Goal: Task Accomplishment & Management: Manage account settings

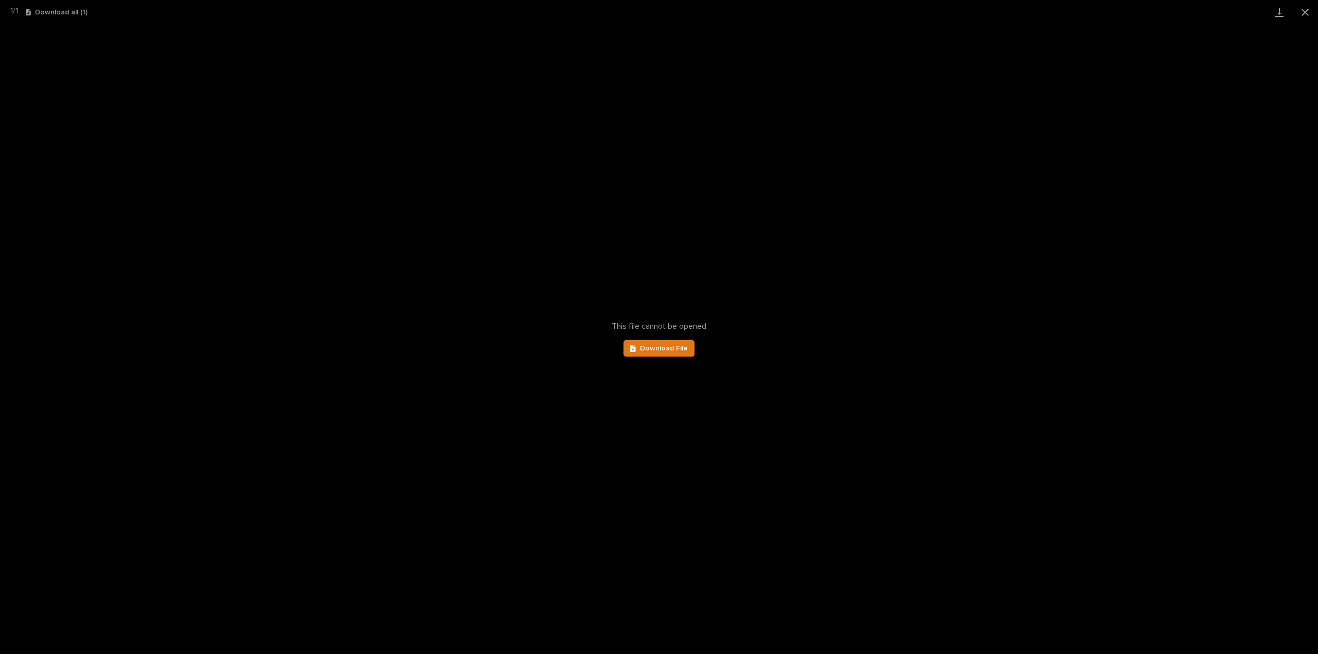
scroll to position [23, 0]
click at [1304, 9] on button "Close gallery" at bounding box center [1305, 12] width 26 height 24
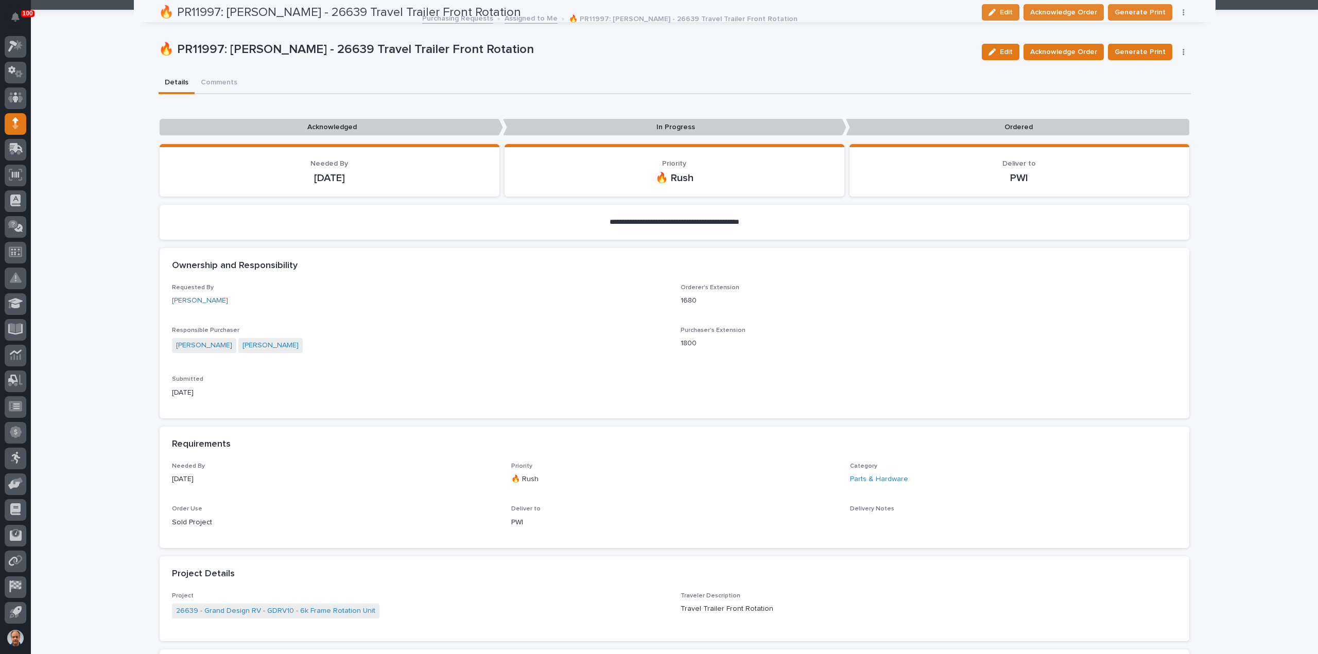
scroll to position [0, 0]
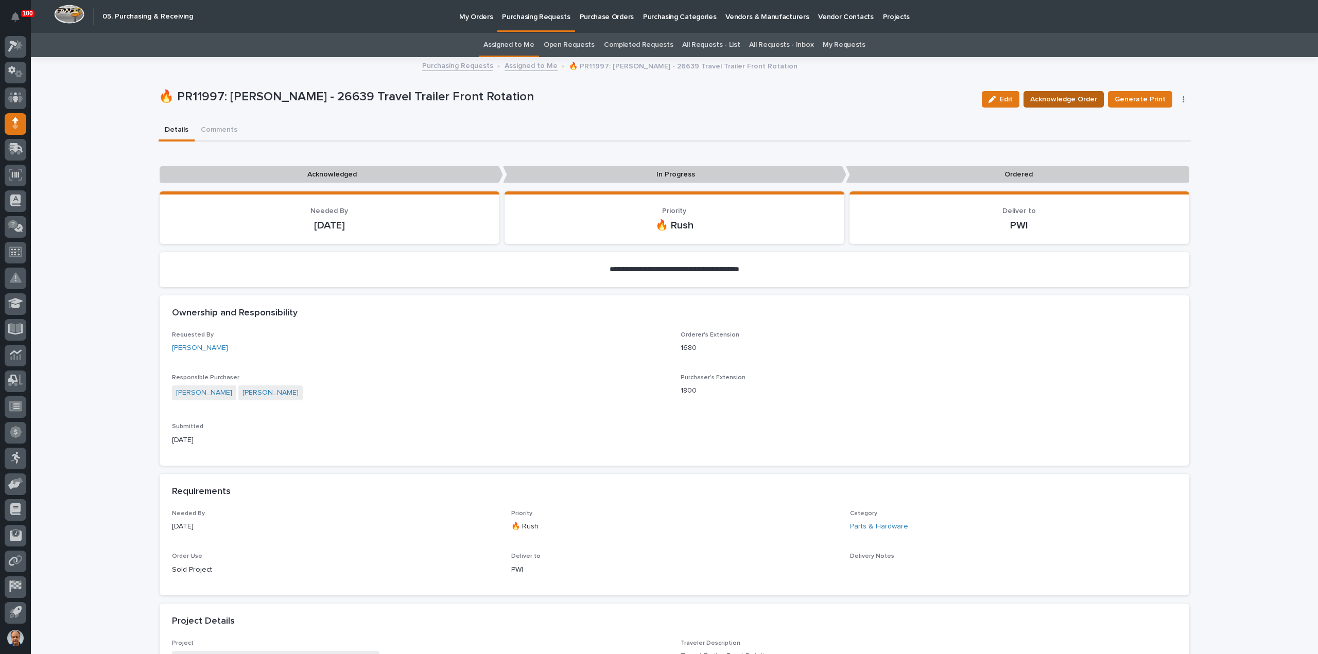
click at [1071, 99] on span "Acknowledge Order" at bounding box center [1063, 99] width 67 height 12
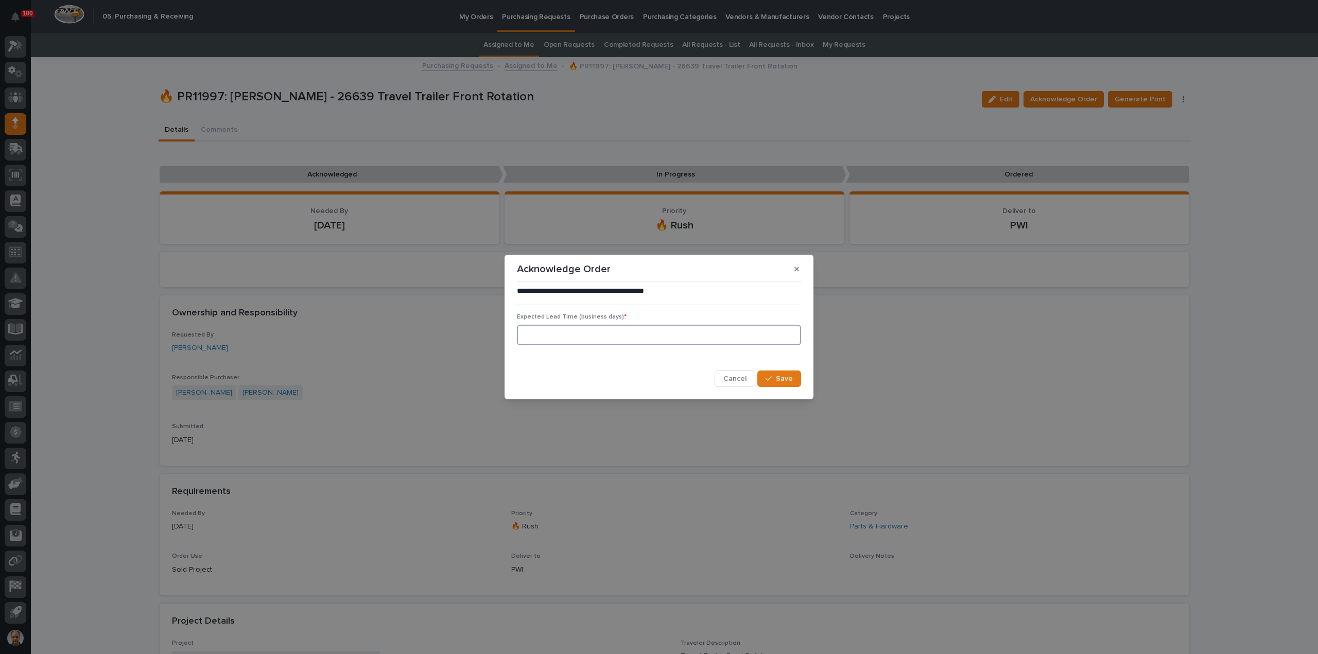
click at [696, 336] on input at bounding box center [659, 335] width 284 height 21
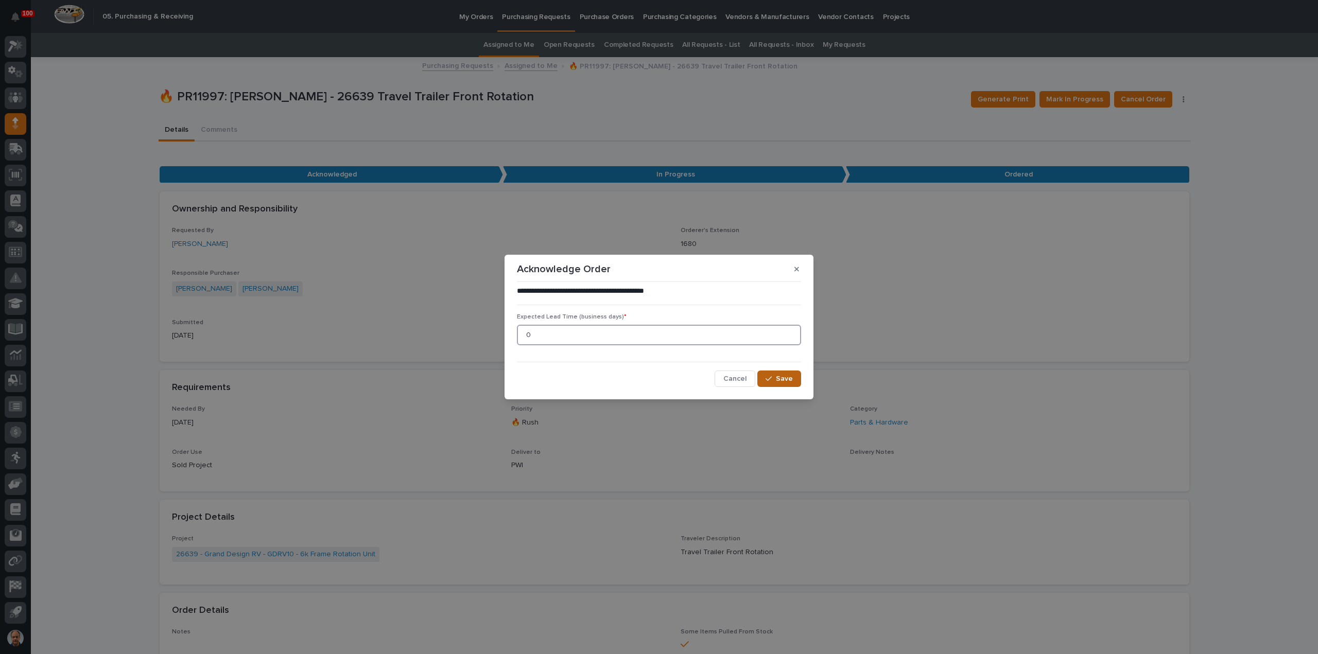
type input "0"
click at [786, 373] on button "Save" at bounding box center [779, 379] width 44 height 16
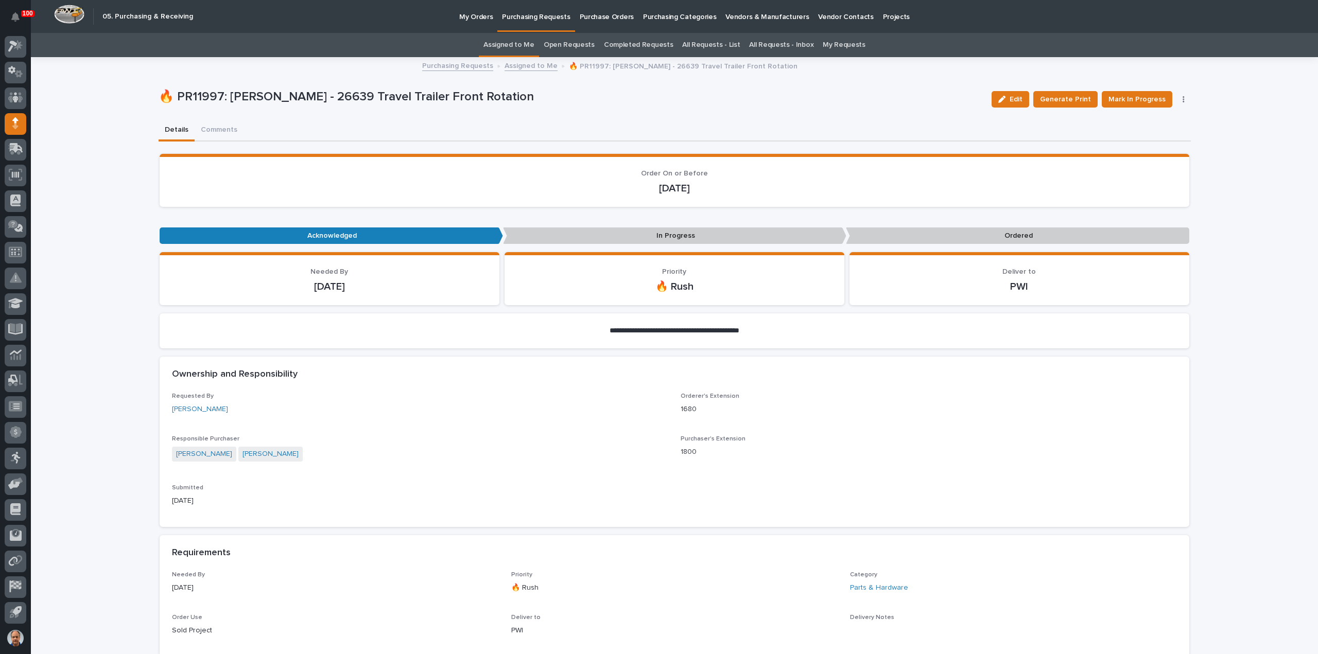
click at [529, 16] on p "Purchasing Requests" at bounding box center [536, 11] width 68 height 22
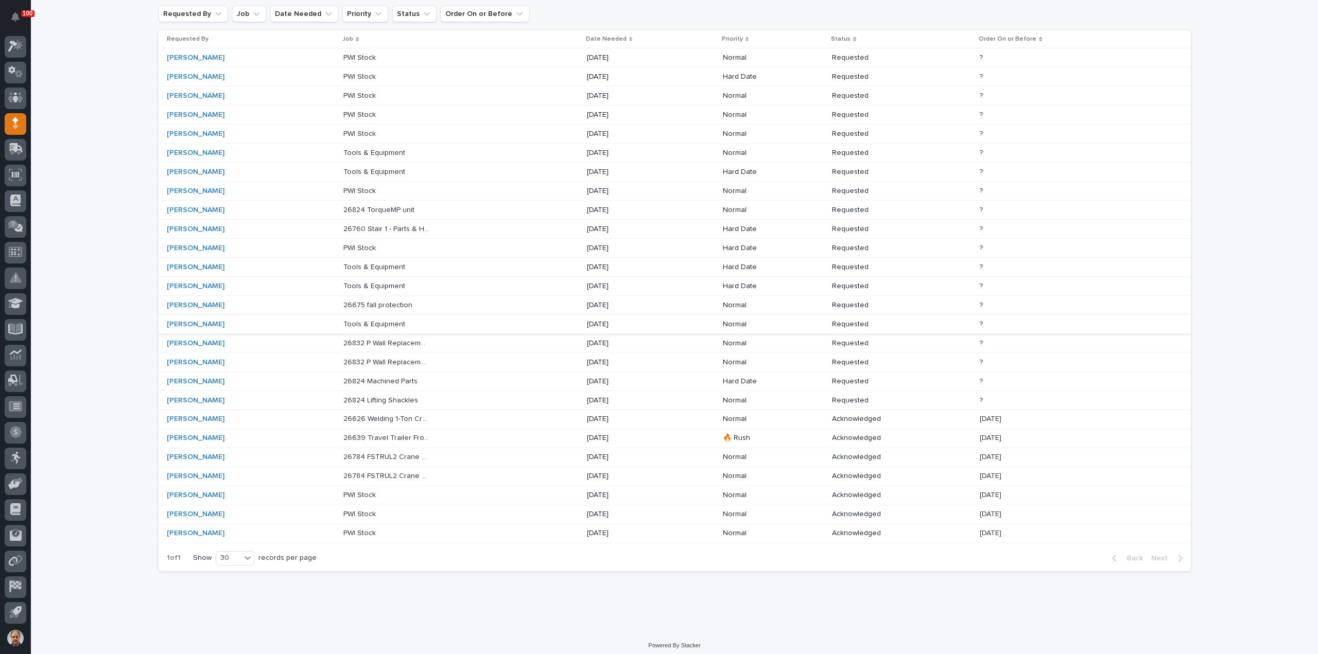
scroll to position [103, 0]
click at [408, 433] on p "26639 Travel Trailer Front Rotation" at bounding box center [387, 436] width 88 height 11
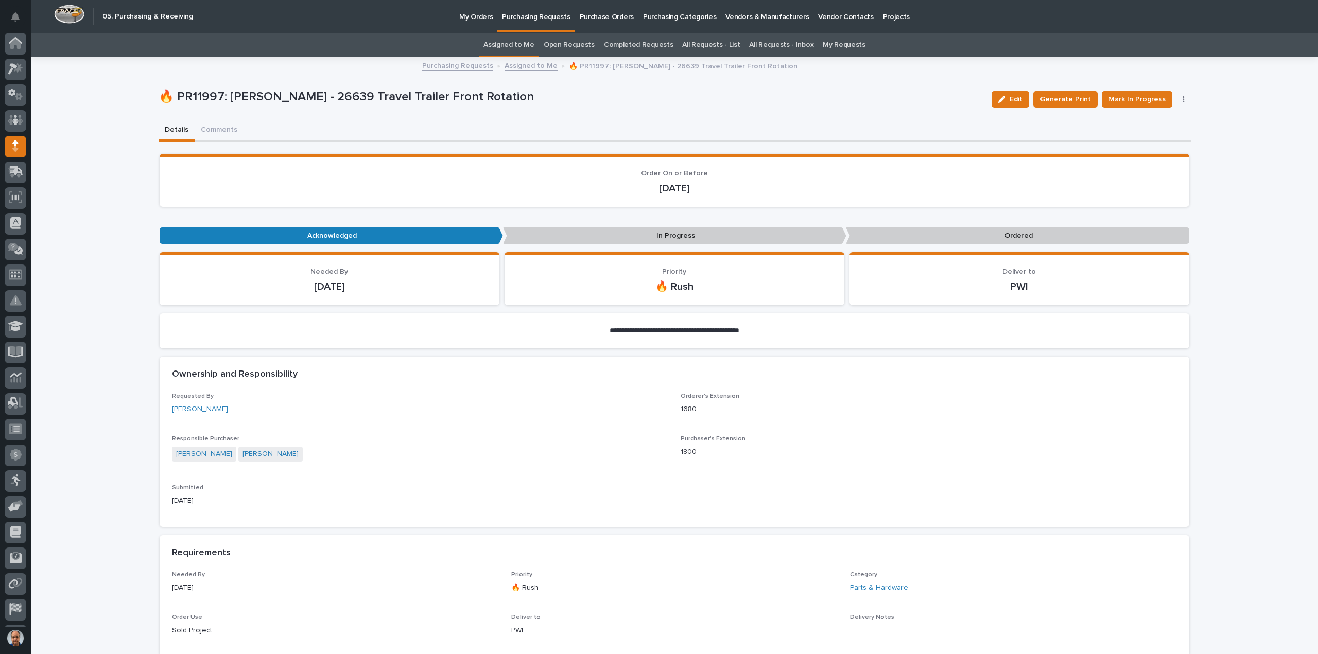
scroll to position [23, 0]
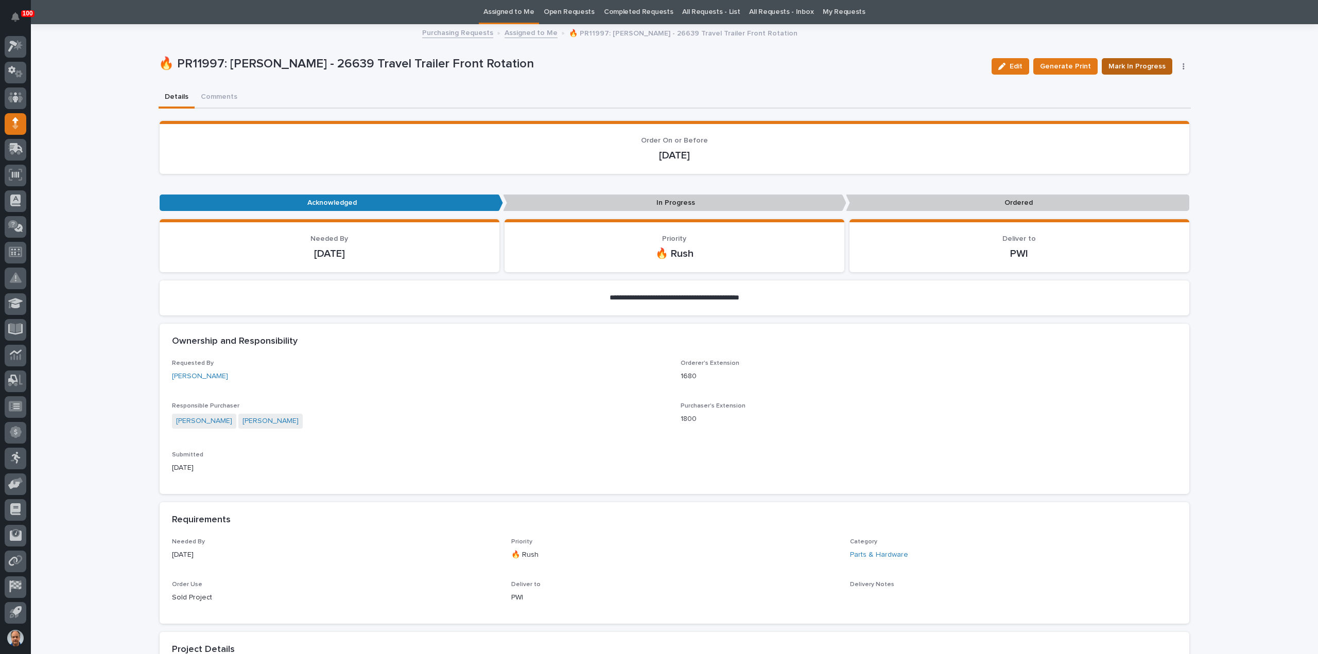
click at [1132, 63] on span "Mark In Progress" at bounding box center [1136, 66] width 57 height 12
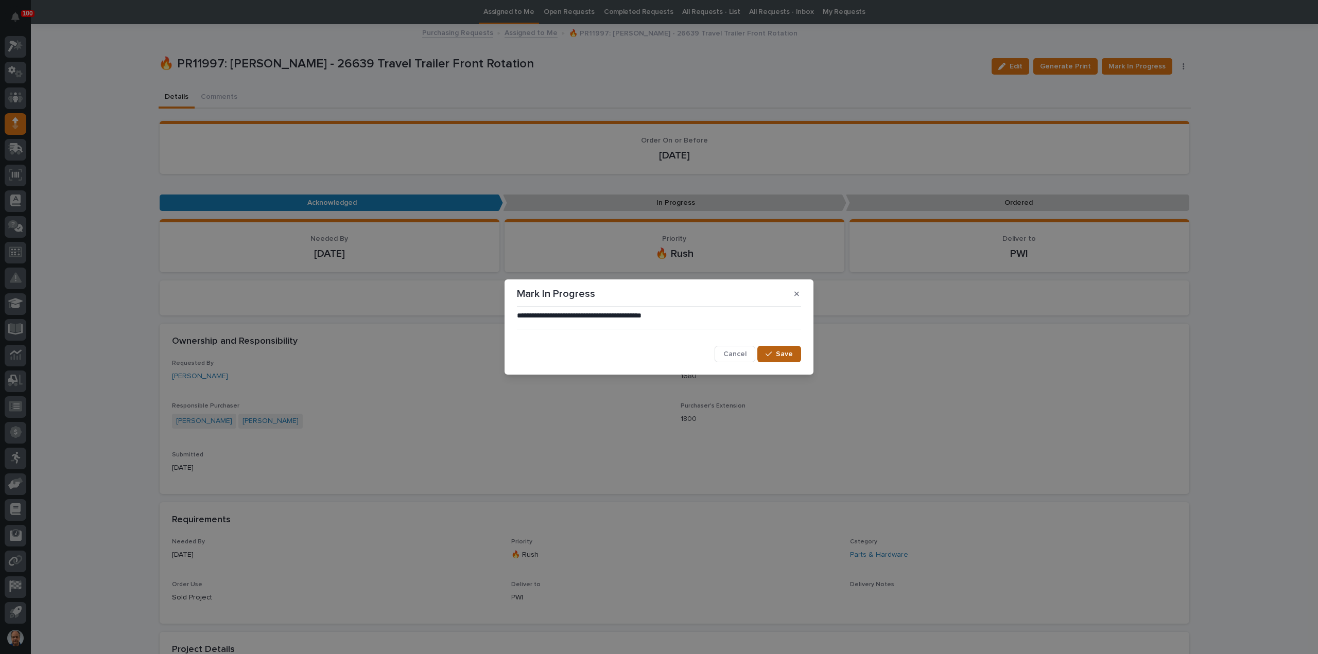
click at [778, 356] on span "Save" at bounding box center [784, 354] width 17 height 9
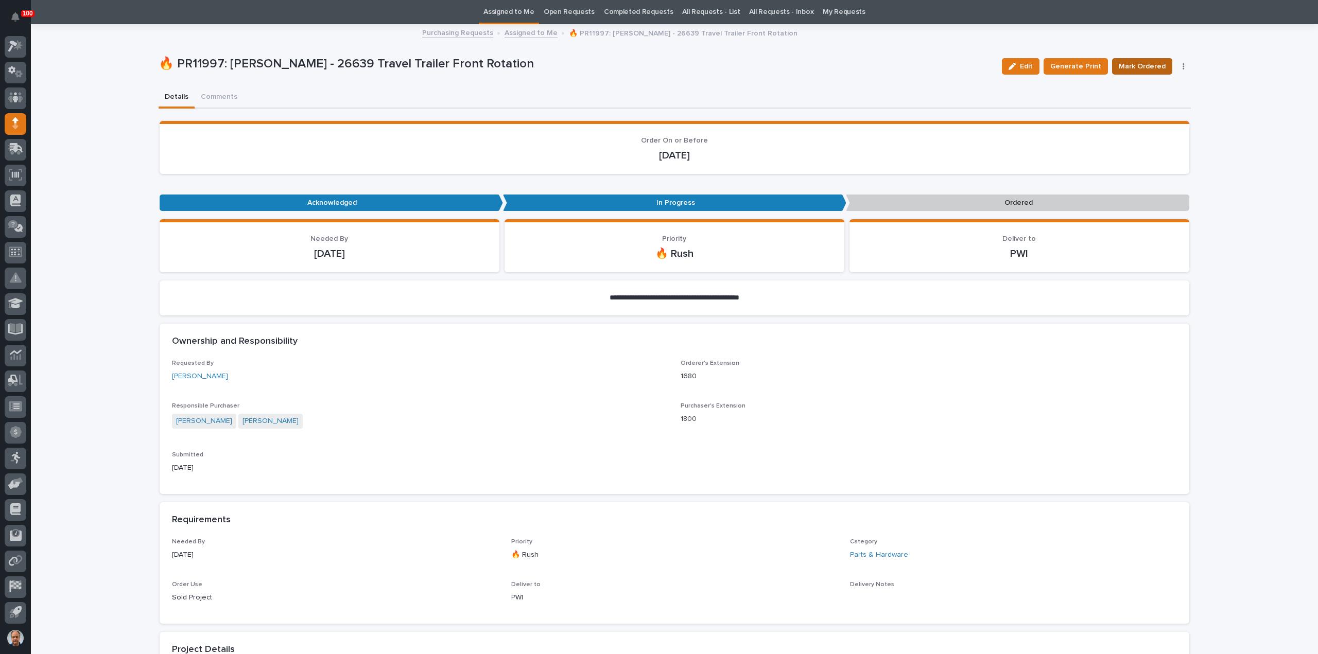
click at [1149, 66] on span "Mark Ordered" at bounding box center [1142, 66] width 47 height 12
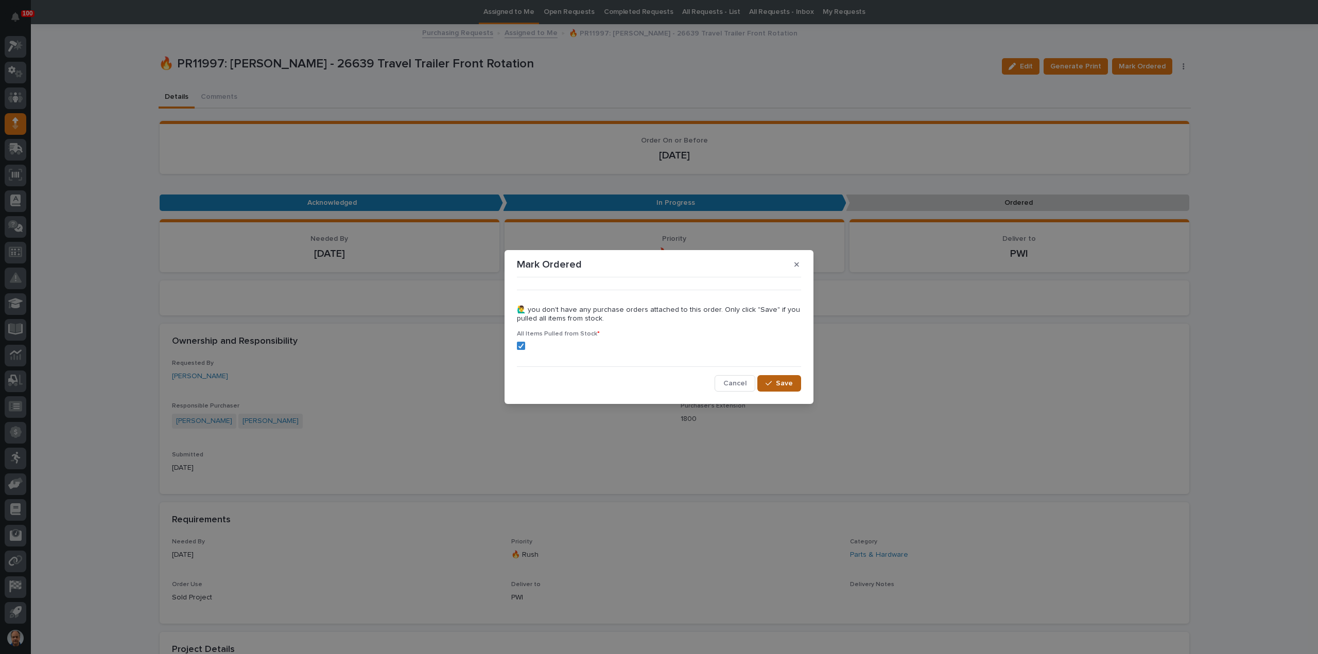
click at [789, 384] on span "Save" at bounding box center [784, 383] width 17 height 9
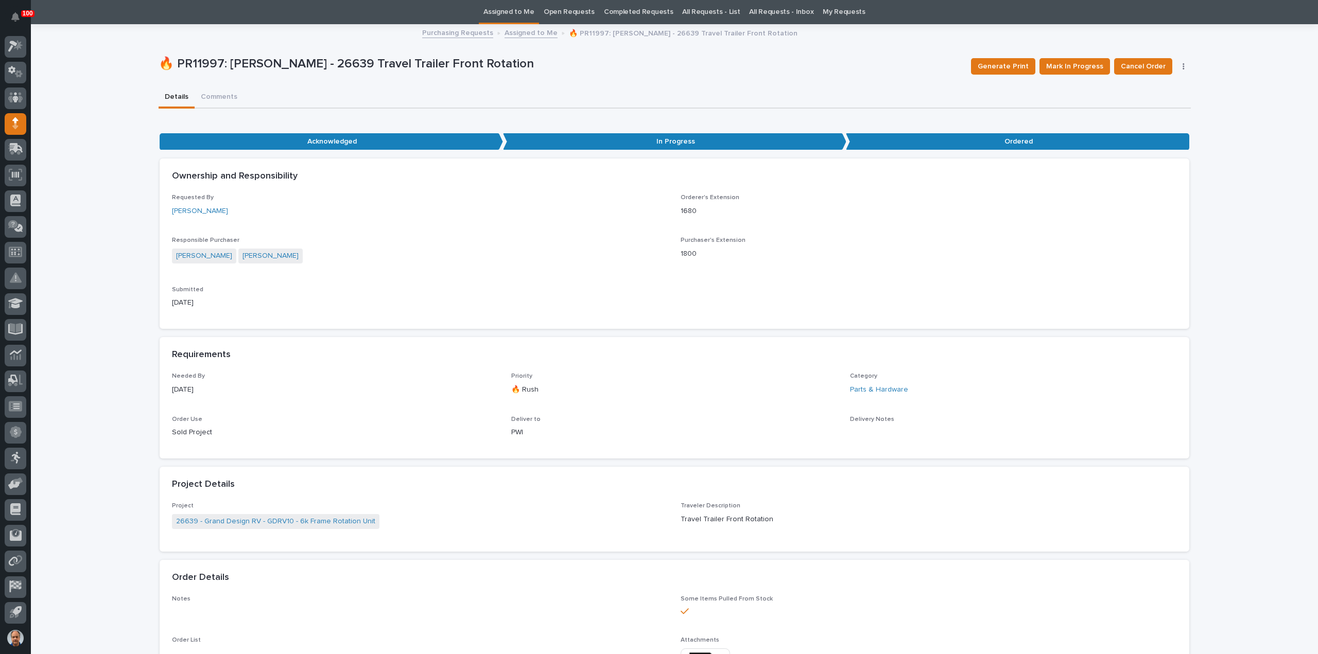
click at [523, 32] on link "Assigned to Me" at bounding box center [530, 32] width 53 height 12
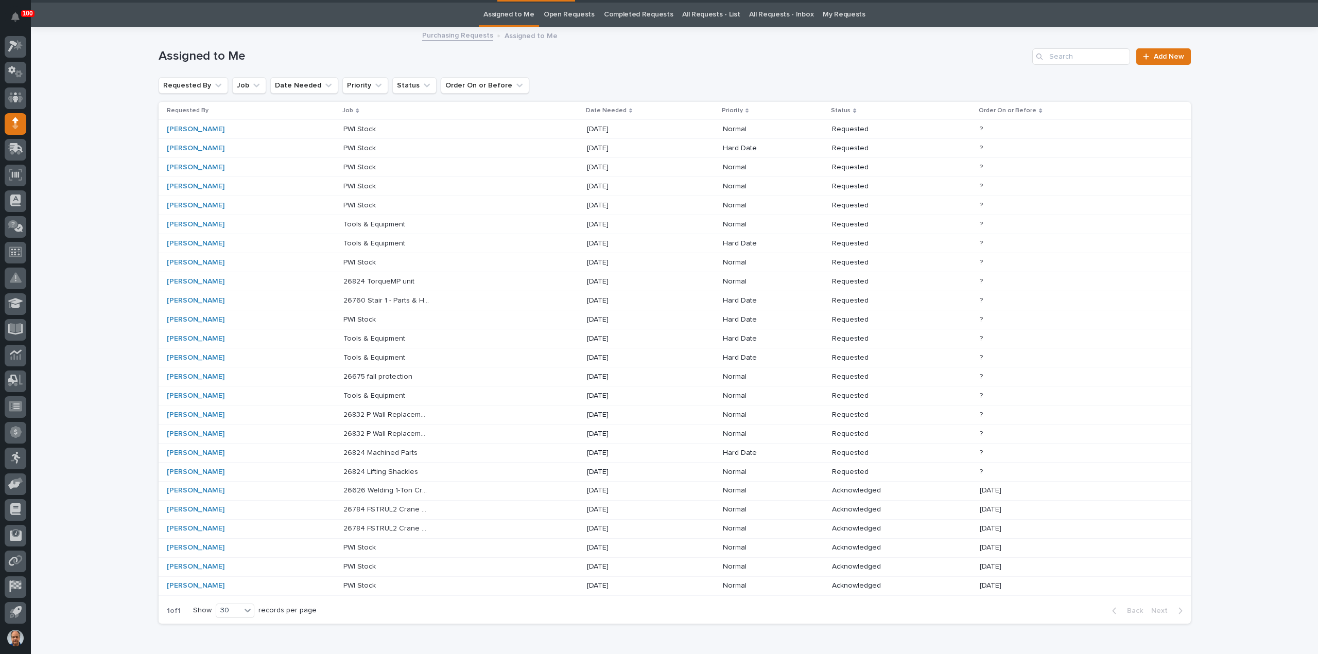
scroll to position [33, 0]
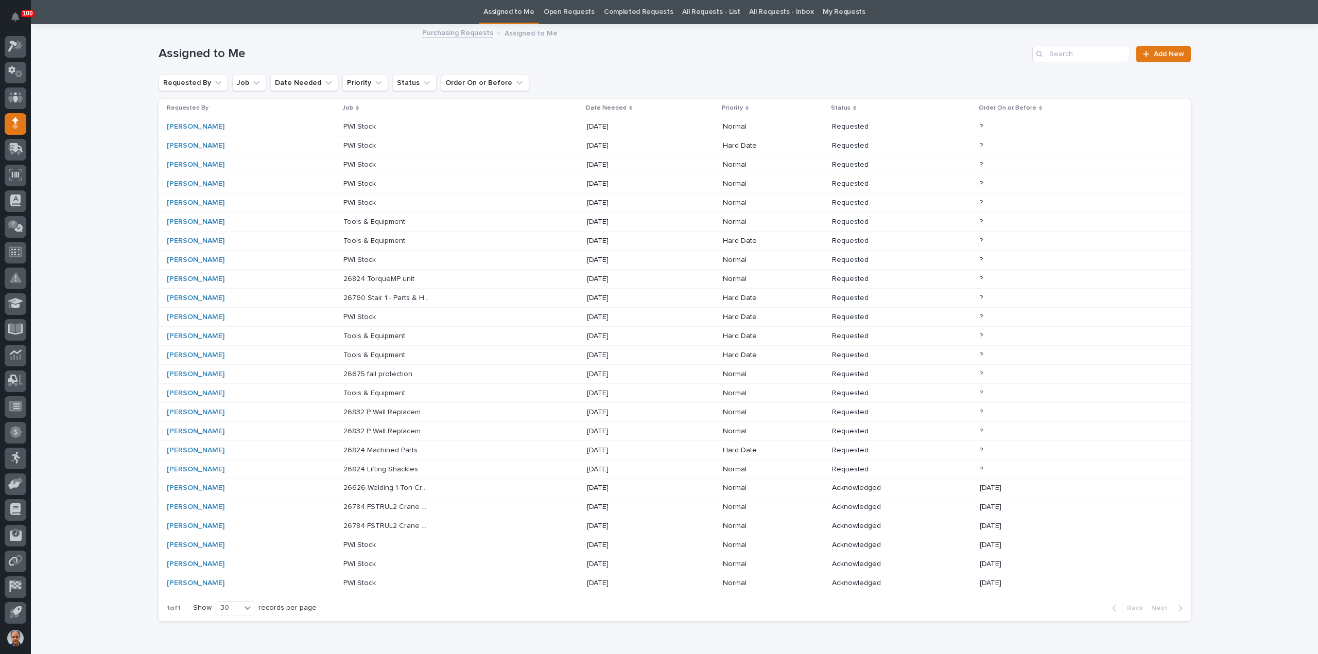
click at [399, 465] on p "26824 Lifting Shackles" at bounding box center [381, 468] width 77 height 11
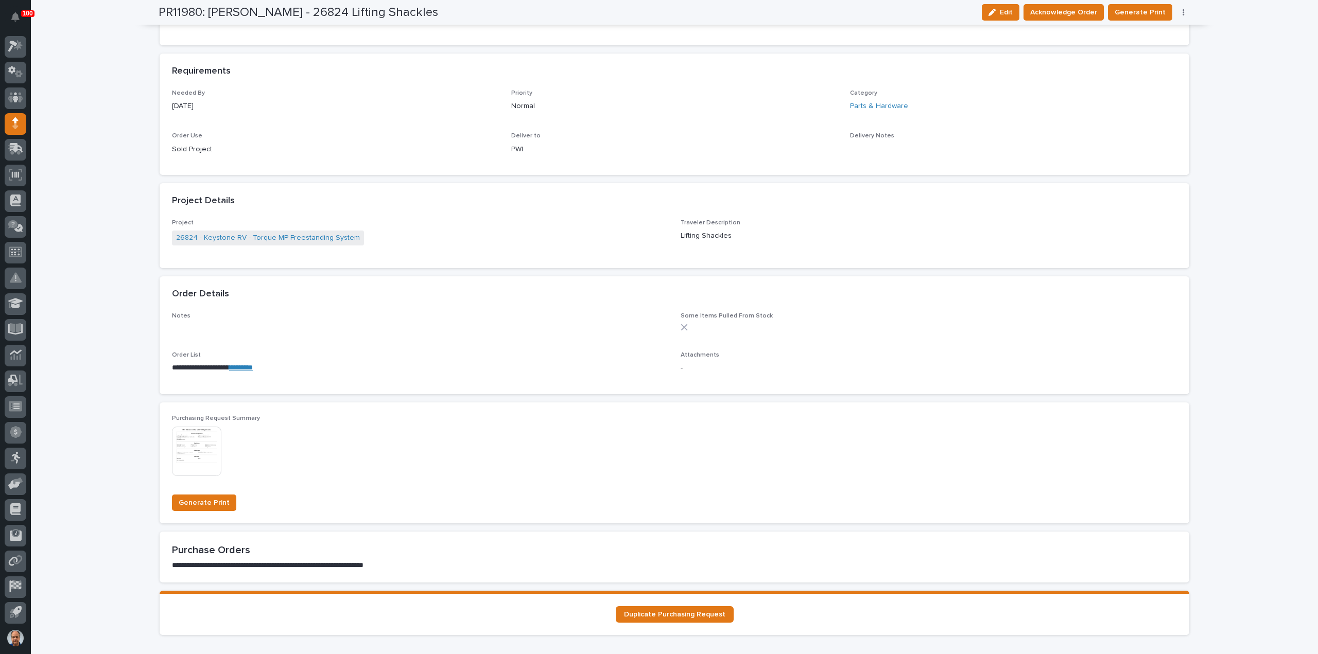
scroll to position [490, 0]
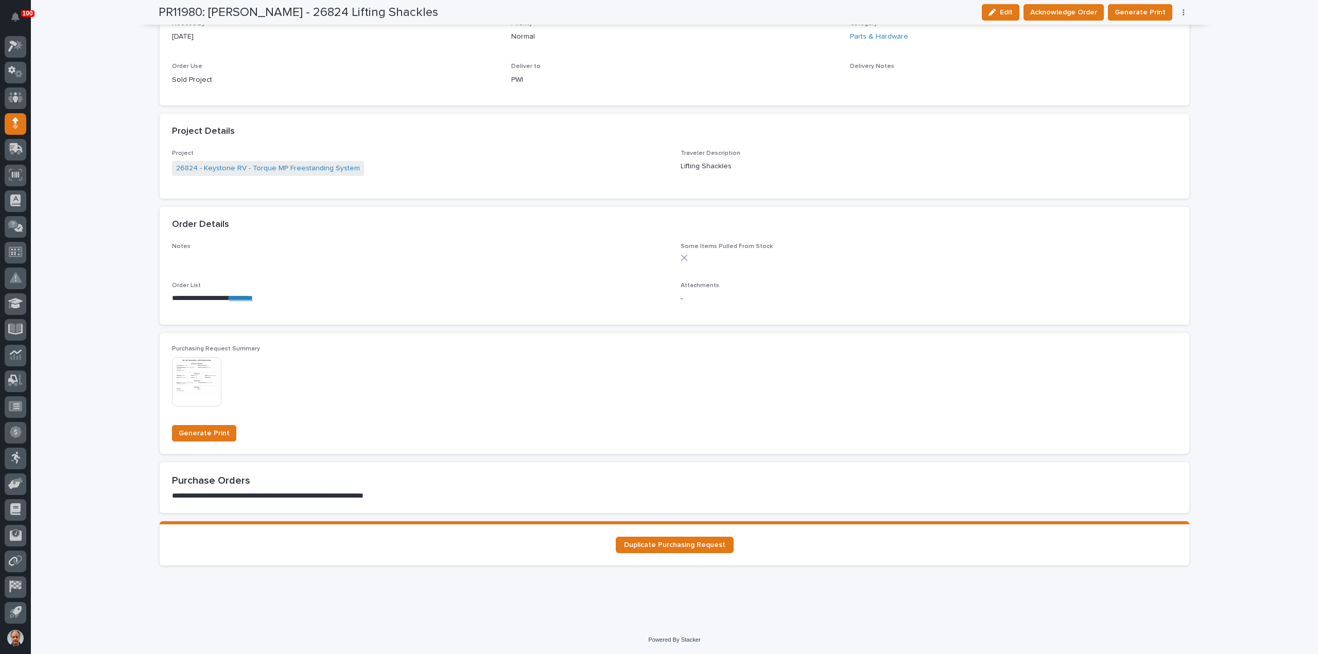
click at [253, 297] on link "*********" at bounding box center [241, 297] width 24 height 7
click at [253, 298] on link "*********" at bounding box center [241, 297] width 24 height 7
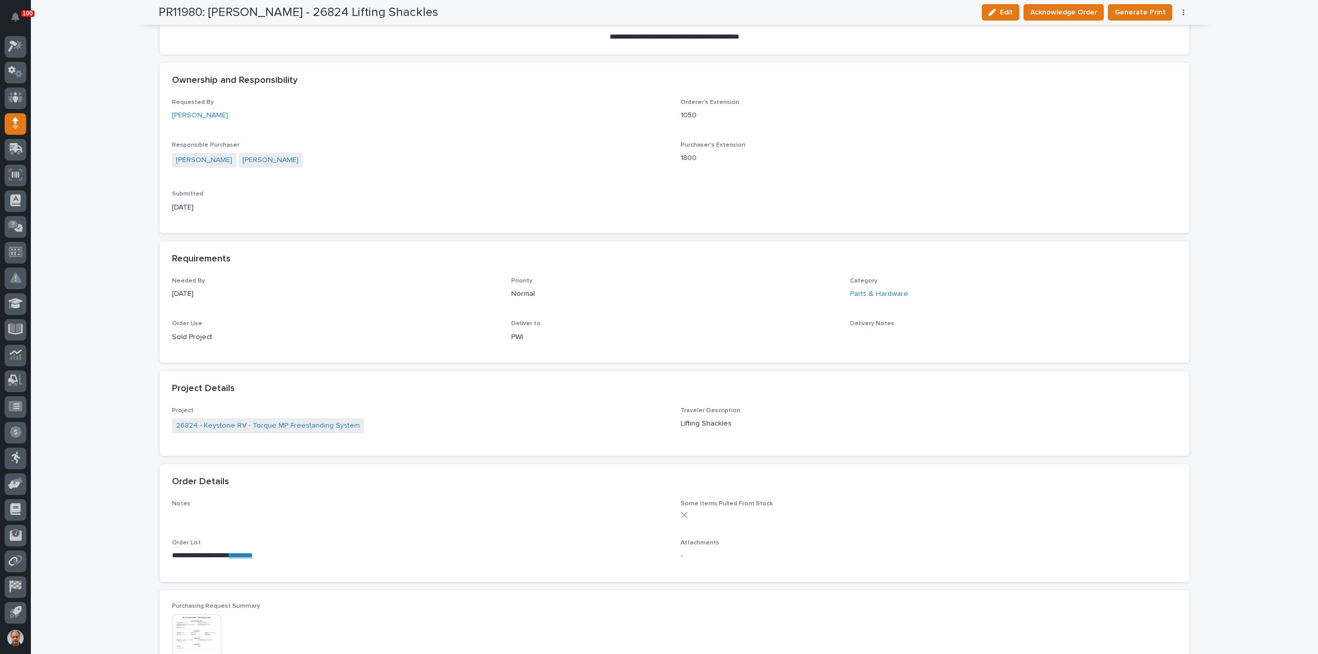
scroll to position [78, 0]
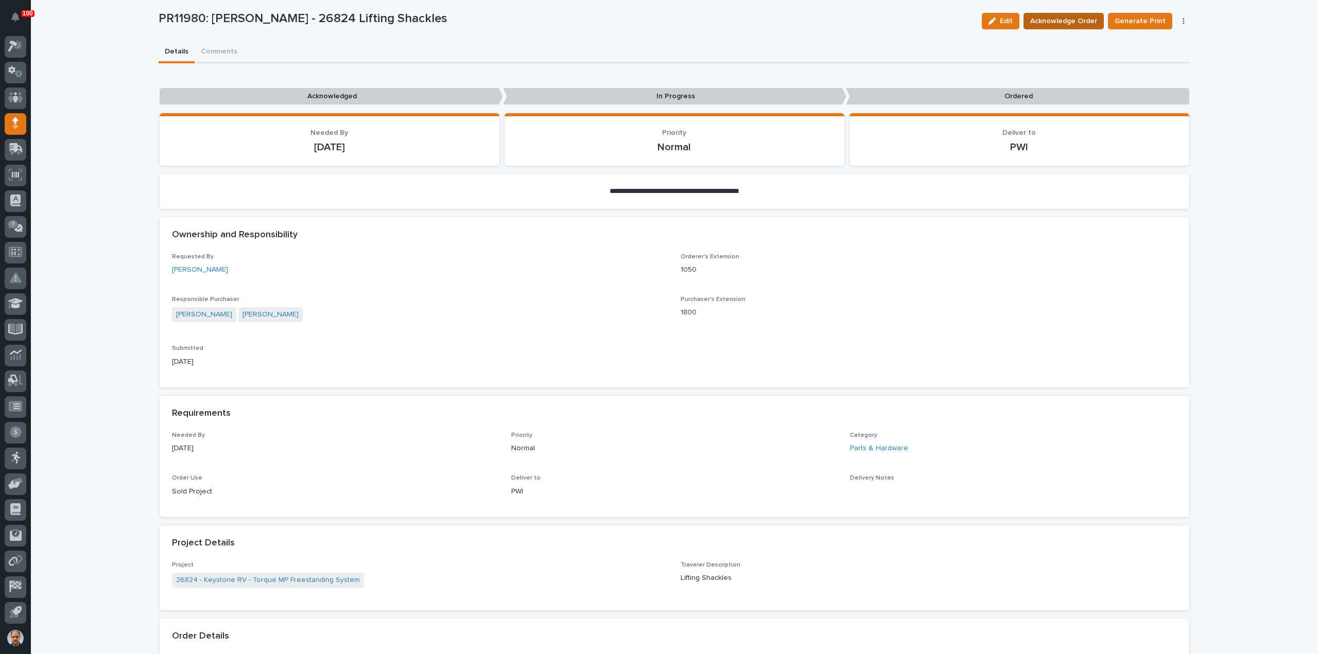
click at [1078, 18] on span "Acknowledge Order" at bounding box center [1063, 21] width 67 height 12
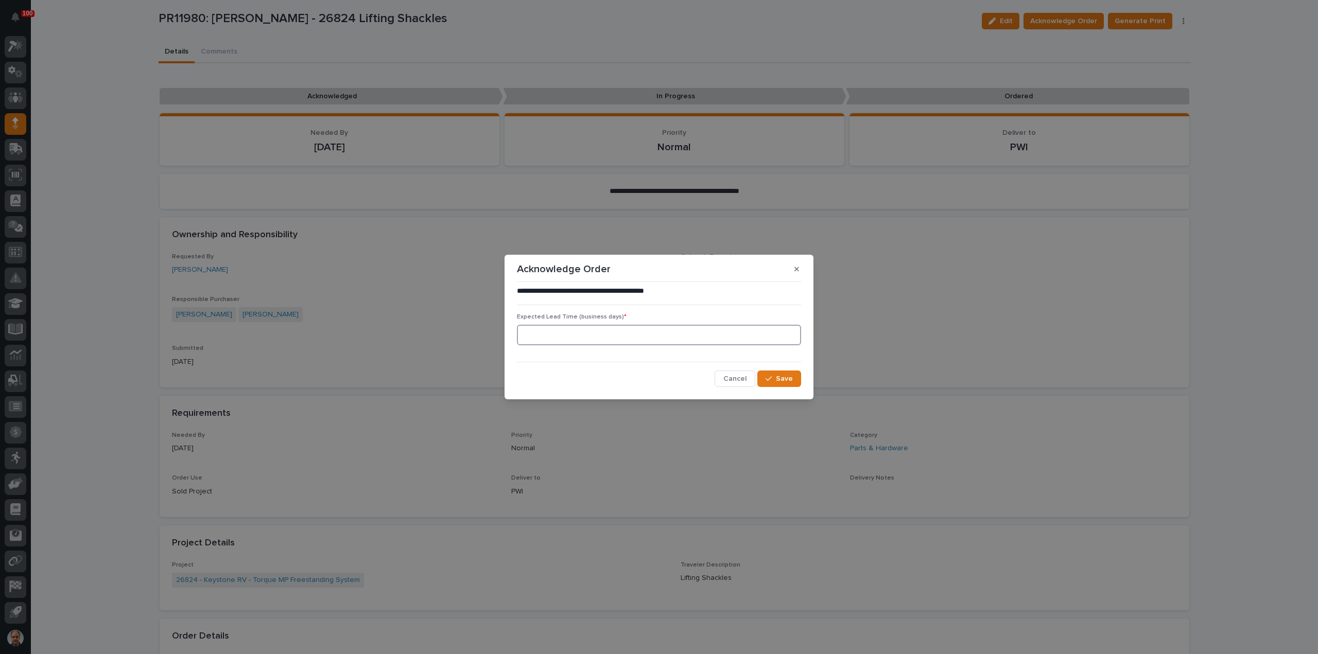
click at [624, 341] on input at bounding box center [659, 335] width 284 height 21
type input "3"
click at [788, 371] on button "Save" at bounding box center [779, 379] width 44 height 16
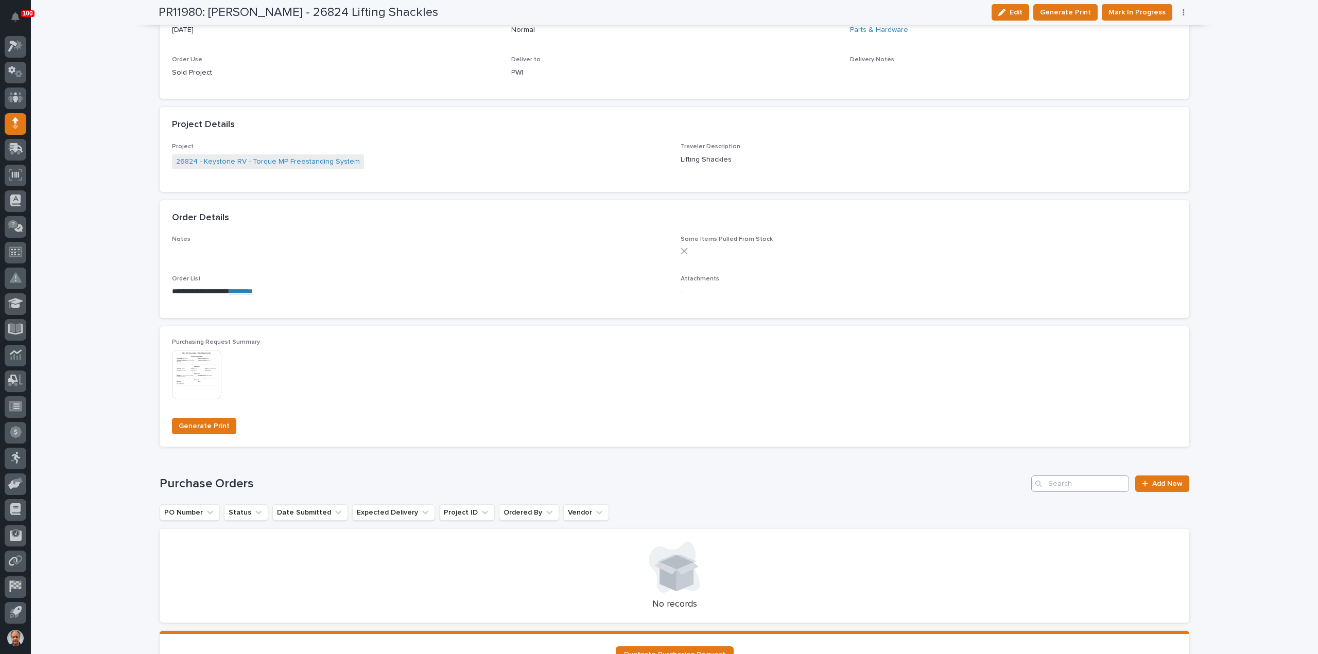
scroll to position [631, 0]
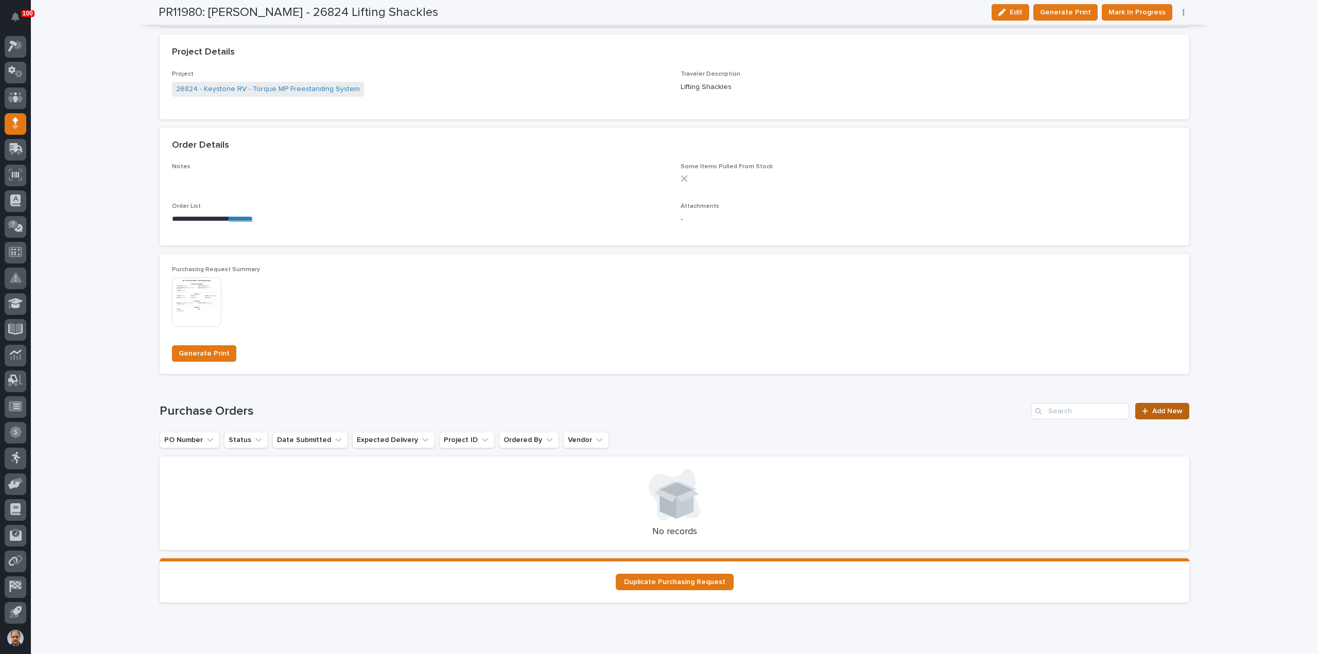
click at [1170, 409] on span "Add New" at bounding box center [1167, 411] width 30 height 7
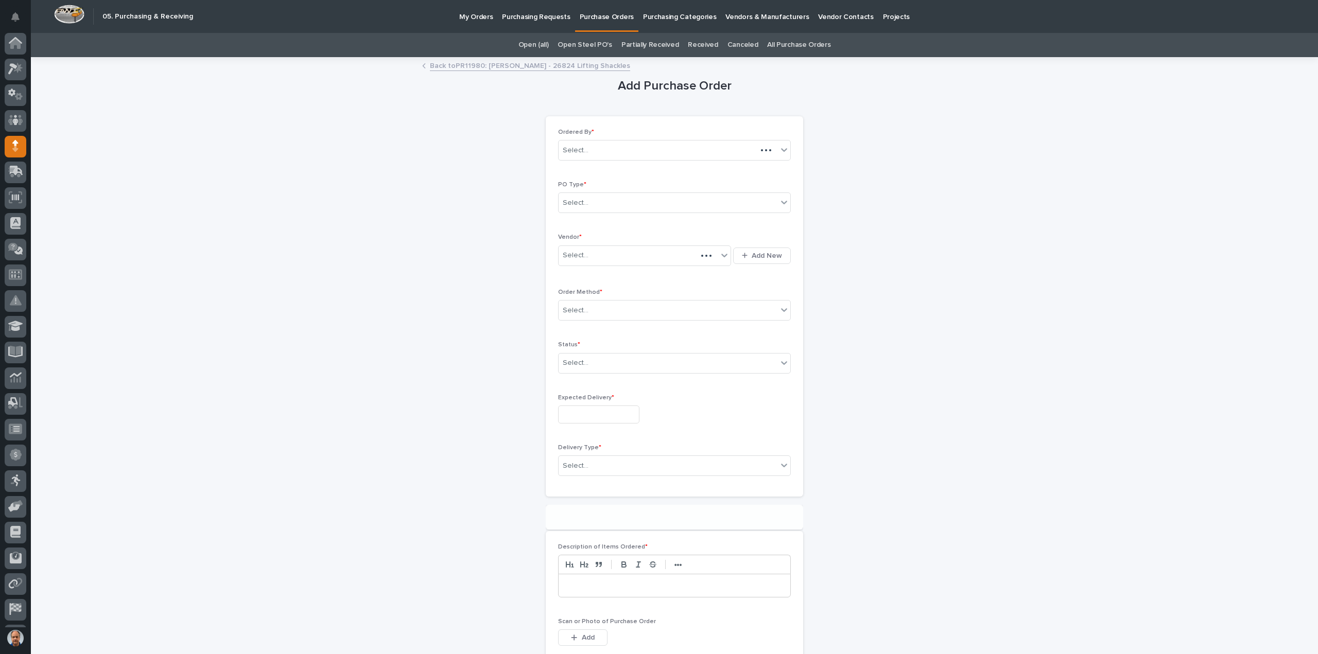
scroll to position [23, 0]
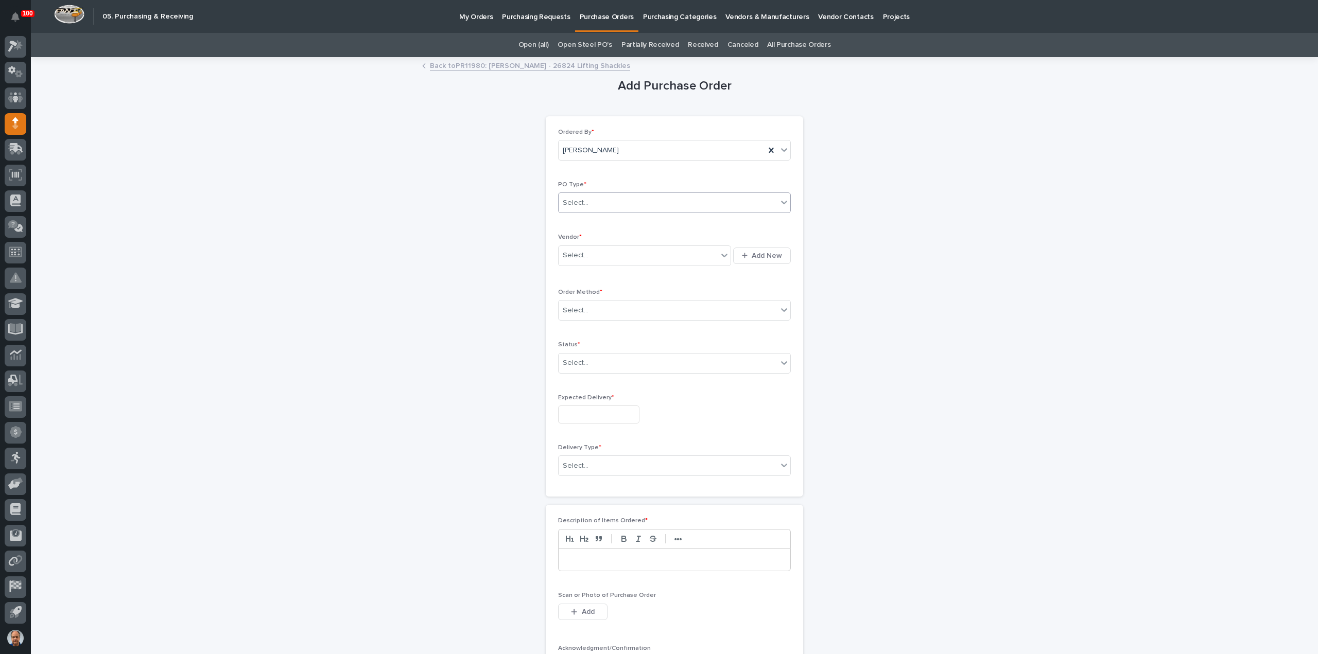
click at [614, 199] on div "Select..." at bounding box center [668, 203] width 219 height 17
click at [593, 238] on div "Paper" at bounding box center [670, 240] width 232 height 18
click at [590, 254] on div "Select..." at bounding box center [638, 255] width 159 height 17
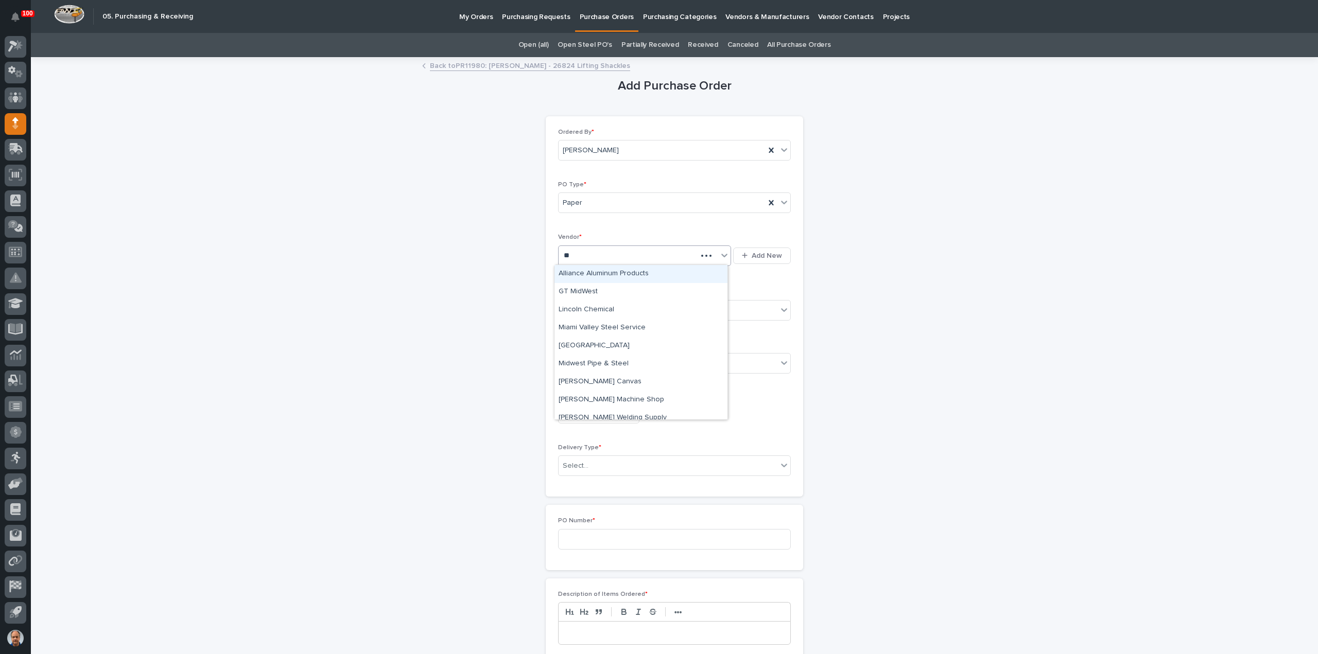
type input "***"
click at [629, 272] on div "Misc - One Time Vender" at bounding box center [640, 274] width 173 height 18
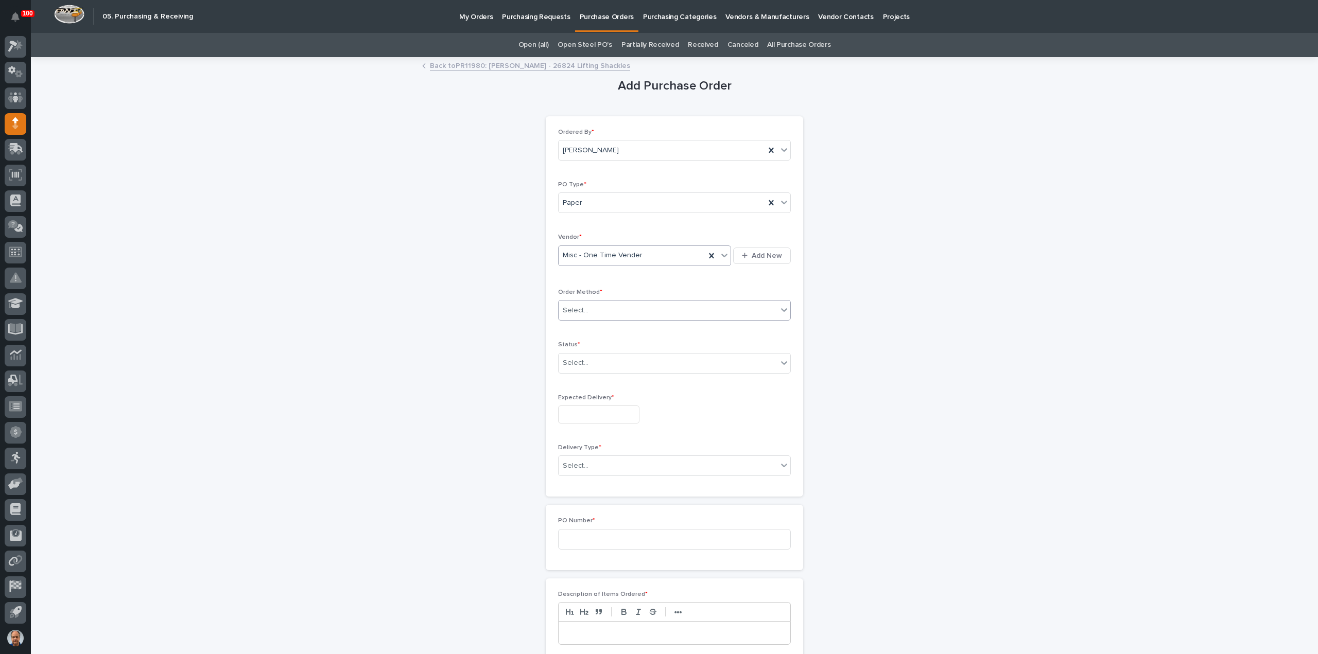
drag, startPoint x: 595, startPoint y: 308, endPoint x: 598, endPoint y: 313, distance: 6.3
click at [594, 309] on div "Select..." at bounding box center [668, 310] width 219 height 17
drag, startPoint x: 586, startPoint y: 325, endPoint x: 594, endPoint y: 339, distance: 16.4
click at [585, 325] on div "Online Order" at bounding box center [670, 329] width 232 height 18
drag, startPoint x: 603, startPoint y: 360, endPoint x: 607, endPoint y: 378, distance: 18.6
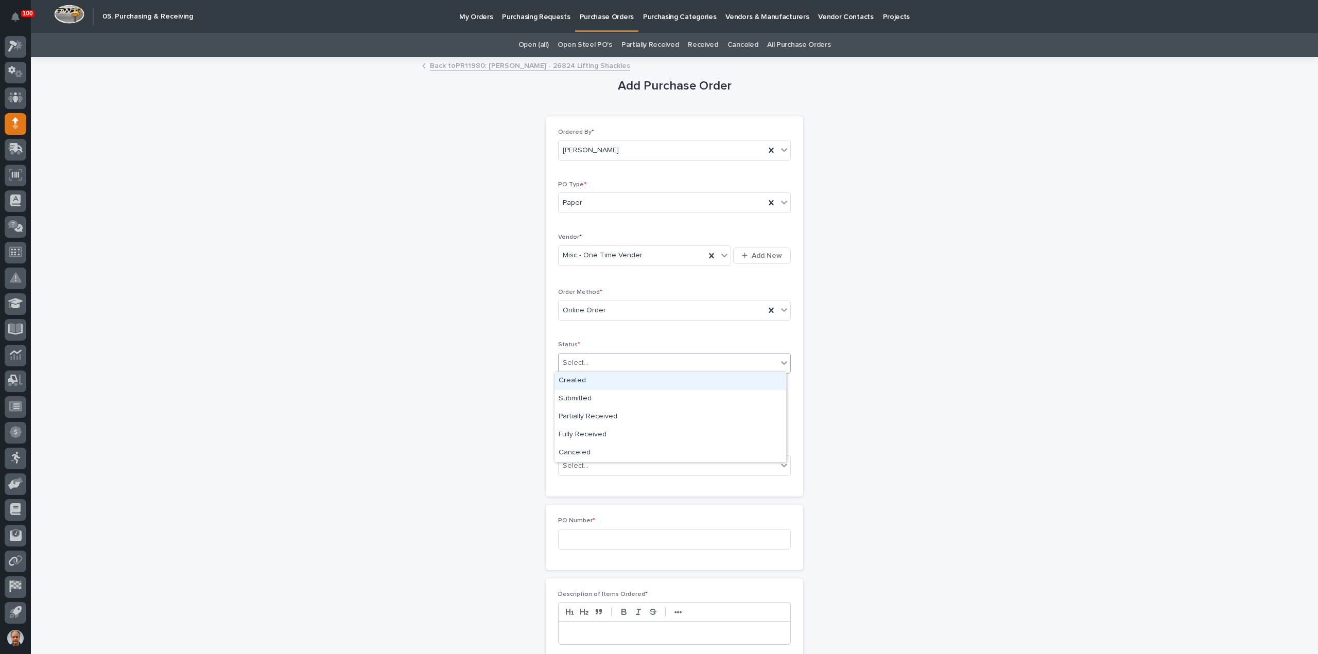
click at [602, 361] on div "Select..." at bounding box center [668, 363] width 219 height 17
drag, startPoint x: 592, startPoint y: 389, endPoint x: 590, endPoint y: 405, distance: 16.0
click at [582, 401] on div "Submitted" at bounding box center [670, 399] width 232 height 18
click at [606, 417] on input "text" at bounding box center [598, 415] width 81 height 18
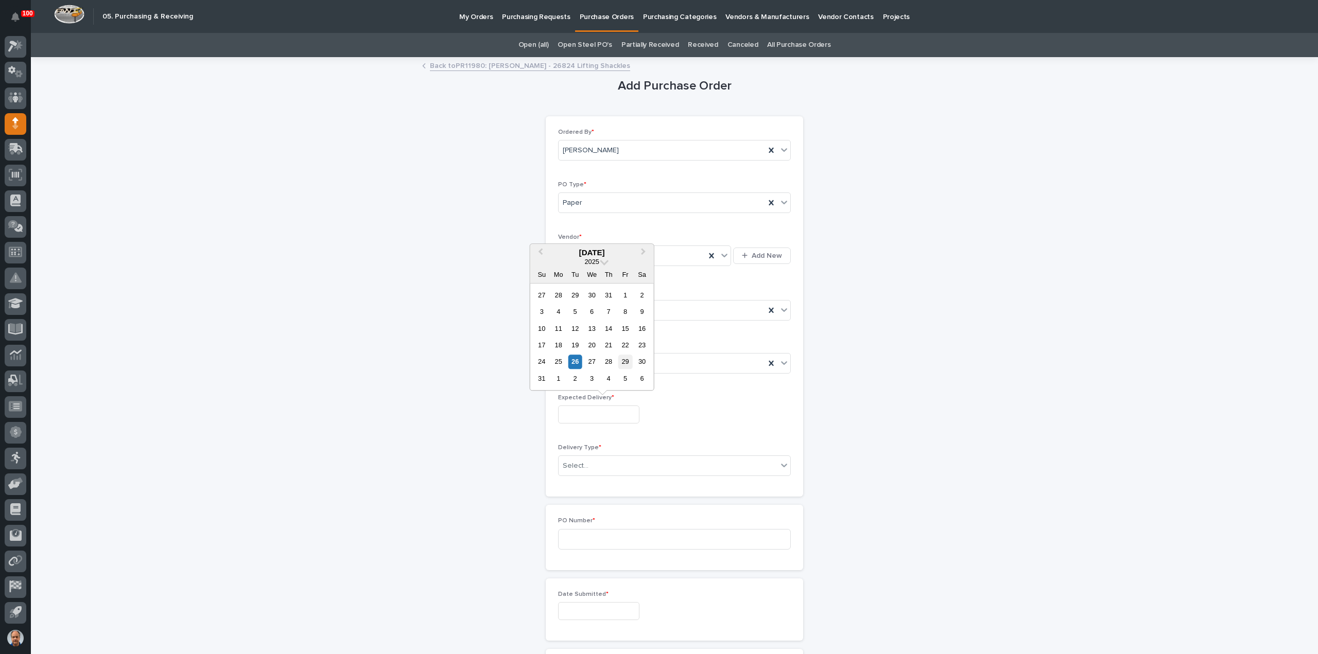
click at [628, 358] on div "29" at bounding box center [625, 362] width 14 height 14
type input "**********"
click at [609, 462] on div "Select..." at bounding box center [668, 466] width 219 height 17
click at [584, 482] on div "Deliver to PWI" at bounding box center [670, 483] width 232 height 18
click at [583, 537] on input at bounding box center [674, 539] width 233 height 21
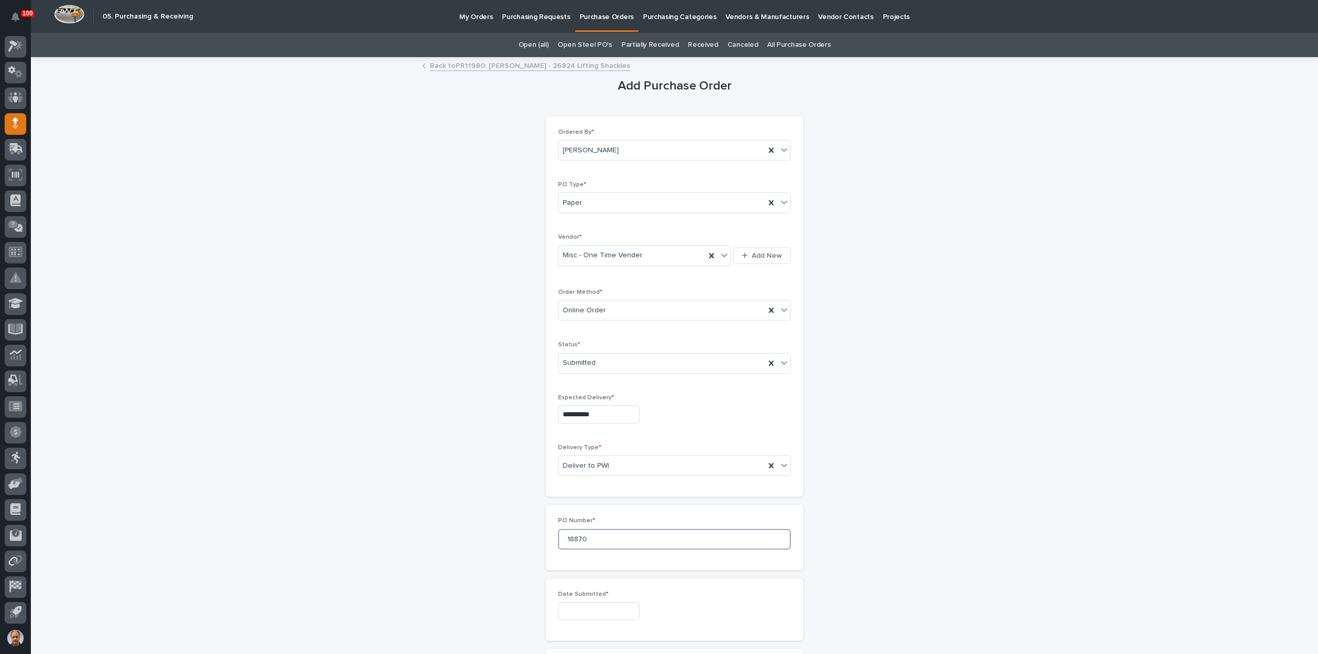
type input "18870"
drag, startPoint x: 587, startPoint y: 607, endPoint x: 594, endPoint y: 602, distance: 8.4
click at [587, 607] on input "text" at bounding box center [598, 611] width 81 height 18
click at [574, 555] on div "26" at bounding box center [575, 558] width 14 height 14
type input "**********"
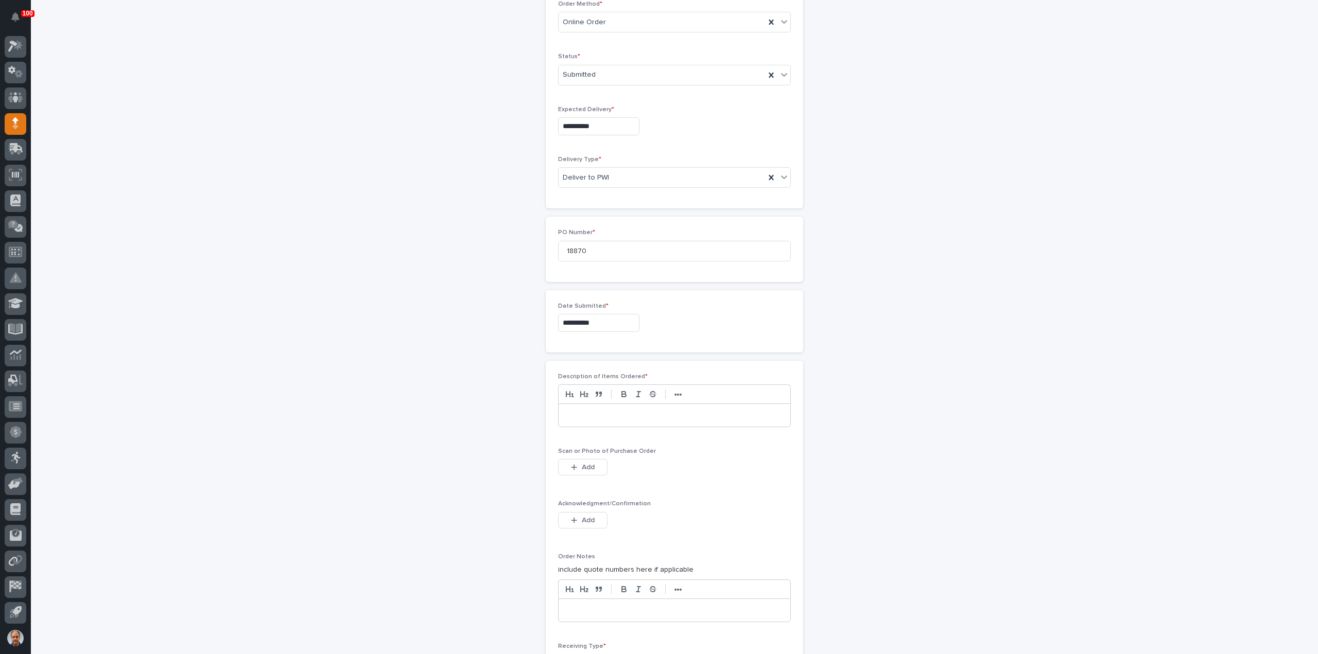
scroll to position [360, 0]
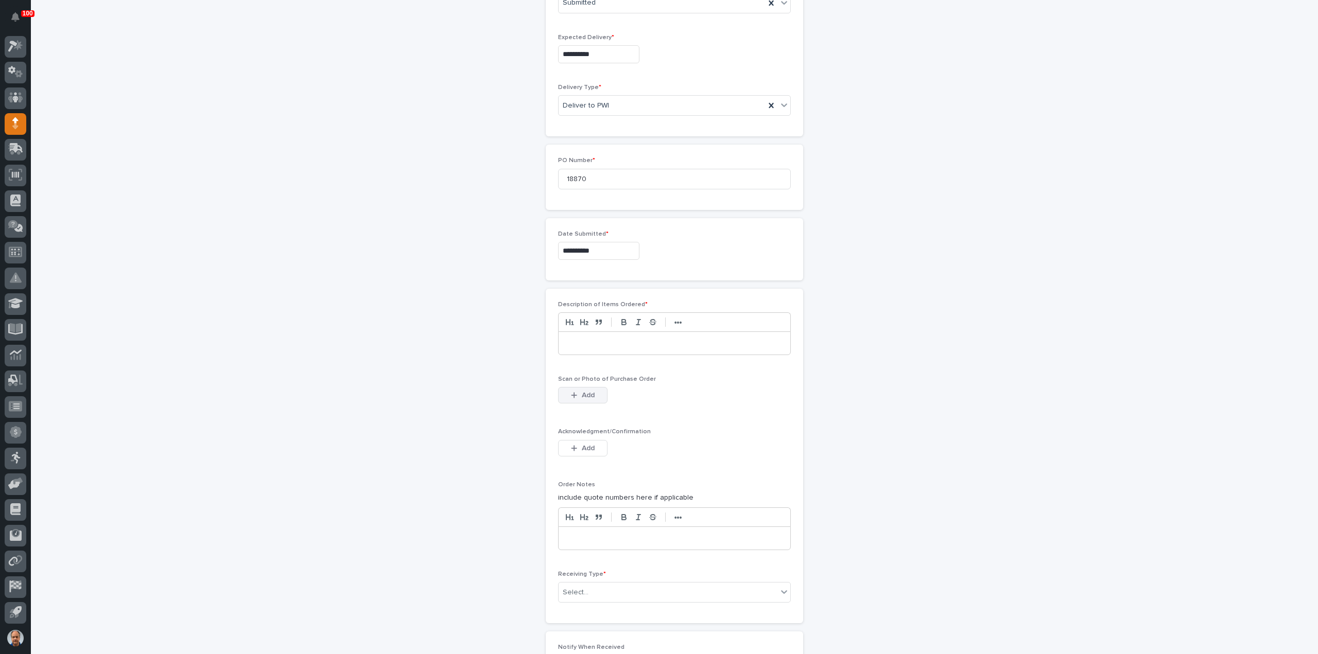
click at [586, 391] on span "Add" at bounding box center [588, 395] width 13 height 9
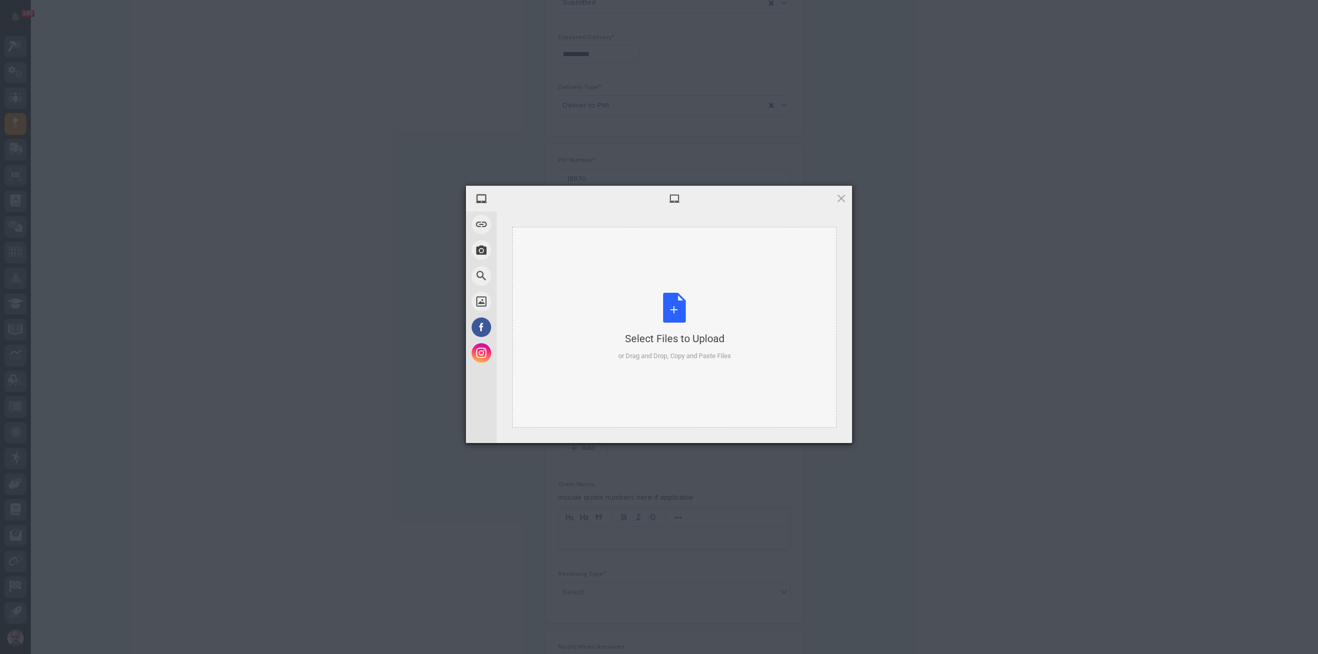
click at [679, 298] on div "Select Files to Upload or Drag and Drop, Copy and Paste Files" at bounding box center [674, 327] width 113 height 68
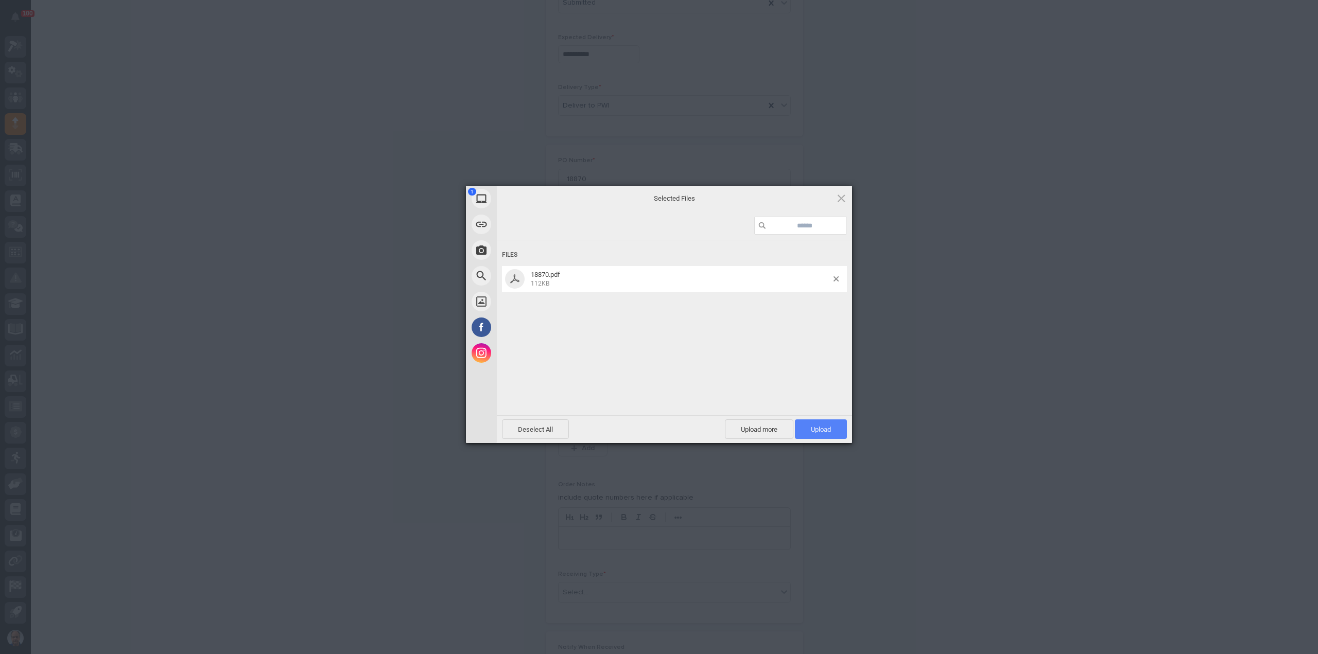
click at [837, 433] on span "Upload 1" at bounding box center [821, 430] width 52 height 20
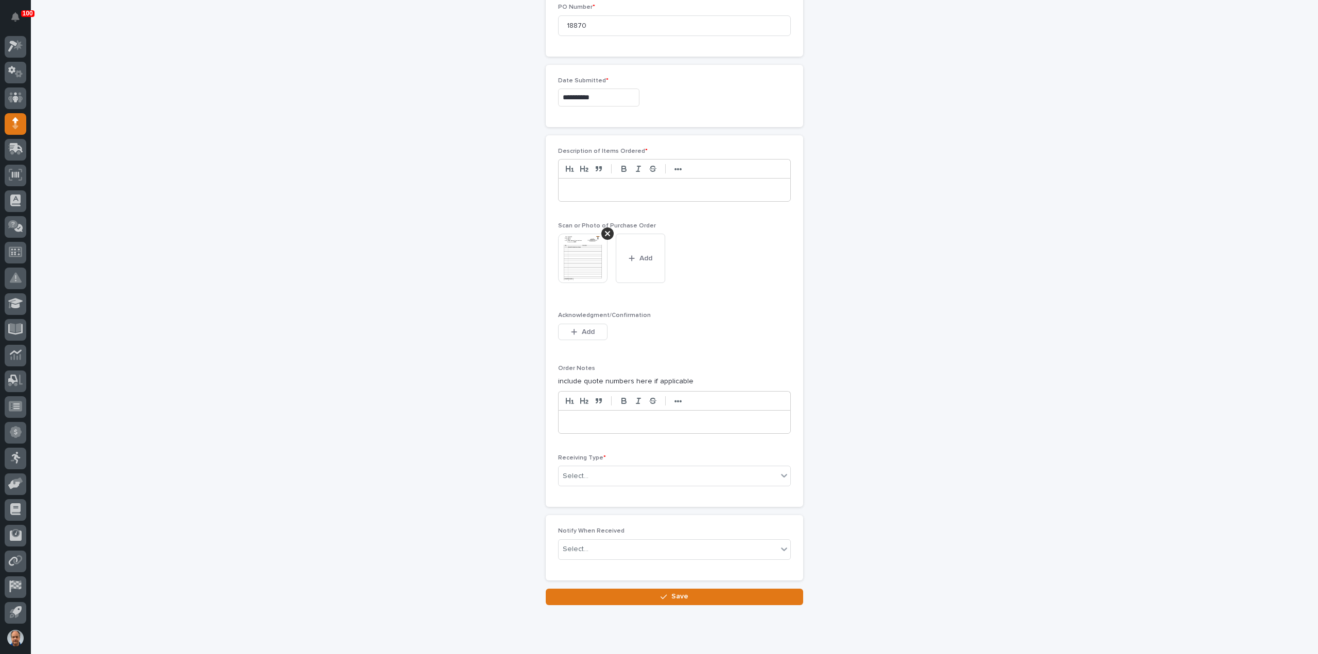
scroll to position [533, 0]
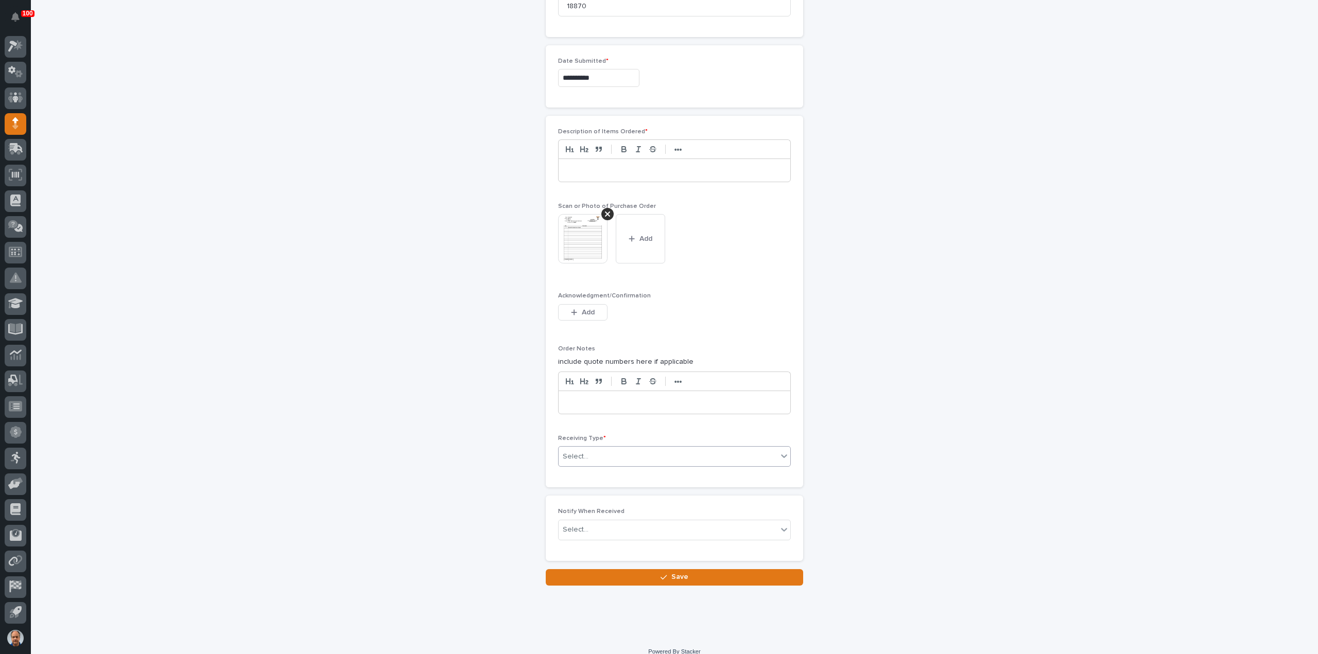
click at [584, 448] on div "Select..." at bounding box center [668, 456] width 219 height 17
click at [581, 522] on div "Deliver to" at bounding box center [670, 526] width 232 height 18
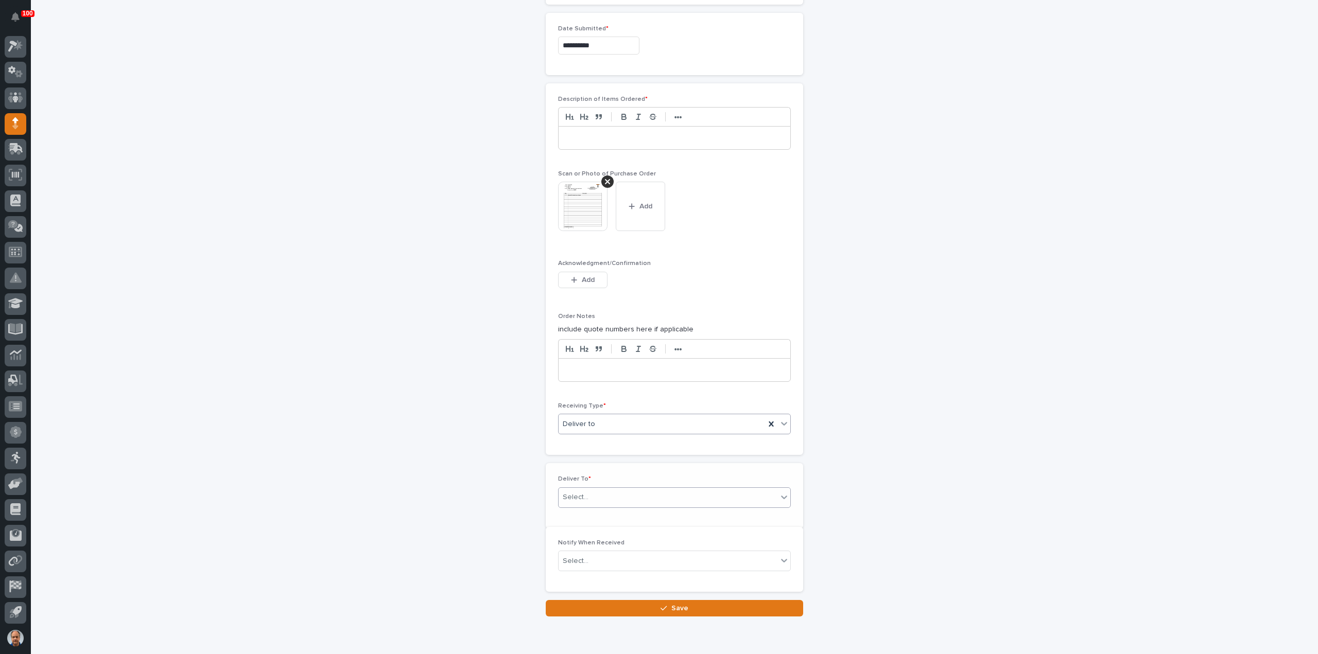
scroll to position [570, 0]
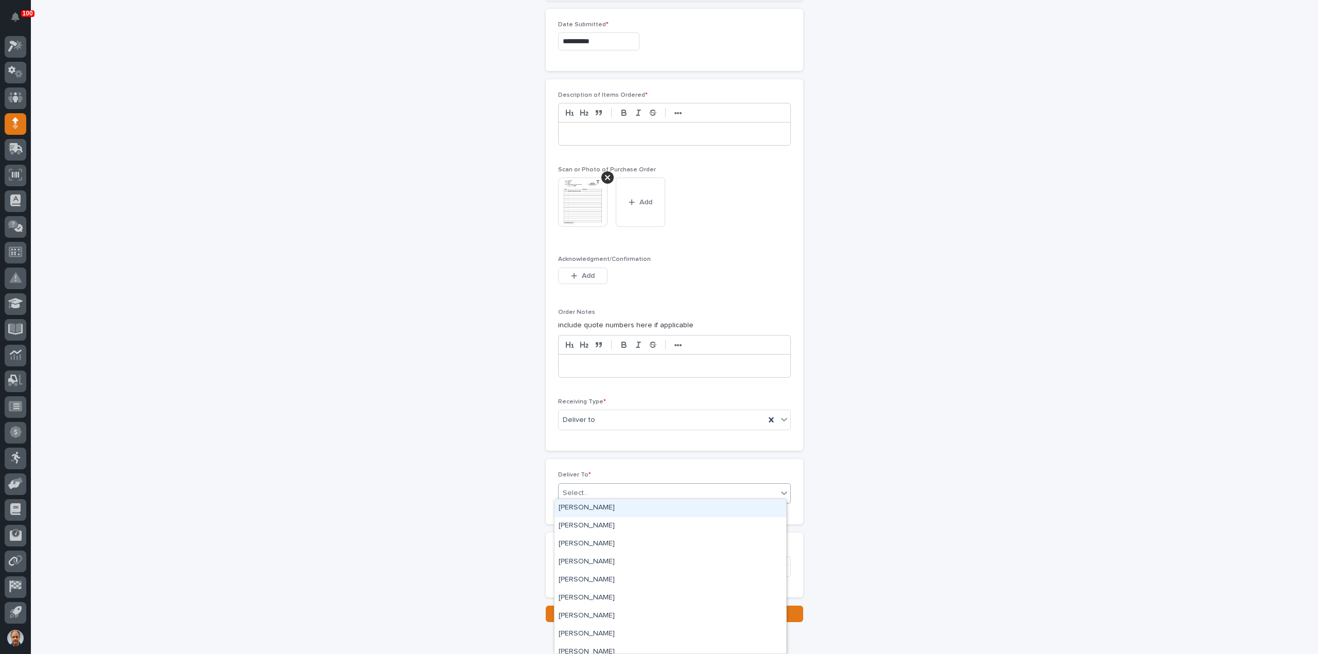
click at [611, 485] on div "Select..." at bounding box center [668, 493] width 219 height 17
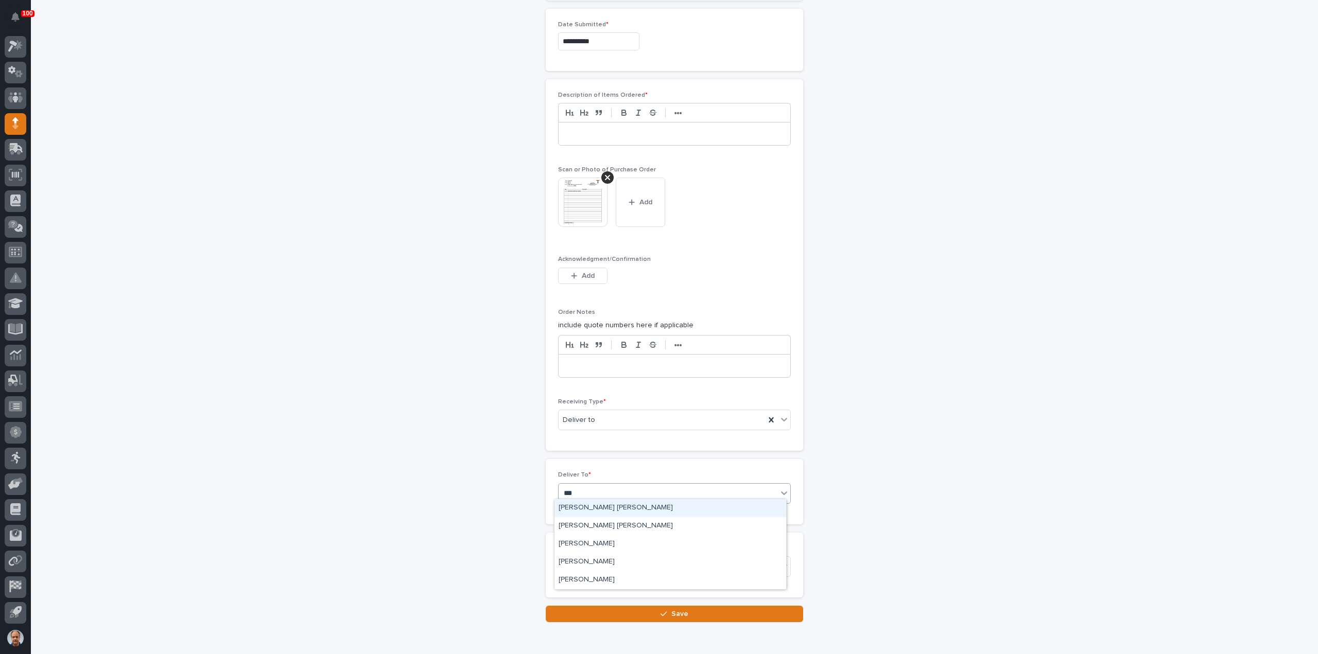
type input "****"
click at [602, 526] on div "[PERSON_NAME] [PERSON_NAME]" at bounding box center [670, 526] width 232 height 18
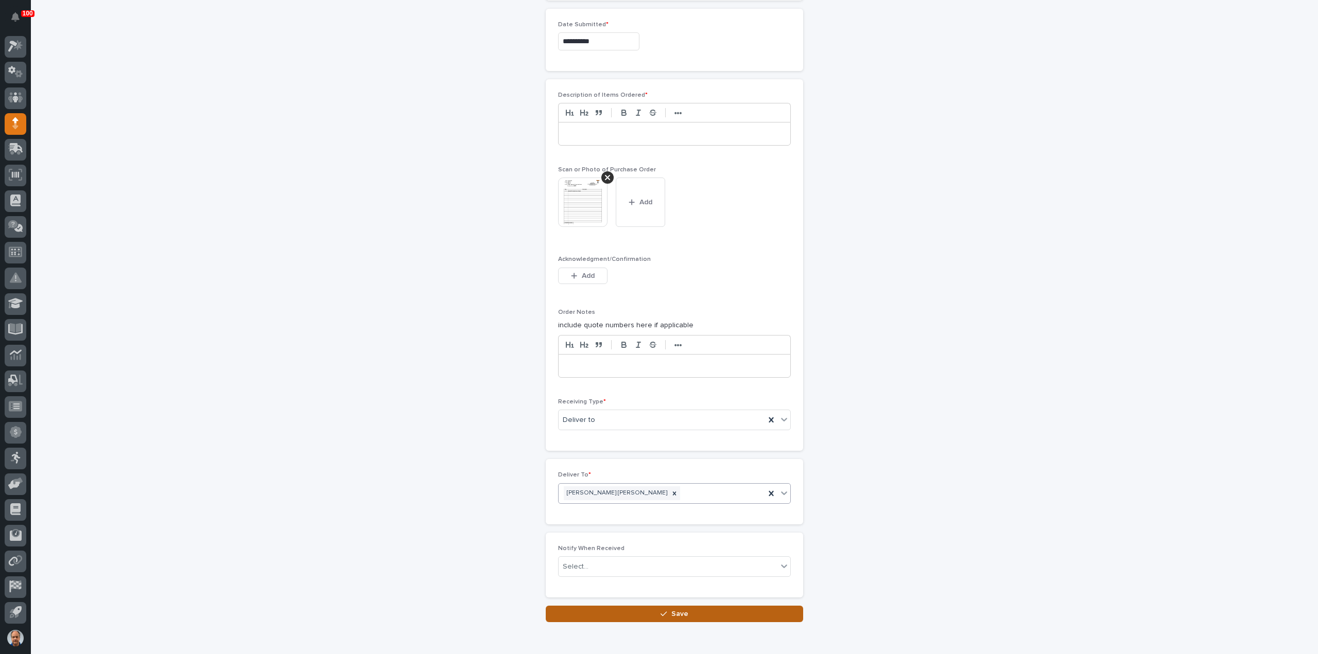
click at [672, 609] on span "Save" at bounding box center [679, 613] width 17 height 9
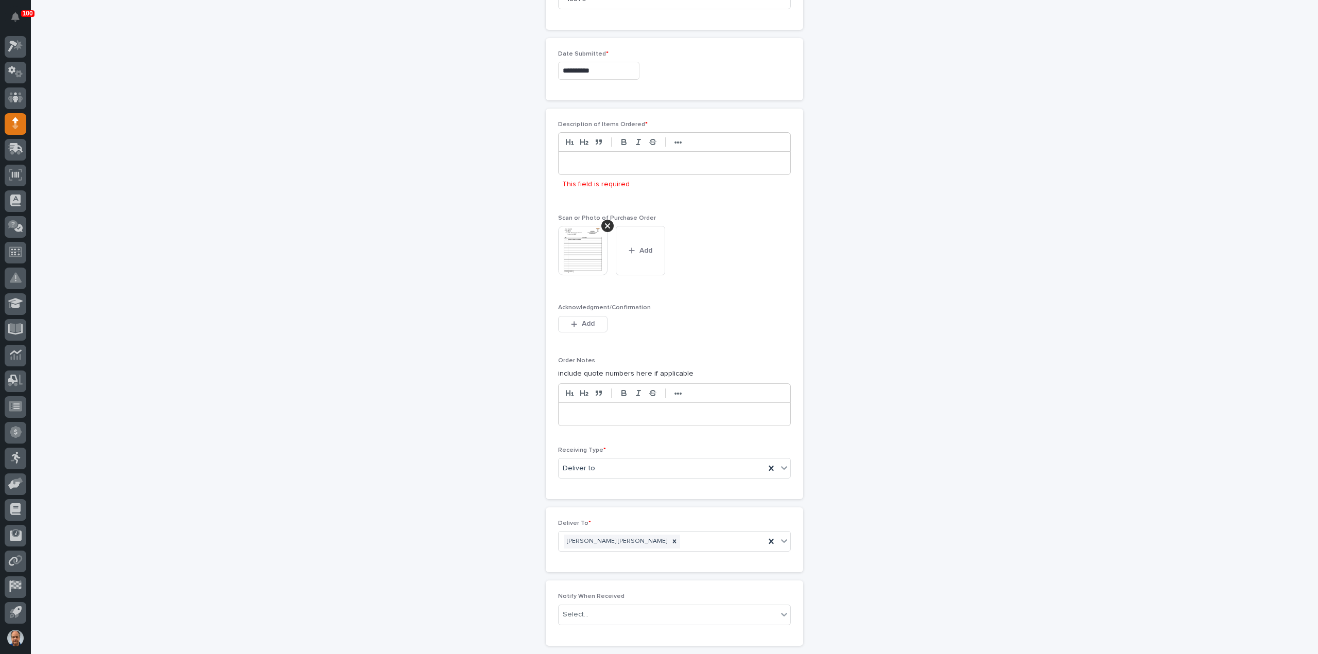
scroll to position [537, 0]
click at [598, 164] on p at bounding box center [674, 167] width 216 height 10
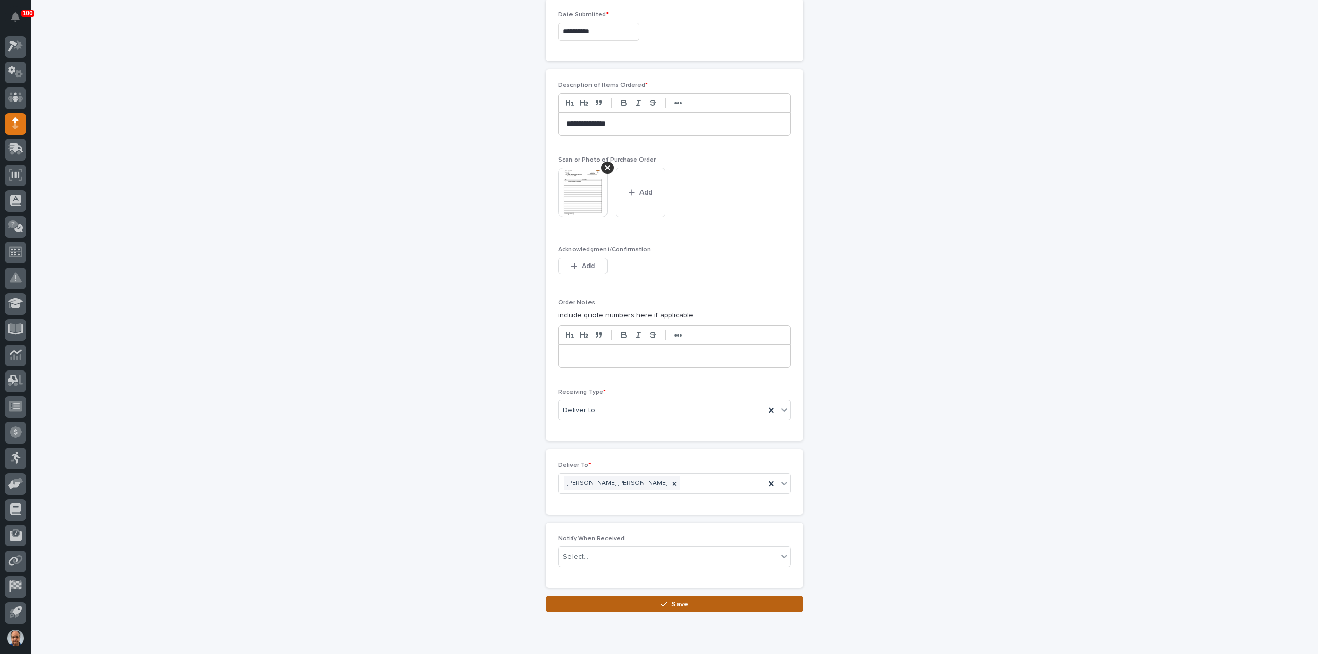
scroll to position [614, 0]
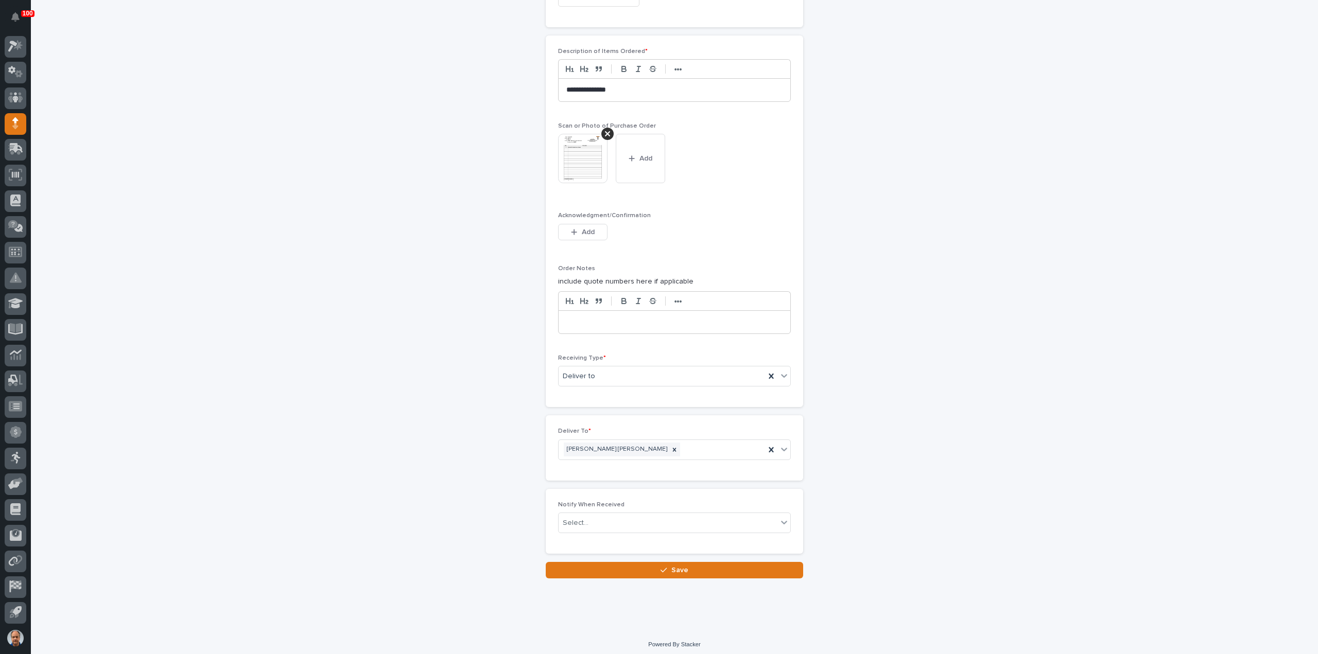
click at [671, 568] on span "Save" at bounding box center [679, 570] width 17 height 9
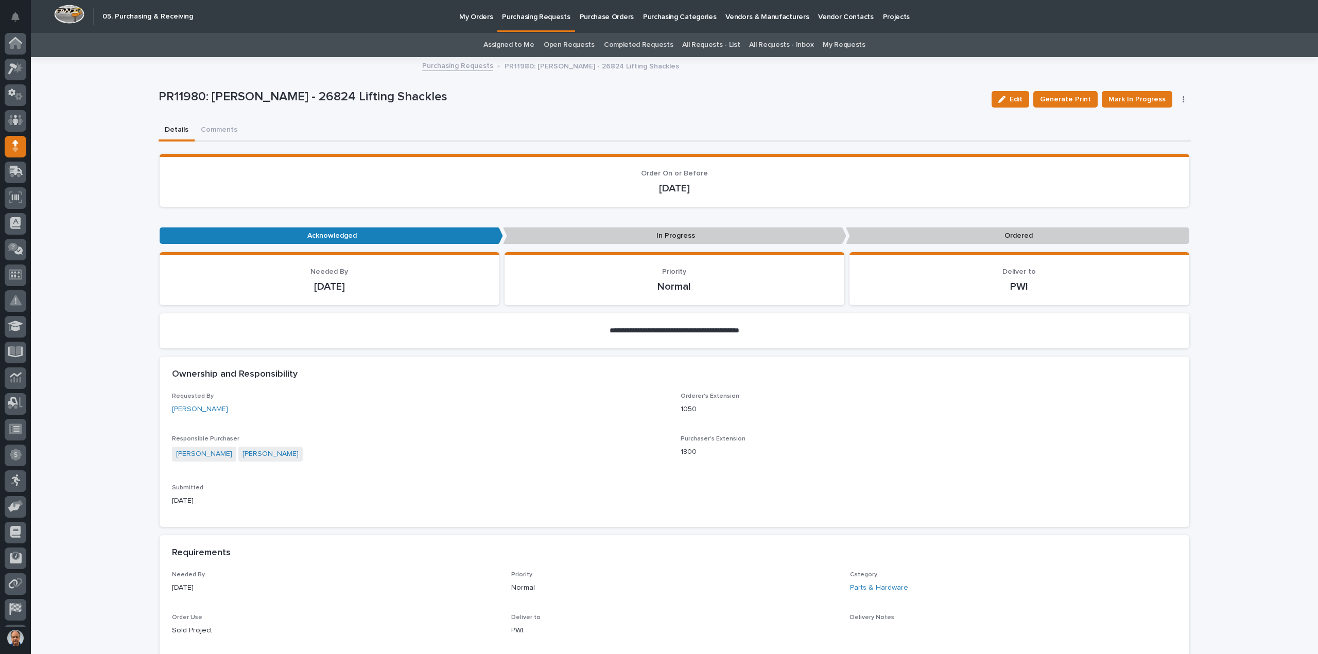
scroll to position [23, 0]
click at [1144, 95] on span "Mark In Progress" at bounding box center [1136, 99] width 57 height 12
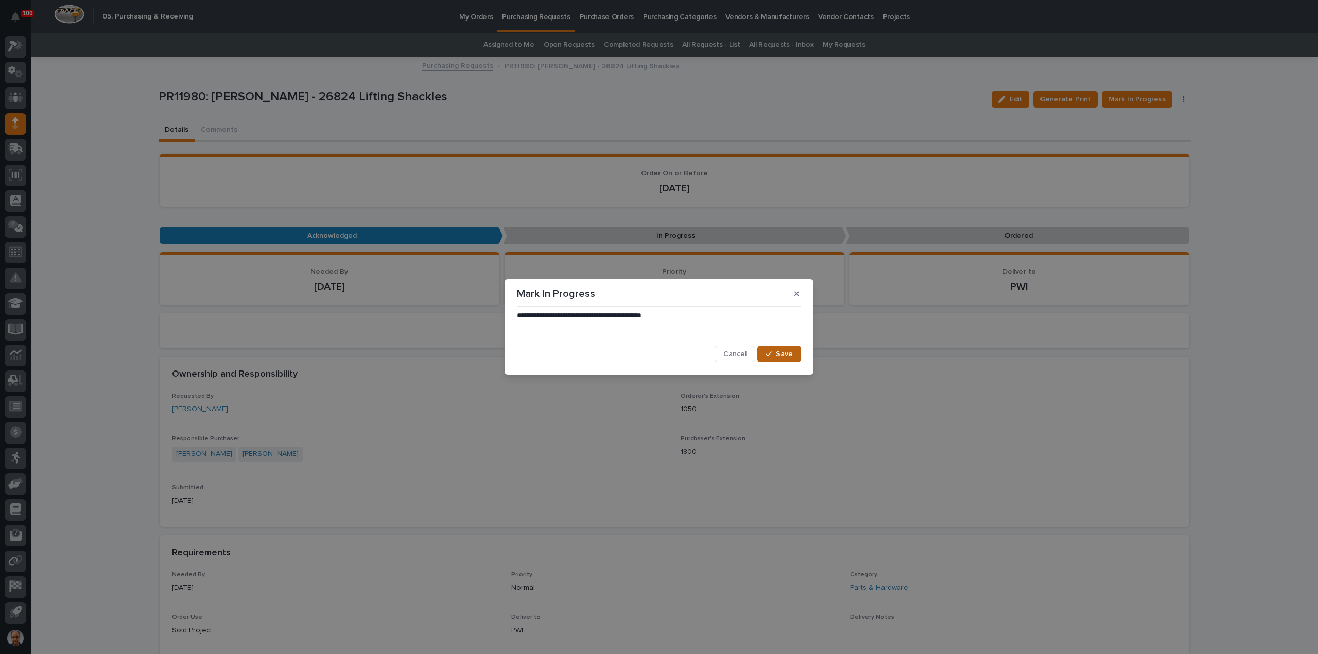
click at [785, 351] on span "Save" at bounding box center [784, 354] width 17 height 9
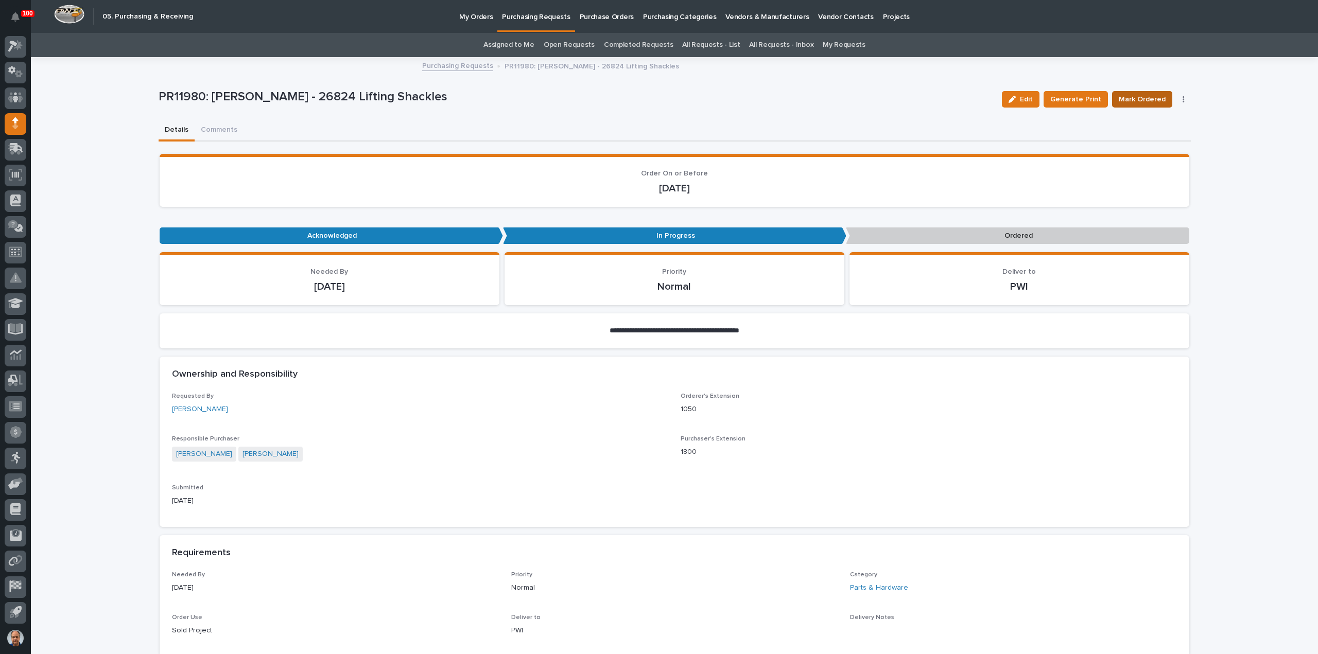
click at [1146, 97] on span "Mark Ordered" at bounding box center [1142, 99] width 47 height 12
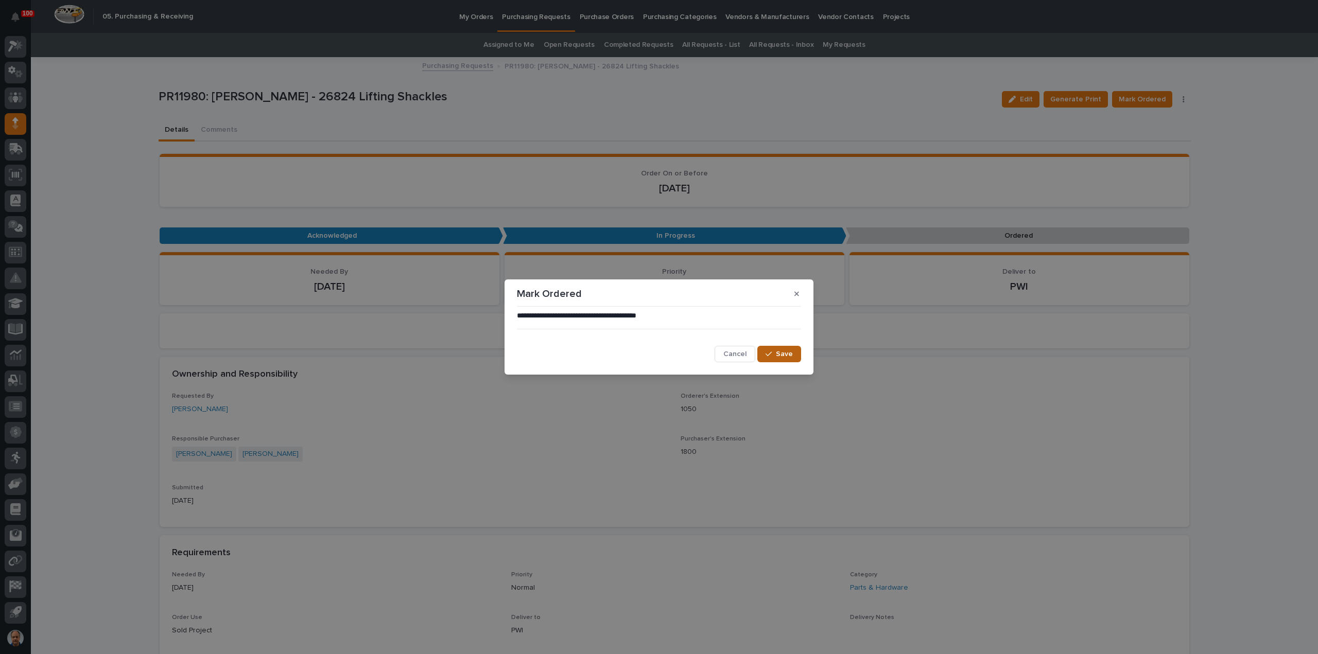
click at [787, 354] on span "Save" at bounding box center [784, 354] width 17 height 9
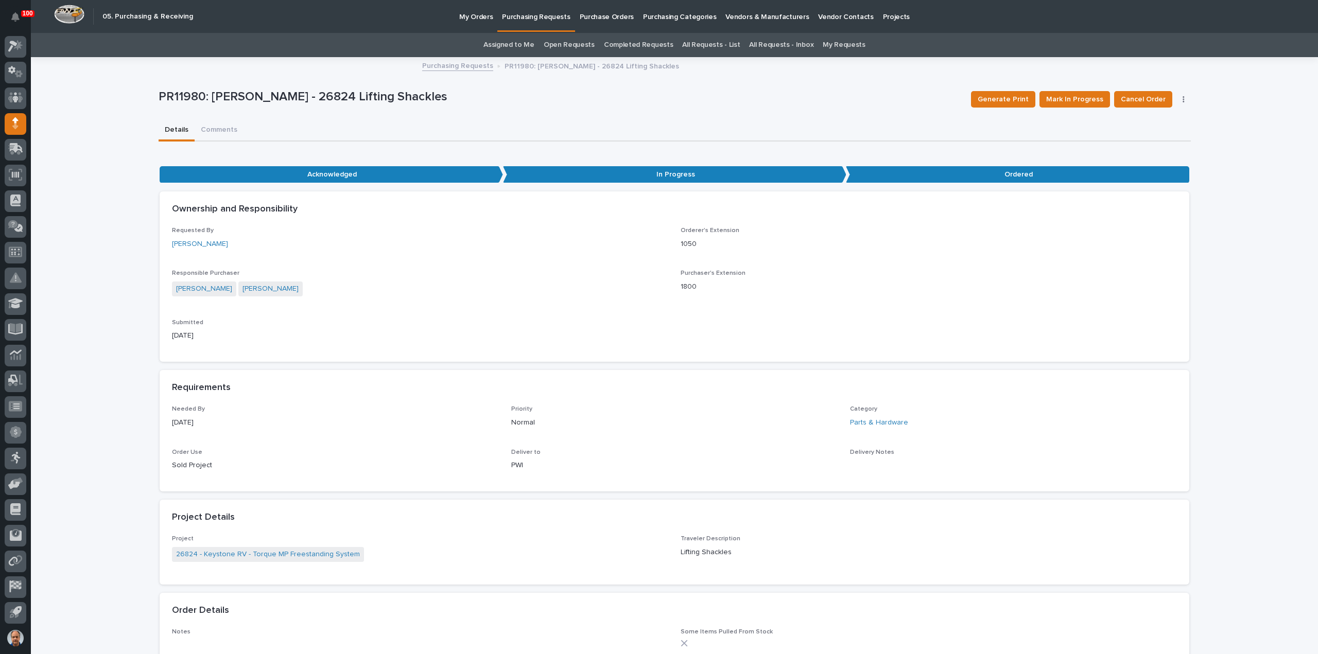
click at [531, 15] on p "Purchasing Requests" at bounding box center [536, 11] width 68 height 22
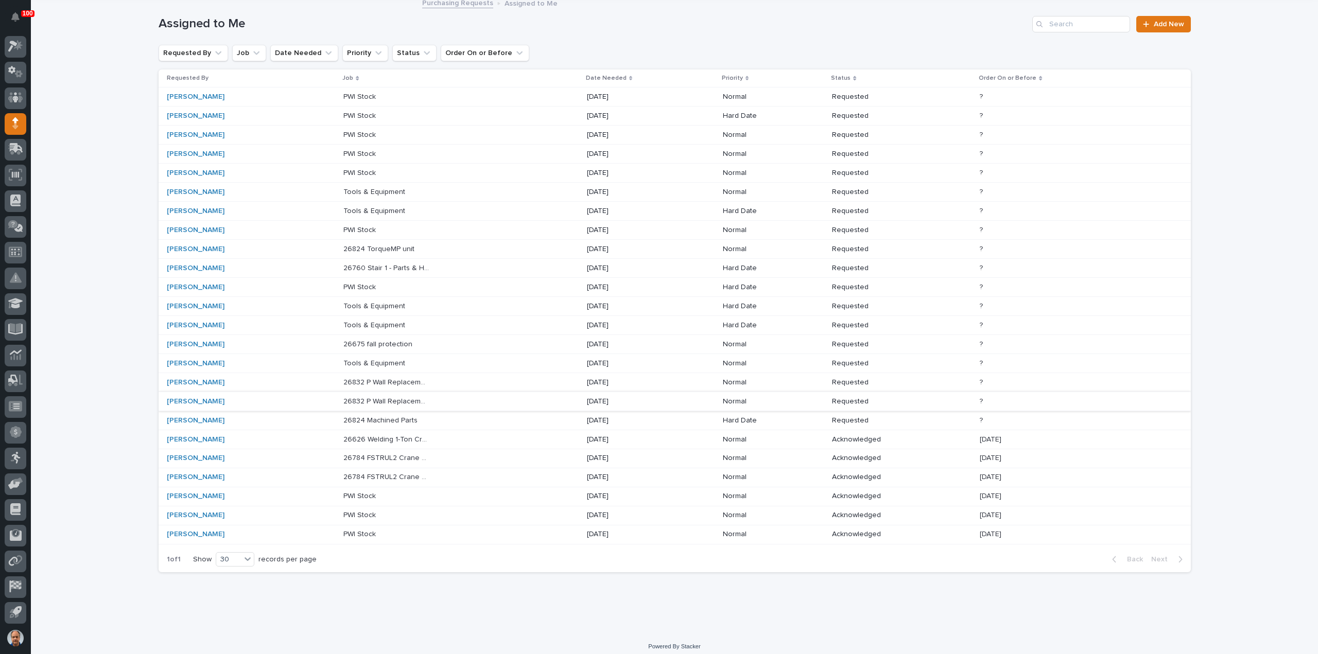
scroll to position [65, 0]
click at [385, 414] on p "26824 Machined Parts" at bounding box center [381, 417] width 76 height 11
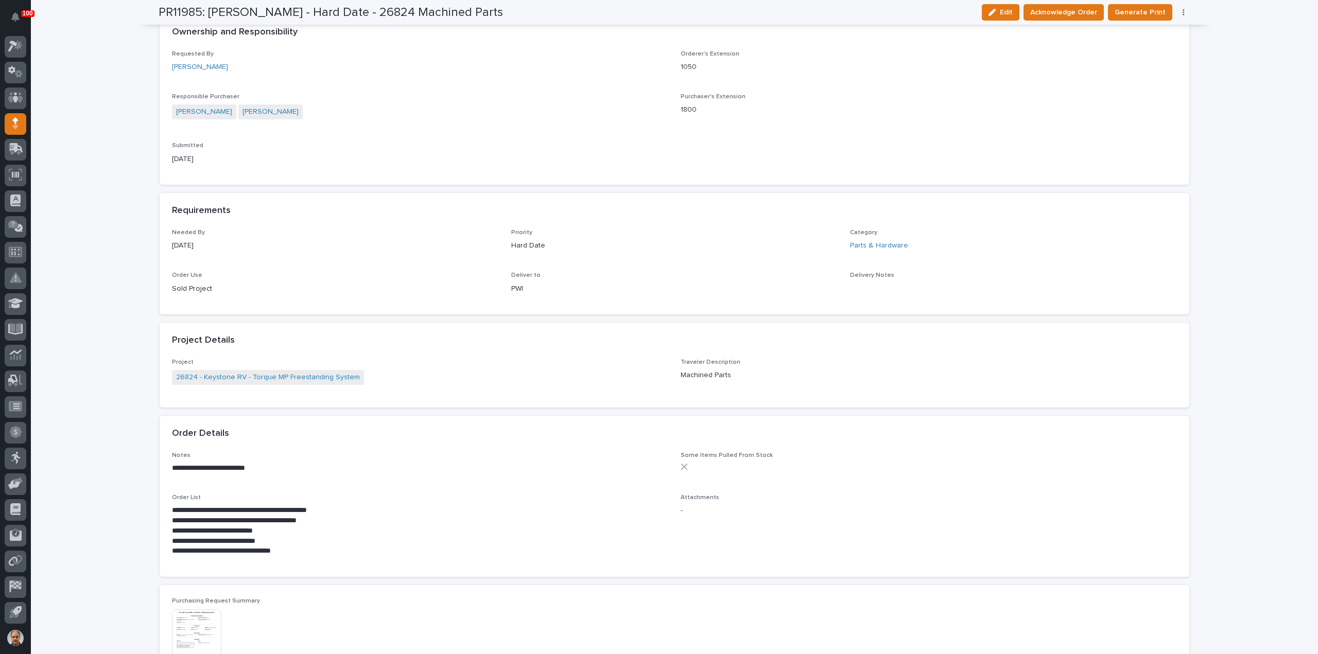
scroll to position [276, 0]
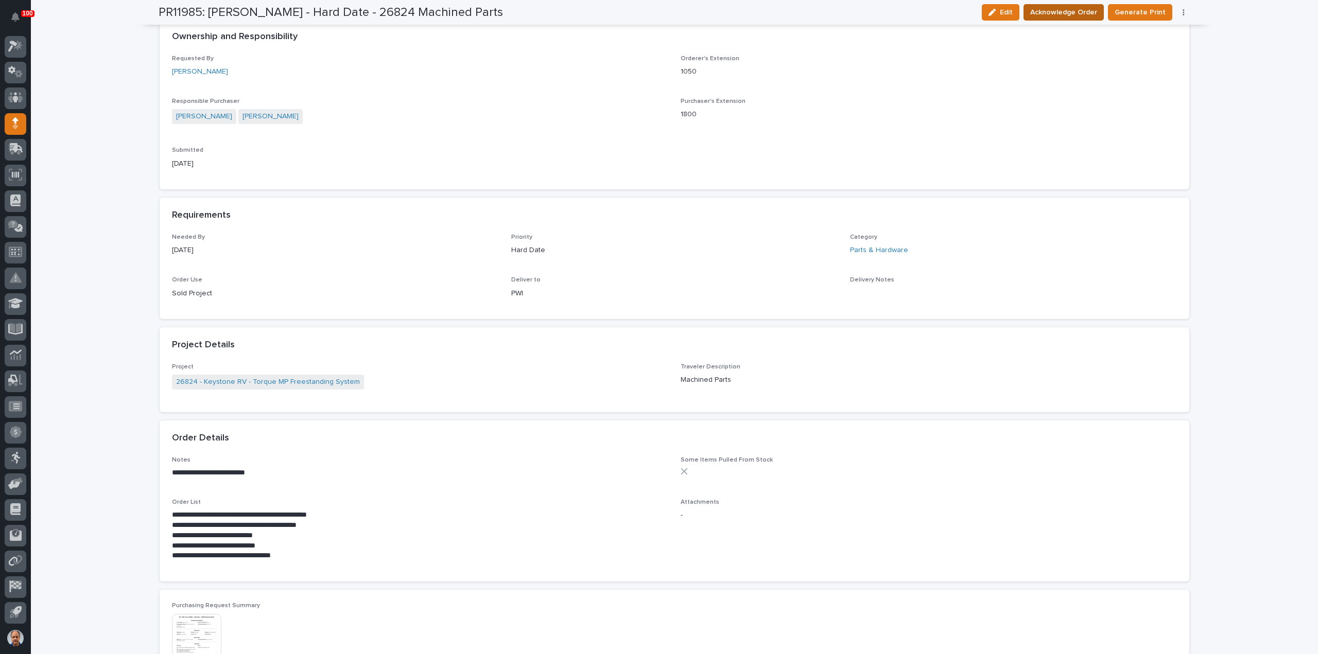
click at [1078, 16] on span "Acknowledge Order" at bounding box center [1063, 12] width 67 height 12
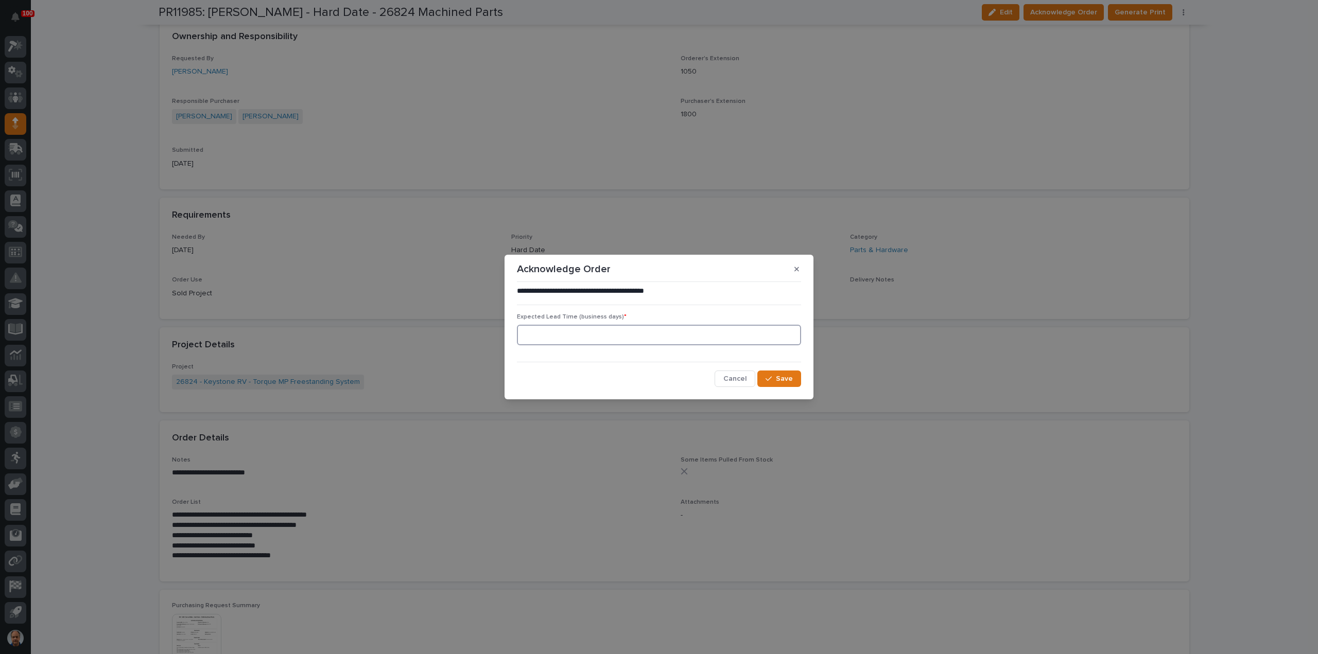
click at [563, 330] on input at bounding box center [659, 335] width 284 height 21
type input "15"
click at [775, 379] on div "button" at bounding box center [770, 378] width 10 height 7
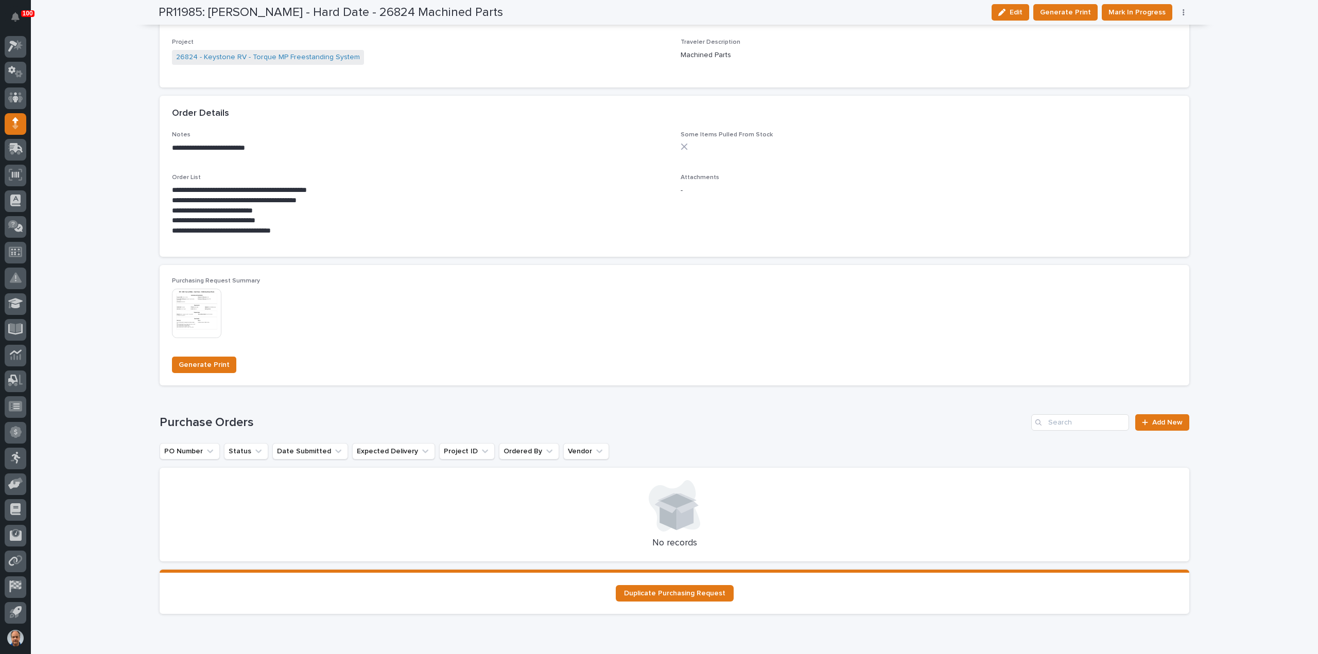
scroll to position [674, 0]
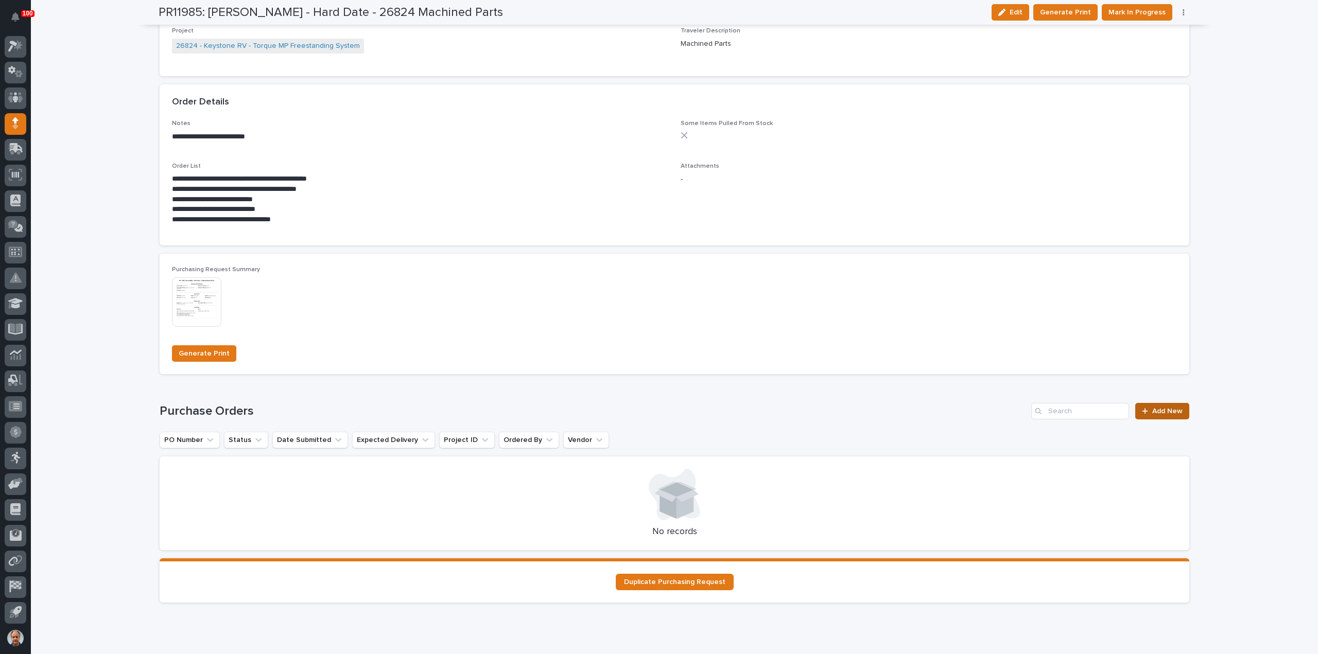
click at [1158, 409] on span "Add New" at bounding box center [1167, 411] width 30 height 7
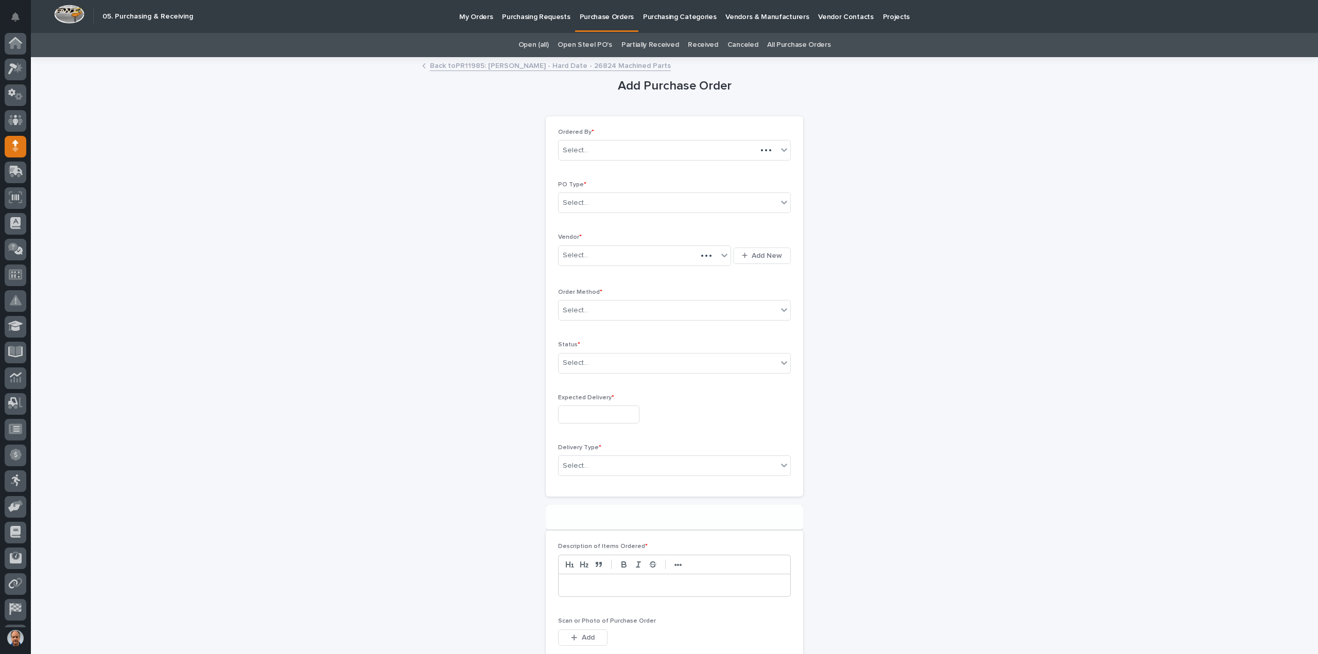
scroll to position [23, 0]
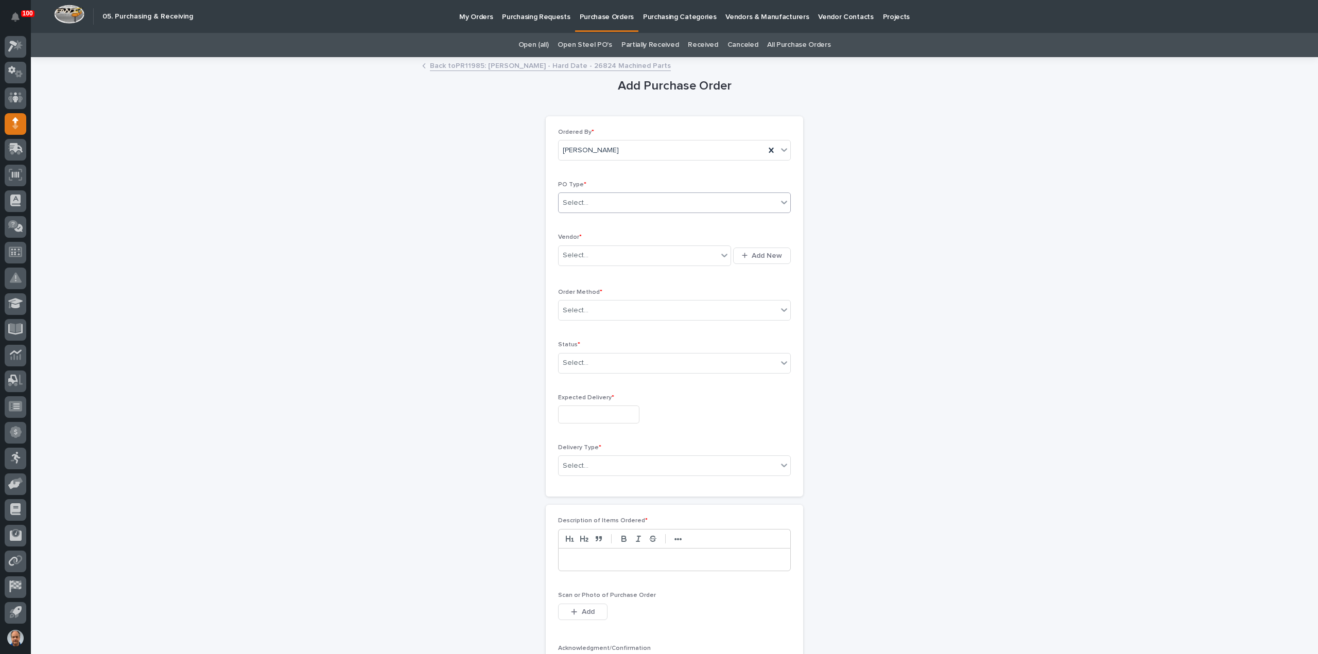
click at [595, 203] on div "Select..." at bounding box center [668, 203] width 219 height 17
click at [587, 242] on div "Paper" at bounding box center [670, 240] width 232 height 18
drag, startPoint x: 588, startPoint y: 255, endPoint x: 615, endPoint y: 259, distance: 26.6
click at [591, 255] on div "Select..." at bounding box center [638, 255] width 159 height 17
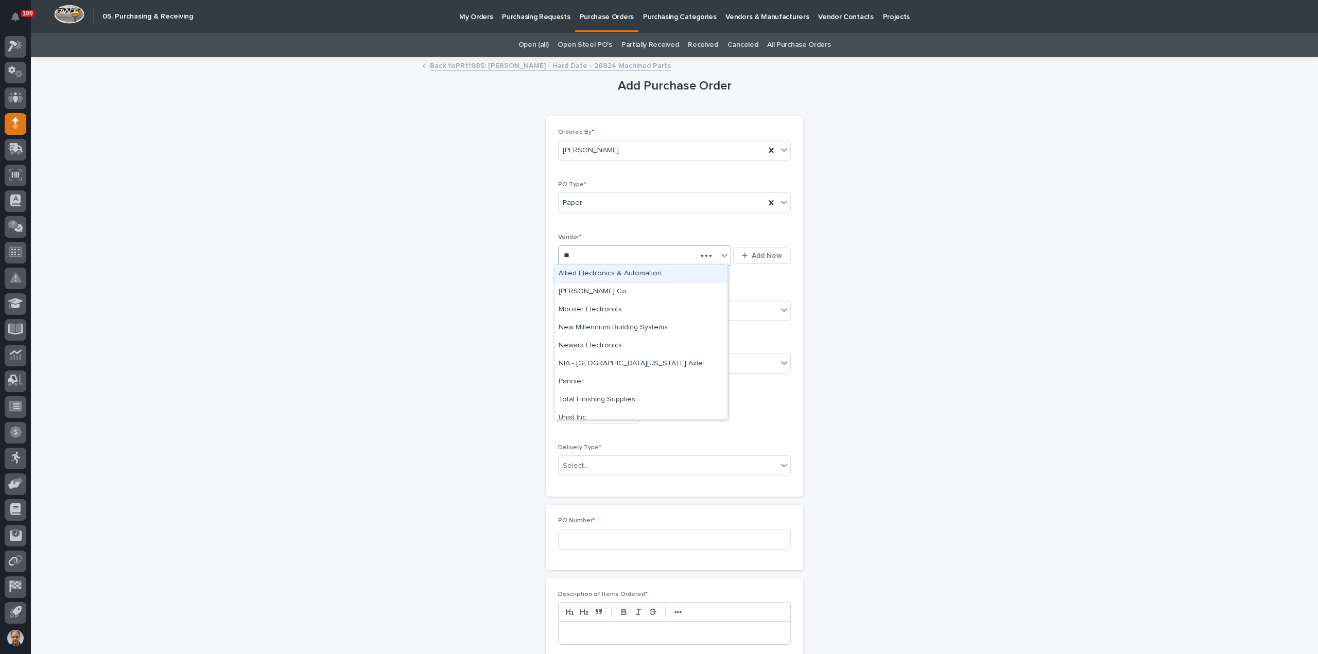
type input "***"
click at [614, 268] on div "NIA - [GEOGRAPHIC_DATA][US_STATE] Axle" at bounding box center [640, 274] width 173 height 18
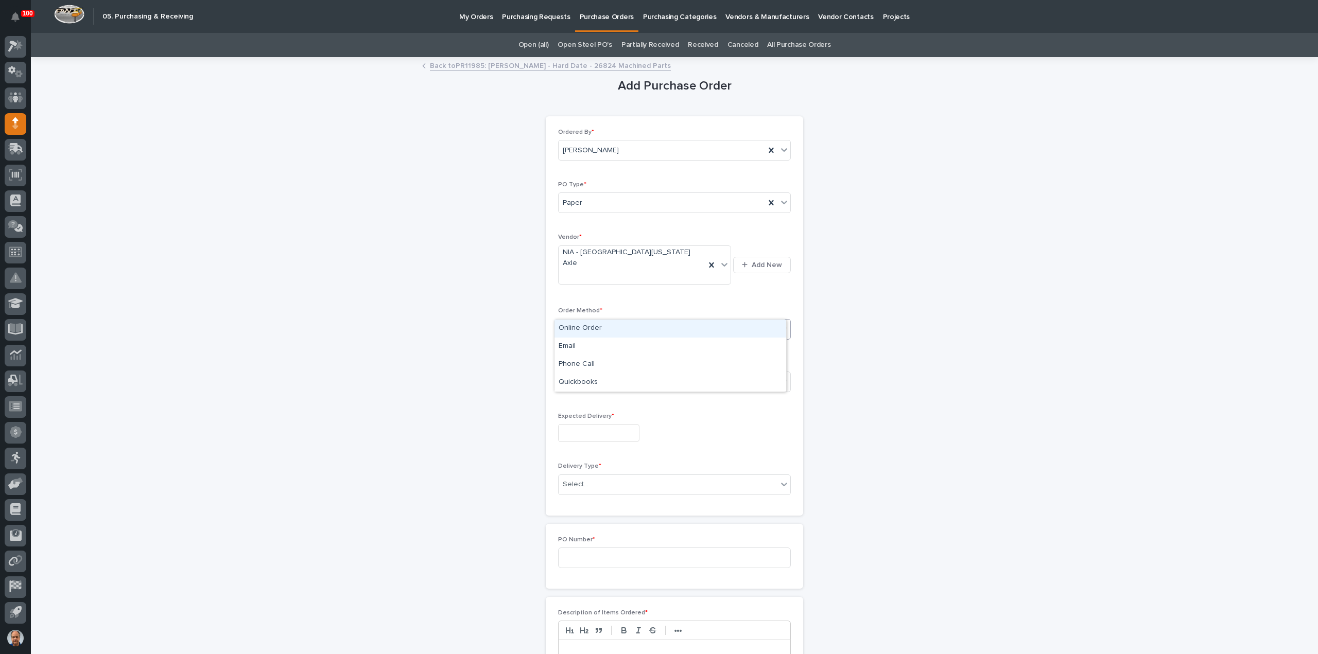
click at [599, 321] on div "Select..." at bounding box center [668, 329] width 219 height 17
drag, startPoint x: 592, startPoint y: 325, endPoint x: 598, endPoint y: 341, distance: 17.1
click at [590, 331] on div "Online Order" at bounding box center [670, 329] width 232 height 18
click at [620, 321] on div "Online Order" at bounding box center [662, 329] width 206 height 17
drag, startPoint x: 607, startPoint y: 336, endPoint x: 604, endPoint y: 365, distance: 28.9
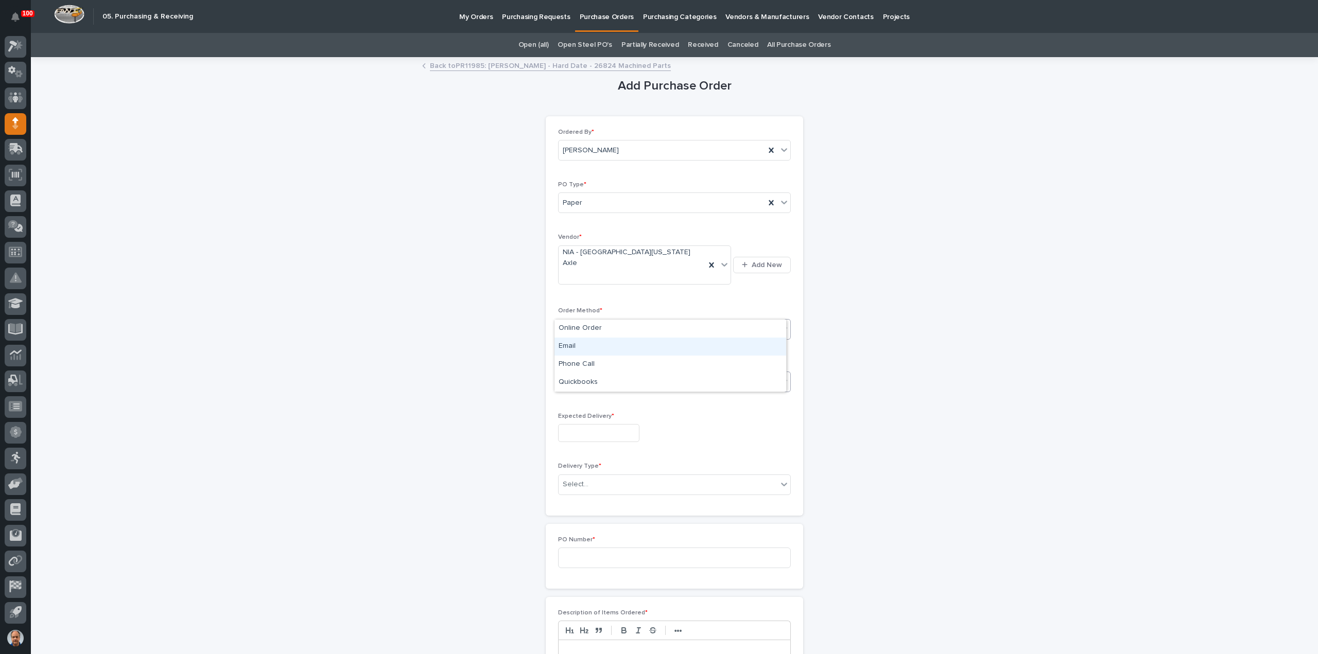
click at [595, 346] on div "Email" at bounding box center [670, 347] width 232 height 18
click at [603, 374] on div "Select..." at bounding box center [668, 382] width 219 height 17
click at [589, 404] on div "Submitted" at bounding box center [670, 399] width 232 height 18
click at [597, 424] on input "text" at bounding box center [598, 433] width 81 height 18
click at [643, 254] on span "Next Month" at bounding box center [643, 252] width 0 height 13
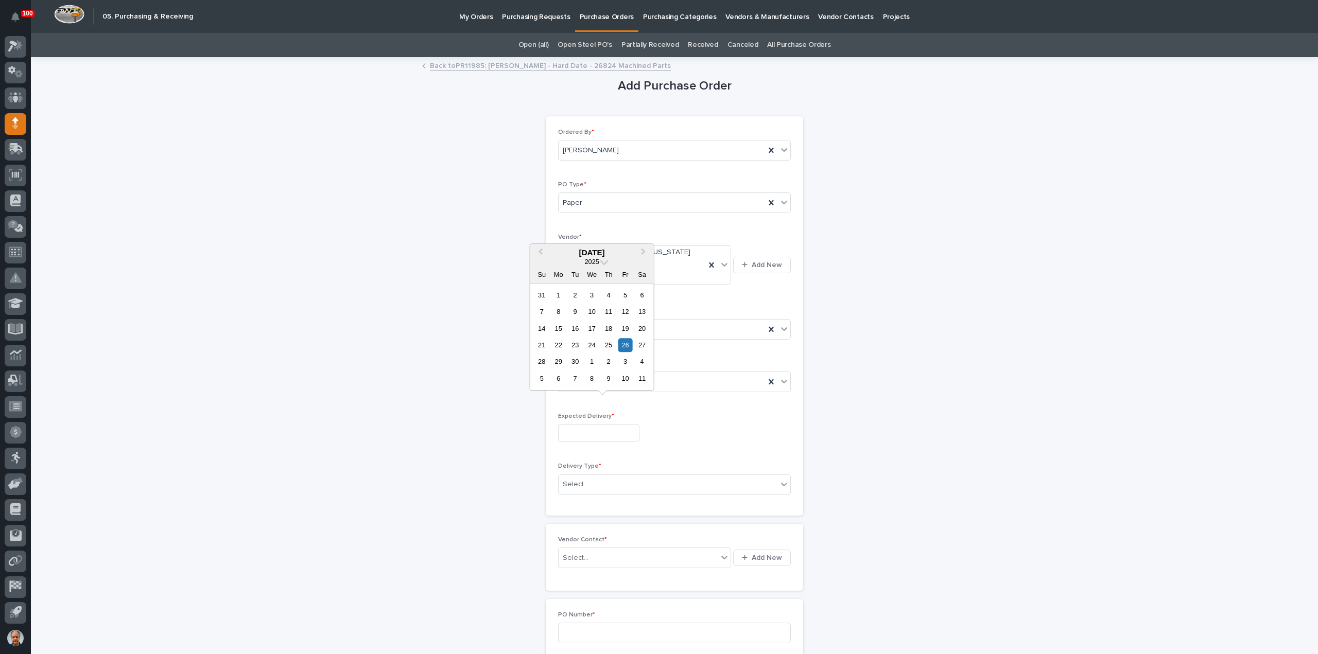
click at [623, 325] on div "19" at bounding box center [625, 329] width 14 height 14
type input "**********"
click at [599, 476] on div "Select..." at bounding box center [668, 484] width 219 height 17
click at [590, 499] on div "PWI Pickup" at bounding box center [670, 501] width 232 height 18
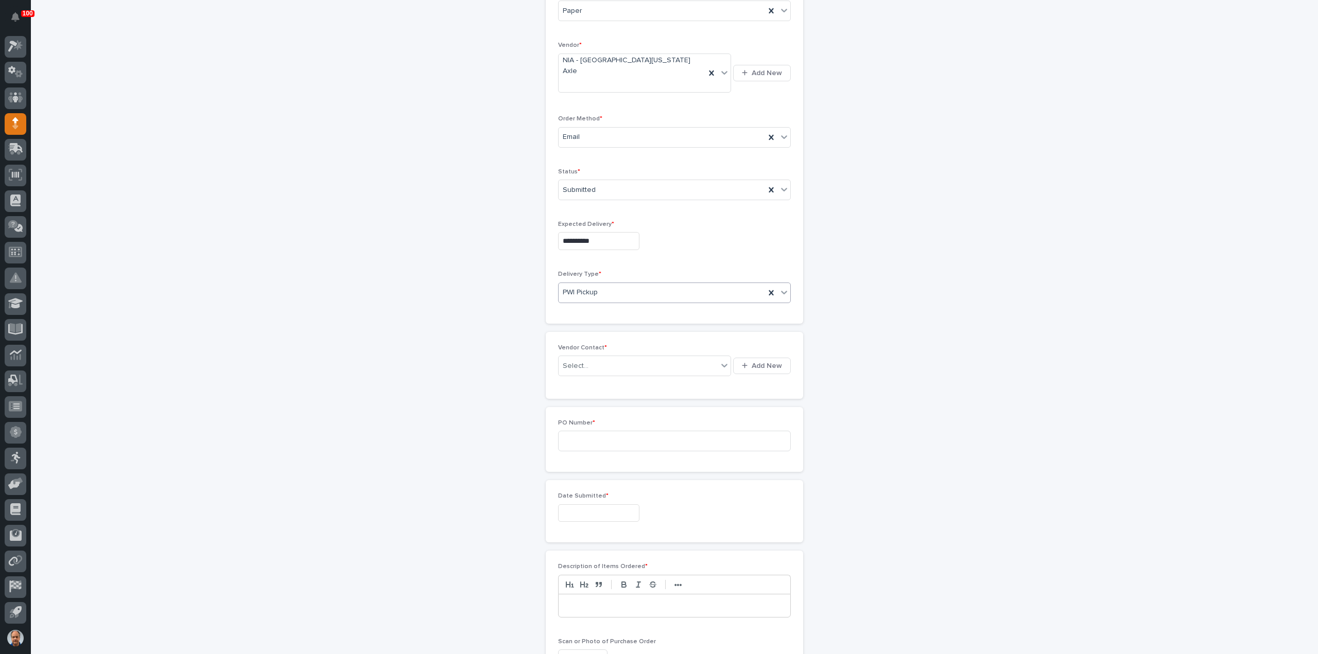
scroll to position [206, 0]
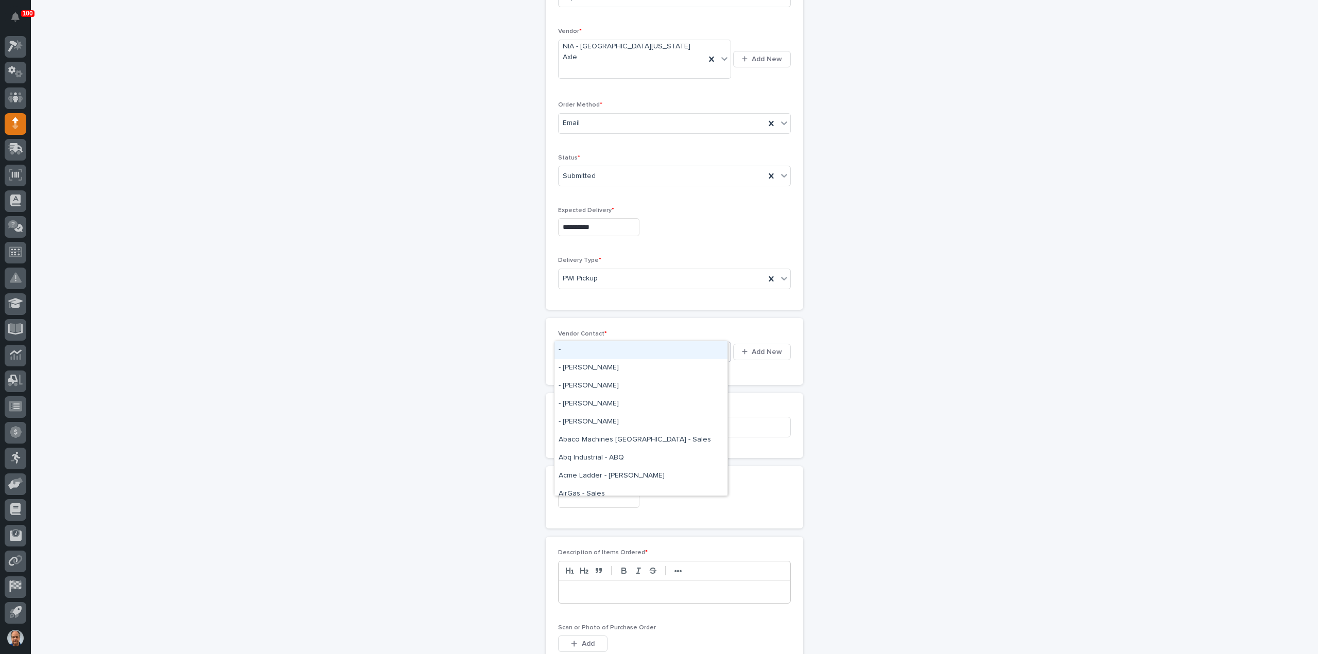
click at [601, 344] on div "Select..." at bounding box center [638, 352] width 159 height 17
type input "***"
click at [631, 350] on div "NIA - [GEOGRAPHIC_DATA][US_STATE] Axle -" at bounding box center [640, 350] width 173 height 18
click at [583, 436] on input at bounding box center [674, 446] width 233 height 21
click at [595, 436] on input at bounding box center [674, 446] width 233 height 21
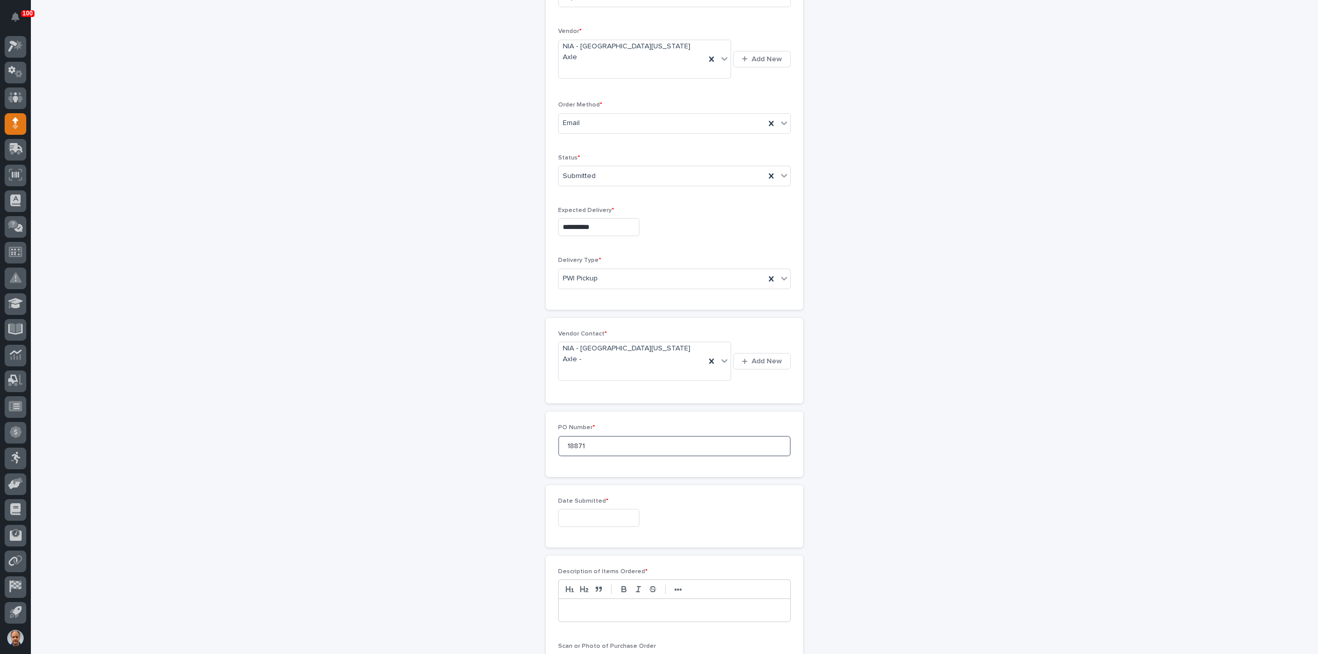
type input "18871"
click at [570, 509] on input "text" at bounding box center [598, 518] width 81 height 18
click at [573, 426] on div "26" at bounding box center [575, 427] width 14 height 14
type input "**********"
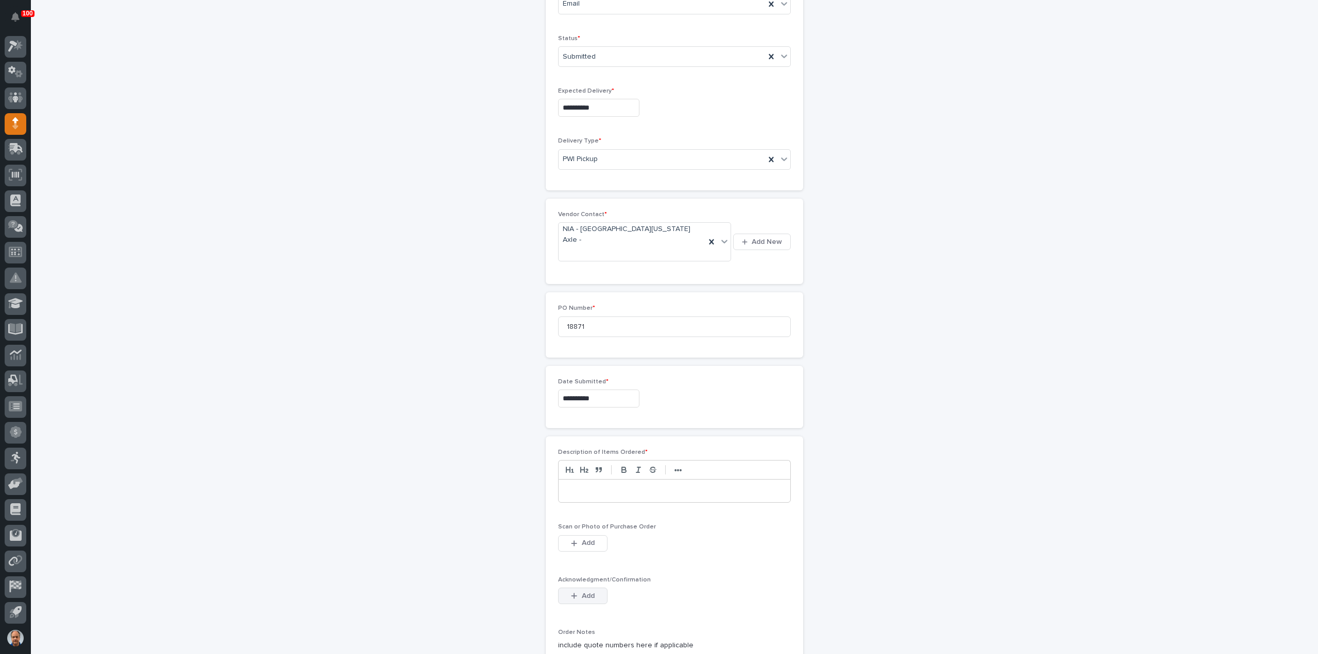
scroll to position [412, 0]
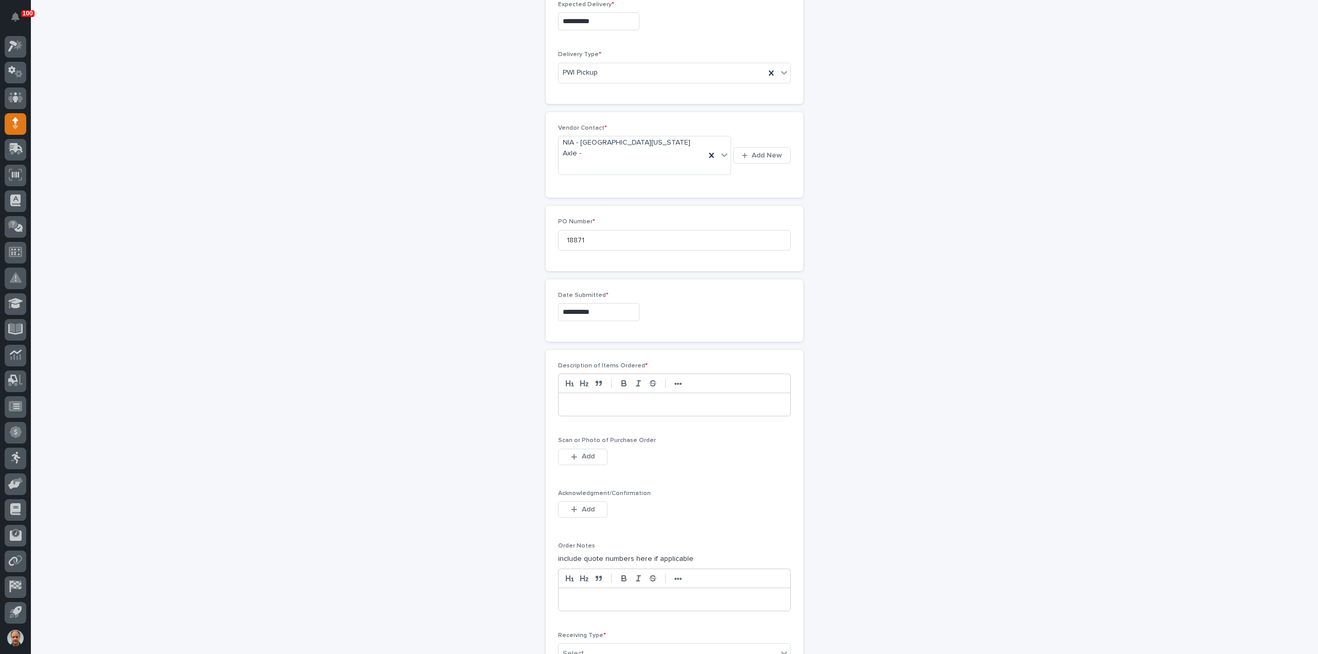
click at [574, 393] on div at bounding box center [675, 404] width 232 height 23
click at [582, 452] on span "Add" at bounding box center [588, 456] width 13 height 9
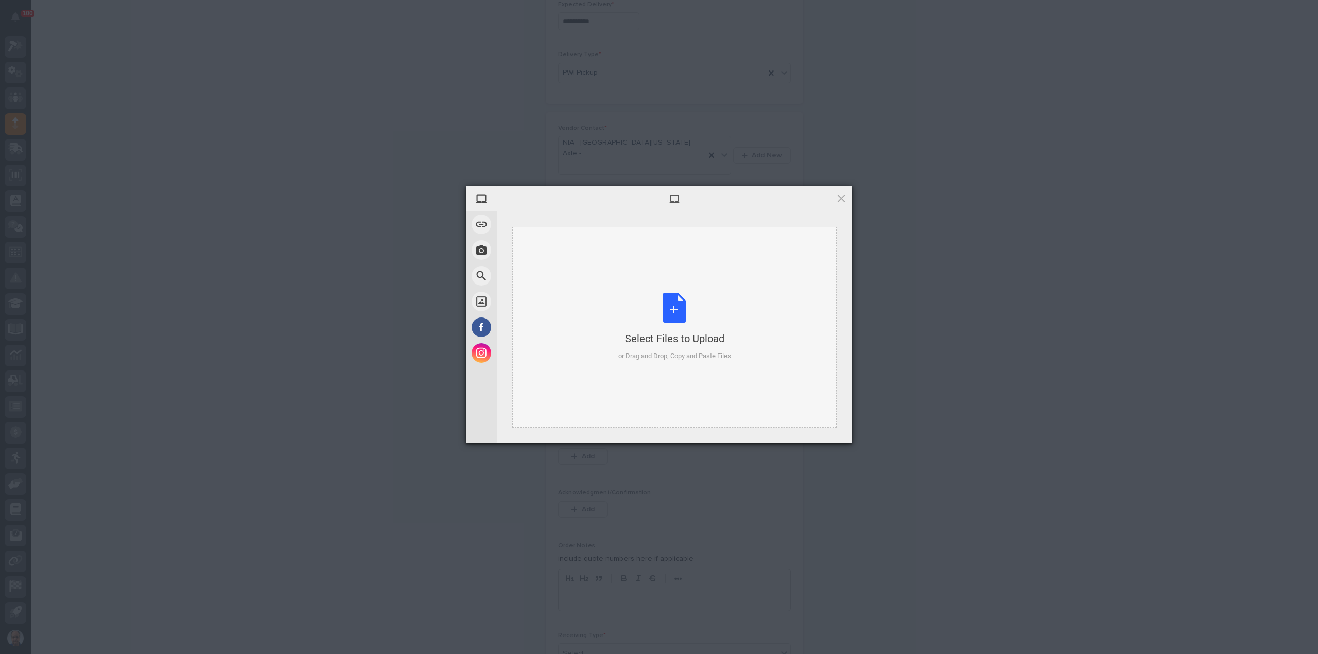
click at [673, 311] on div "Select Files to Upload or Drag and Drop, Copy and Paste Files" at bounding box center [674, 327] width 113 height 68
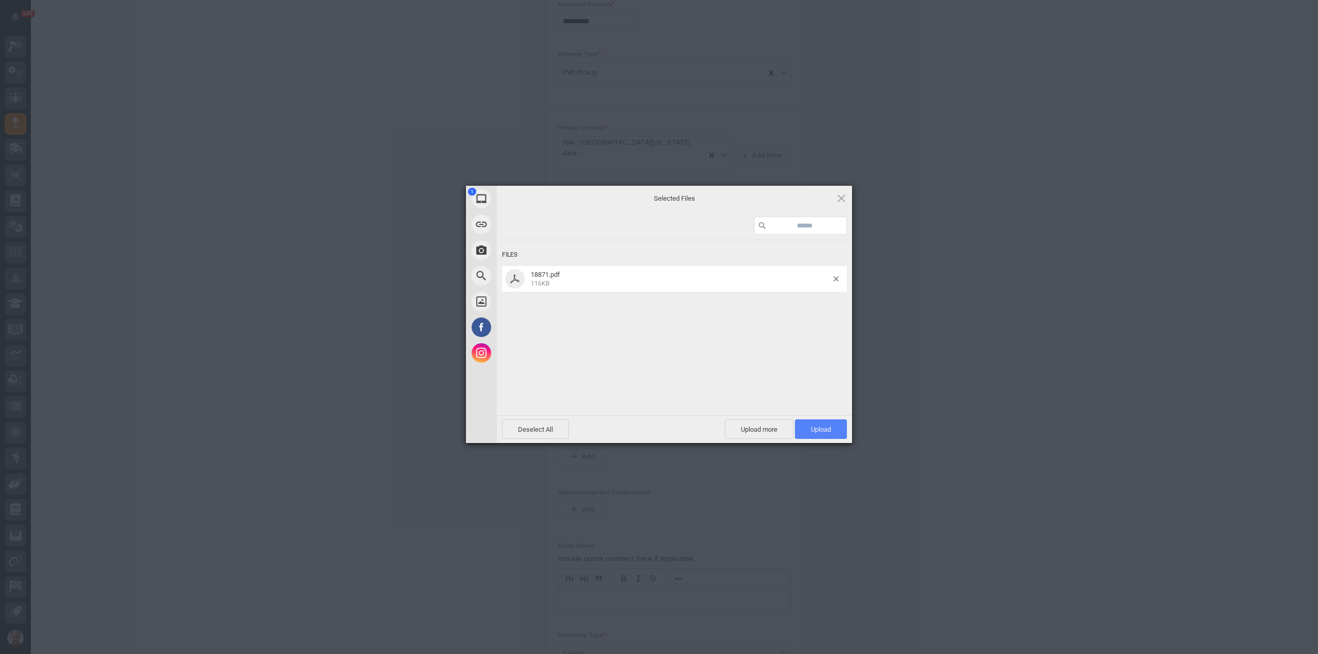
click at [803, 426] on span "Upload 1" at bounding box center [821, 430] width 52 height 20
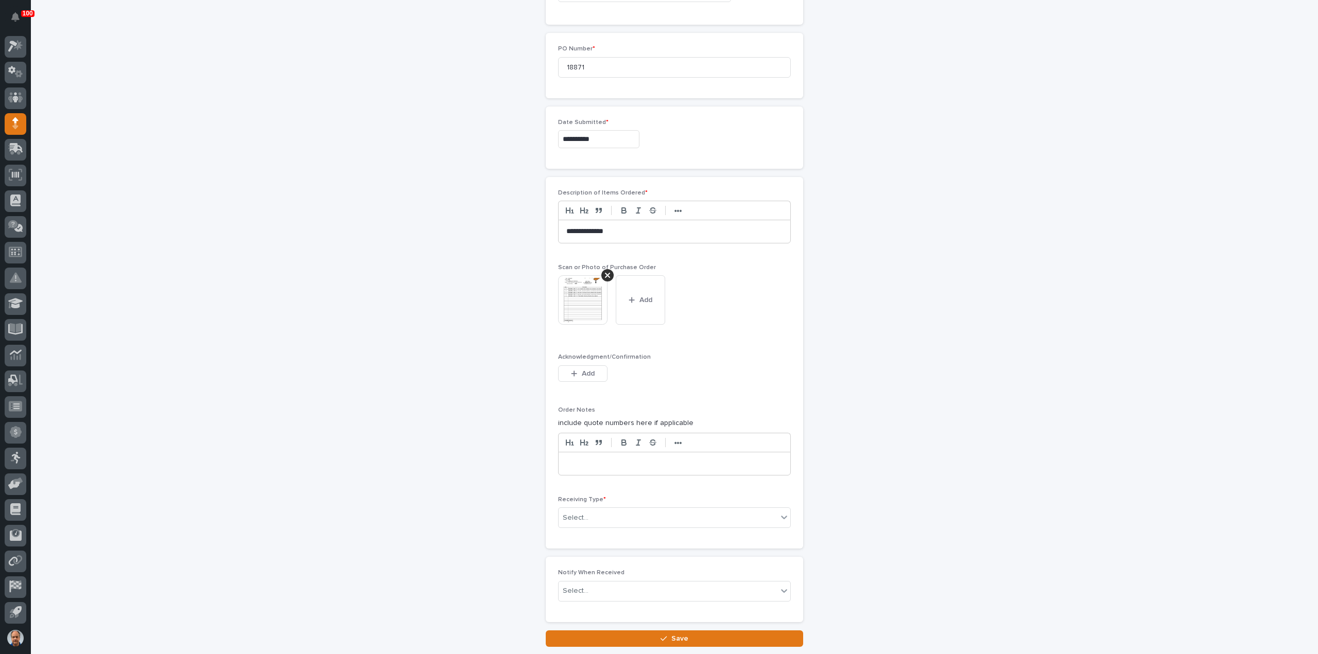
scroll to position [616, 0]
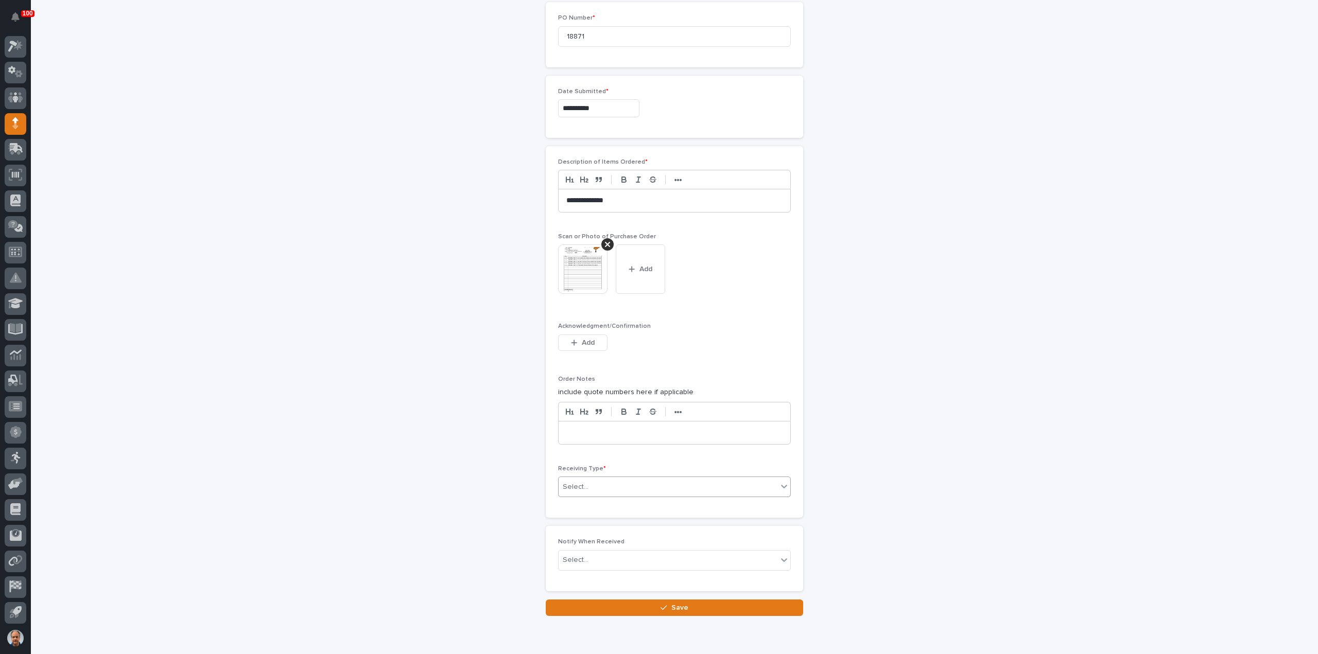
click at [596, 479] on div "Select..." at bounding box center [668, 487] width 219 height 17
click at [593, 517] on div "Deliver to" at bounding box center [670, 519] width 232 height 18
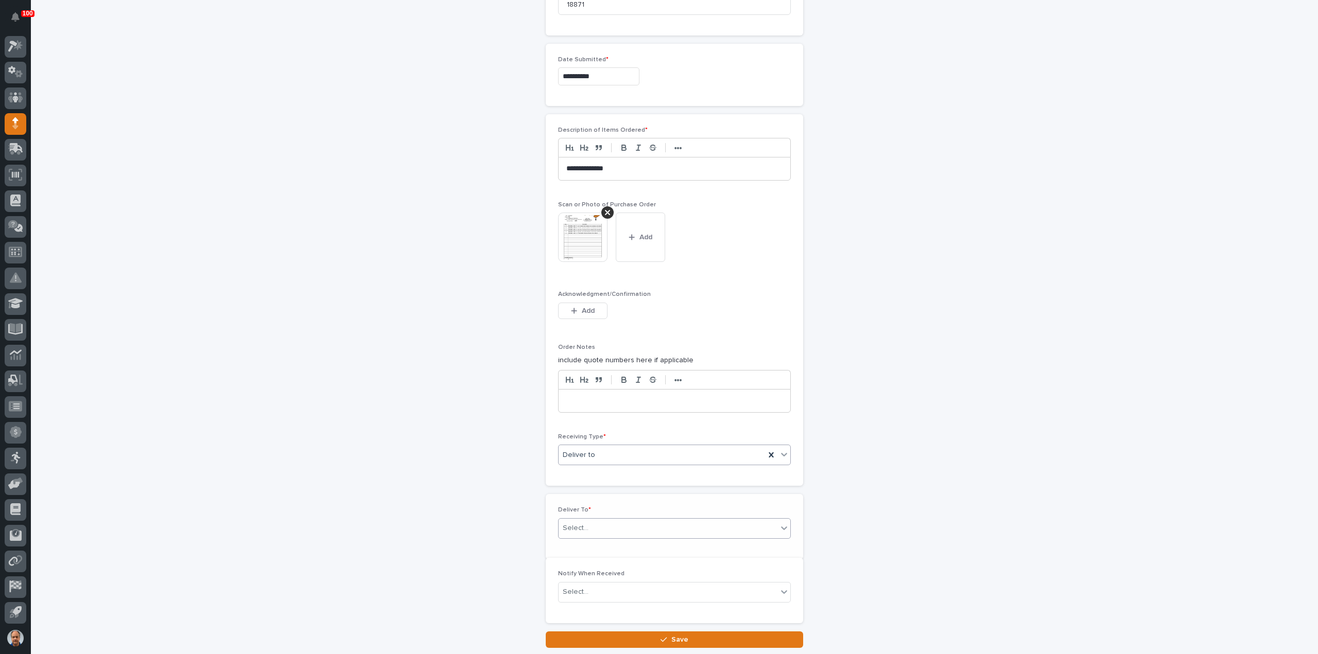
scroll to position [652, 0]
click at [608, 516] on div "Select..." at bounding box center [668, 524] width 219 height 17
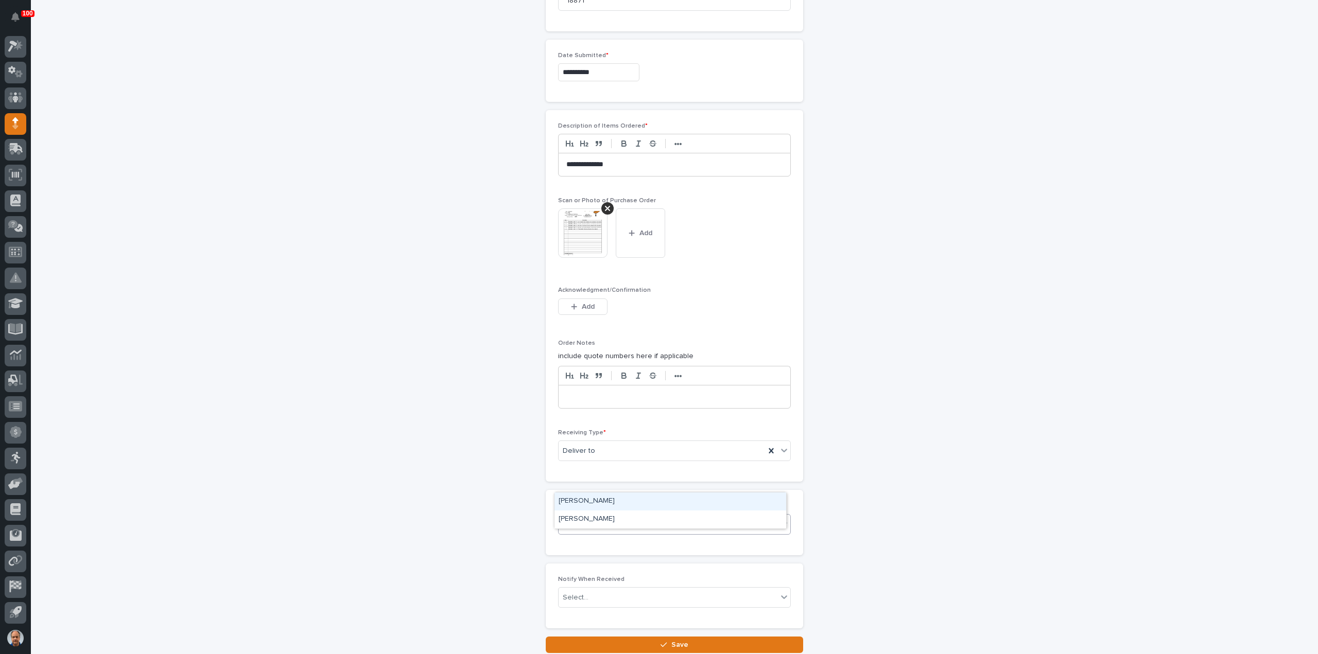
type input "*******"
click at [615, 526] on div "[PERSON_NAME]" at bounding box center [670, 520] width 232 height 18
click at [677, 640] on span "Save" at bounding box center [679, 644] width 17 height 9
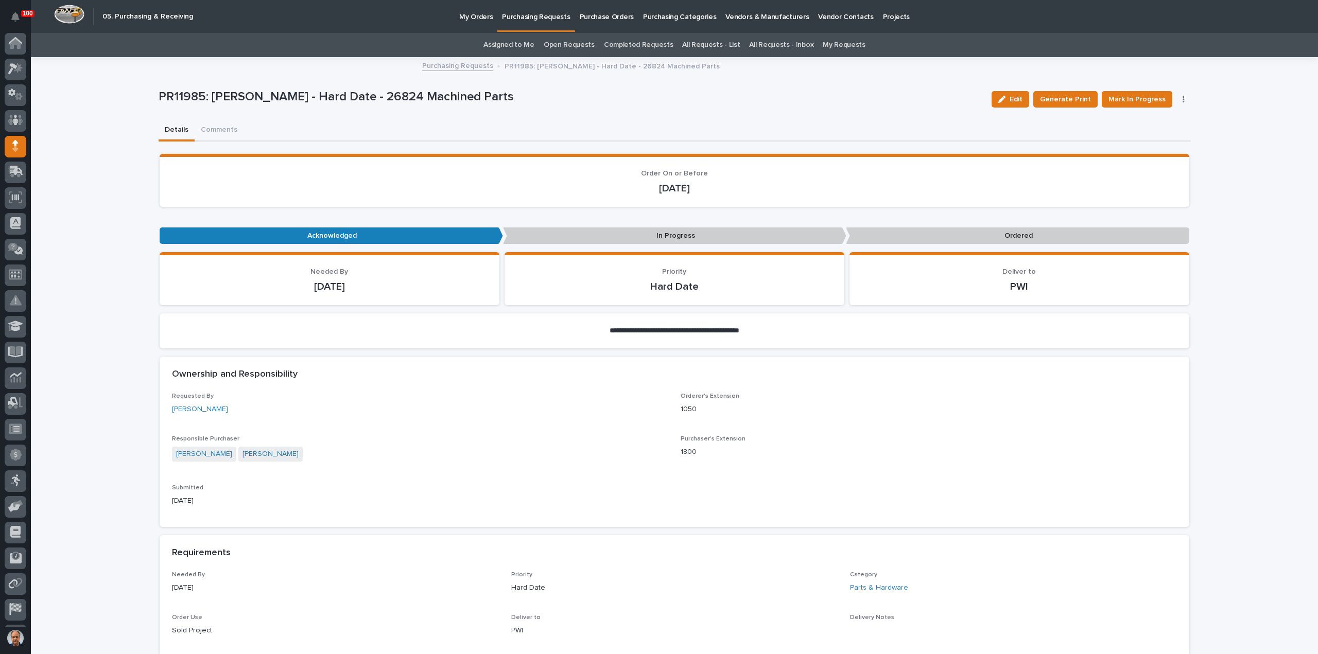
scroll to position [23, 0]
click at [1141, 101] on span "Mark In Progress" at bounding box center [1136, 99] width 57 height 12
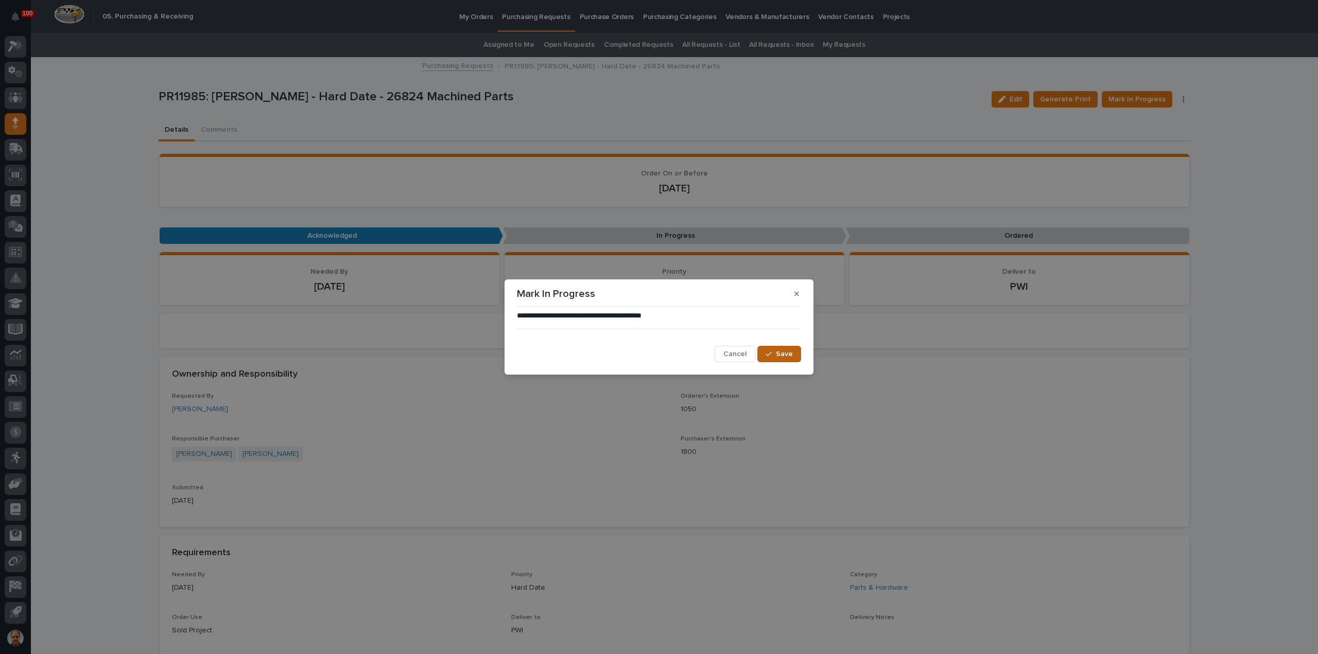
click at [777, 358] on span "Save" at bounding box center [784, 354] width 17 height 9
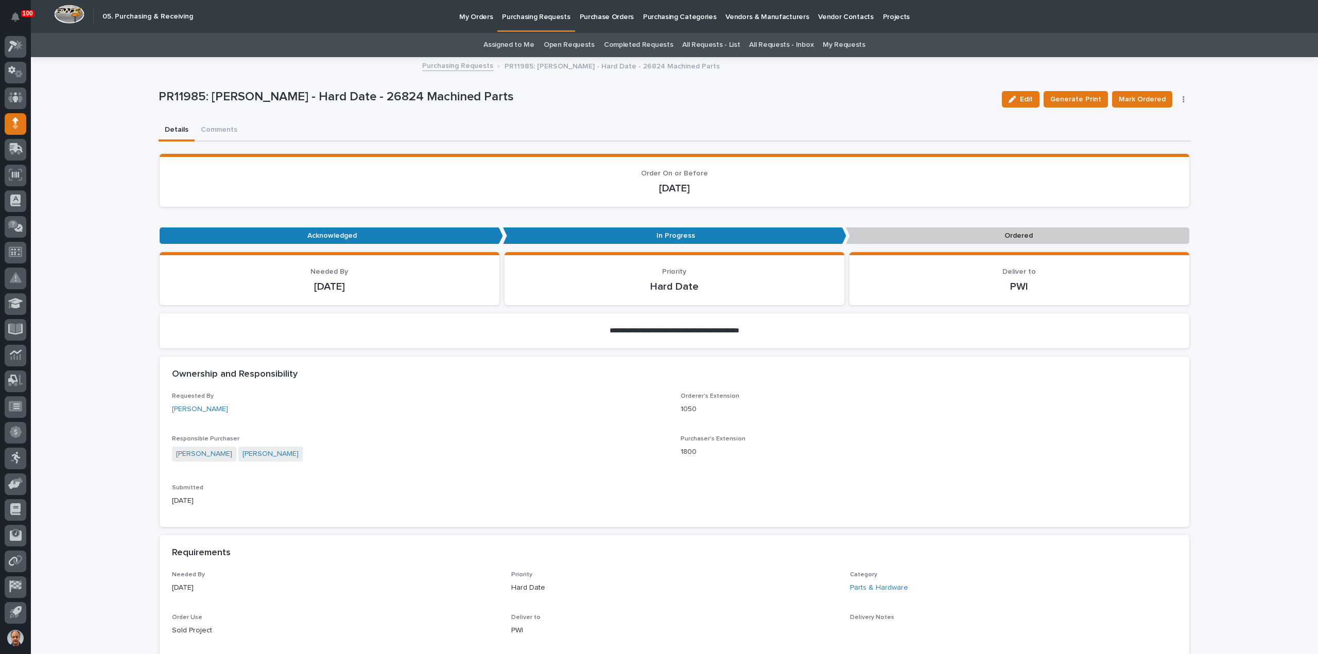
click at [1136, 97] on span "Mark Ordered" at bounding box center [1142, 99] width 47 height 12
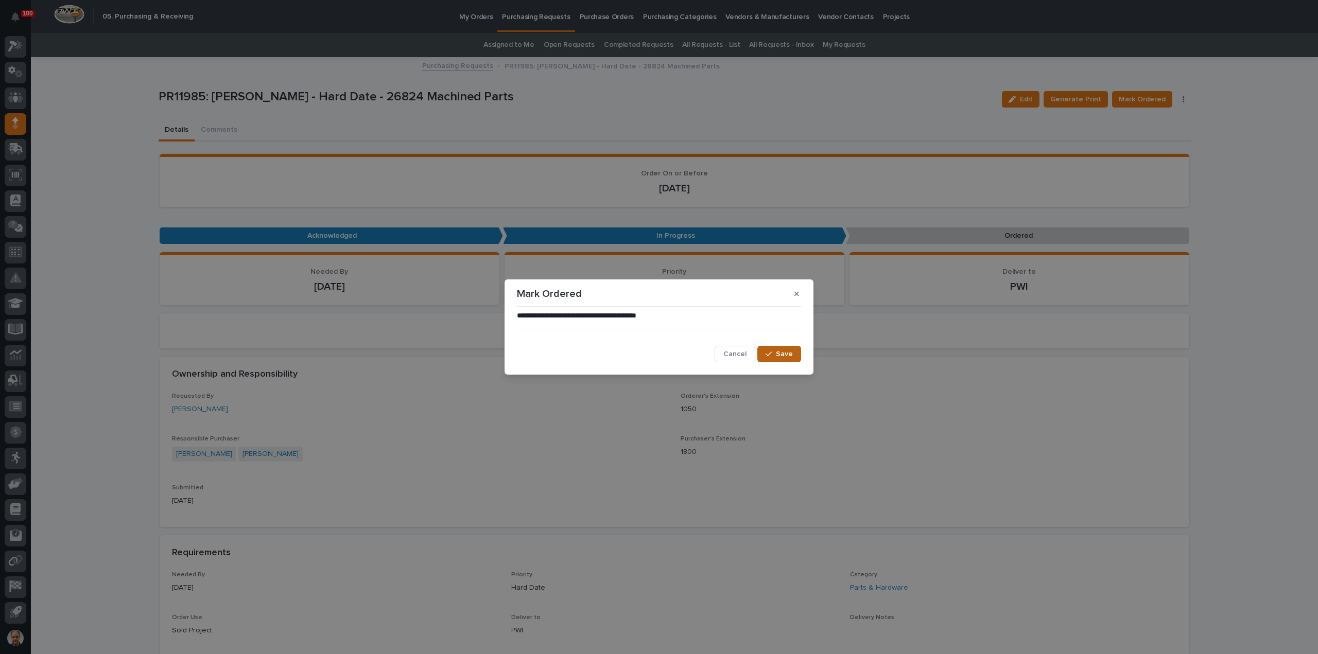
click at [771, 354] on icon "button" at bounding box center [768, 354] width 6 height 7
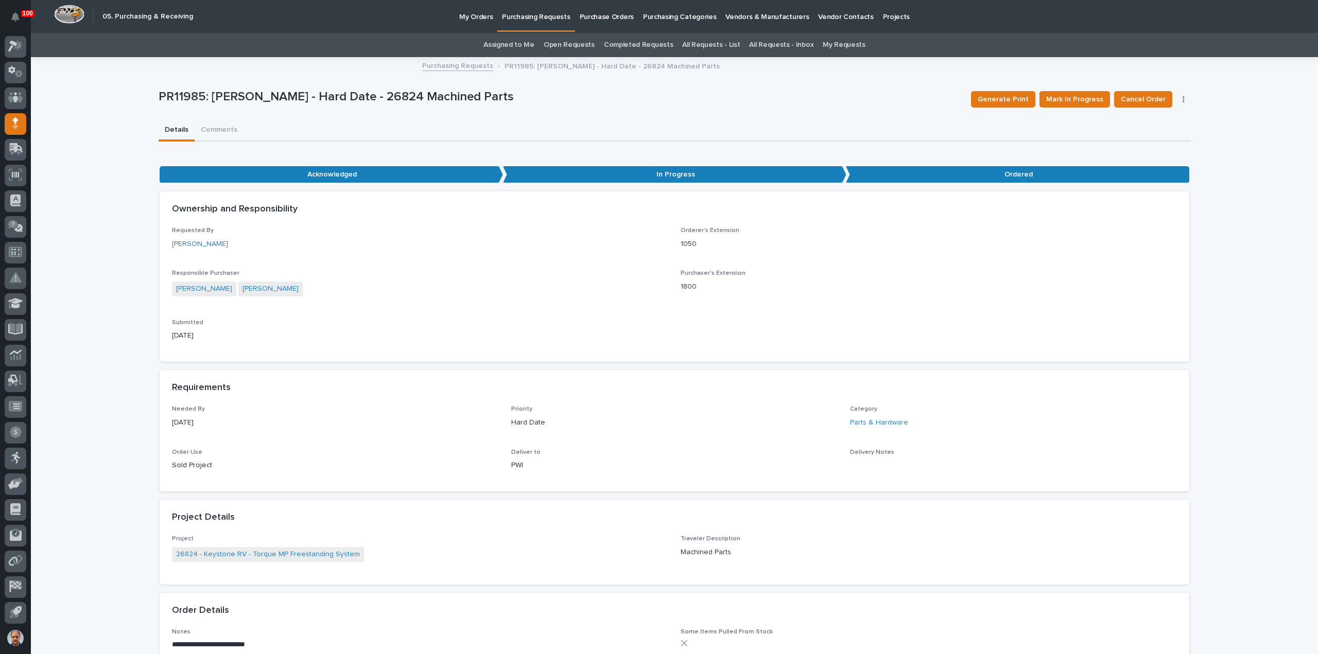
click at [535, 18] on p "Purchasing Requests" at bounding box center [536, 11] width 68 height 22
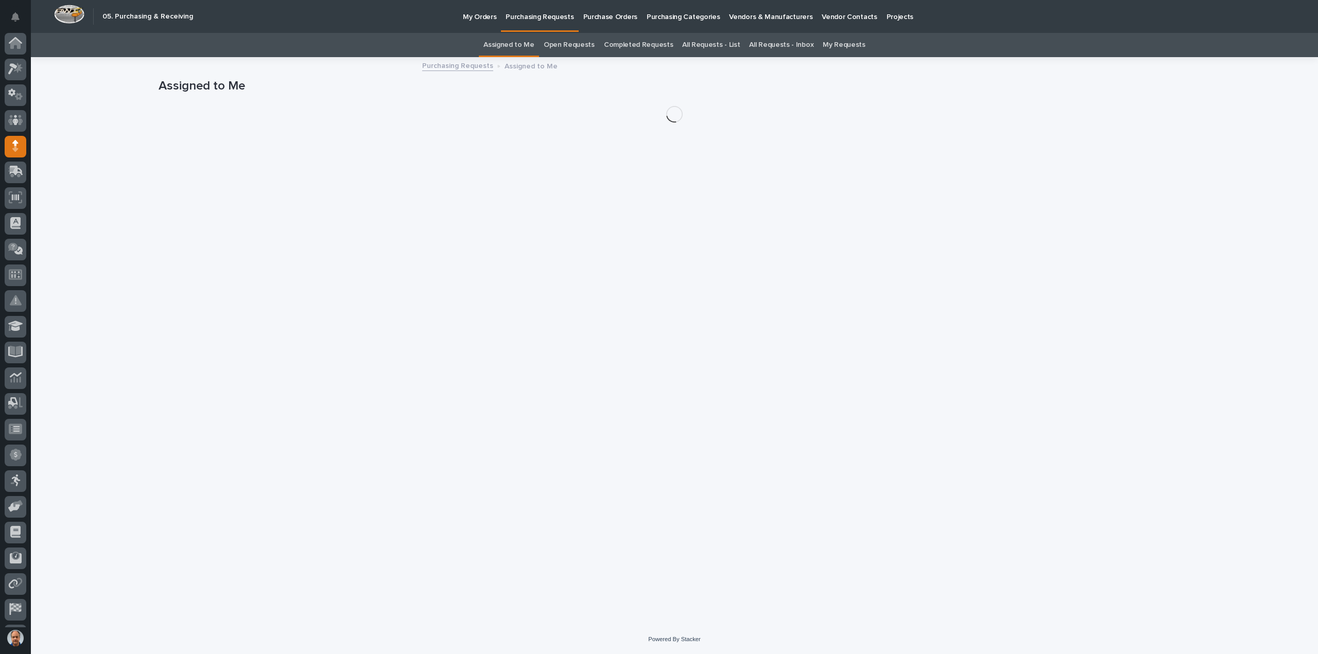
scroll to position [23, 0]
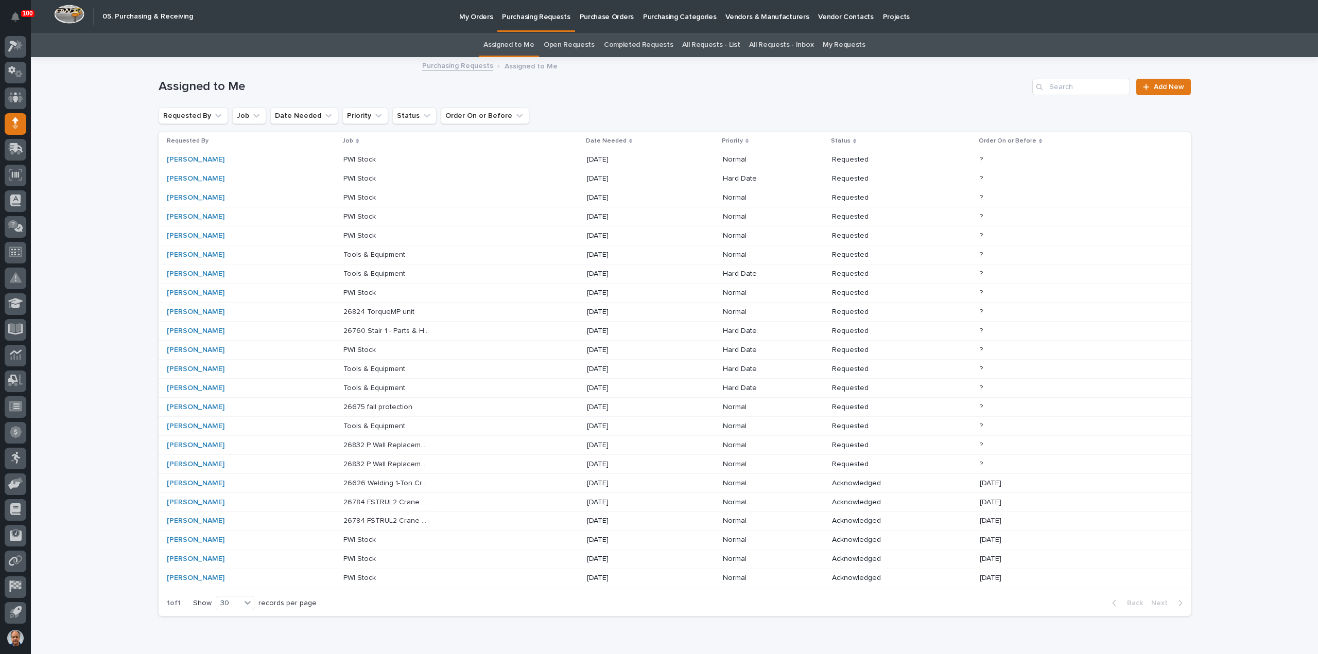
click at [257, 291] on div "[PERSON_NAME]" at bounding box center [251, 293] width 169 height 17
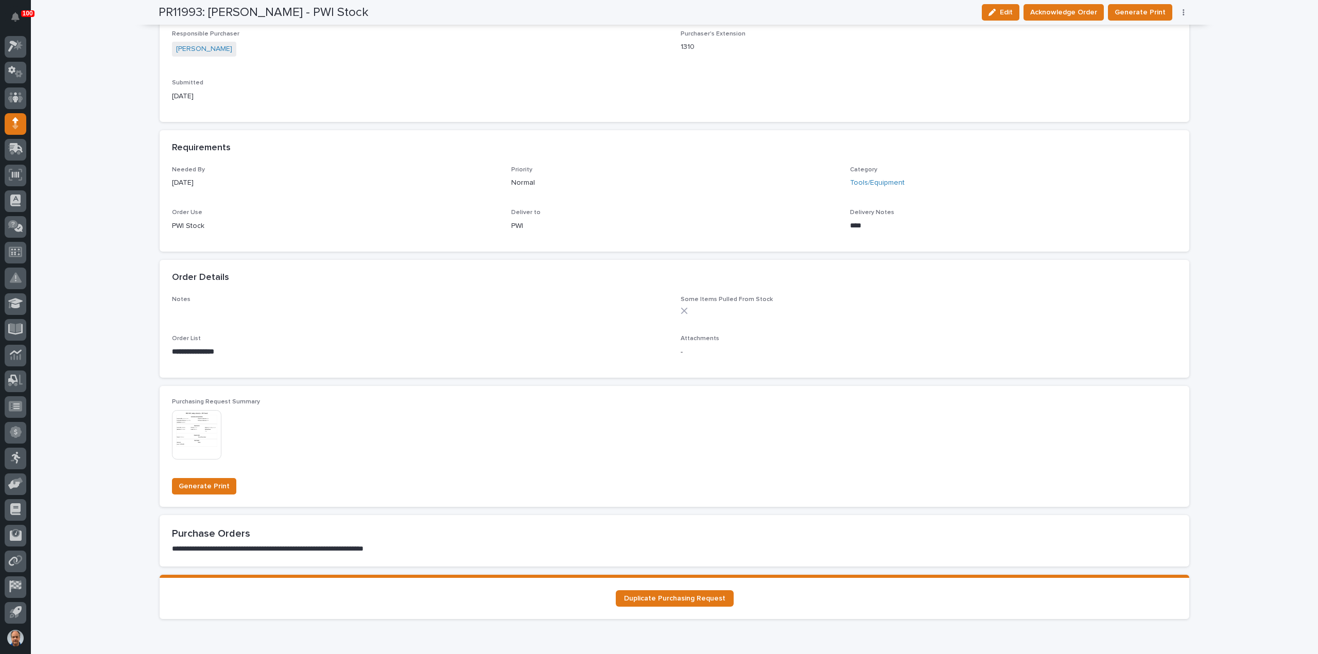
scroll to position [360, 0]
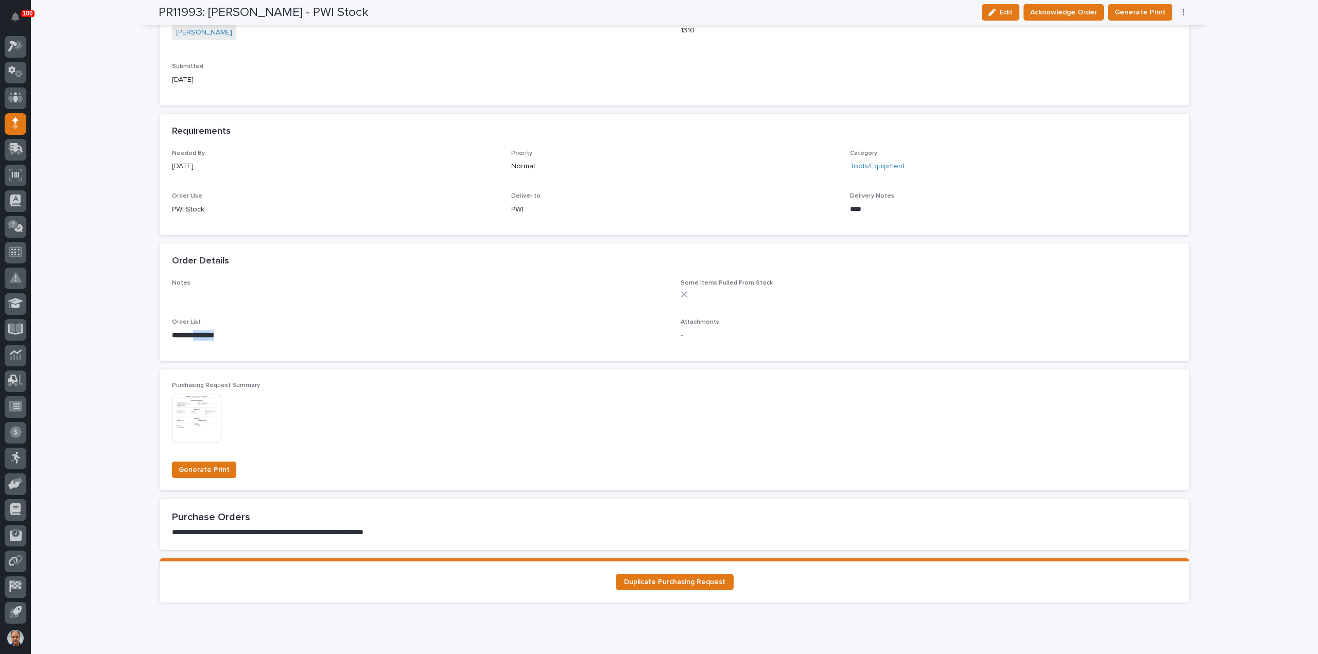
drag, startPoint x: 231, startPoint y: 335, endPoint x: 197, endPoint y: 334, distance: 33.5
click at [197, 334] on p "**********" at bounding box center [420, 335] width 496 height 10
copy strong "********"
click at [371, 316] on div "**********" at bounding box center [674, 315] width 1005 height 70
click at [201, 412] on img at bounding box center [196, 418] width 49 height 49
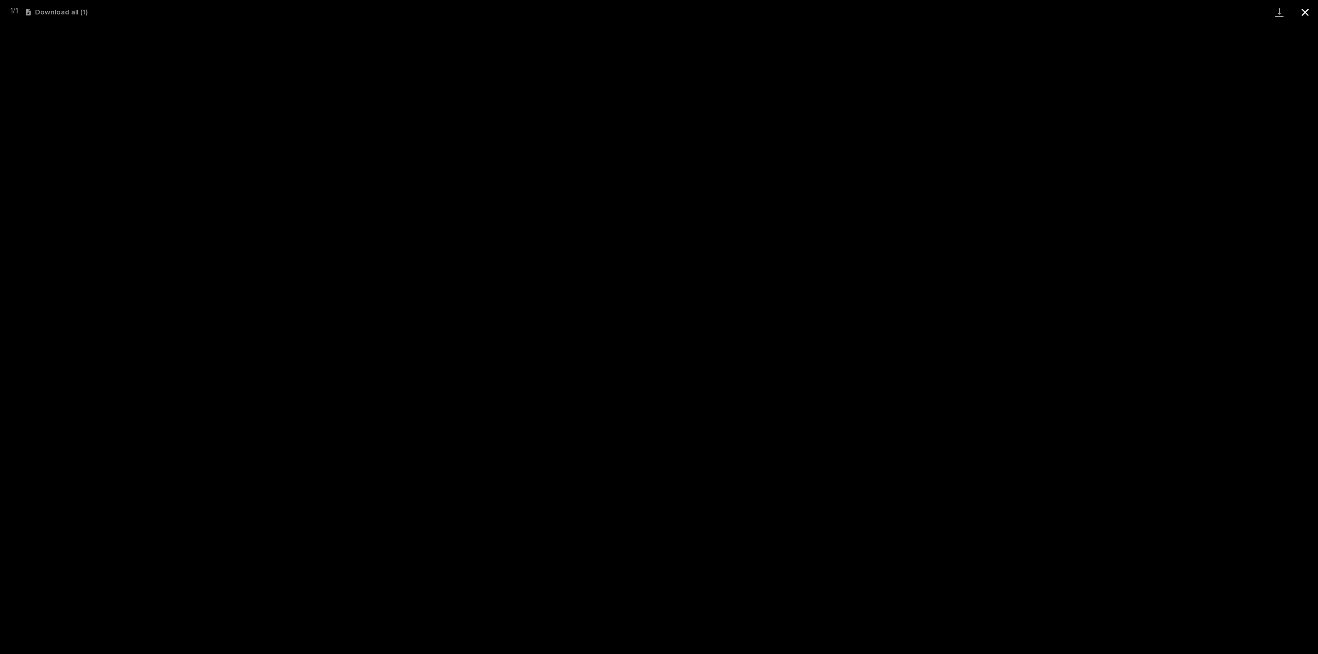
click at [1301, 9] on button "Close gallery" at bounding box center [1305, 12] width 26 height 24
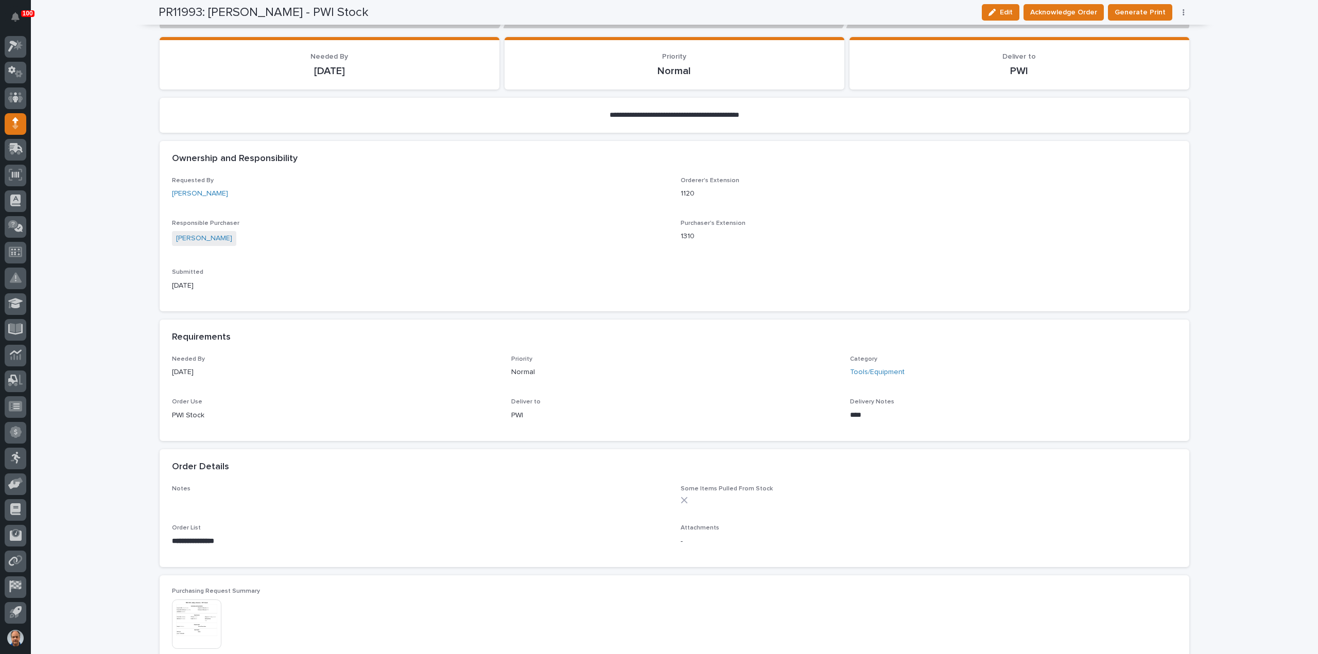
scroll to position [51, 0]
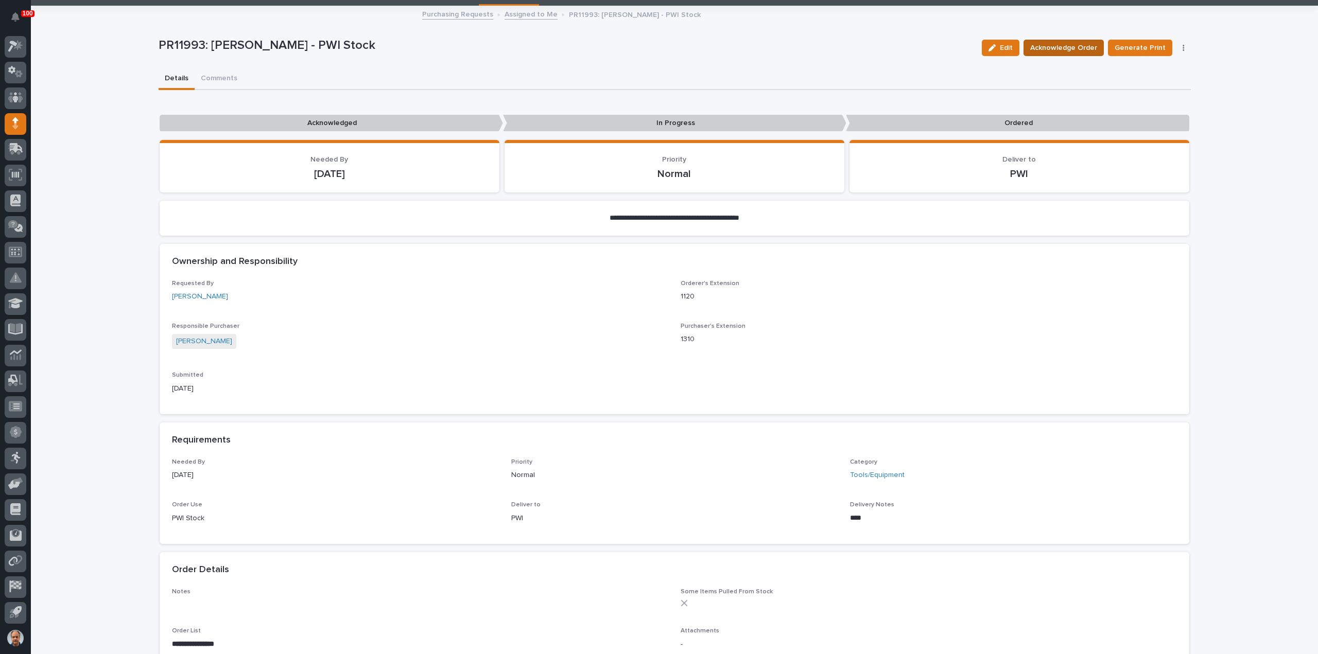
click at [1072, 47] on span "Acknowledge Order" at bounding box center [1063, 48] width 67 height 12
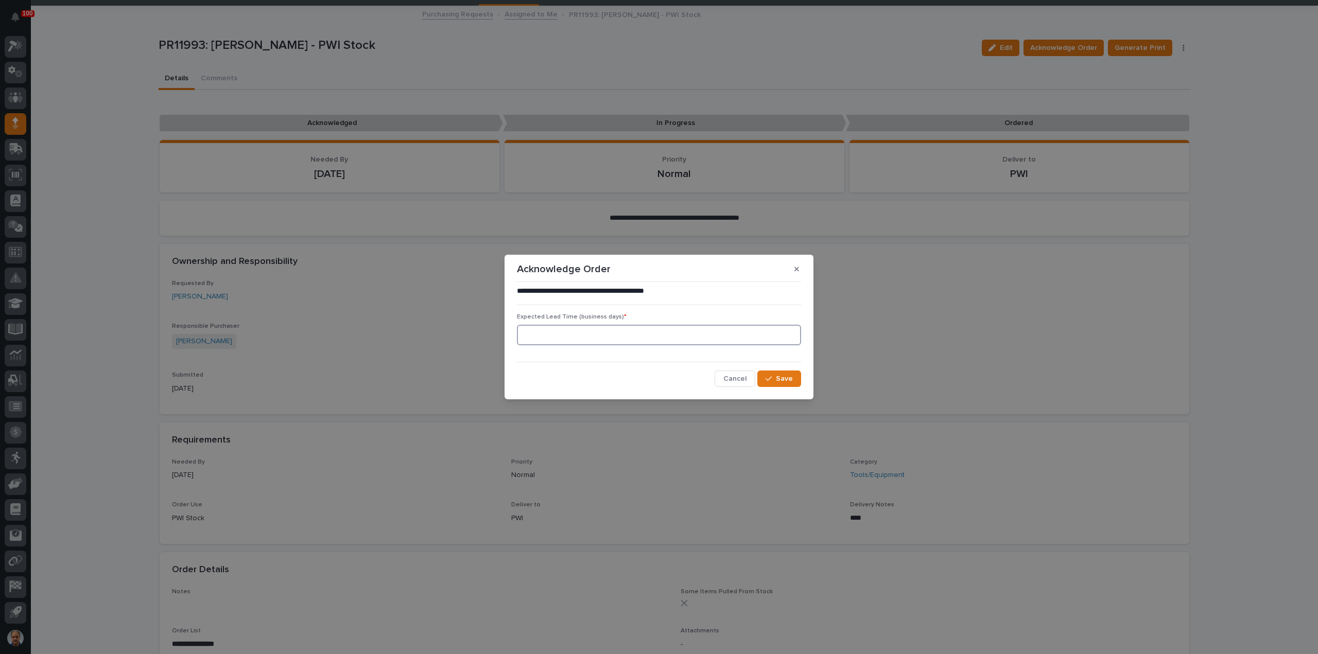
click at [705, 331] on input at bounding box center [659, 335] width 284 height 21
type input "0"
click at [783, 371] on button "Save" at bounding box center [779, 379] width 44 height 16
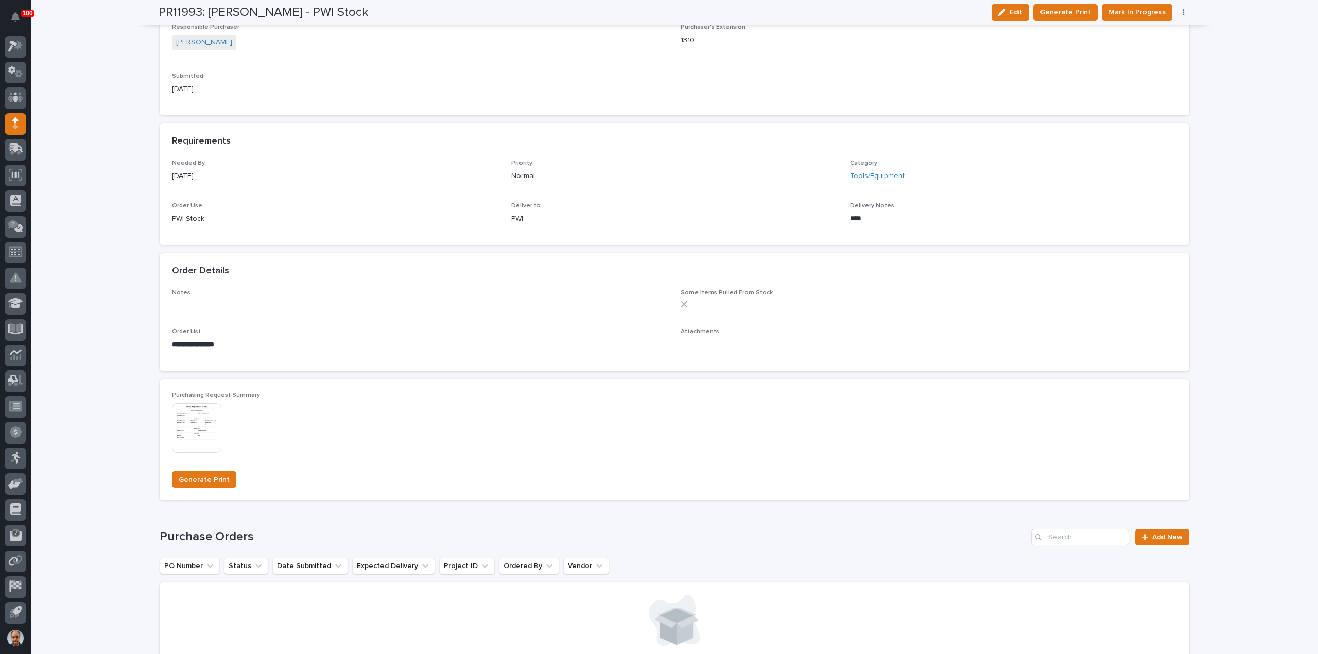
scroll to position [566, 0]
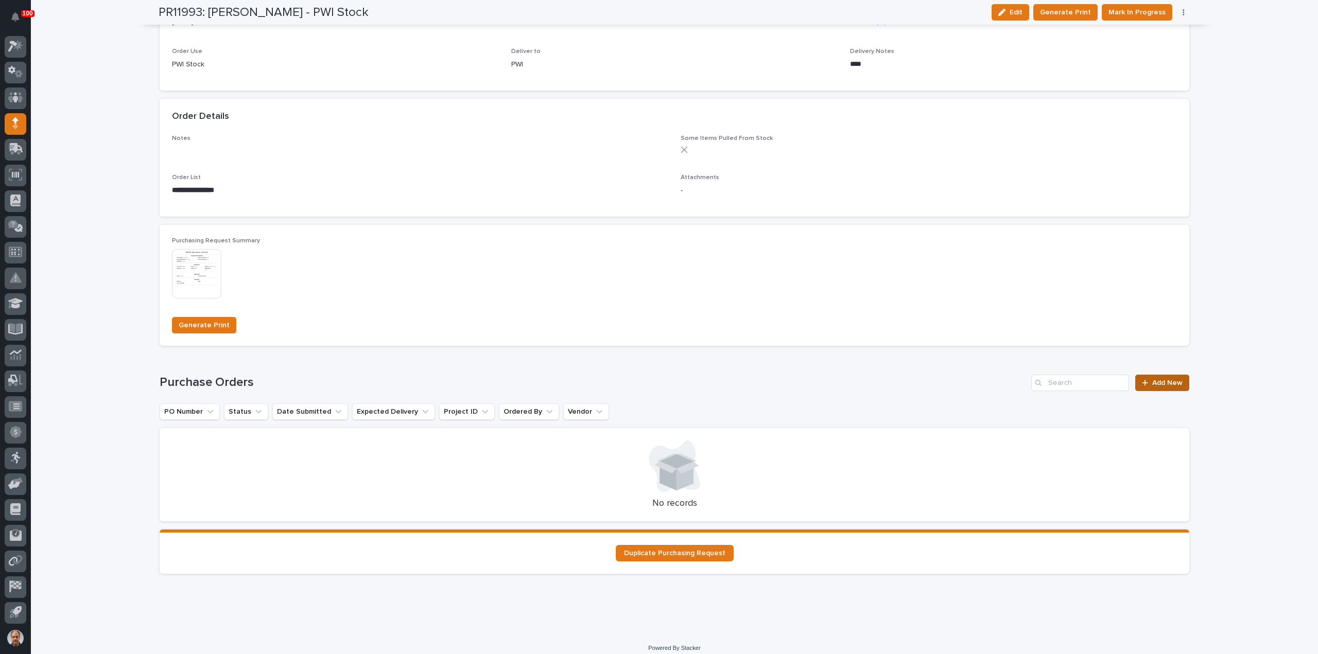
click at [1164, 378] on link "Add New" at bounding box center [1162, 383] width 54 height 16
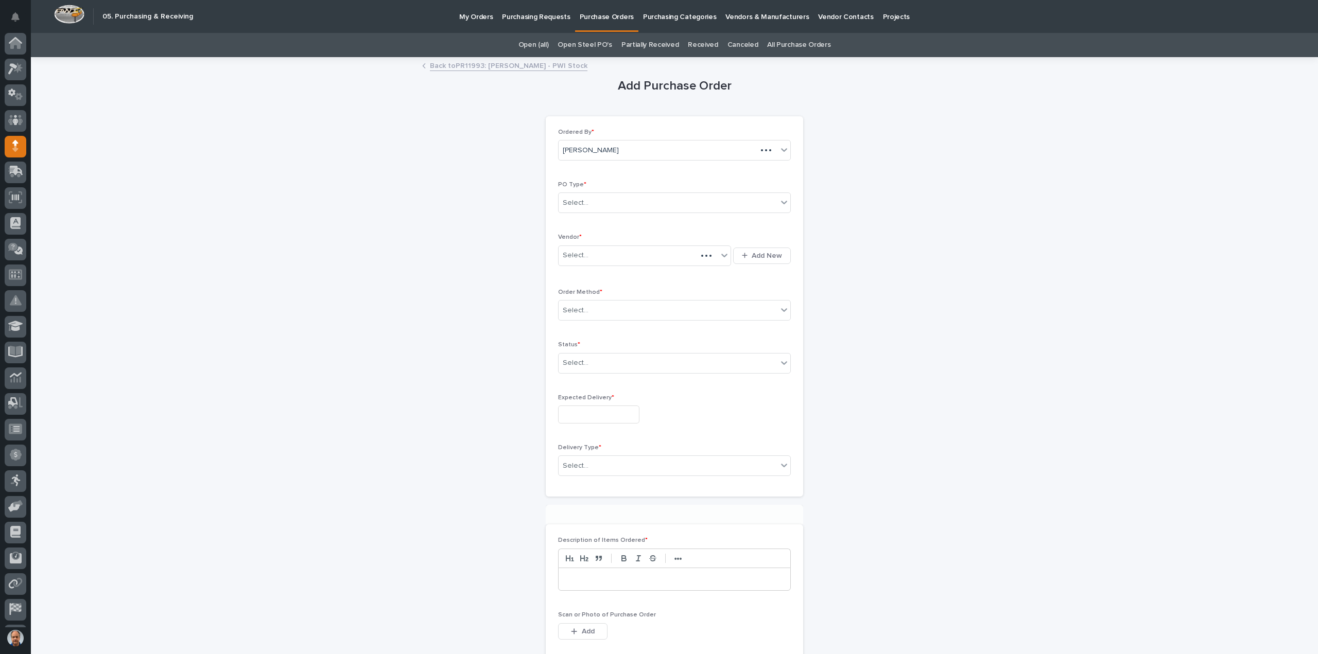
scroll to position [23, 0]
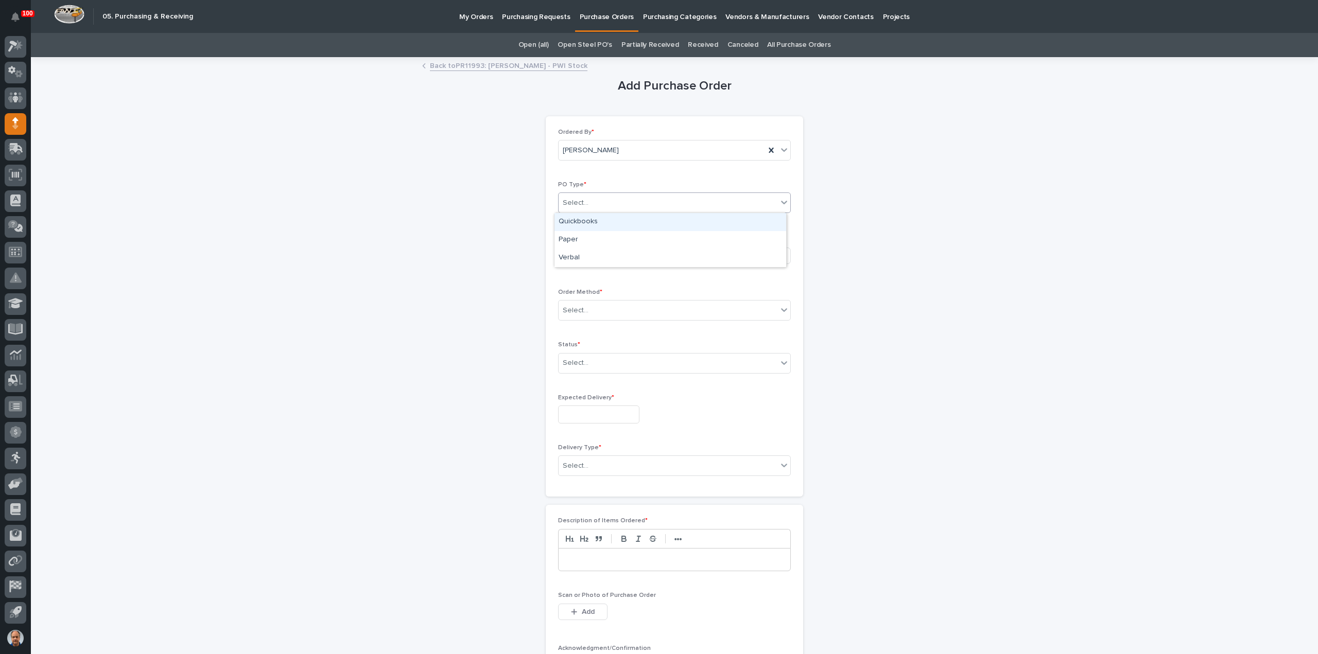
drag, startPoint x: 600, startPoint y: 200, endPoint x: 597, endPoint y: 210, distance: 10.3
click at [600, 200] on div "Select..." at bounding box center [668, 203] width 219 height 17
drag, startPoint x: 584, startPoint y: 230, endPoint x: 576, endPoint y: 241, distance: 14.3
click at [576, 241] on div "Paper" at bounding box center [670, 240] width 232 height 18
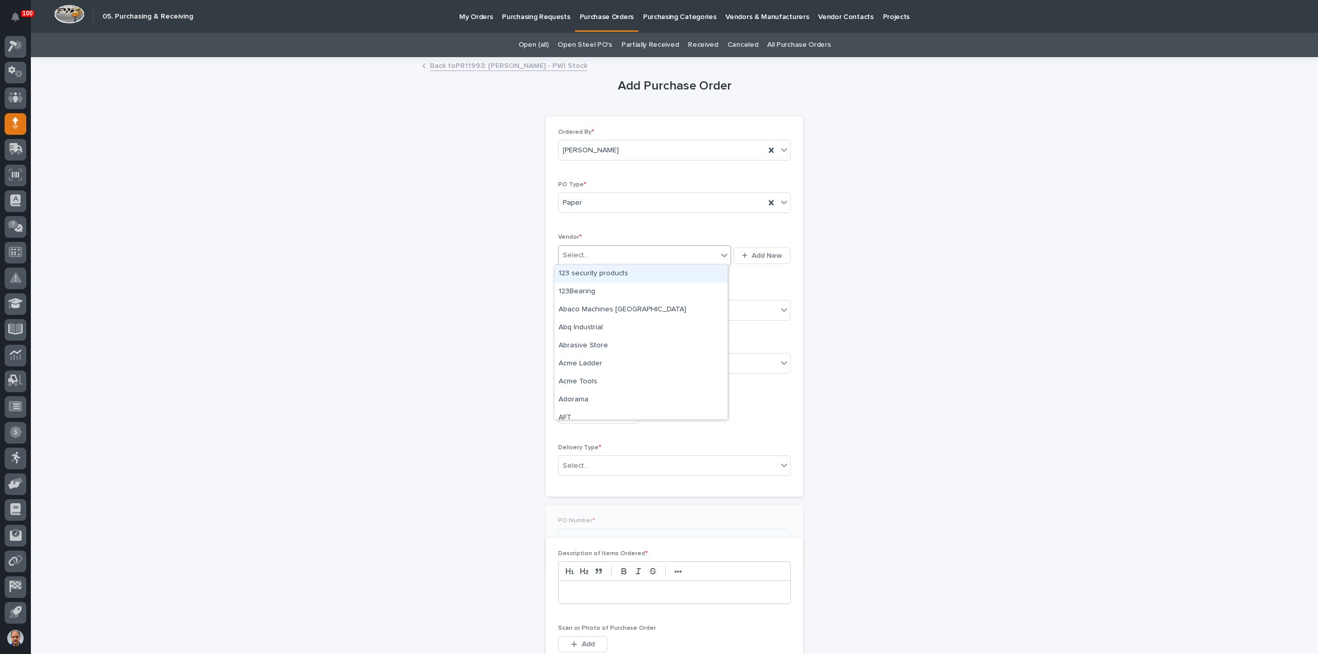
click at [580, 253] on div "Select..." at bounding box center [576, 255] width 26 height 11
type input "***"
click at [596, 272] on div "MSC Industrial Direct Co Inc" at bounding box center [640, 274] width 173 height 18
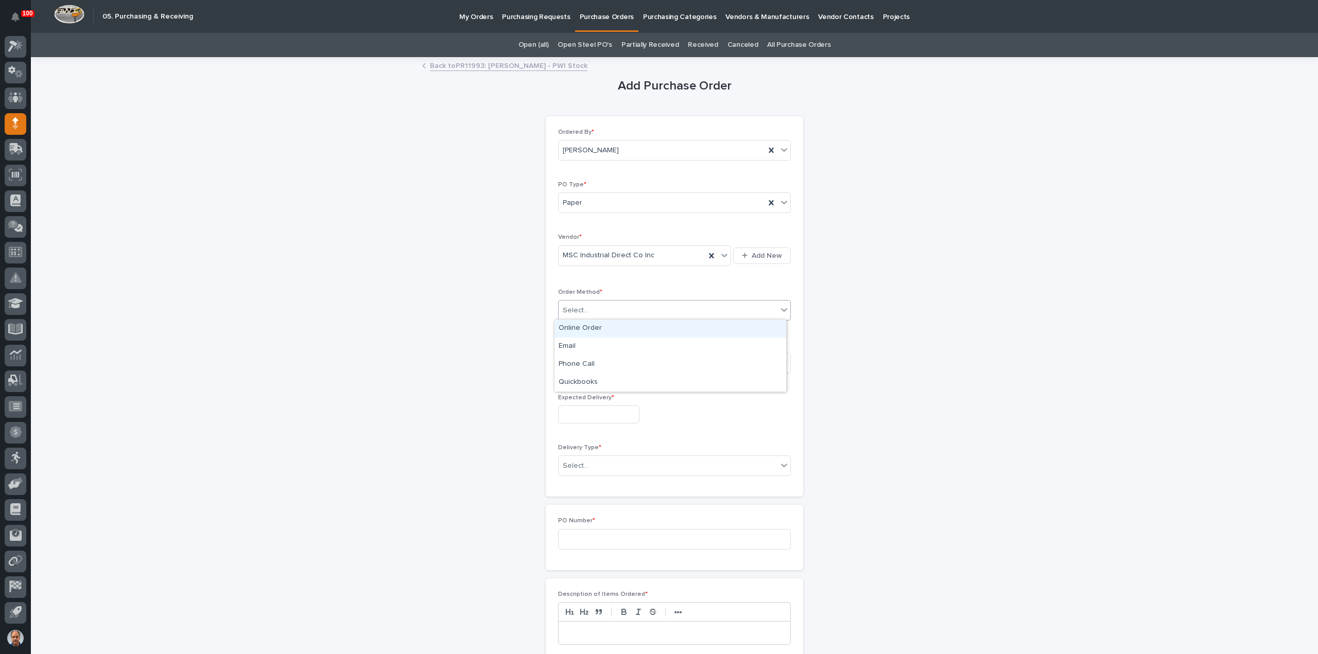
drag, startPoint x: 599, startPoint y: 307, endPoint x: 598, endPoint y: 313, distance: 6.3
click at [599, 307] on div "Select..." at bounding box center [668, 310] width 219 height 17
drag, startPoint x: 586, startPoint y: 328, endPoint x: 590, endPoint y: 336, distance: 9.4
click at [586, 328] on div "Online Order" at bounding box center [670, 329] width 232 height 18
click at [605, 359] on div "Select..." at bounding box center [668, 363] width 219 height 17
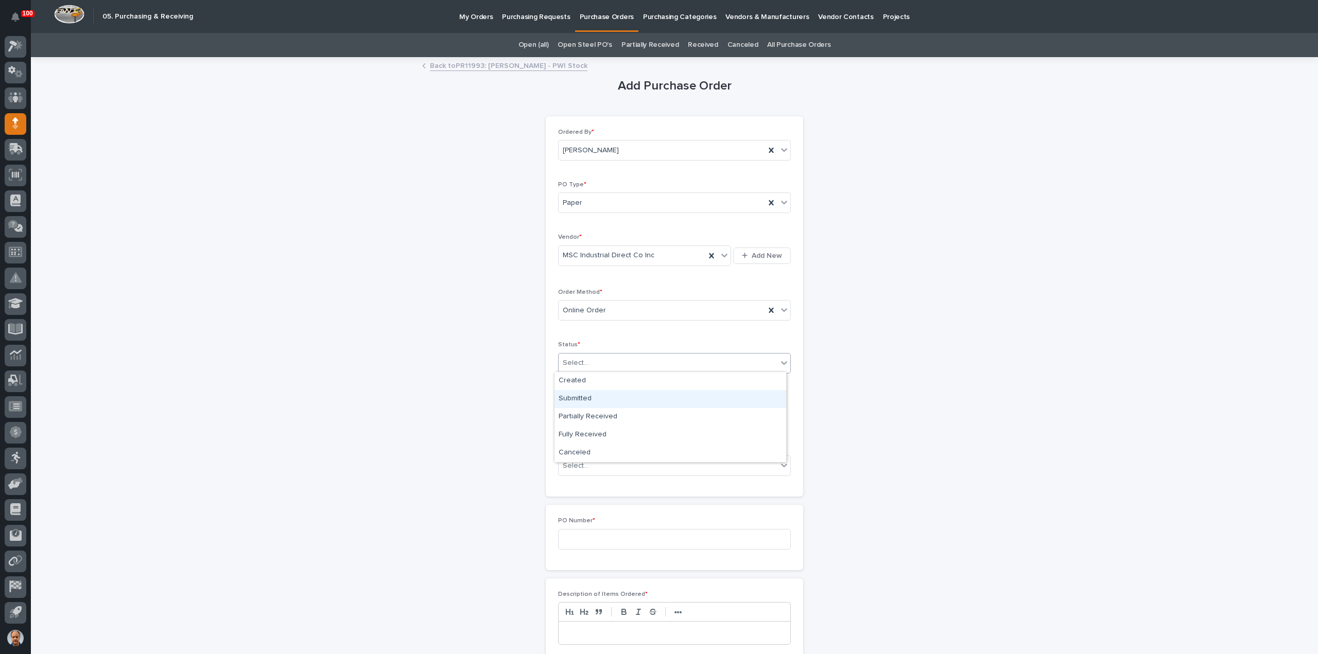
drag, startPoint x: 575, startPoint y: 395, endPoint x: 580, endPoint y: 400, distance: 6.6
click at [577, 398] on div "Submitted" at bounding box center [670, 399] width 232 height 18
click at [586, 408] on input "text" at bounding box center [598, 415] width 81 height 18
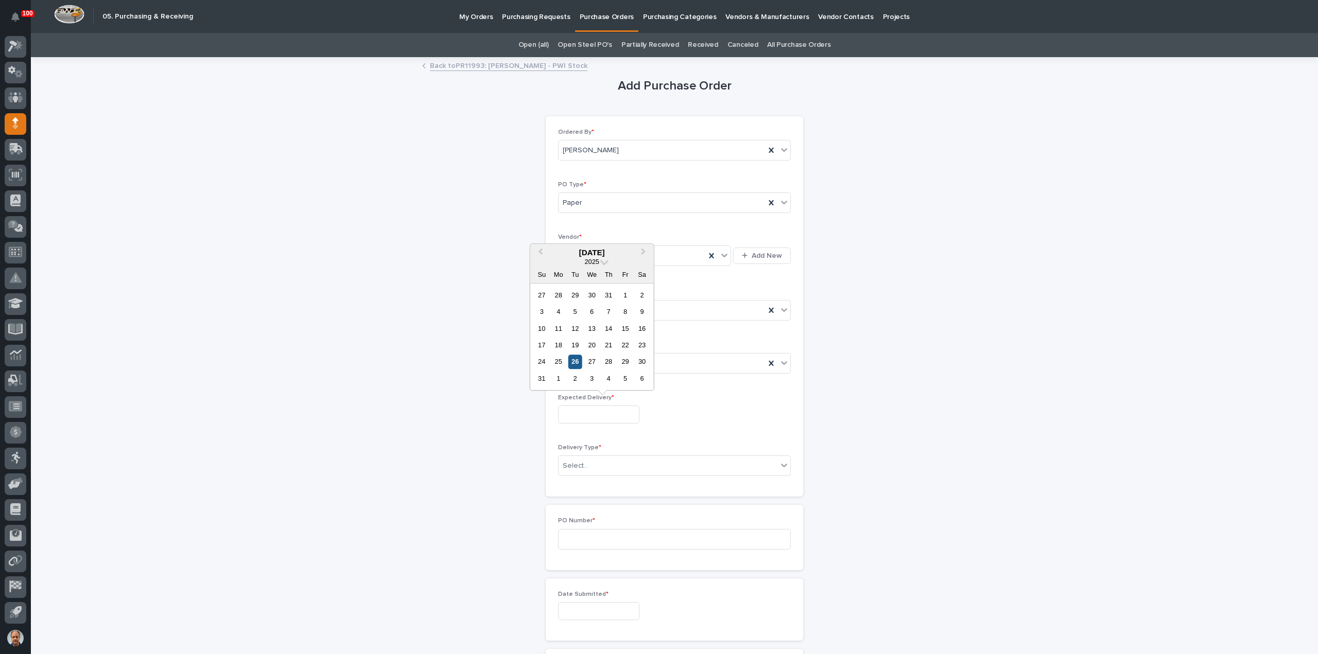
click at [574, 361] on div "26" at bounding box center [575, 362] width 14 height 14
type input "**********"
click at [592, 467] on div "Select..." at bounding box center [668, 466] width 219 height 17
click at [575, 483] on div "Deliver to PWI" at bounding box center [670, 483] width 232 height 18
drag, startPoint x: 580, startPoint y: 532, endPoint x: 587, endPoint y: 535, distance: 8.1
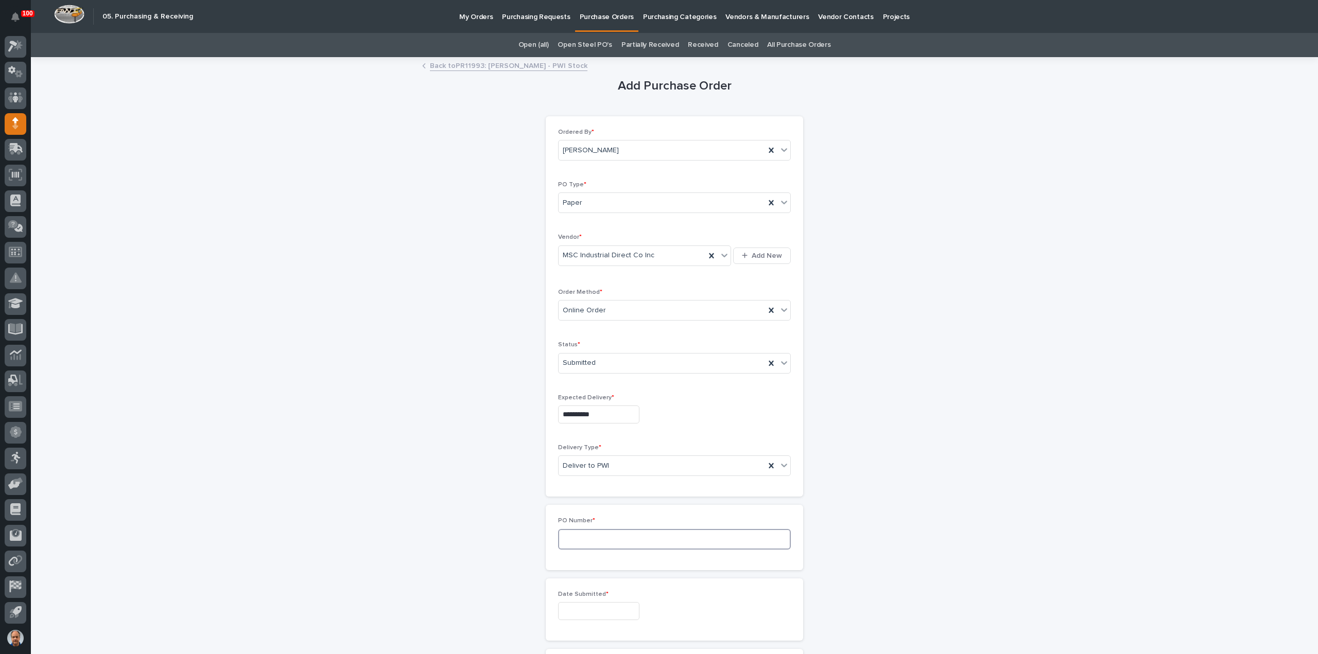
click at [580, 533] on input at bounding box center [674, 539] width 233 height 21
type input "4"
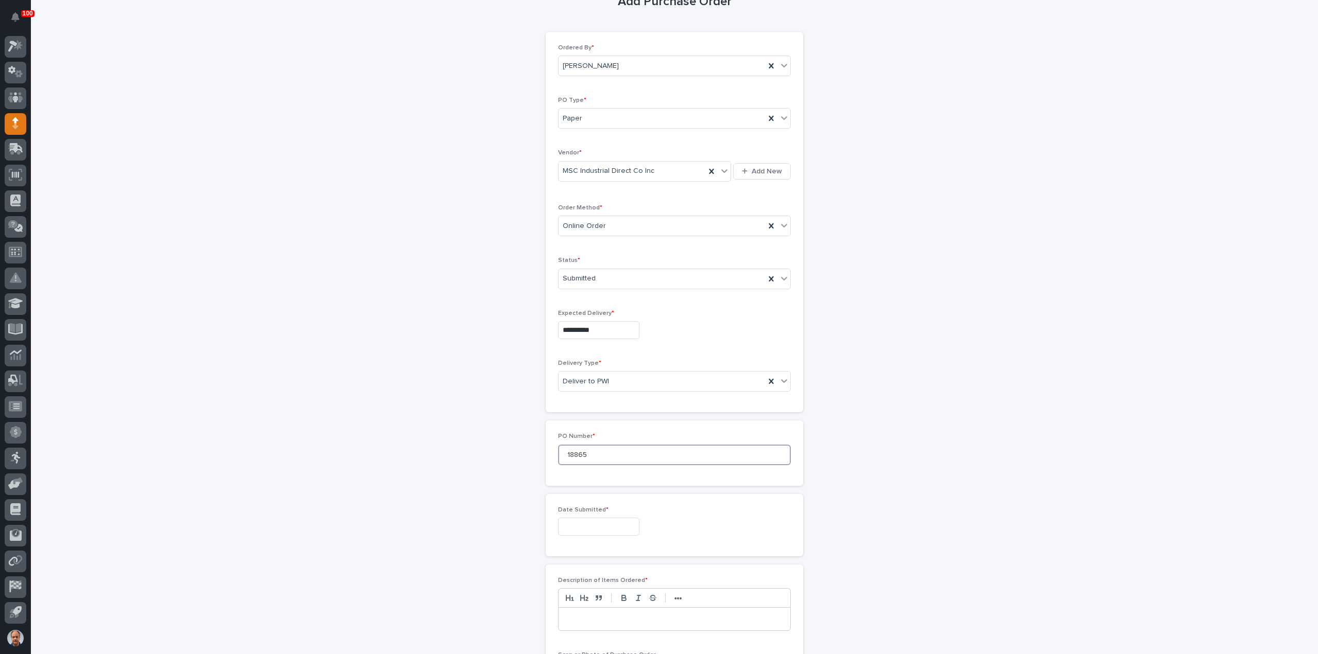
scroll to position [154, 0]
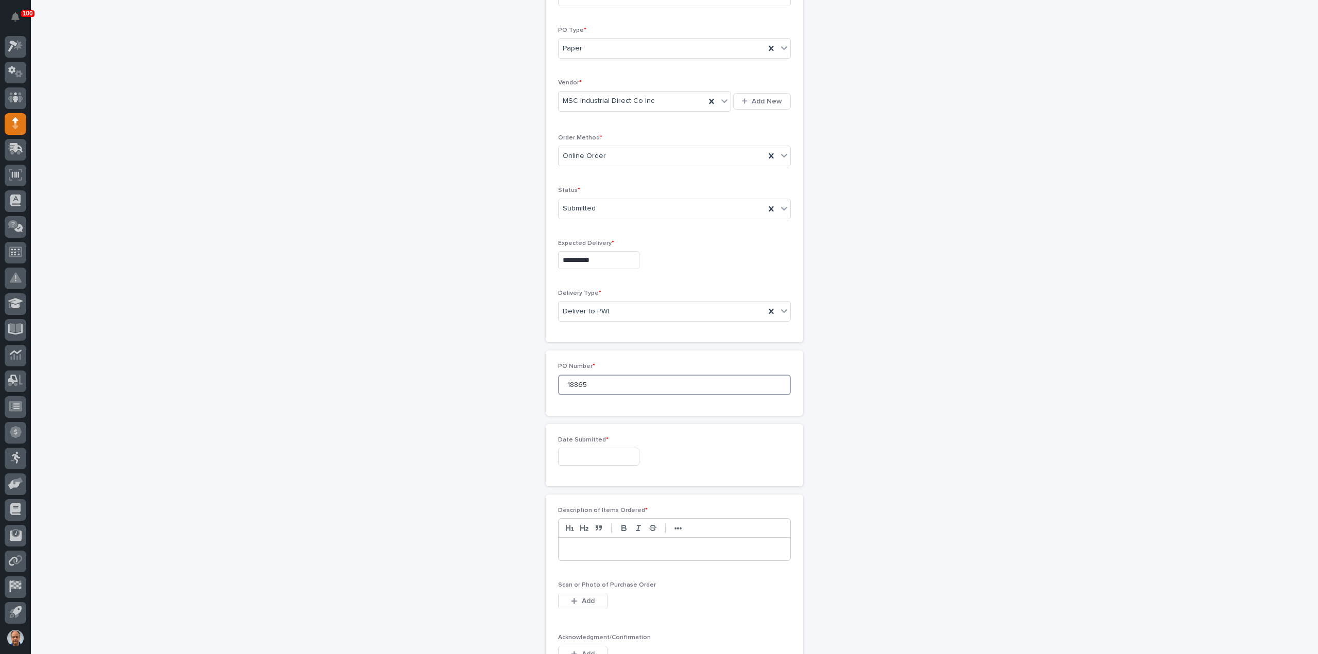
type input "18865"
click at [595, 450] on input "text" at bounding box center [598, 457] width 81 height 18
click at [557, 398] on div "25" at bounding box center [558, 403] width 14 height 14
type input "**********"
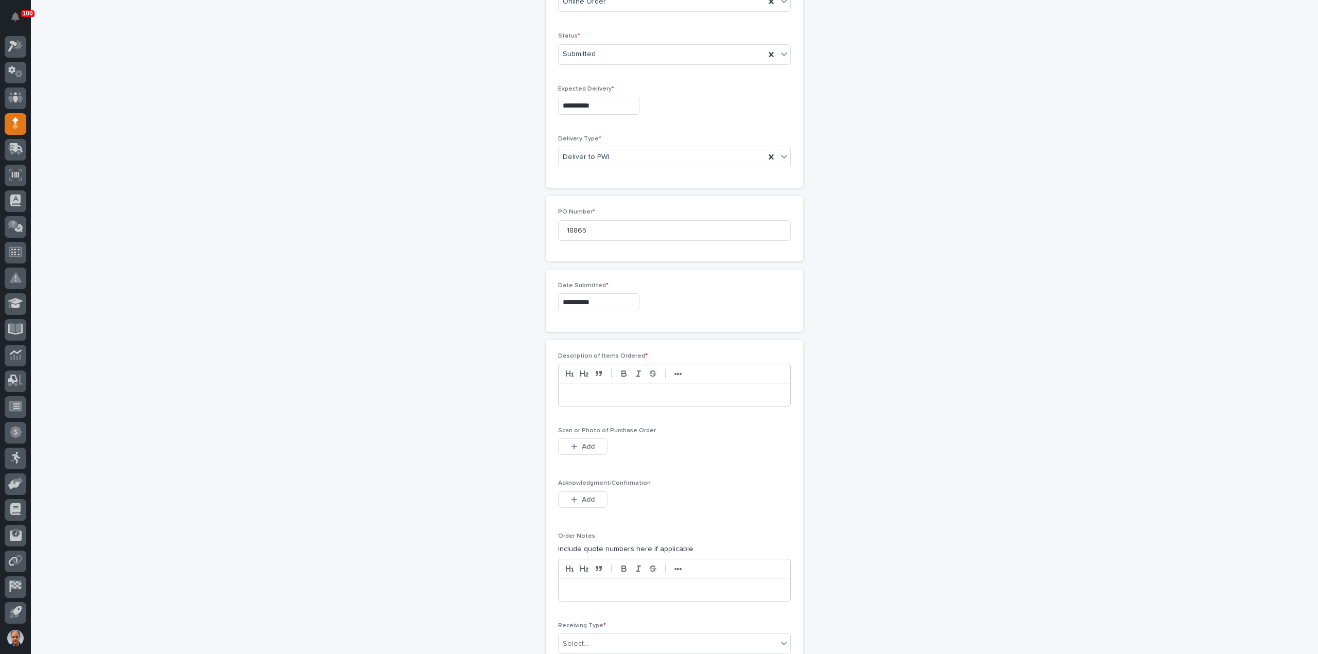
click at [596, 391] on p at bounding box center [674, 395] width 216 height 10
click at [596, 440] on button "Add" at bounding box center [582, 447] width 49 height 16
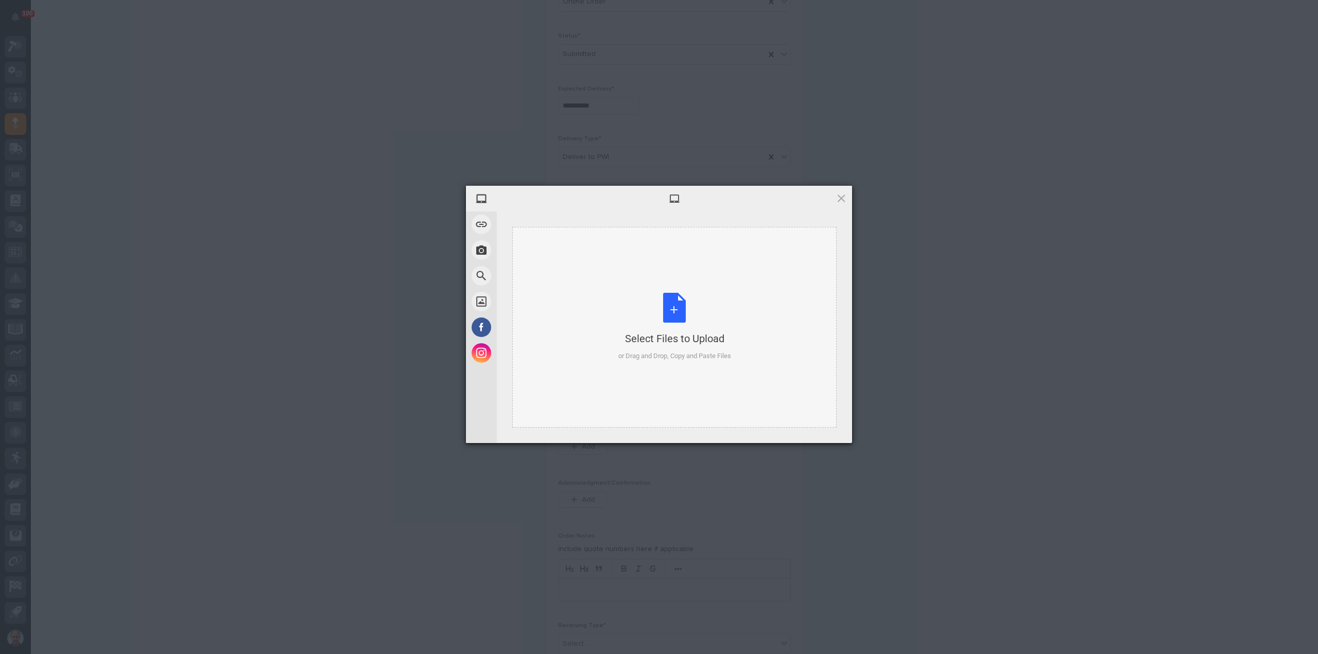
click at [664, 302] on div "Select Files to Upload or Drag and Drop, Copy and Paste Files" at bounding box center [674, 327] width 113 height 68
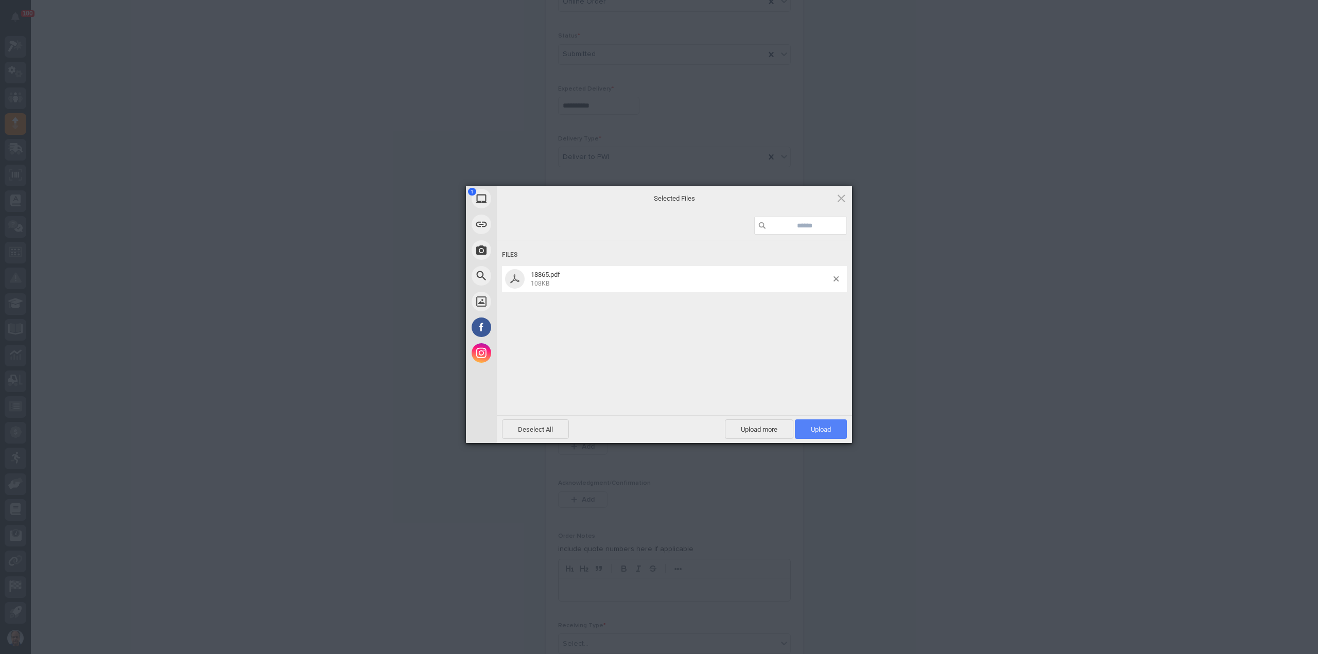
click at [816, 424] on span "Upload 1" at bounding box center [821, 430] width 52 height 20
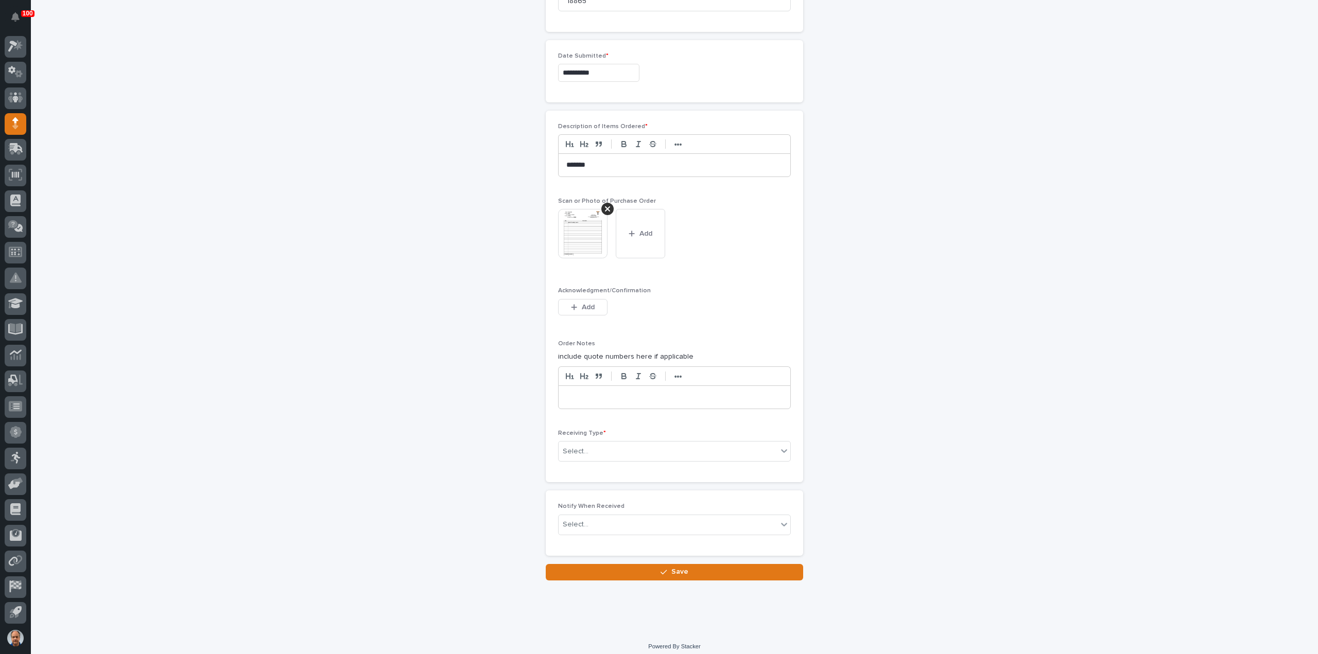
scroll to position [541, 0]
click at [601, 446] on div "Select..." at bounding box center [668, 449] width 219 height 17
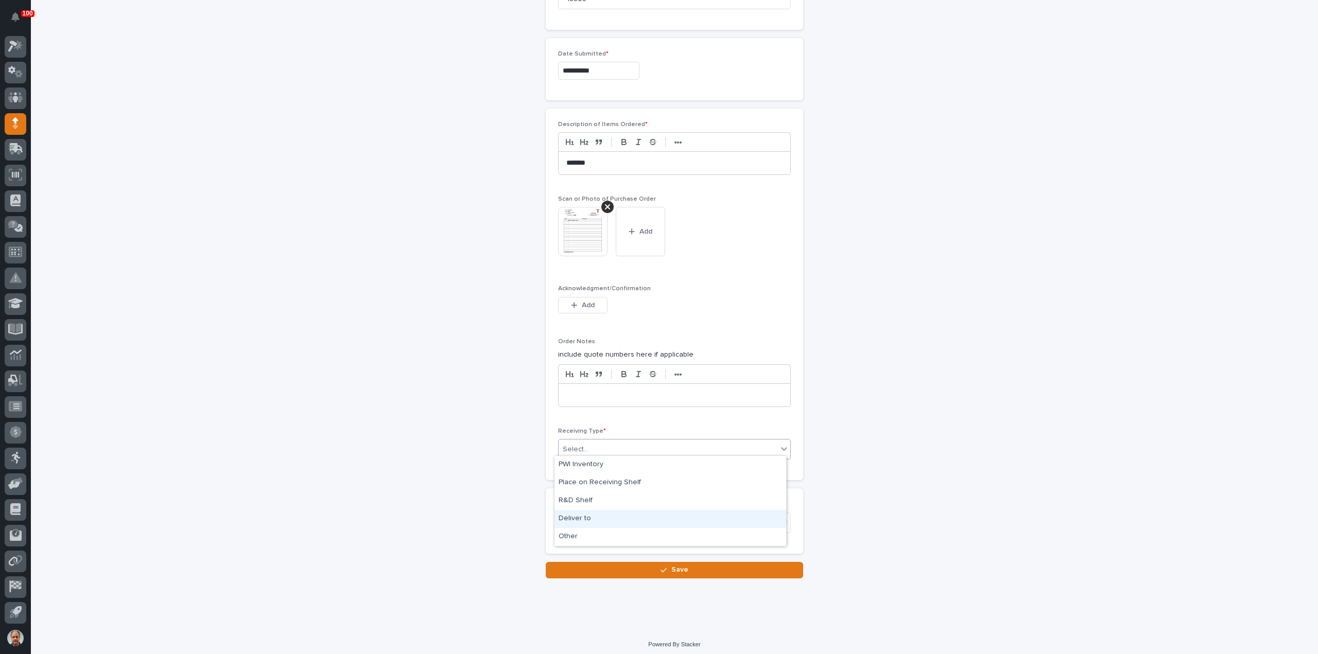
click at [590, 520] on div "Deliver to" at bounding box center [670, 519] width 232 height 18
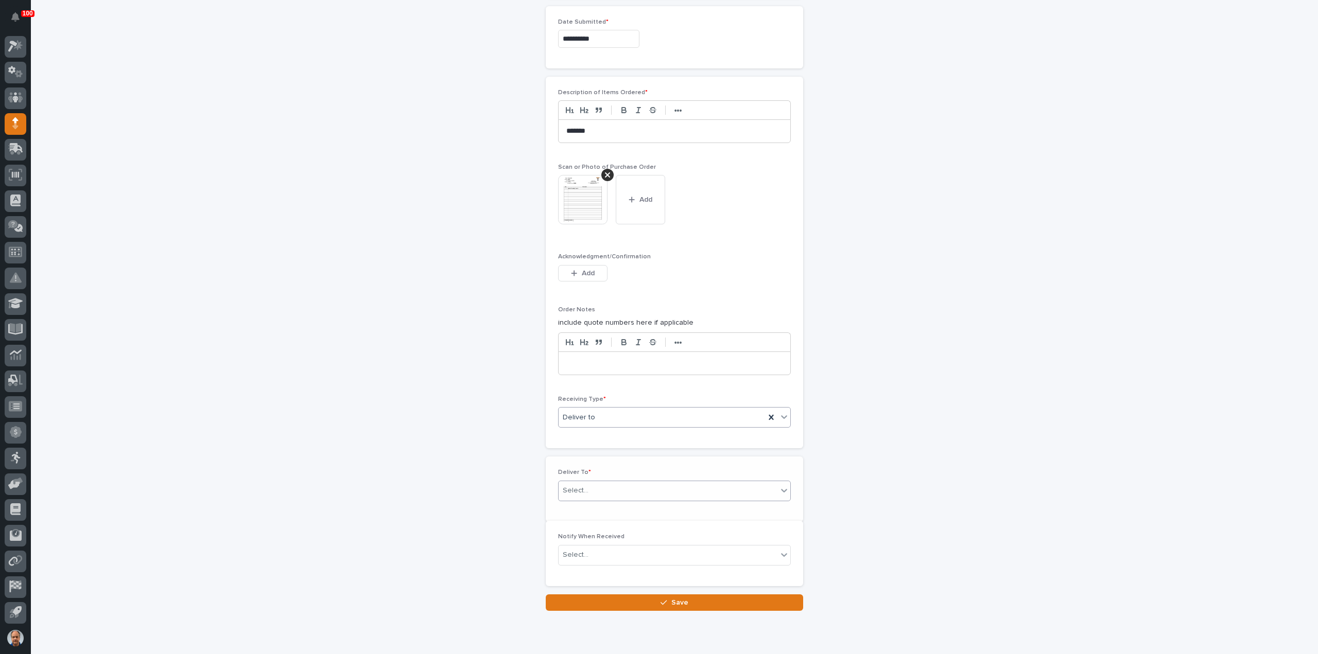
scroll to position [577, 0]
click at [615, 478] on div "Select..." at bounding box center [668, 486] width 219 height 17
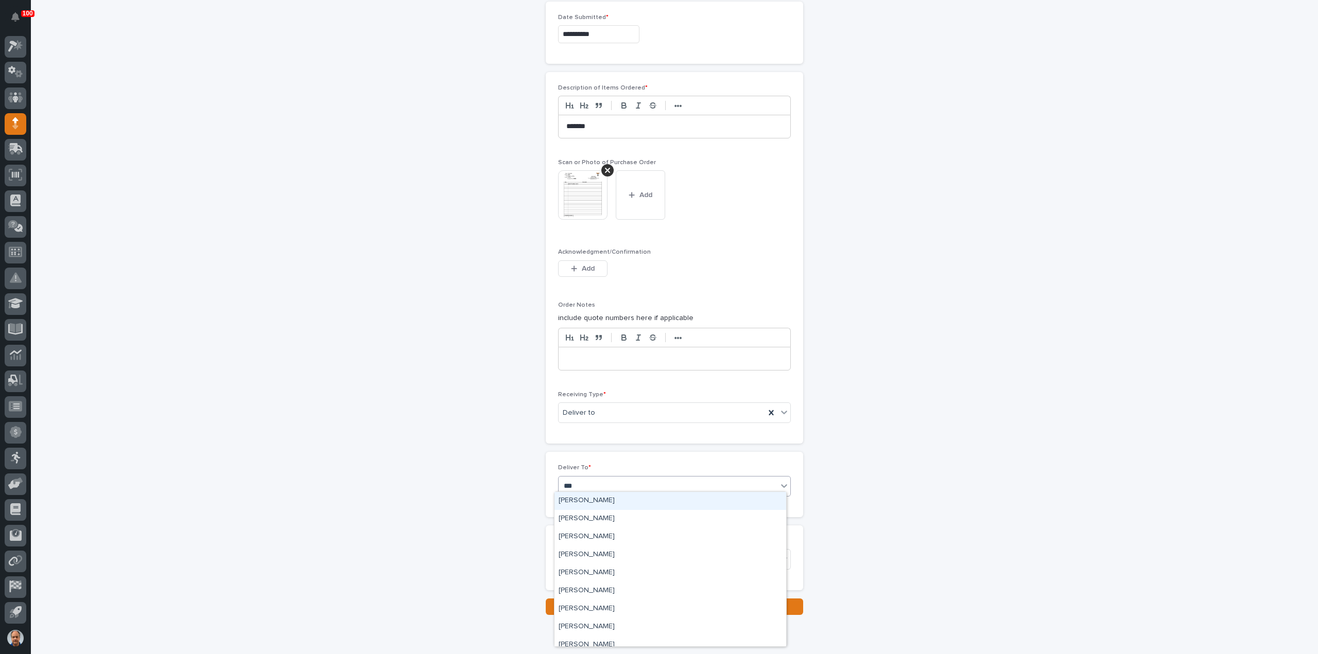
type input "****"
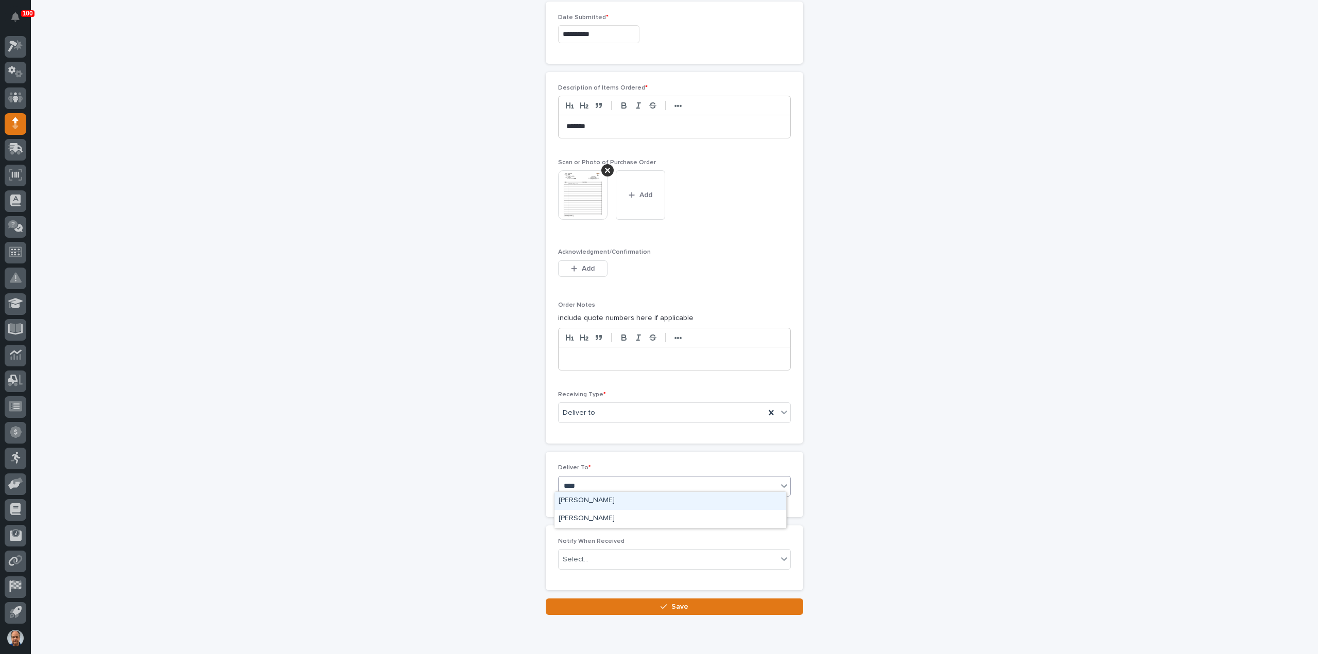
click at [595, 499] on div "[PERSON_NAME]" at bounding box center [670, 501] width 232 height 18
click at [684, 599] on button "Save" at bounding box center [674, 607] width 257 height 16
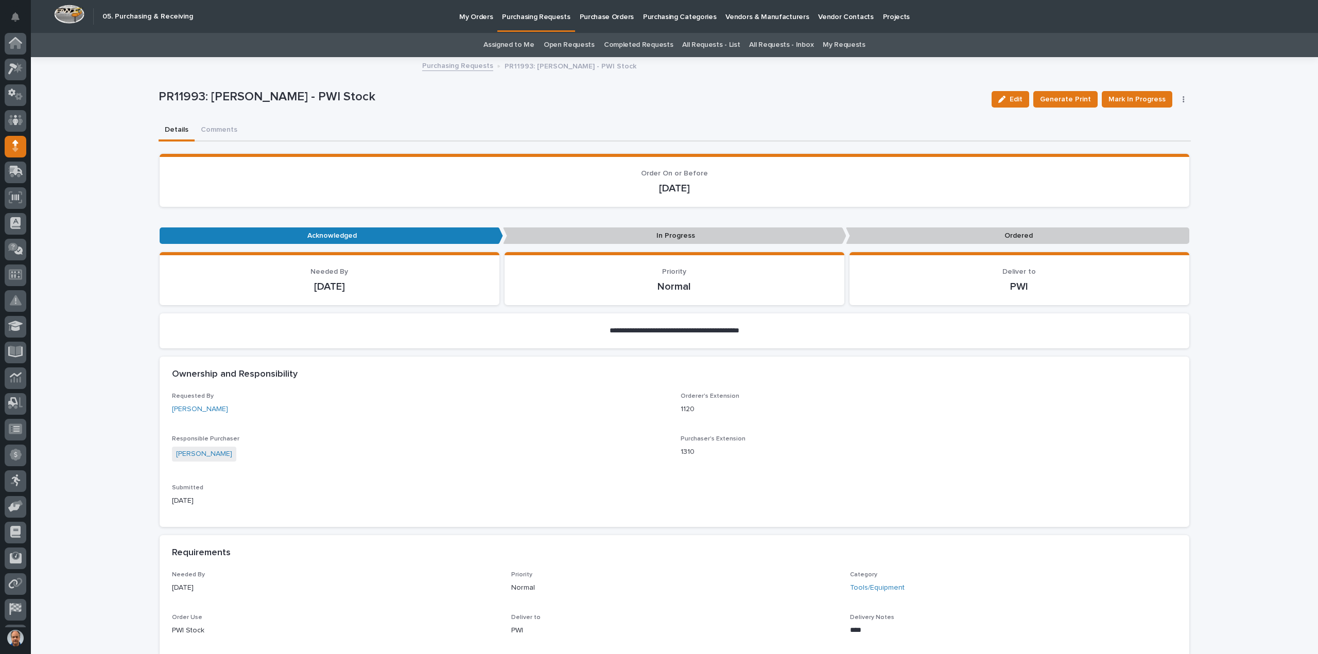
scroll to position [23, 0]
click at [1161, 96] on button "Mark In Progress" at bounding box center [1137, 99] width 71 height 16
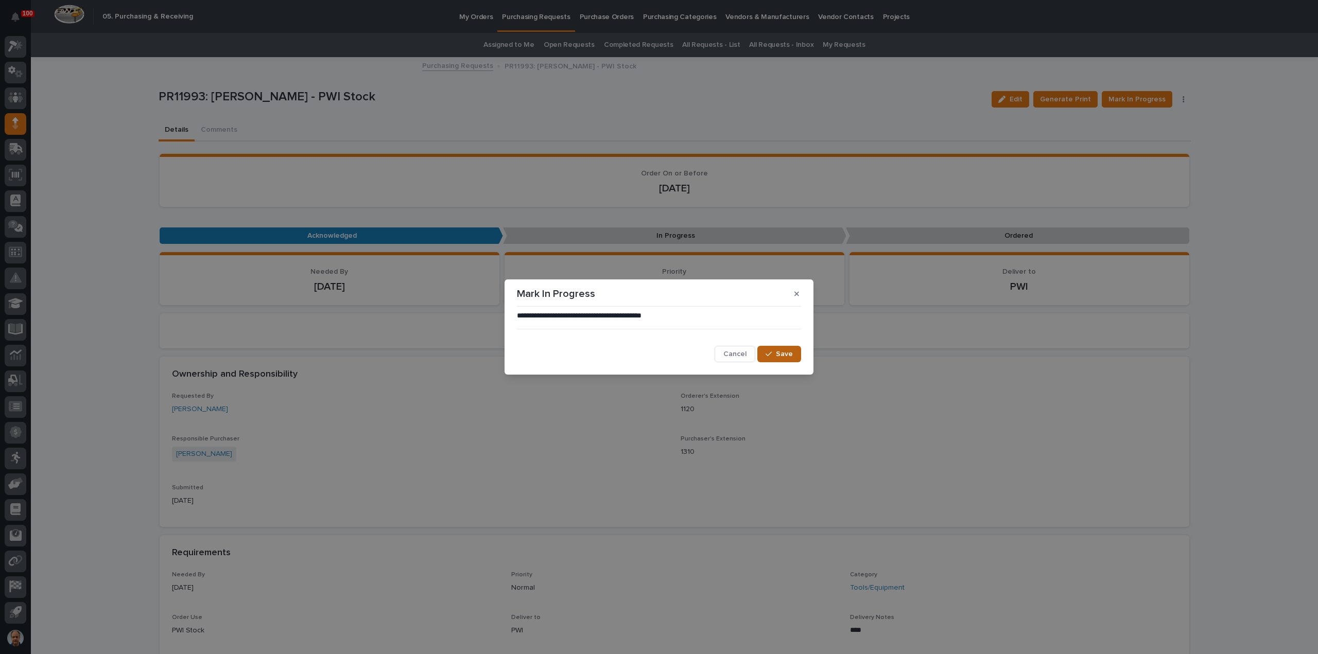
click at [792, 361] on button "Save" at bounding box center [779, 354] width 44 height 16
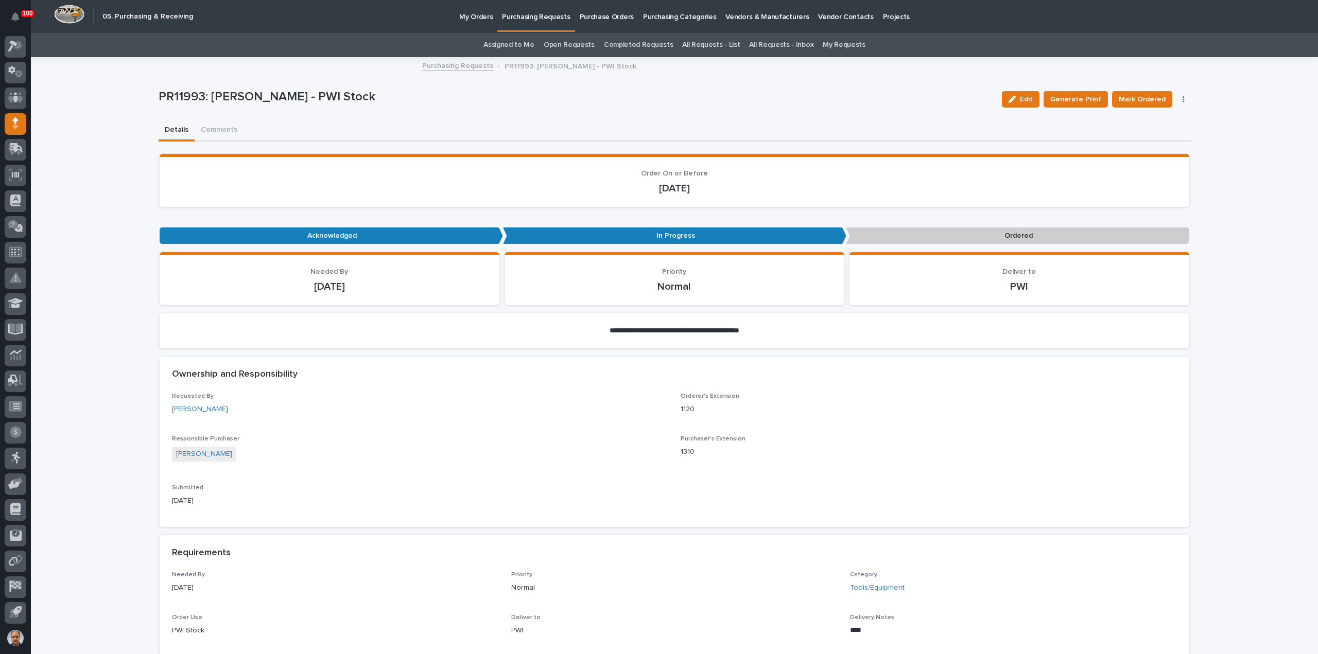
click at [1132, 96] on span "Mark Ordered" at bounding box center [1142, 99] width 47 height 12
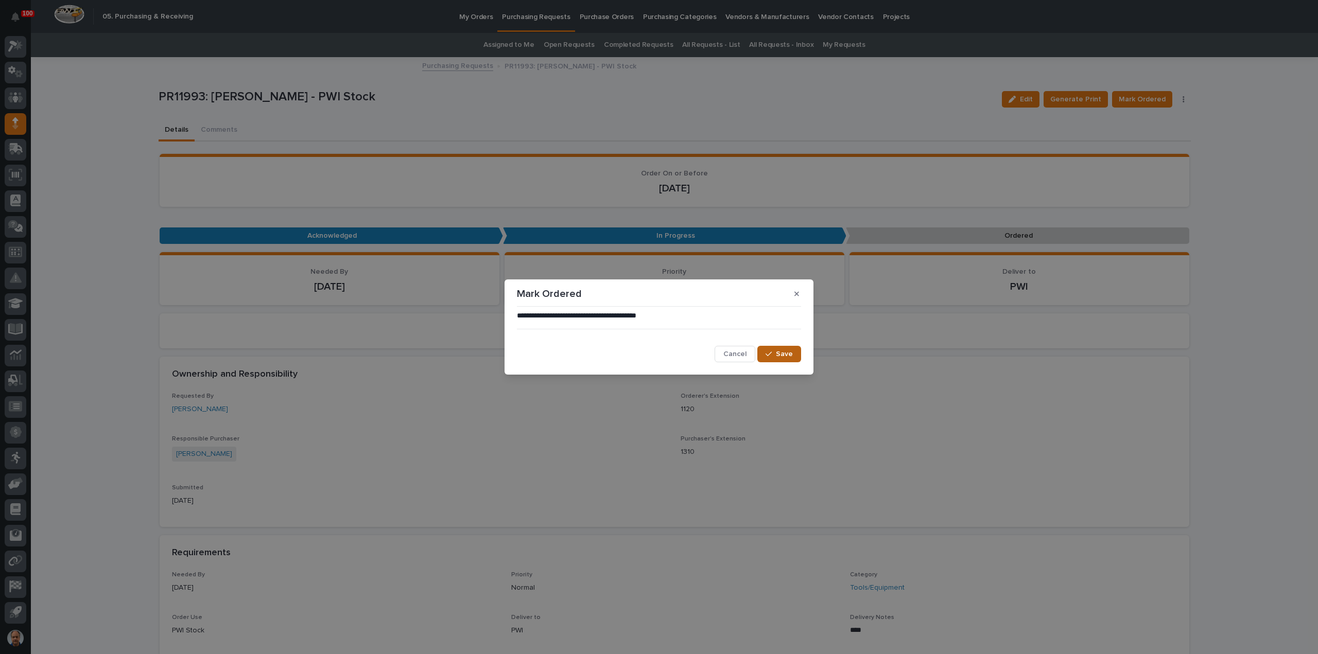
click at [774, 351] on div "button" at bounding box center [770, 354] width 10 height 7
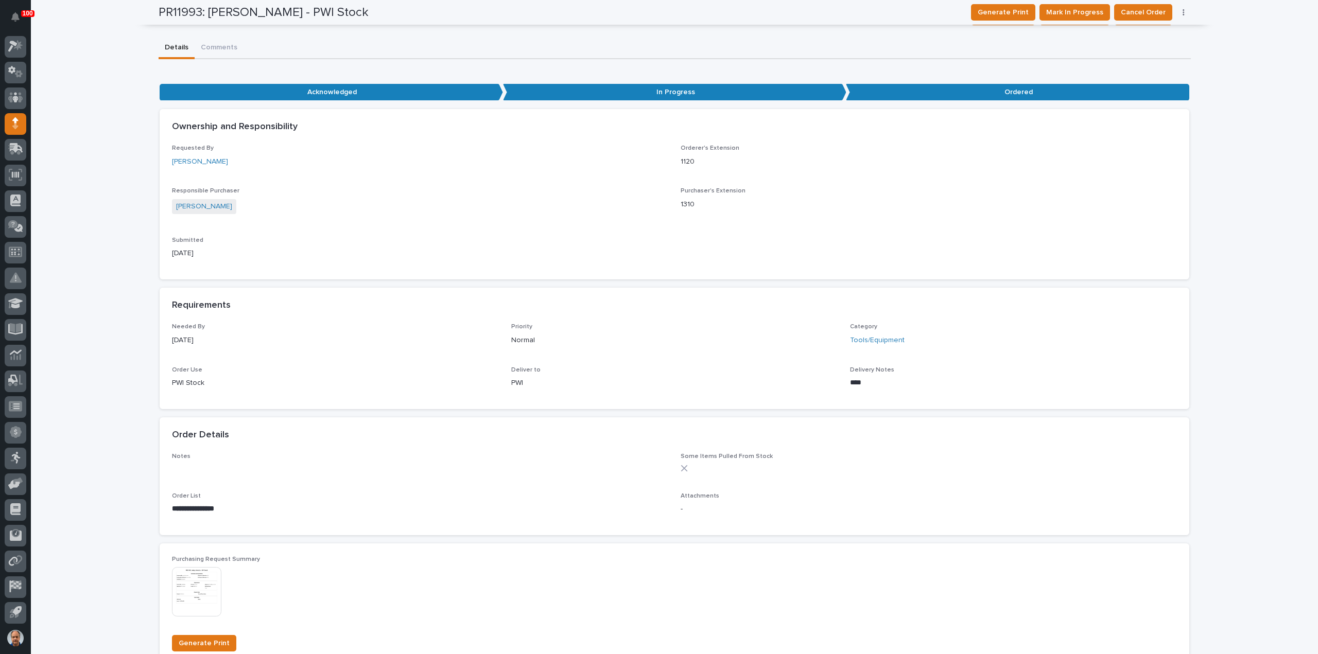
scroll to position [0, 0]
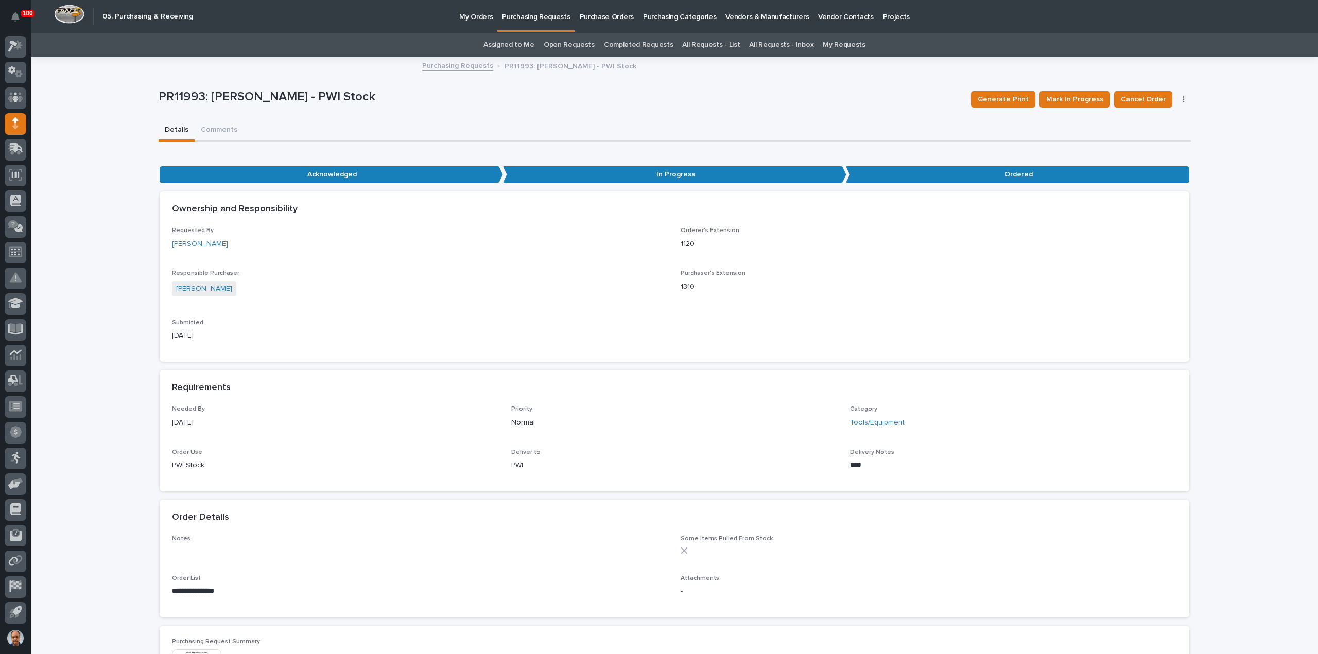
click at [472, 16] on p "My Orders" at bounding box center [475, 11] width 33 height 22
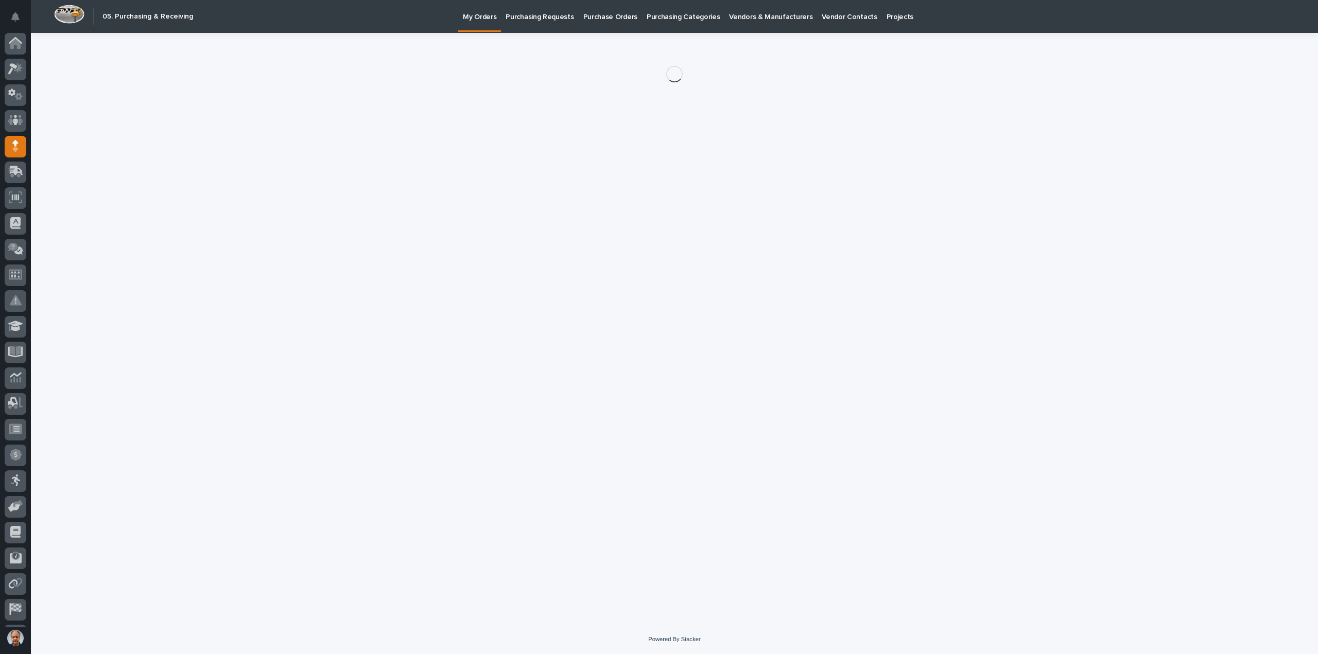
scroll to position [23, 0]
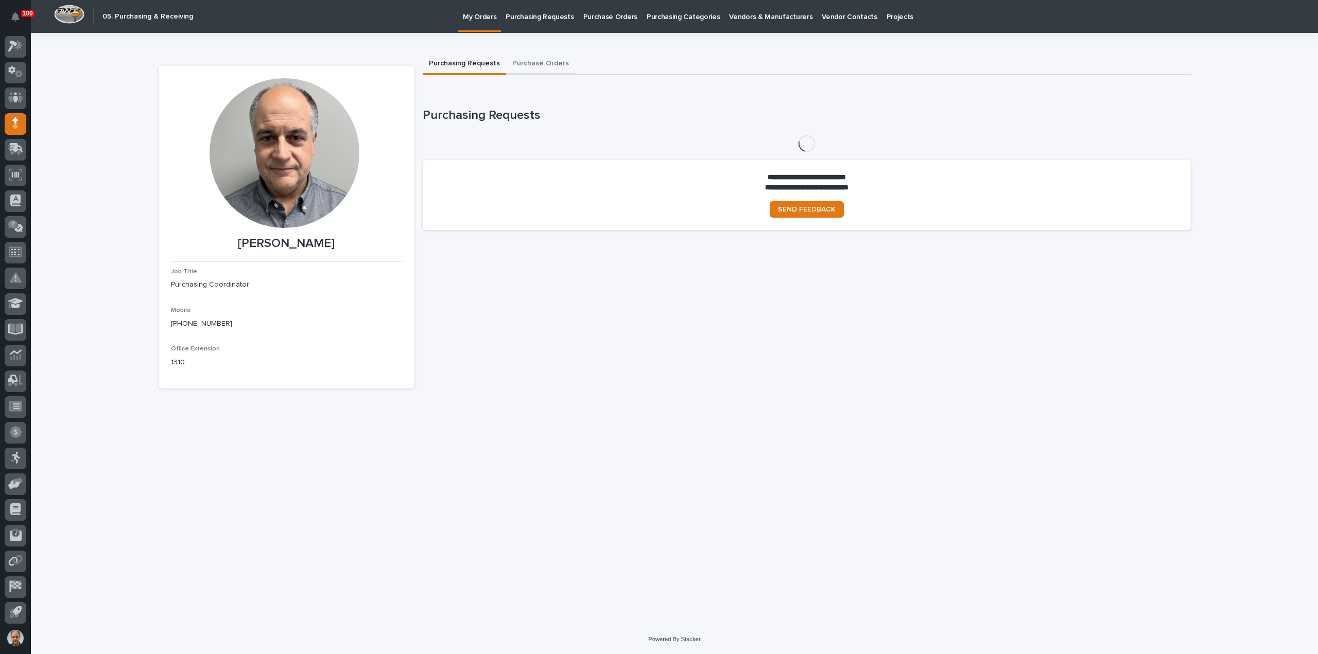
click at [541, 59] on button "Purchase Orders" at bounding box center [540, 65] width 69 height 22
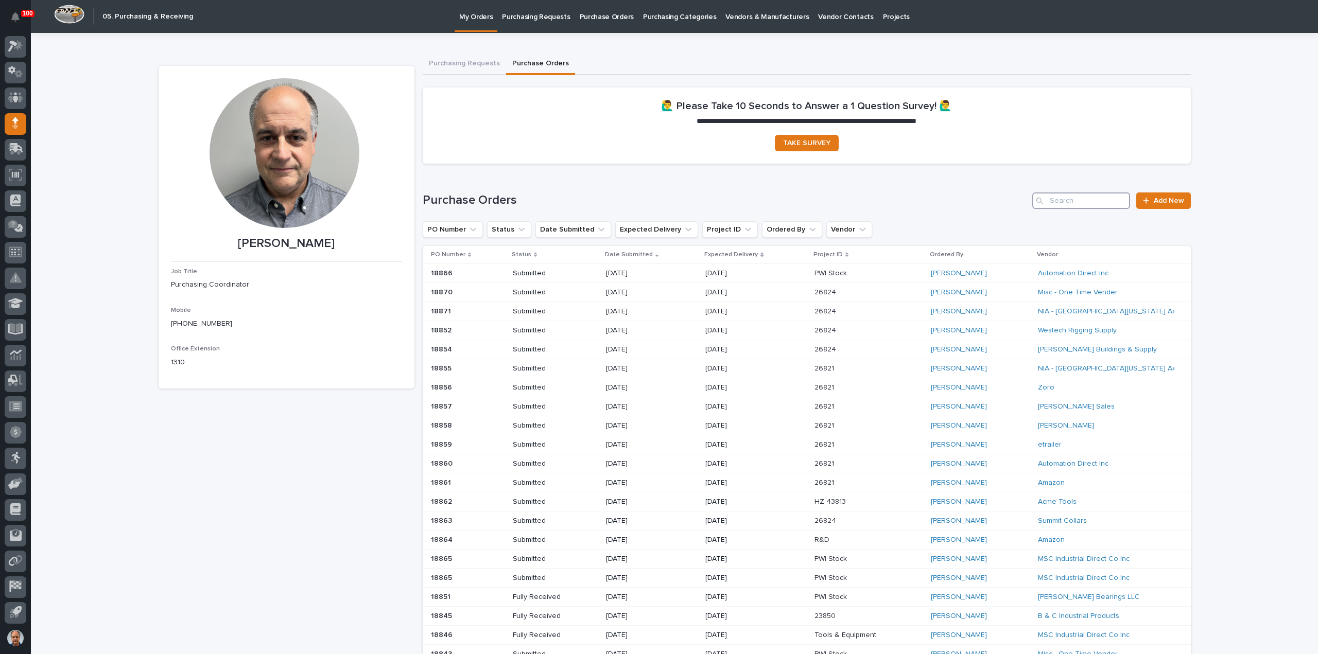
click at [1080, 198] on input "Search" at bounding box center [1081, 201] width 98 height 16
type input "18865"
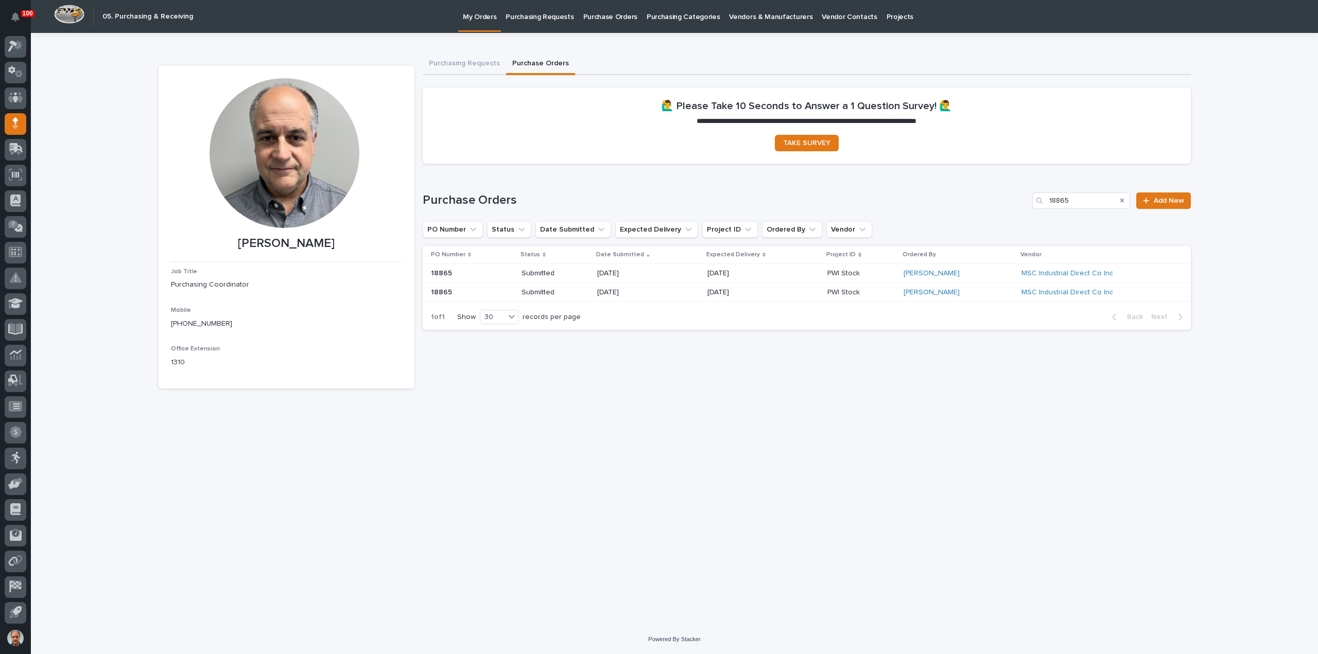
click at [623, 271] on p "[DATE]" at bounding box center [634, 273] width 74 height 9
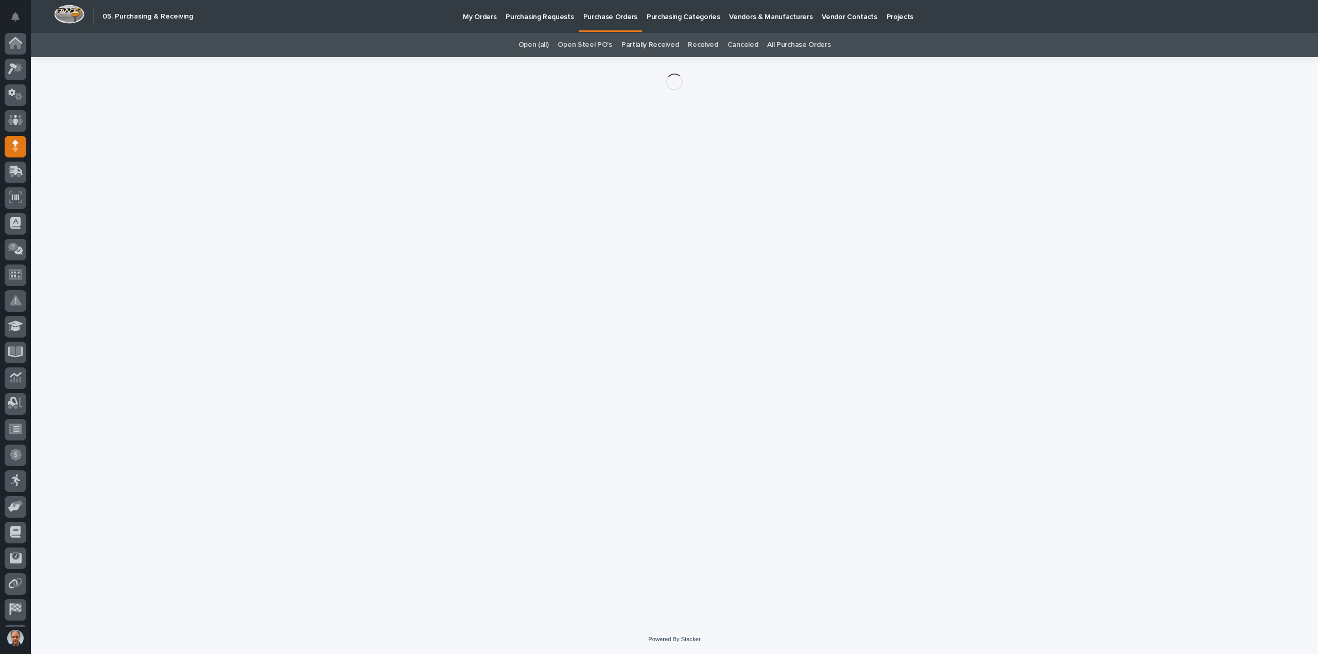
scroll to position [23, 0]
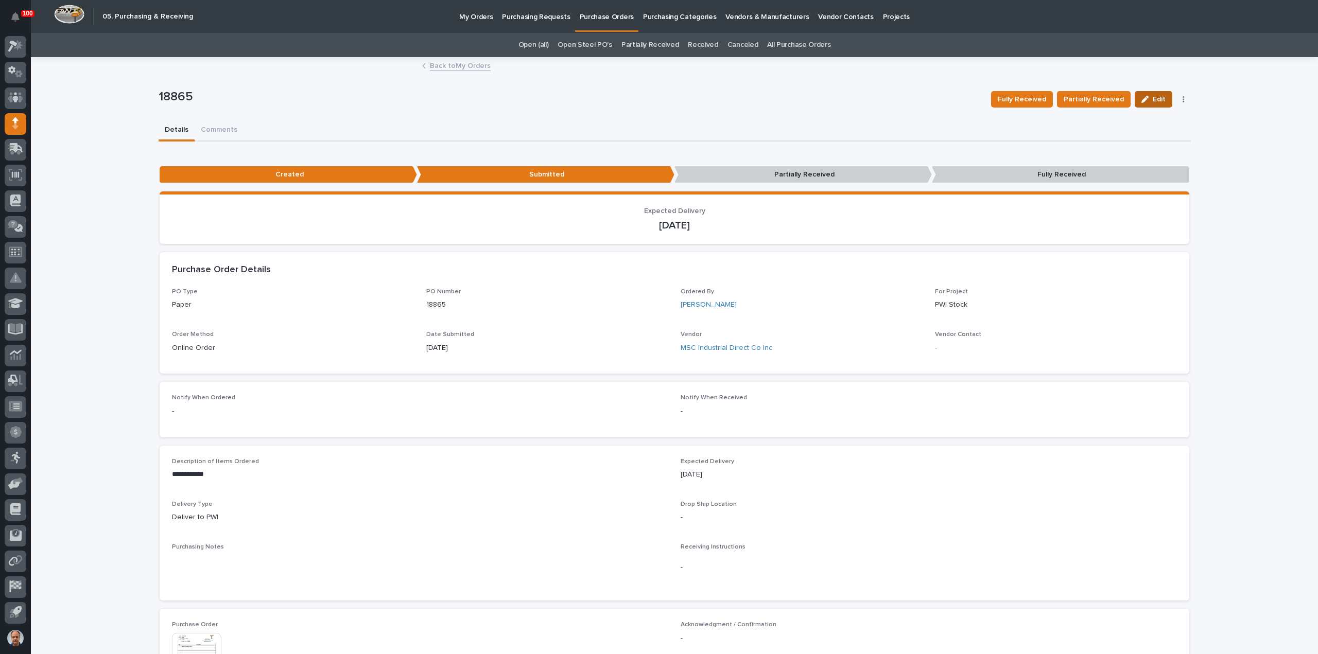
click at [1156, 95] on span "Edit" at bounding box center [1159, 99] width 13 height 9
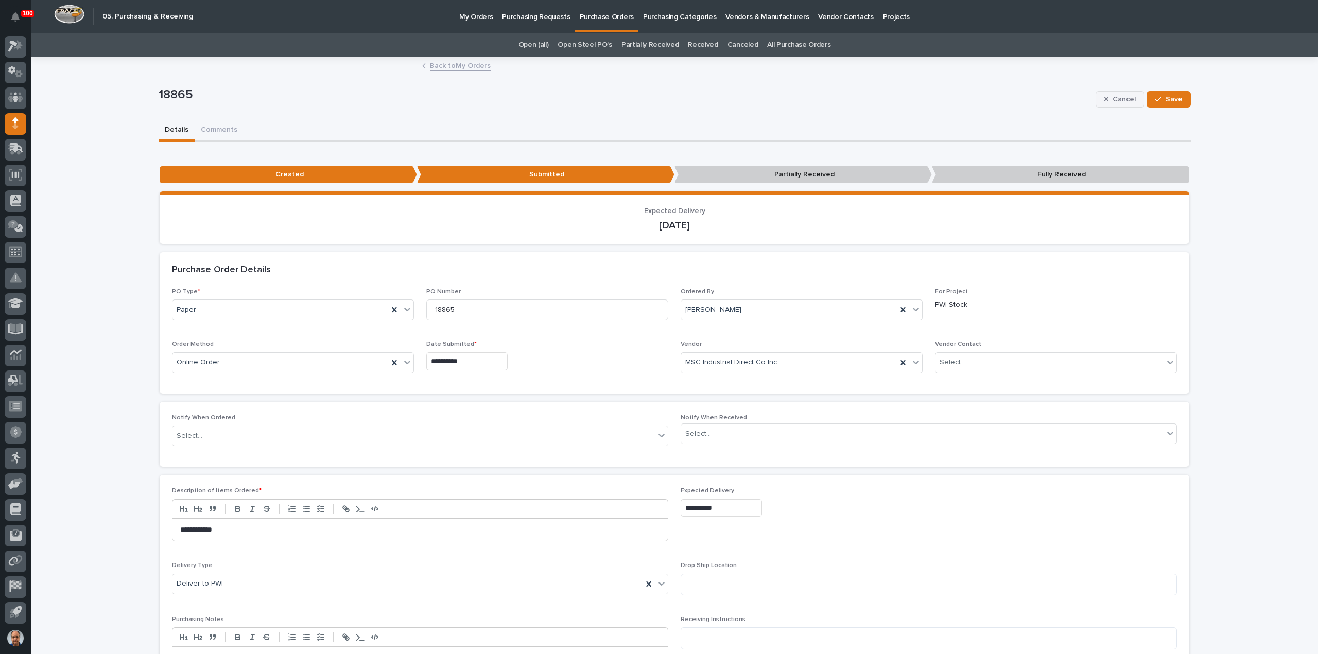
click at [1121, 97] on span "Cancel" at bounding box center [1123, 99] width 23 height 9
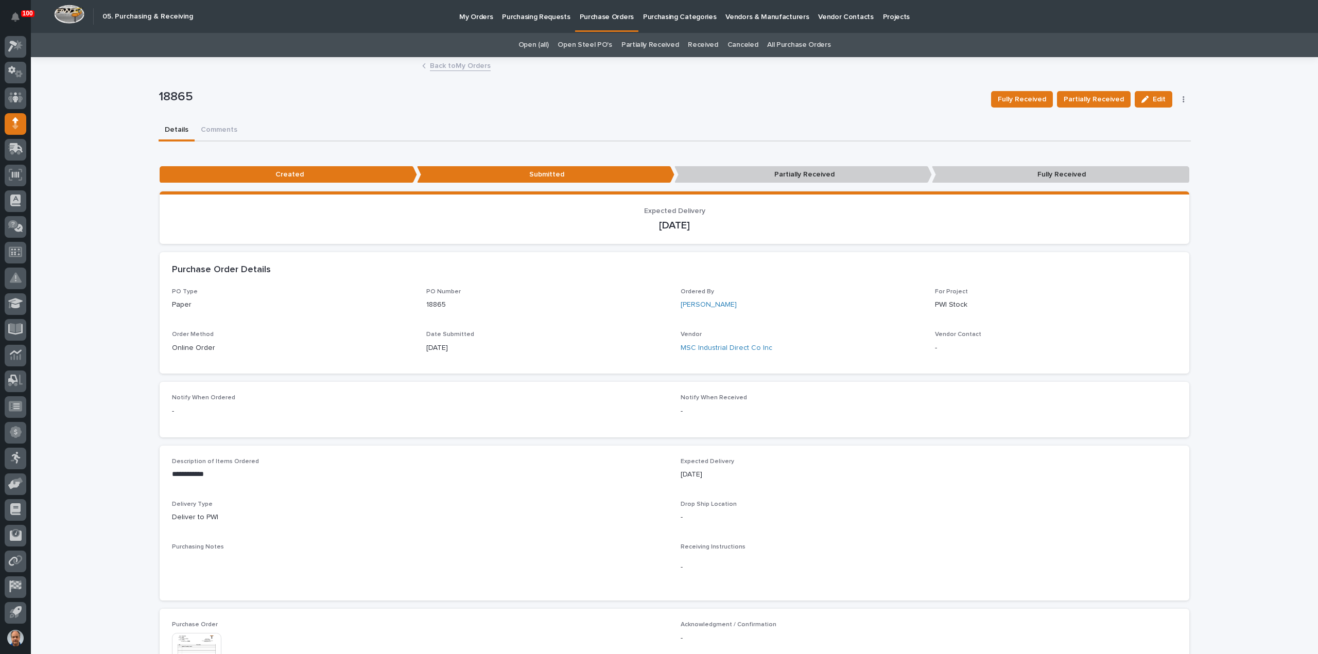
click at [1182, 97] on icon "button" at bounding box center [1183, 99] width 2 height 7
click at [1125, 134] on span "Mark Canceled" at bounding box center [1136, 136] width 50 height 12
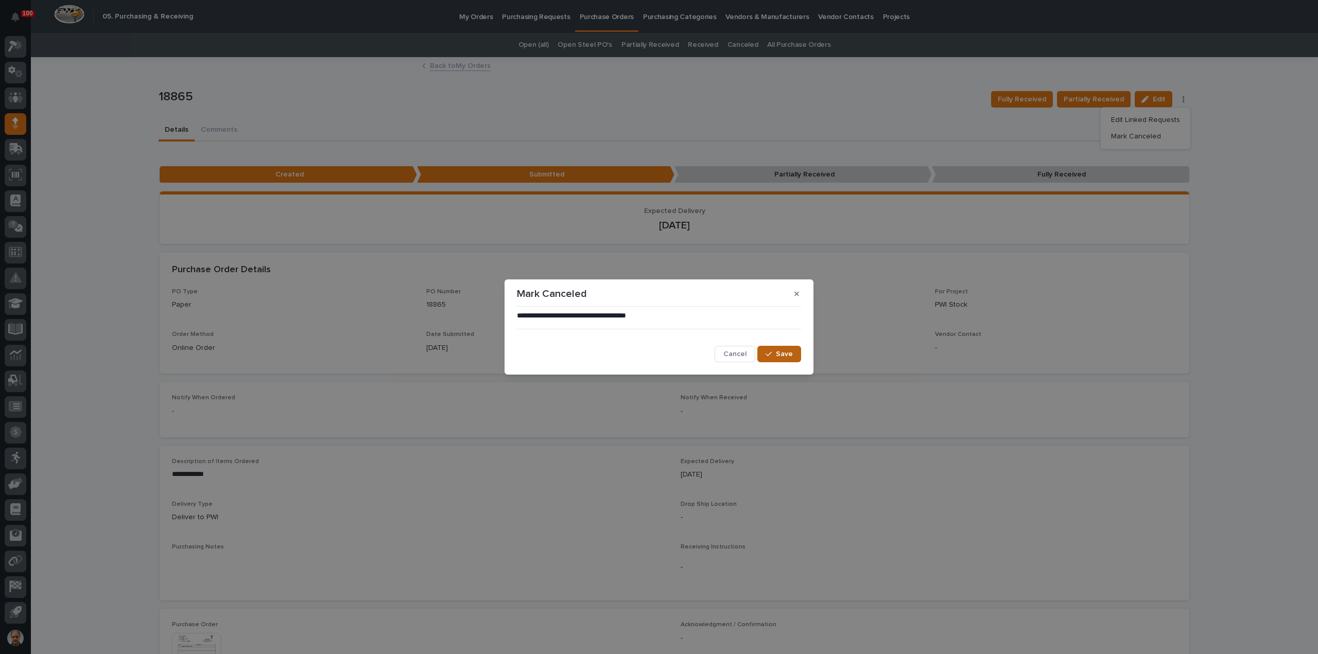
click at [777, 355] on span "Save" at bounding box center [784, 354] width 17 height 9
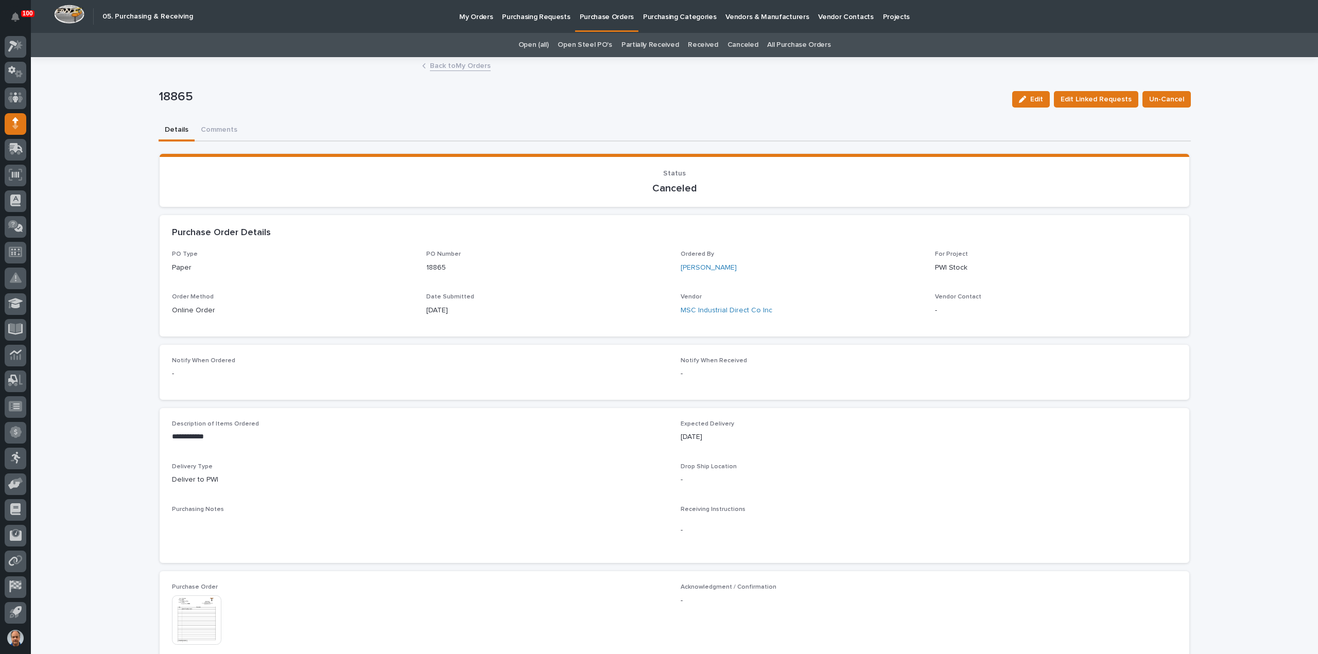
click at [461, 65] on link "Back to My Orders" at bounding box center [460, 65] width 61 height 12
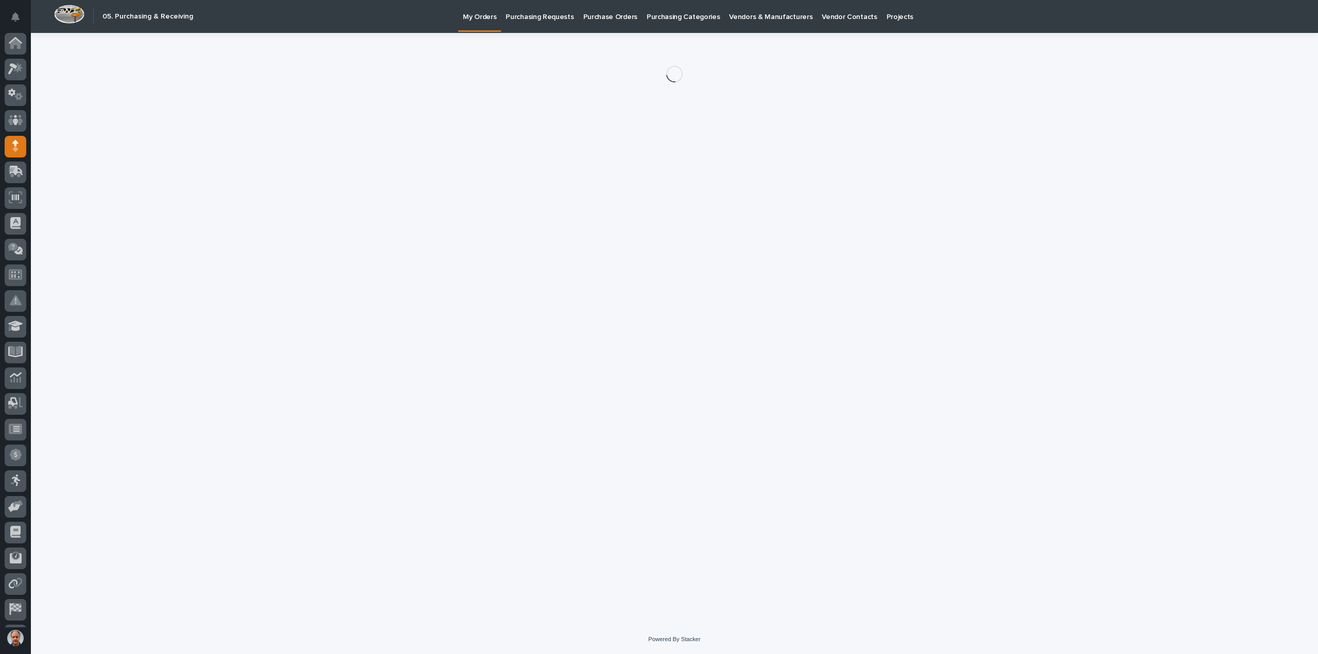
scroll to position [23, 0]
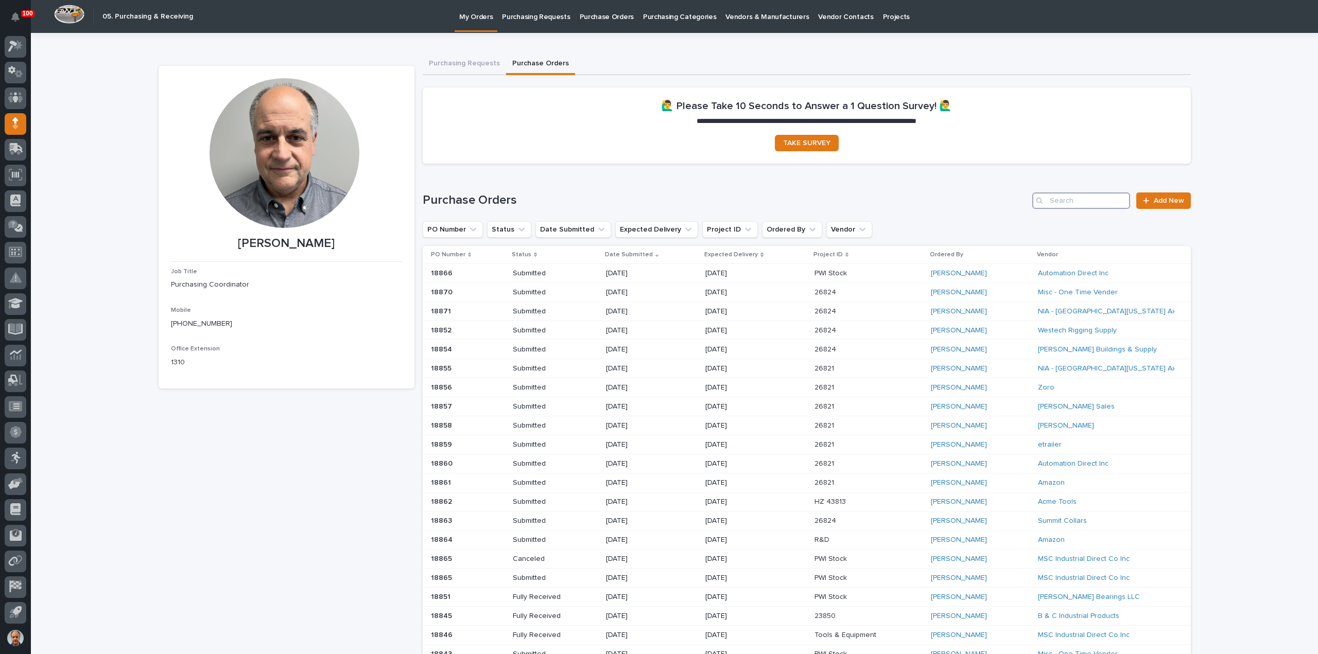
click at [1077, 200] on input "Search" at bounding box center [1081, 201] width 98 height 16
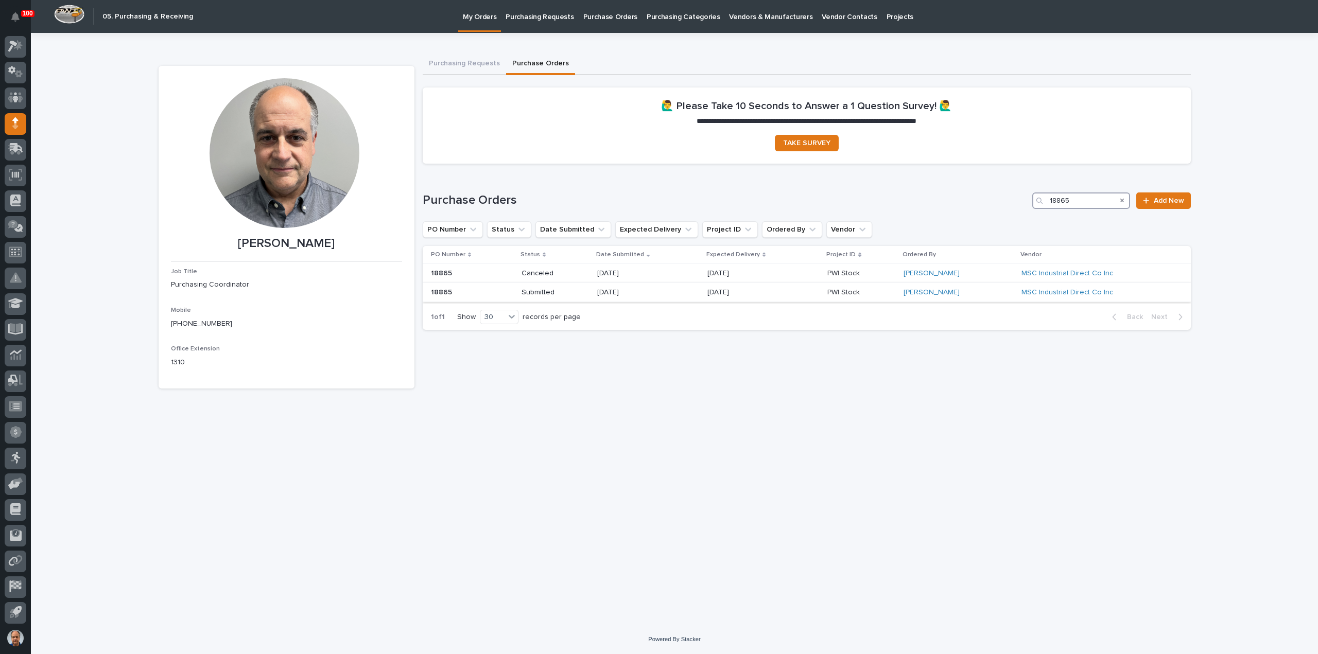
type input "18865"
click at [633, 291] on p "[DATE]" at bounding box center [634, 292] width 74 height 9
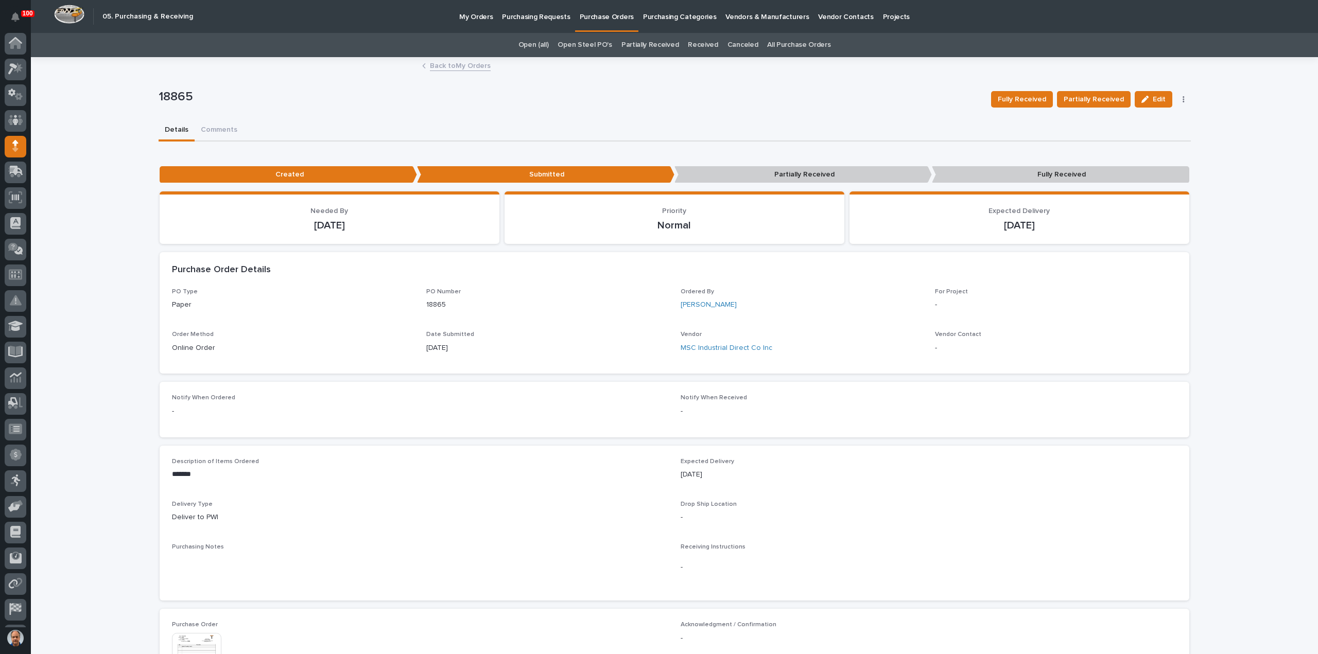
scroll to position [23, 0]
click at [1015, 99] on span "Fully Received" at bounding box center [1022, 99] width 48 height 12
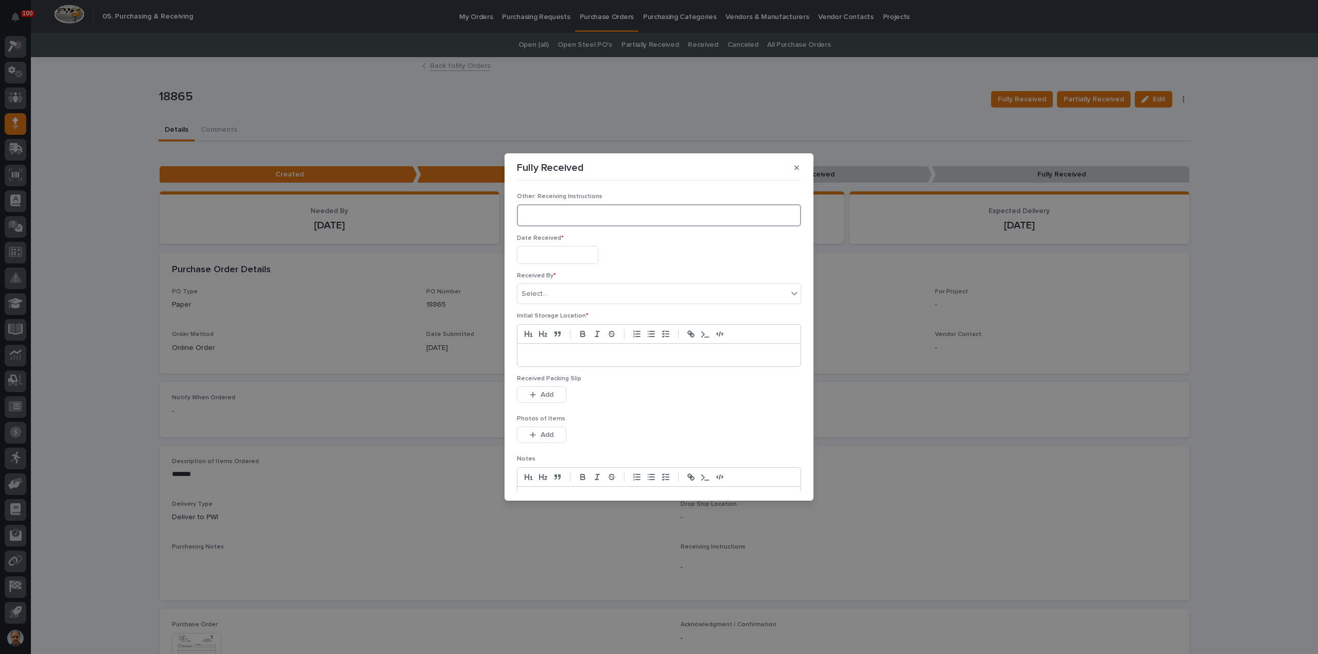
click at [579, 214] on textarea at bounding box center [659, 215] width 284 height 22
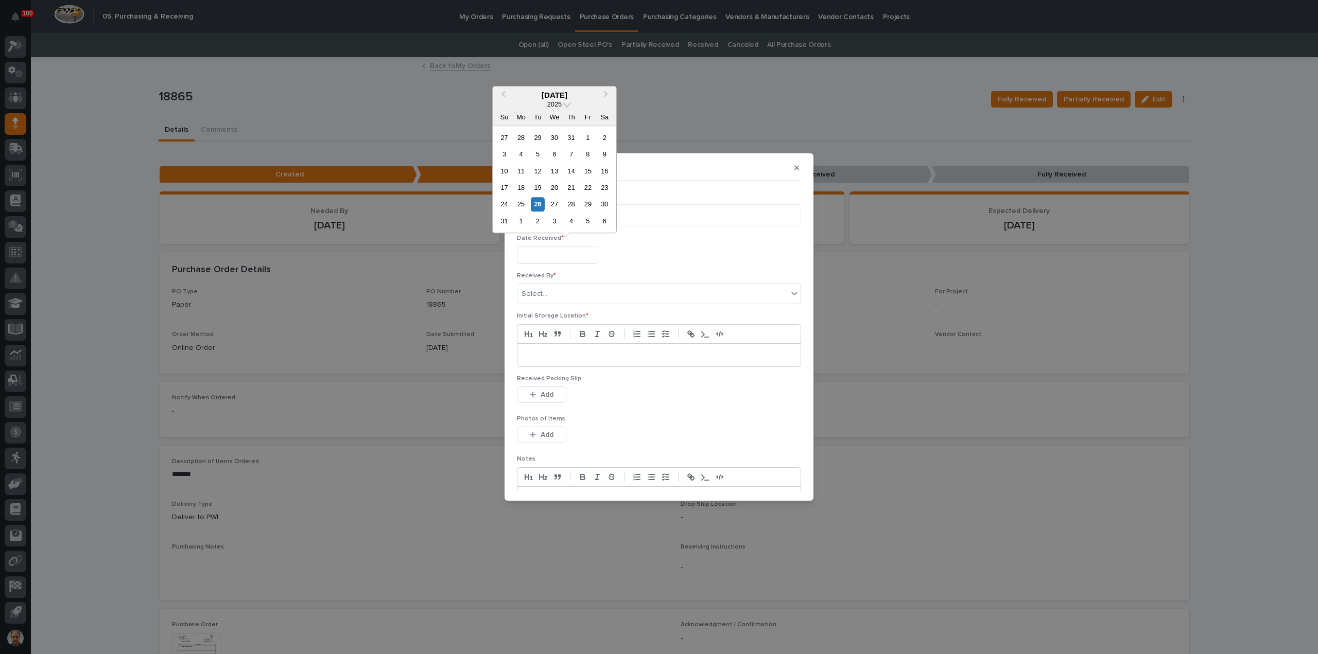
click at [554, 251] on input "text" at bounding box center [557, 255] width 81 height 18
click at [537, 205] on div "26" at bounding box center [538, 205] width 14 height 14
type input "**********"
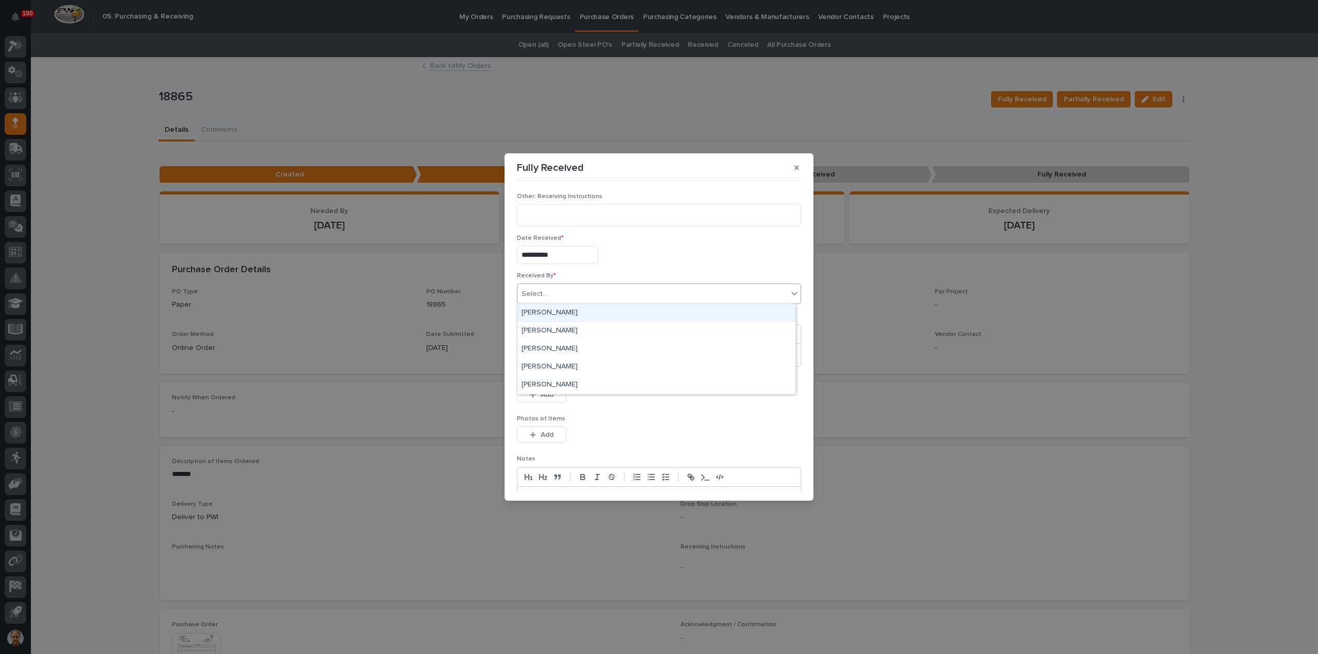
click at [581, 292] on div "Select..." at bounding box center [652, 294] width 270 height 17
type input "*"
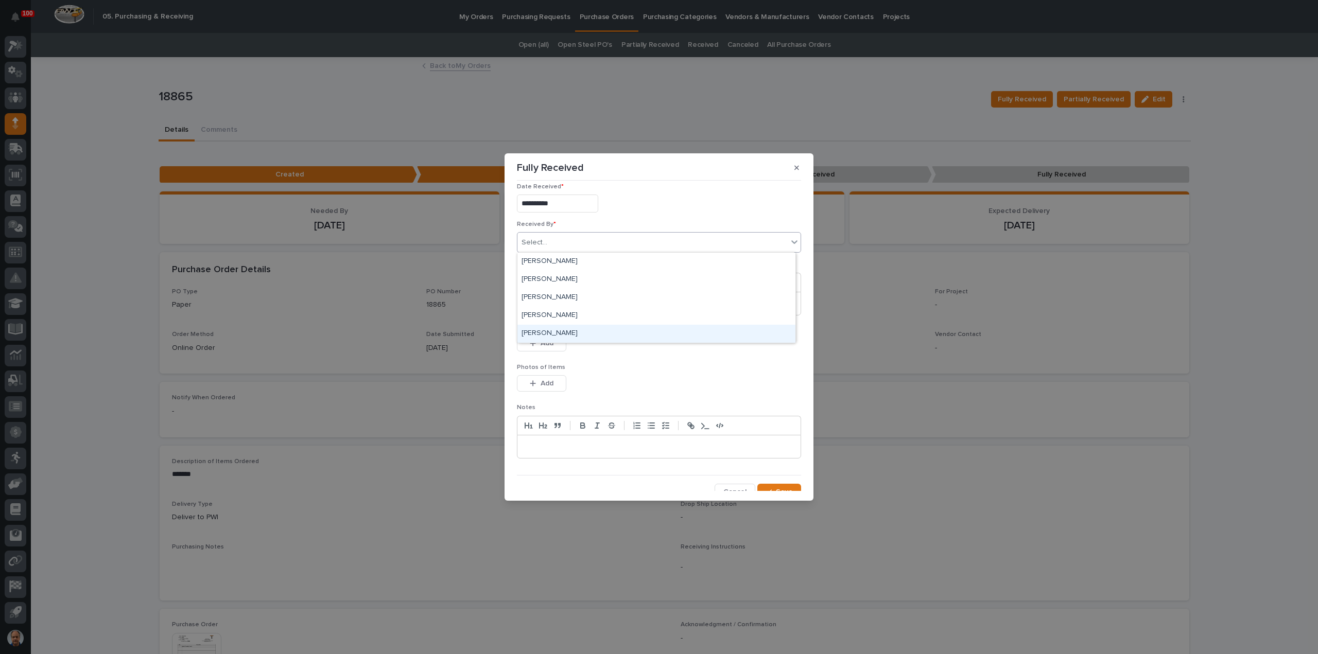
click at [565, 332] on div "[PERSON_NAME]" at bounding box center [656, 334] width 278 height 18
click at [568, 296] on div at bounding box center [658, 303] width 283 height 23
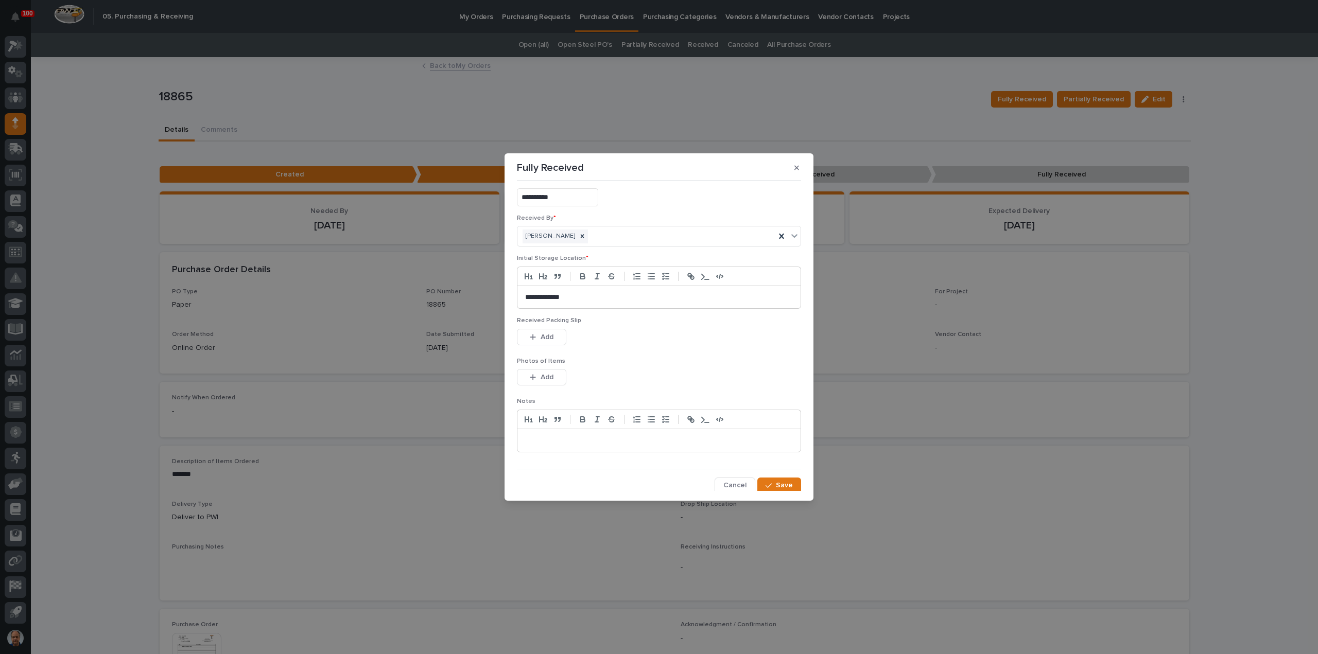
scroll to position [59, 0]
click at [780, 482] on span "Save" at bounding box center [784, 484] width 17 height 9
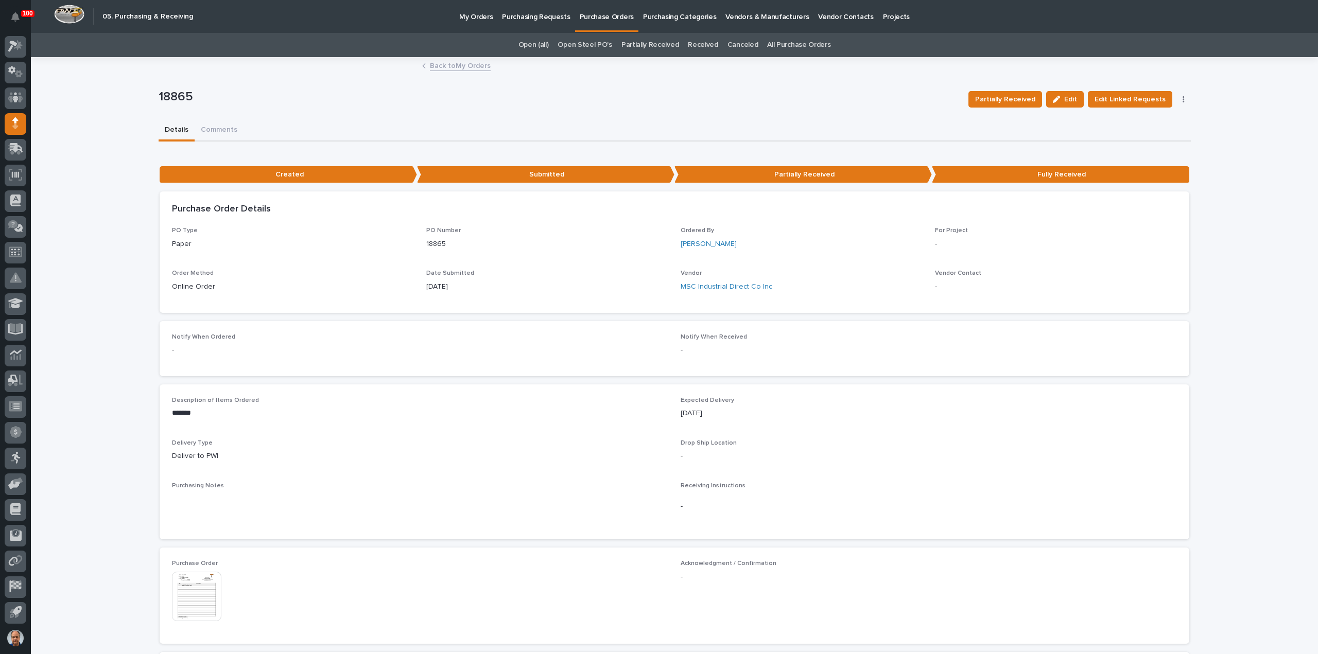
click at [546, 13] on p "Purchasing Requests" at bounding box center [536, 11] width 68 height 22
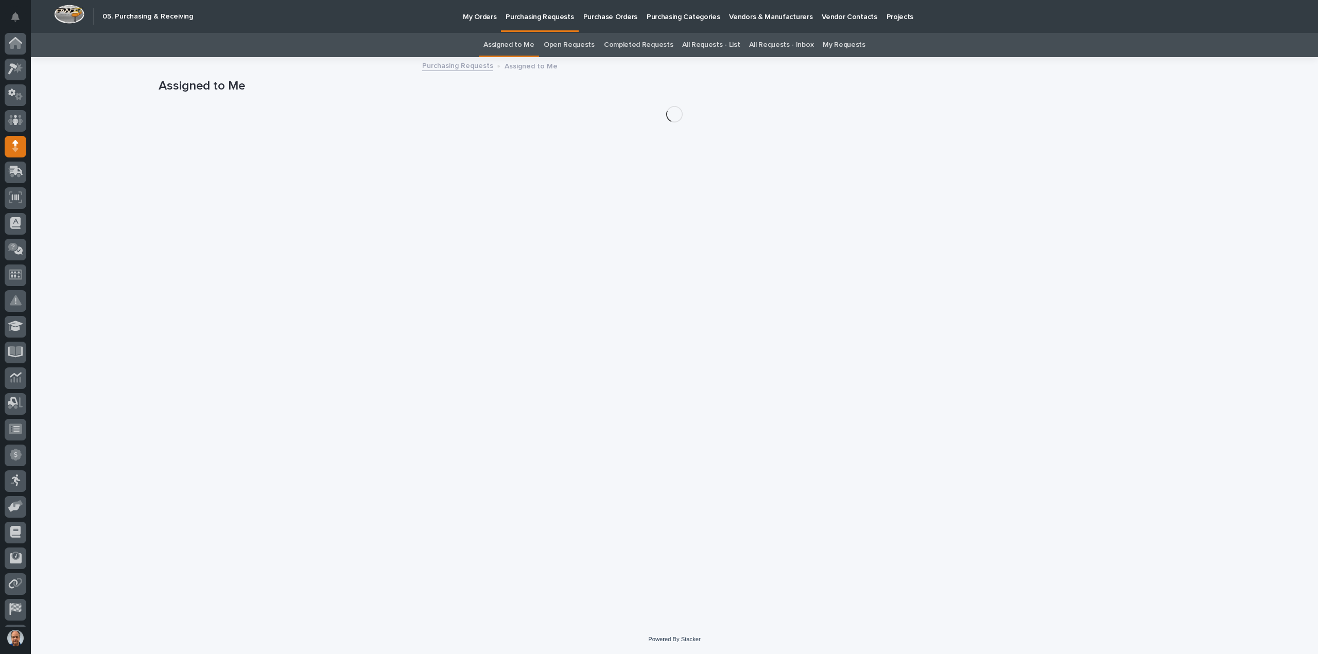
scroll to position [23, 0]
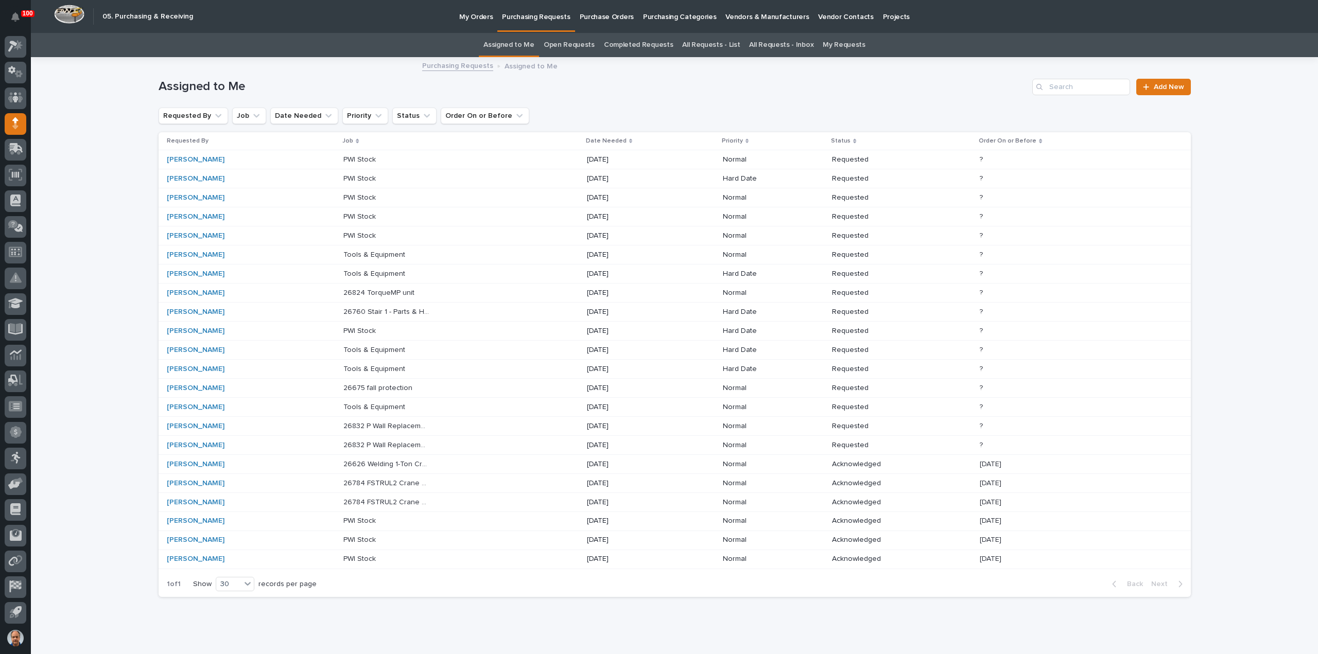
click at [411, 496] on p "26784 FSTRUL2 Crane System" at bounding box center [387, 501] width 88 height 11
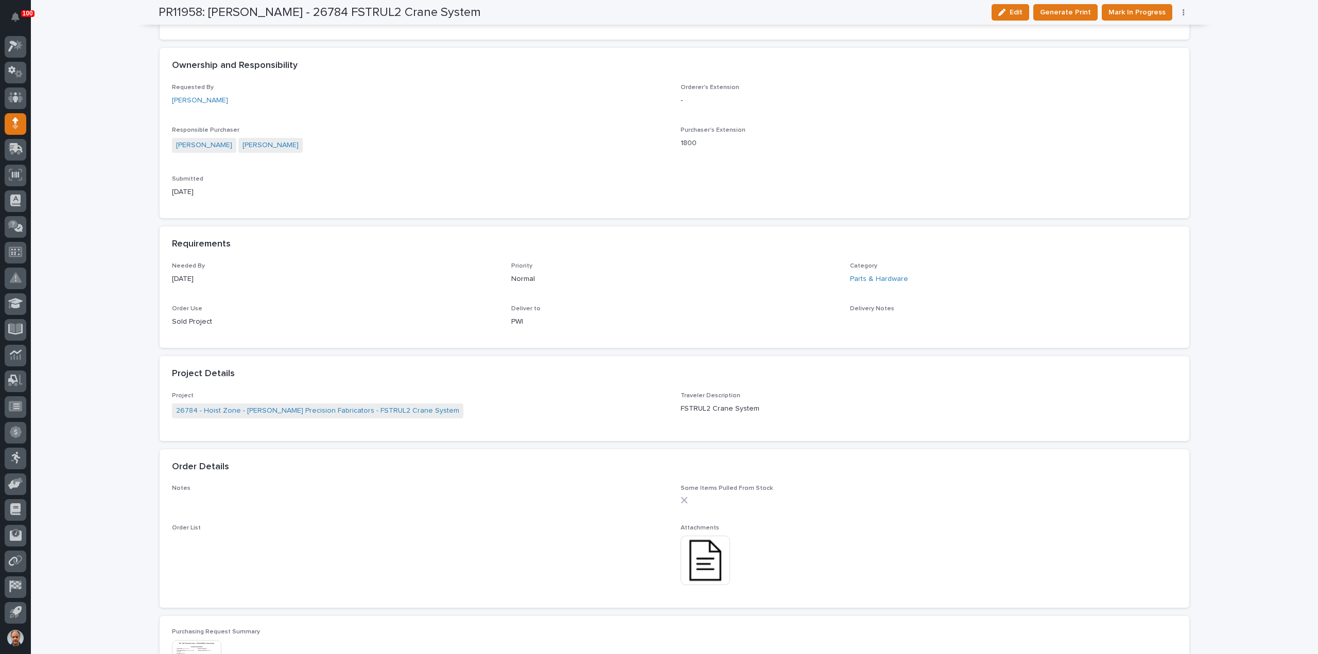
scroll to position [412, 0]
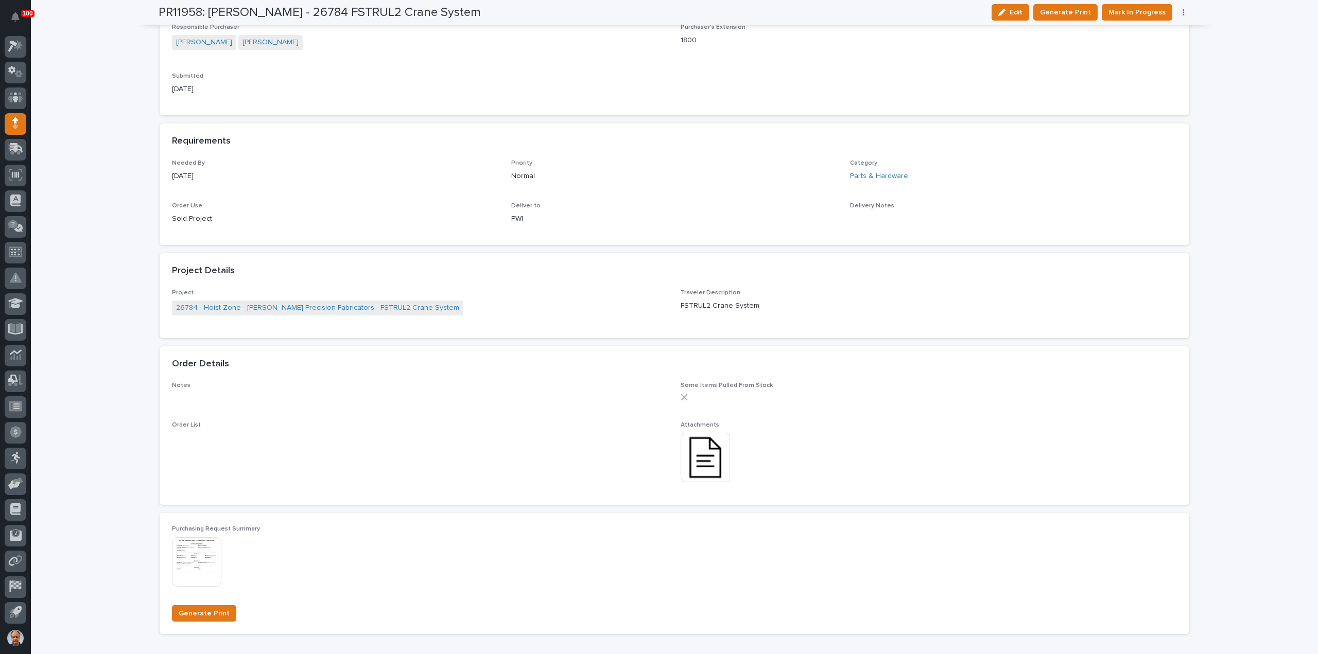
click at [704, 462] on img at bounding box center [705, 457] width 49 height 49
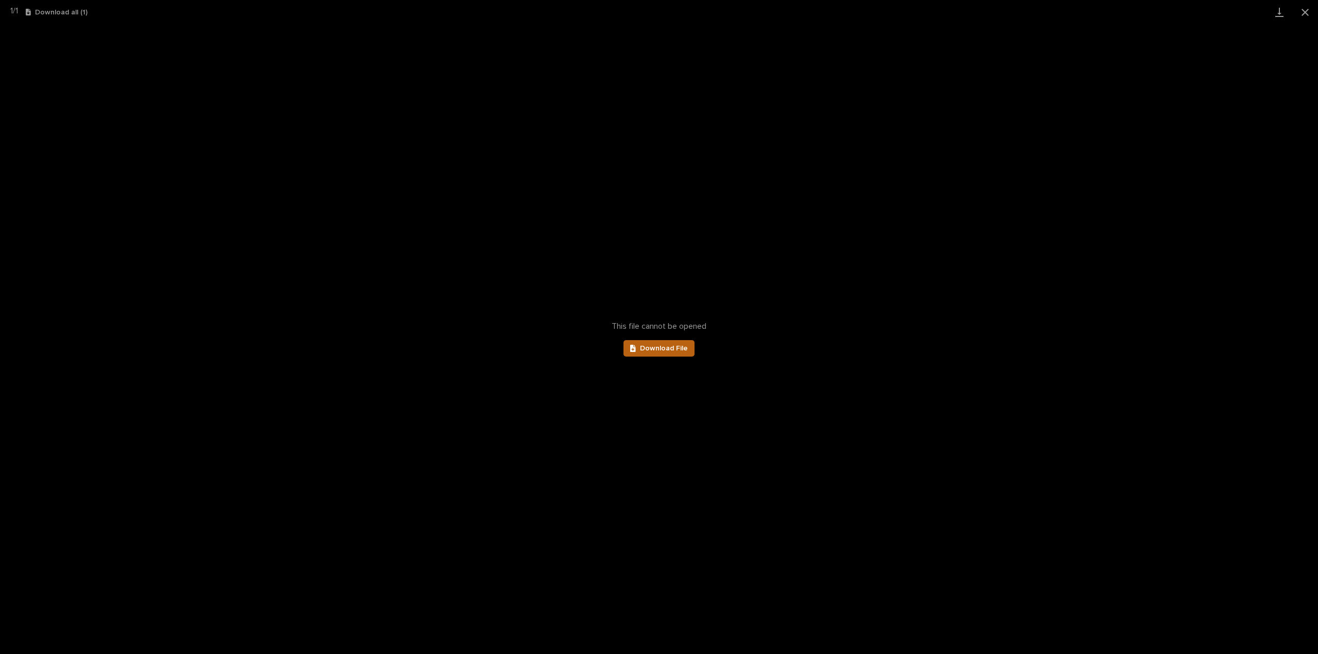
click at [677, 343] on link "Download File" at bounding box center [658, 348] width 71 height 16
click at [1305, 9] on button "Close gallery" at bounding box center [1305, 12] width 26 height 24
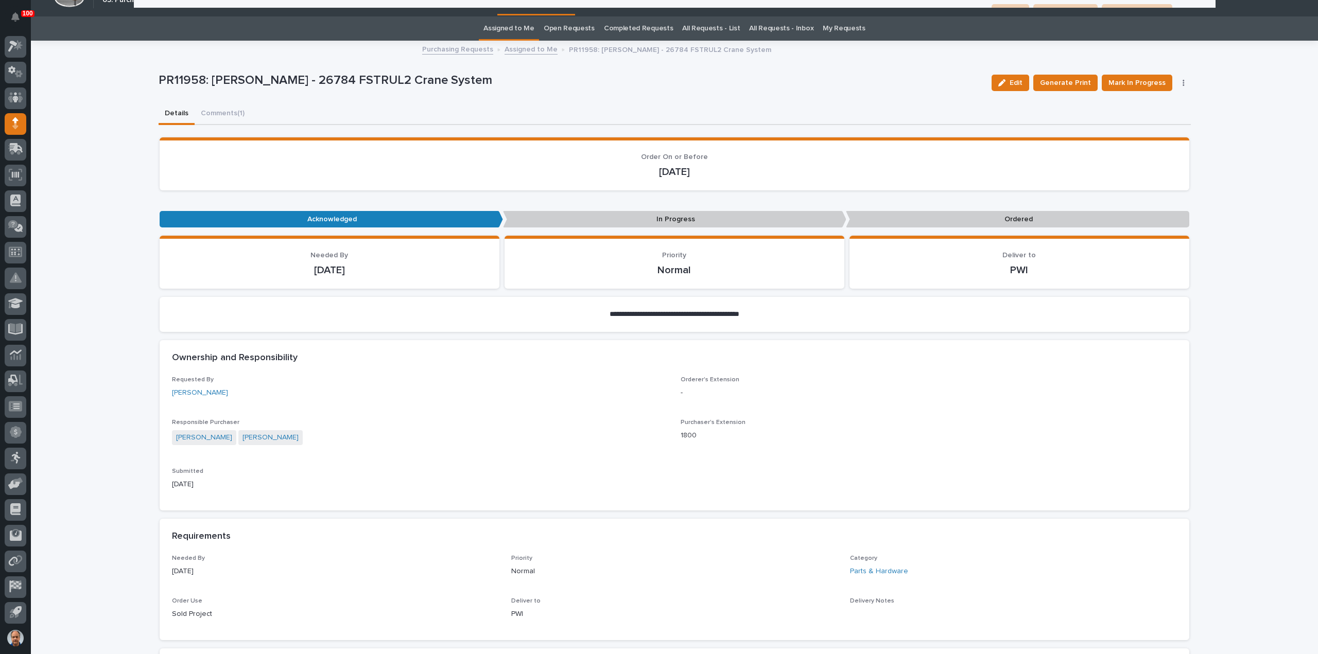
scroll to position [0, 0]
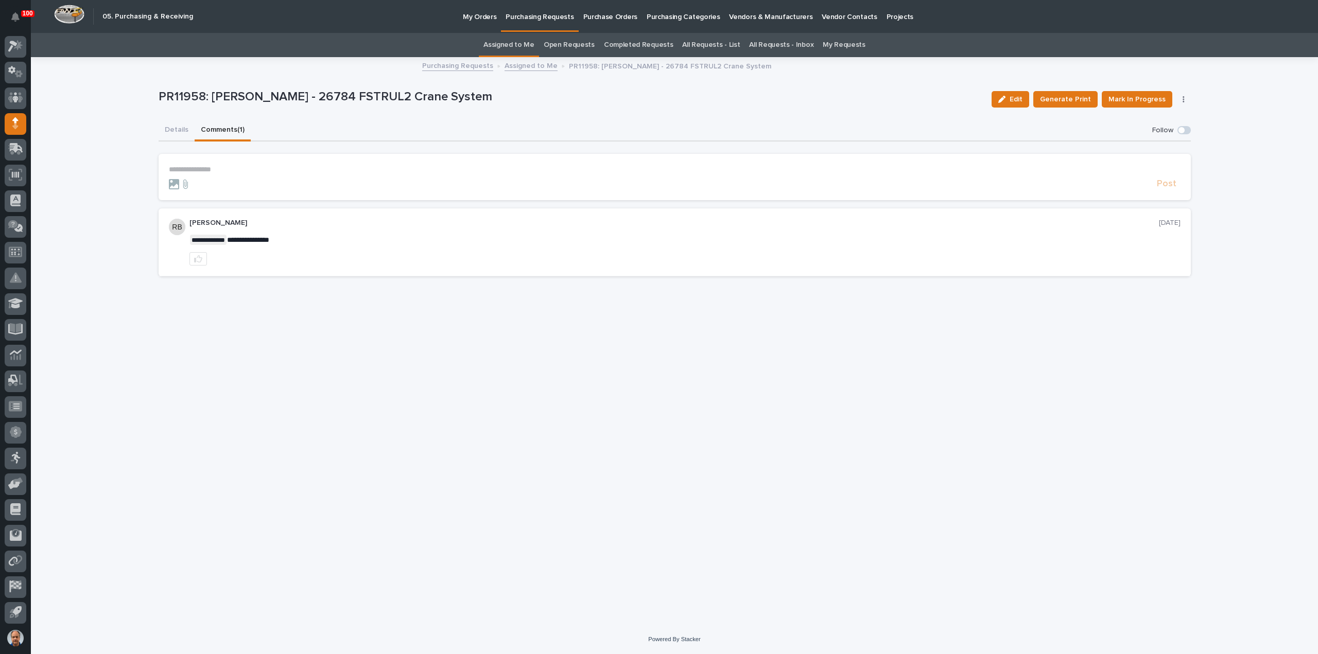
click at [224, 130] on button "Comments (1)" at bounding box center [223, 131] width 56 height 22
click at [173, 126] on button "Details" at bounding box center [177, 131] width 36 height 22
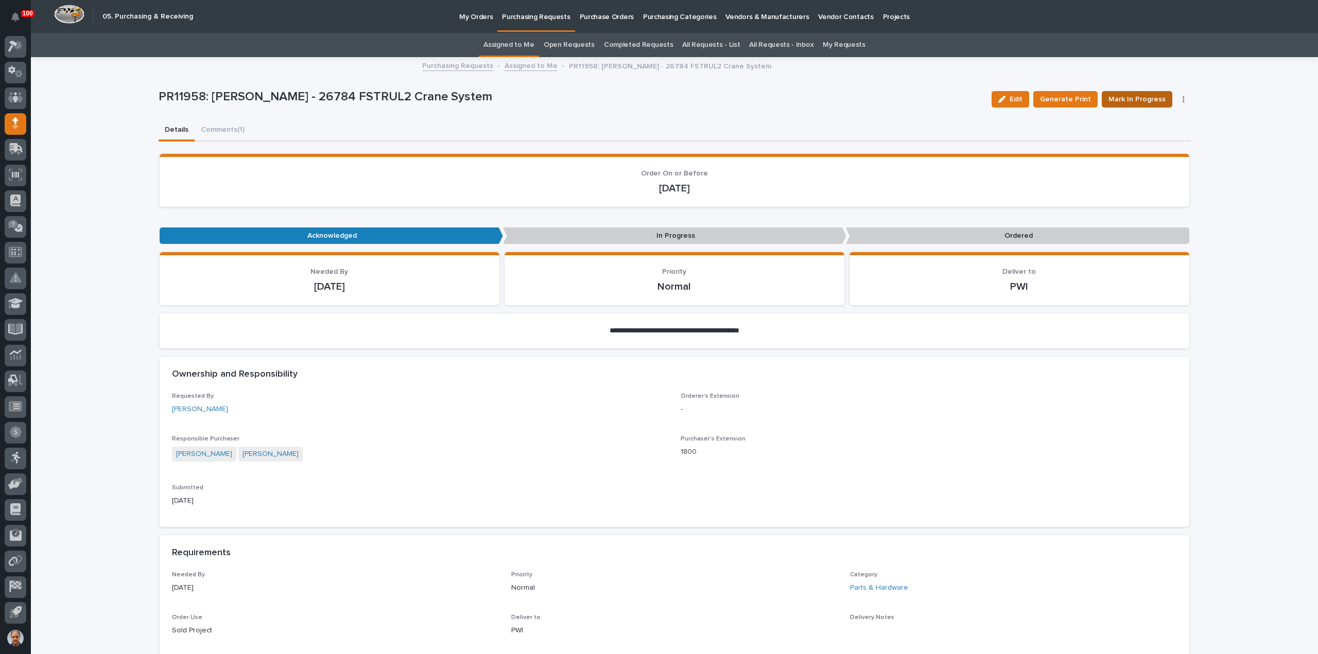
click at [1146, 98] on span "Mark In Progress" at bounding box center [1136, 99] width 57 height 12
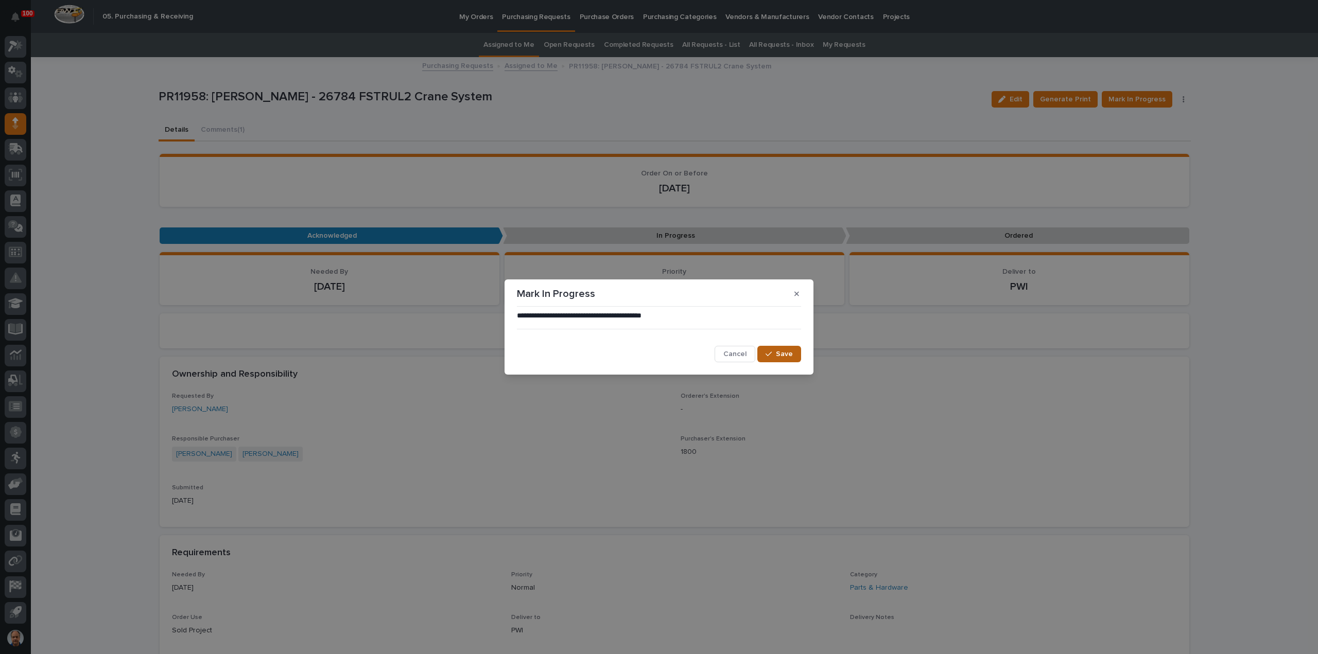
click at [788, 350] on span "Save" at bounding box center [784, 354] width 17 height 9
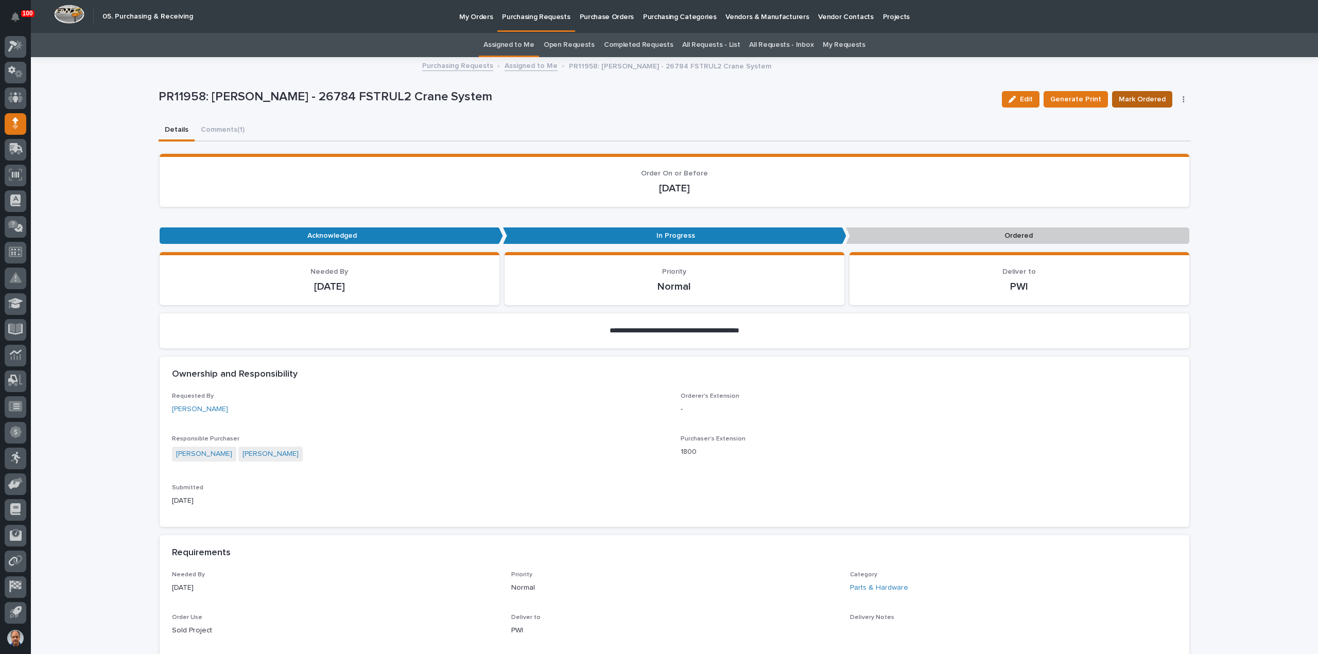
click at [1136, 98] on span "Mark Ordered" at bounding box center [1142, 99] width 47 height 12
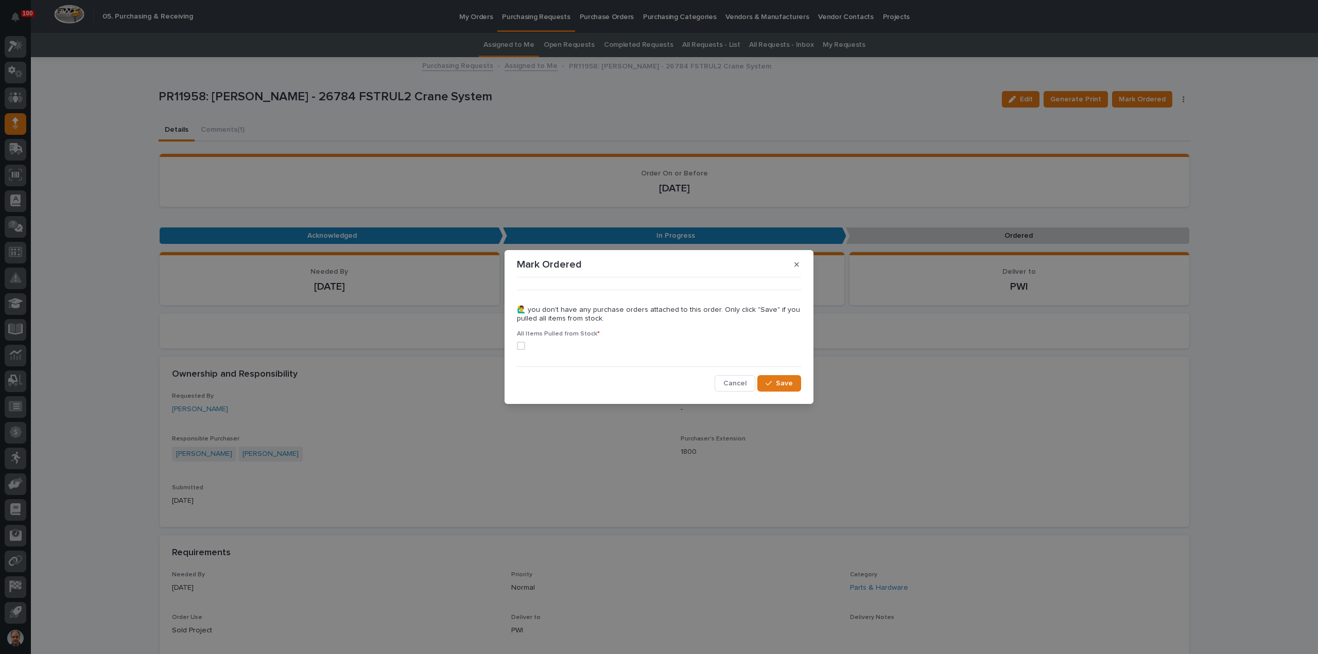
click at [521, 347] on span at bounding box center [521, 346] width 8 height 8
click at [786, 376] on button "Save" at bounding box center [779, 383] width 44 height 16
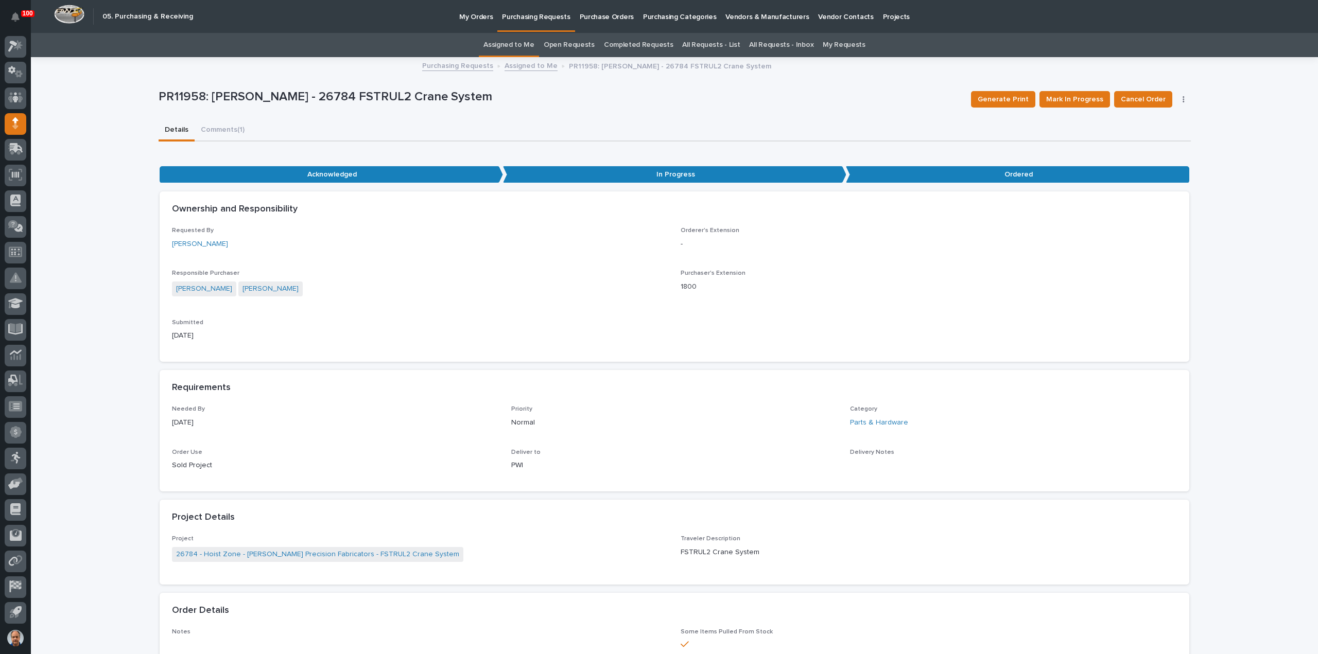
click at [533, 65] on link "Assigned to Me" at bounding box center [530, 65] width 53 height 12
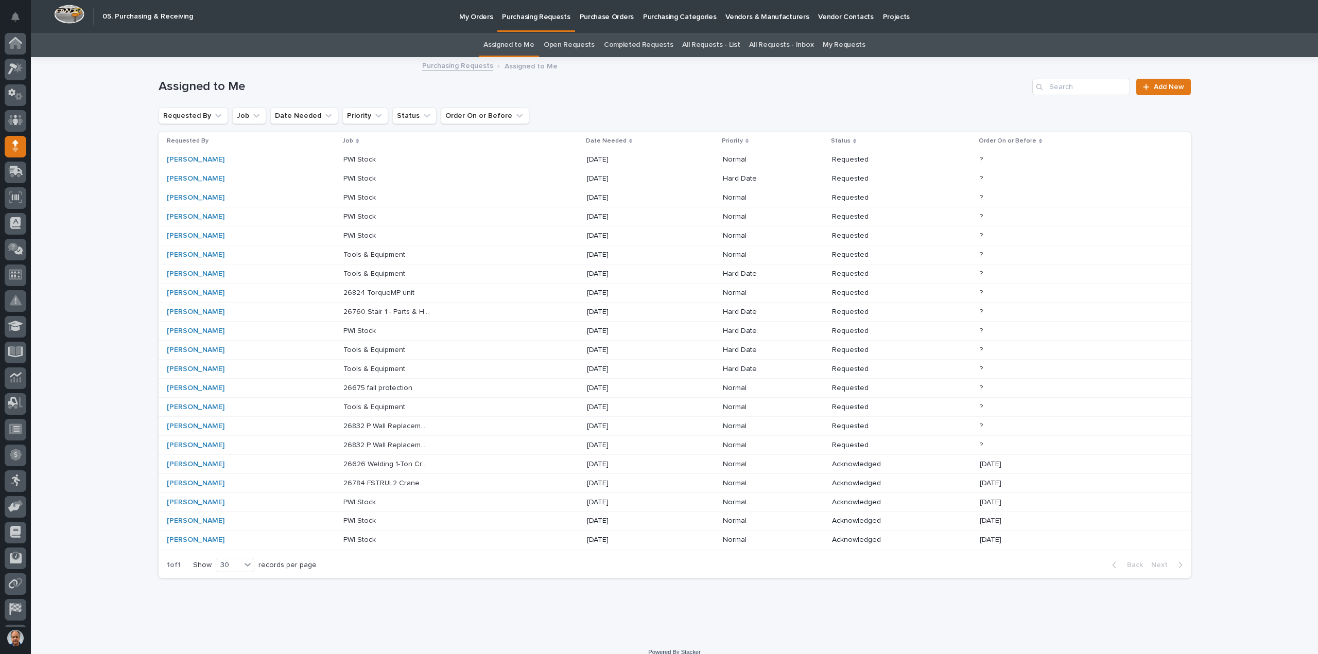
scroll to position [23, 0]
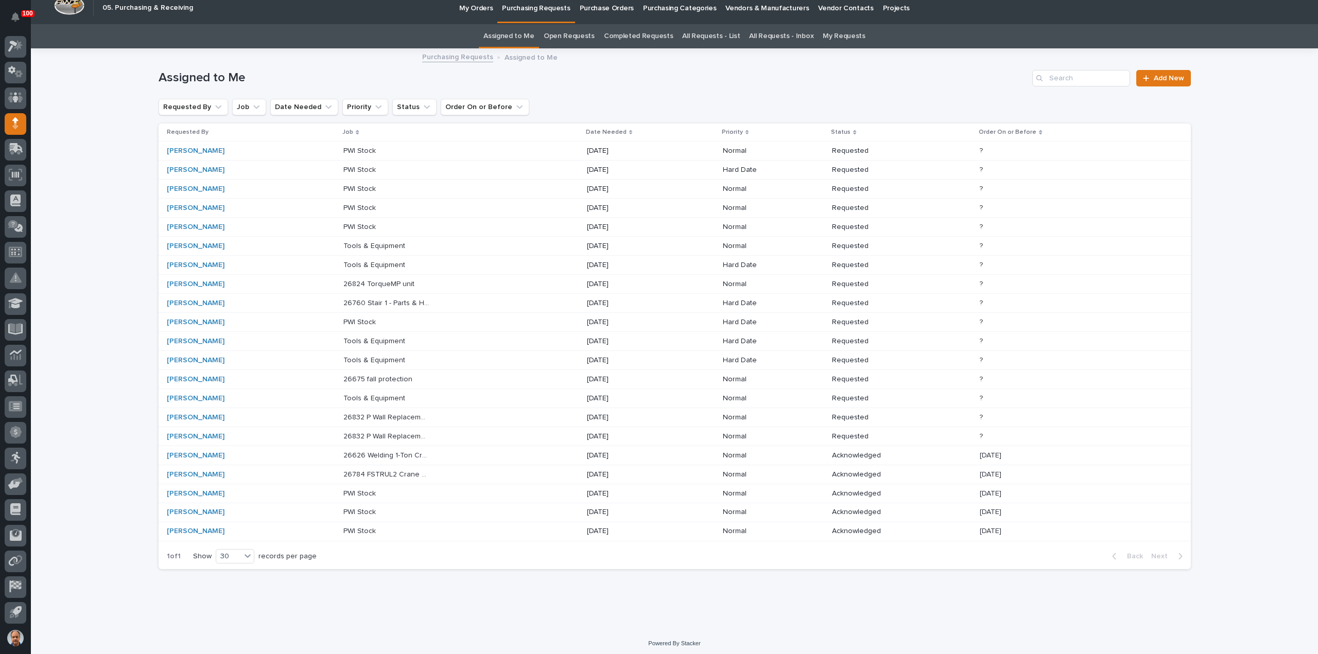
click at [411, 472] on p "26784 FSTRUL2 Crane System" at bounding box center [387, 473] width 88 height 11
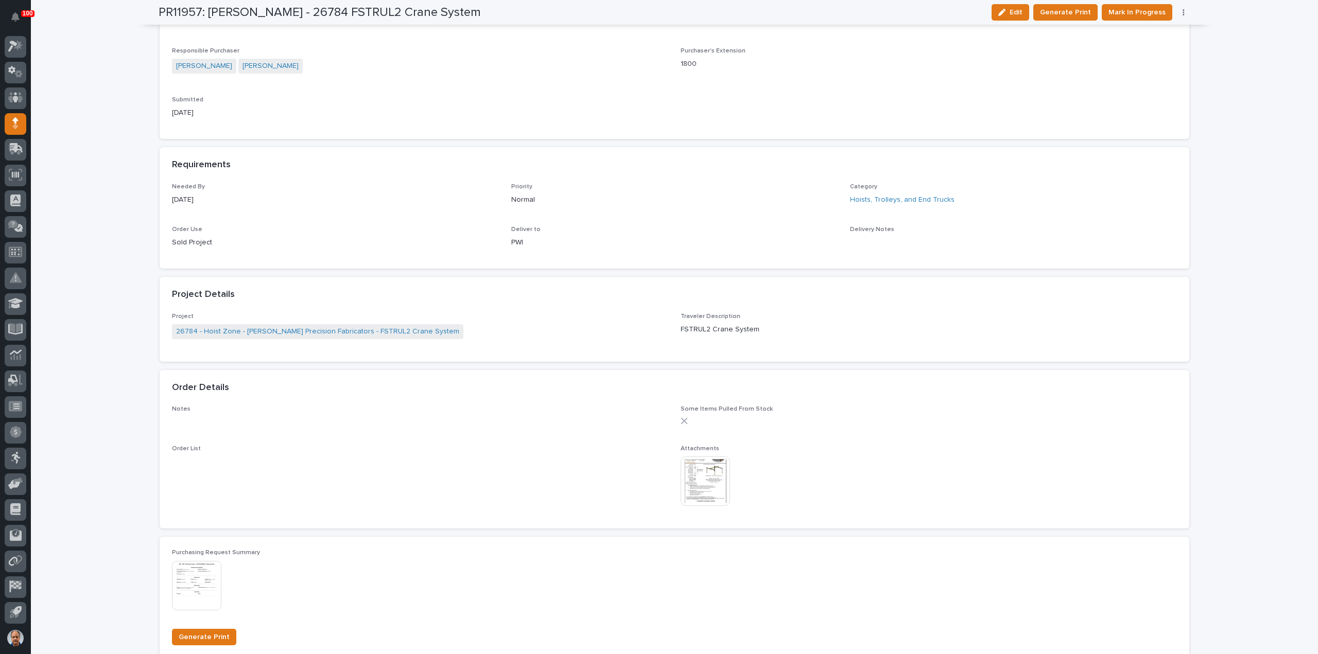
scroll to position [412, 0]
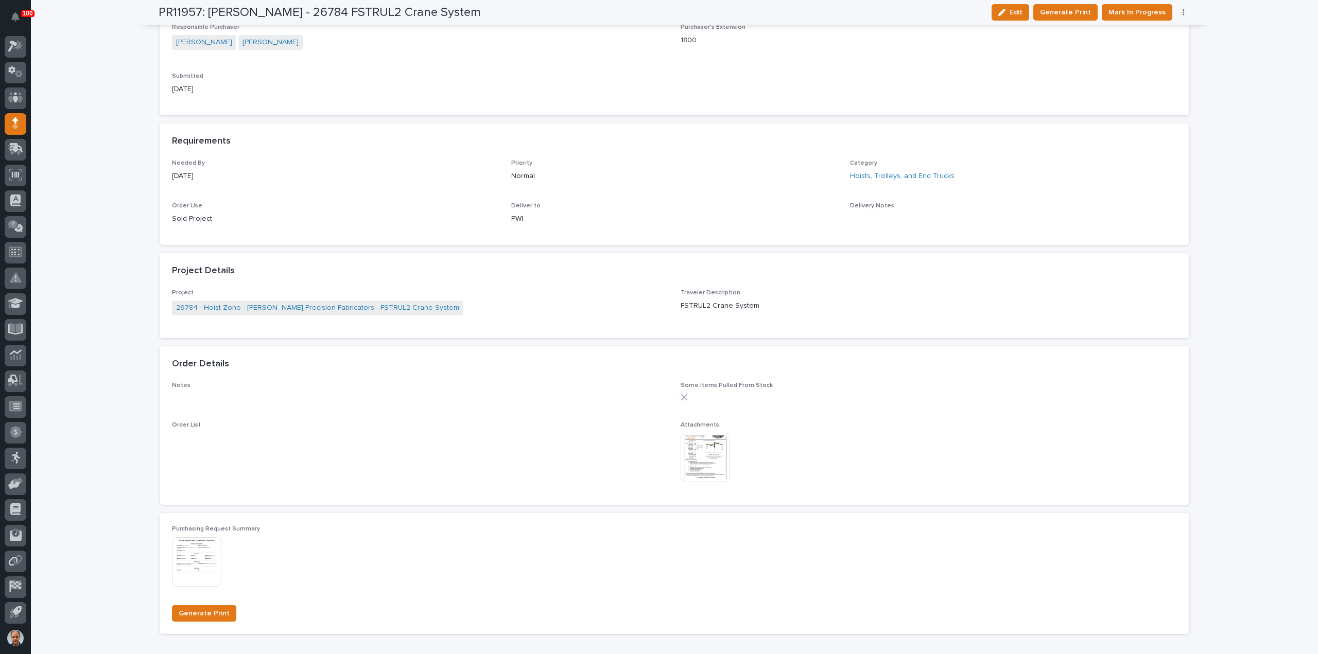
click at [701, 465] on img at bounding box center [705, 457] width 49 height 49
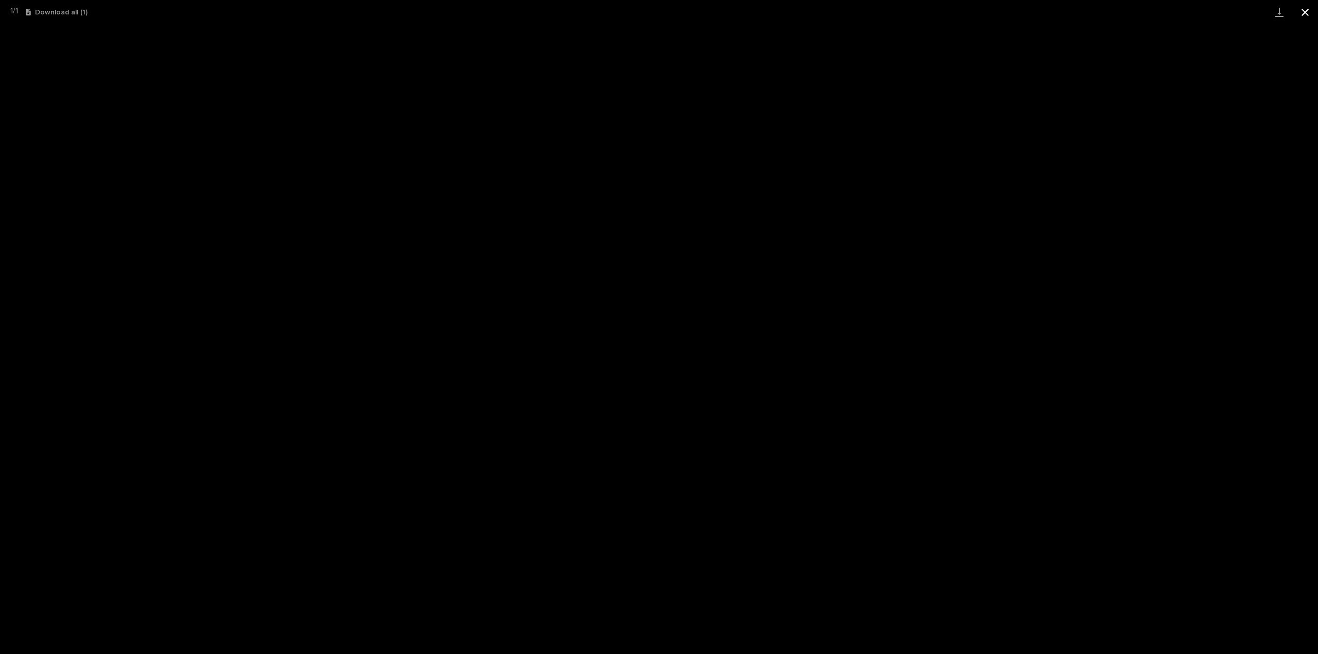
click at [1310, 8] on button "Close gallery" at bounding box center [1305, 12] width 26 height 24
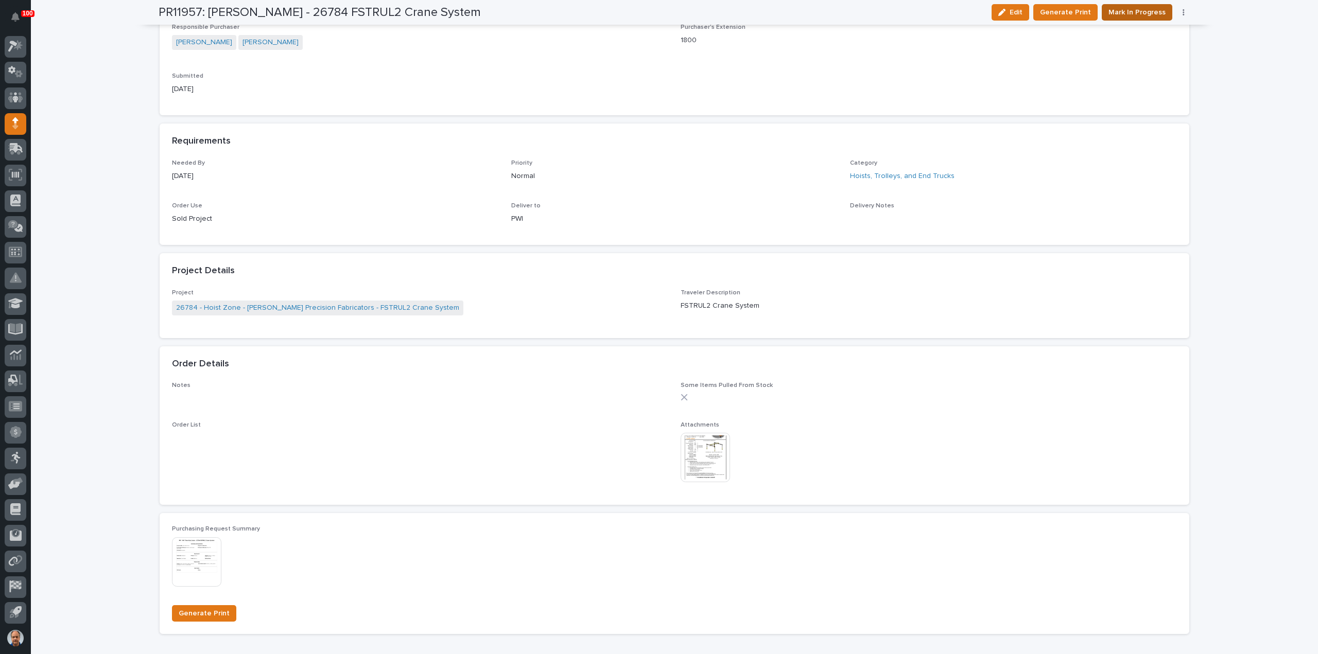
click at [1144, 13] on span "Mark In Progress" at bounding box center [1136, 12] width 57 height 12
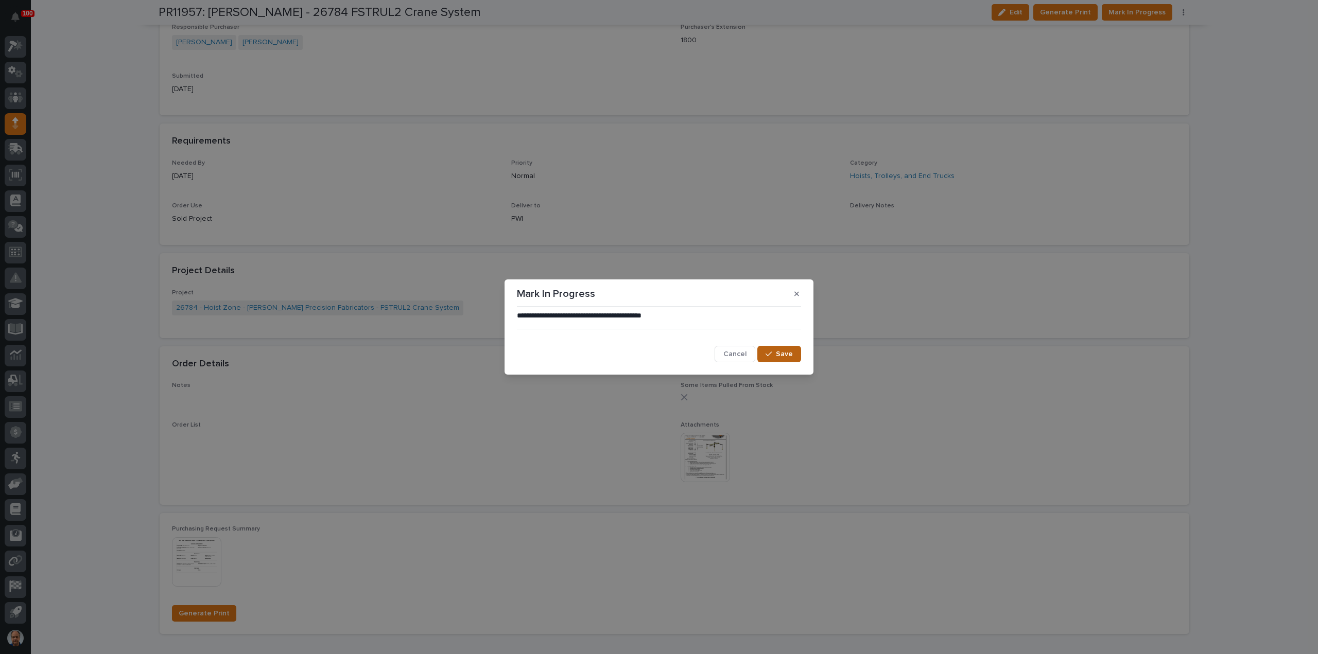
click at [789, 353] on span "Save" at bounding box center [784, 354] width 17 height 9
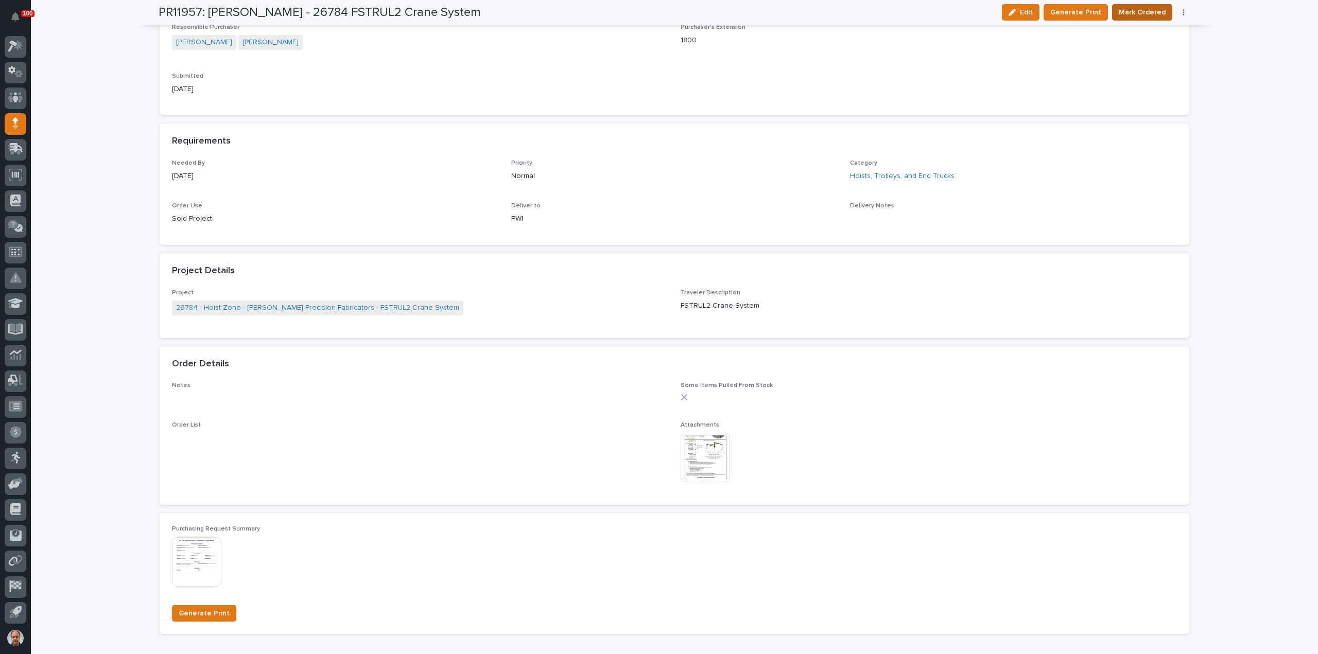
click at [1146, 12] on span "Mark Ordered" at bounding box center [1142, 12] width 47 height 12
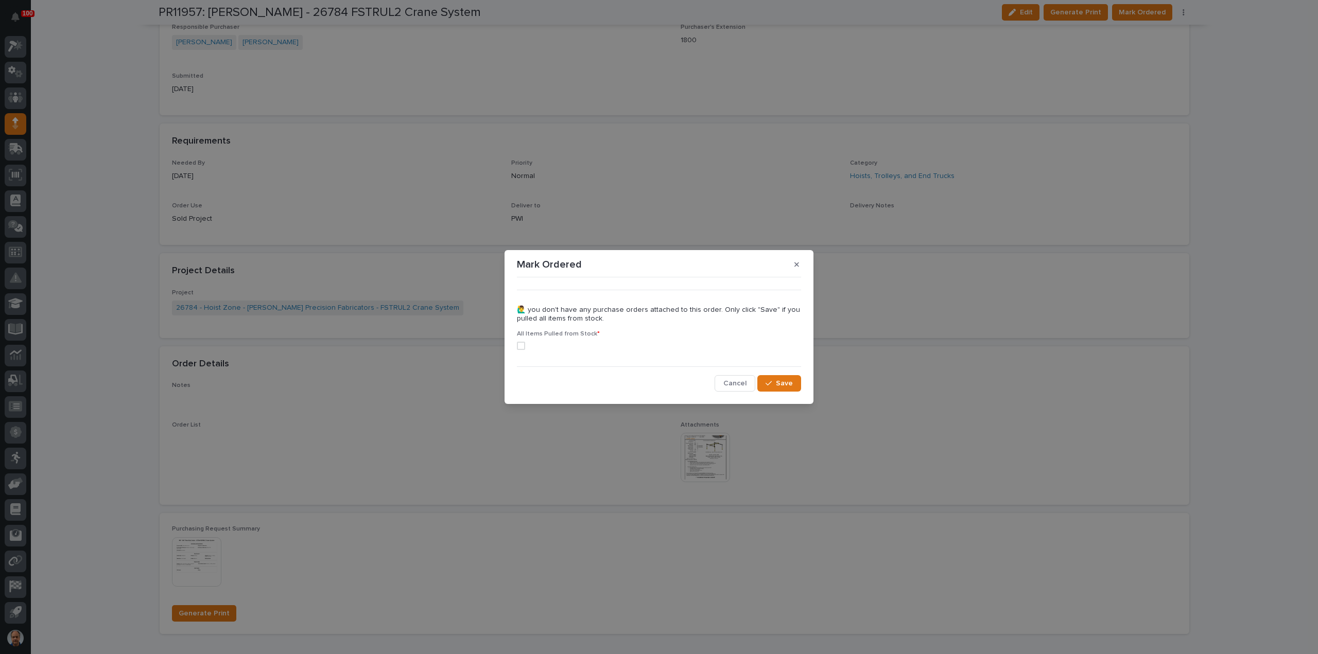
click at [520, 345] on span at bounding box center [521, 346] width 8 height 8
click at [771, 380] on icon "button" at bounding box center [768, 383] width 6 height 7
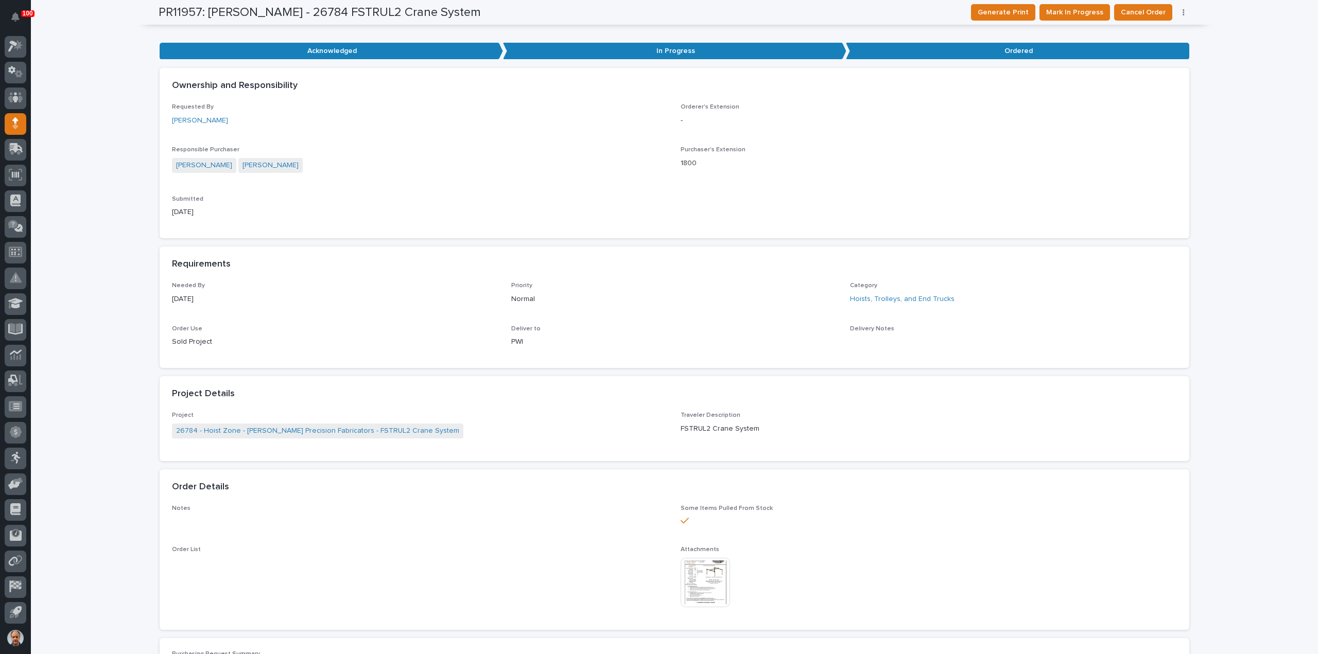
scroll to position [0, 0]
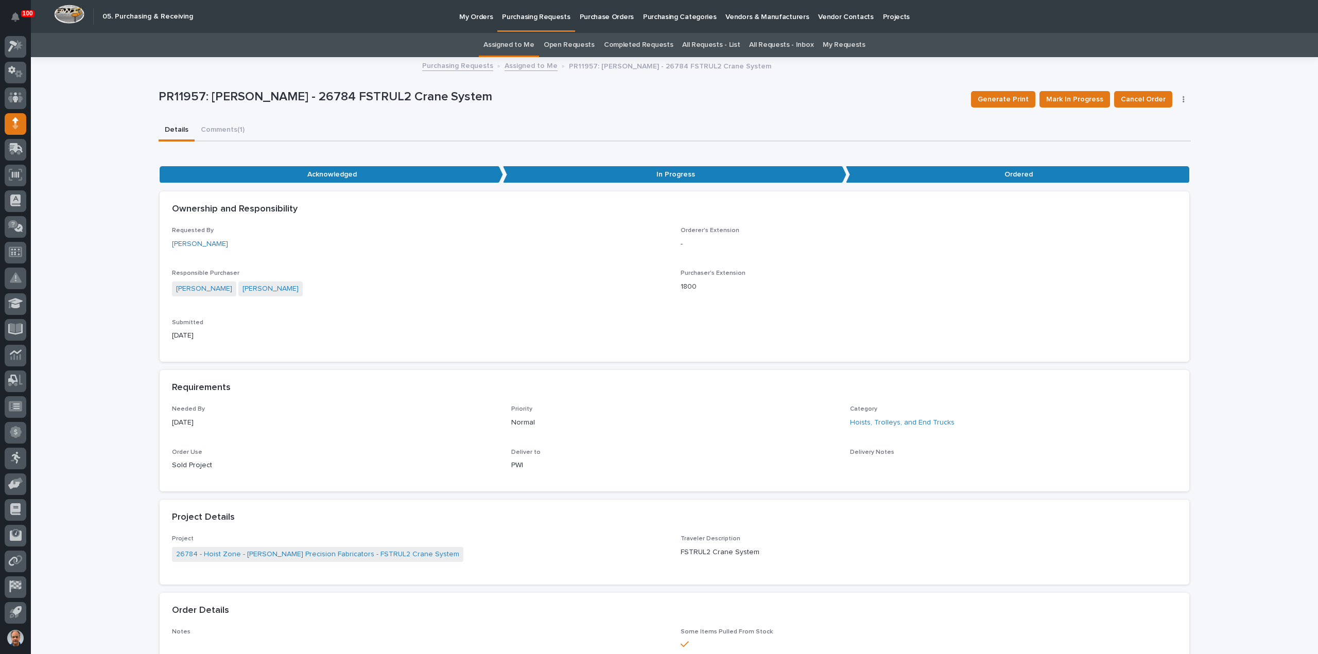
click at [529, 65] on link "Assigned to Me" at bounding box center [530, 65] width 53 height 12
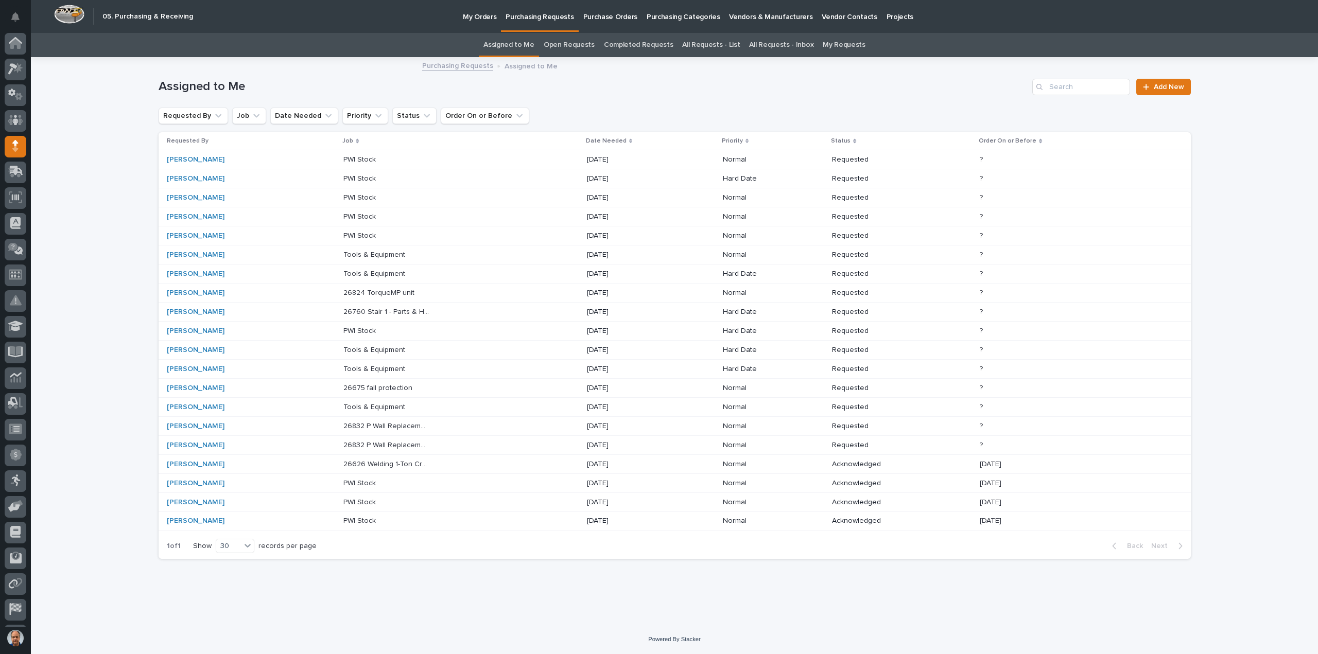
scroll to position [23, 0]
click at [391, 460] on p "26626 Welding 1-Ton Crane System" at bounding box center [387, 463] width 88 height 11
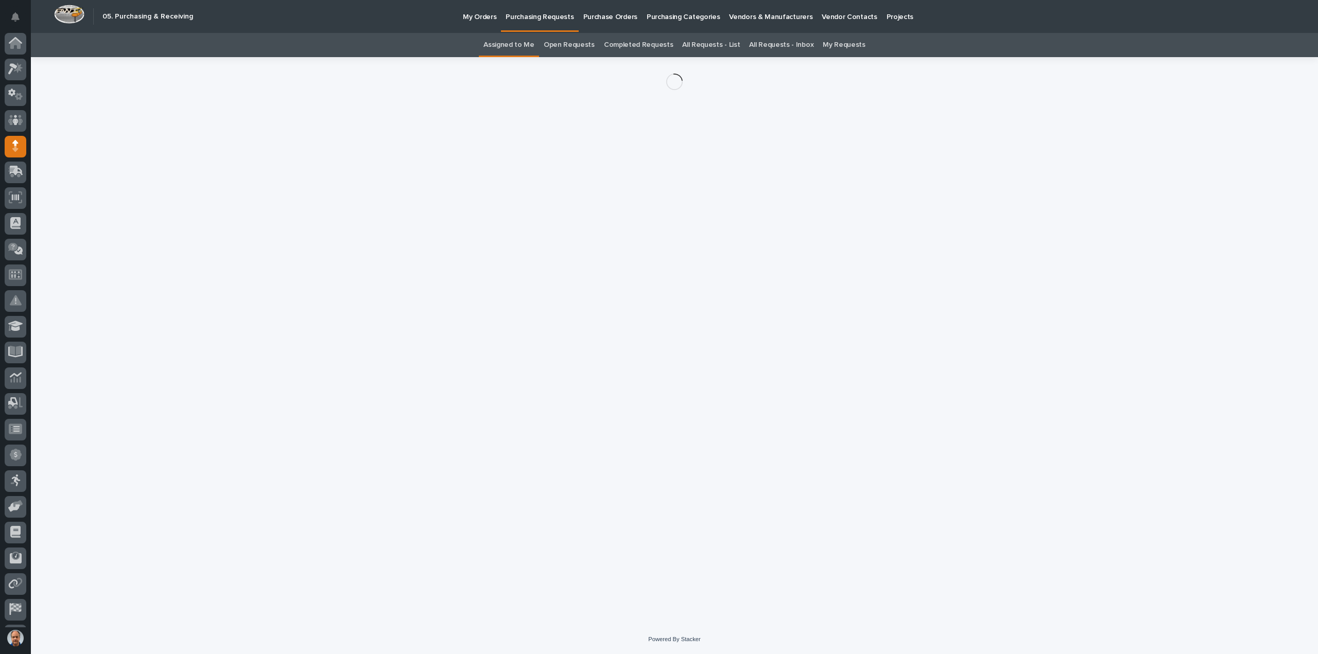
scroll to position [23, 0]
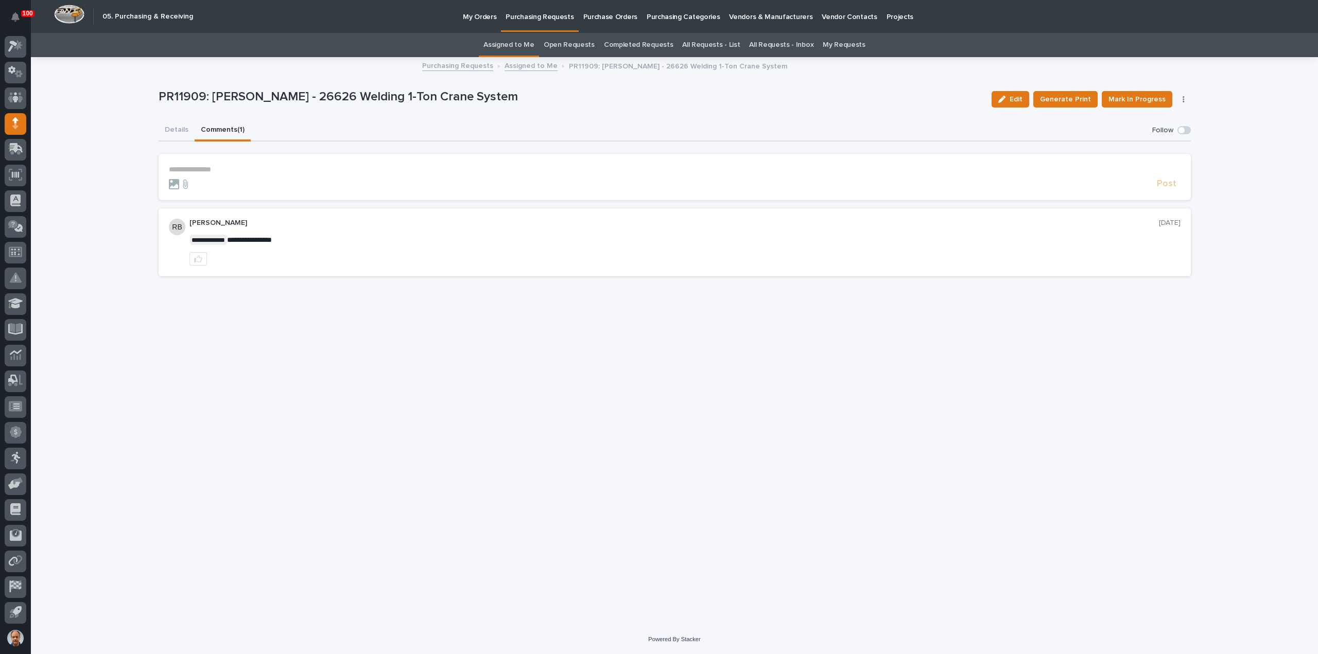
click at [211, 130] on button "Comments (1)" at bounding box center [223, 131] width 56 height 22
click at [175, 128] on button "Details" at bounding box center [177, 131] width 36 height 22
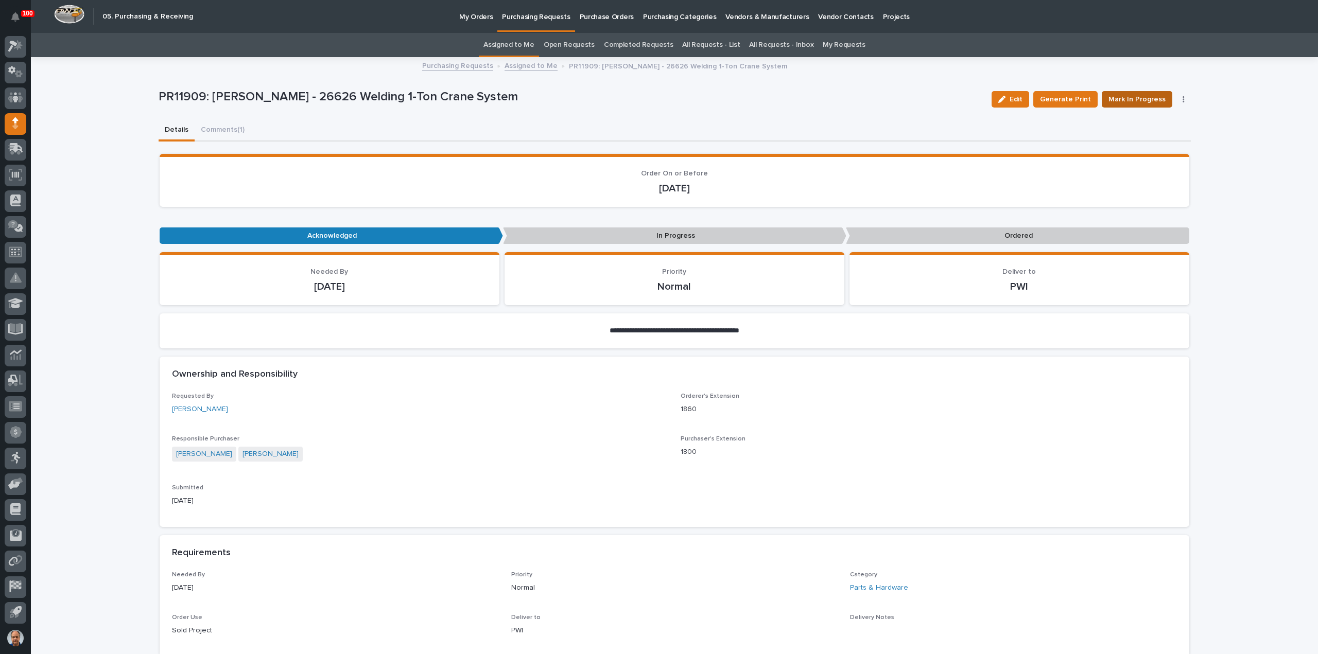
click at [1140, 101] on span "Mark In Progress" at bounding box center [1136, 99] width 57 height 12
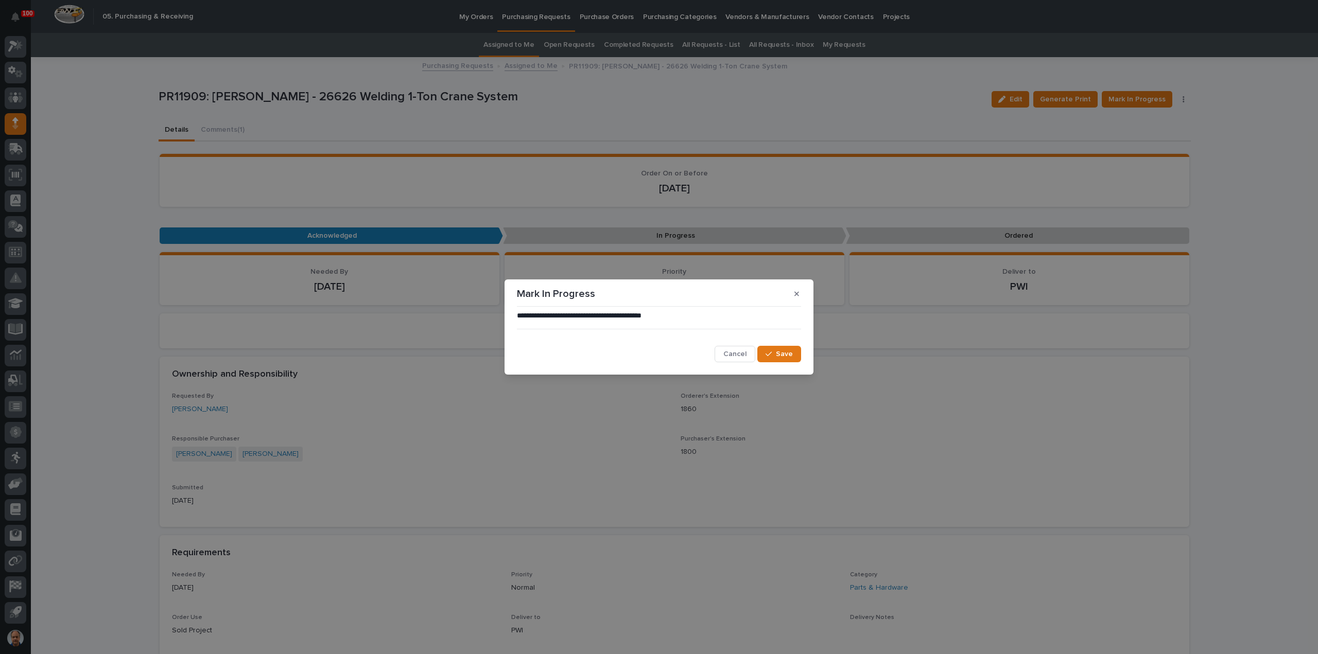
click at [853, 188] on div "**********" at bounding box center [659, 327] width 1318 height 654
click at [740, 353] on span "Cancel" at bounding box center [734, 354] width 23 height 9
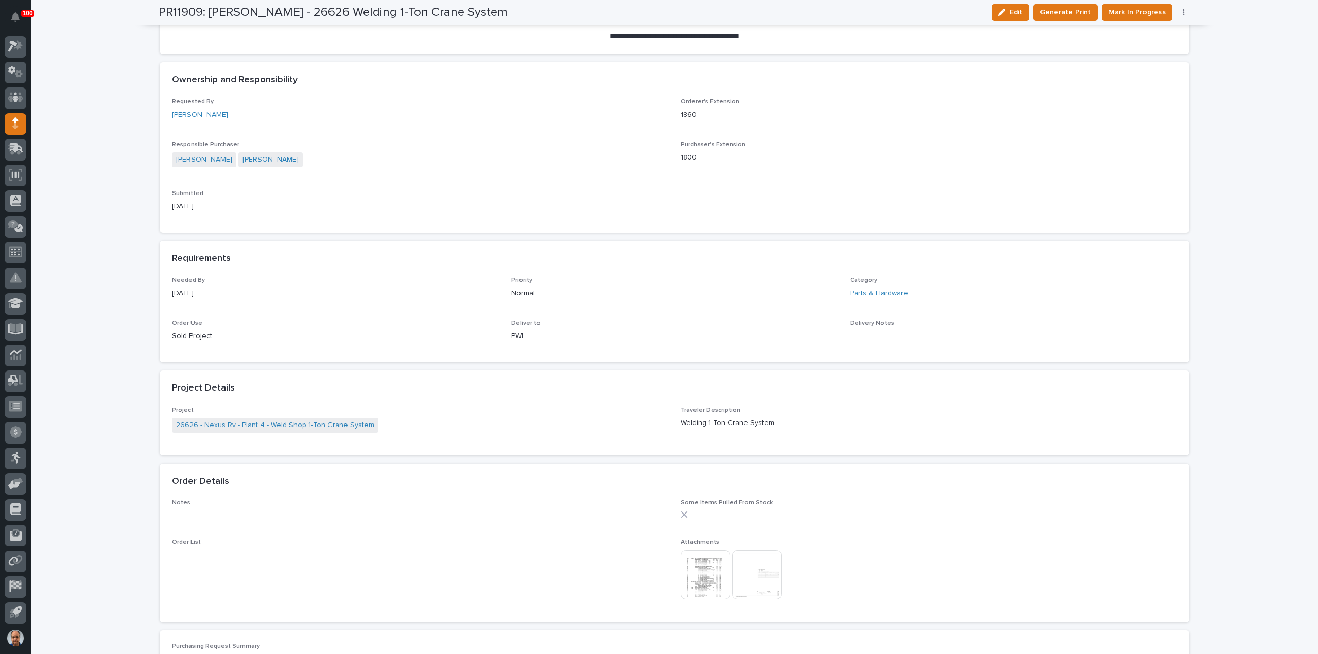
scroll to position [360, 0]
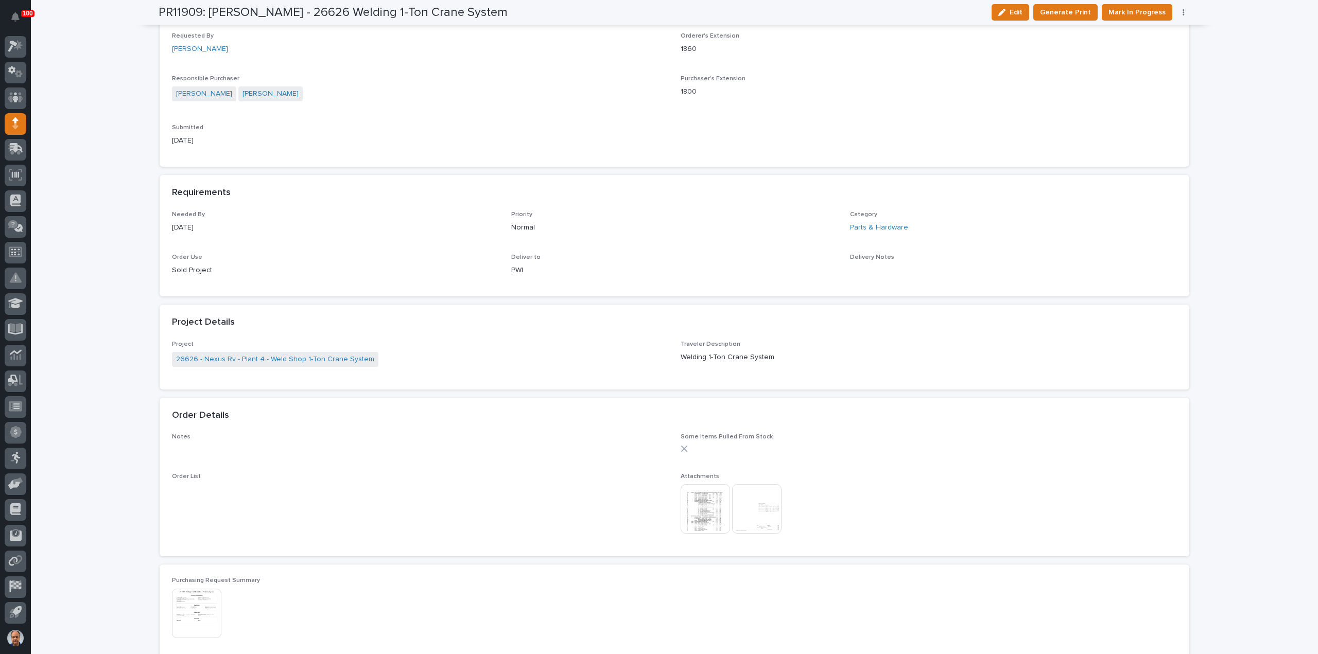
click at [755, 514] on img at bounding box center [756, 508] width 49 height 49
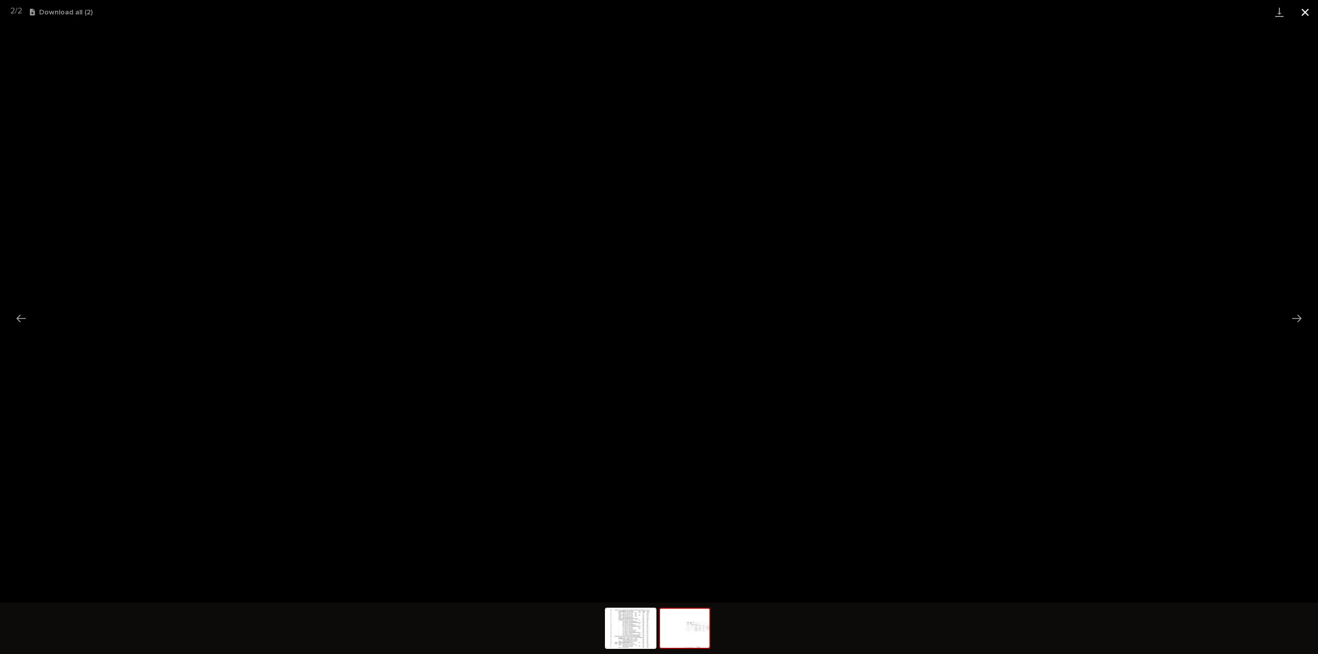
click at [1304, 10] on button "Close gallery" at bounding box center [1305, 12] width 26 height 24
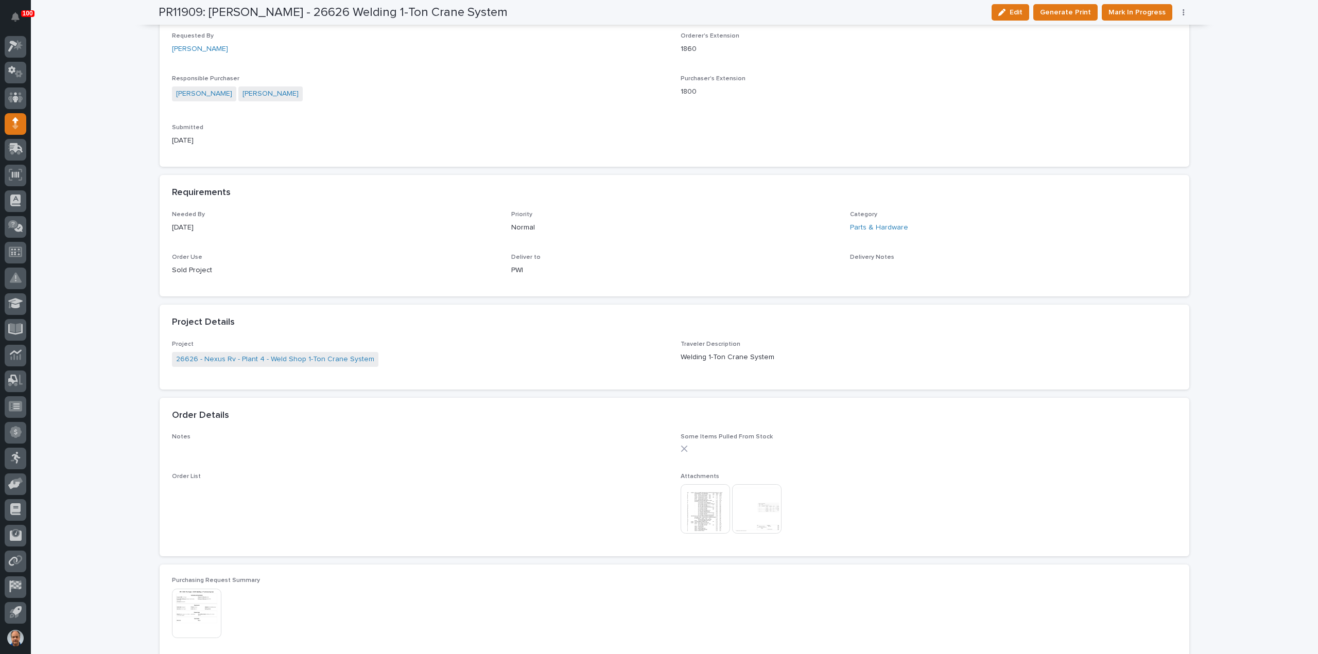
click at [710, 500] on img at bounding box center [705, 508] width 49 height 49
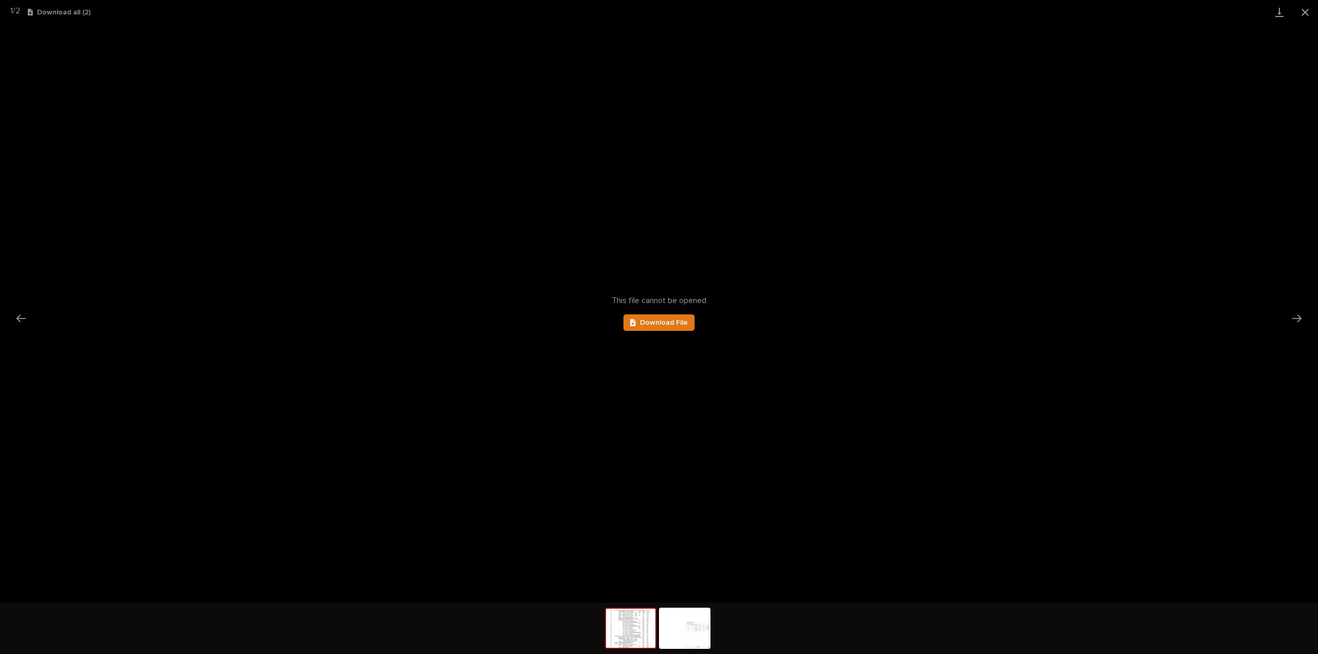
click at [624, 628] on img at bounding box center [630, 628] width 49 height 39
click at [688, 319] on link "Download File" at bounding box center [658, 323] width 71 height 16
click at [1303, 9] on button "Close gallery" at bounding box center [1305, 12] width 26 height 24
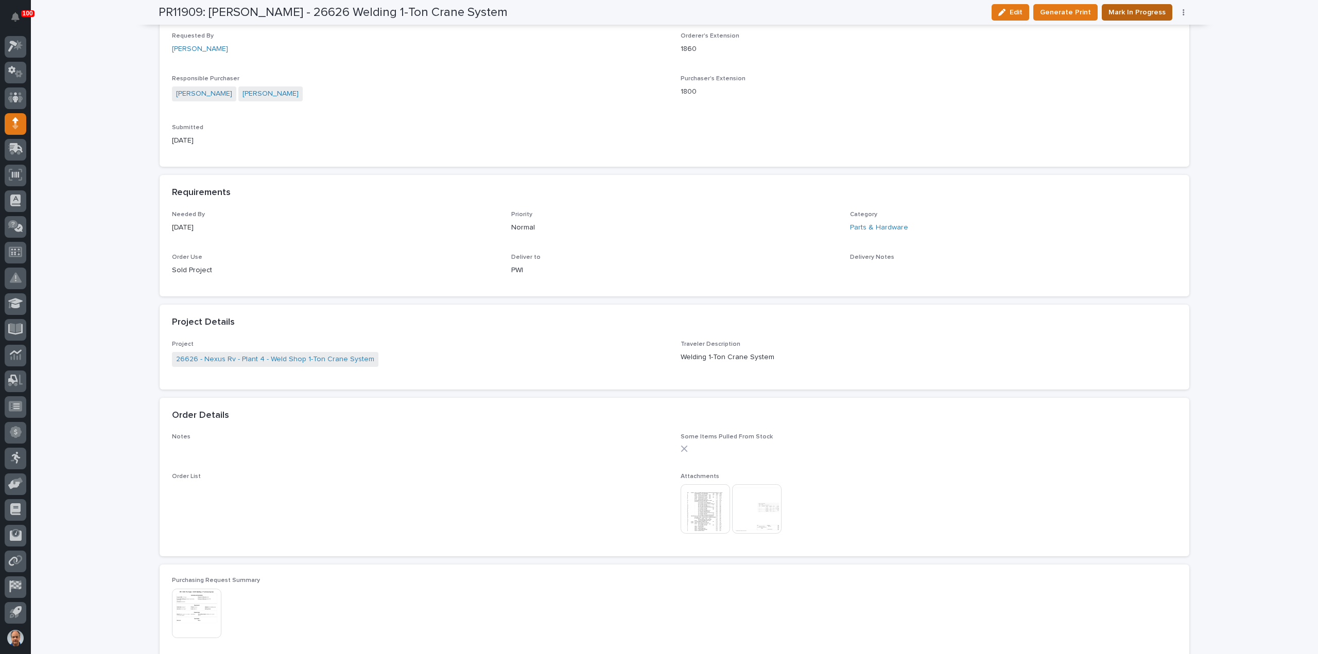
click at [1144, 11] on span "Mark In Progress" at bounding box center [1136, 12] width 57 height 12
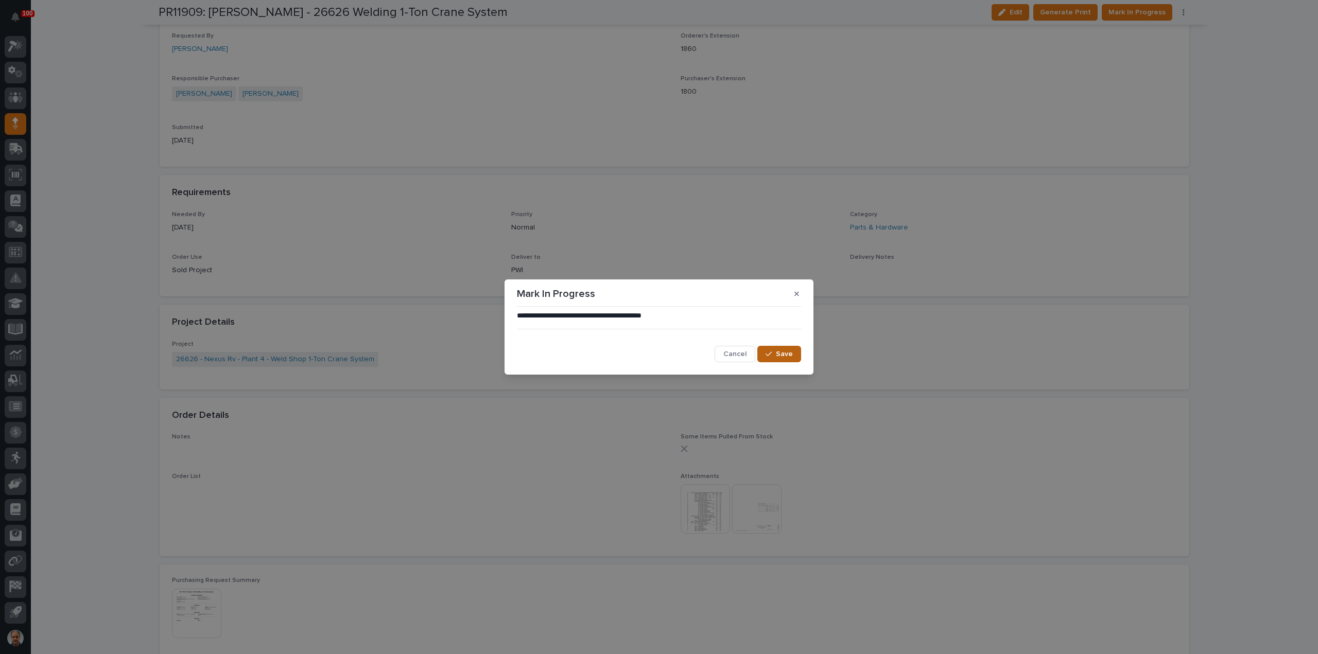
click at [781, 356] on span "Save" at bounding box center [784, 354] width 17 height 9
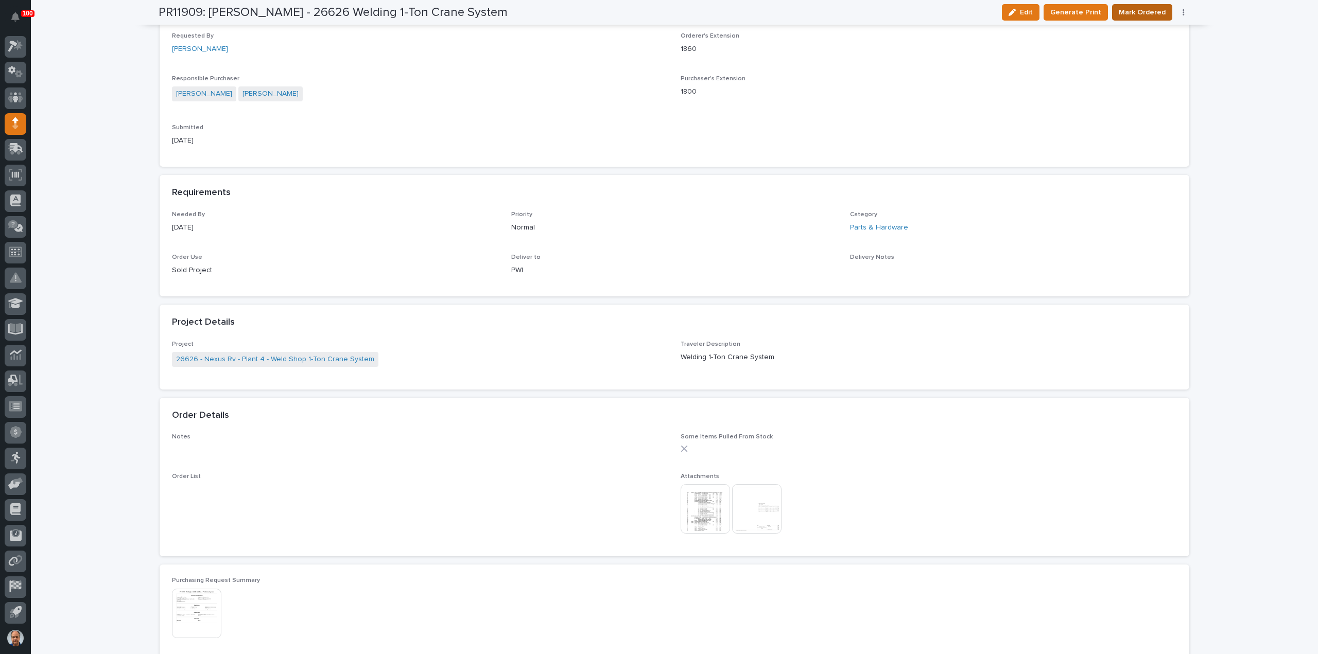
click at [1139, 11] on span "Mark Ordered" at bounding box center [1142, 12] width 47 height 12
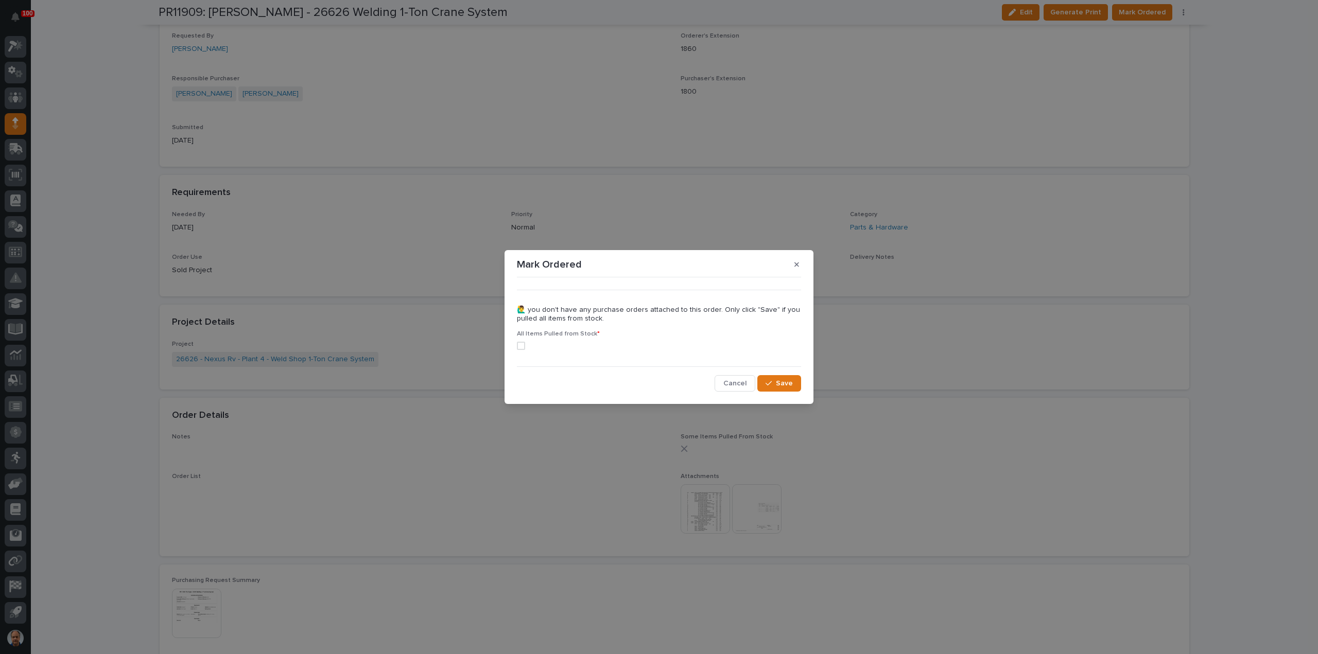
click at [519, 345] on span at bounding box center [521, 346] width 8 height 8
click at [794, 380] on button "Save" at bounding box center [779, 383] width 44 height 16
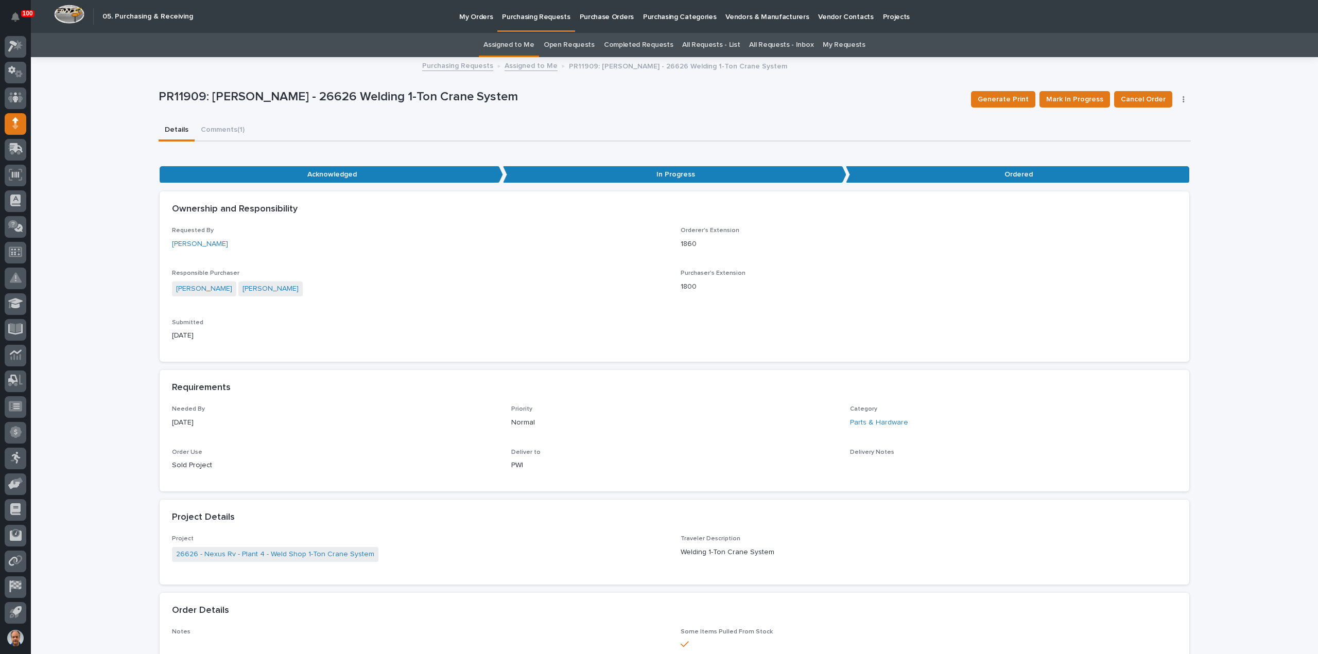
click at [531, 65] on link "Assigned to Me" at bounding box center [530, 65] width 53 height 12
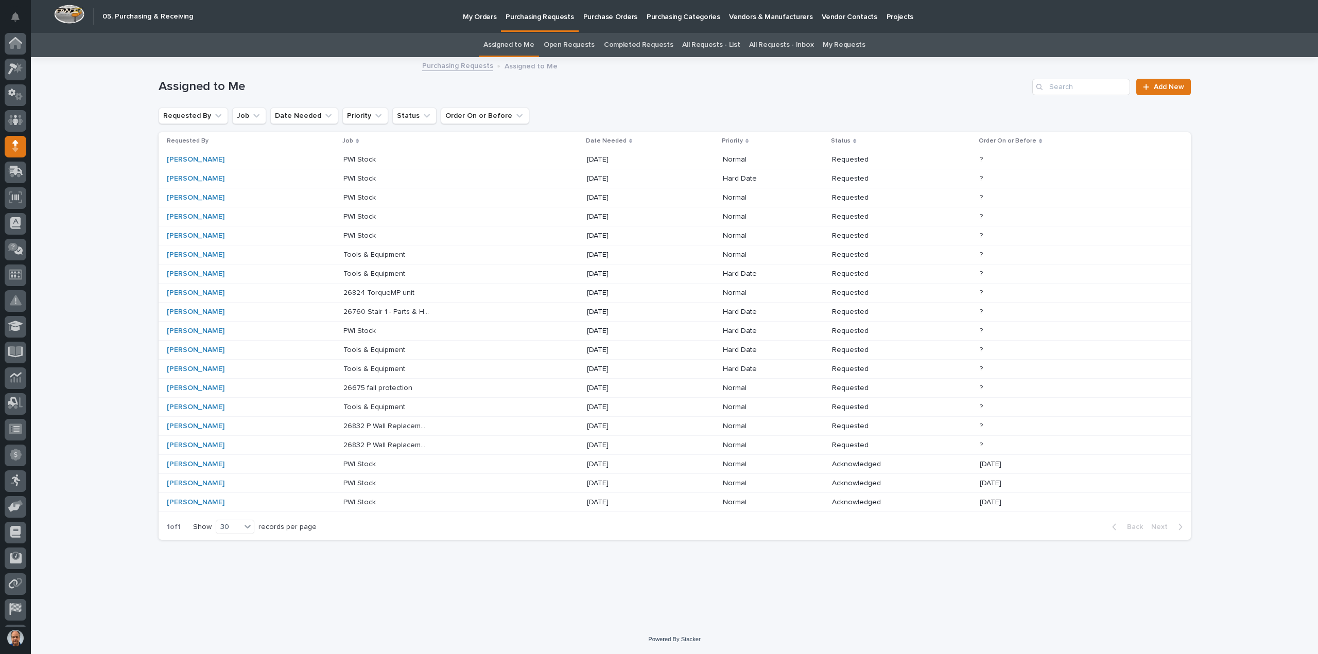
scroll to position [23, 0]
click at [391, 439] on p "26832 P Wall Replacement Bridge" at bounding box center [387, 444] width 88 height 11
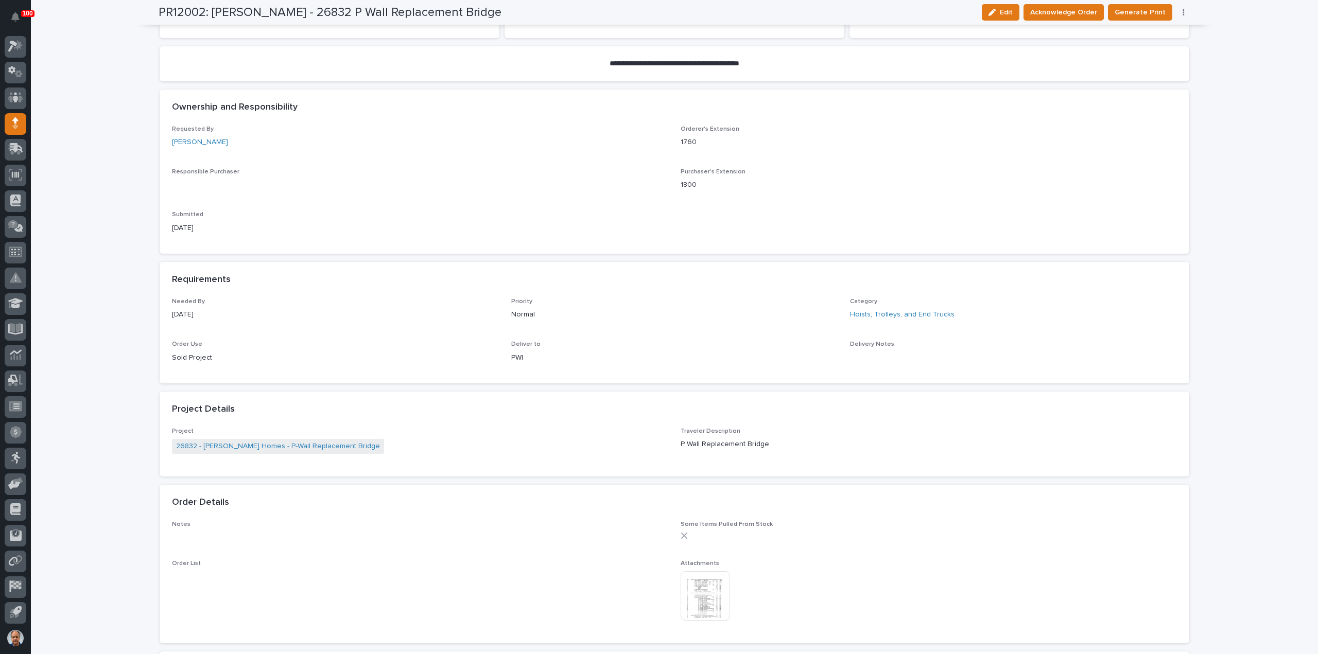
scroll to position [309, 0]
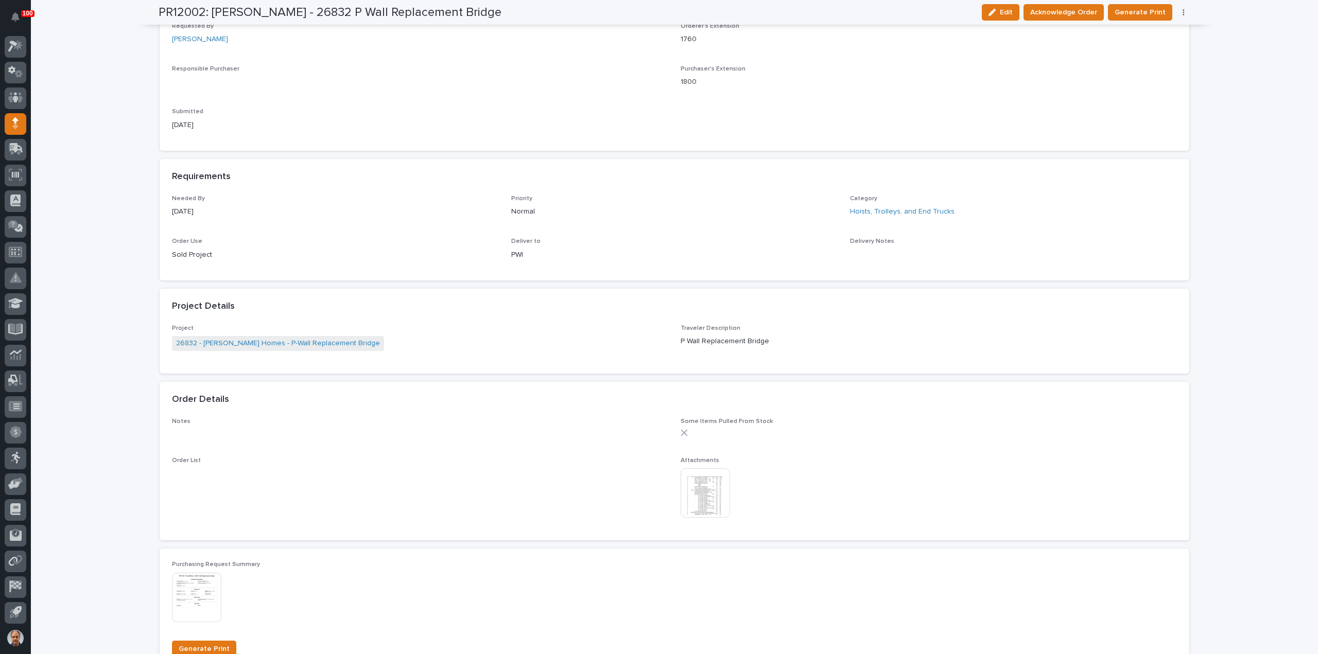
click at [702, 489] on img at bounding box center [705, 492] width 49 height 49
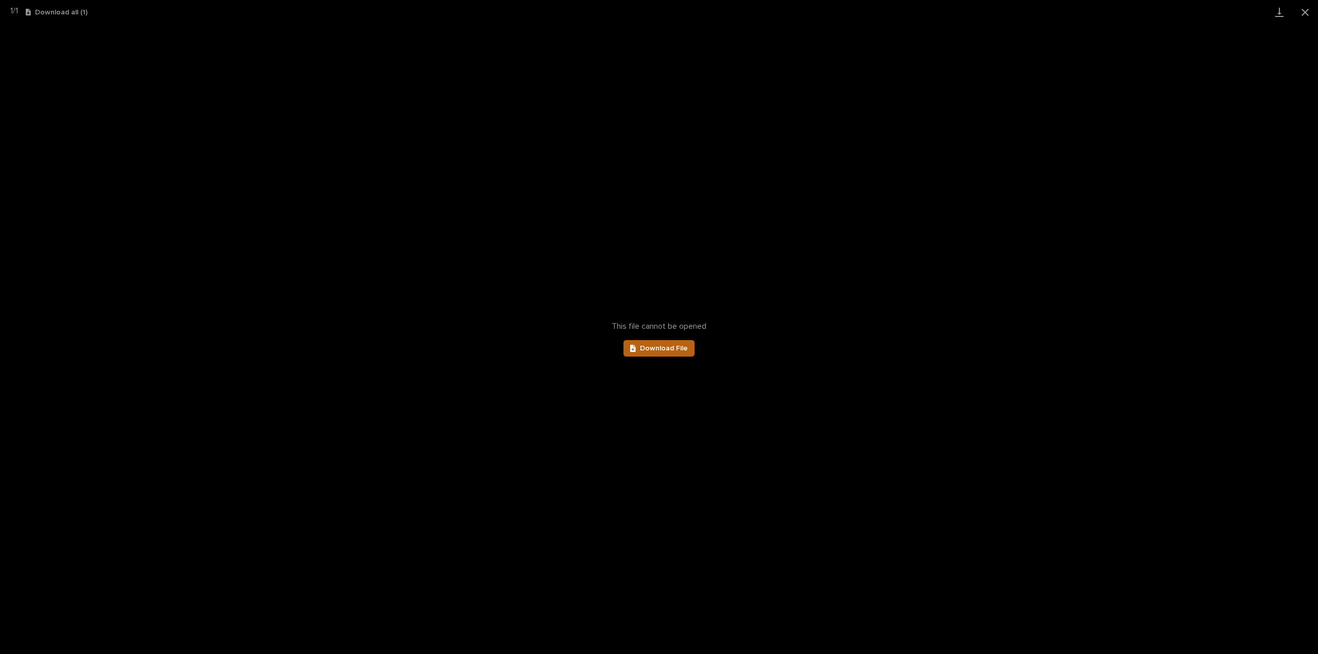
click at [655, 348] on span "Download File" at bounding box center [664, 348] width 48 height 7
click at [1303, 11] on button "Close gallery" at bounding box center [1305, 12] width 26 height 24
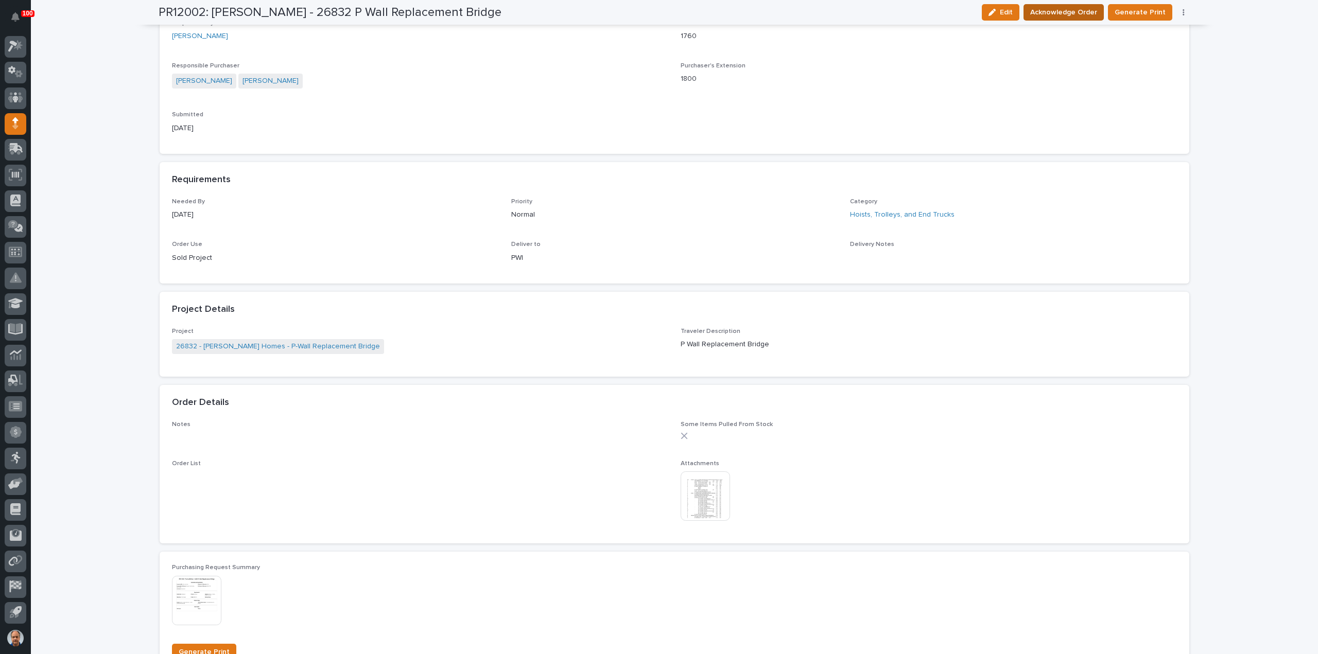
click at [1074, 11] on span "Acknowledge Order" at bounding box center [1063, 12] width 67 height 12
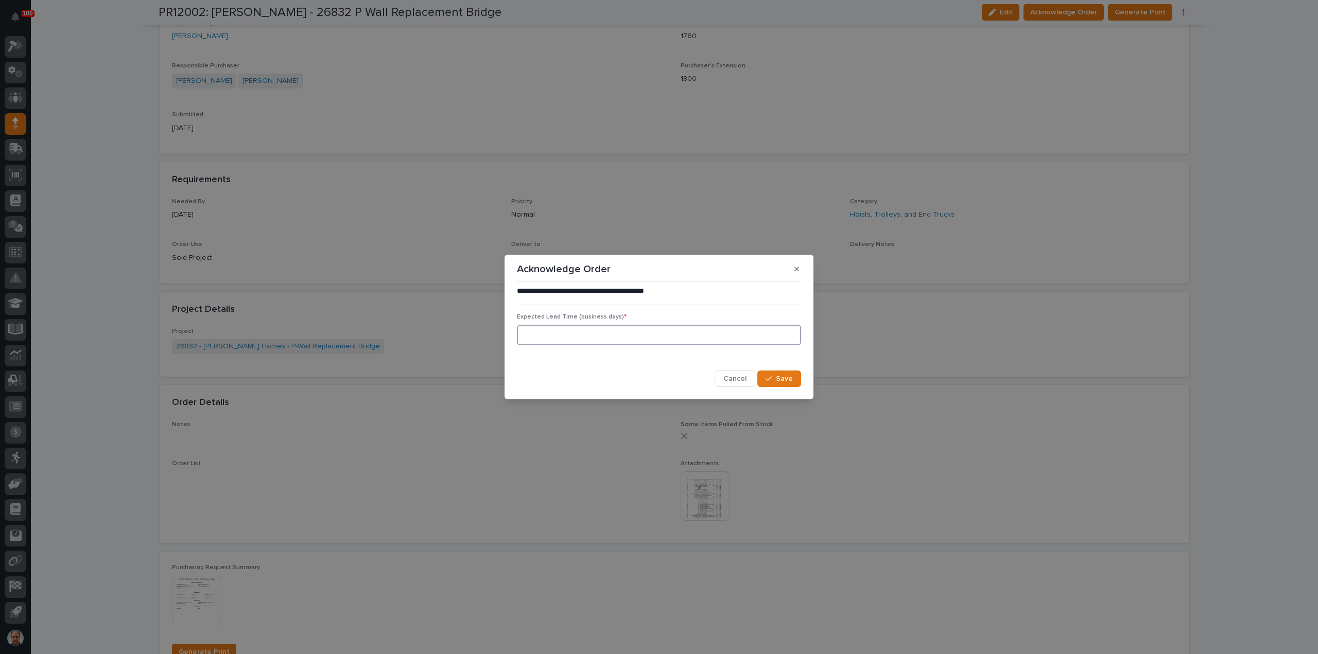
click at [679, 338] on input at bounding box center [659, 335] width 284 height 21
type input "0"
click at [782, 381] on span "Save" at bounding box center [784, 378] width 17 height 9
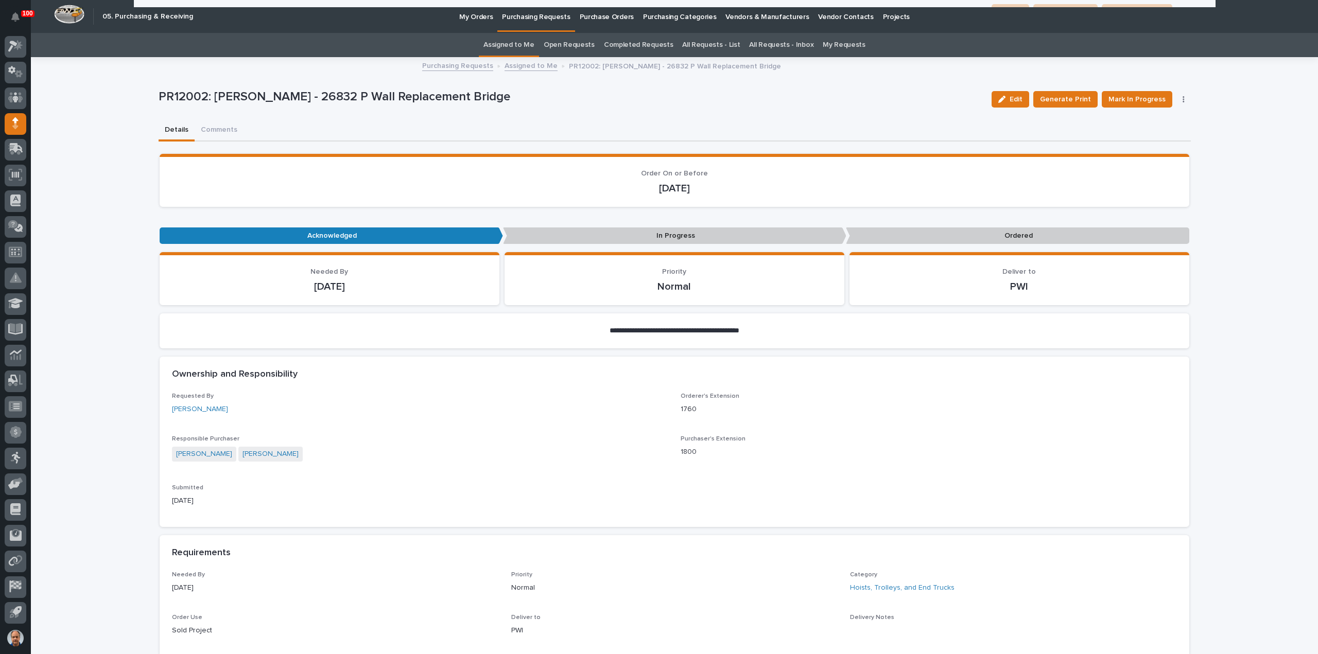
scroll to position [0, 0]
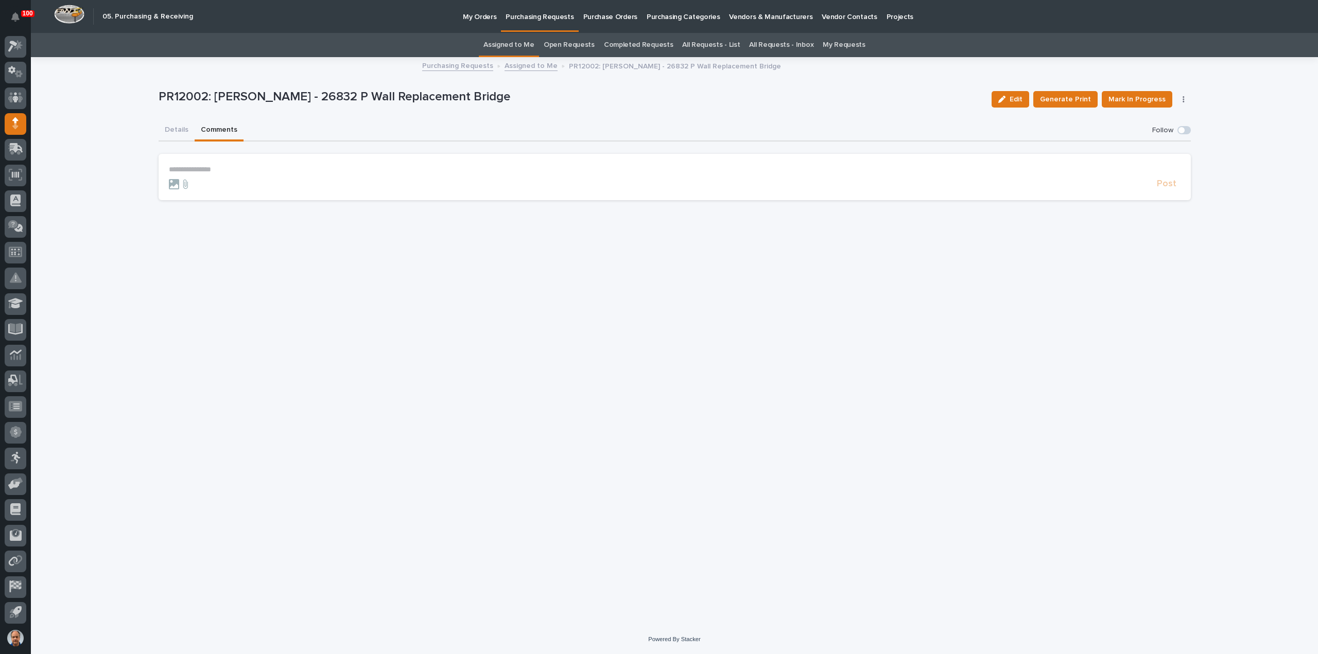
click at [220, 127] on button "Comments" at bounding box center [219, 131] width 49 height 22
click at [206, 167] on p "**********" at bounding box center [675, 169] width 1012 height 9
click at [172, 129] on button "Details" at bounding box center [177, 131] width 36 height 22
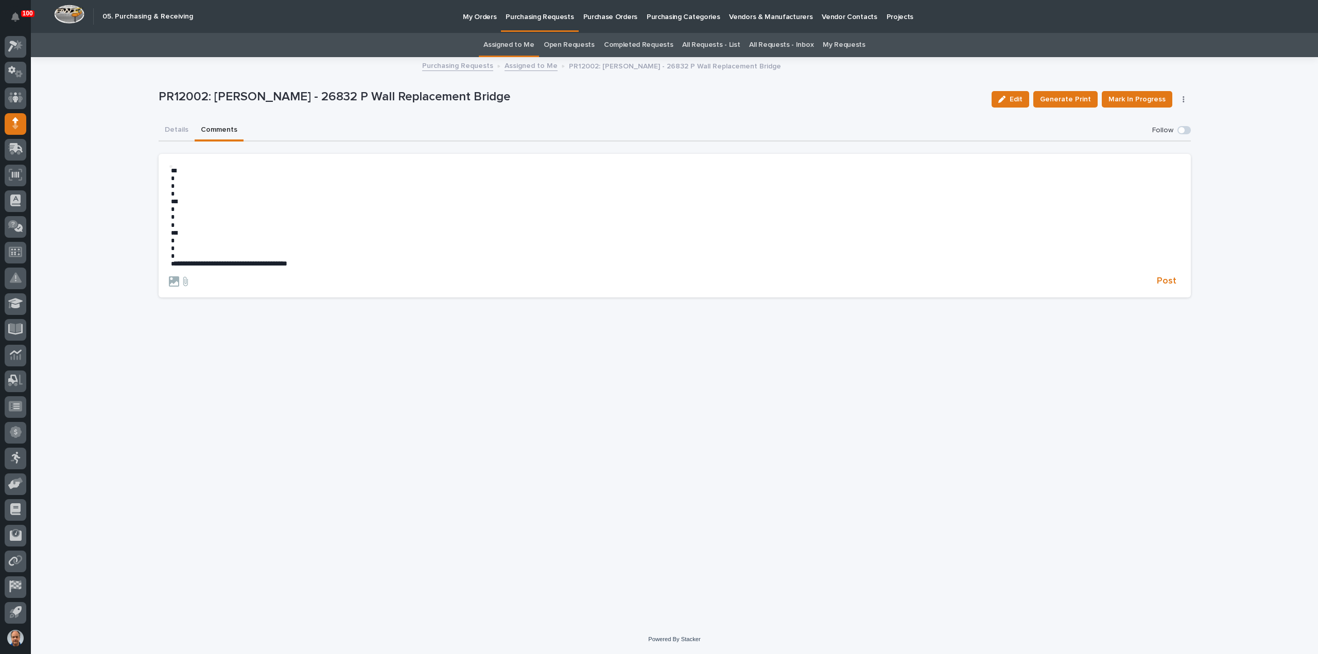
click at [216, 125] on button "Comments" at bounding box center [219, 131] width 49 height 22
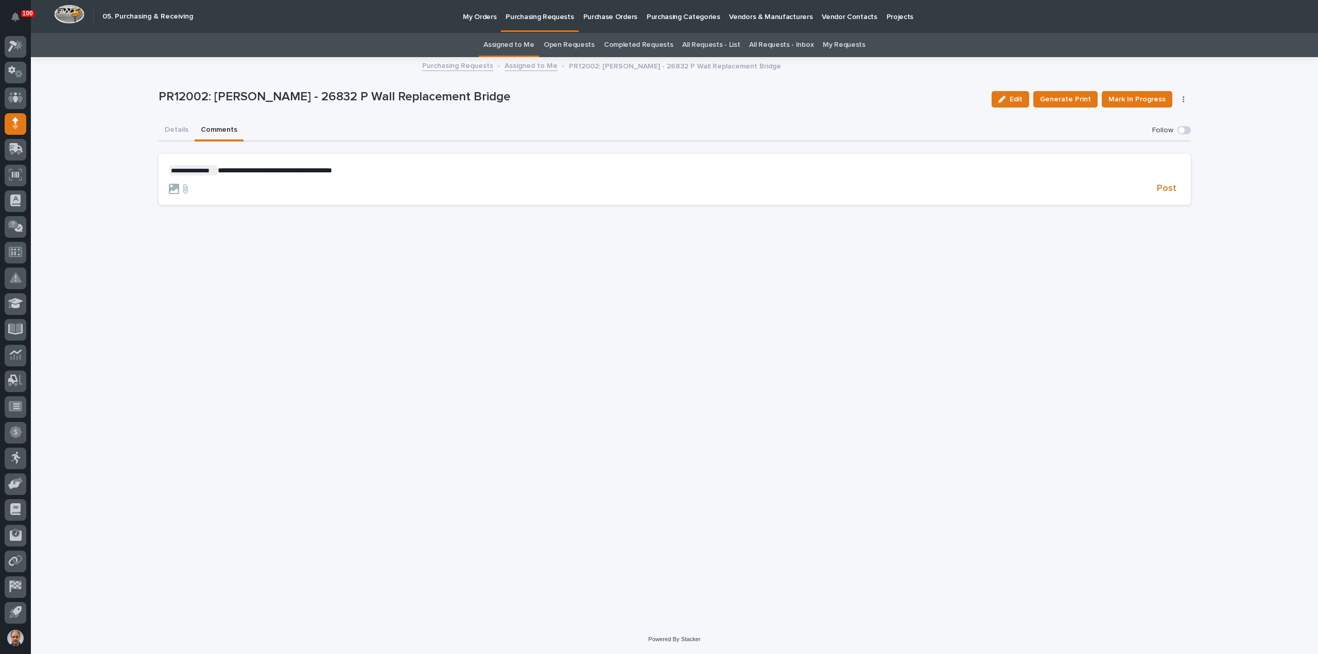
click at [345, 172] on p "**********" at bounding box center [675, 170] width 1012 height 10
click at [1163, 186] on span "Post" at bounding box center [1167, 189] width 20 height 12
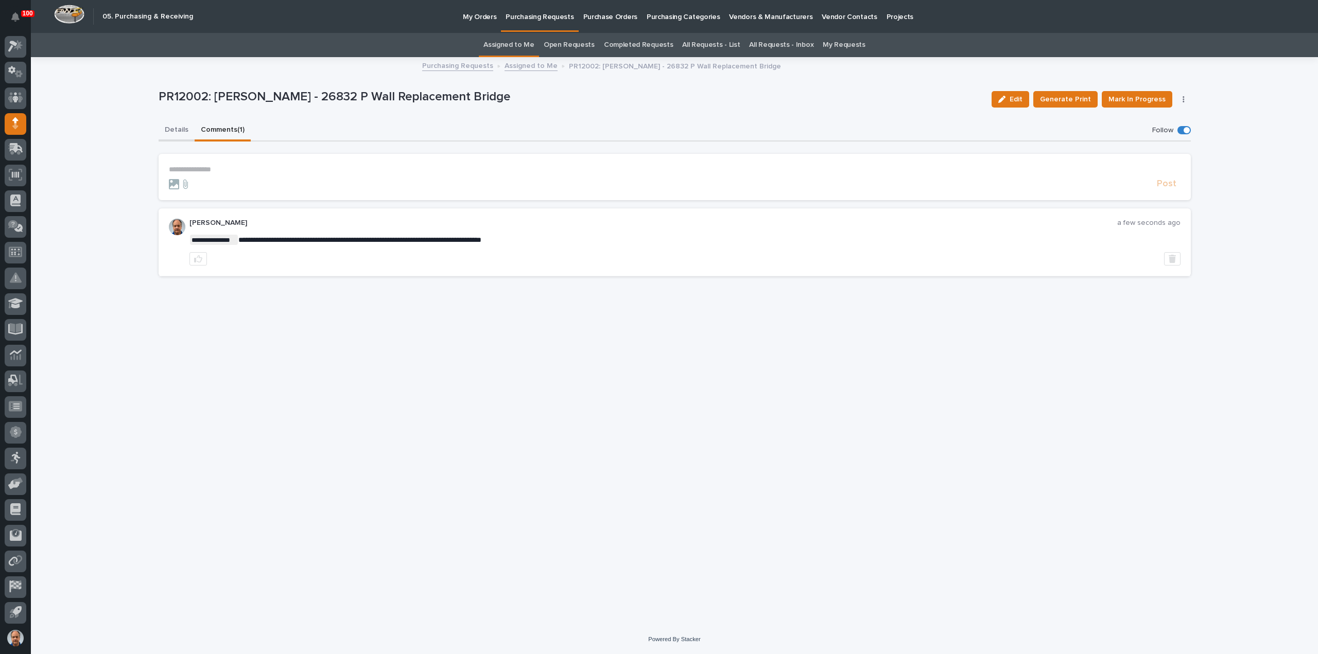
click at [166, 127] on button "Details" at bounding box center [177, 131] width 36 height 22
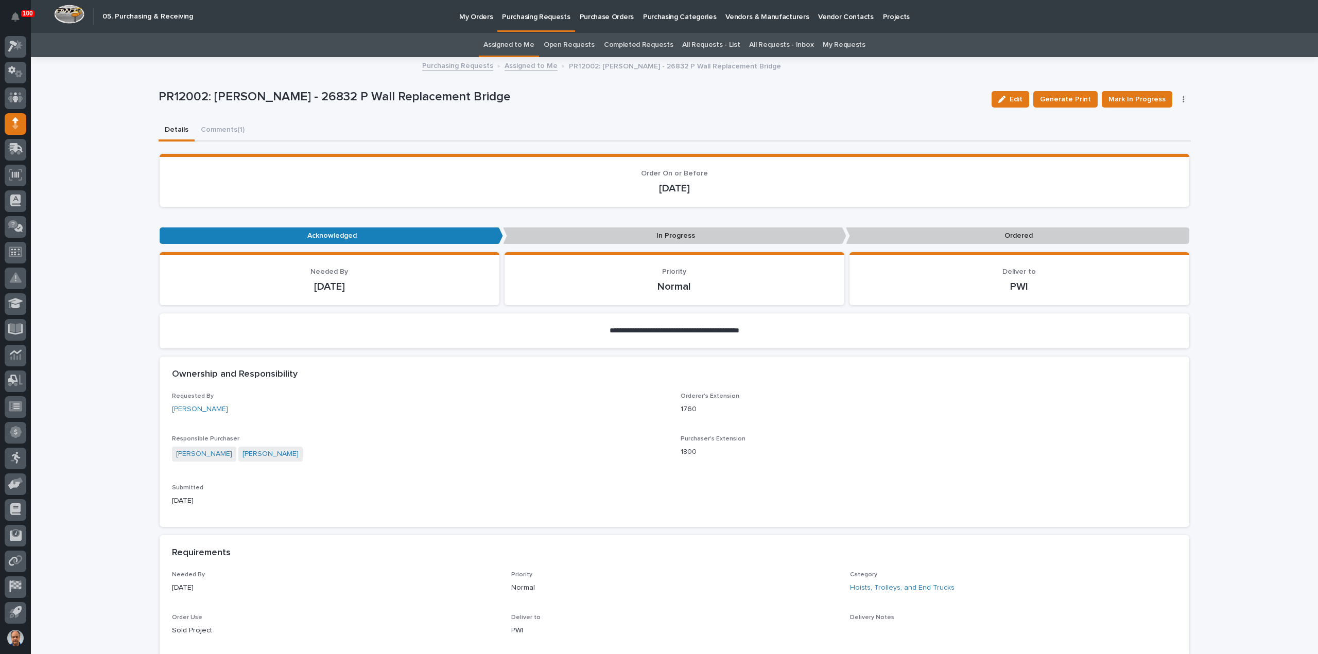
click at [526, 65] on link "Assigned to Me" at bounding box center [530, 65] width 53 height 12
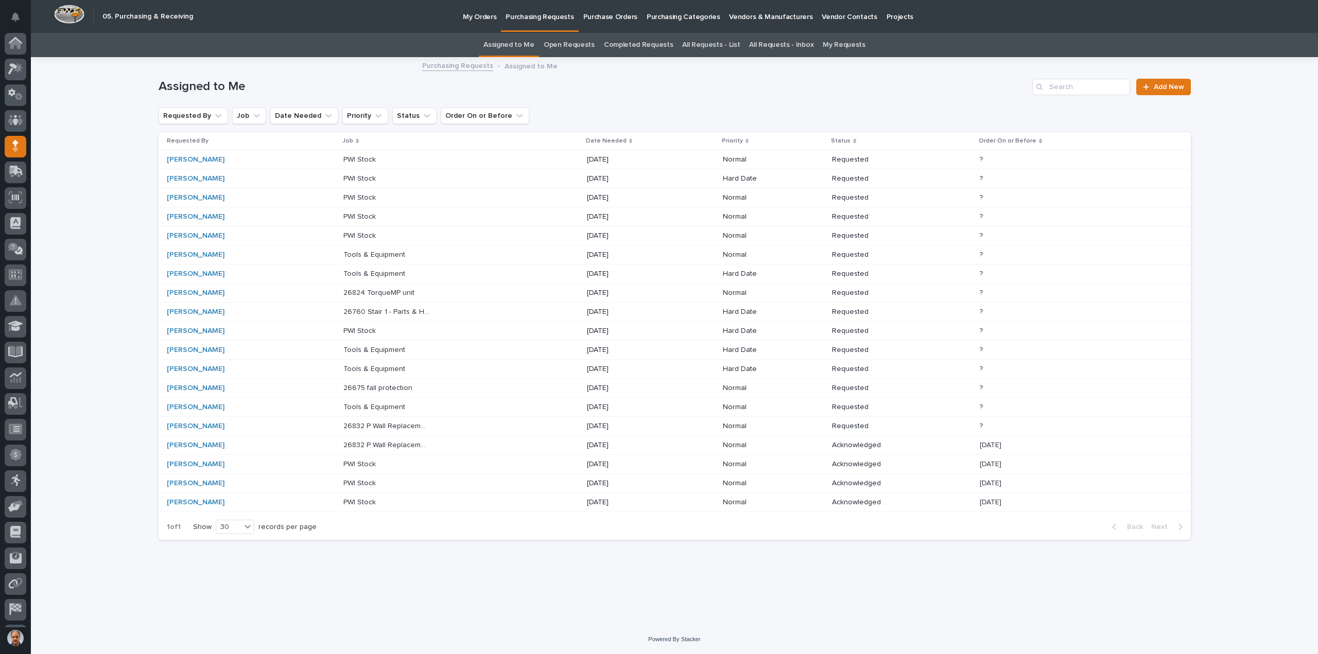
scroll to position [23, 0]
click at [391, 422] on p "26832 P Wall Replacement Bridge" at bounding box center [387, 425] width 88 height 11
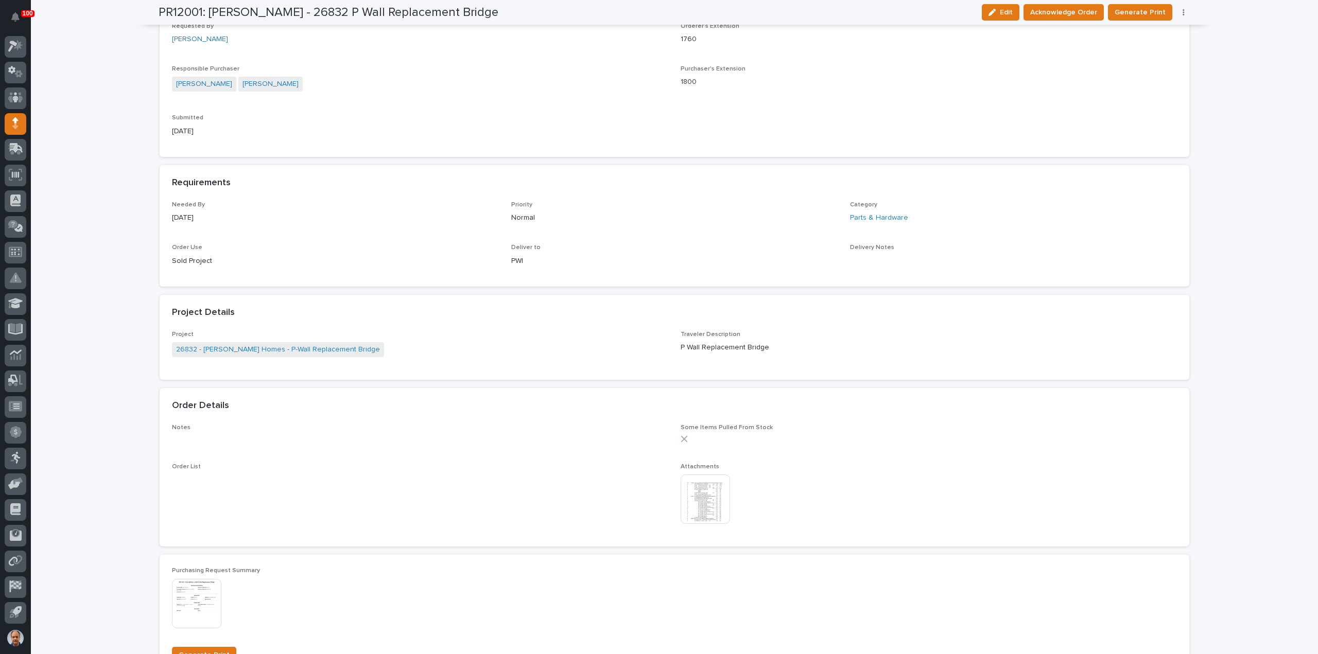
scroll to position [360, 0]
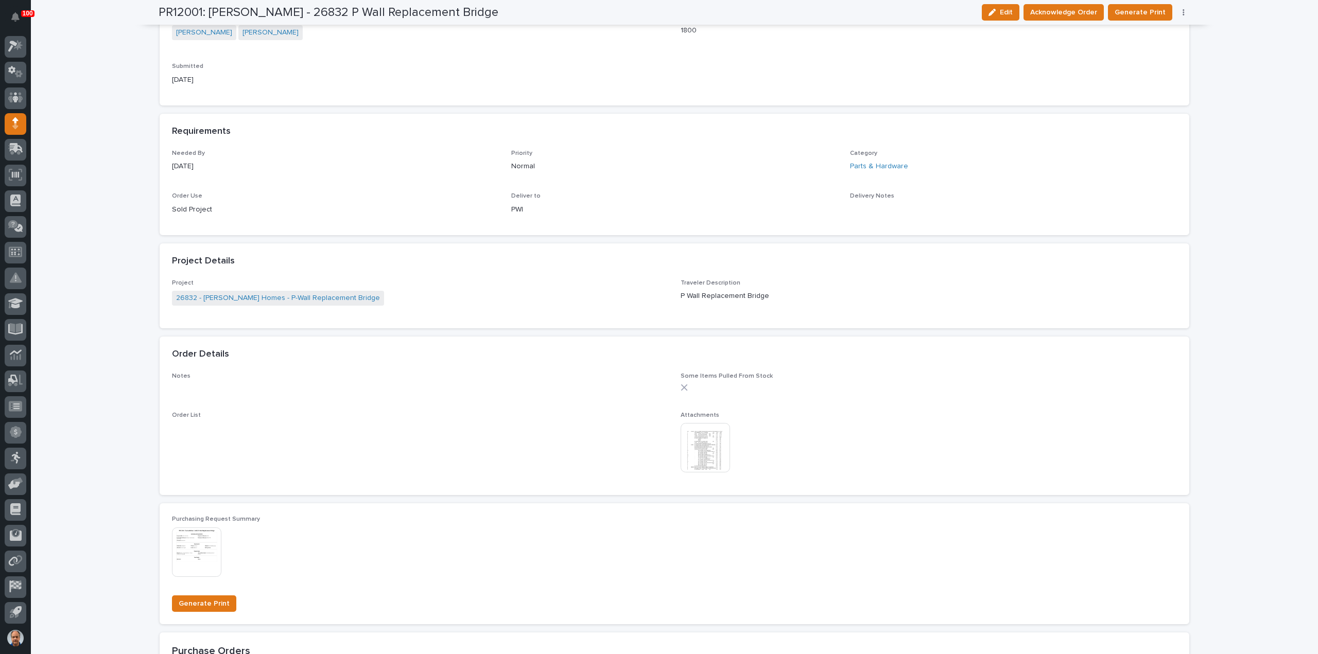
click at [709, 436] on img at bounding box center [705, 447] width 49 height 49
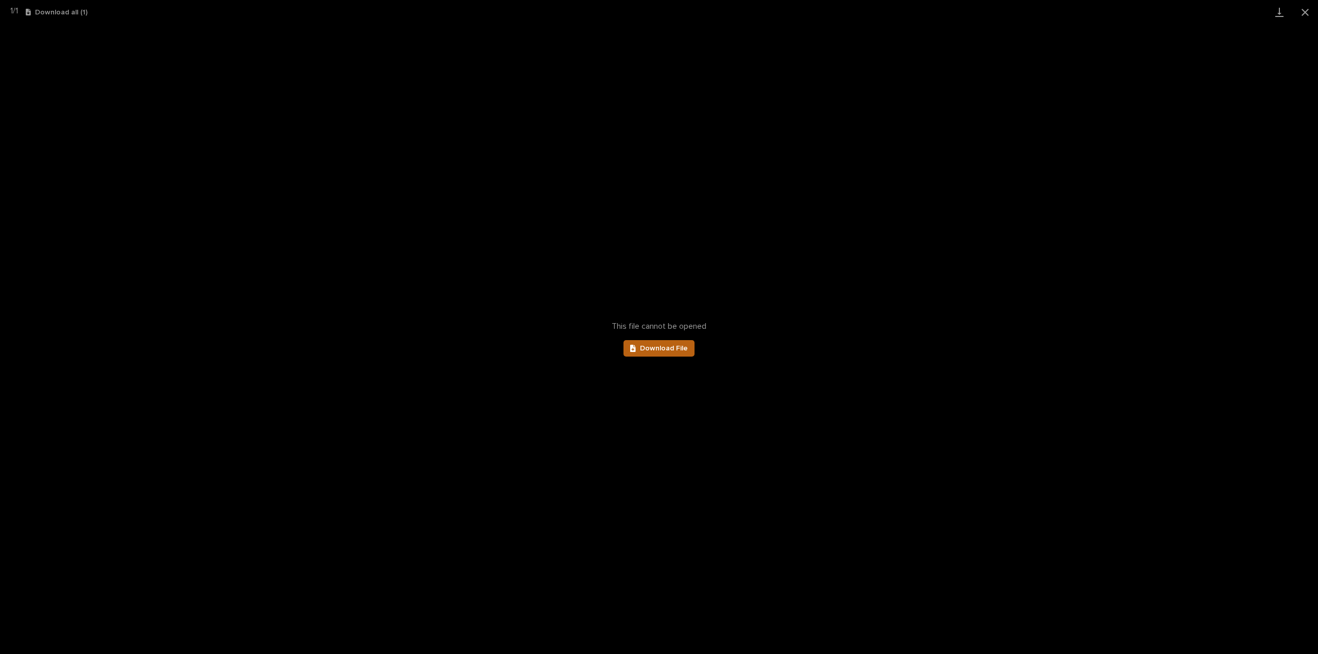
click at [677, 343] on link "Download File" at bounding box center [658, 348] width 71 height 16
click at [1306, 12] on button "Close gallery" at bounding box center [1305, 12] width 26 height 24
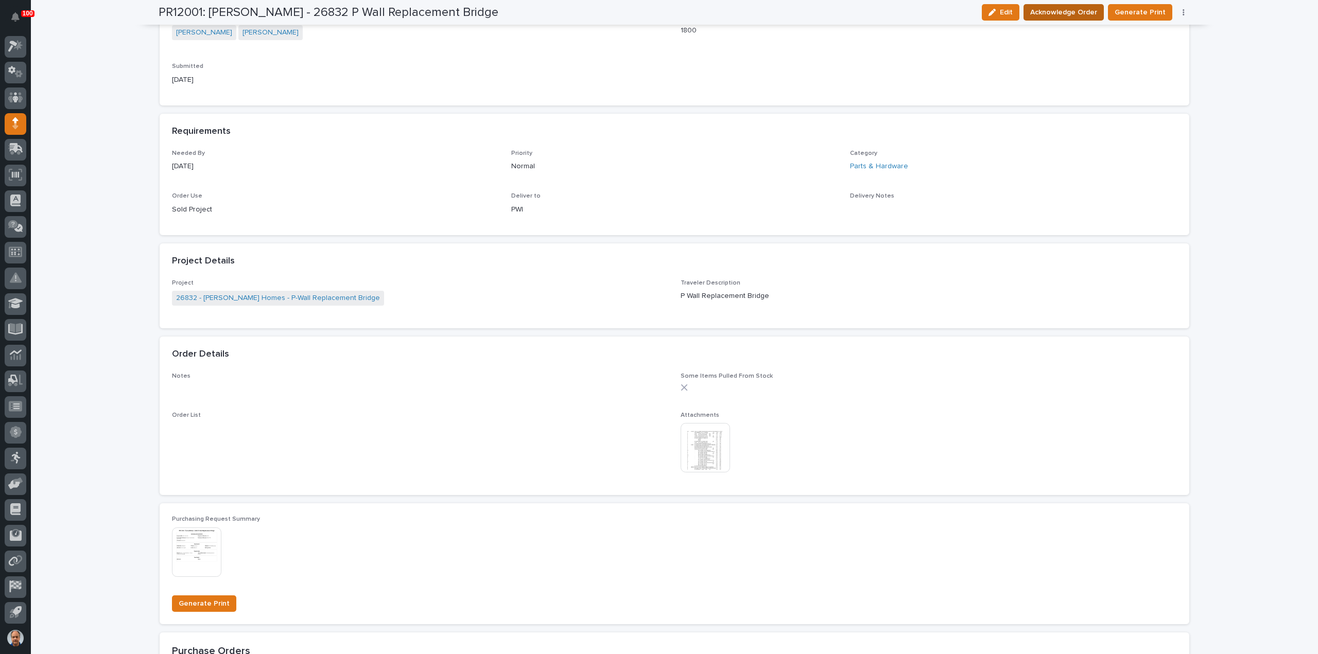
click at [1082, 10] on span "Acknowledge Order" at bounding box center [1063, 12] width 67 height 12
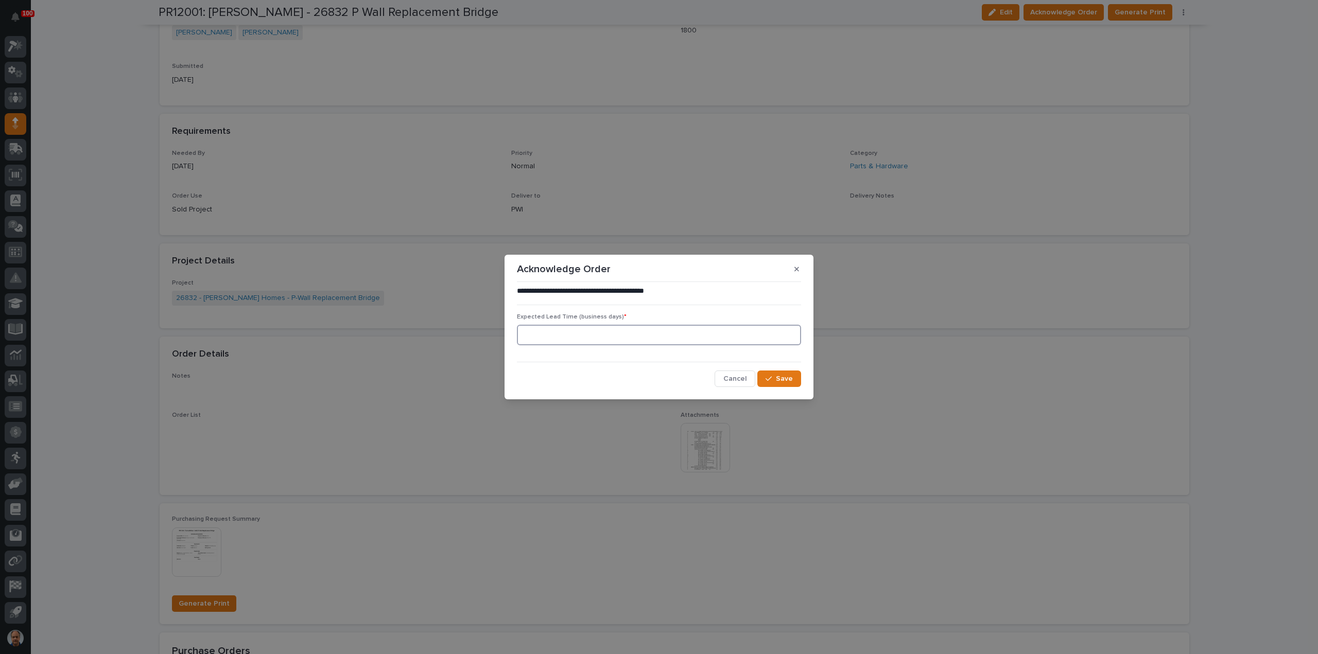
click at [733, 337] on input at bounding box center [659, 335] width 284 height 21
type input "0"
click at [791, 377] on span "Save" at bounding box center [784, 378] width 17 height 9
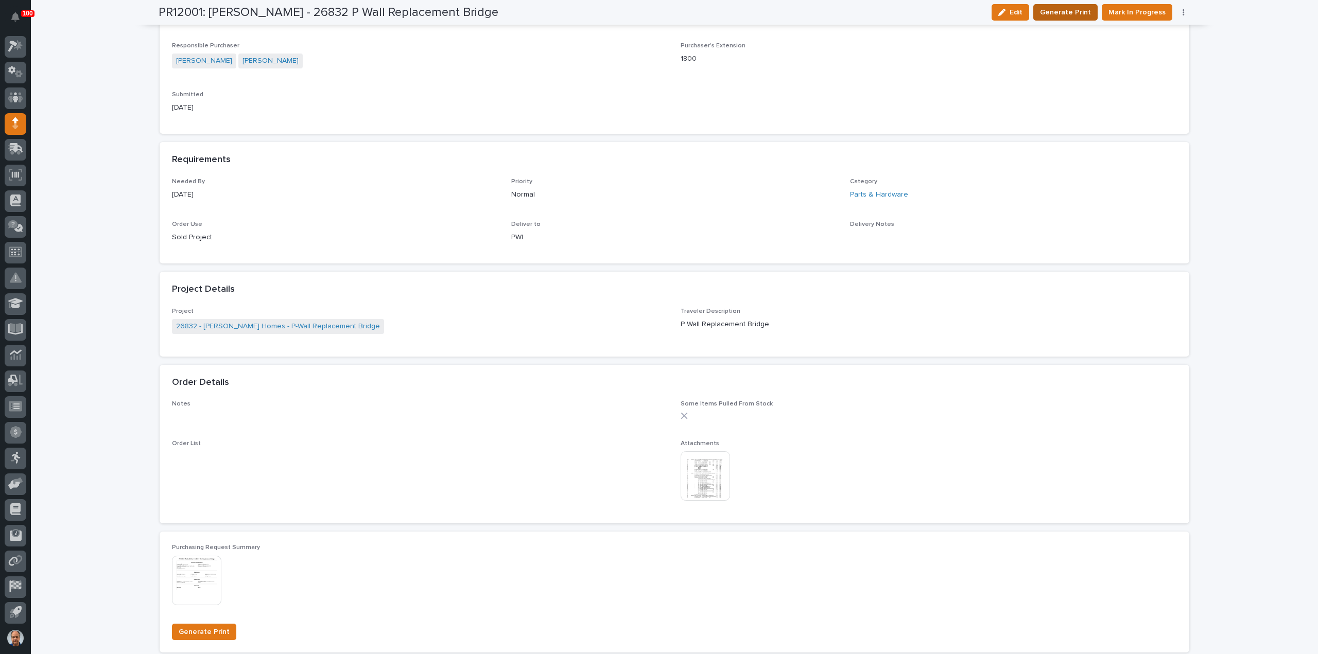
scroll to position [449, 0]
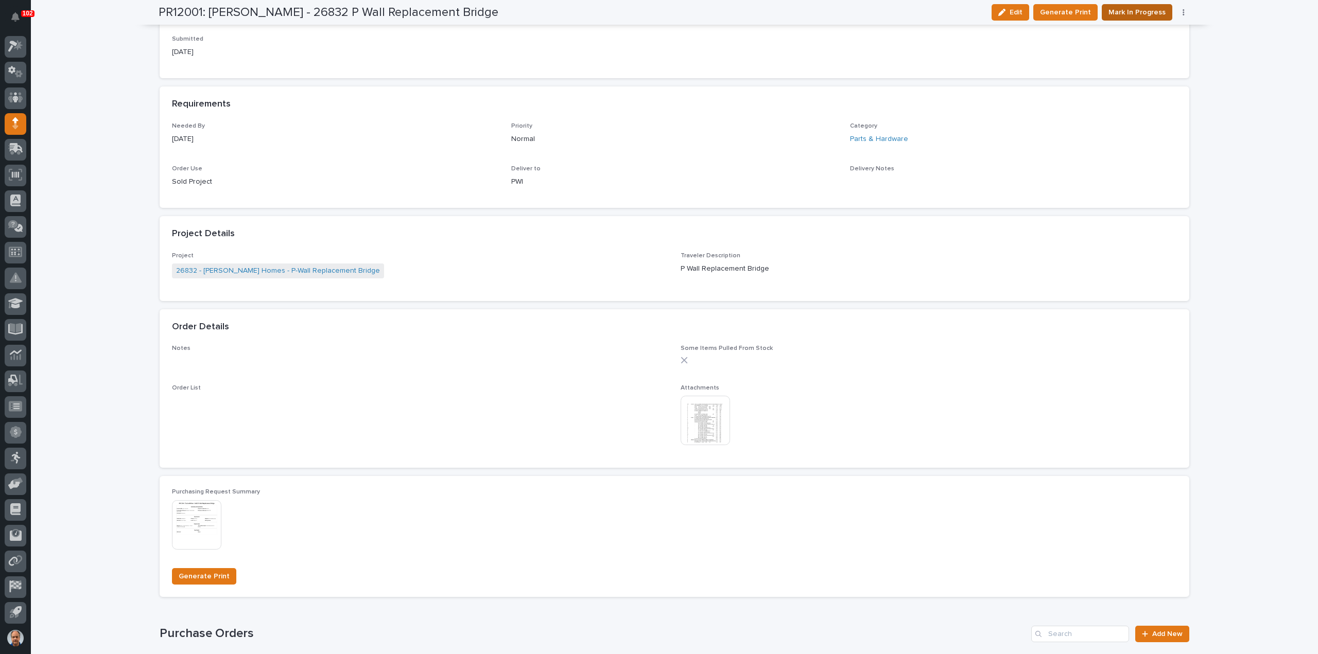
click at [1128, 13] on span "Mark In Progress" at bounding box center [1136, 12] width 57 height 12
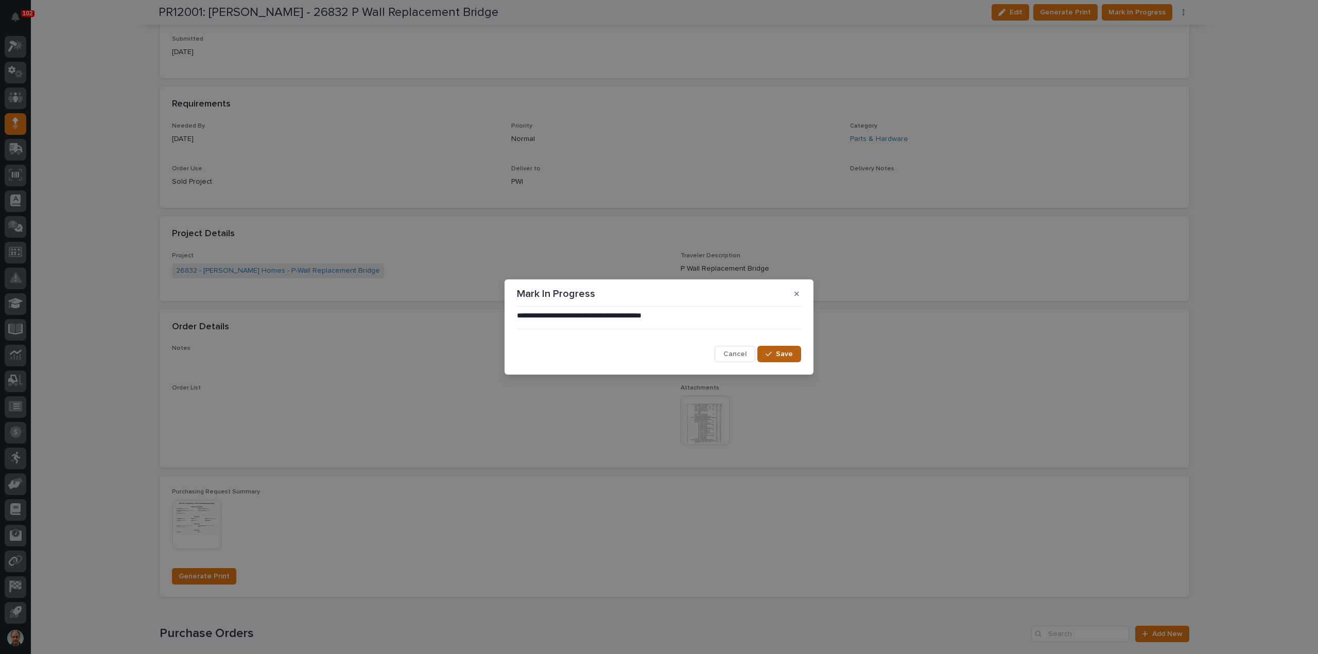
click at [794, 354] on button "Save" at bounding box center [779, 354] width 44 height 16
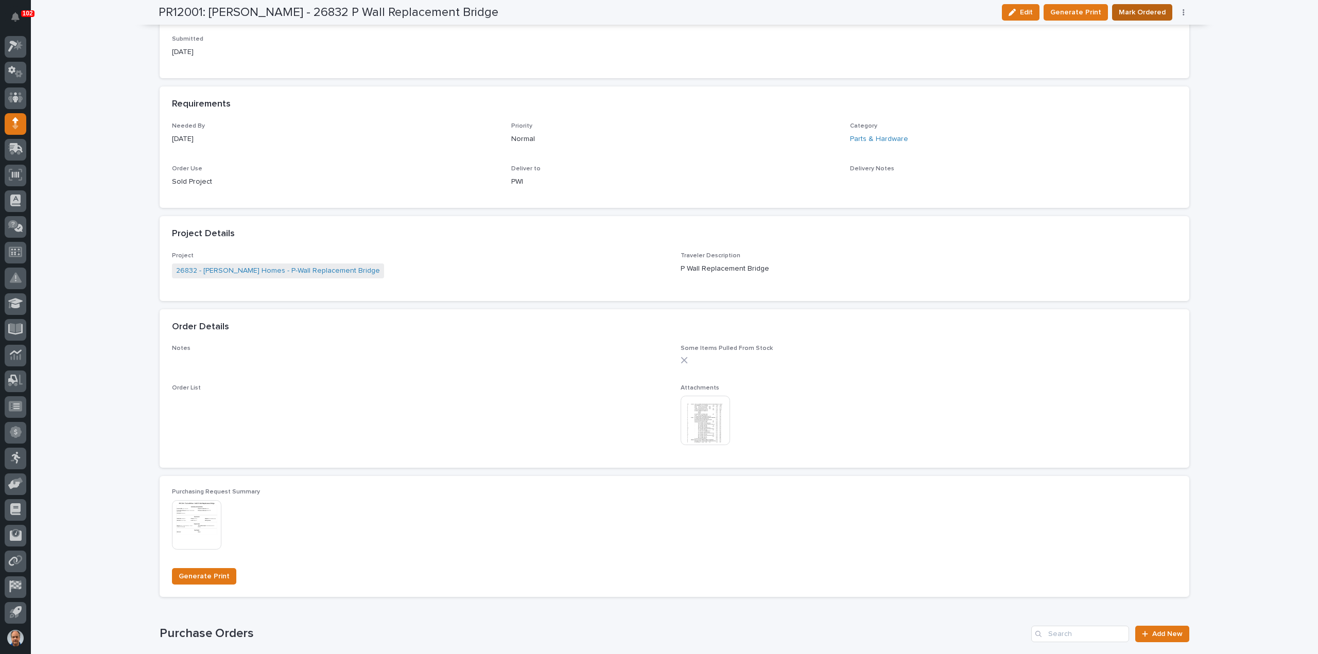
click at [1137, 11] on span "Mark Ordered" at bounding box center [1142, 12] width 47 height 12
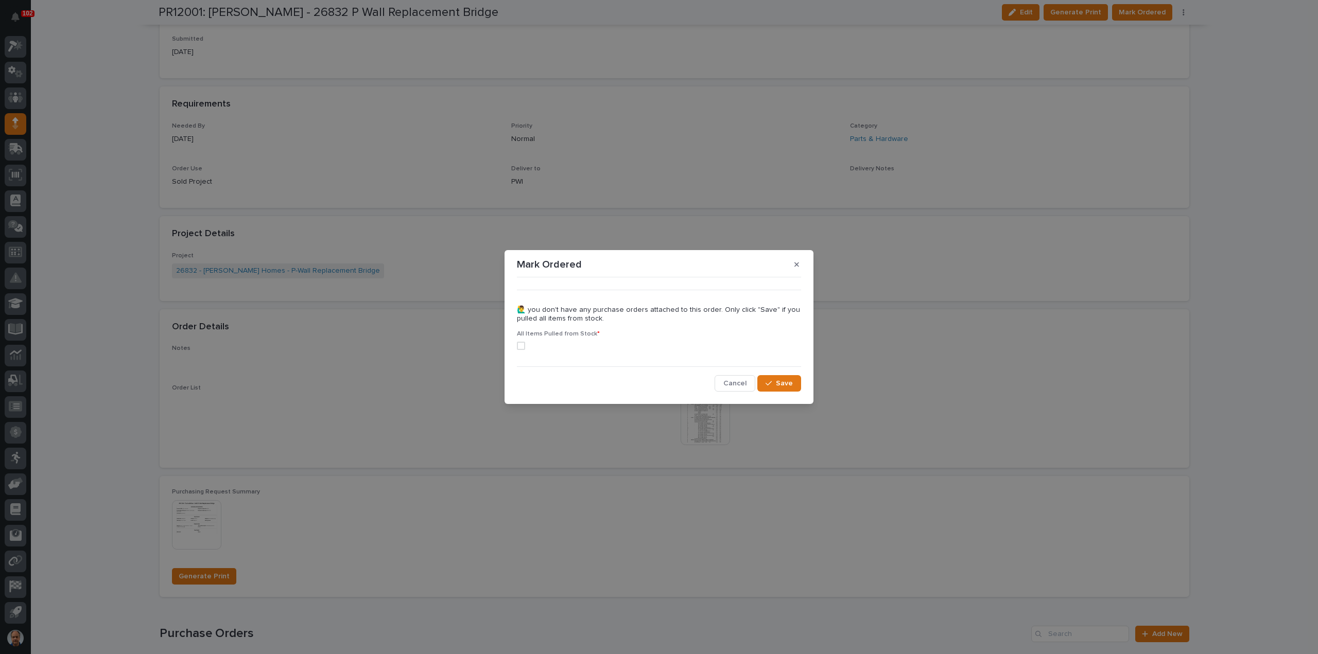
click at [519, 343] on span at bounding box center [521, 346] width 8 height 8
click at [786, 381] on span "Save" at bounding box center [784, 383] width 17 height 9
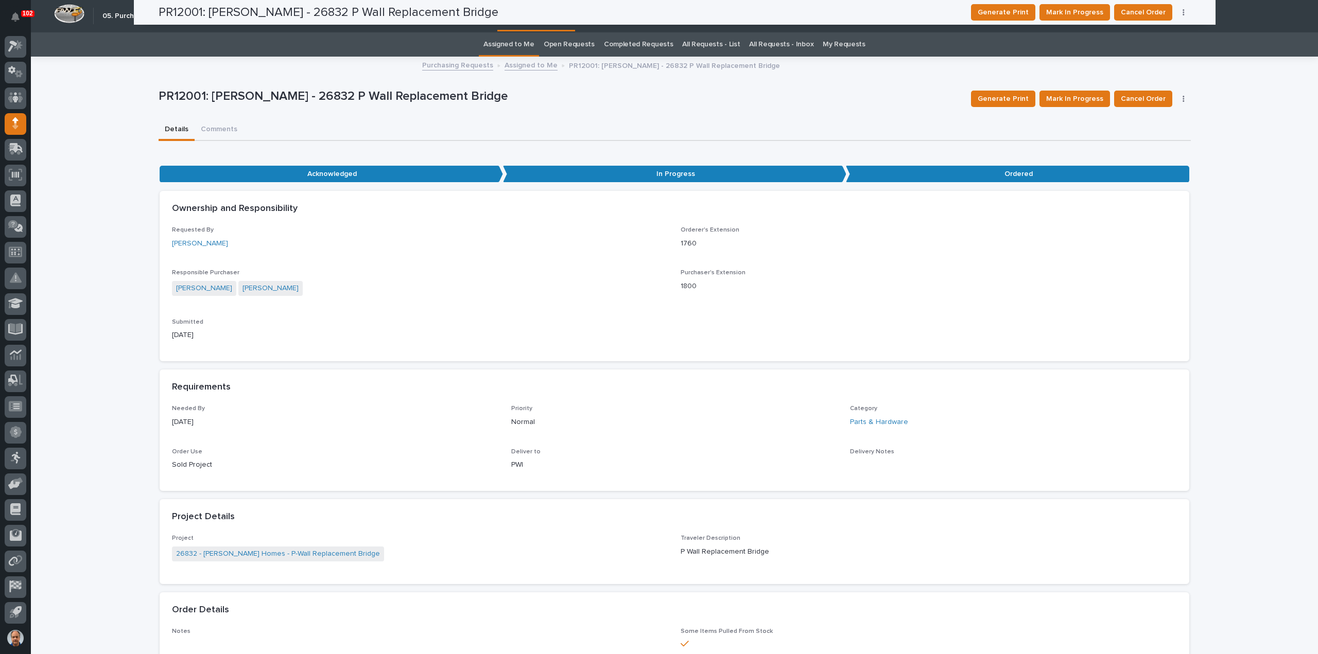
scroll to position [0, 0]
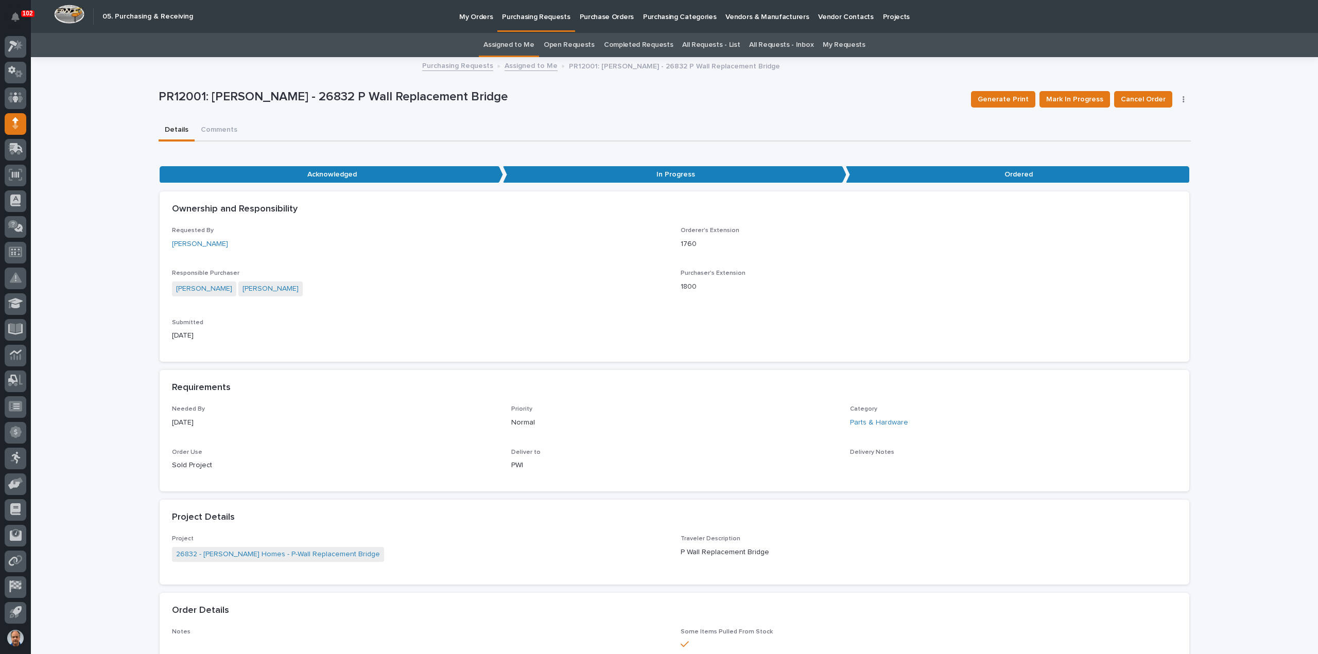
click at [531, 67] on link "Assigned to Me" at bounding box center [530, 65] width 53 height 12
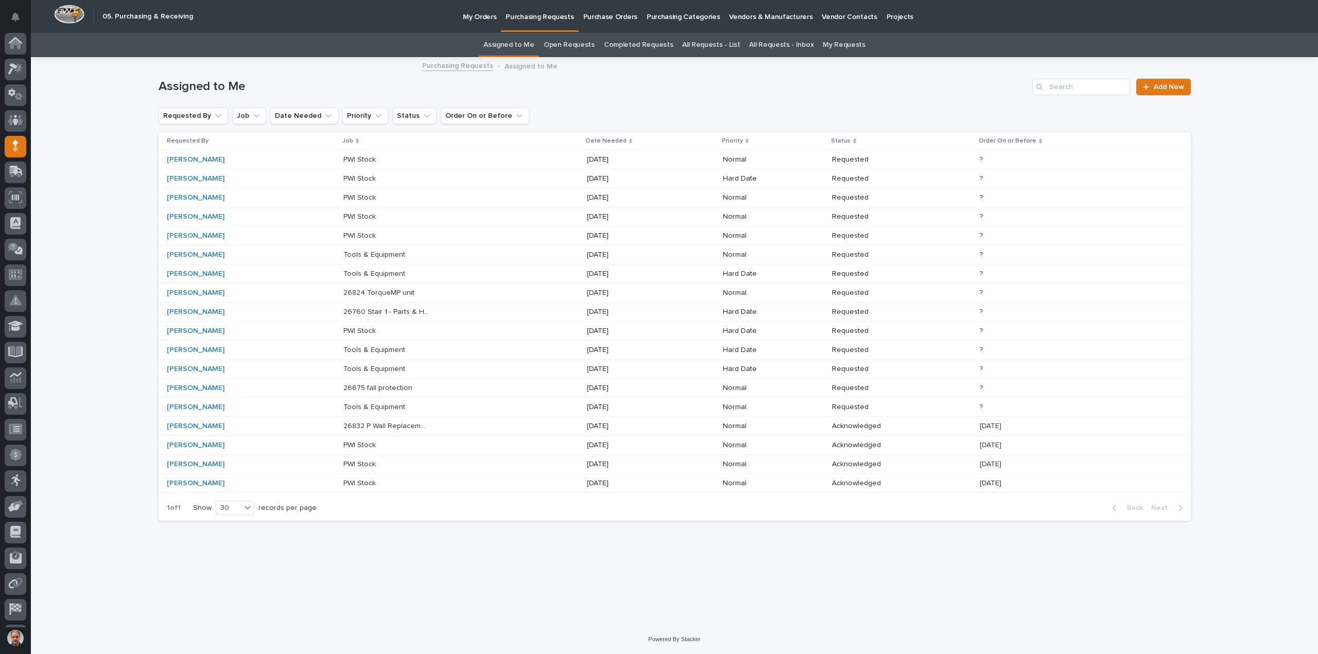
scroll to position [23, 0]
click at [374, 385] on p "26675 fall protection" at bounding box center [378, 387] width 71 height 11
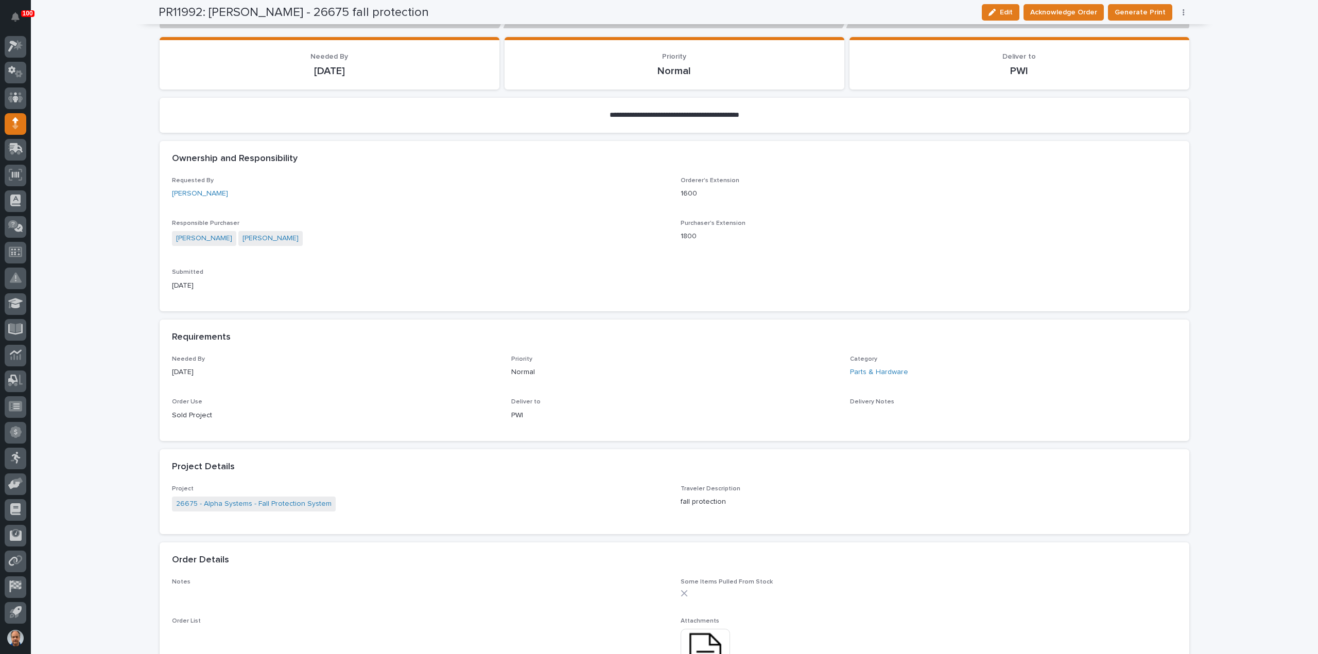
scroll to position [257, 0]
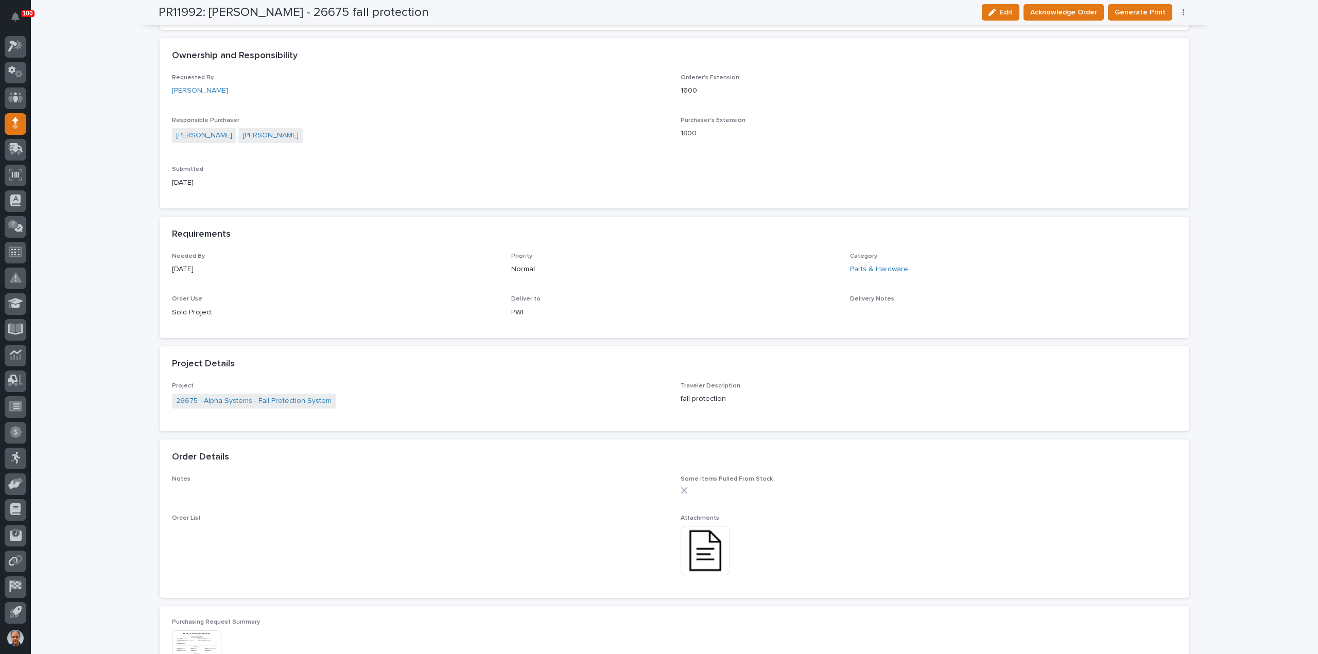
click at [705, 556] on img at bounding box center [705, 550] width 49 height 49
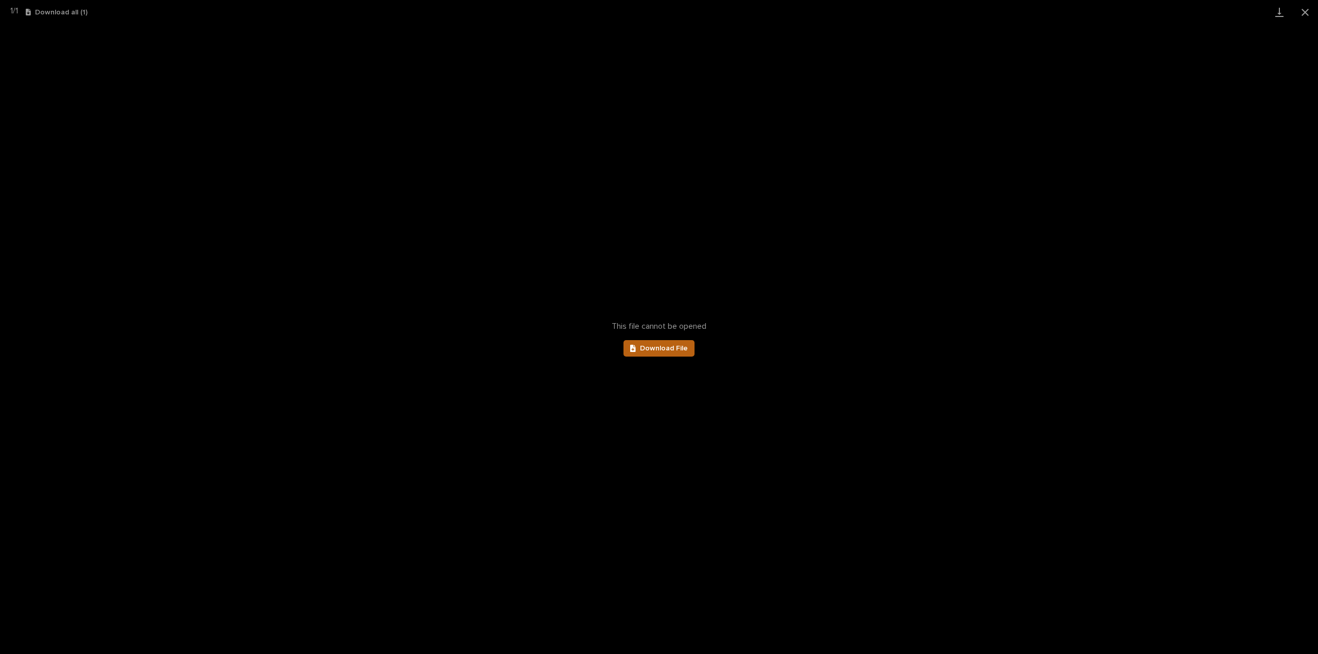
click at [661, 347] on span "Download File" at bounding box center [664, 348] width 48 height 7
click at [1305, 7] on button "Close gallery" at bounding box center [1305, 12] width 26 height 24
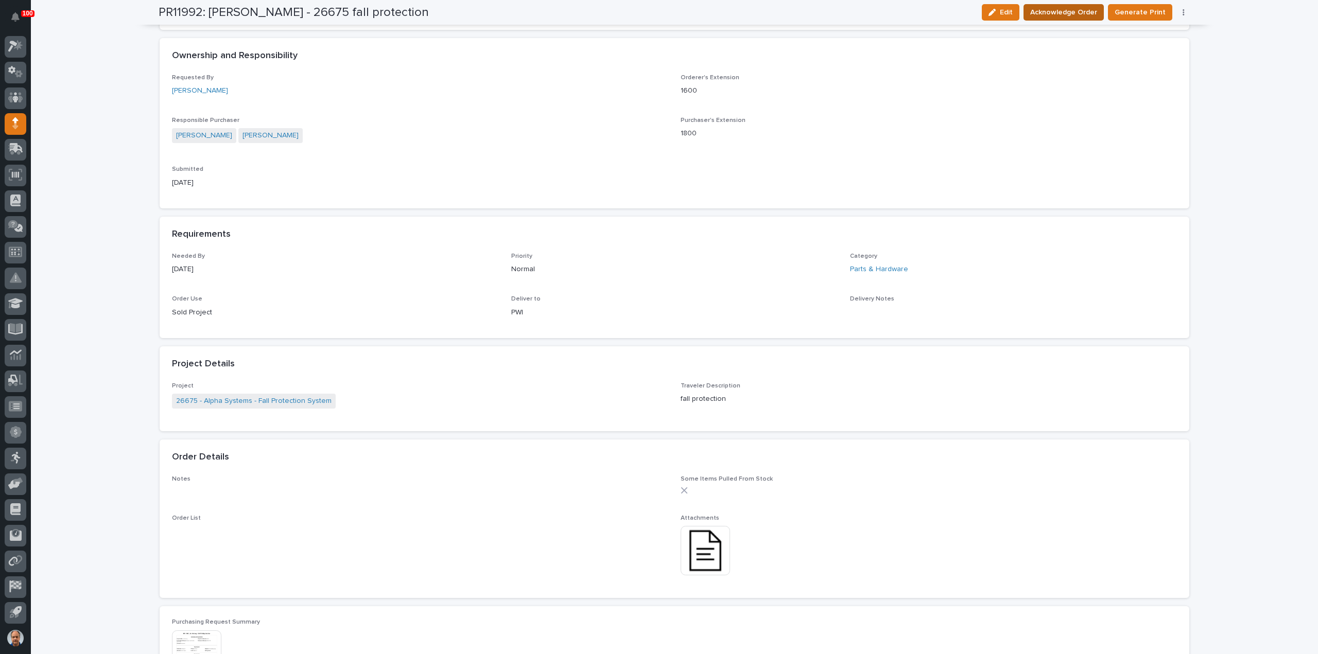
click at [1074, 9] on span "Acknowledge Order" at bounding box center [1063, 12] width 67 height 12
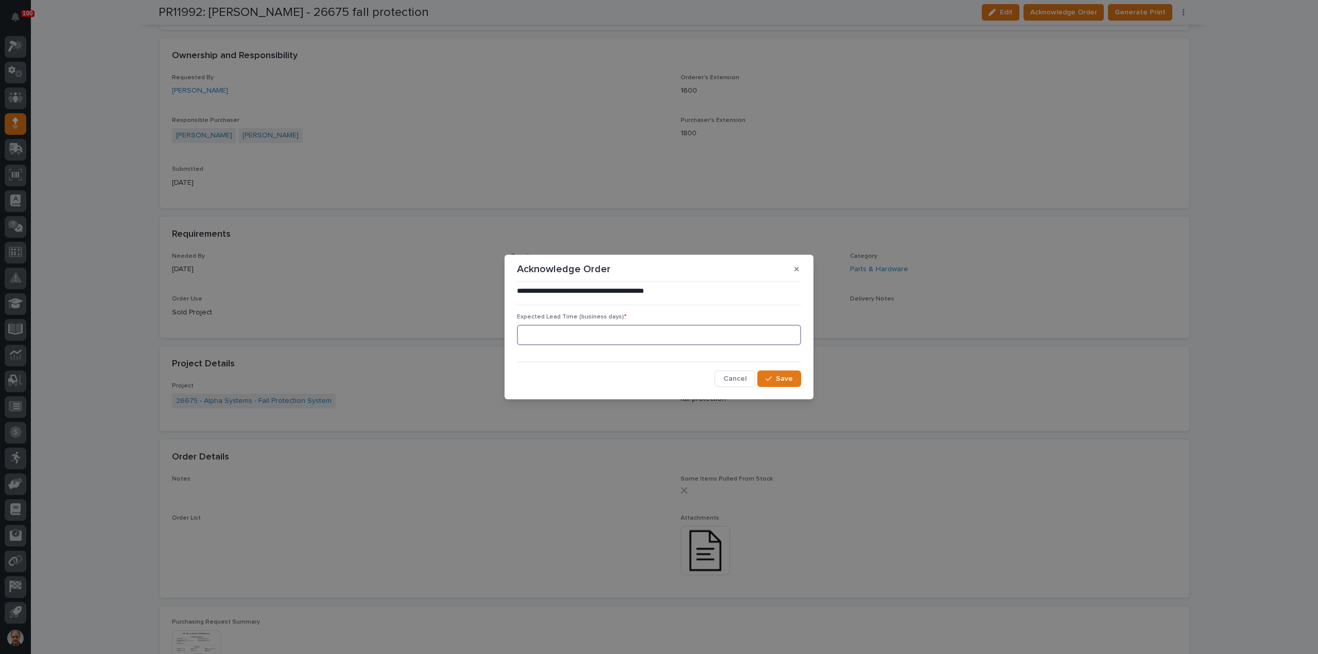
click at [608, 341] on input at bounding box center [659, 335] width 284 height 21
type input "0"
click at [783, 372] on button "Save" at bounding box center [779, 379] width 44 height 16
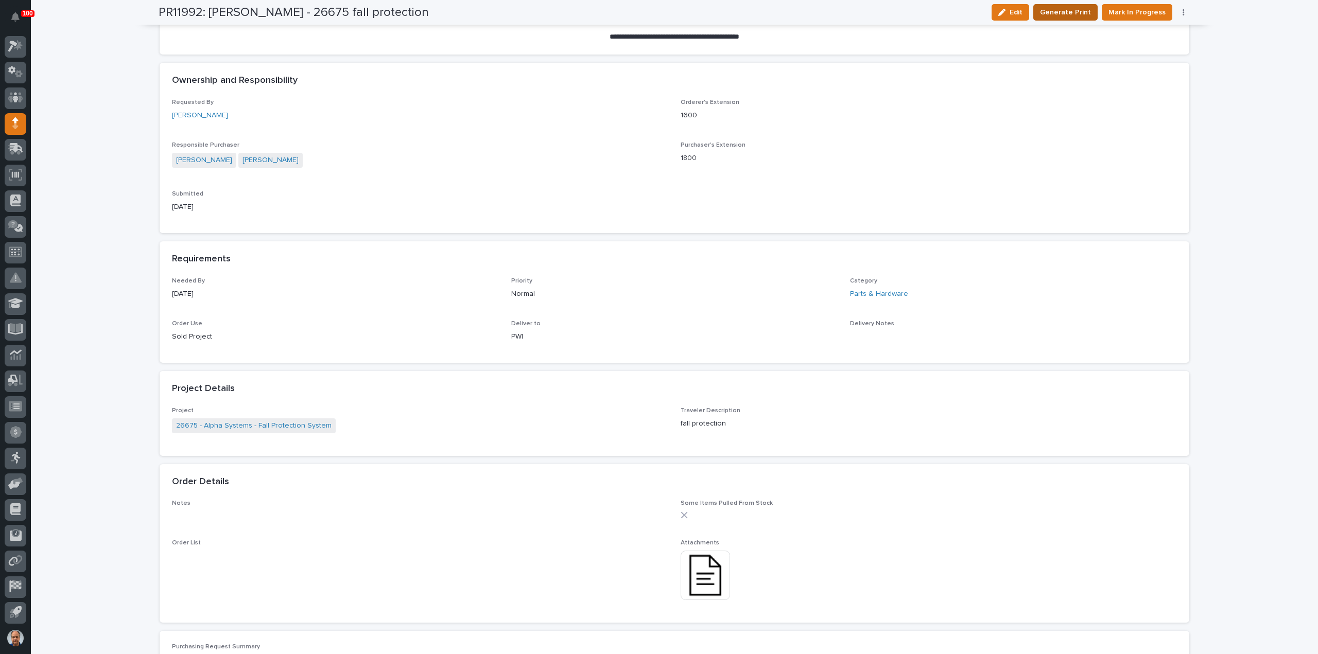
scroll to position [346, 0]
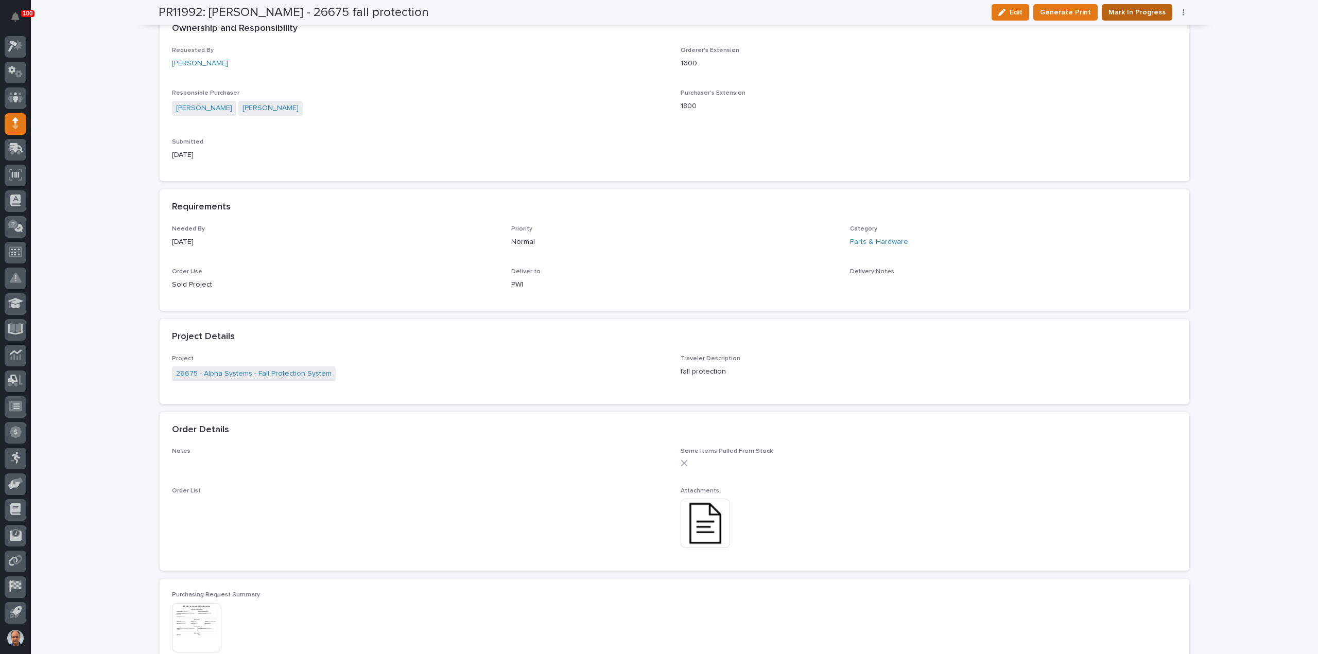
click at [1138, 12] on span "Mark In Progress" at bounding box center [1136, 12] width 57 height 12
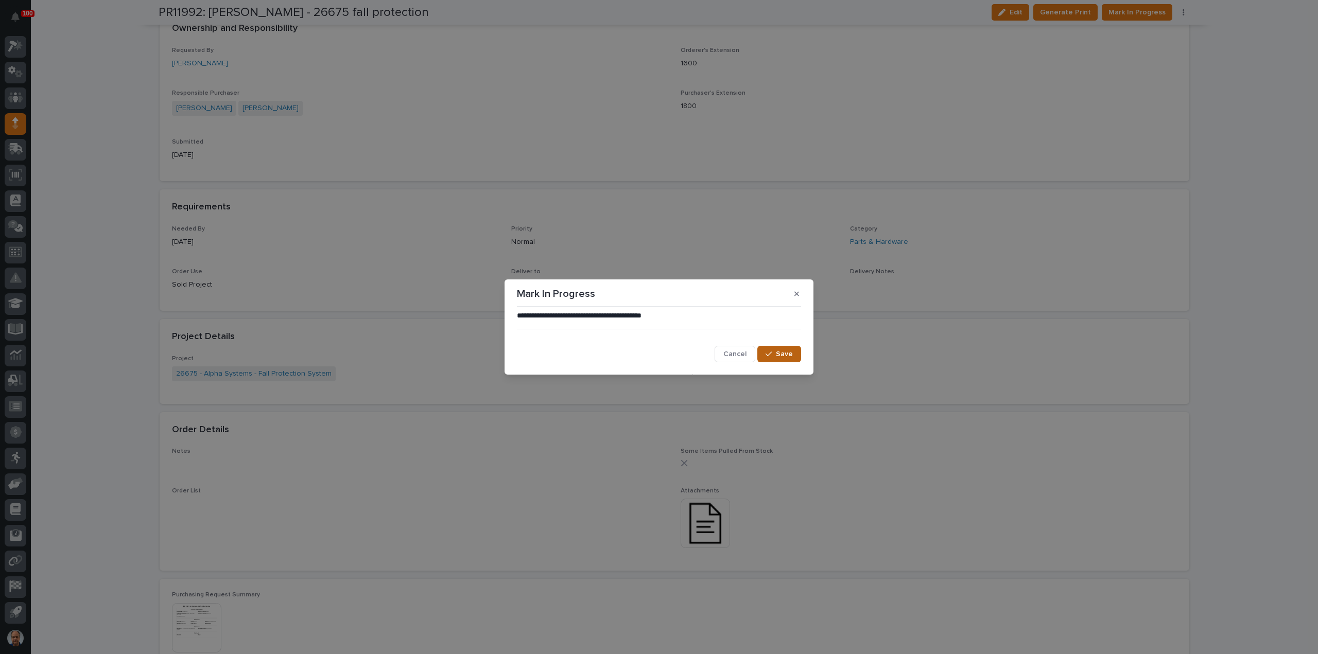
click at [782, 350] on span "Save" at bounding box center [784, 354] width 17 height 9
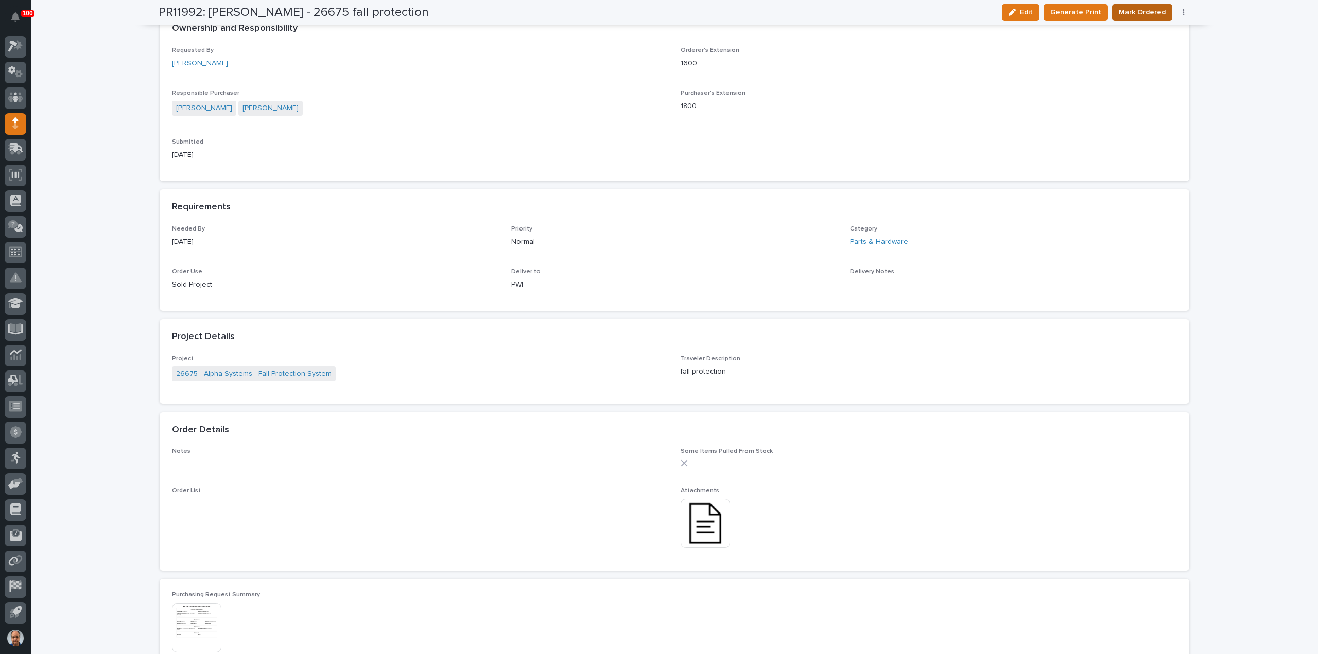
click at [1146, 10] on span "Mark Ordered" at bounding box center [1142, 12] width 47 height 12
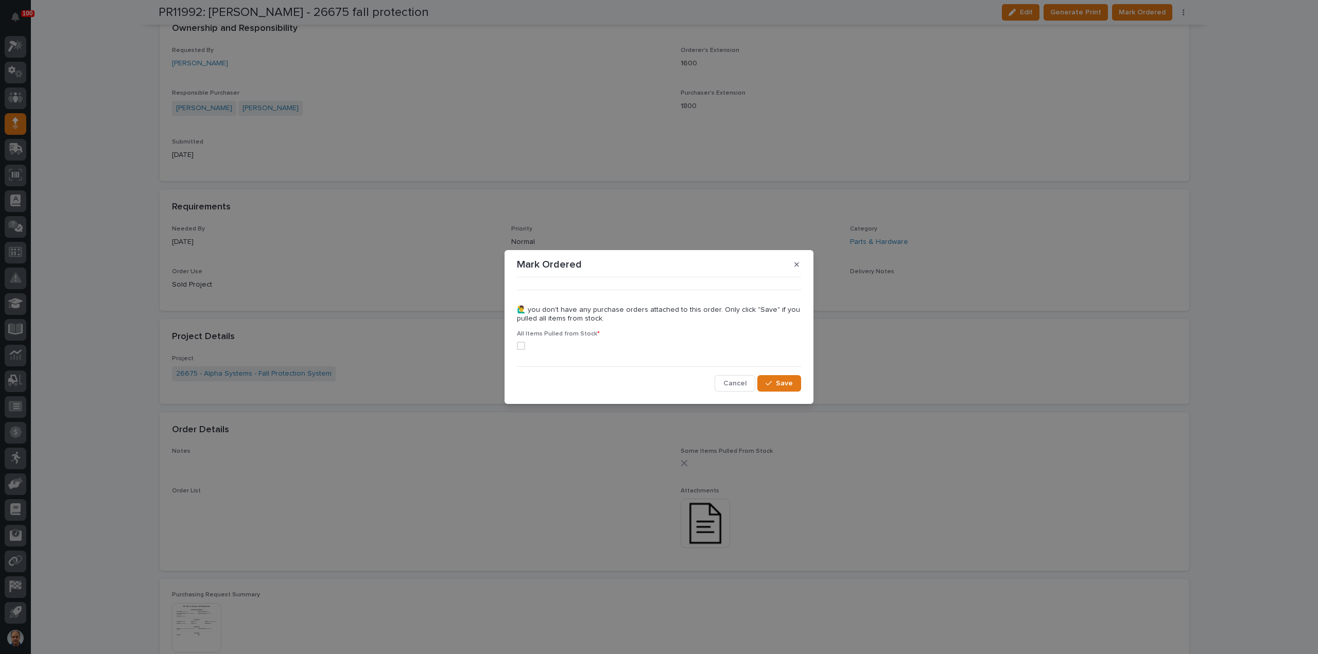
click at [520, 346] on span at bounding box center [521, 346] width 8 height 8
click at [782, 379] on span "Save" at bounding box center [784, 383] width 17 height 9
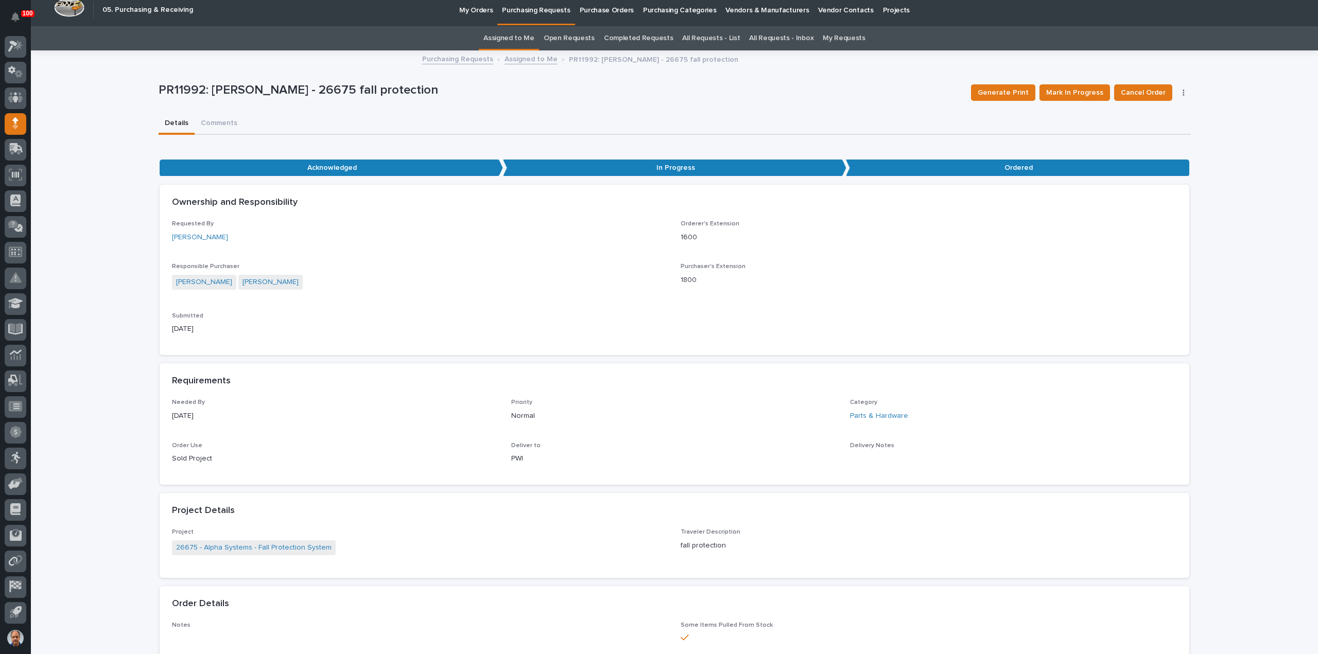
scroll to position [0, 0]
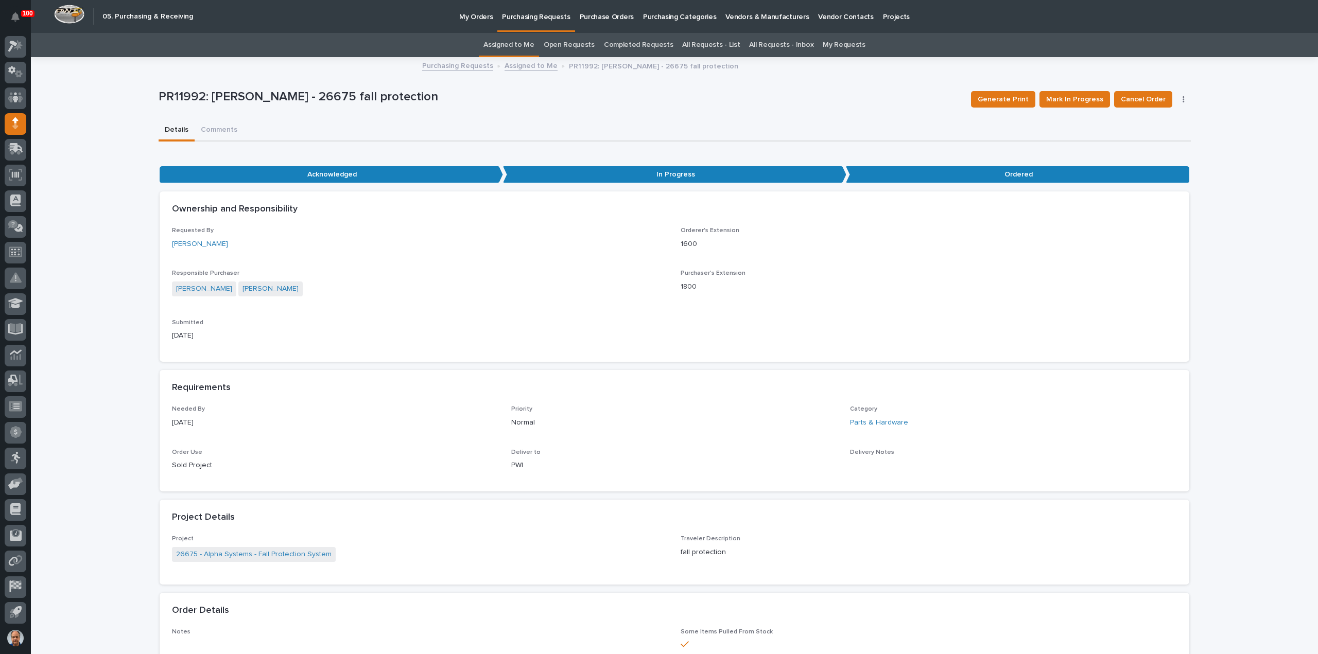
click at [512, 65] on link "Assigned to Me" at bounding box center [530, 65] width 53 height 12
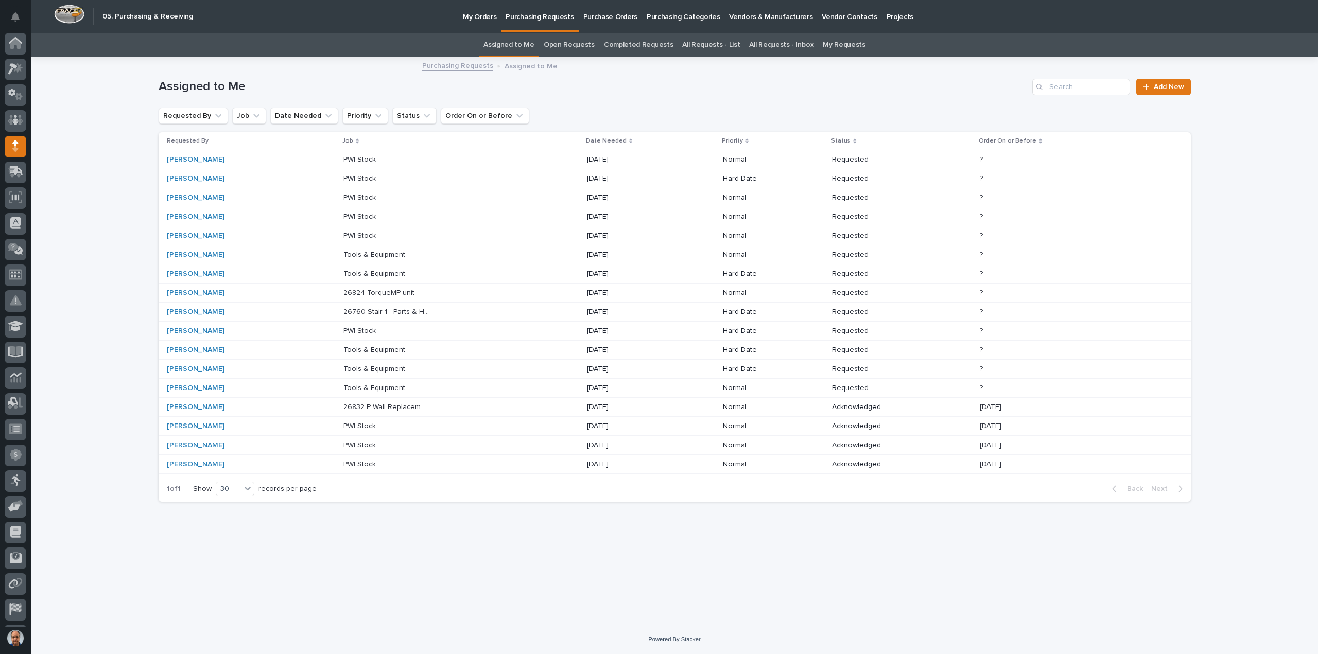
scroll to position [23, 0]
click at [377, 310] on p "26760 Stair 1 - Parts & Hardware" at bounding box center [387, 311] width 88 height 11
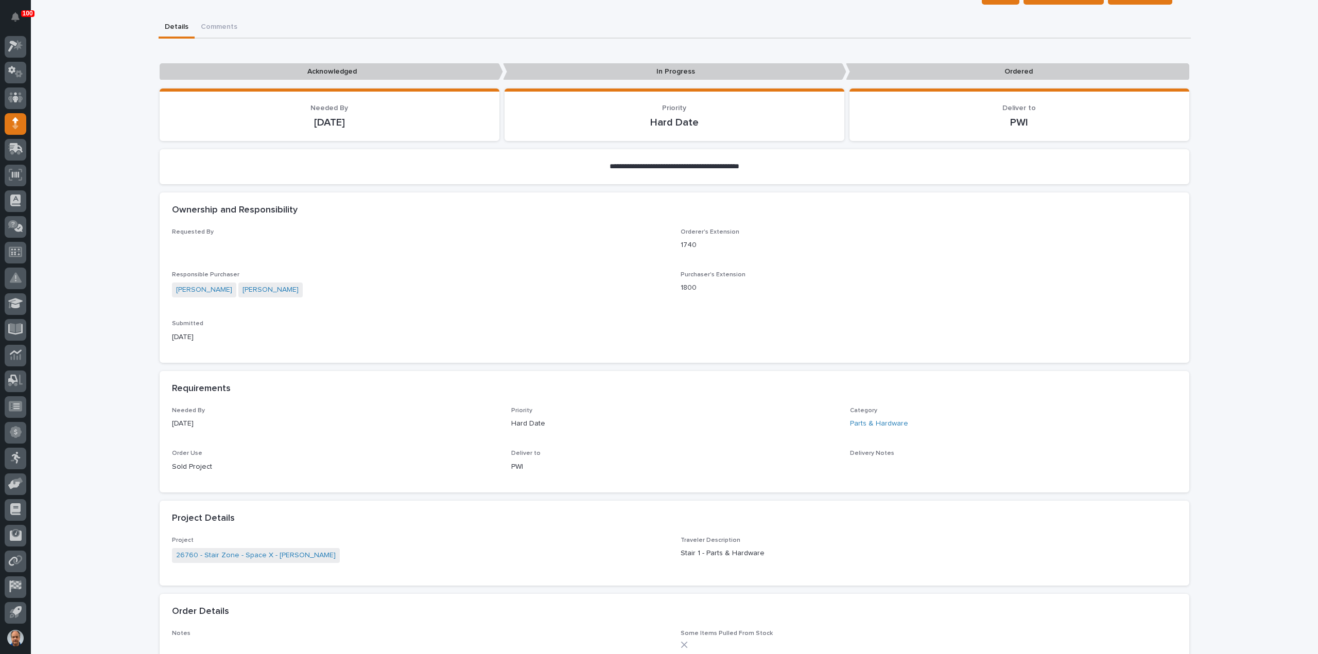
scroll to position [257, 0]
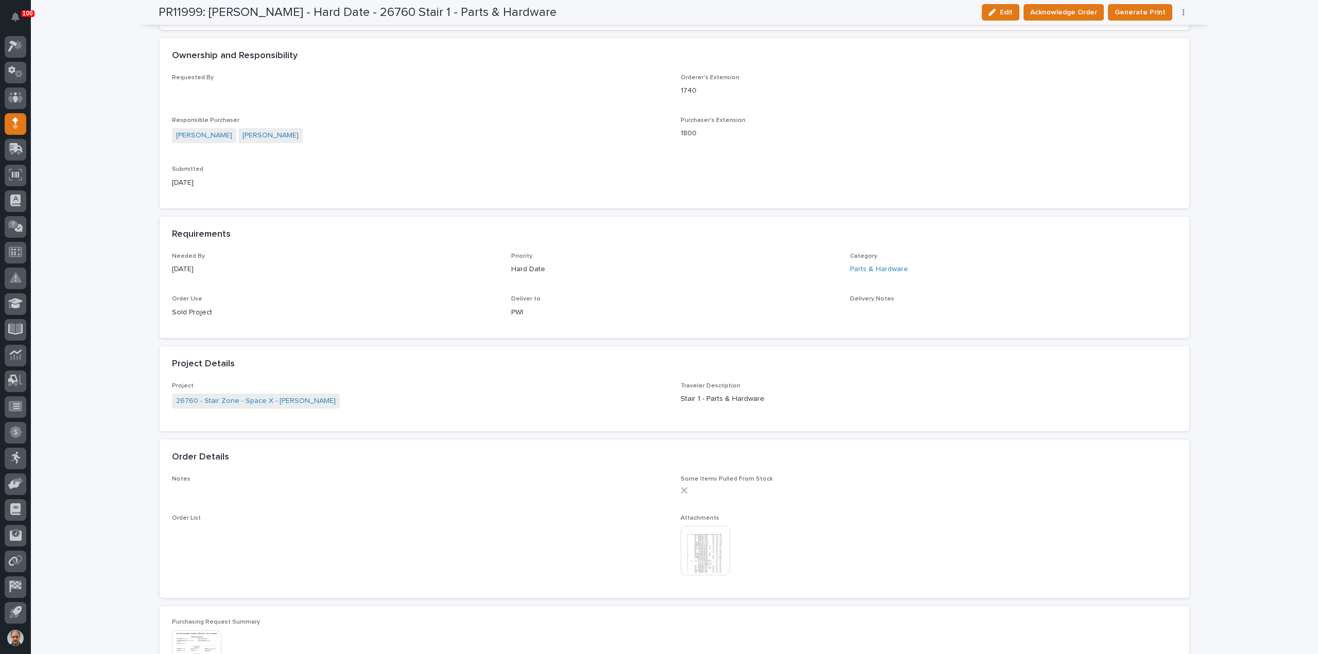
click at [711, 560] on img at bounding box center [705, 550] width 49 height 49
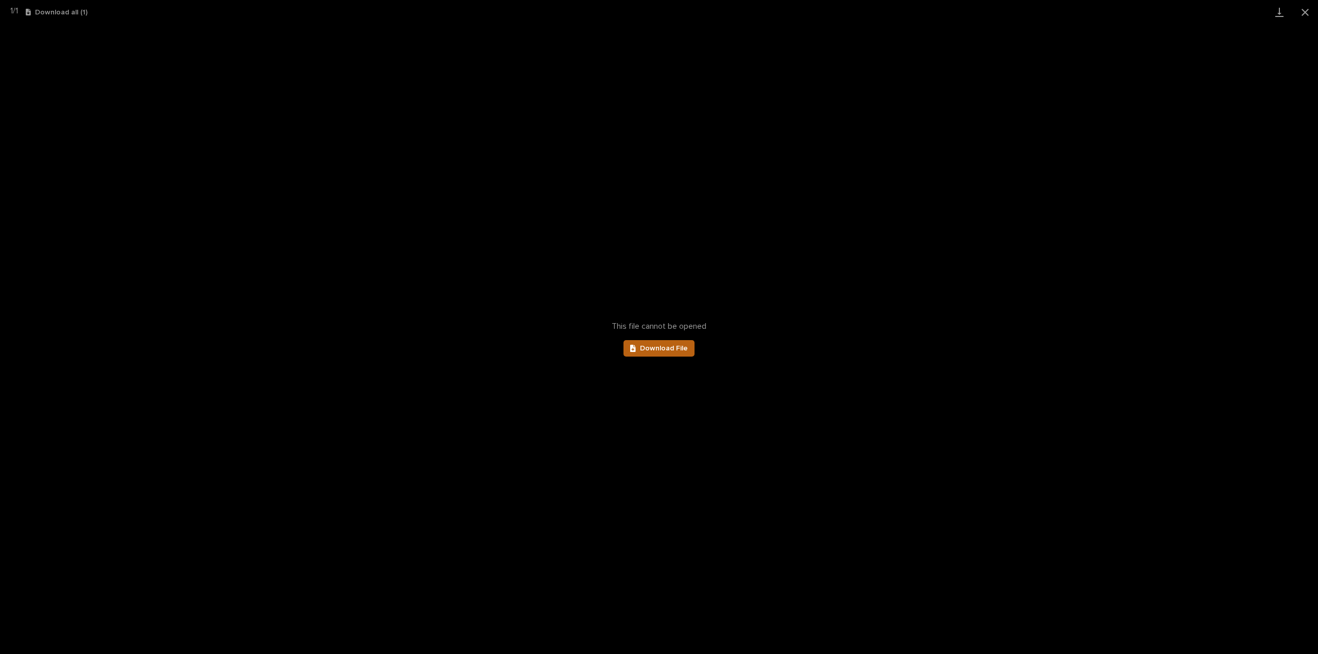
click at [685, 345] on span "Download File" at bounding box center [664, 348] width 48 height 7
click at [1304, 12] on button "Close gallery" at bounding box center [1305, 12] width 26 height 24
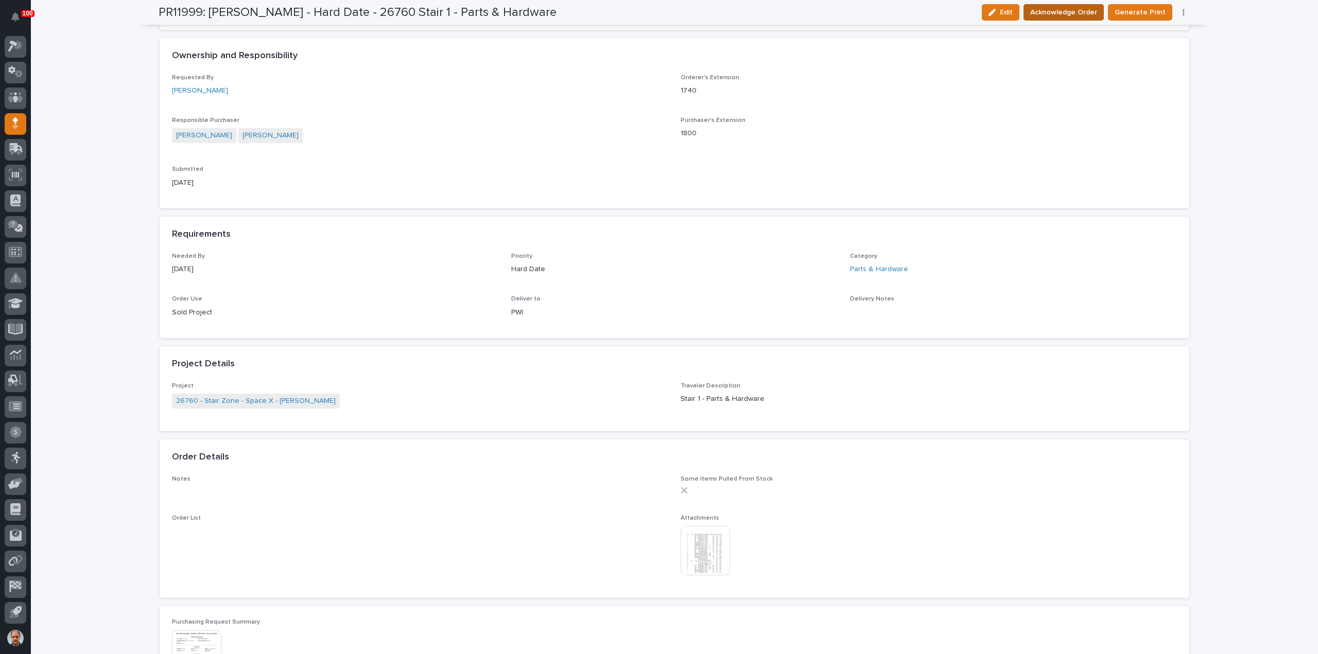
click at [1064, 13] on span "Acknowledge Order" at bounding box center [1063, 12] width 67 height 12
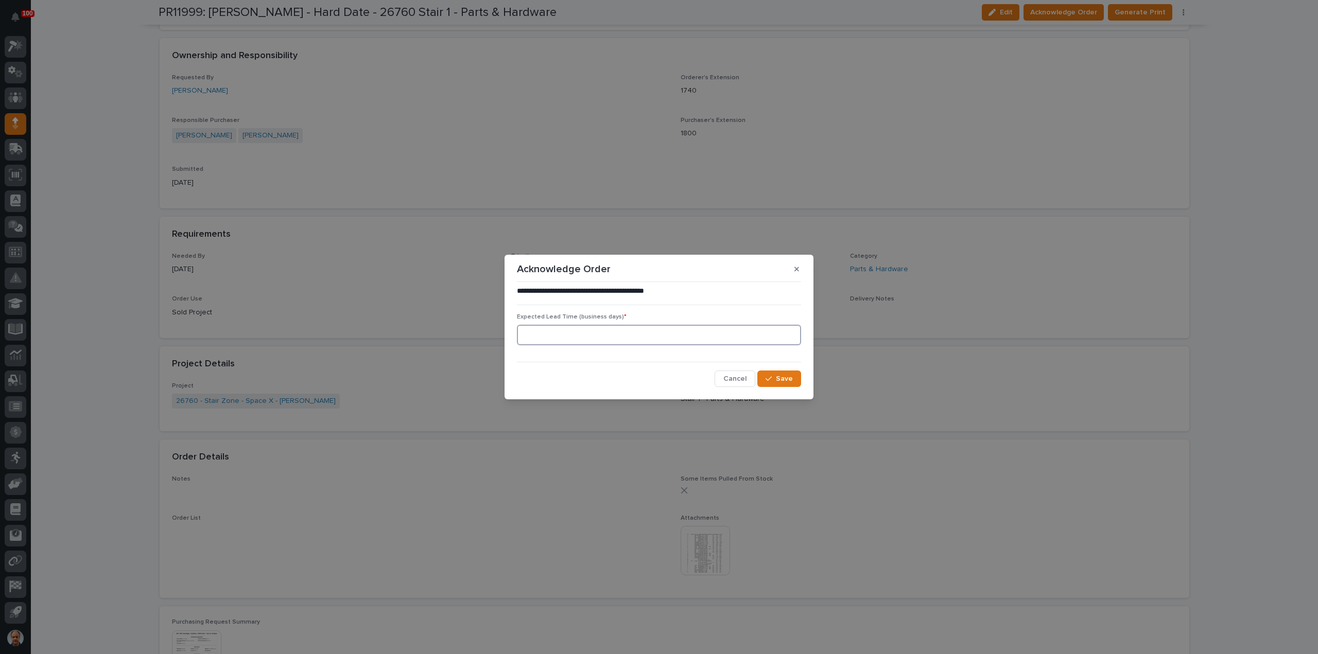
click at [611, 330] on input at bounding box center [659, 335] width 284 height 21
type input "2"
type input "0"
click at [775, 380] on div "button" at bounding box center [770, 378] width 10 height 7
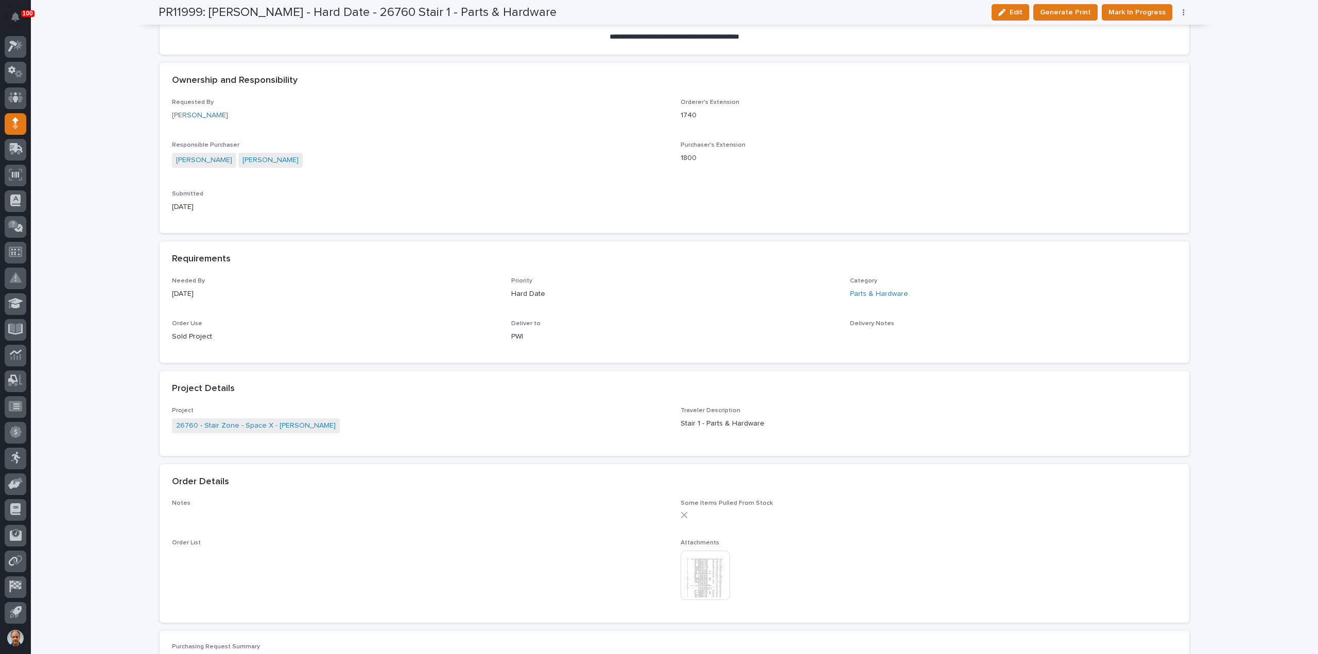
scroll to position [346, 0]
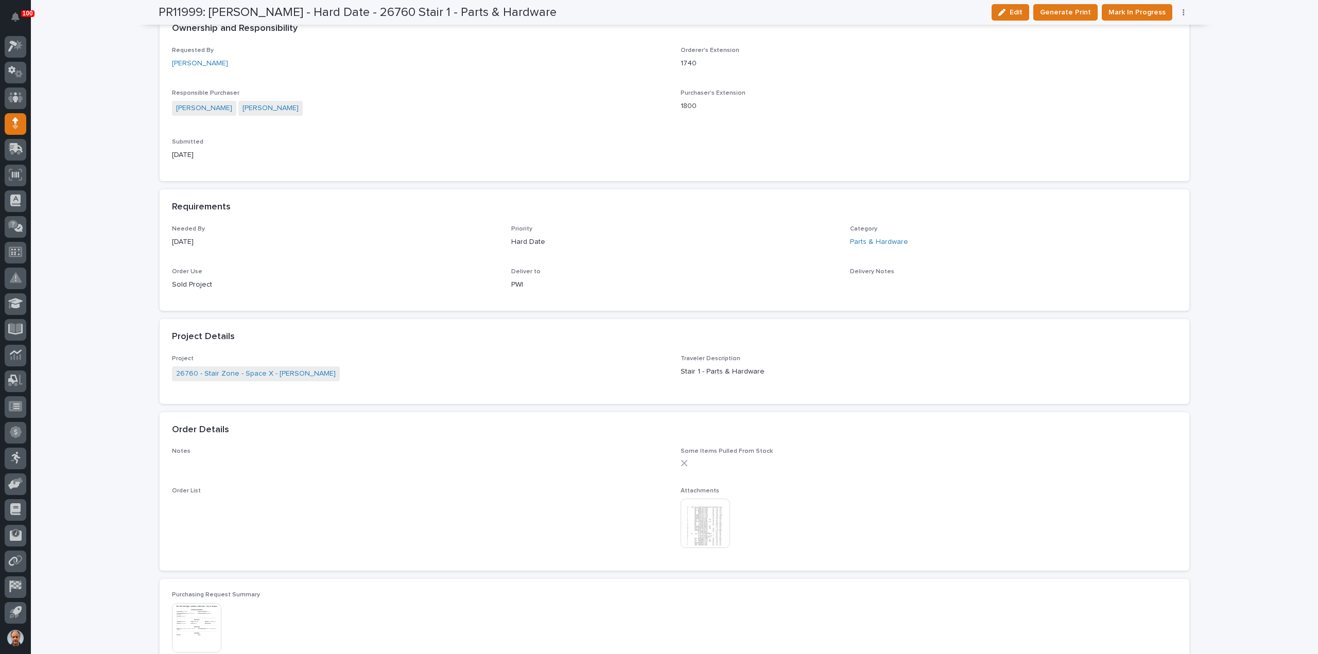
click at [1148, 13] on span "Mark In Progress" at bounding box center [1136, 12] width 57 height 12
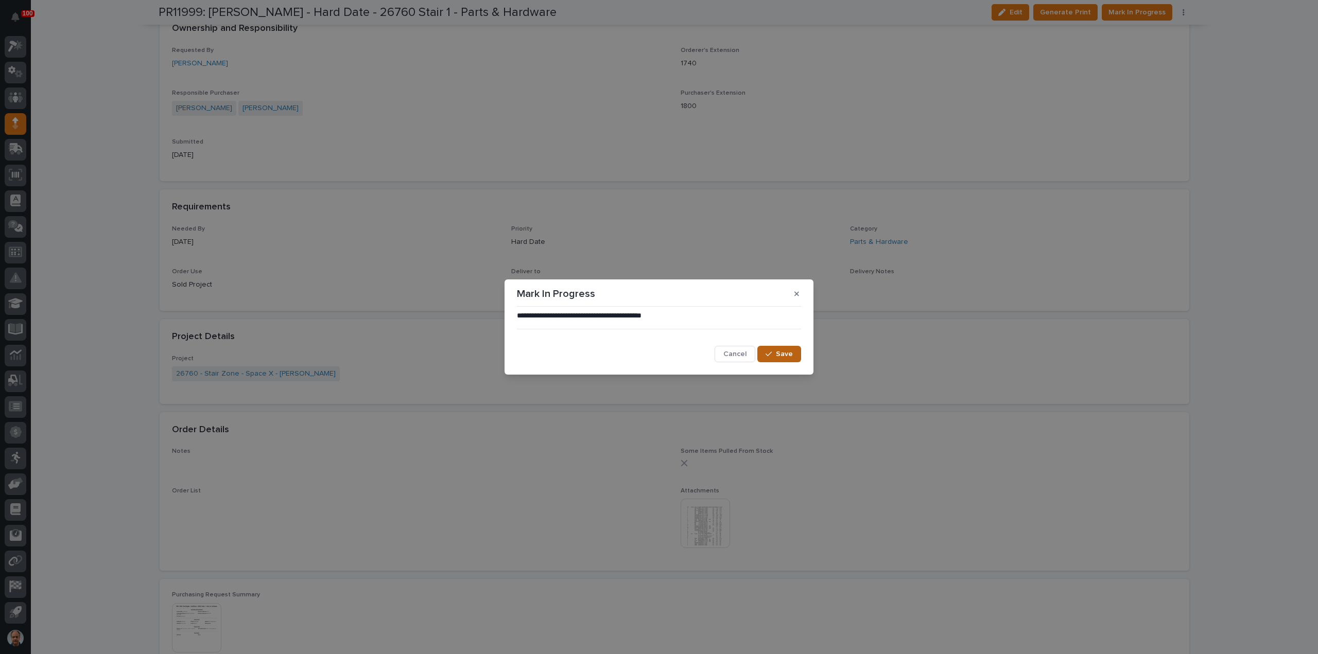
click at [785, 356] on span "Save" at bounding box center [784, 354] width 17 height 9
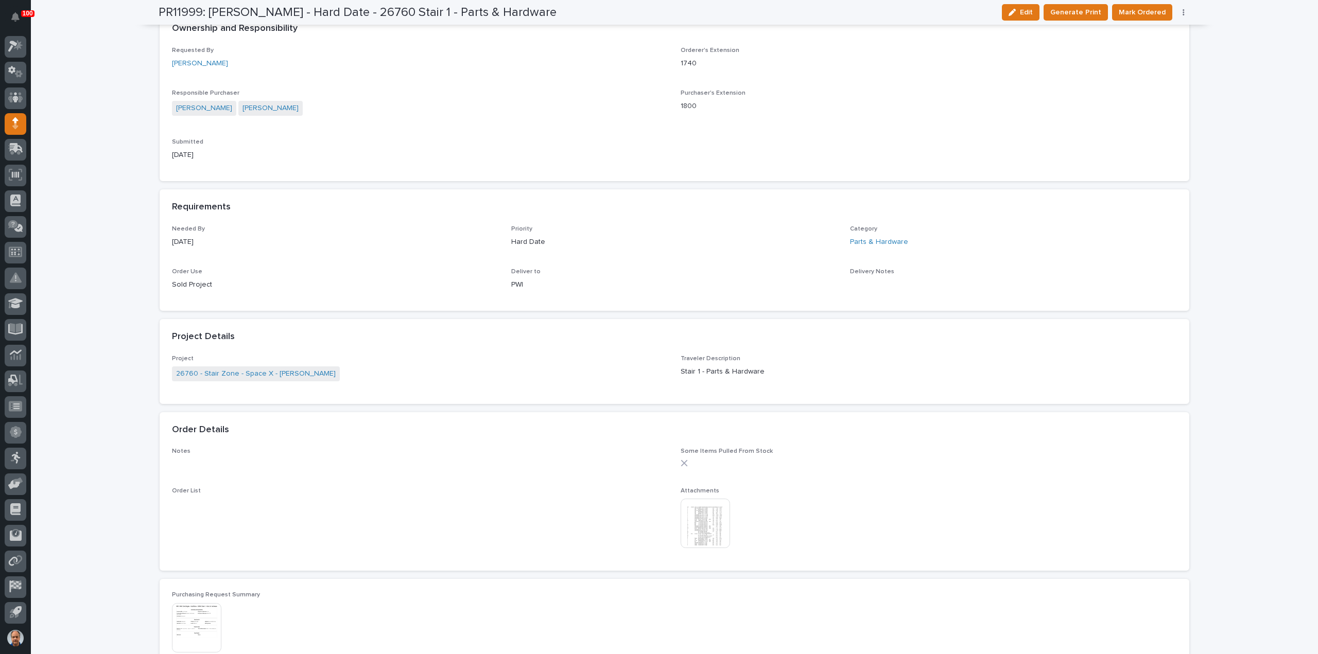
click at [1149, 13] on span "Mark Ordered" at bounding box center [1142, 12] width 47 height 12
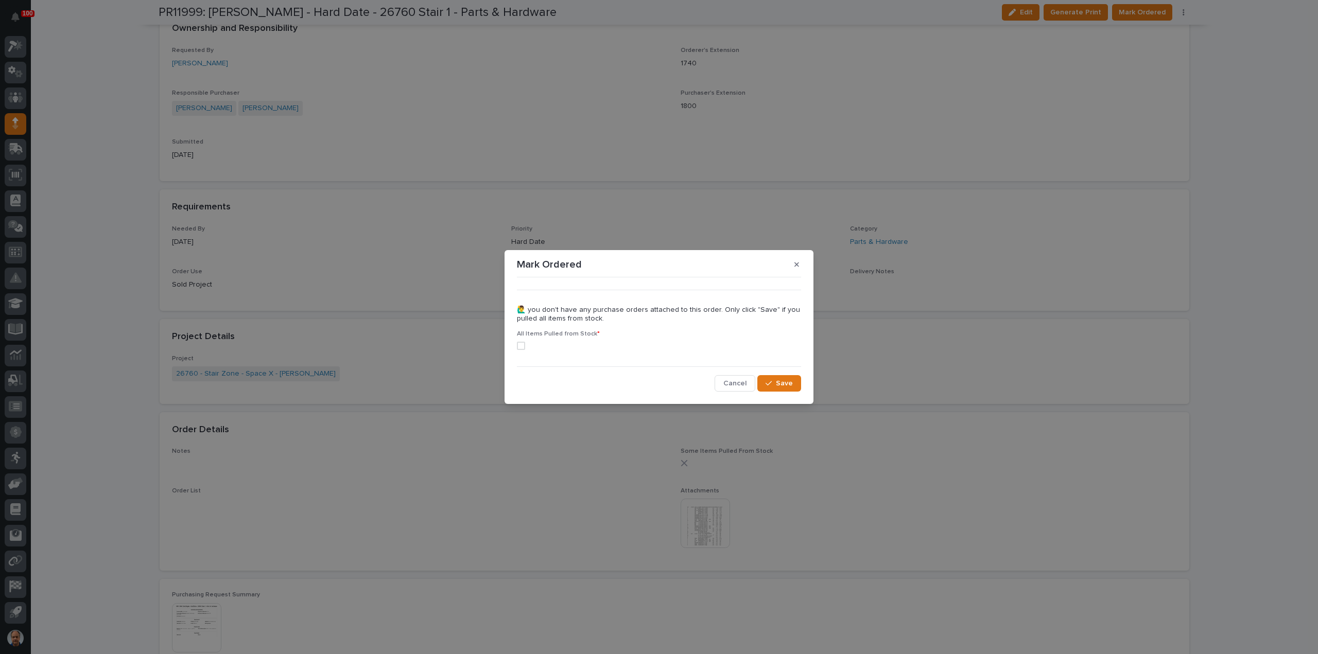
click at [522, 349] on span at bounding box center [521, 346] width 8 height 8
click at [776, 379] on button "Save" at bounding box center [779, 383] width 44 height 16
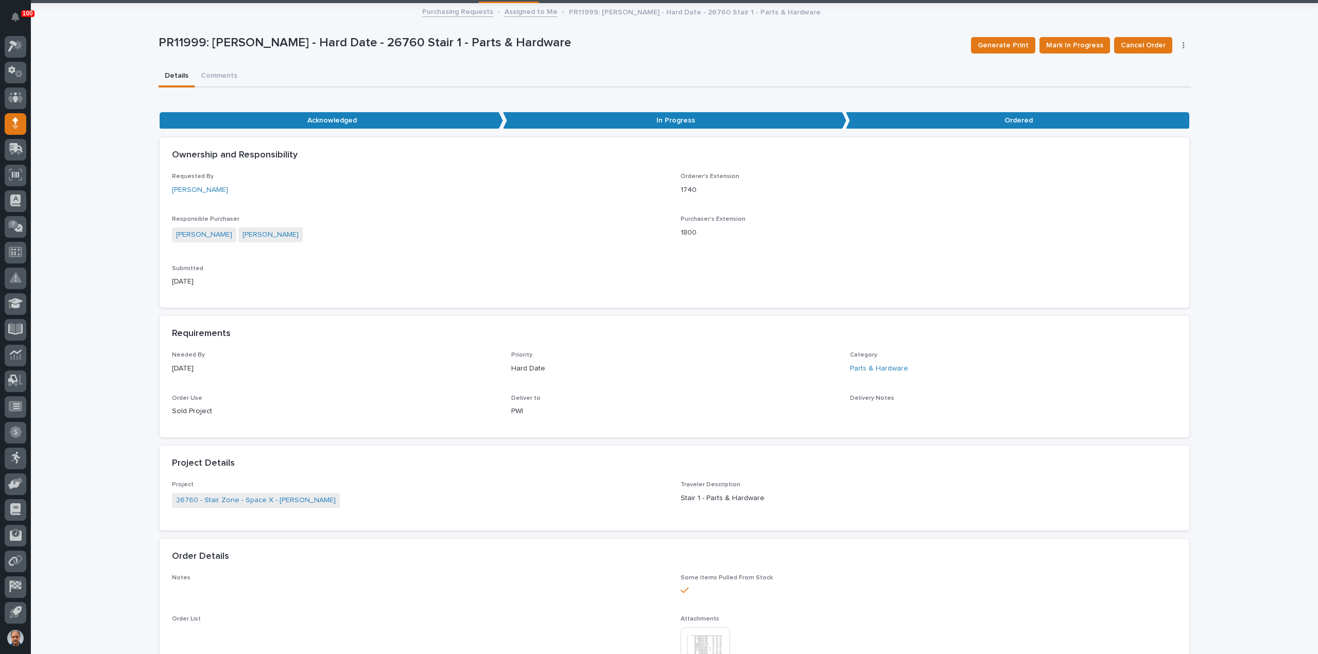
scroll to position [0, 0]
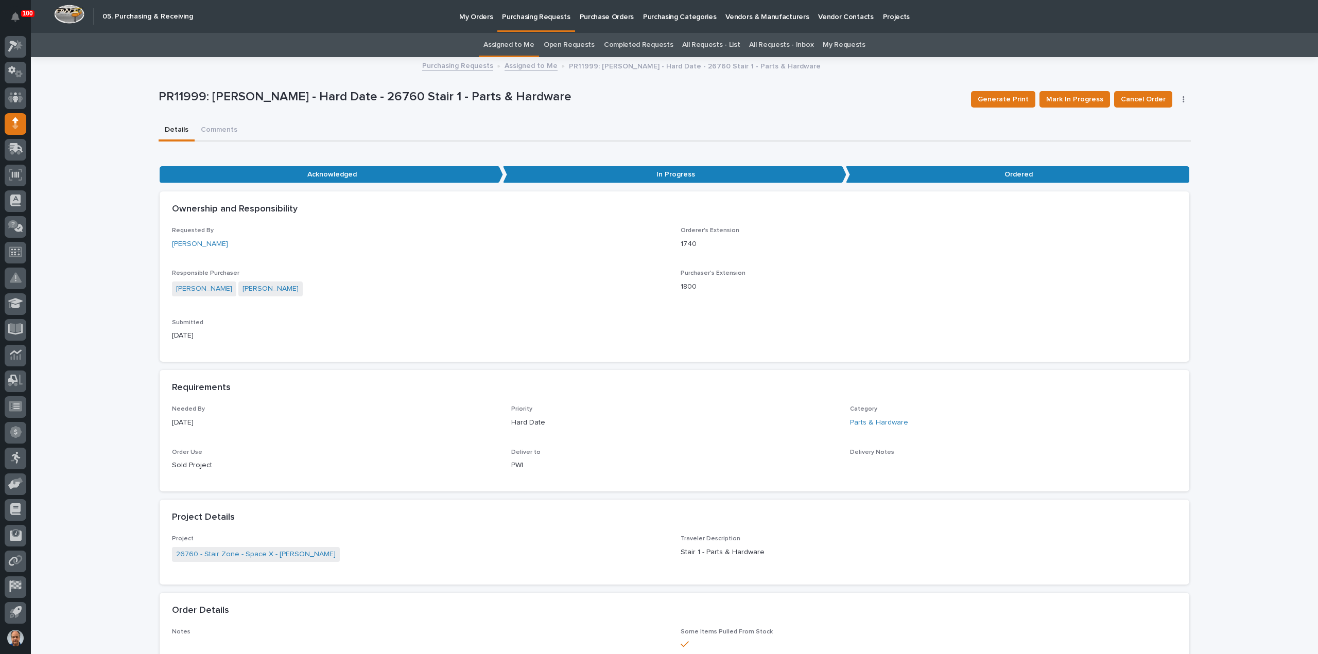
click at [533, 66] on link "Assigned to Me" at bounding box center [530, 65] width 53 height 12
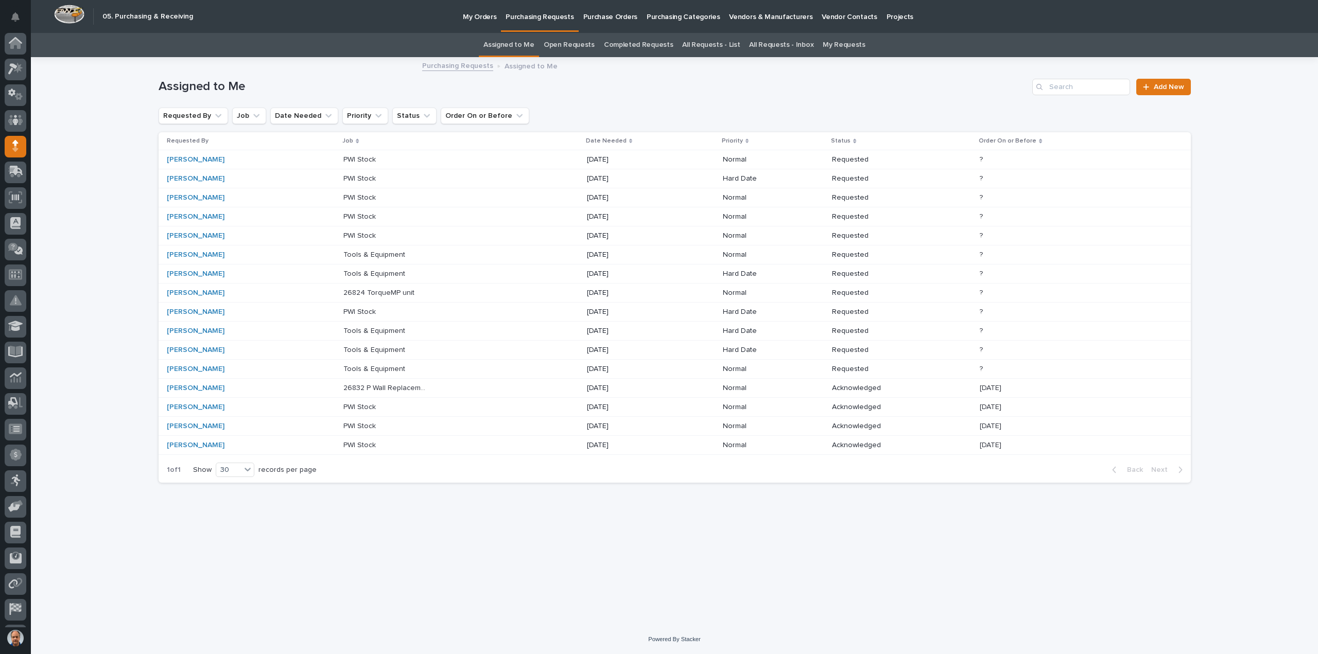
scroll to position [23, 0]
click at [478, 291] on div "26824 TorqueMP unit 26824 TorqueMP unit" at bounding box center [460, 293] width 235 height 17
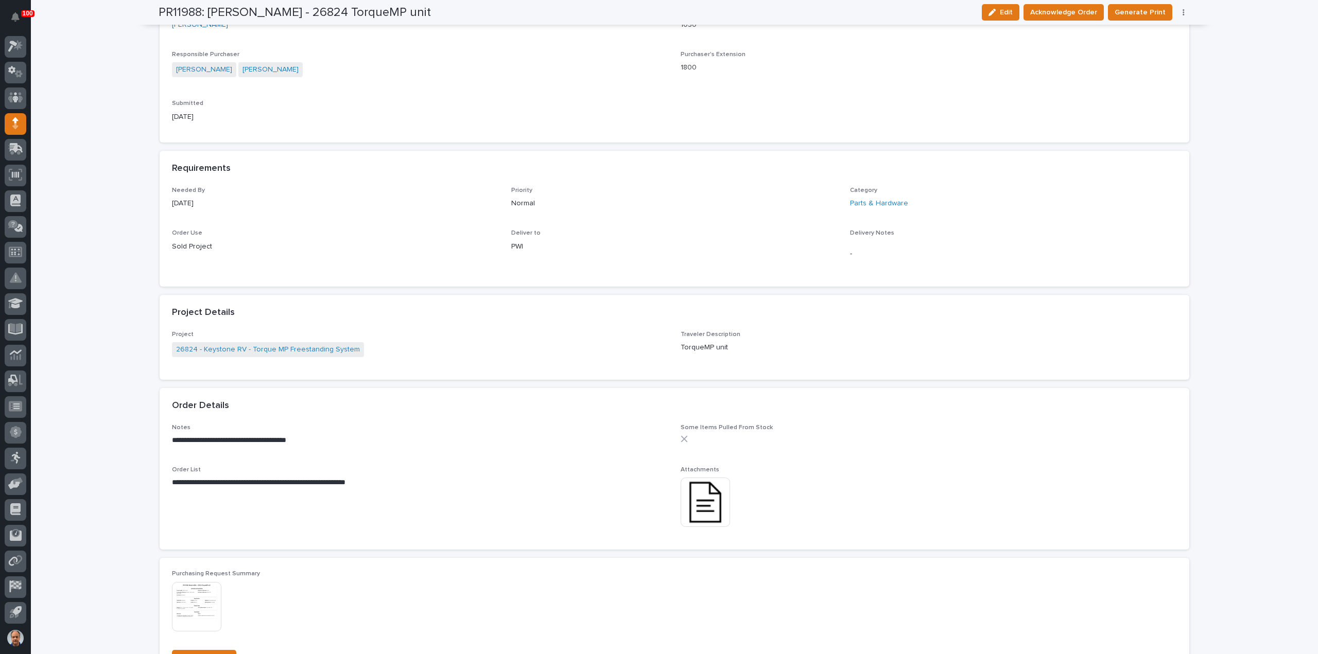
scroll to position [412, 0]
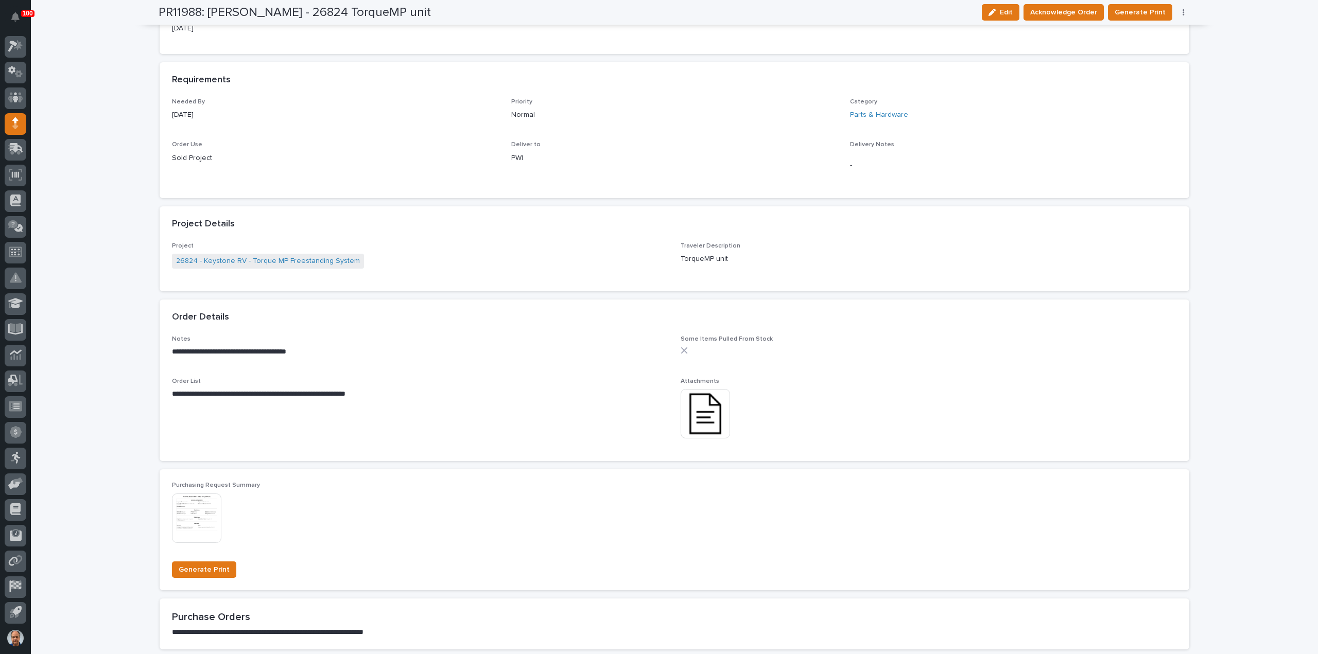
click at [705, 397] on img at bounding box center [705, 413] width 49 height 49
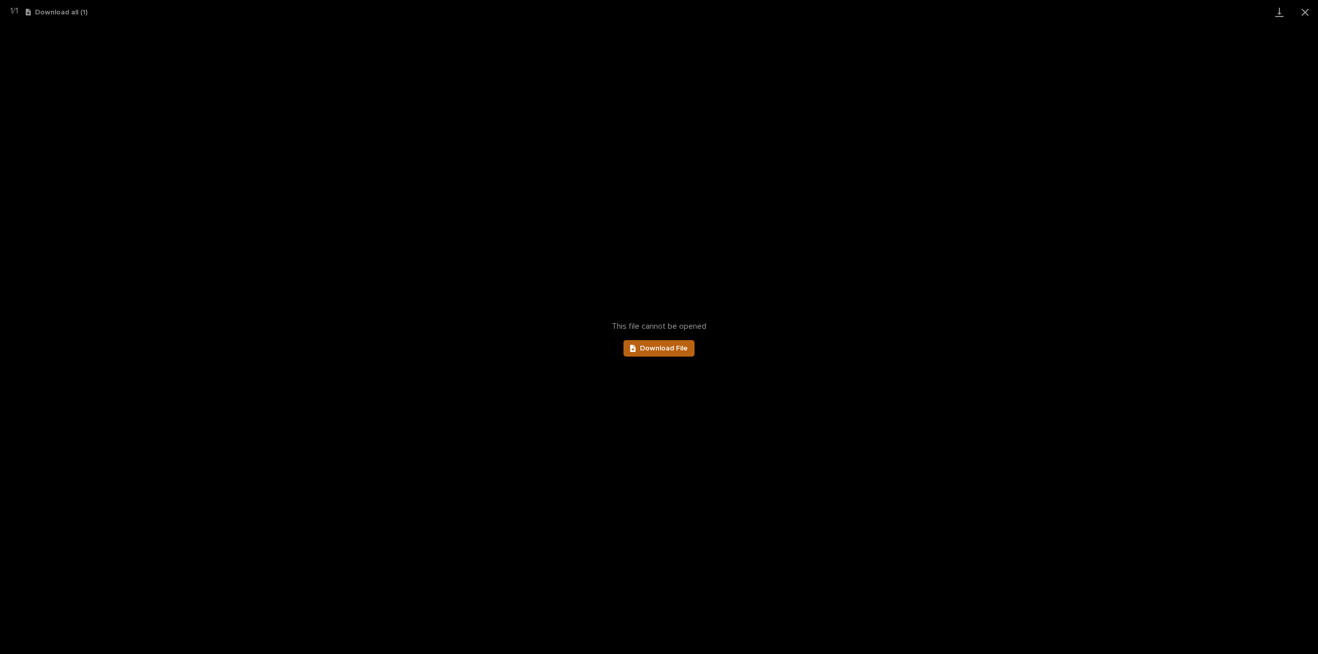
click at [661, 348] on span "Download File" at bounding box center [664, 348] width 48 height 7
click at [1303, 8] on button "Close gallery" at bounding box center [1305, 12] width 26 height 24
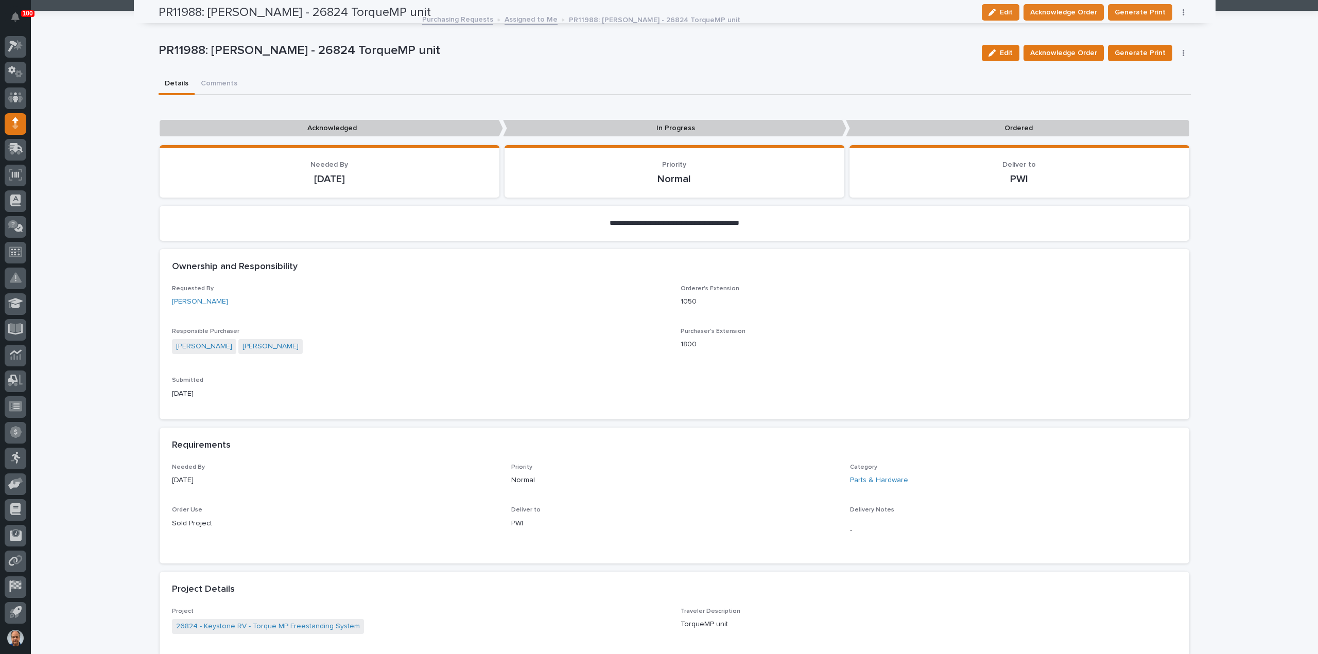
scroll to position [0, 0]
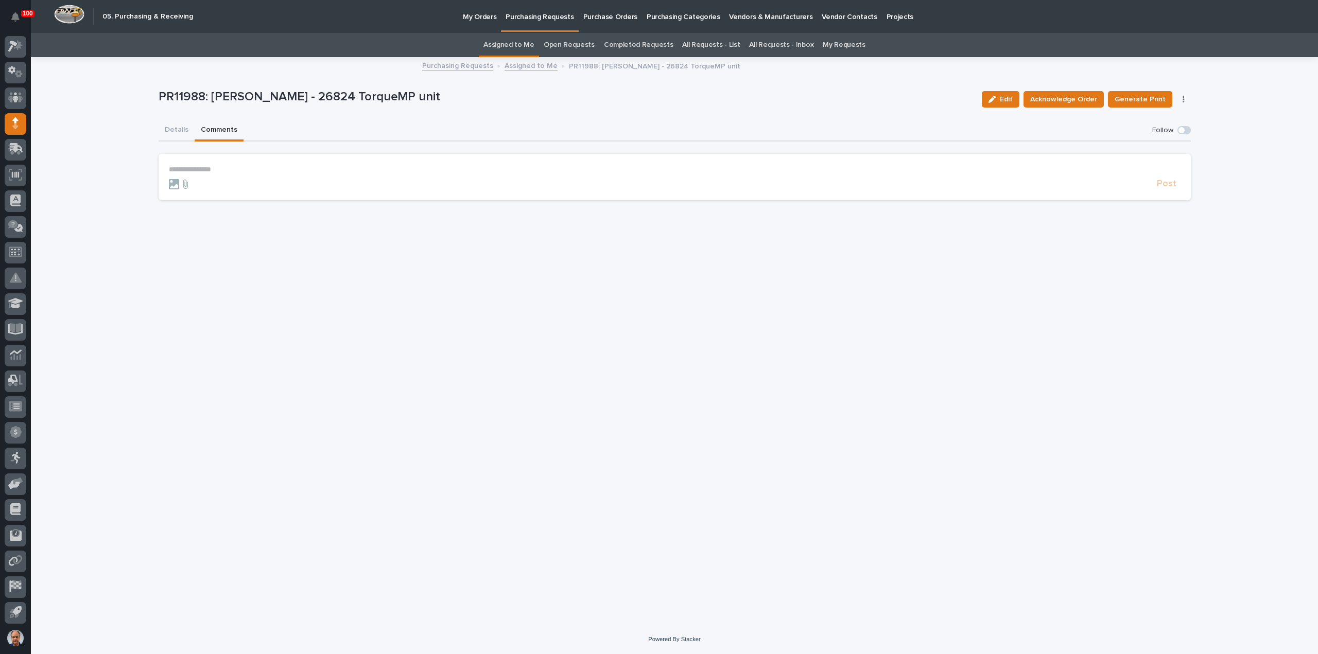
click at [208, 128] on button "Comments" at bounding box center [219, 131] width 49 height 22
click at [190, 170] on p "**********" at bounding box center [675, 169] width 1012 height 9
click at [1171, 189] on span "Post" at bounding box center [1167, 189] width 20 height 12
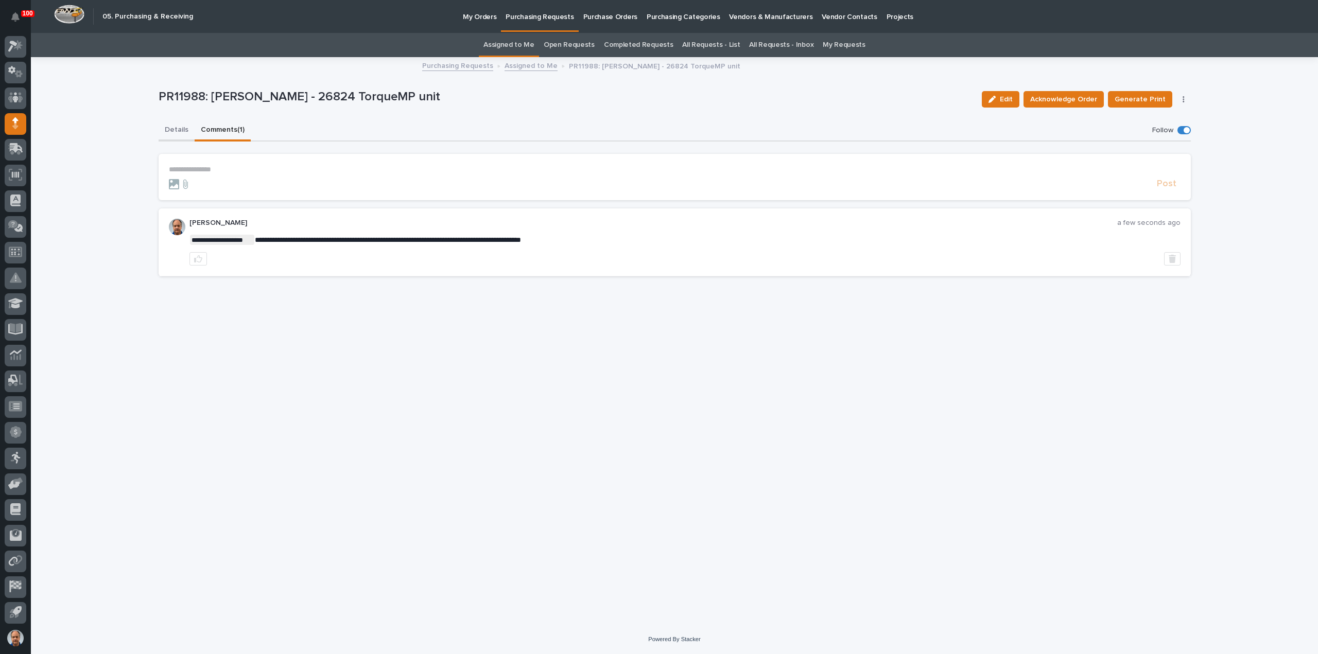
click at [176, 127] on button "Details" at bounding box center [177, 131] width 36 height 22
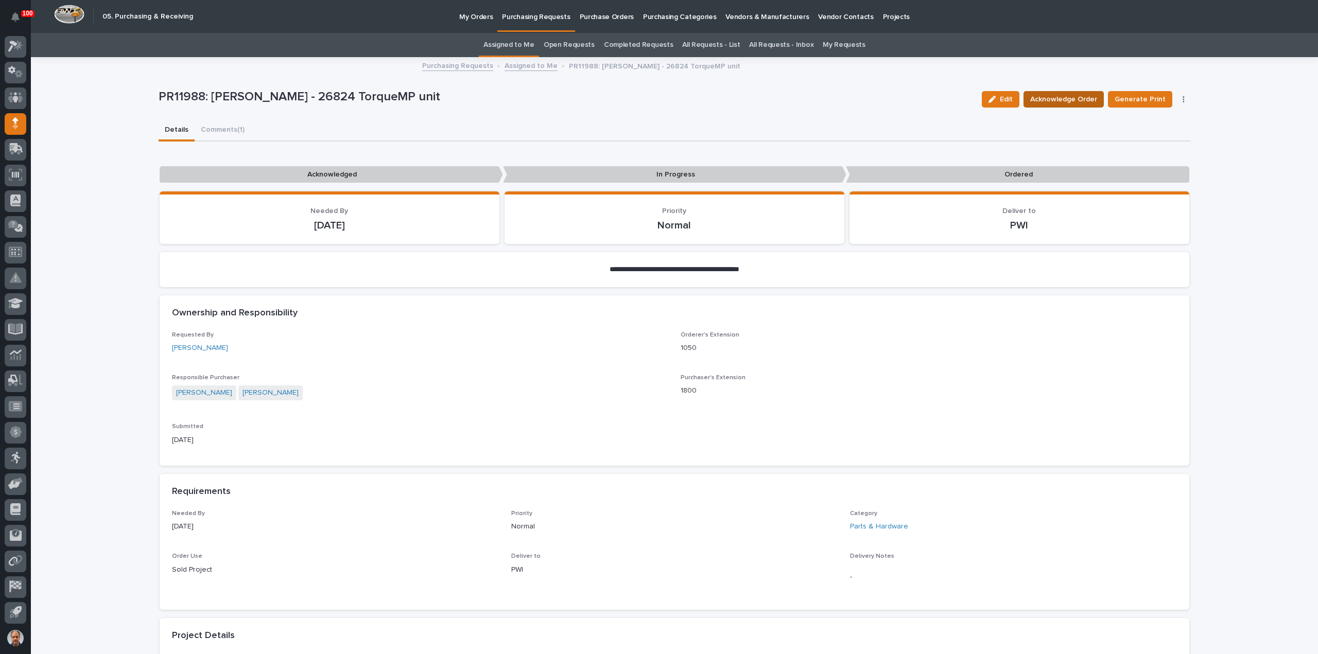
click at [1082, 97] on span "Acknowledge Order" at bounding box center [1063, 99] width 67 height 12
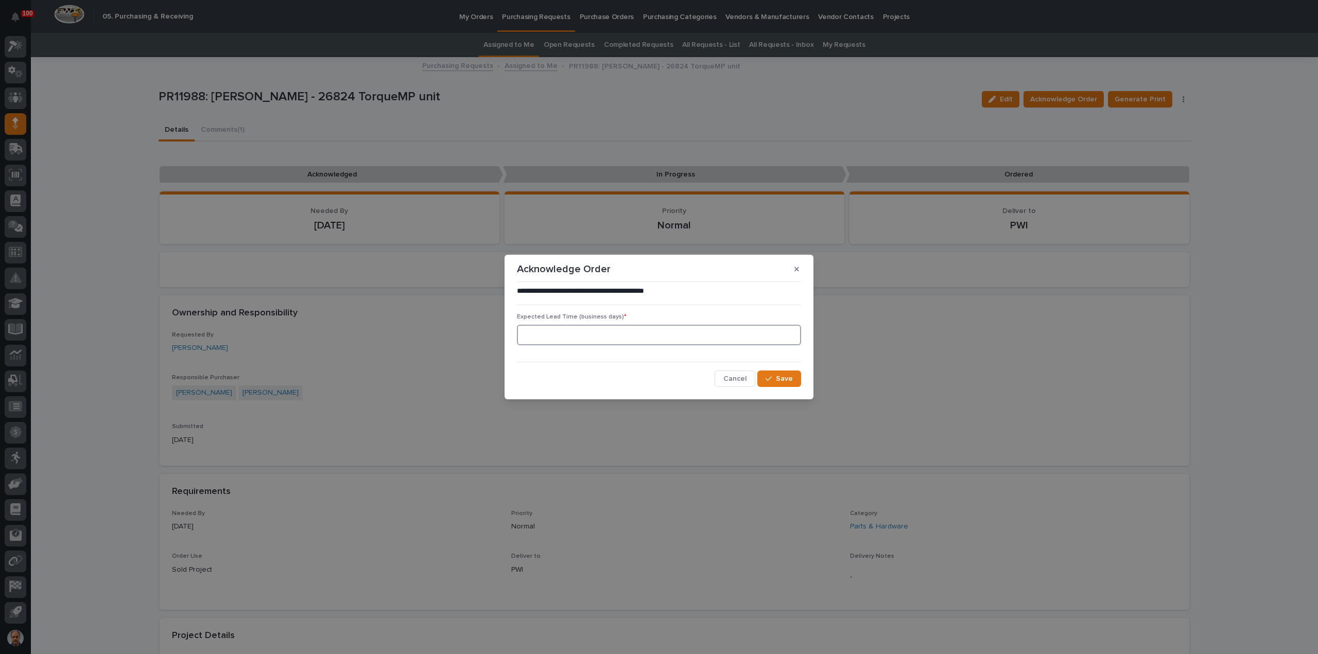
click at [549, 336] on input at bounding box center [659, 335] width 284 height 21
type input "1"
click at [786, 378] on span "Save" at bounding box center [784, 378] width 17 height 9
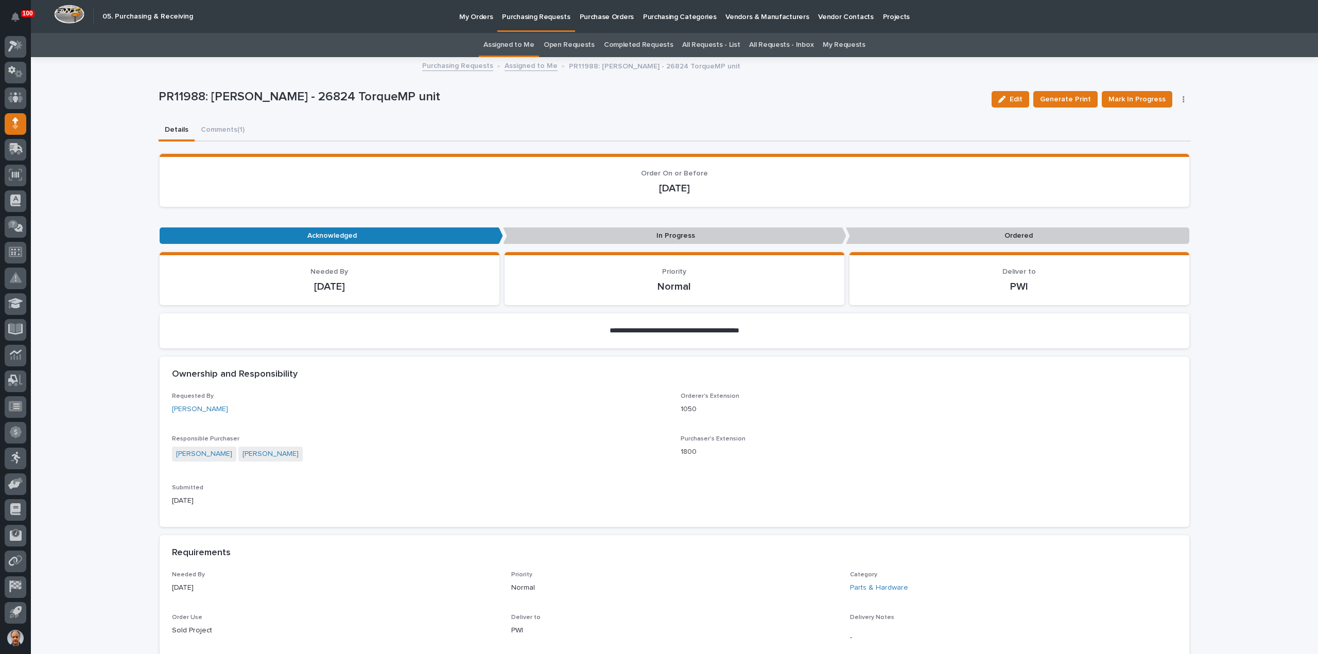
click at [535, 65] on link "Assigned to Me" at bounding box center [530, 65] width 53 height 12
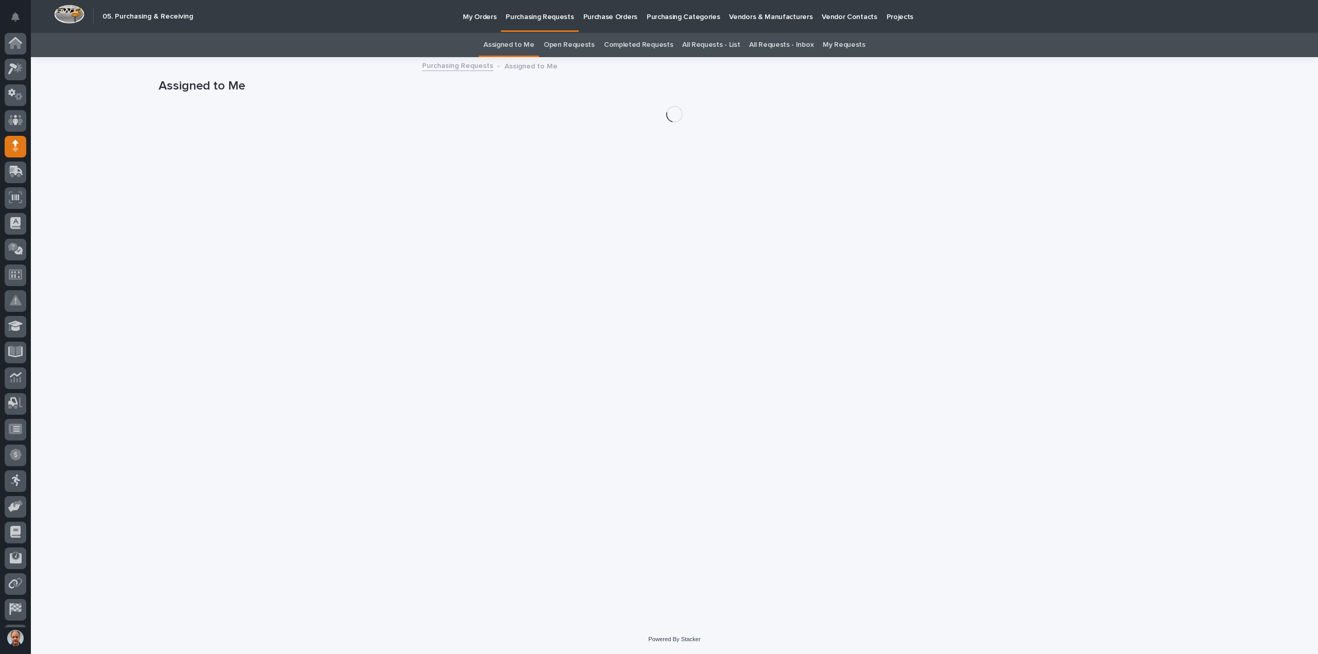
scroll to position [23, 0]
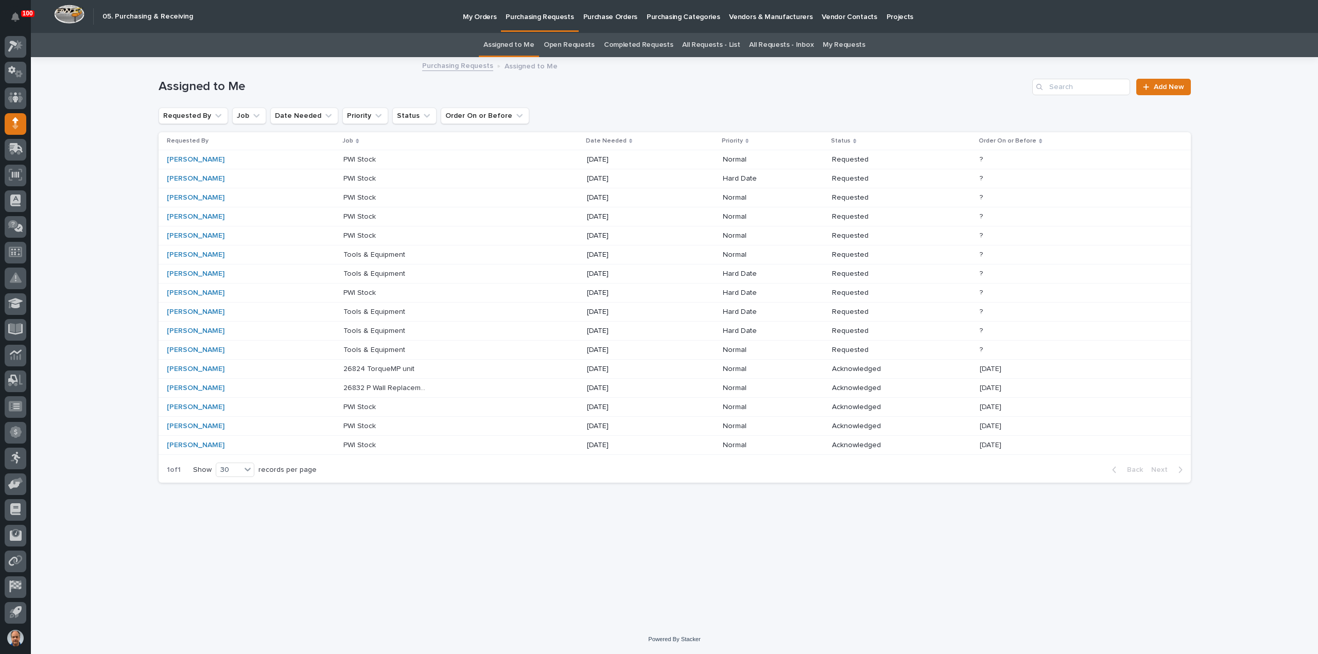
click at [365, 348] on p "Tools & Equipment" at bounding box center [375, 349] width 64 height 11
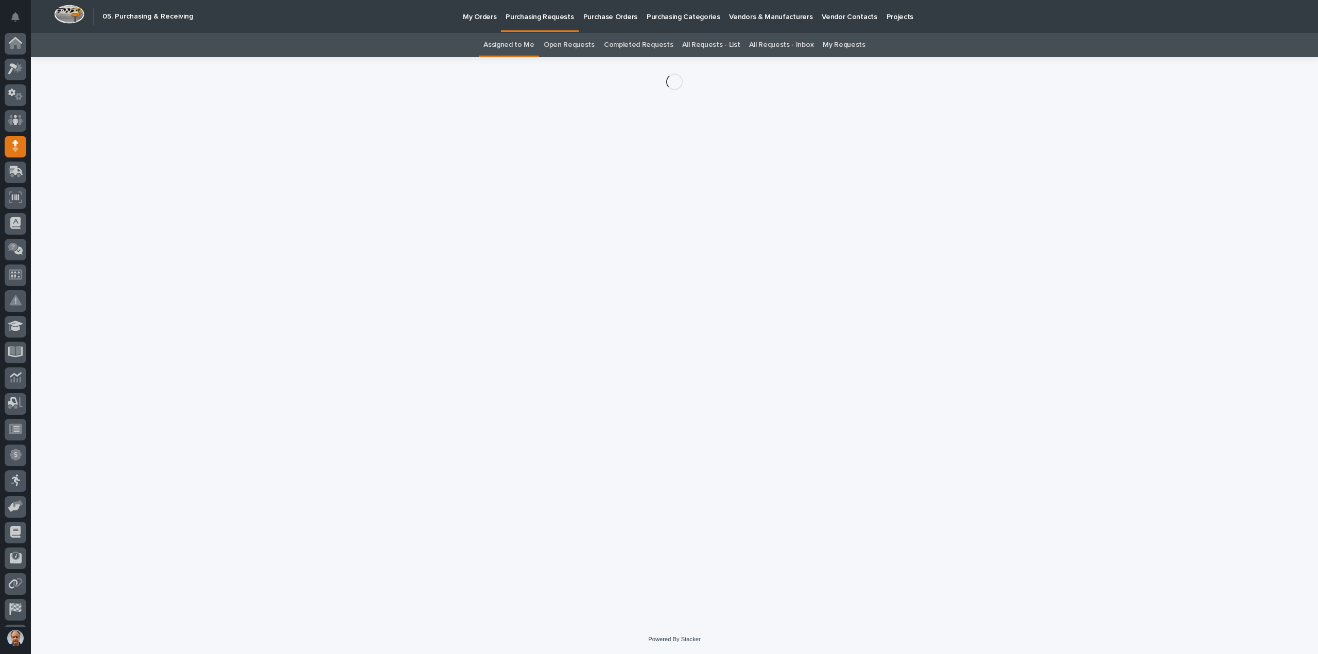
scroll to position [23, 0]
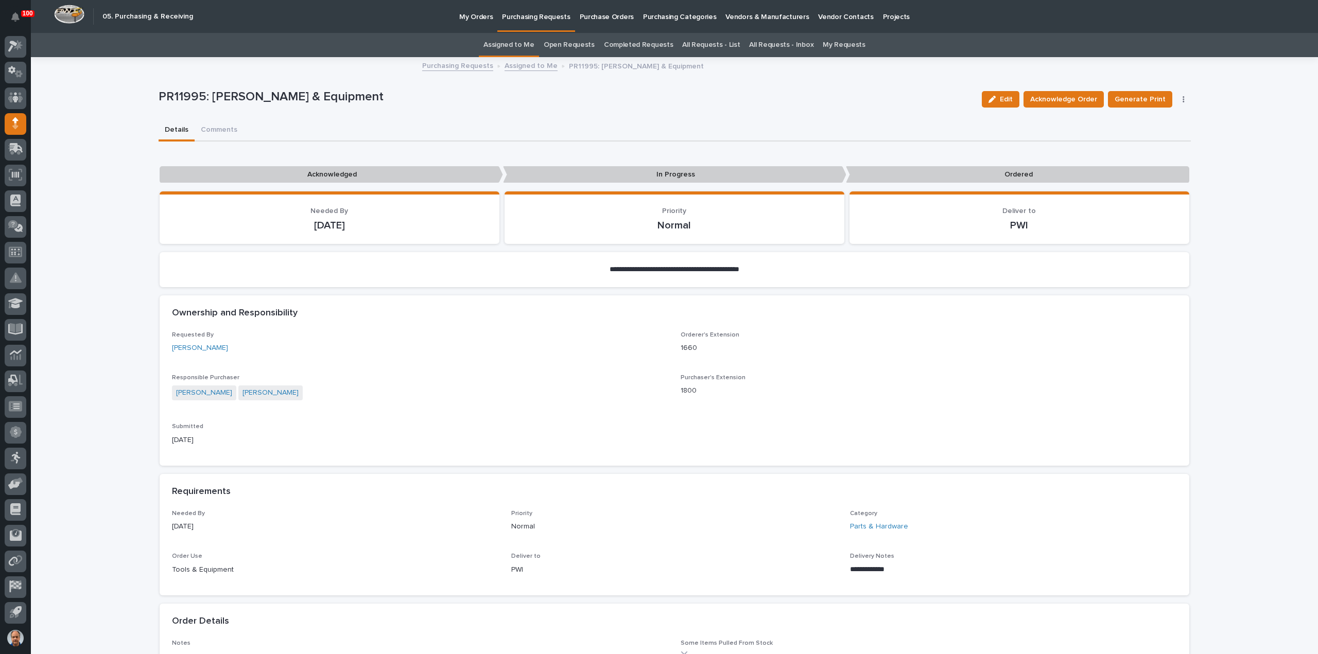
click at [531, 62] on link "Assigned to Me" at bounding box center [530, 65] width 53 height 12
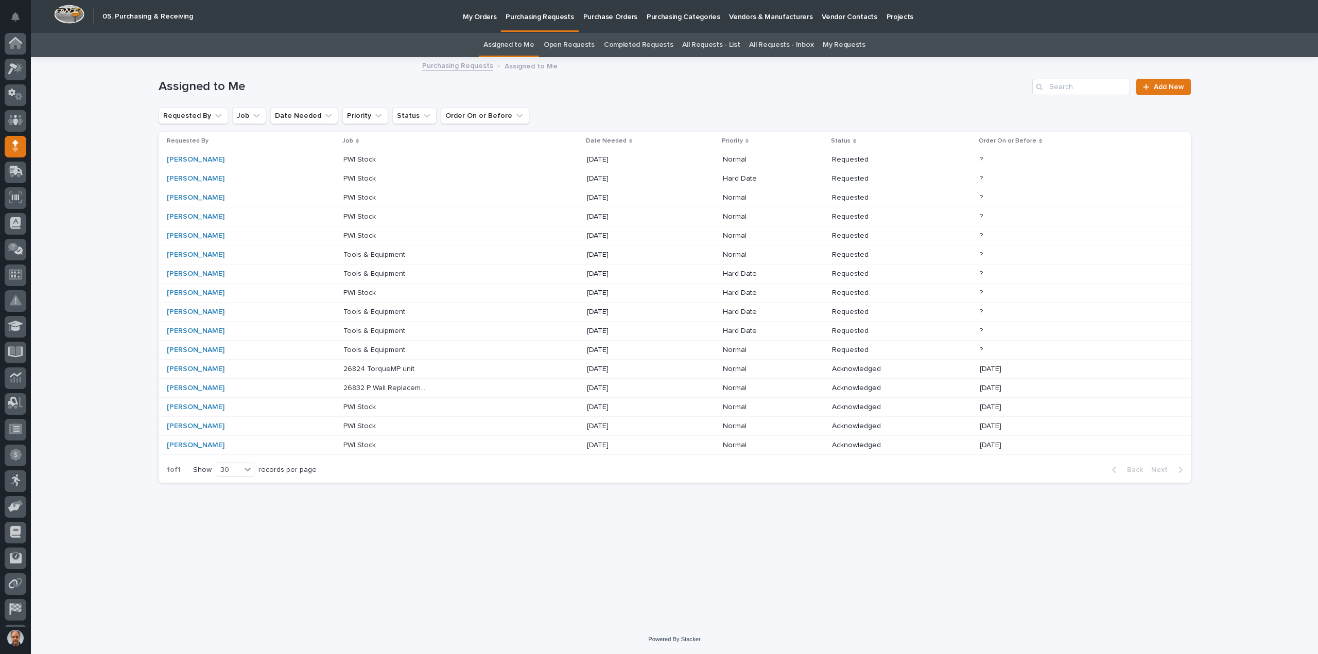
scroll to position [23, 0]
click at [344, 366] on p "26824 TorqueMP unit" at bounding box center [379, 368] width 73 height 11
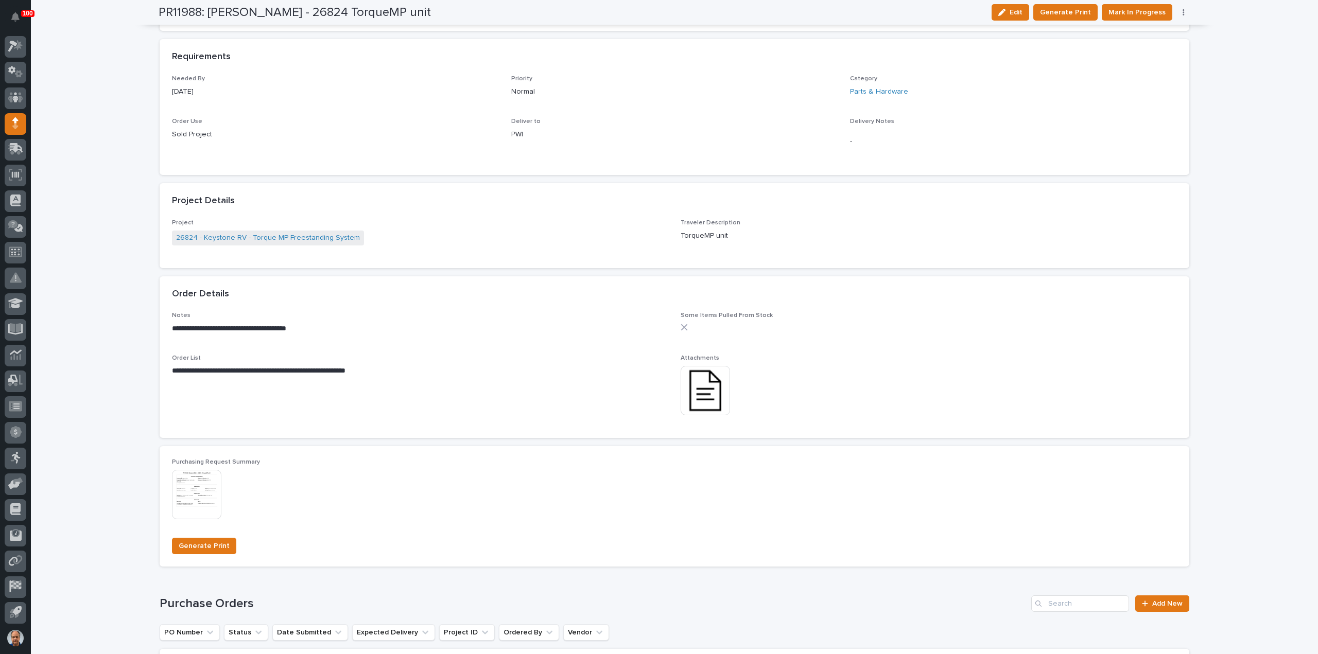
scroll to position [702, 0]
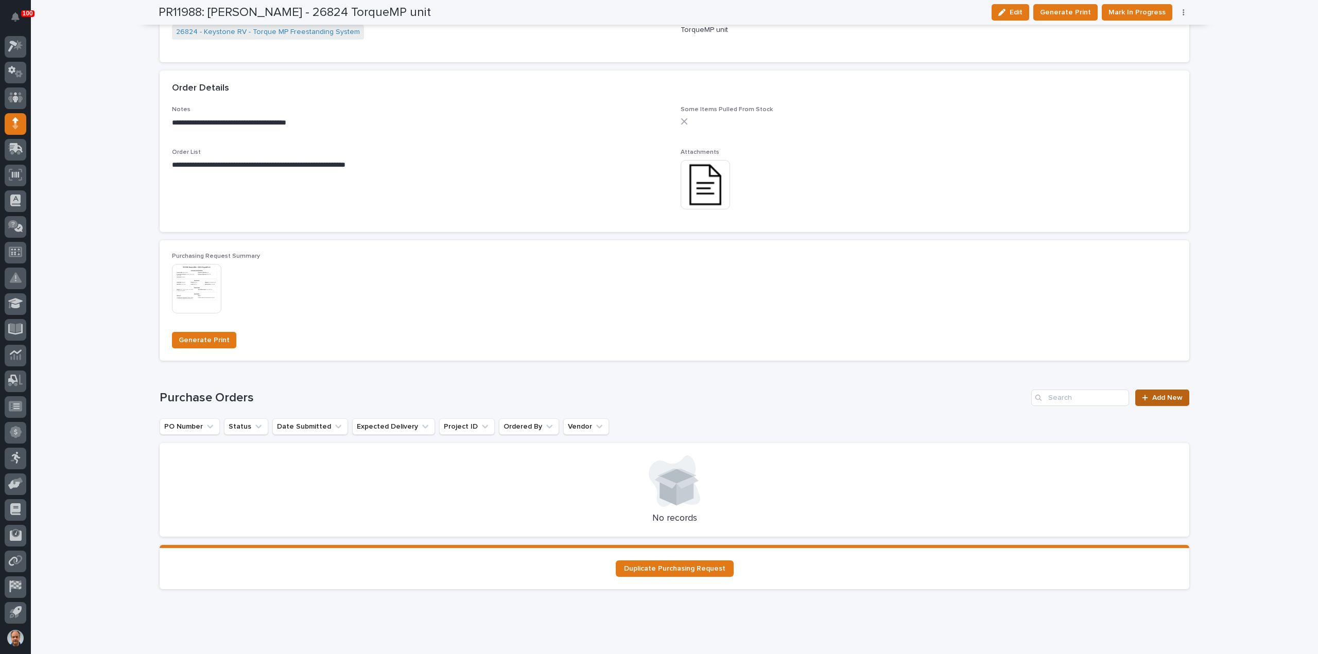
click at [1168, 397] on span "Add New" at bounding box center [1167, 397] width 30 height 7
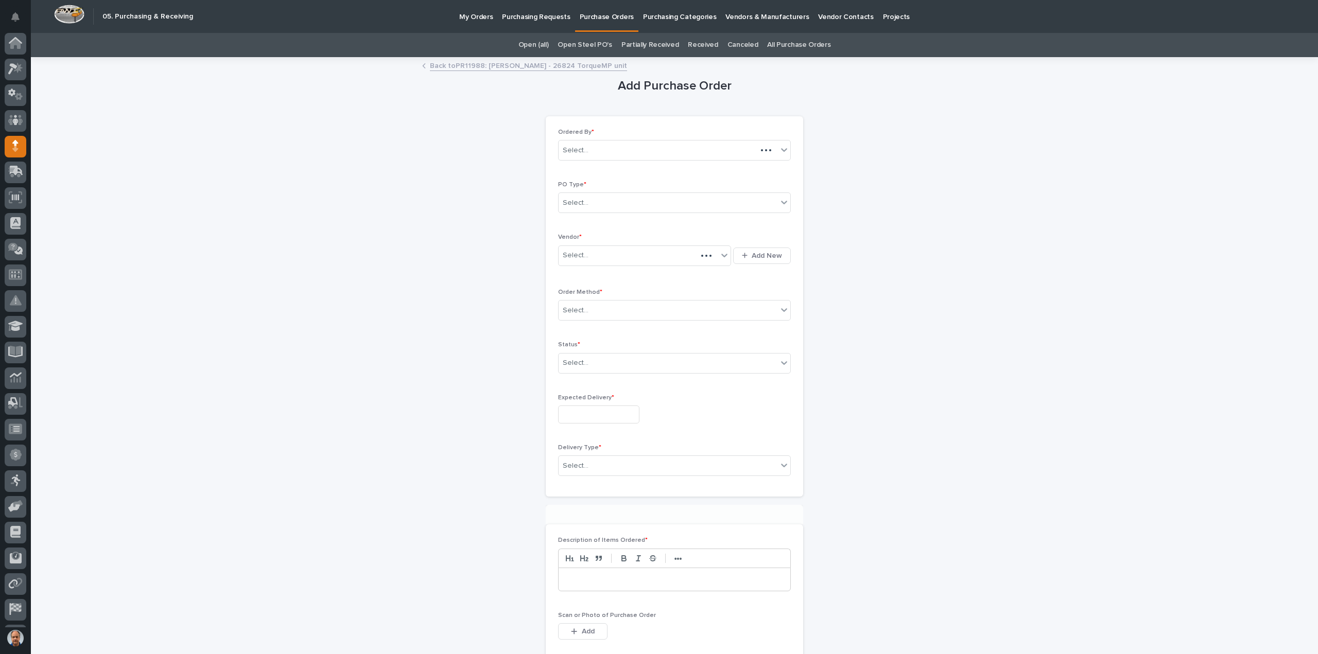
scroll to position [23, 0]
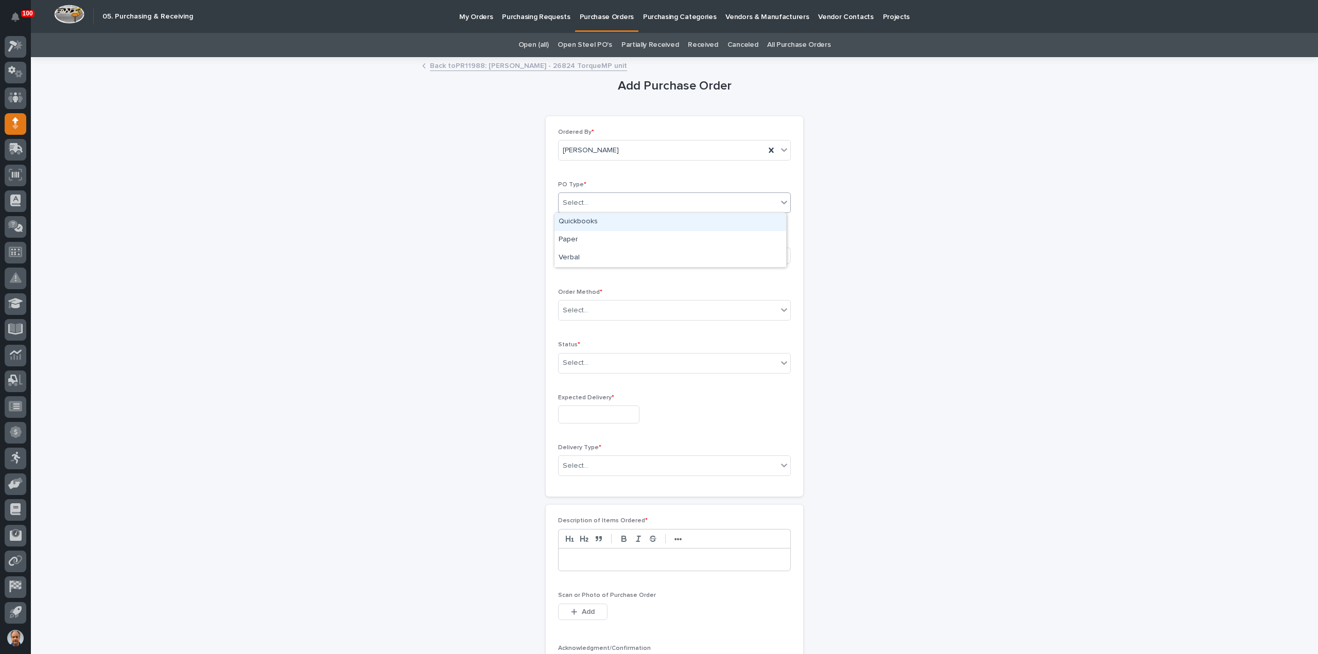
click at [624, 200] on div "Select..." at bounding box center [668, 203] width 219 height 17
click at [593, 238] on div "Paper" at bounding box center [670, 240] width 232 height 18
click at [594, 257] on div "Select..." at bounding box center [638, 255] width 159 height 17
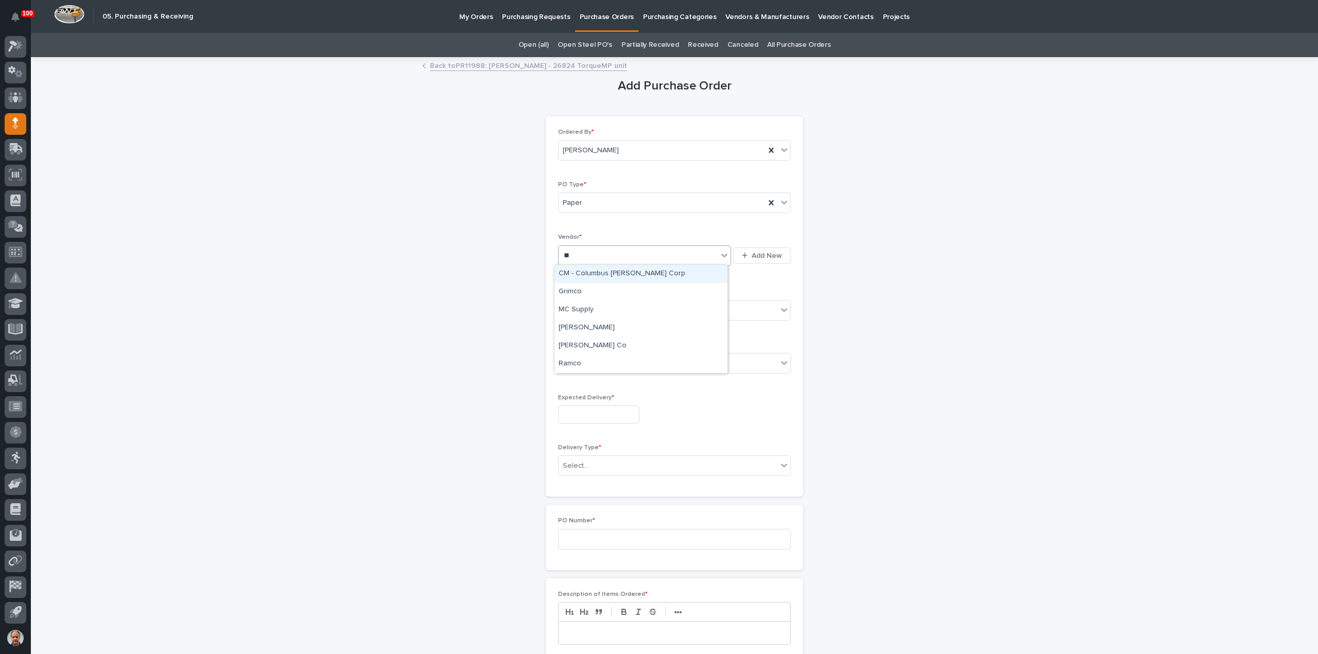
type input "***"
click at [600, 309] on div "Select..." at bounding box center [668, 310] width 219 height 17
click at [591, 329] on div "Online Order" at bounding box center [670, 329] width 232 height 18
click at [581, 364] on div "Select..." at bounding box center [576, 363] width 26 height 11
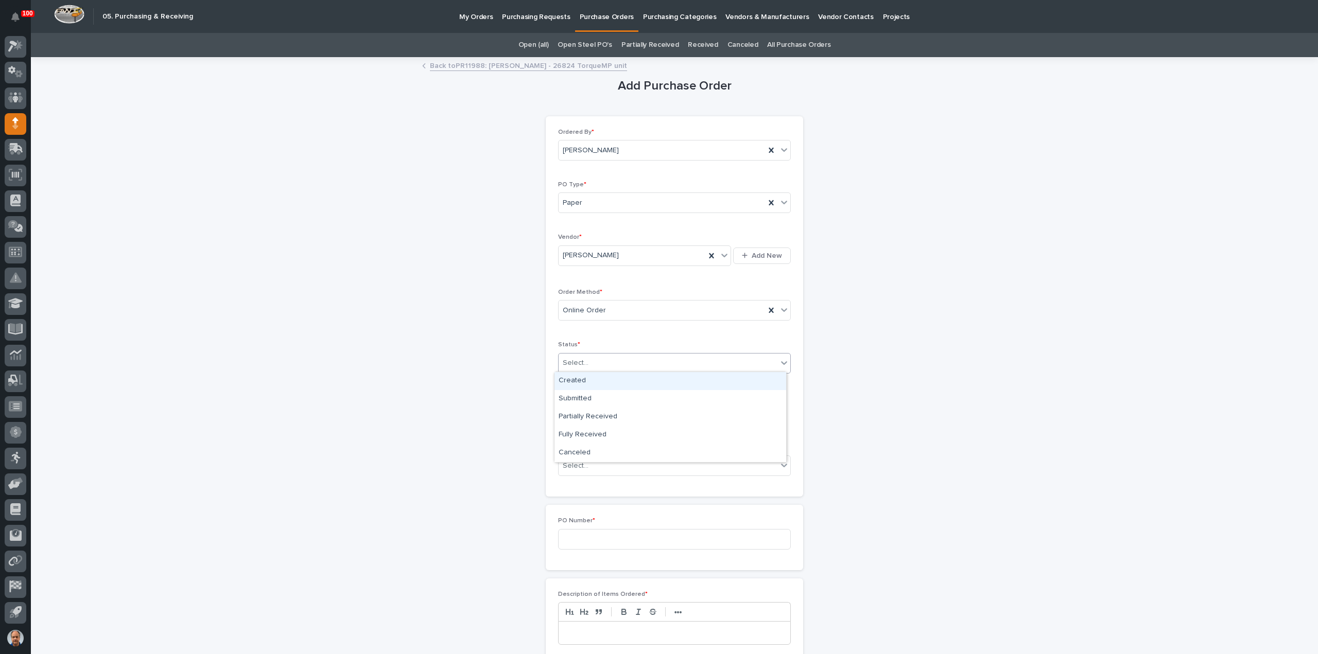
click at [580, 385] on div "Created" at bounding box center [670, 381] width 232 height 18
click at [591, 362] on div "Created" at bounding box center [662, 363] width 206 height 17
drag, startPoint x: 588, startPoint y: 394, endPoint x: 590, endPoint y: 404, distance: 10.5
click at [587, 395] on div "Submitted" at bounding box center [670, 399] width 232 height 18
click at [600, 415] on input "text" at bounding box center [598, 415] width 81 height 18
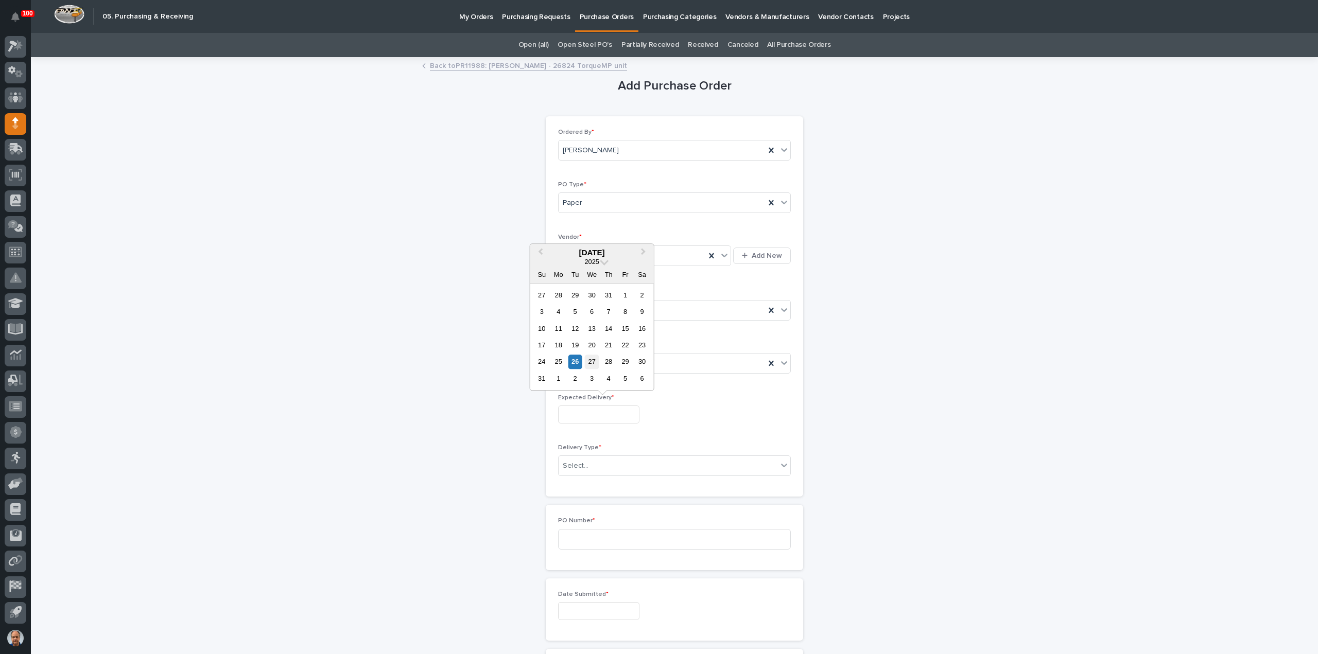
click at [591, 359] on div "27" at bounding box center [592, 362] width 14 height 14
type input "**********"
click at [585, 462] on div "Select..." at bounding box center [668, 466] width 219 height 17
click at [583, 481] on div "Deliver to PWI" at bounding box center [670, 483] width 232 height 18
click at [624, 536] on input at bounding box center [674, 539] width 233 height 21
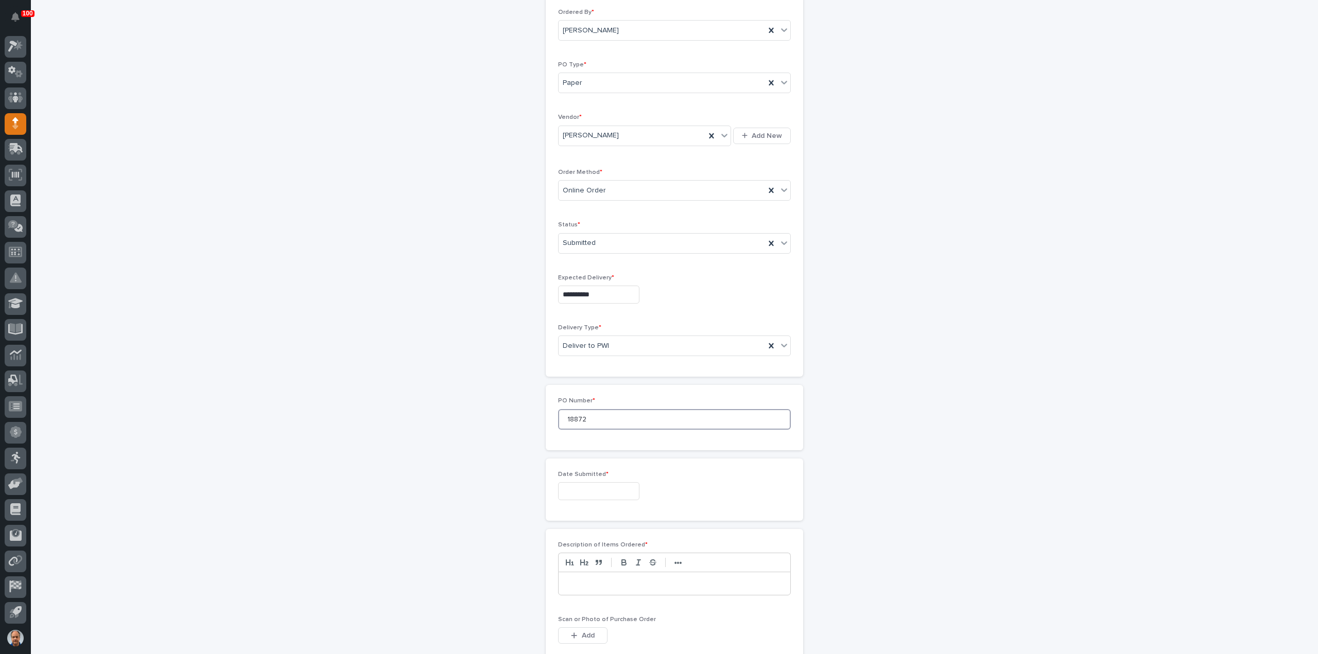
scroll to position [257, 0]
type input "18872"
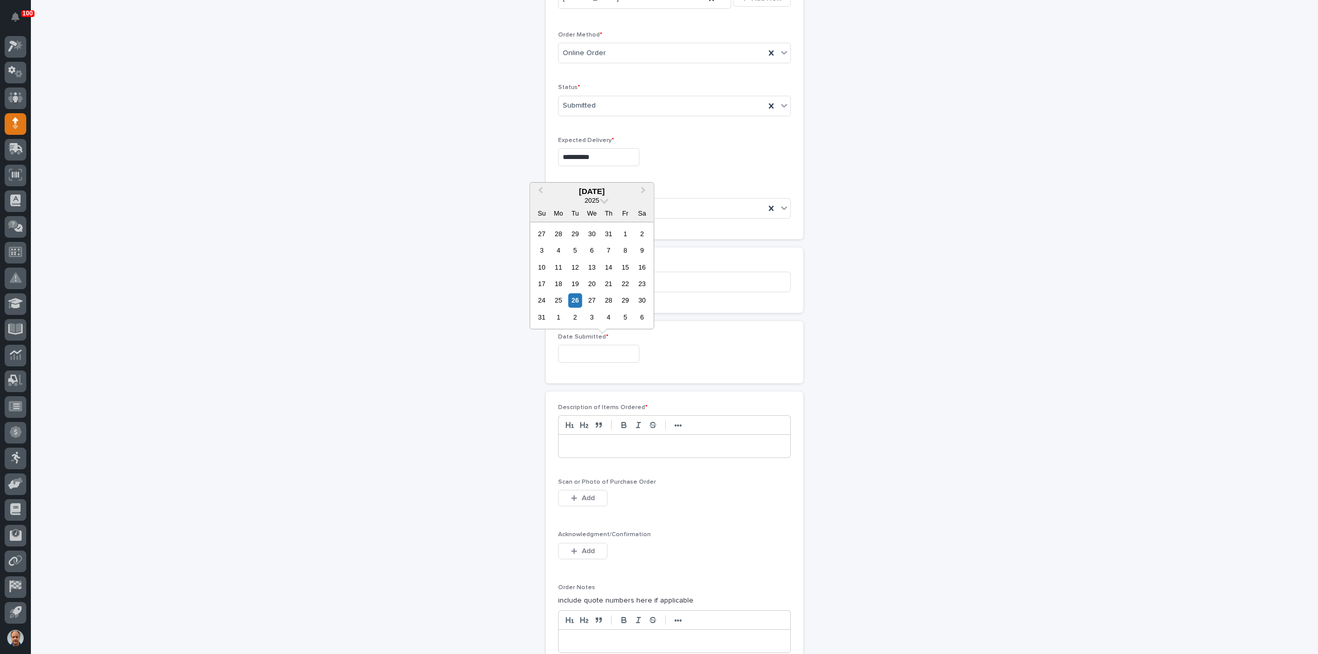
click at [605, 354] on input "text" at bounding box center [598, 354] width 81 height 18
click at [574, 300] on div "26" at bounding box center [575, 300] width 14 height 14
type input "**********"
drag, startPoint x: 604, startPoint y: 441, endPoint x: 623, endPoint y: 449, distance: 20.5
click at [606, 443] on p at bounding box center [674, 446] width 216 height 10
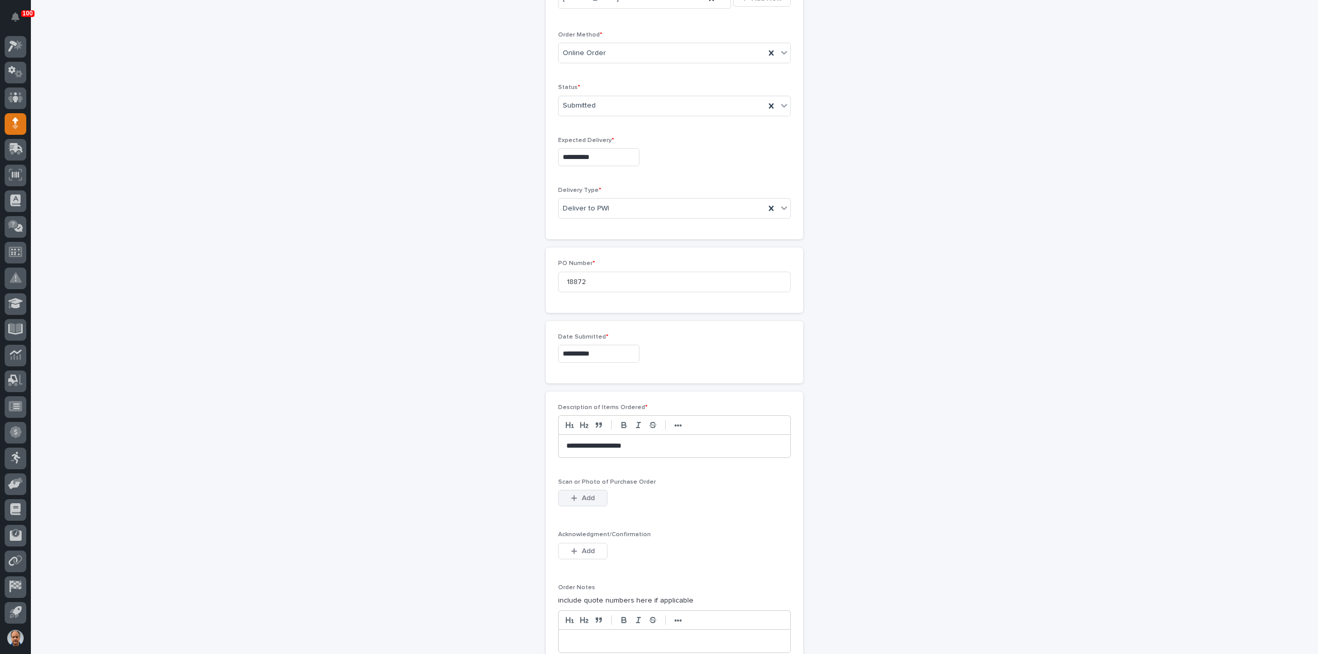
click at [583, 494] on span "Add" at bounding box center [588, 498] width 13 height 9
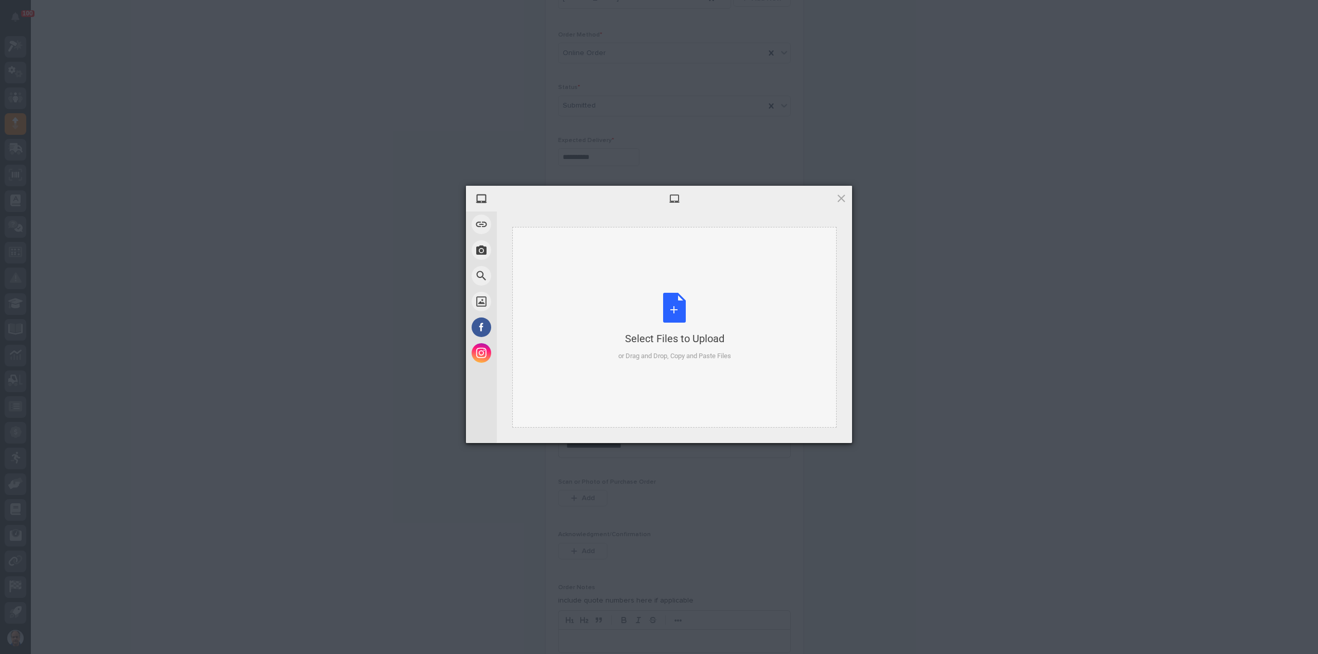
click at [672, 304] on div "Select Files to Upload or Drag and Drop, Copy and Paste Files" at bounding box center [674, 327] width 113 height 68
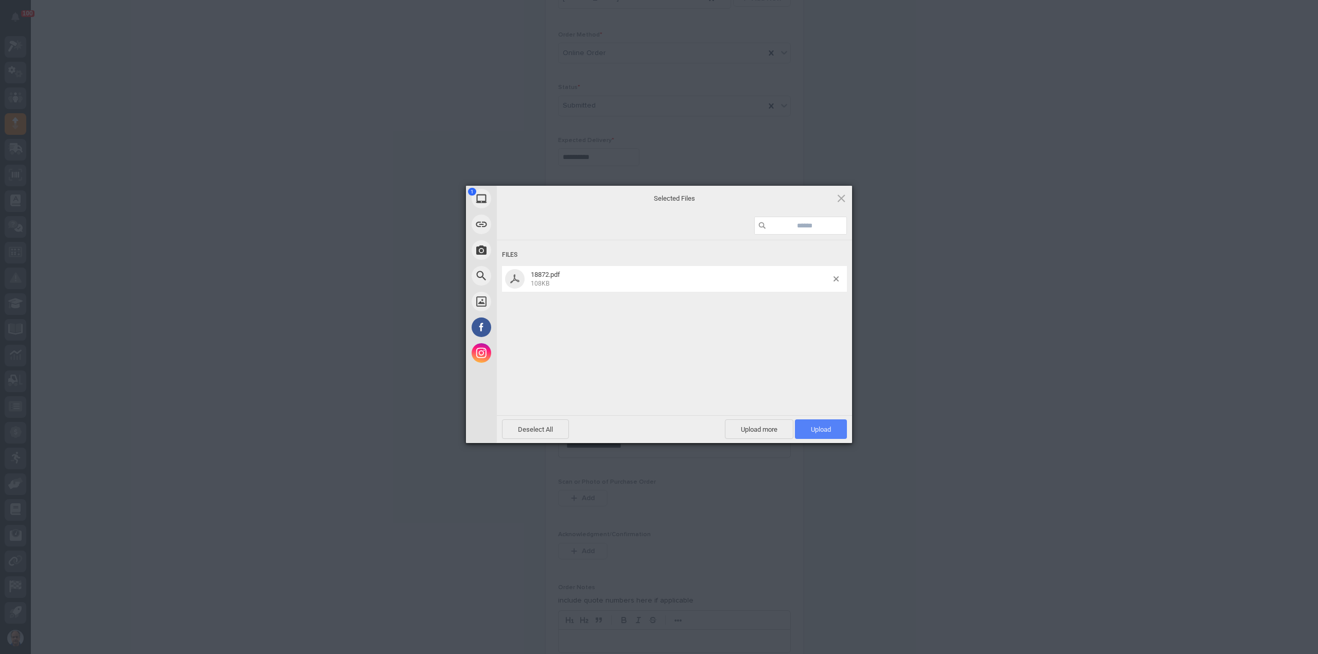
click at [815, 426] on span "Upload 1" at bounding box center [821, 430] width 20 height 8
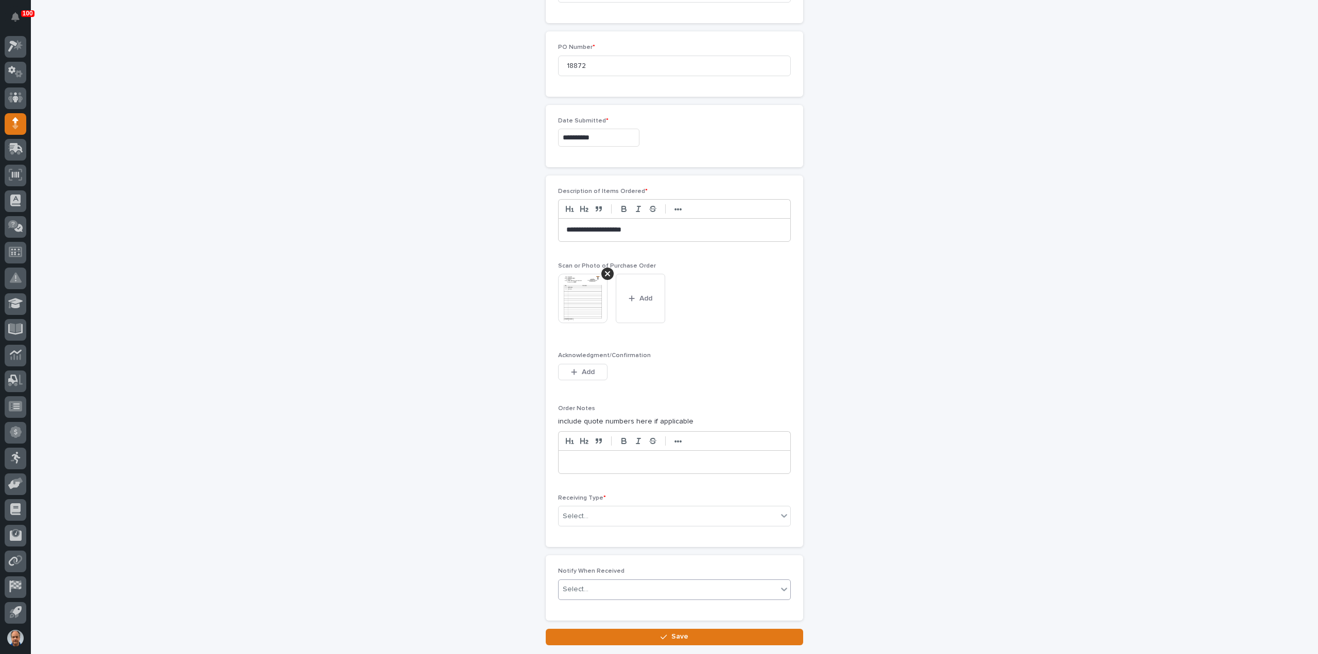
scroll to position [533, 0]
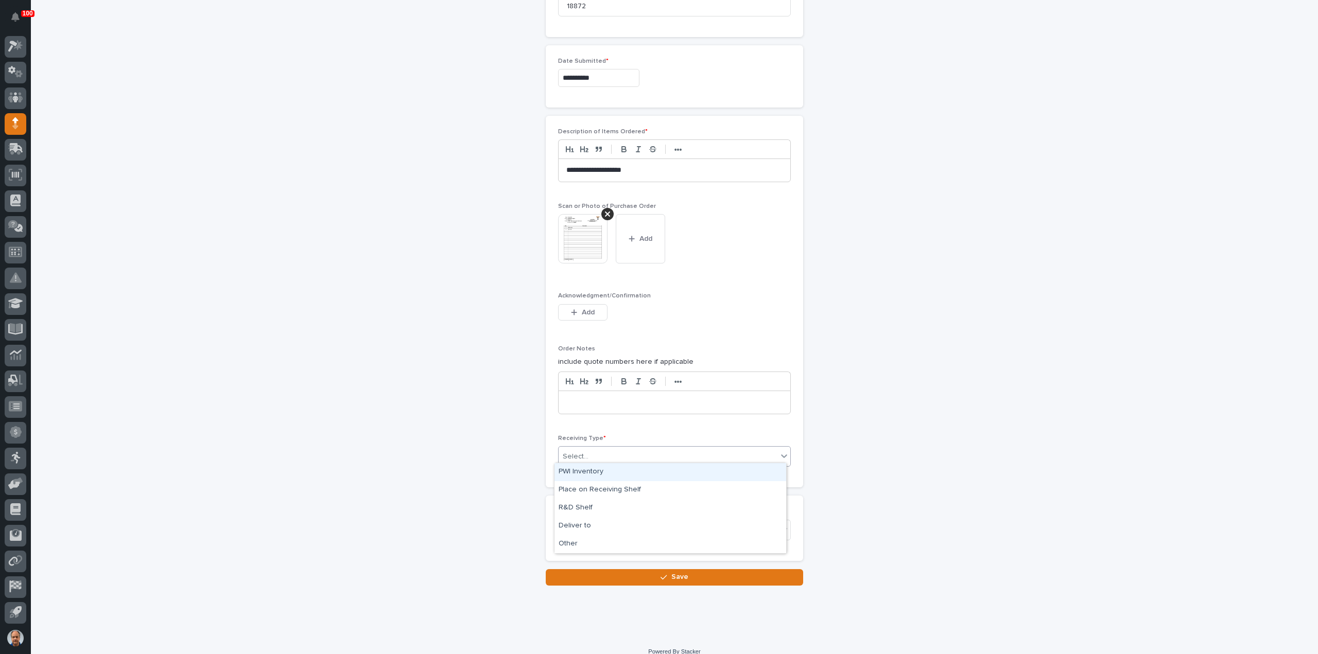
click at [593, 448] on div "Select..." at bounding box center [668, 456] width 219 height 17
click at [588, 527] on div "Deliver to" at bounding box center [670, 526] width 232 height 18
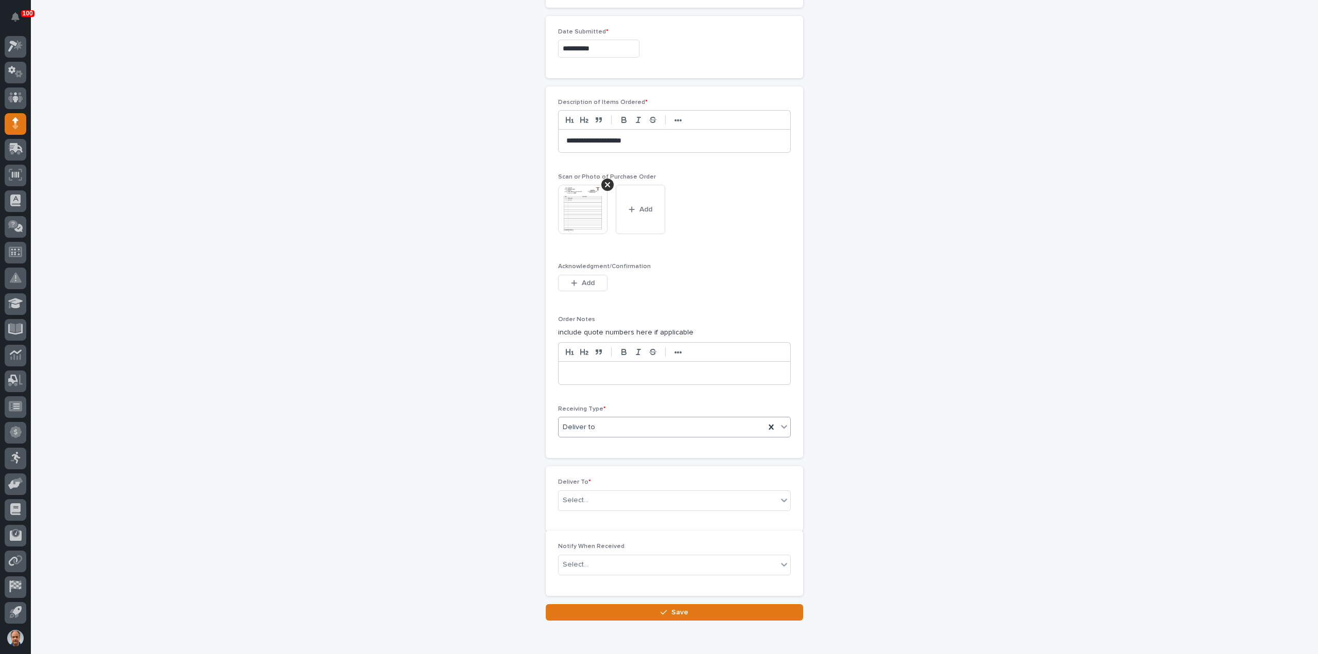
scroll to position [570, 0]
click at [602, 487] on div "Select..." at bounding box center [668, 493] width 219 height 17
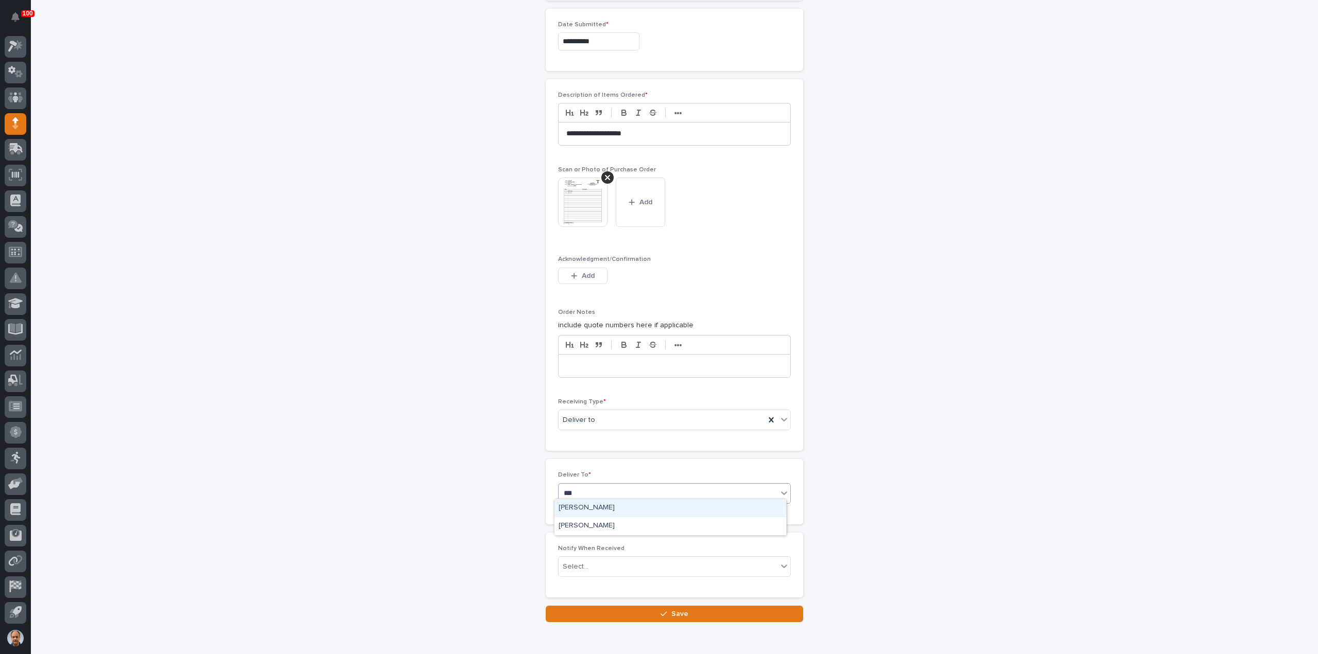
type input "****"
click at [612, 504] on div "[PERSON_NAME]" at bounding box center [670, 508] width 232 height 18
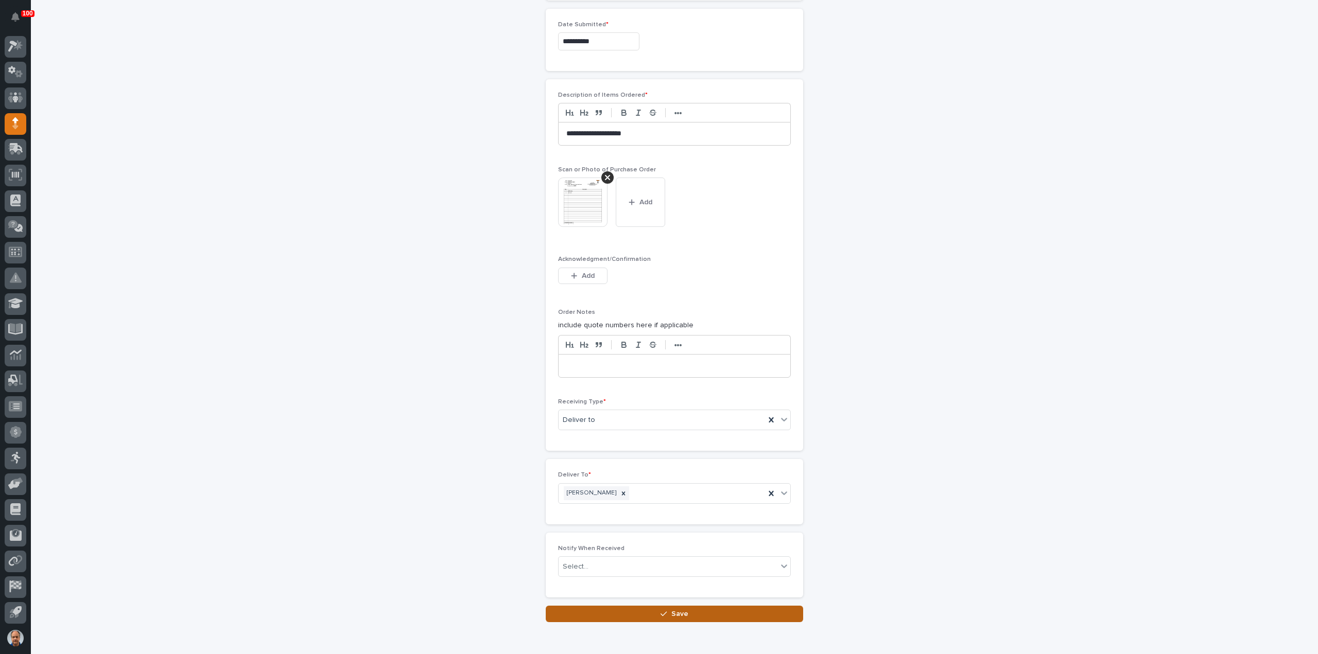
click at [666, 611] on div "button" at bounding box center [665, 614] width 10 height 7
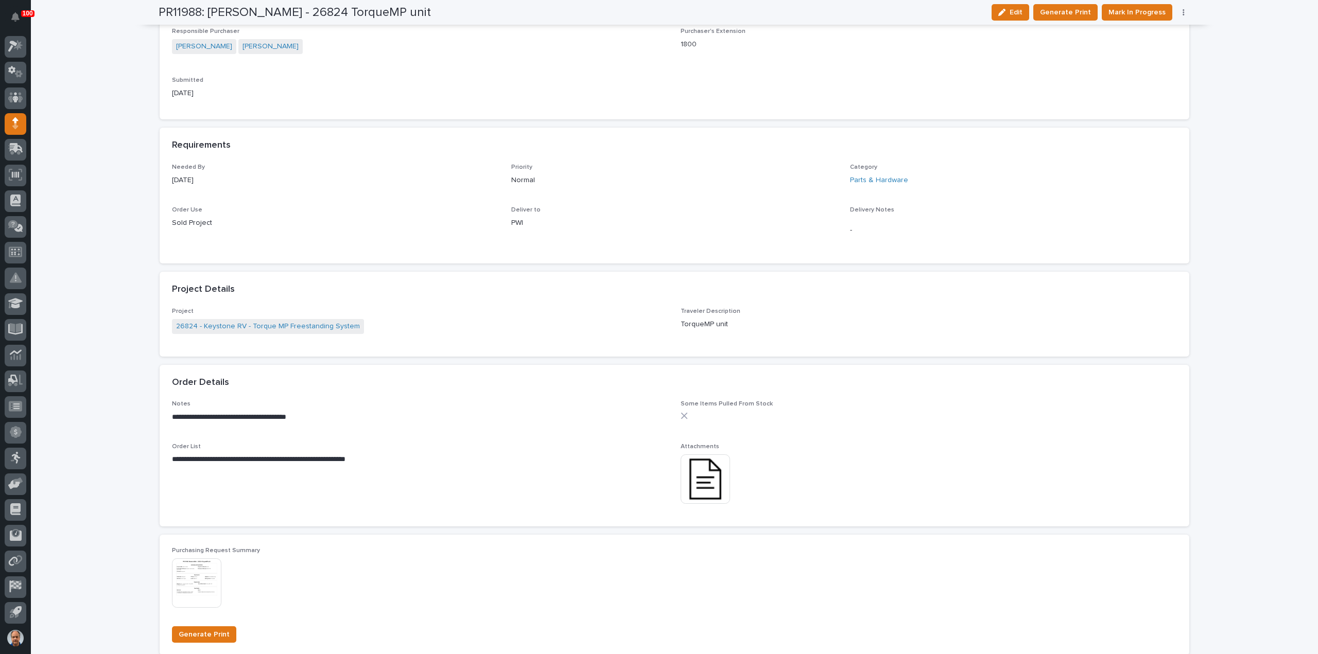
scroll to position [412, 0]
click at [699, 480] on img at bounding box center [705, 474] width 49 height 49
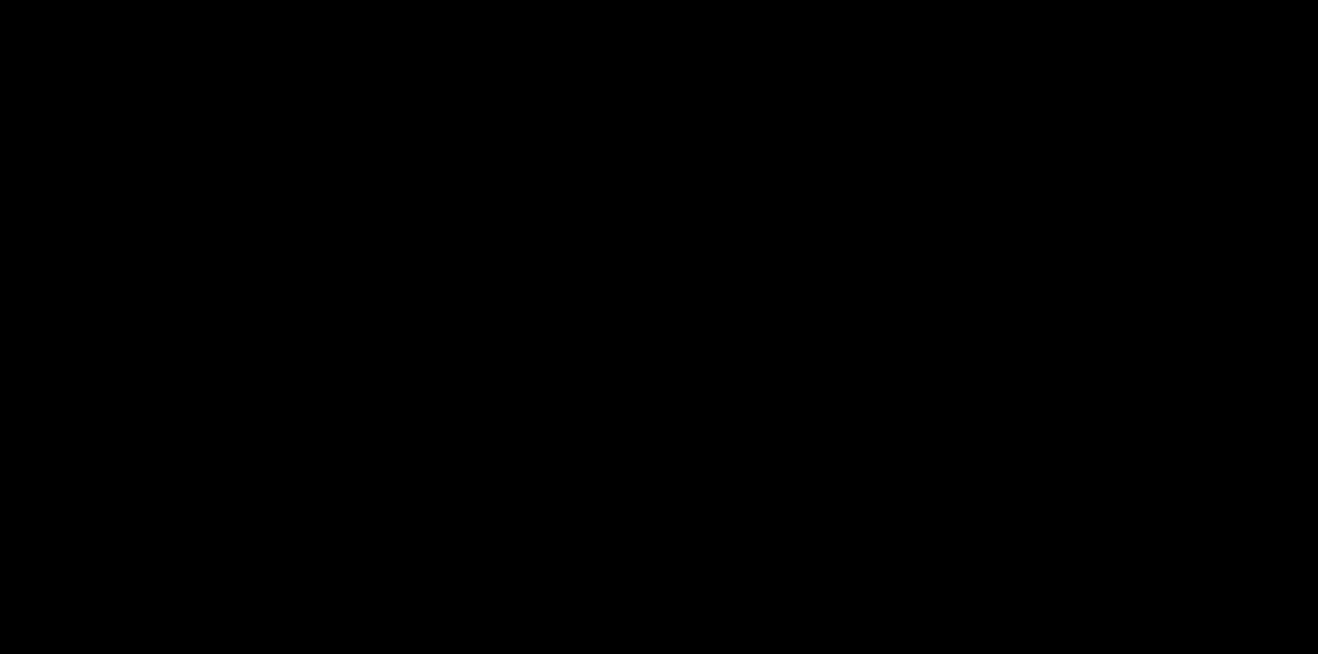
click at [700, 480] on div "This file cannot be opened Download File" at bounding box center [659, 339] width 1318 height 630
click at [1305, 7] on button "Close gallery" at bounding box center [1305, 12] width 26 height 24
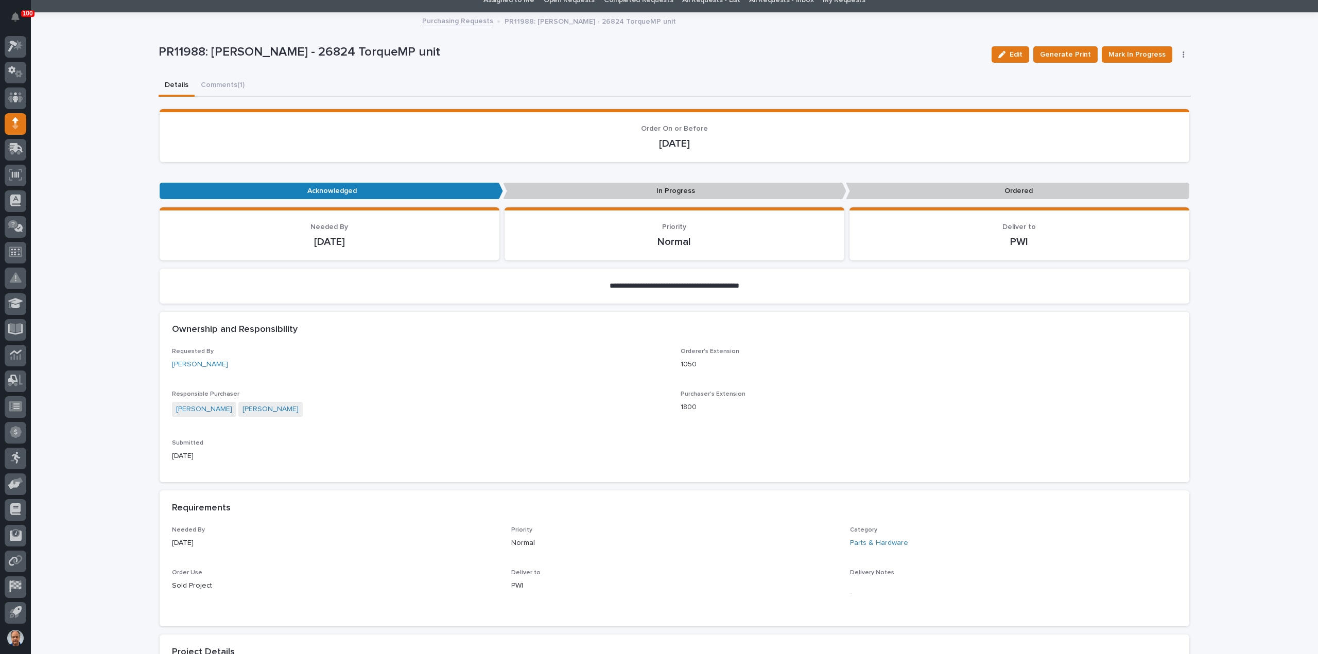
scroll to position [0, 0]
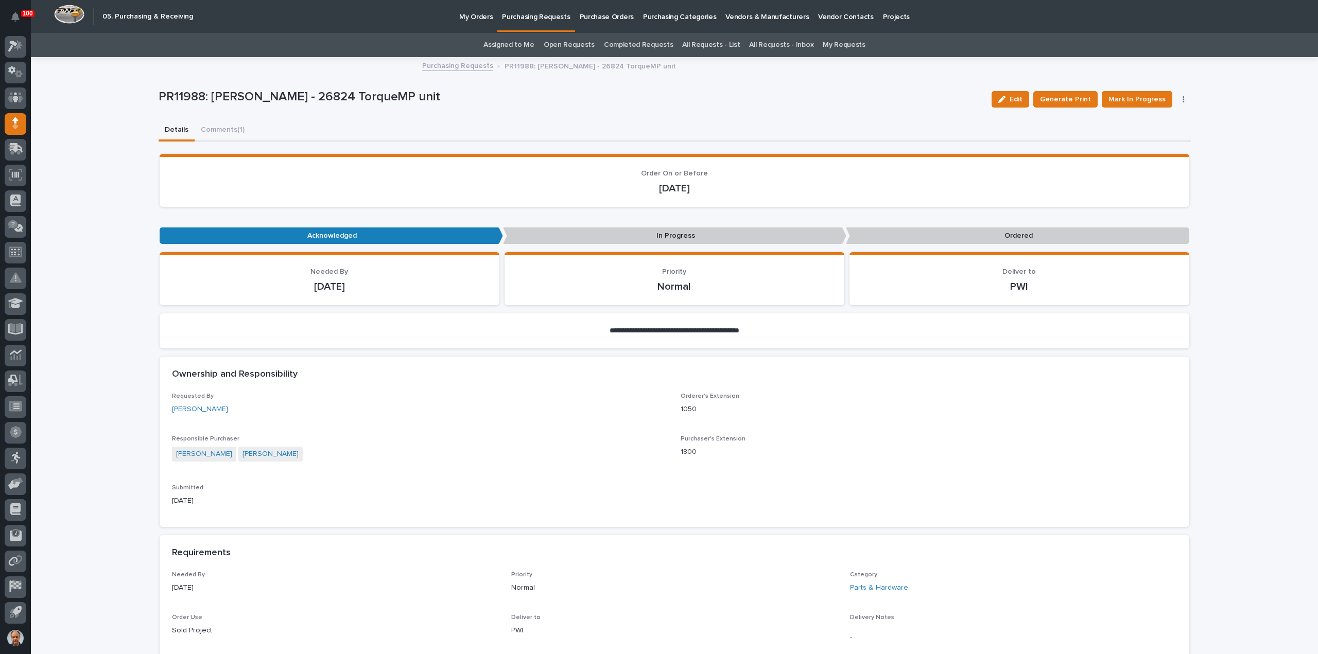
click at [458, 66] on link "Purchasing Requests" at bounding box center [457, 65] width 71 height 12
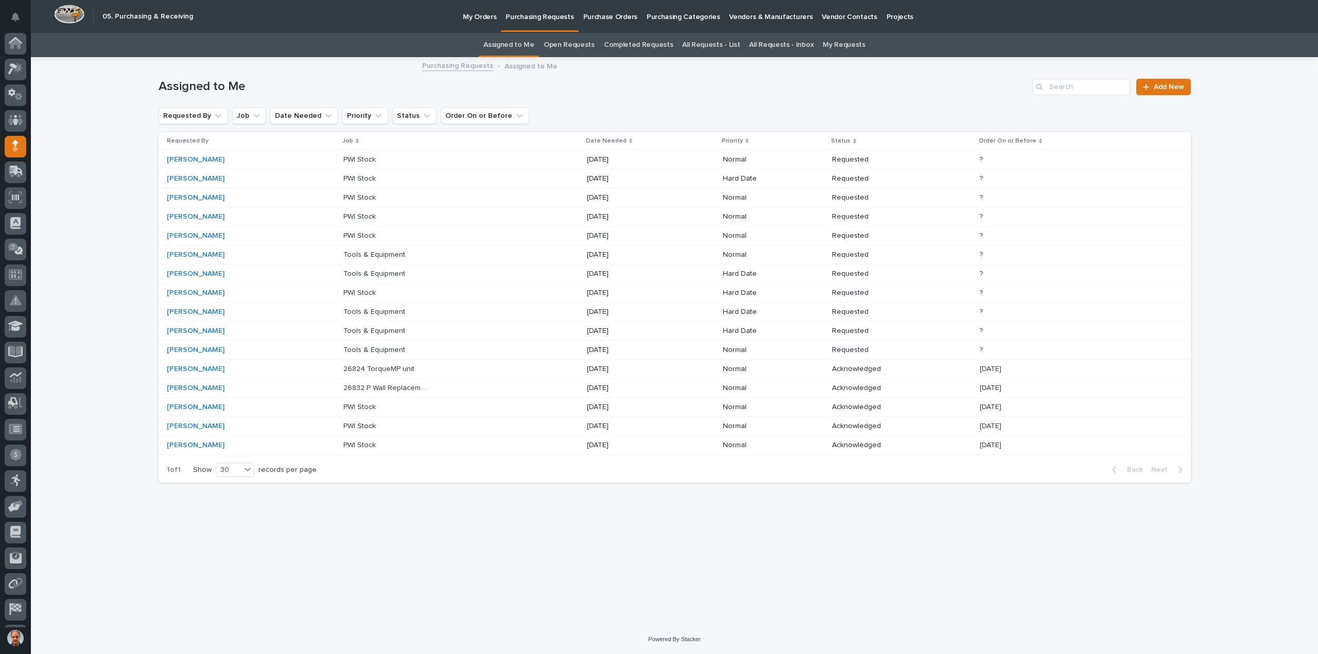
scroll to position [23, 0]
click at [360, 382] on p "26832 P Wall Replacement Bridge" at bounding box center [387, 387] width 88 height 11
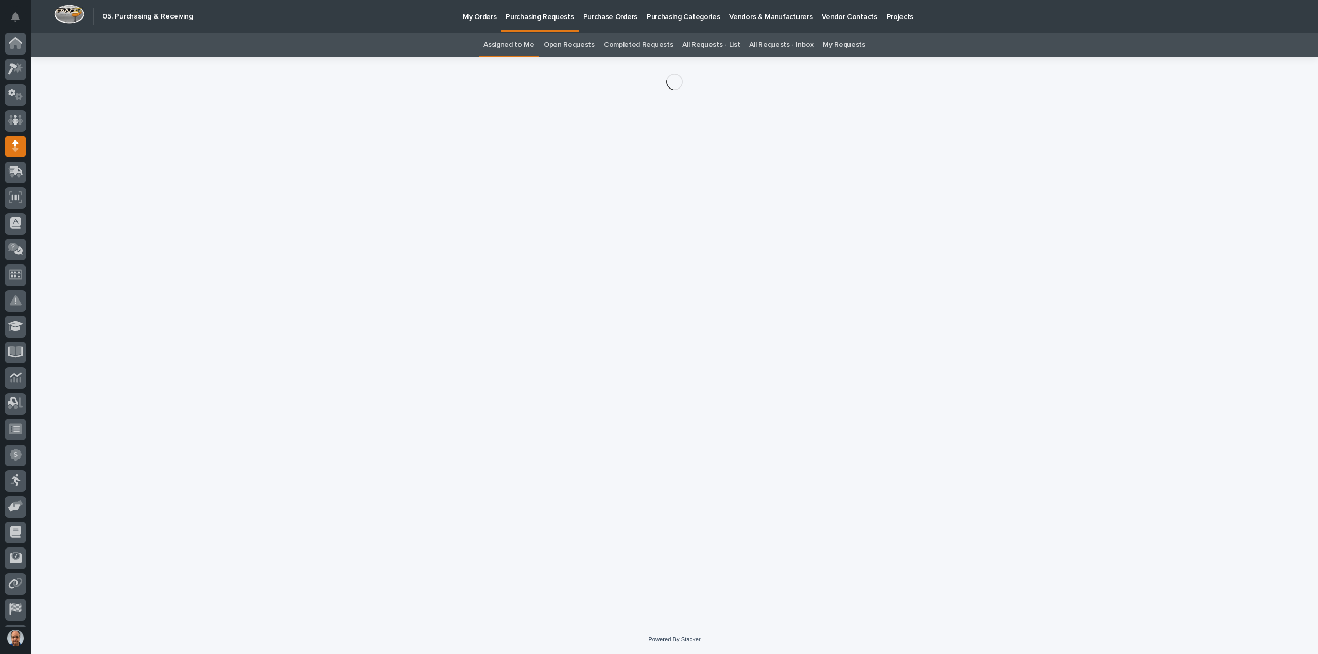
scroll to position [23, 0]
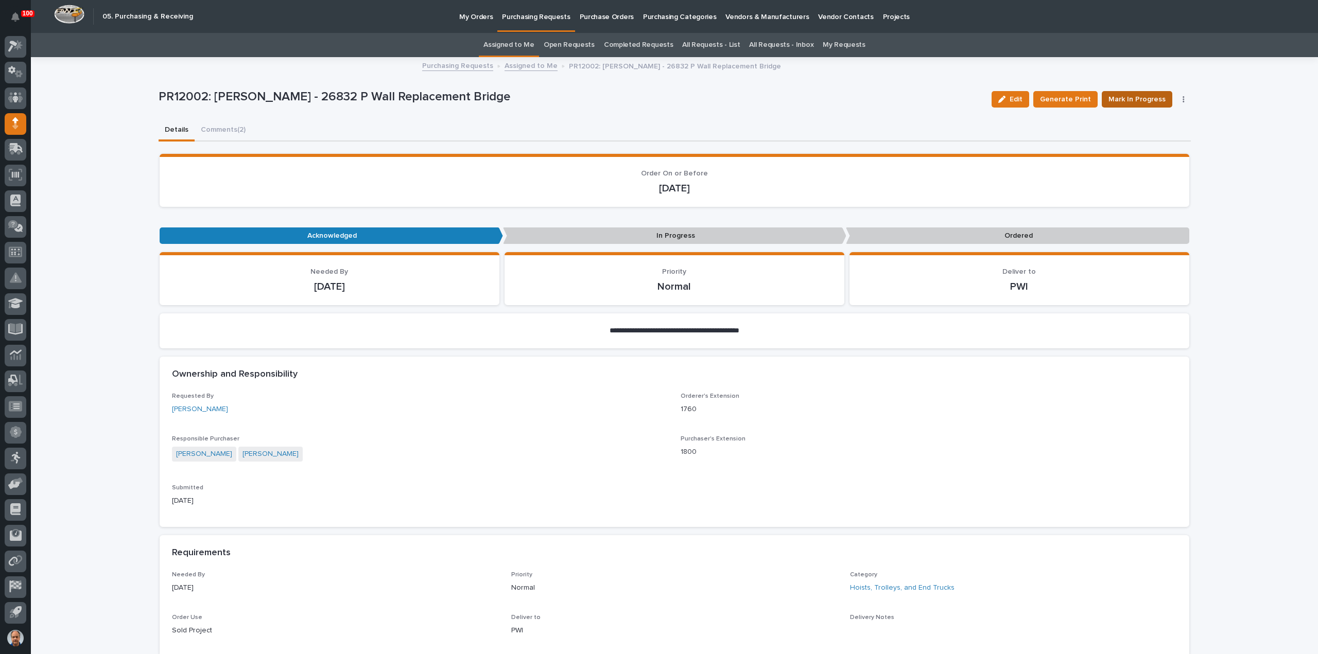
click at [1132, 98] on span "Mark In Progress" at bounding box center [1136, 99] width 57 height 12
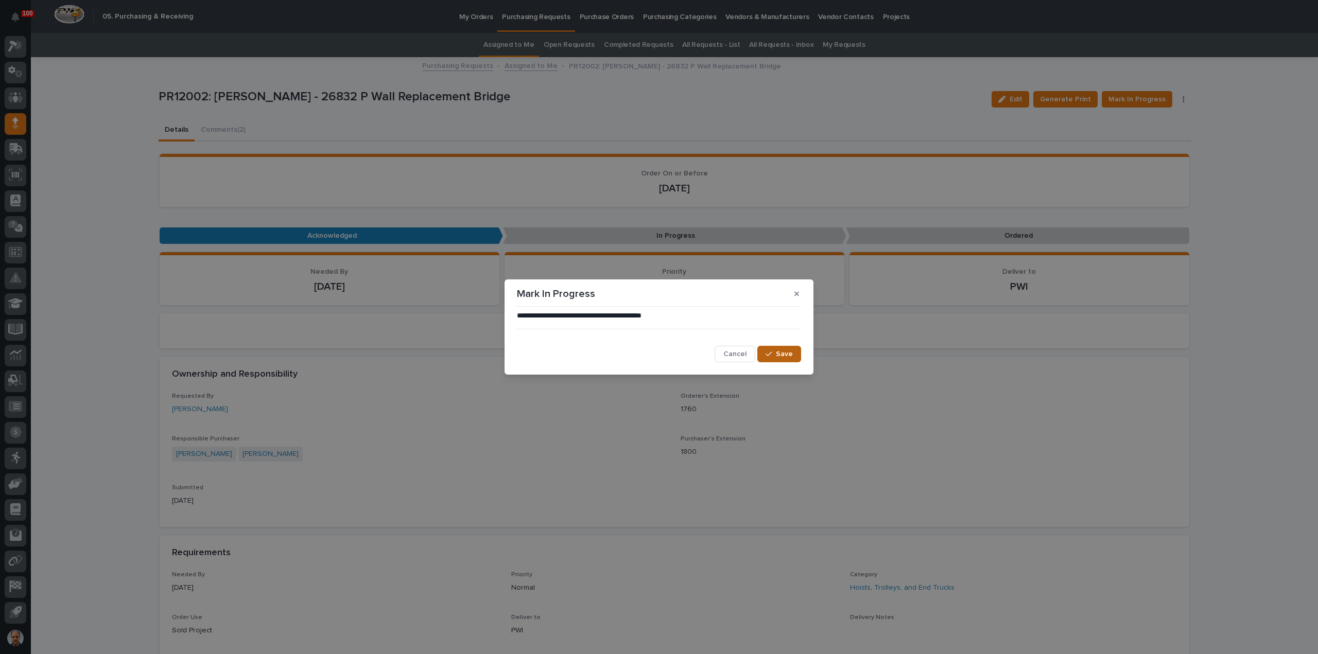
click at [779, 356] on span "Save" at bounding box center [784, 354] width 17 height 9
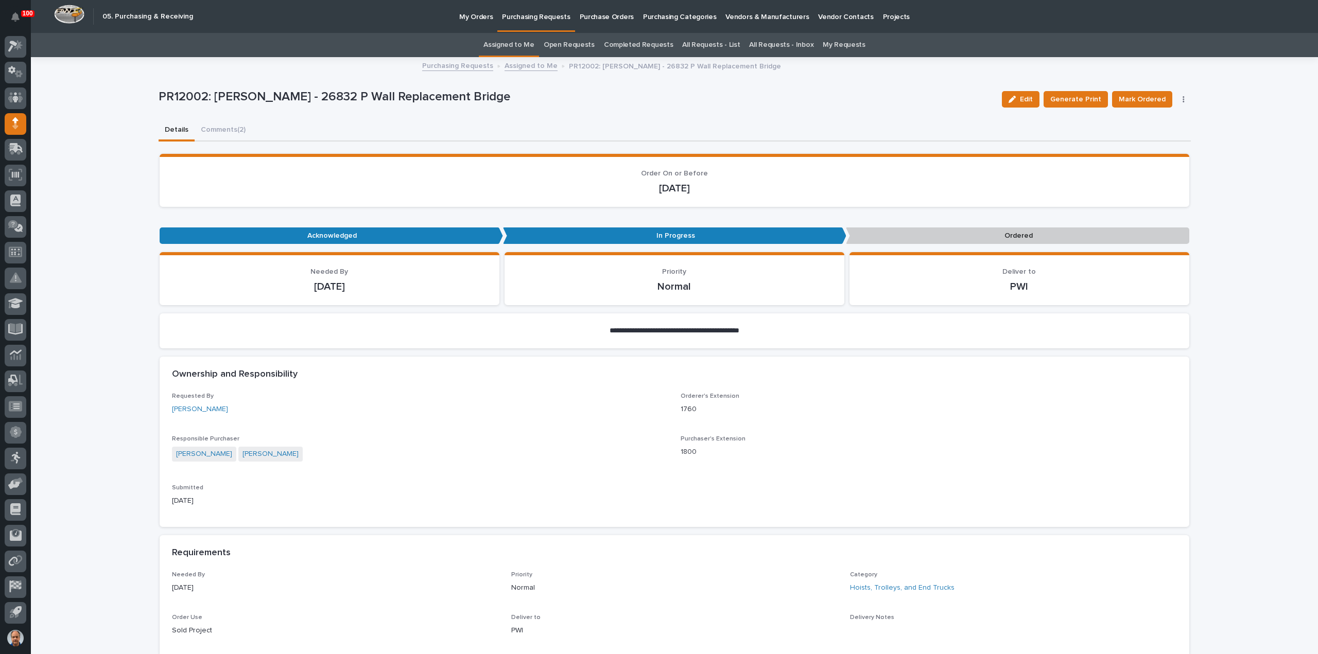
click at [1136, 98] on span "Mark Ordered" at bounding box center [1142, 99] width 47 height 12
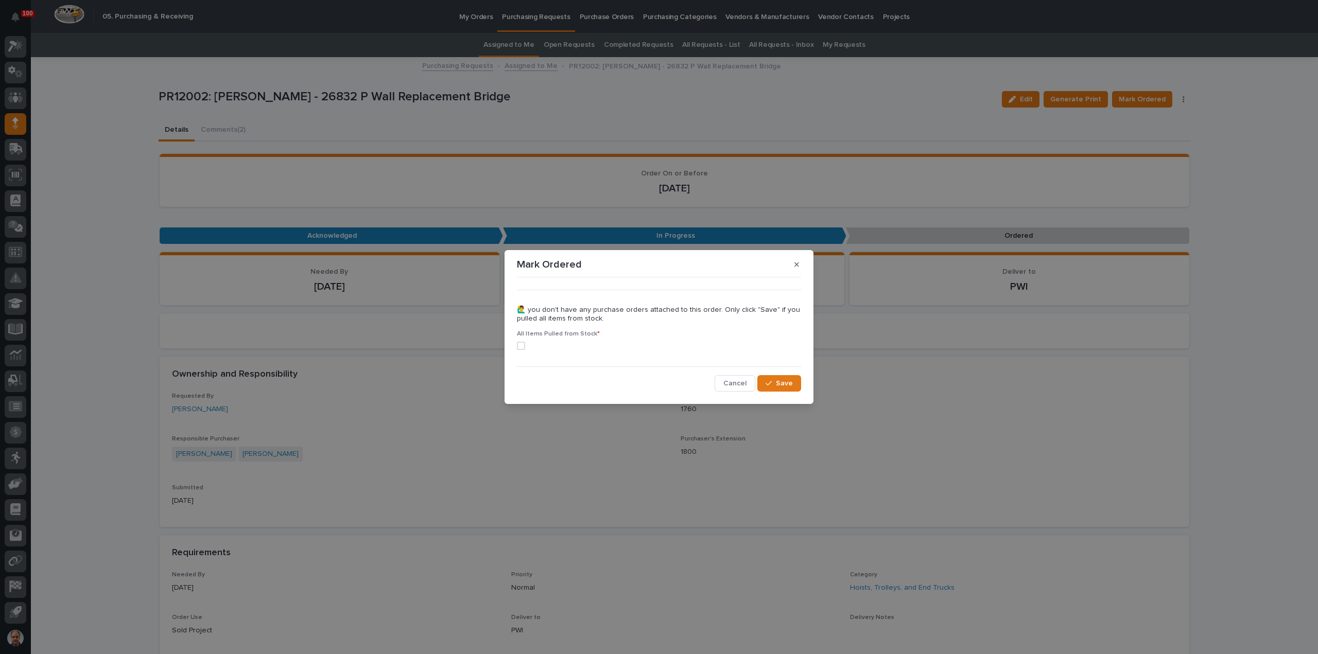
click at [521, 343] on span at bounding box center [521, 346] width 8 height 8
click at [776, 384] on div "button" at bounding box center [770, 383] width 10 height 7
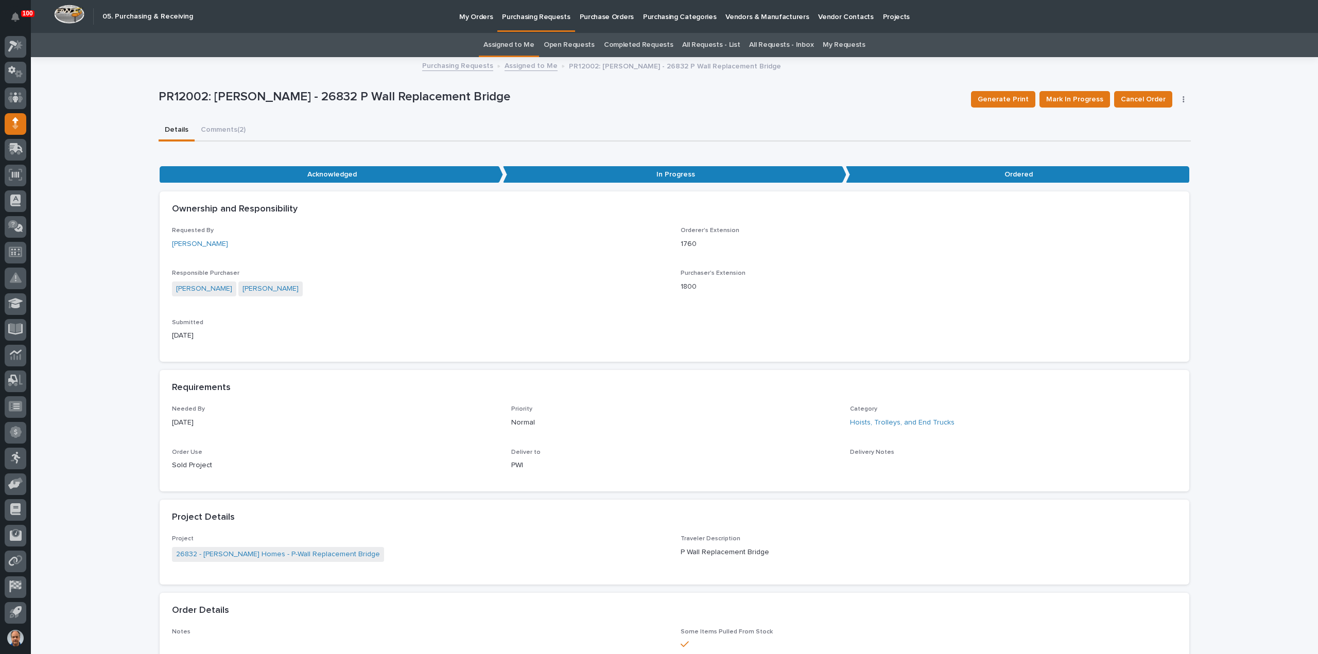
click at [542, 16] on p "Purchasing Requests" at bounding box center [536, 11] width 68 height 22
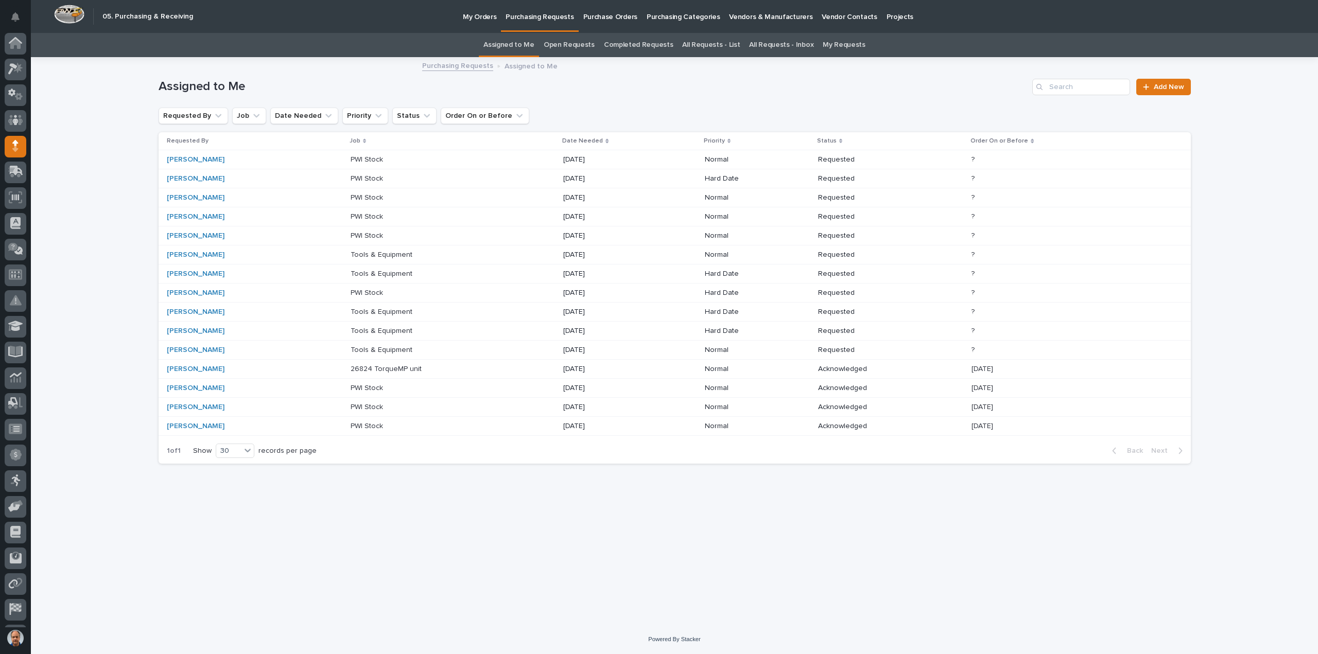
scroll to position [23, 0]
click at [357, 347] on p "Tools & Equipment" at bounding box center [383, 349] width 64 height 11
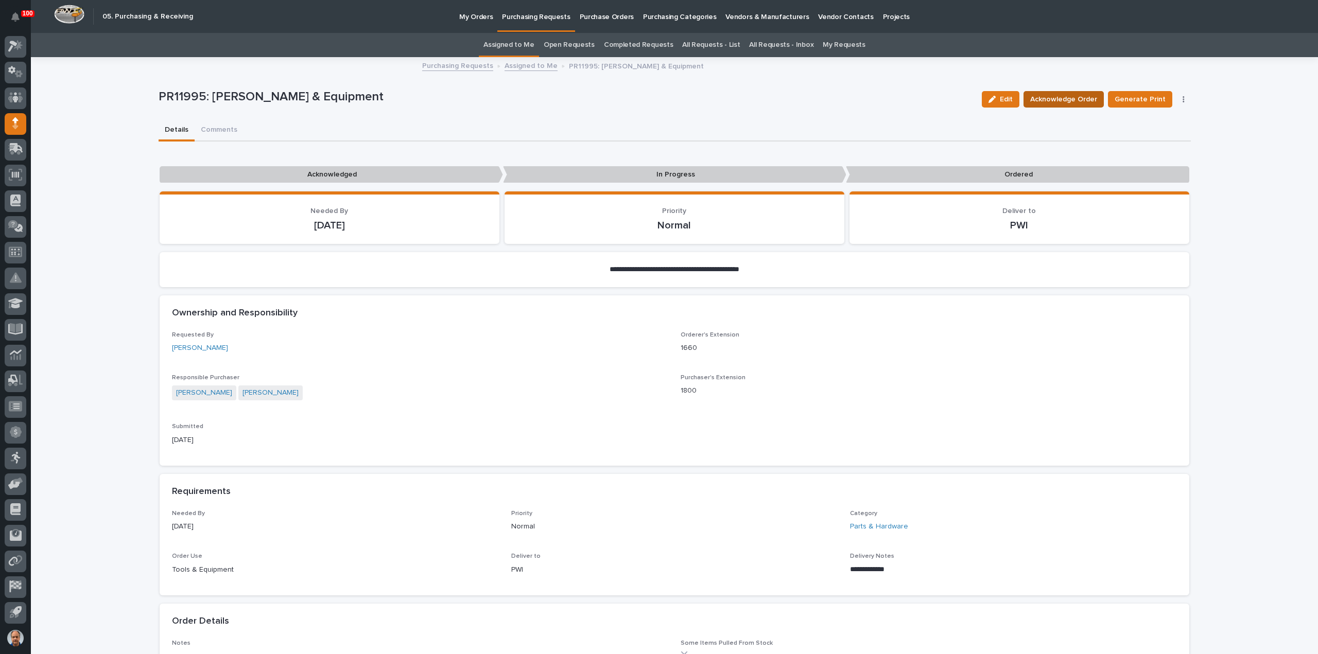
click at [1083, 95] on span "Acknowledge Order" at bounding box center [1063, 99] width 67 height 12
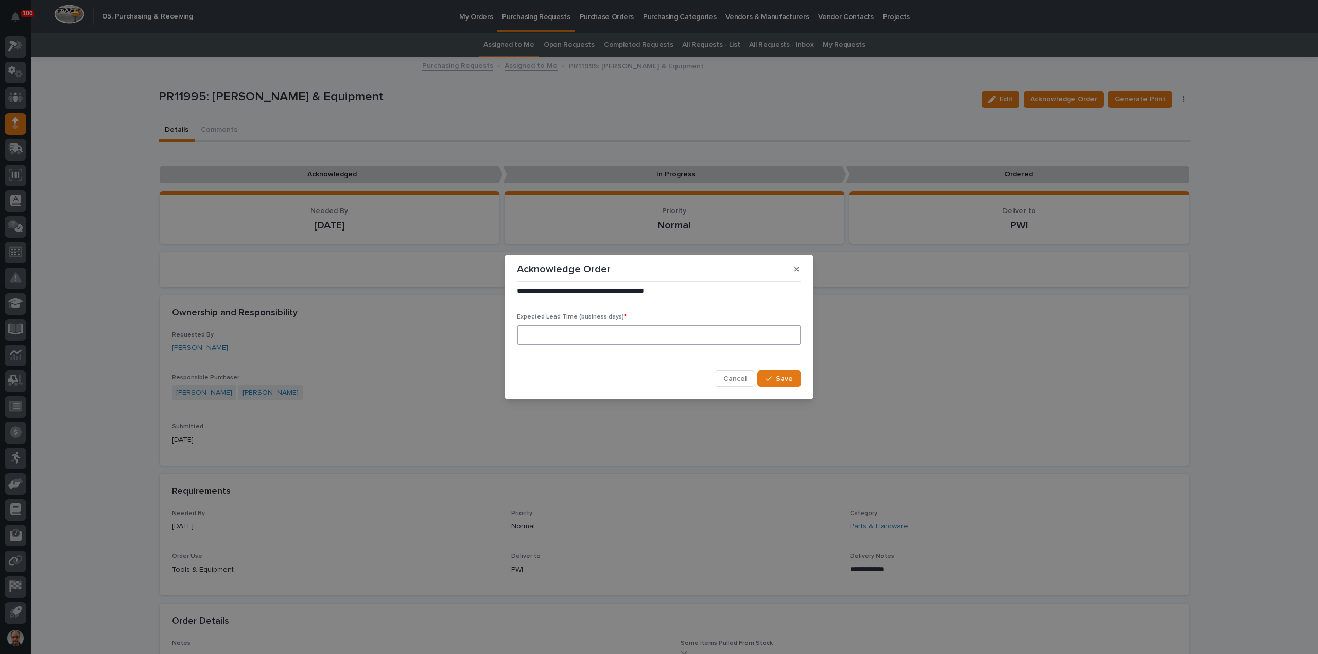
click at [575, 341] on input at bounding box center [659, 335] width 284 height 21
type input "5"
click at [790, 380] on span "Save" at bounding box center [784, 378] width 17 height 9
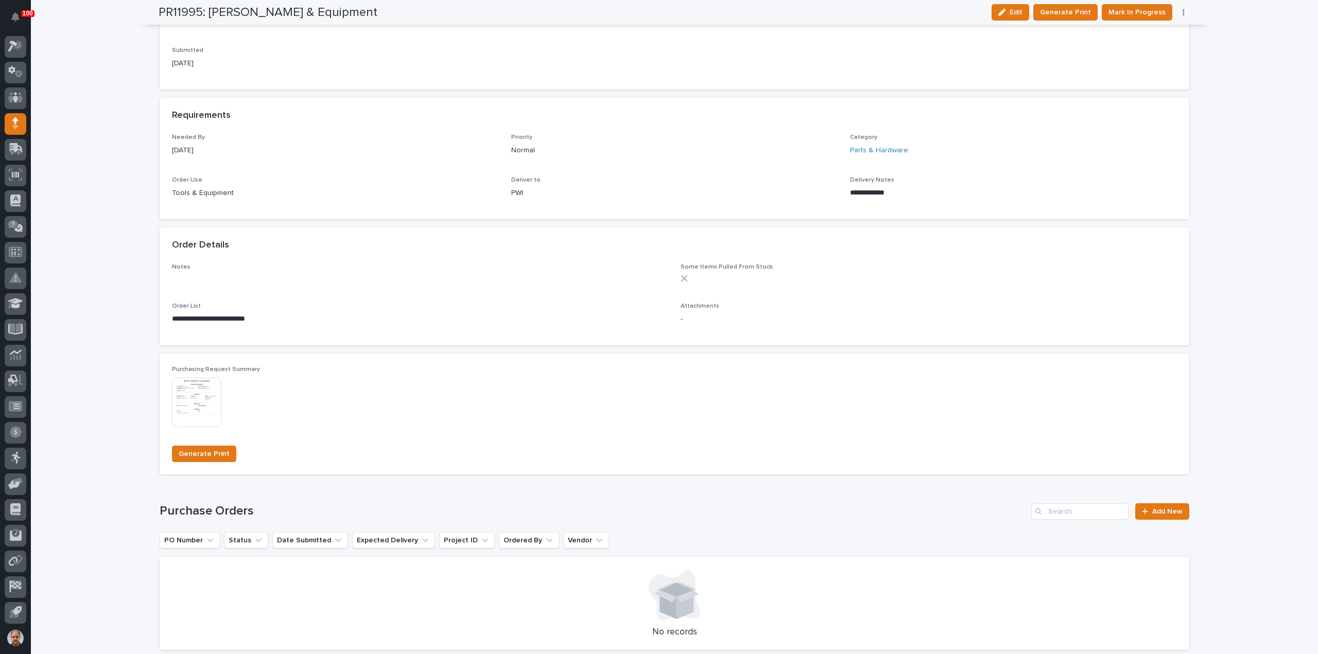
scroll to position [515, 0]
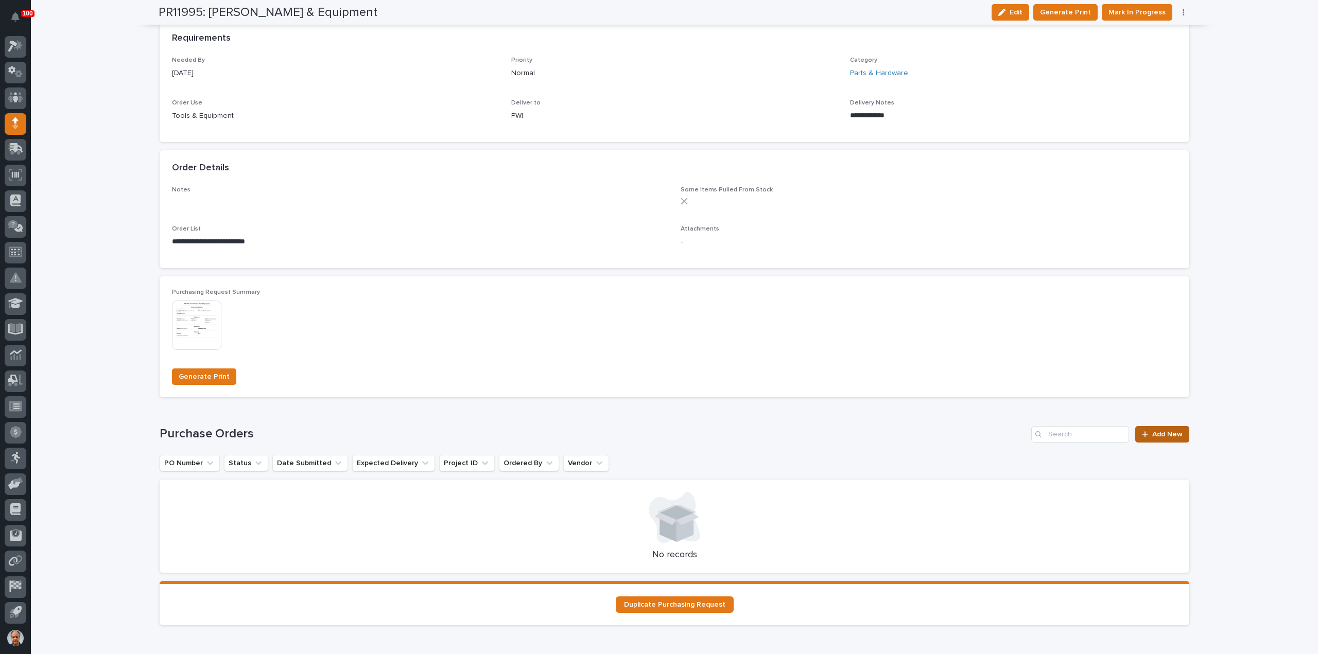
click at [1163, 432] on span "Add New" at bounding box center [1167, 434] width 30 height 7
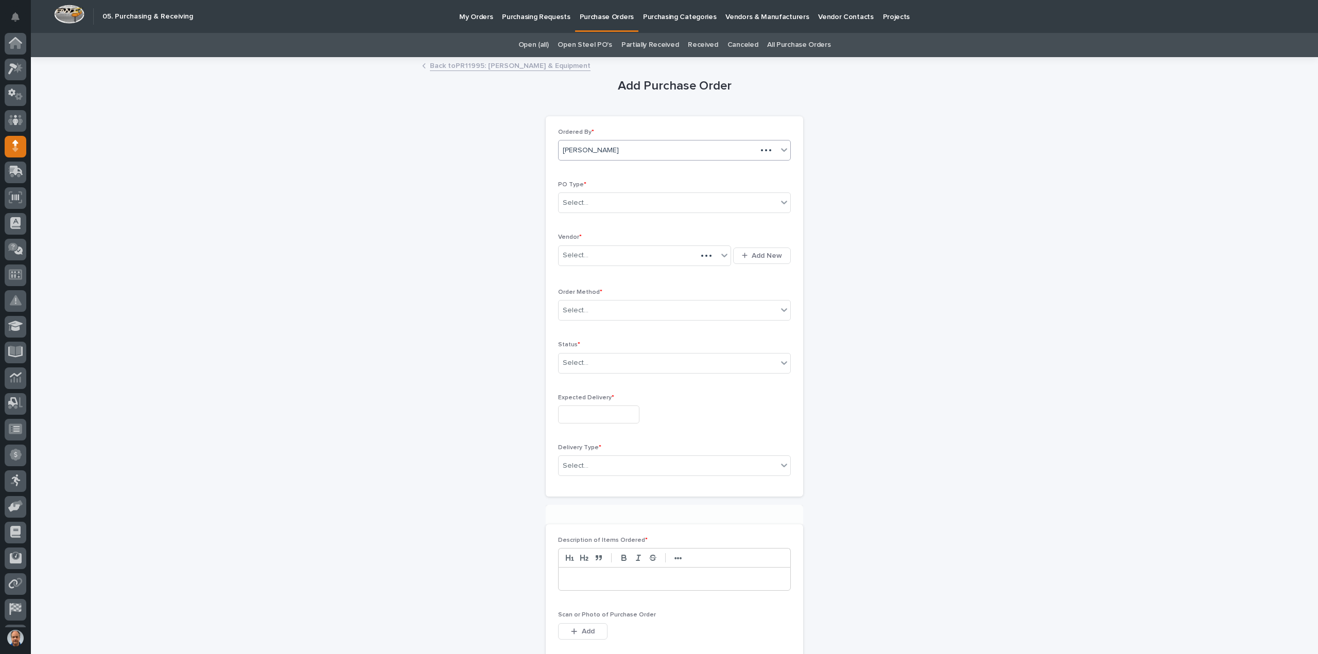
scroll to position [23, 0]
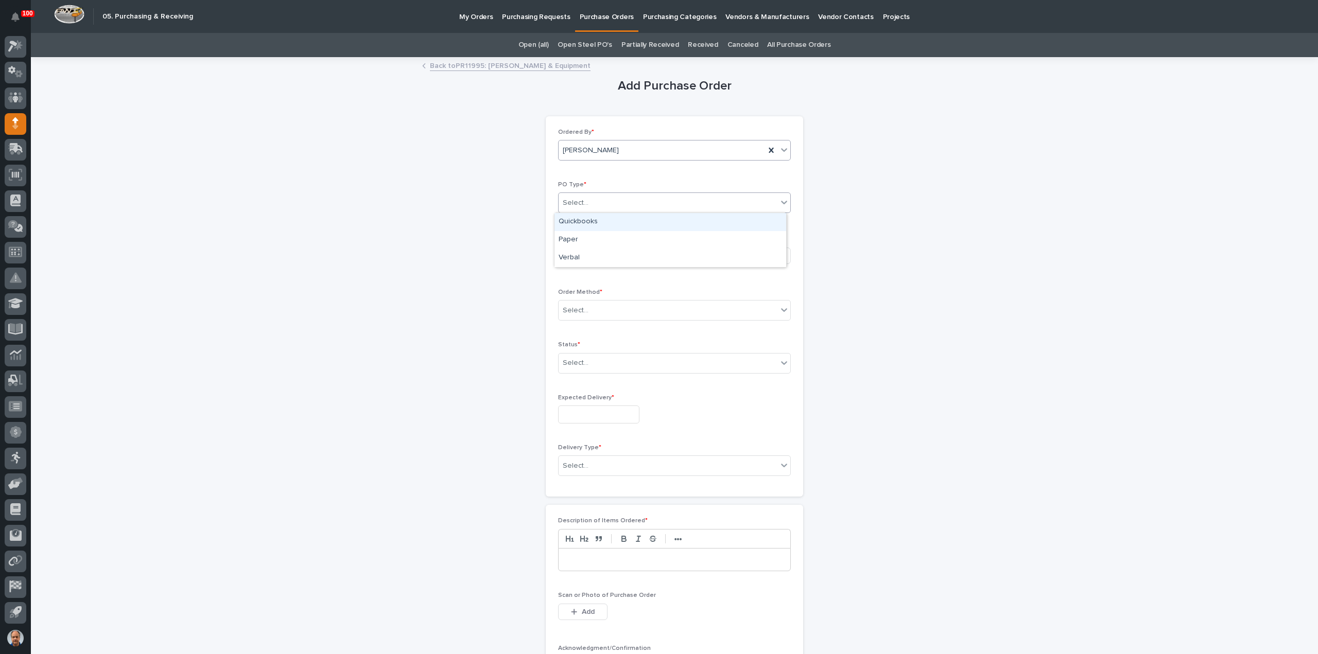
drag, startPoint x: 600, startPoint y: 203, endPoint x: 609, endPoint y: 208, distance: 10.4
click at [599, 203] on div "Select..." at bounding box center [668, 203] width 219 height 17
click at [595, 236] on div "Paper" at bounding box center [670, 240] width 232 height 18
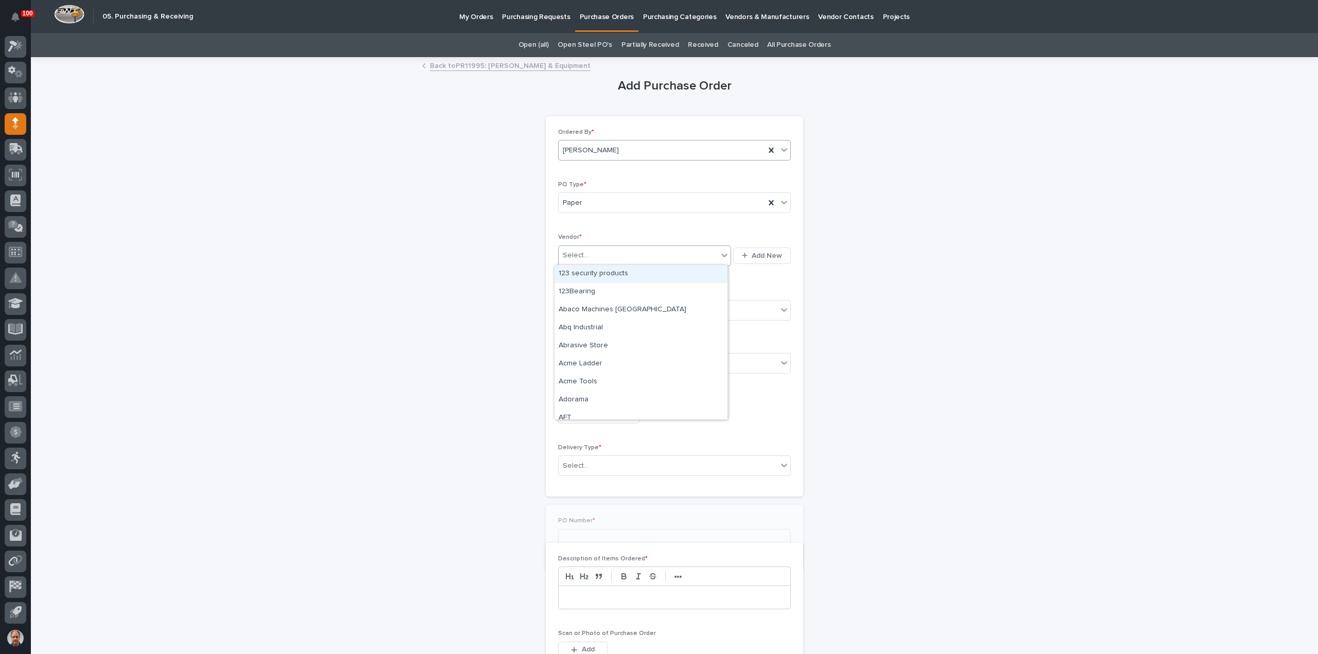
click at [606, 253] on div "Select..." at bounding box center [638, 255] width 159 height 17
type input "***"
click at [582, 290] on div "AirGas" at bounding box center [640, 292] width 173 height 18
click at [600, 312] on div "Select..." at bounding box center [668, 310] width 219 height 17
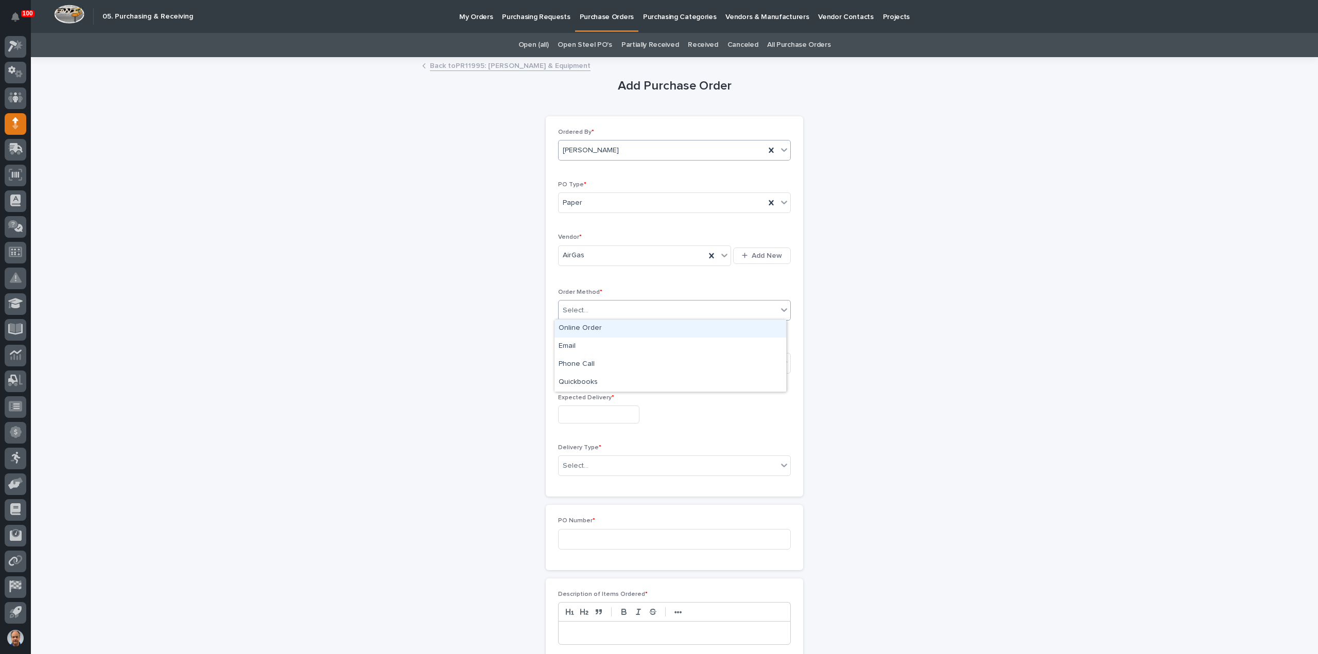
click at [588, 329] on div "Online Order" at bounding box center [670, 329] width 232 height 18
click at [596, 364] on div "Select..." at bounding box center [668, 363] width 219 height 17
drag, startPoint x: 588, startPoint y: 389, endPoint x: 615, endPoint y: 419, distance: 39.7
click at [582, 398] on div "Submitted" at bounding box center [670, 399] width 232 height 18
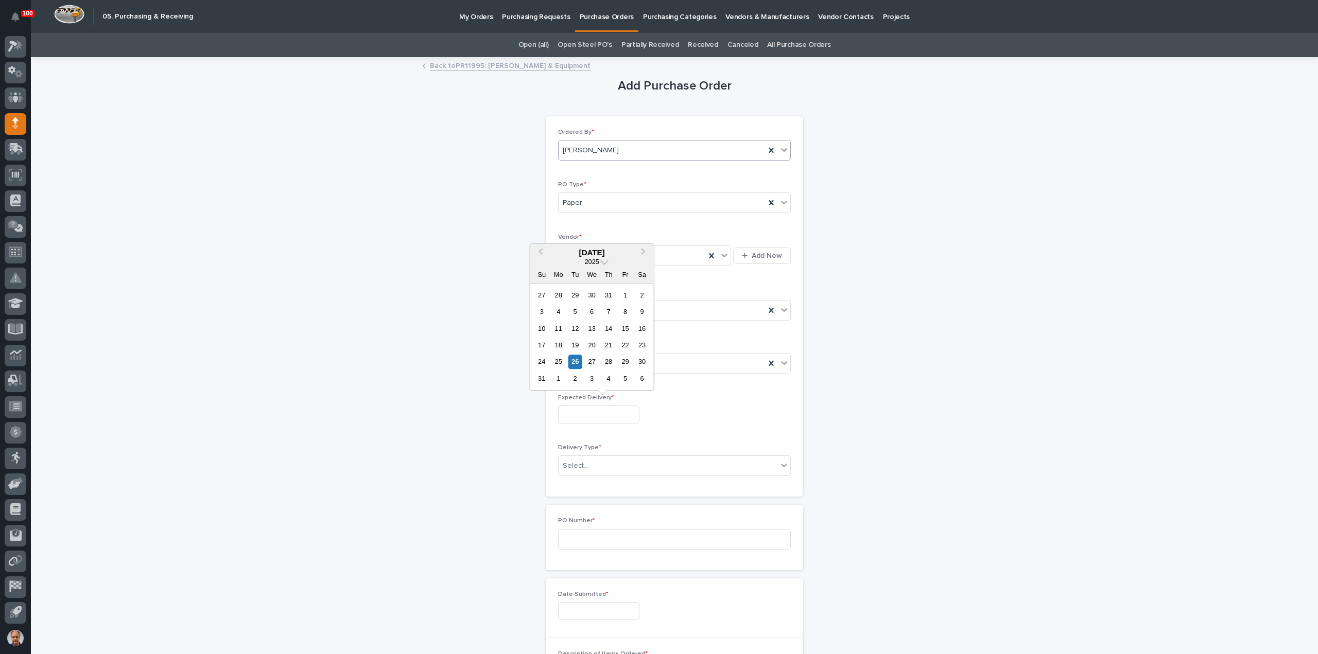
click at [605, 414] on input "text" at bounding box center [598, 415] width 81 height 18
click at [578, 380] on div "2" at bounding box center [575, 379] width 14 height 14
type input "**********"
drag, startPoint x: 617, startPoint y: 462, endPoint x: 617, endPoint y: 469, distance: 7.7
click at [617, 462] on div "Select..." at bounding box center [668, 466] width 219 height 17
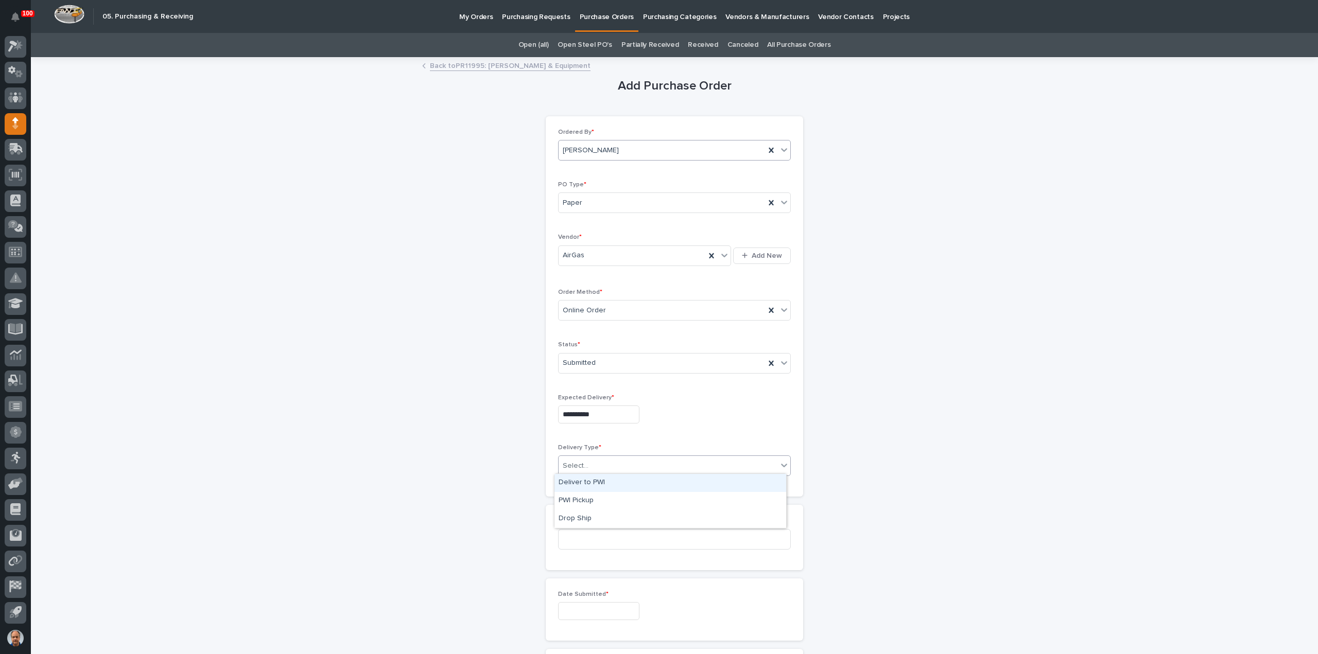
click at [585, 480] on div "Deliver to PWI" at bounding box center [670, 483] width 232 height 18
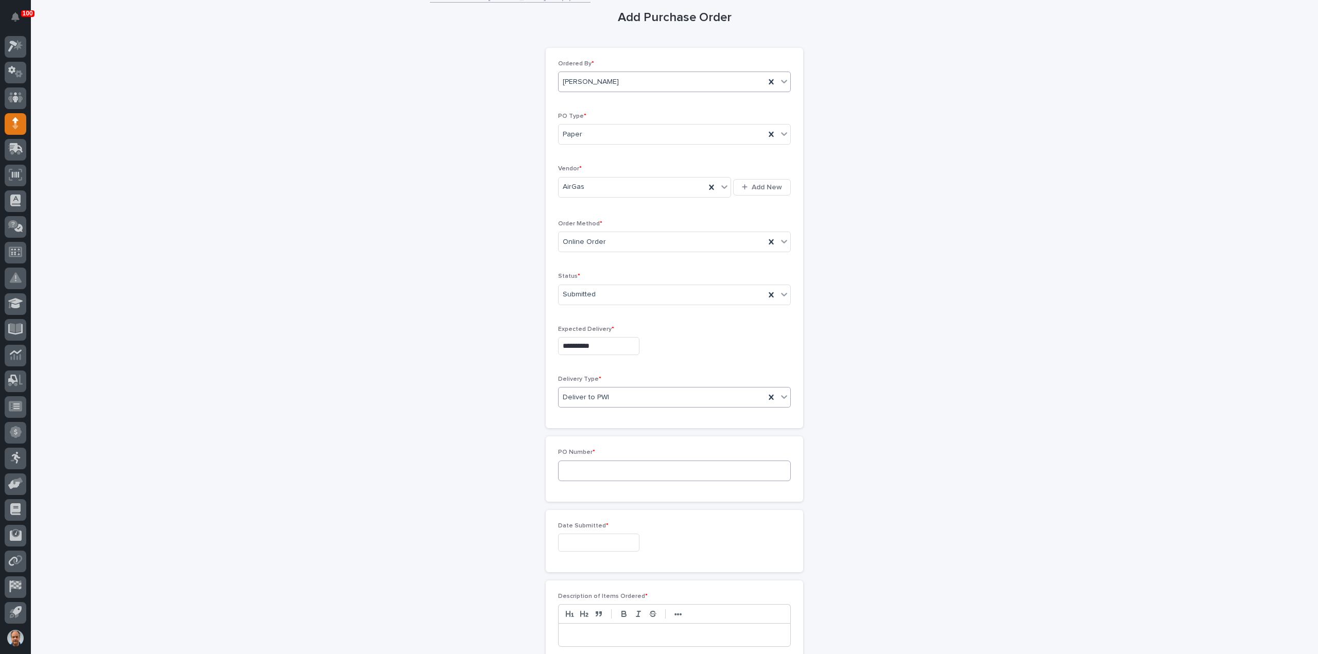
scroll to position [154, 0]
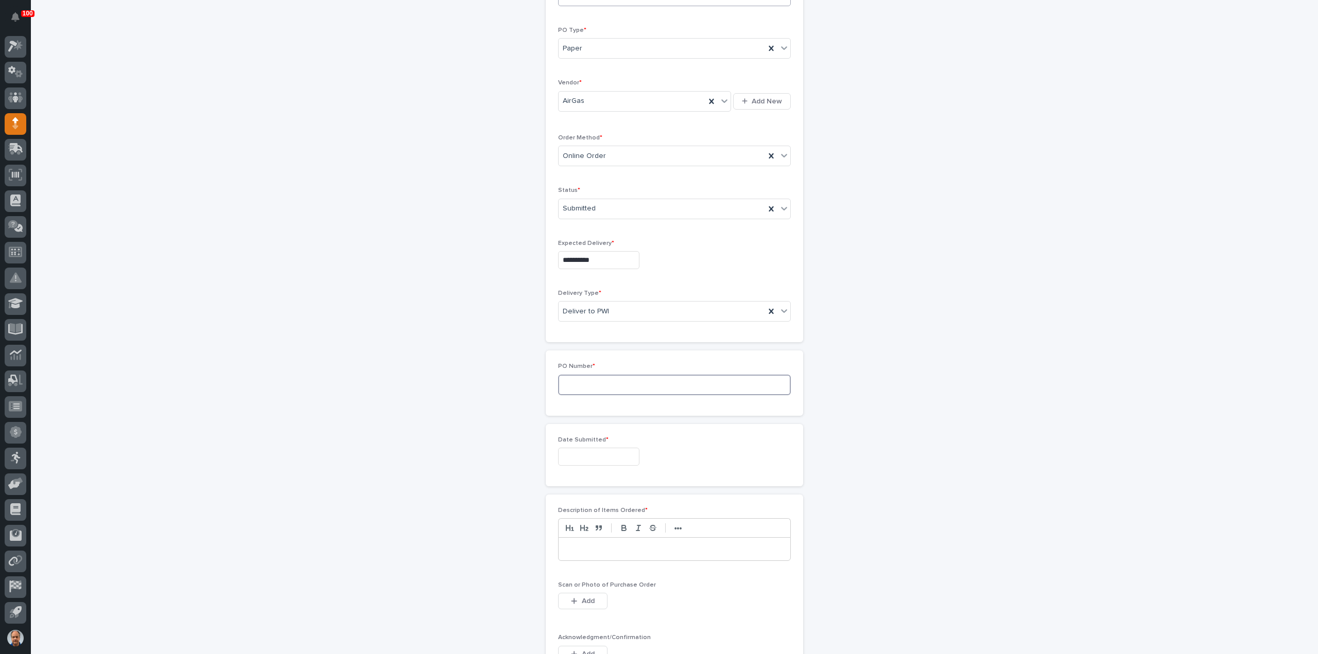
click at [591, 381] on input at bounding box center [674, 385] width 233 height 21
type input "18873"
click at [581, 455] on input "text" at bounding box center [598, 457] width 81 height 18
click at [579, 405] on div "26" at bounding box center [575, 403] width 14 height 14
type input "**********"
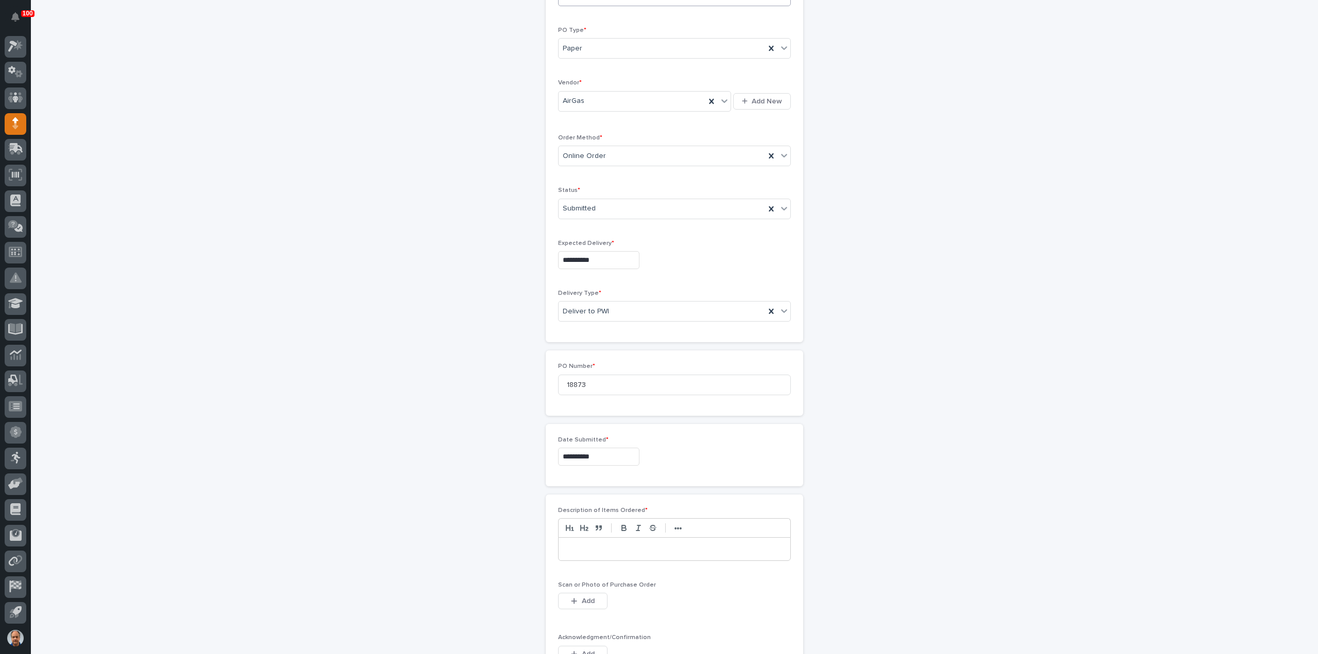
scroll to position [309, 0]
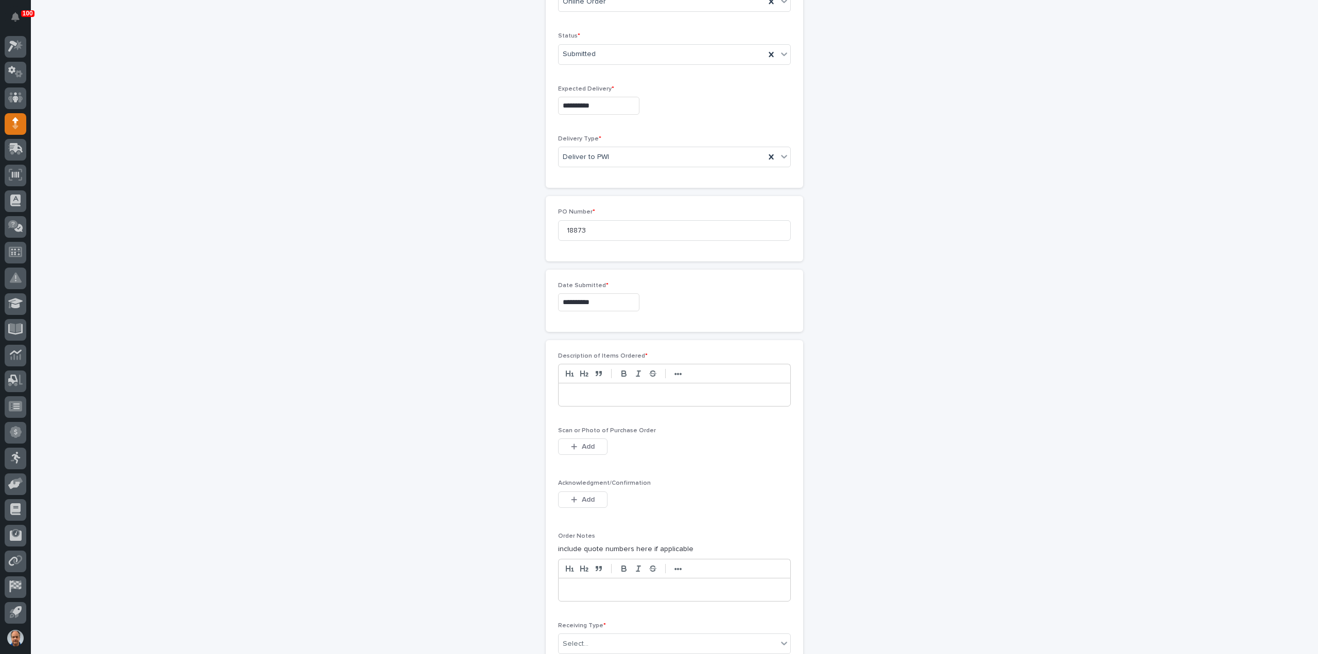
click at [574, 392] on p at bounding box center [674, 395] width 216 height 10
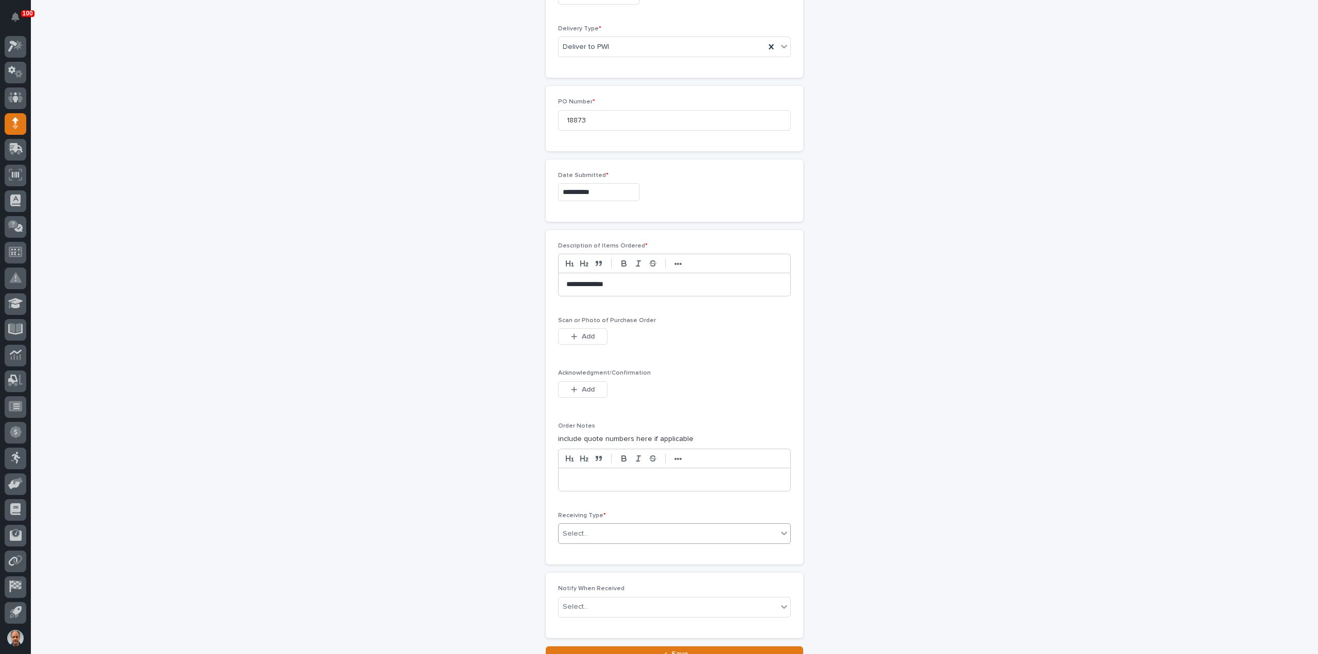
scroll to position [463, 0]
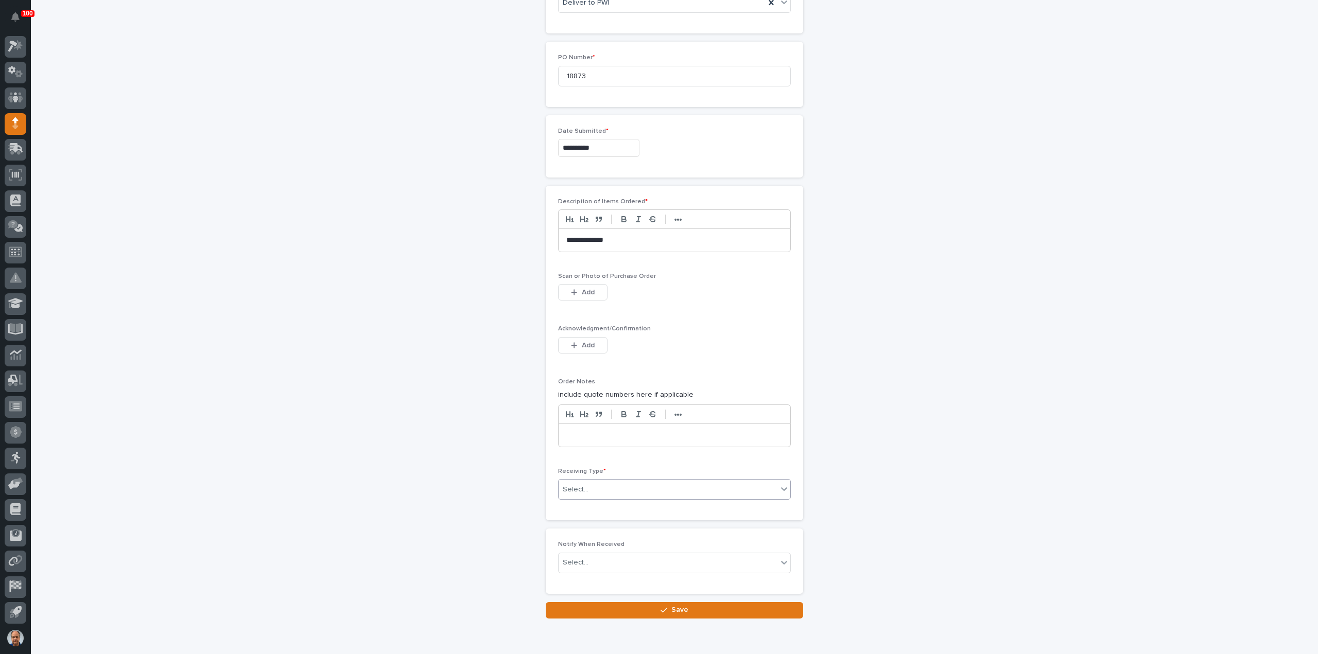
click at [628, 485] on div "Select..." at bounding box center [668, 489] width 219 height 17
click at [574, 572] on div "Other" at bounding box center [670, 577] width 232 height 18
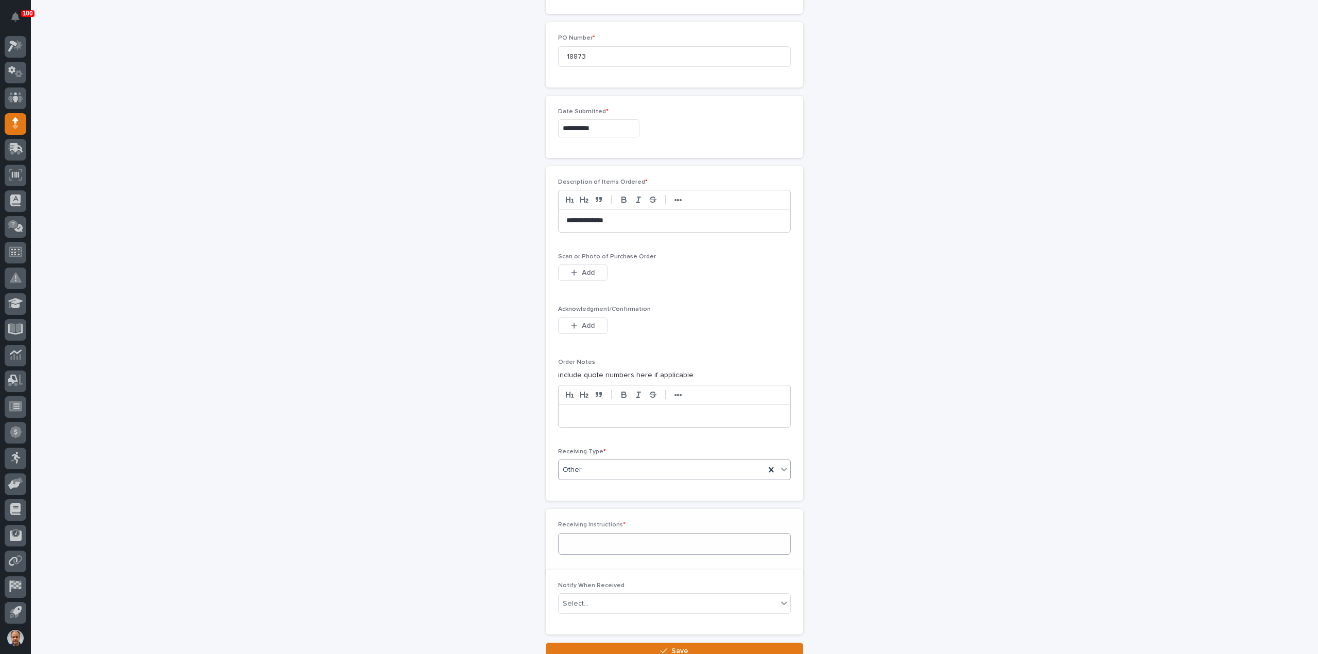
scroll to position [500, 0]
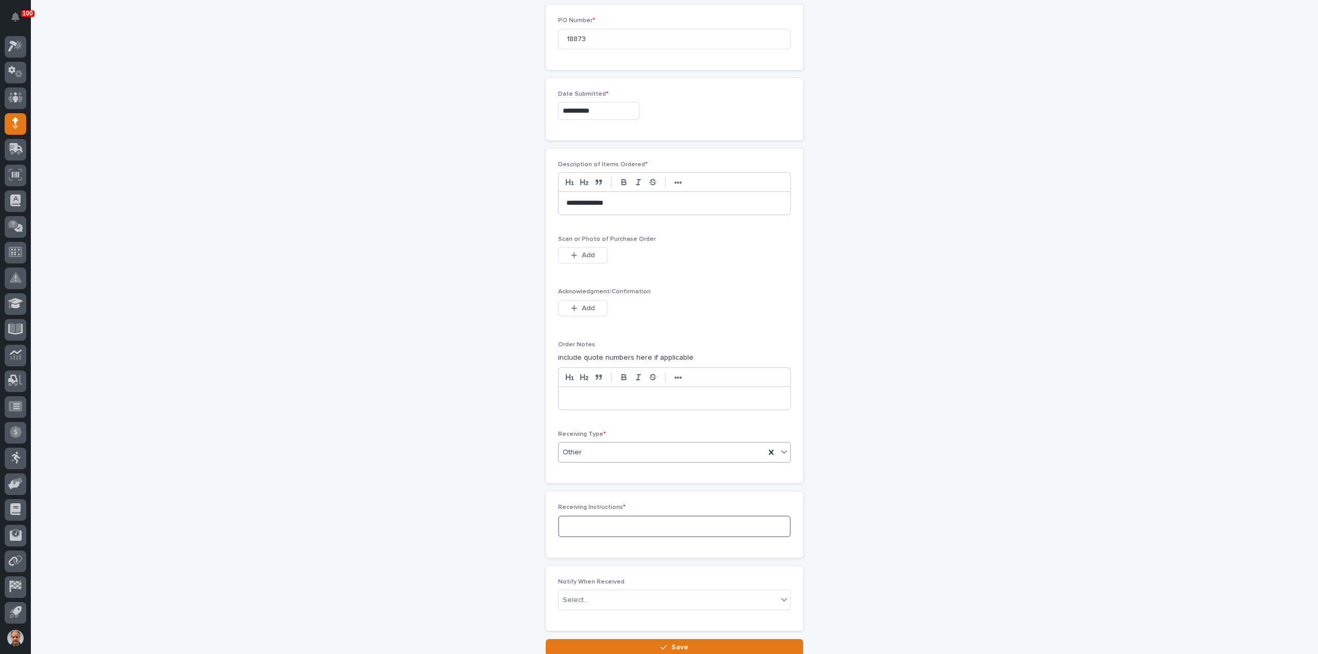
click at [594, 517] on textarea at bounding box center [674, 527] width 233 height 22
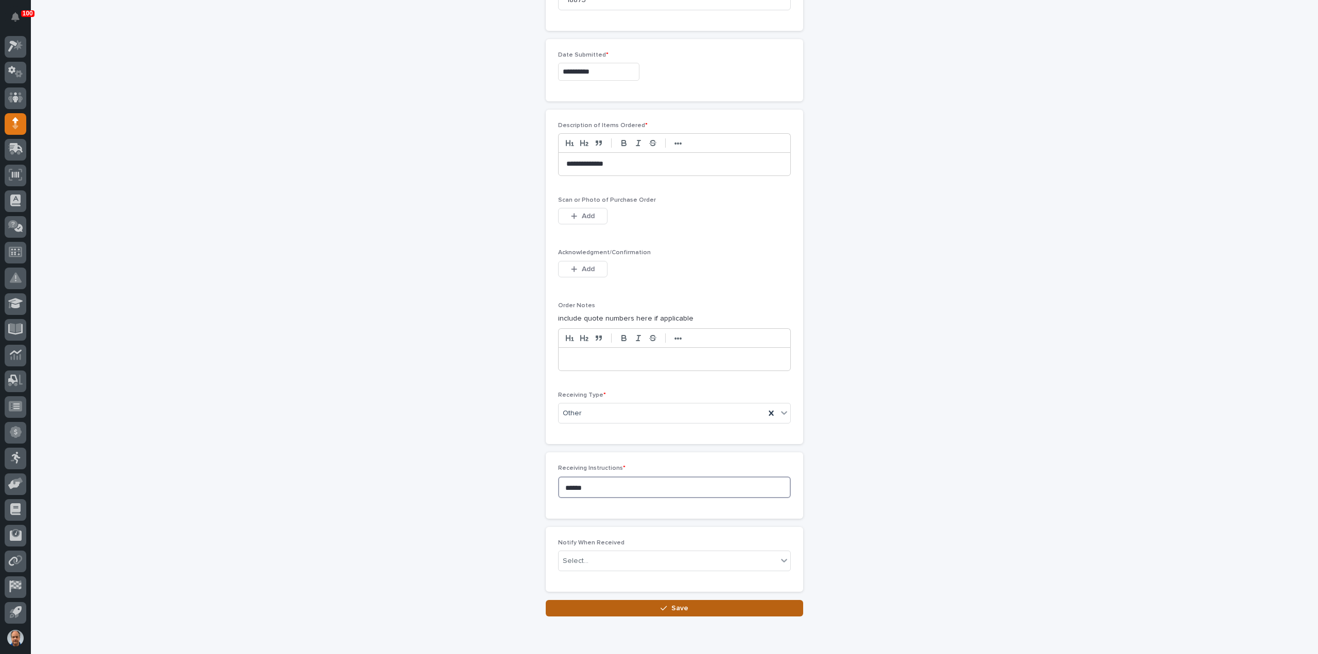
scroll to position [578, 0]
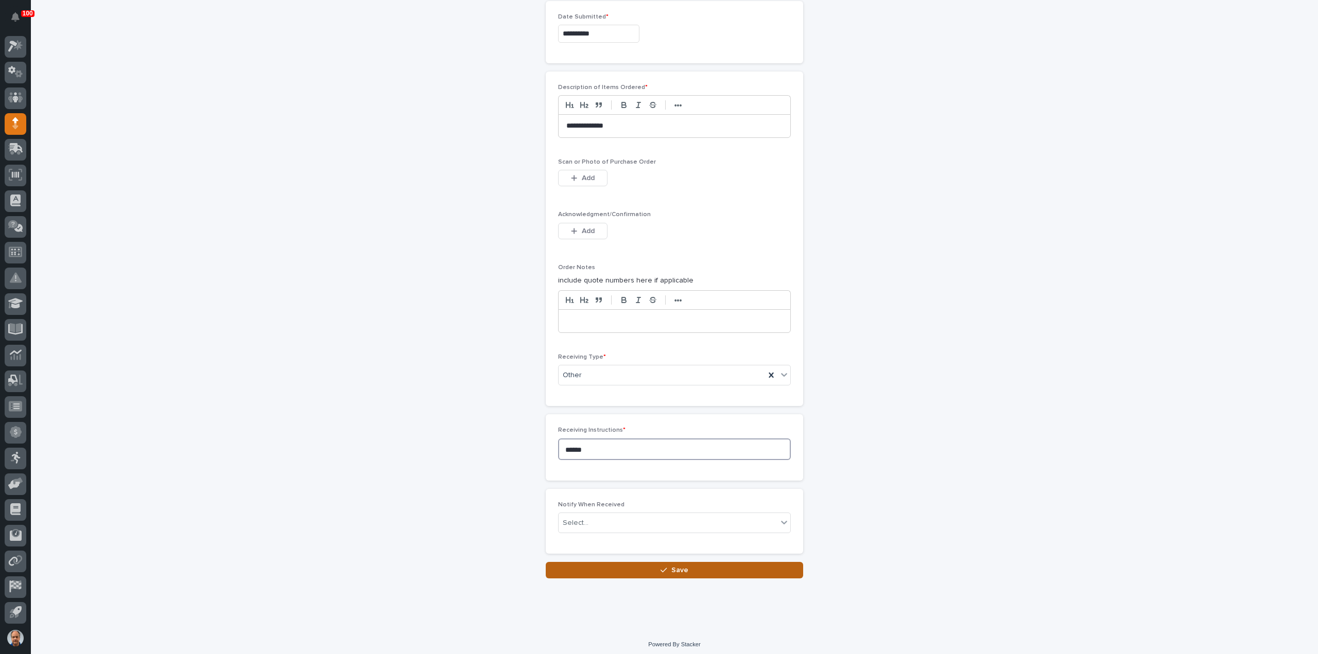
type textarea "******"
click at [705, 562] on button "Save" at bounding box center [674, 570] width 257 height 16
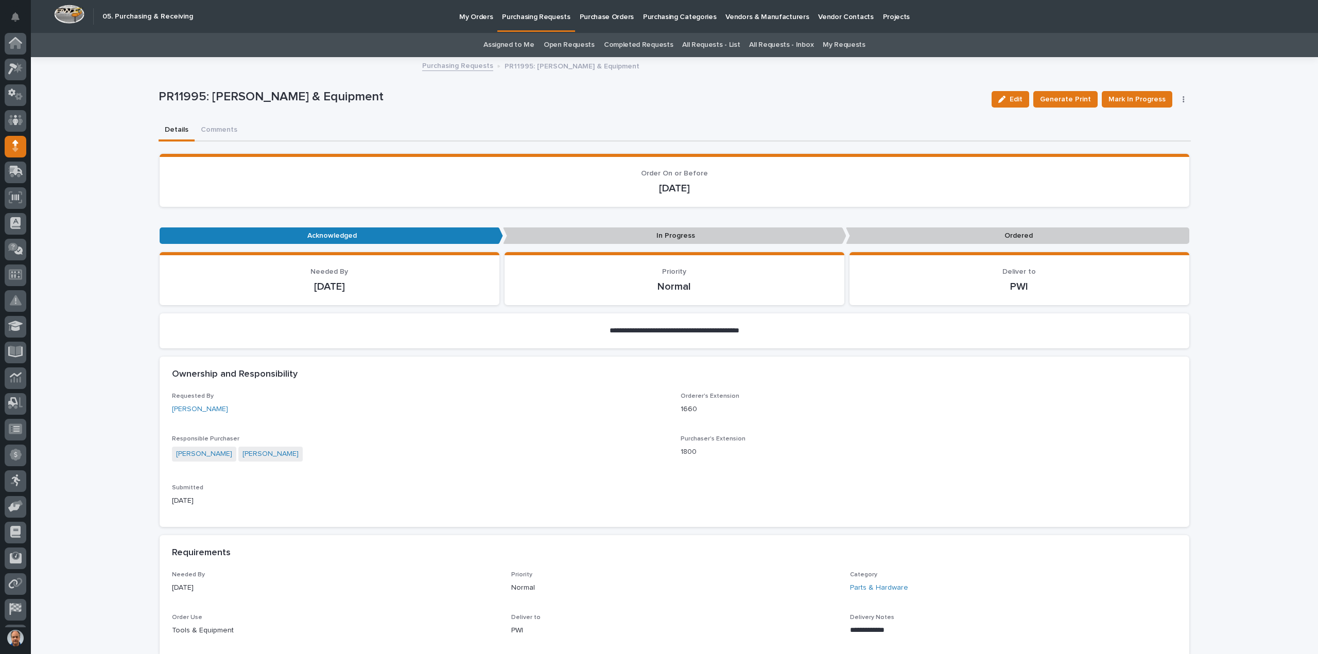
scroll to position [23, 0]
click at [1146, 98] on span "Mark In Progress" at bounding box center [1136, 99] width 57 height 12
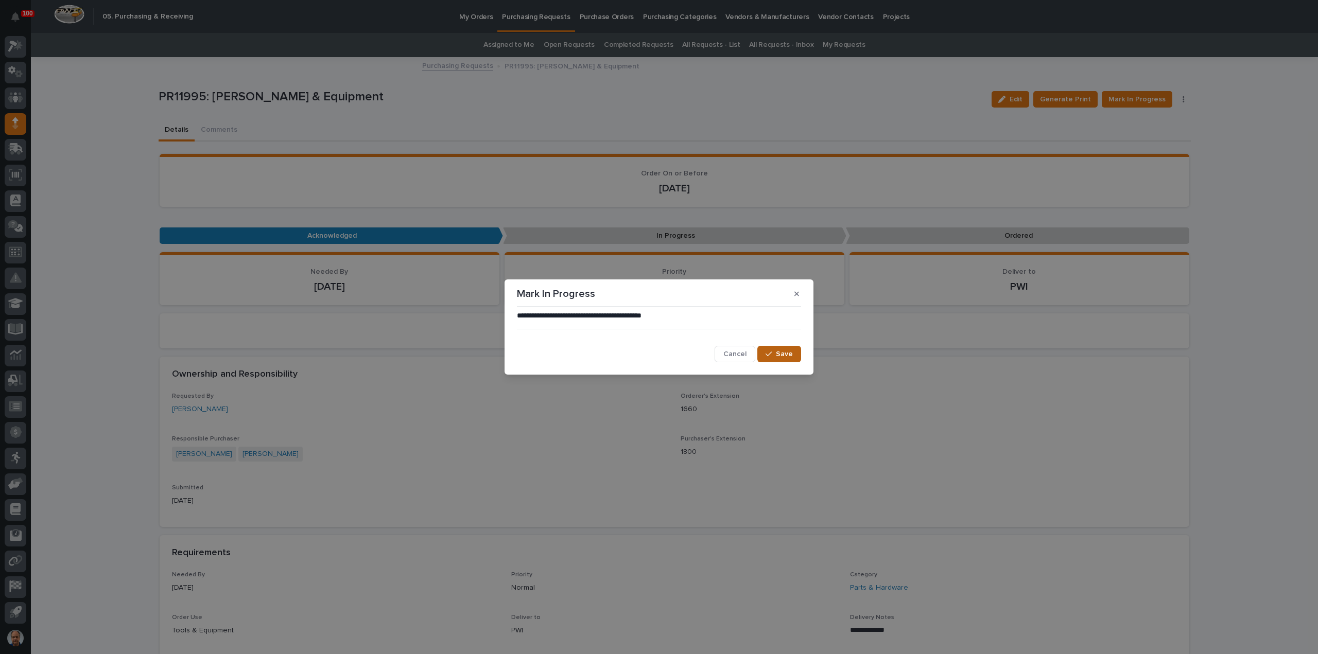
click at [789, 356] on span "Save" at bounding box center [784, 354] width 17 height 9
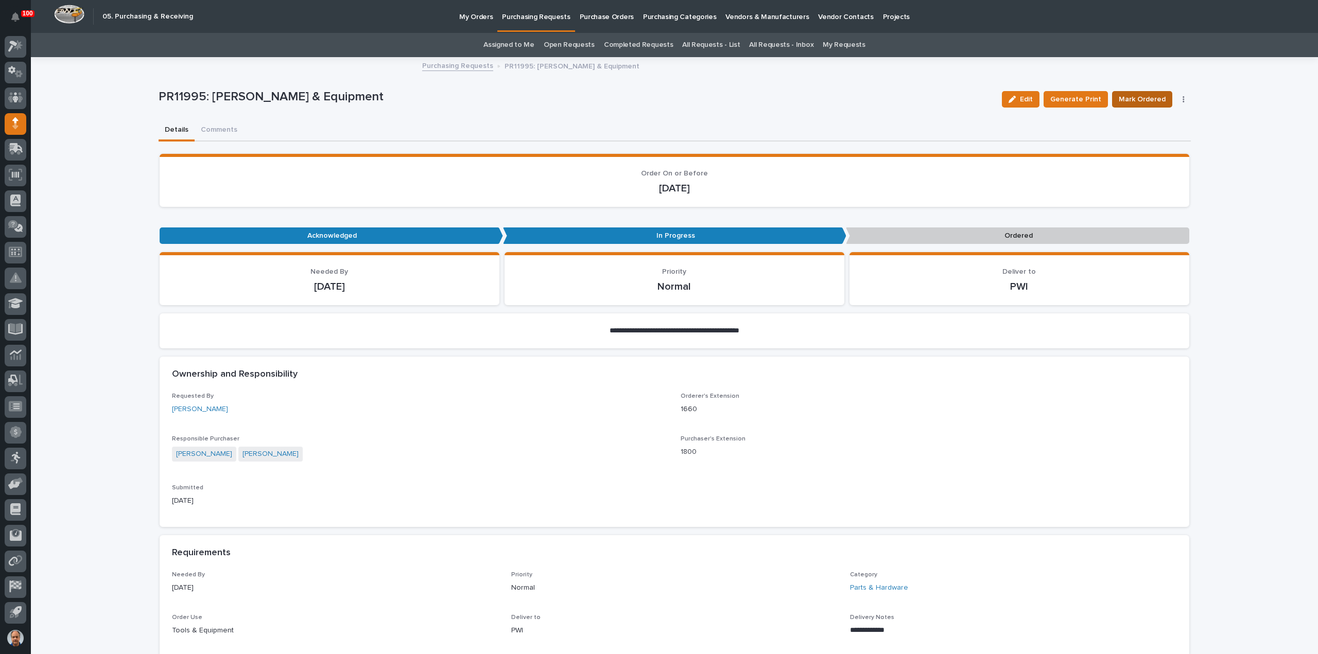
click at [1146, 95] on span "Mark Ordered" at bounding box center [1142, 99] width 47 height 12
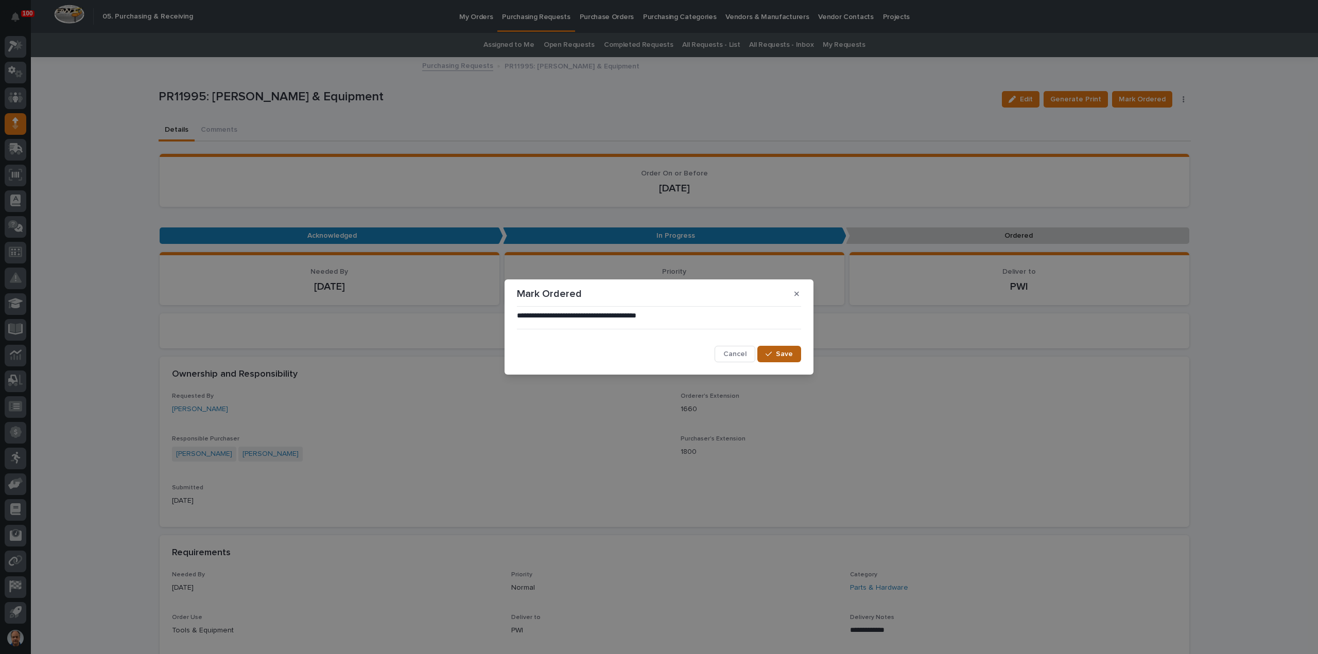
click at [788, 356] on span "Save" at bounding box center [784, 354] width 17 height 9
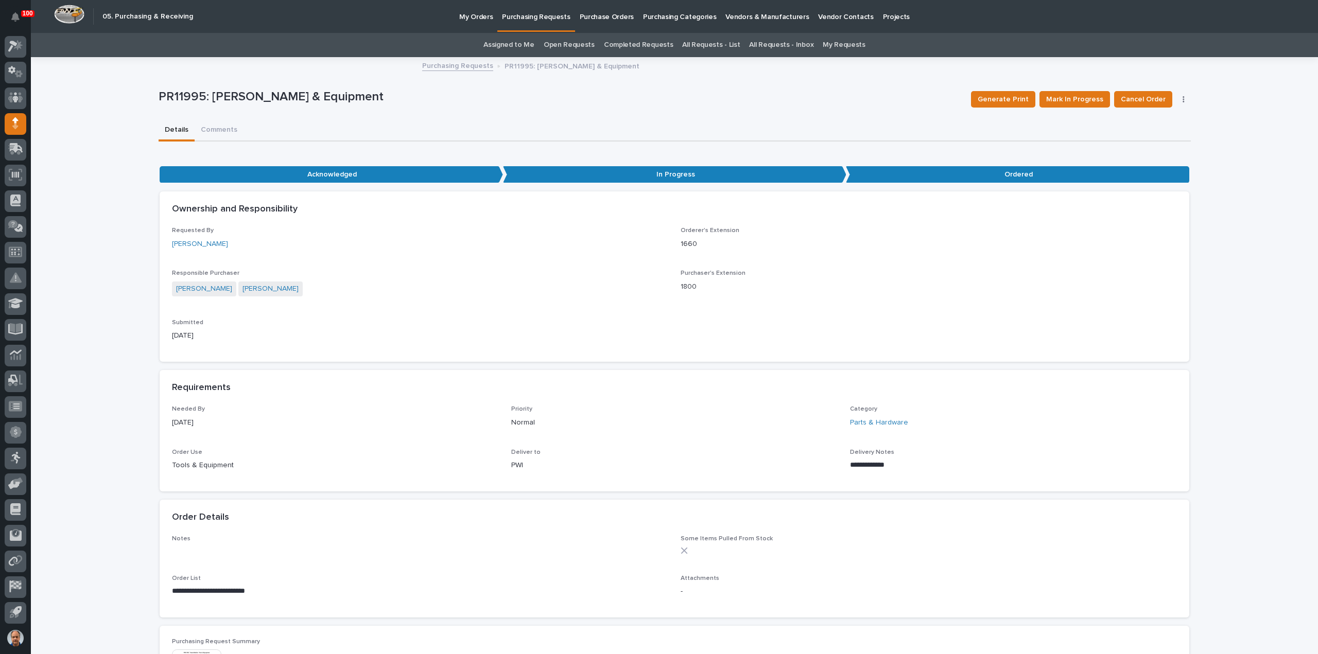
click at [469, 67] on link "Purchasing Requests" at bounding box center [457, 65] width 71 height 12
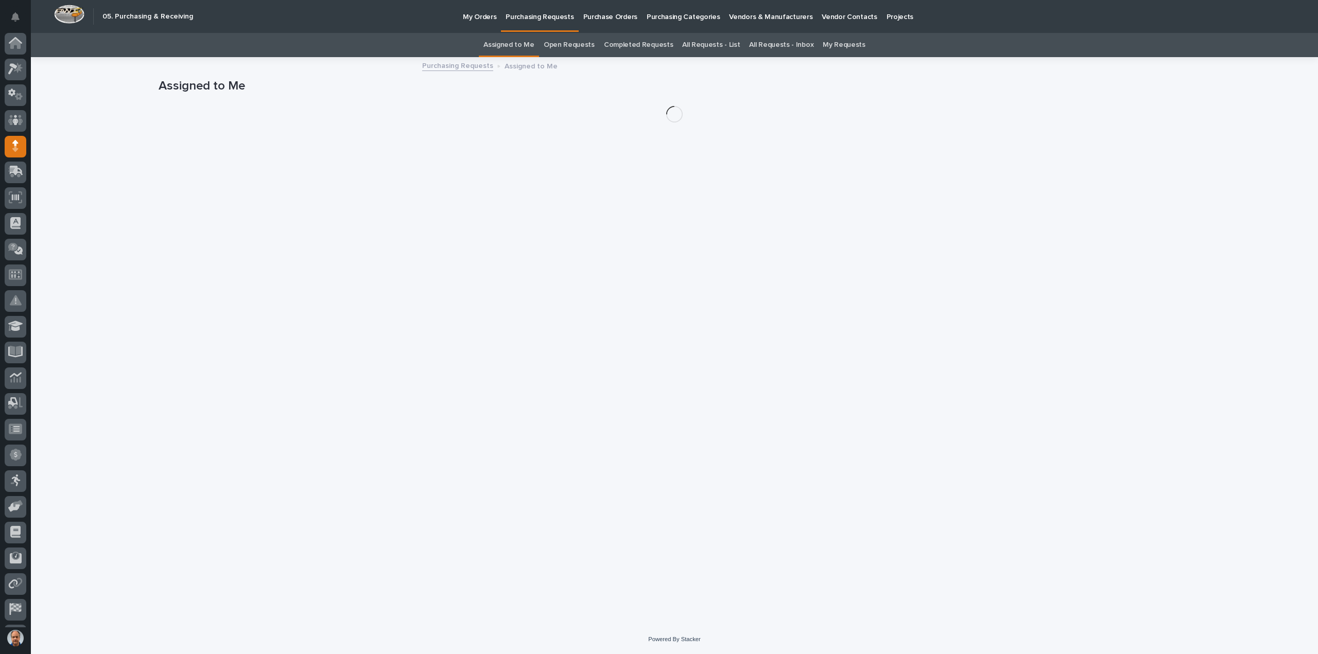
scroll to position [23, 0]
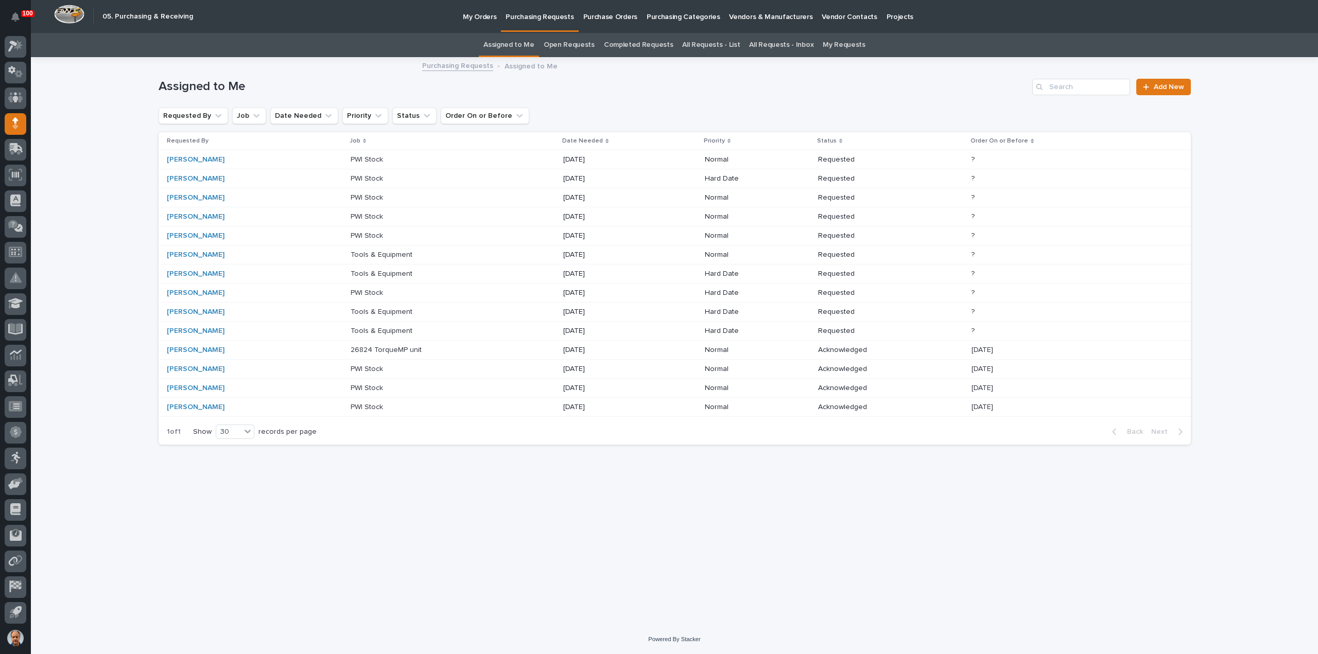
click at [365, 327] on p "Tools & Equipment" at bounding box center [383, 330] width 64 height 11
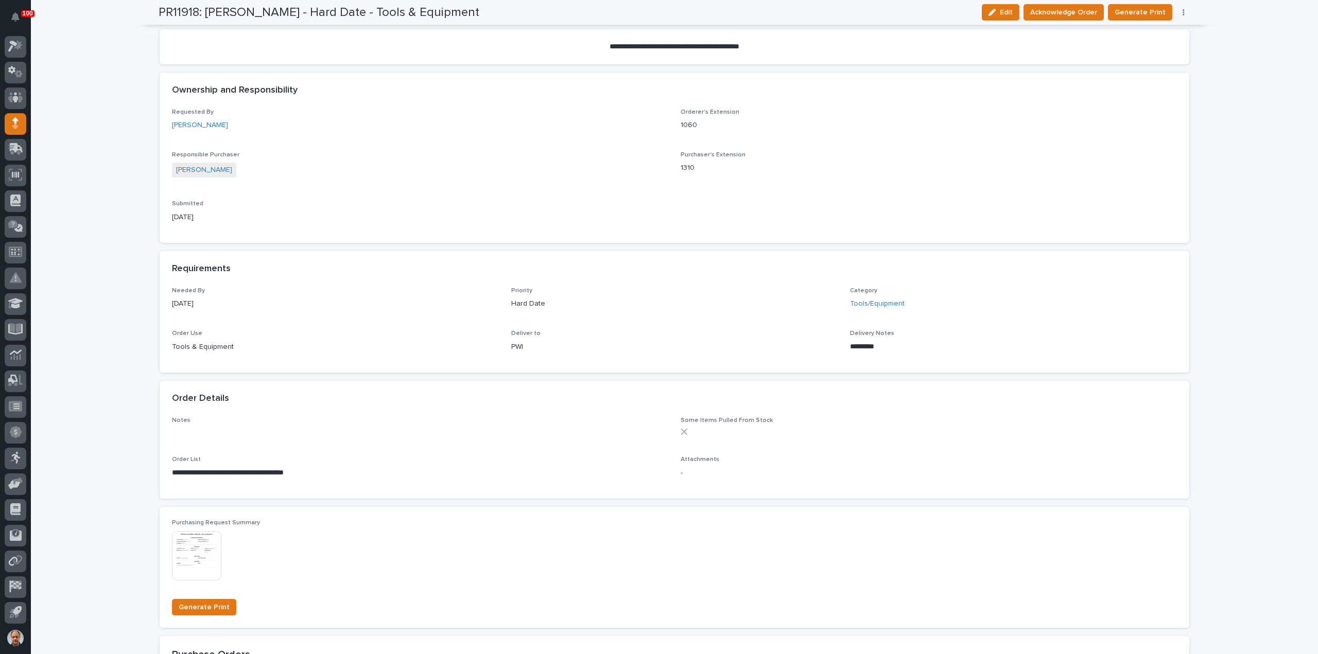
scroll to position [309, 0]
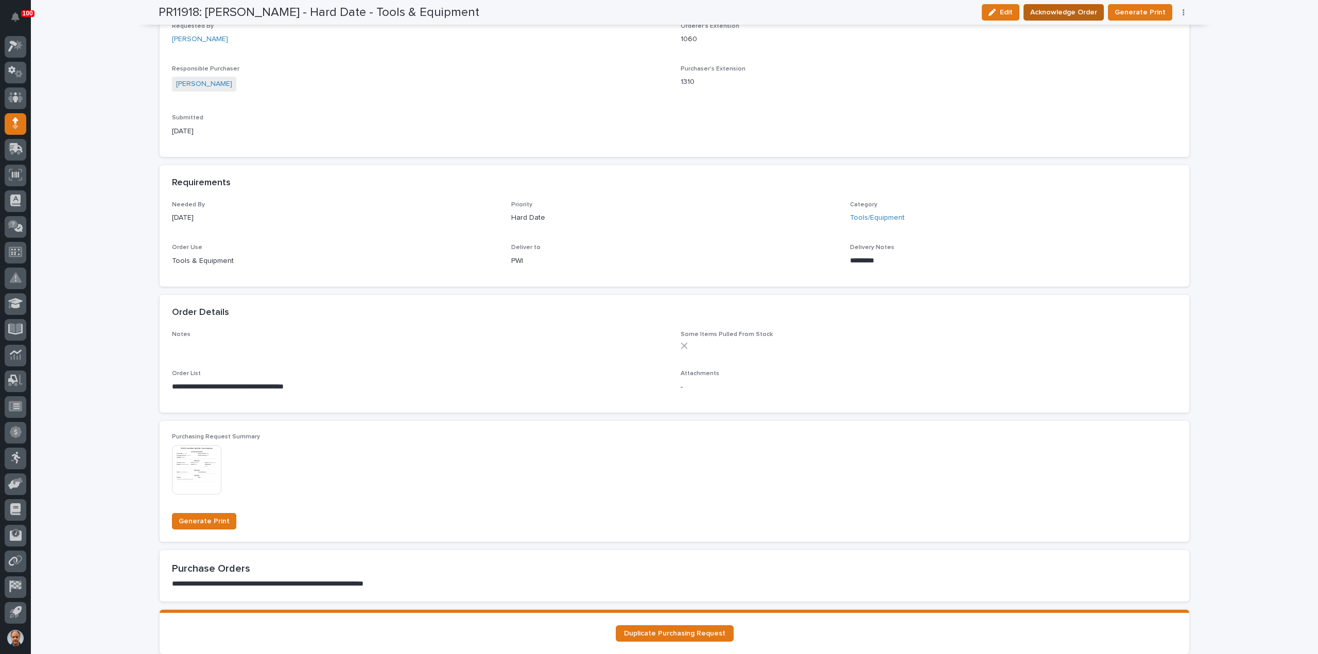
click at [1079, 11] on span "Acknowledge Order" at bounding box center [1063, 12] width 67 height 12
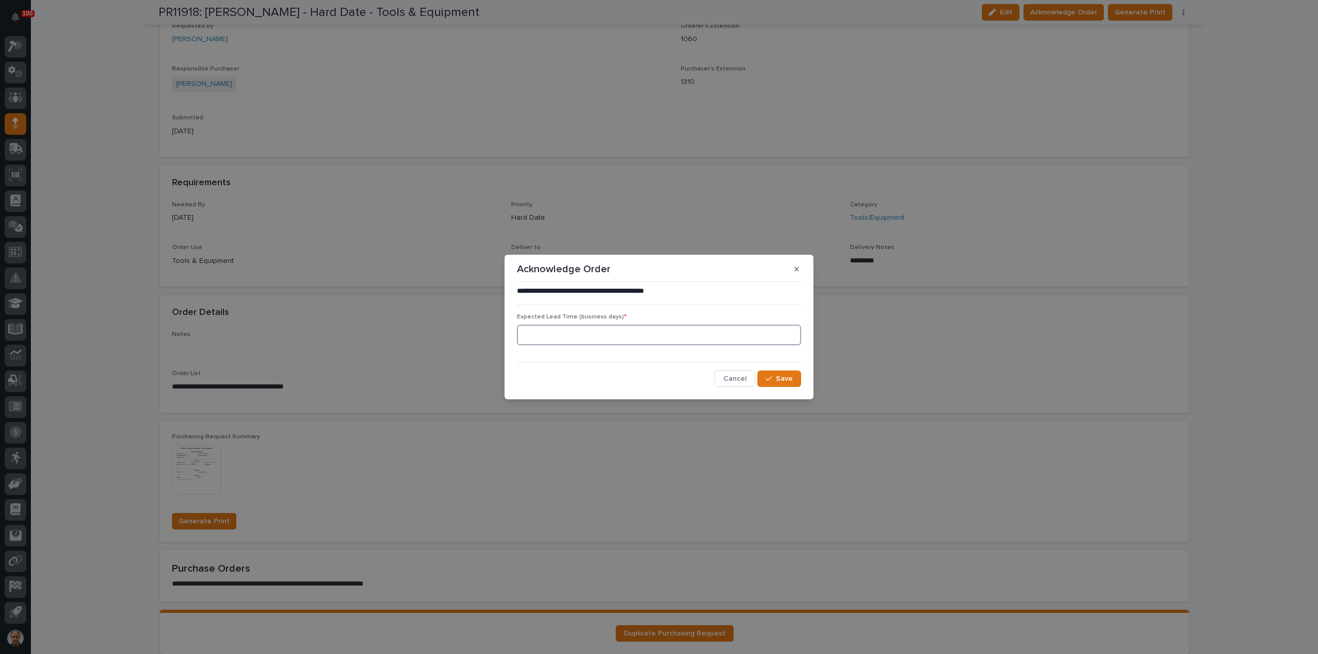
click at [619, 335] on input at bounding box center [659, 335] width 284 height 21
type input "5"
click at [787, 375] on span "Save" at bounding box center [784, 378] width 17 height 9
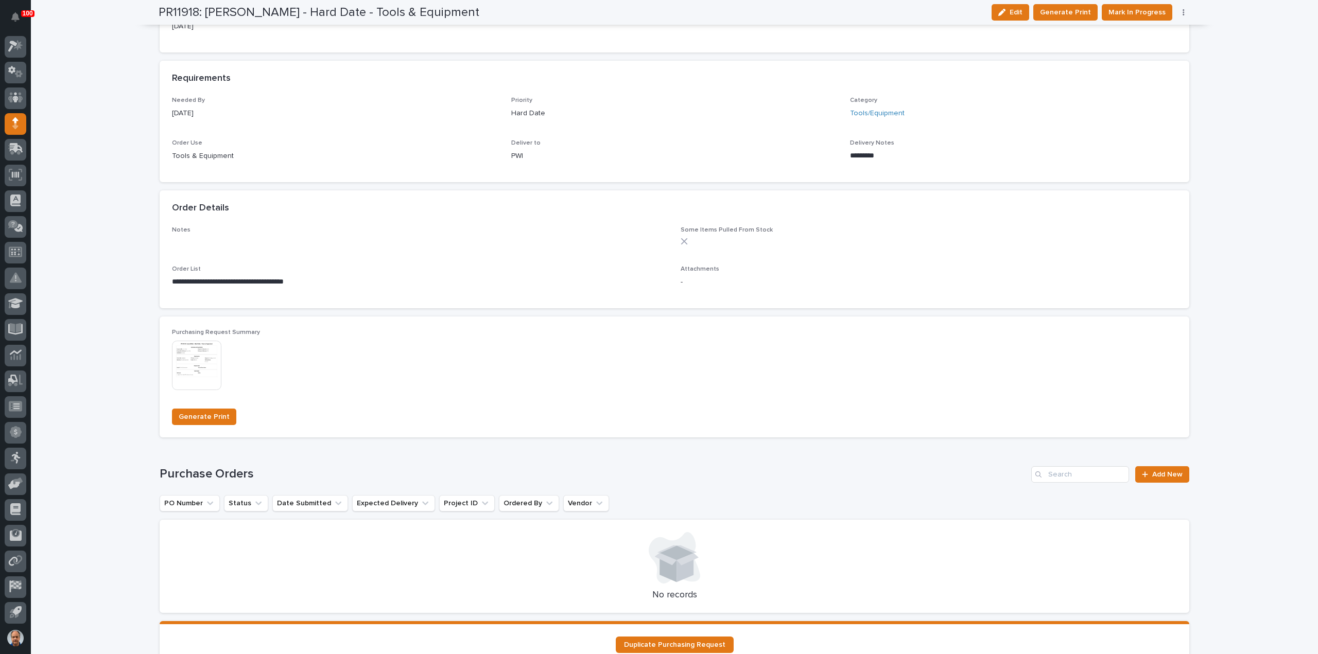
scroll to position [575, 0]
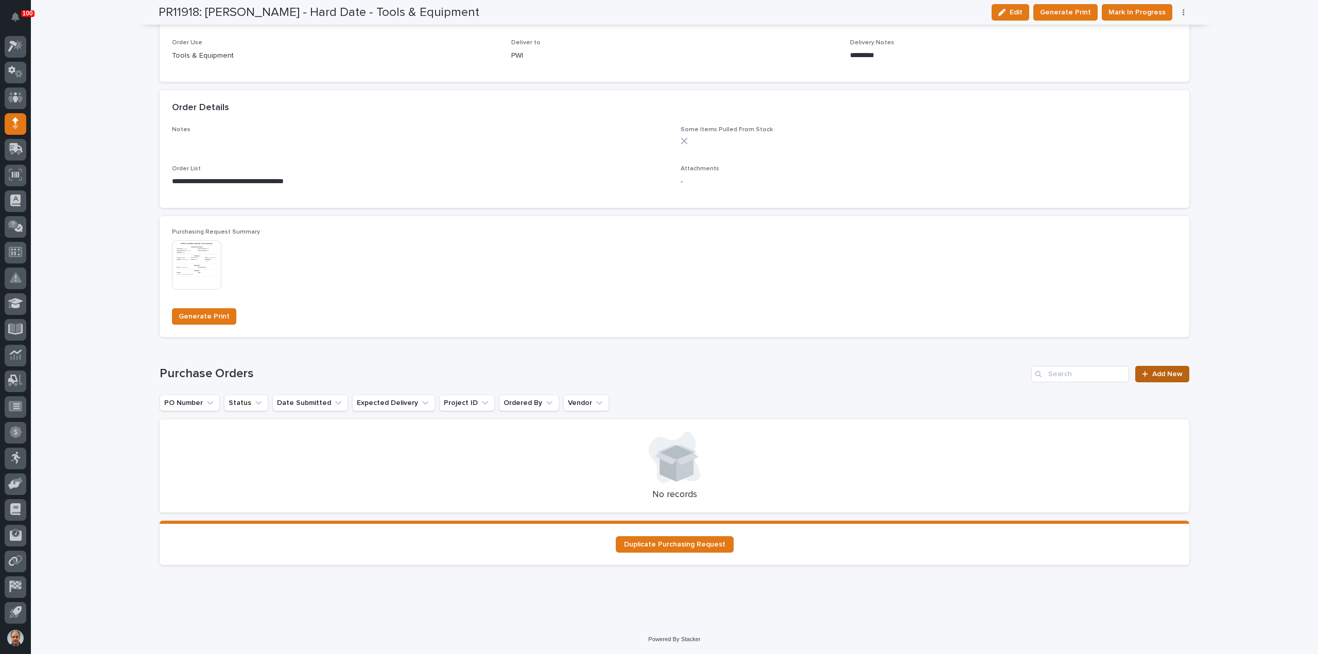
click at [1179, 371] on link "Add New" at bounding box center [1162, 374] width 54 height 16
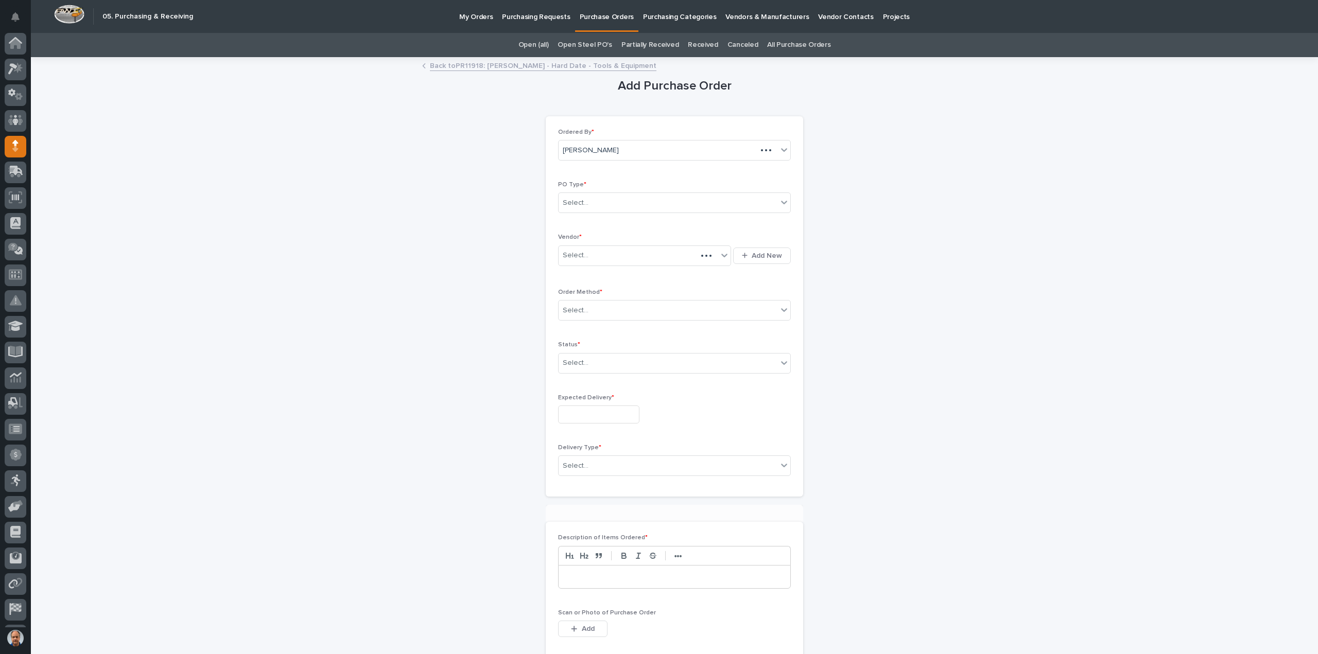
scroll to position [23, 0]
click at [629, 200] on div "Select..." at bounding box center [668, 203] width 219 height 17
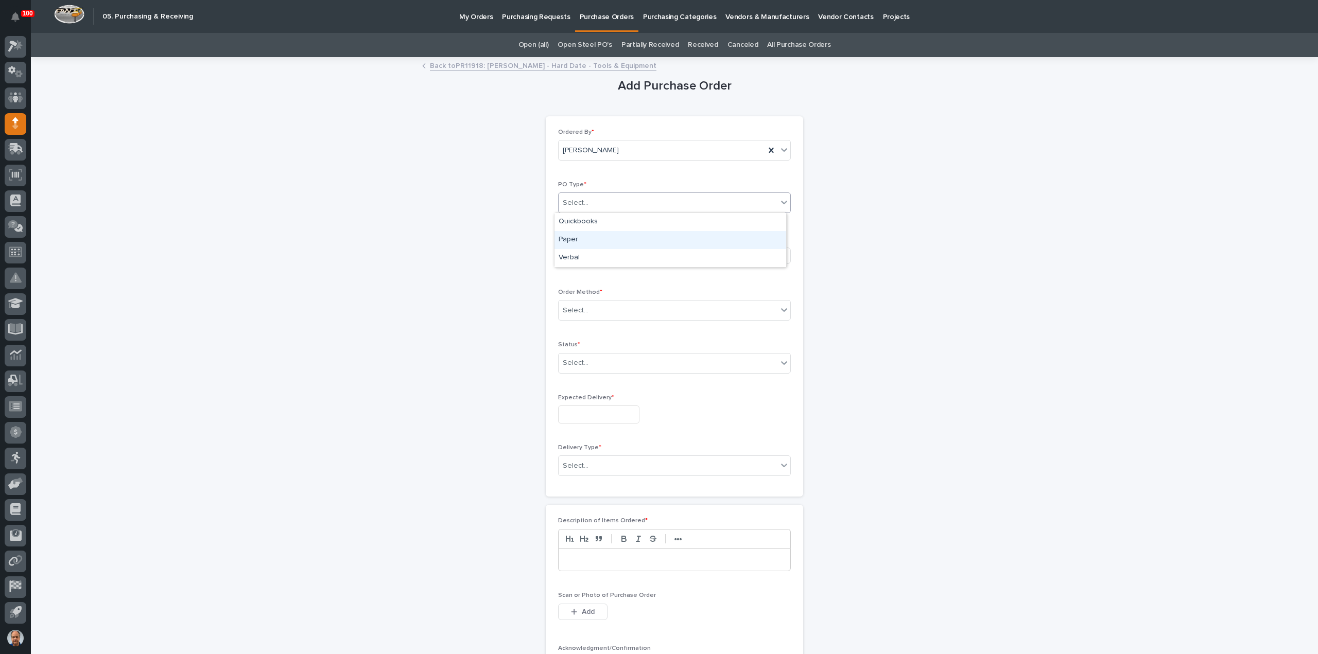
click at [572, 239] on div "Paper" at bounding box center [670, 240] width 232 height 18
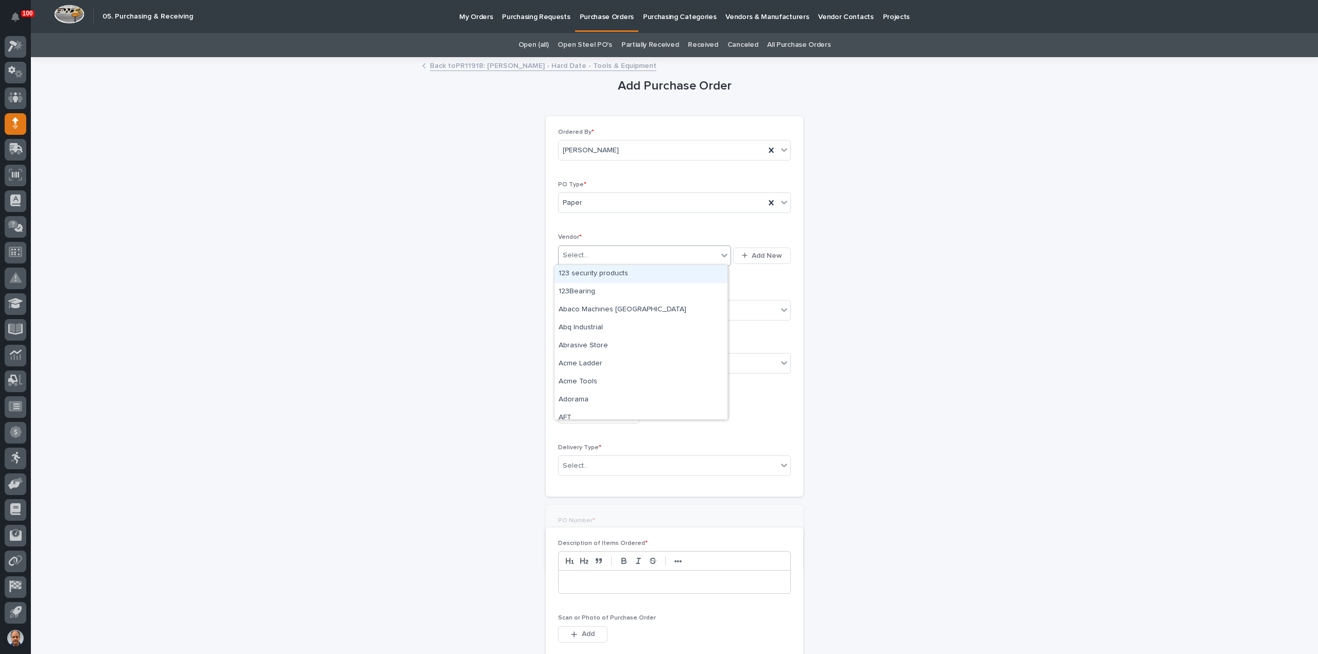
click at [585, 250] on div "Select..." at bounding box center [638, 255] width 159 height 17
type input "*****"
click at [597, 270] on div "Unist Inc" at bounding box center [640, 274] width 173 height 18
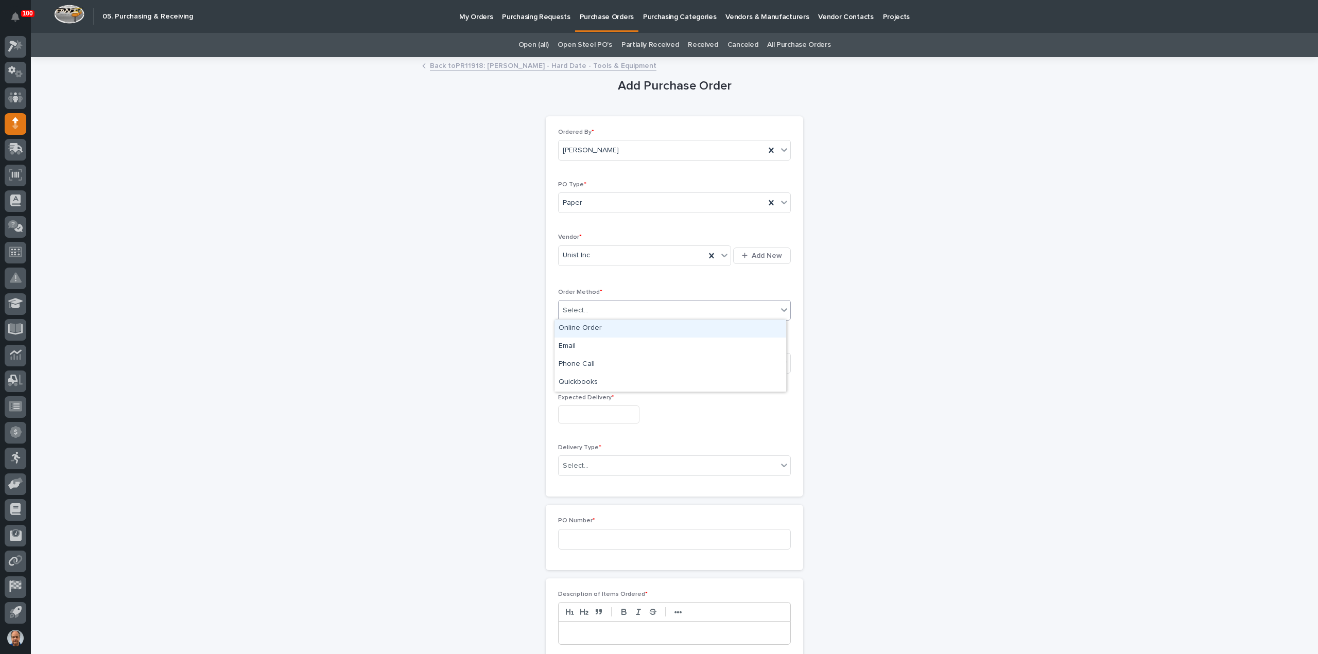
click at [613, 304] on div "Select..." at bounding box center [668, 310] width 219 height 17
click at [589, 326] on div "Online Order" at bounding box center [670, 329] width 232 height 18
drag, startPoint x: 590, startPoint y: 363, endPoint x: 587, endPoint y: 381, distance: 18.7
click at [590, 364] on div "Select..." at bounding box center [668, 363] width 219 height 17
click at [579, 398] on div "Submitted" at bounding box center [670, 399] width 232 height 18
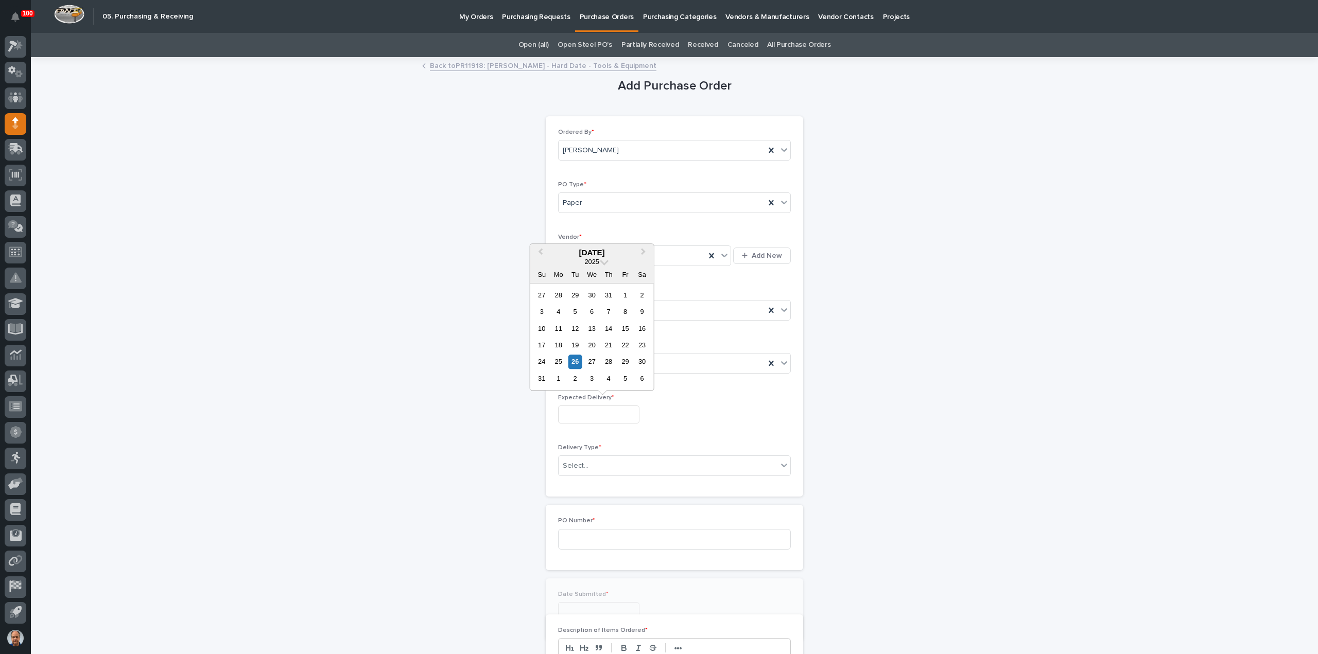
click at [580, 420] on input "text" at bounding box center [598, 415] width 81 height 18
click at [576, 378] on div "2" at bounding box center [575, 379] width 14 height 14
type input "**********"
click at [606, 466] on div "Select..." at bounding box center [668, 466] width 219 height 17
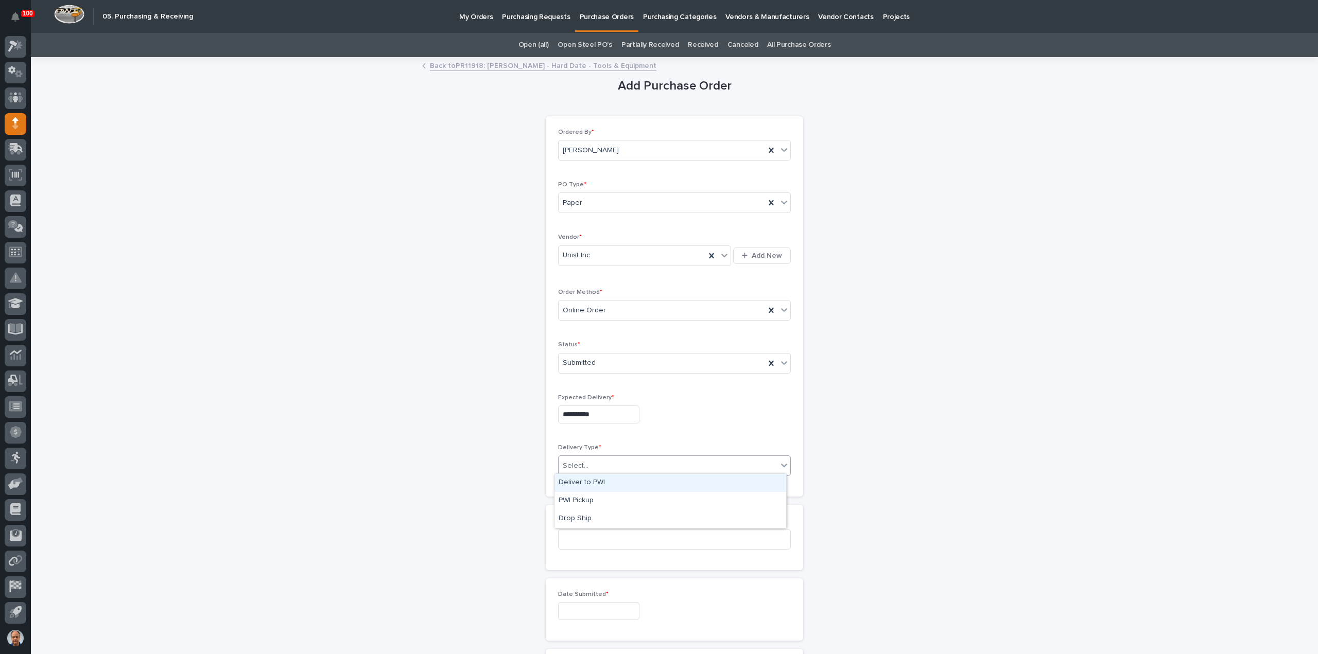
drag, startPoint x: 582, startPoint y: 483, endPoint x: 606, endPoint y: 517, distance: 41.7
click at [582, 484] on div "Deliver to PWI" at bounding box center [670, 483] width 232 height 18
click at [591, 545] on input at bounding box center [674, 539] width 233 height 21
type input "18874"
click at [615, 608] on input "text" at bounding box center [598, 611] width 81 height 18
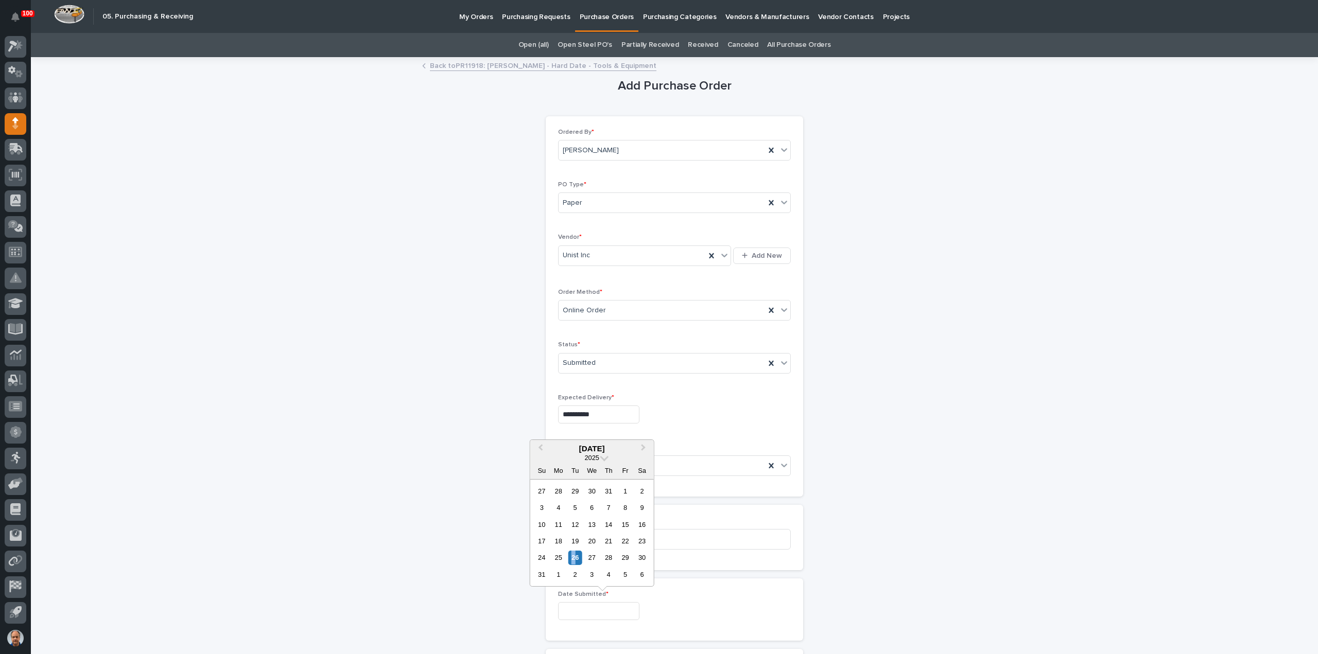
click at [573, 555] on div "26" at bounding box center [575, 558] width 14 height 14
type input "**********"
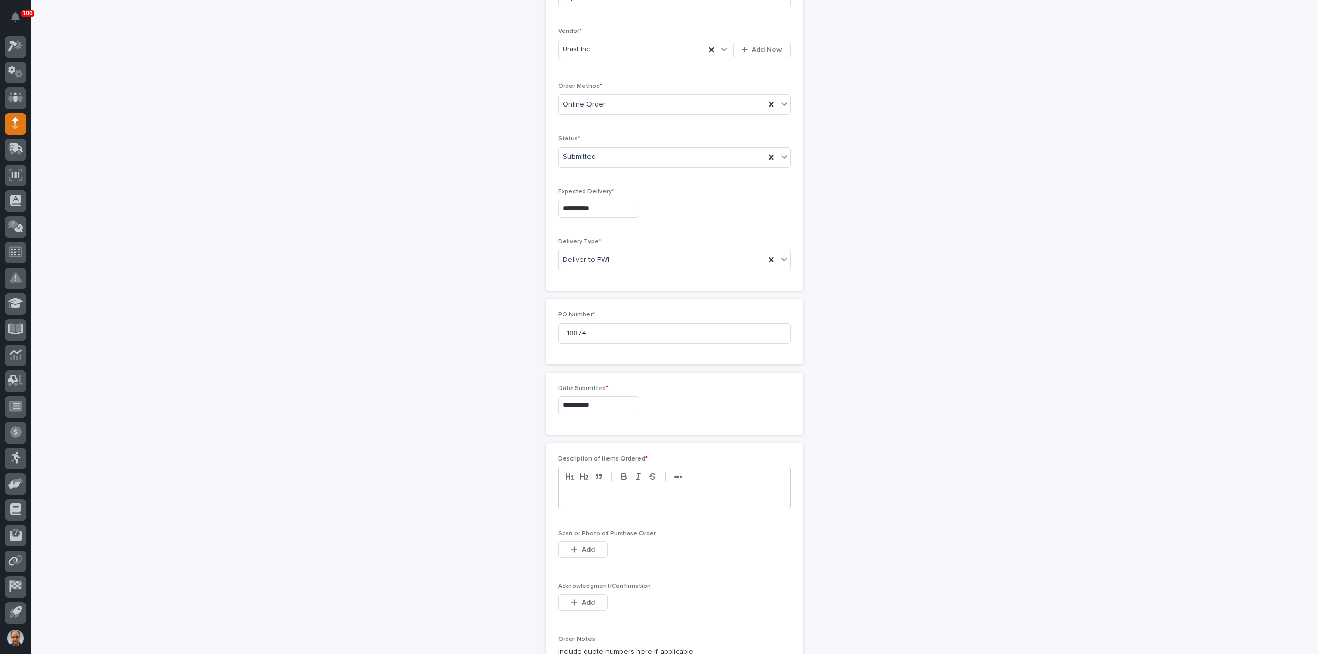
scroll to position [360, 0]
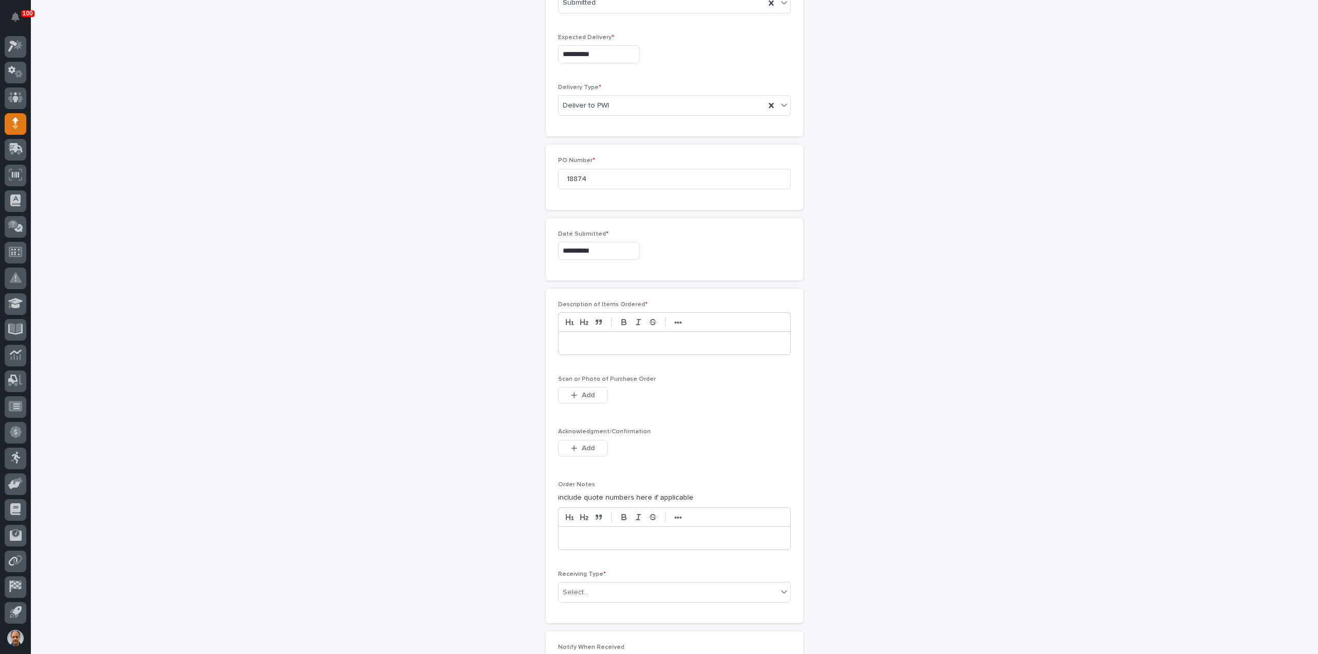
click at [592, 342] on p at bounding box center [674, 343] width 216 height 10
click at [592, 390] on button "Add" at bounding box center [582, 395] width 49 height 16
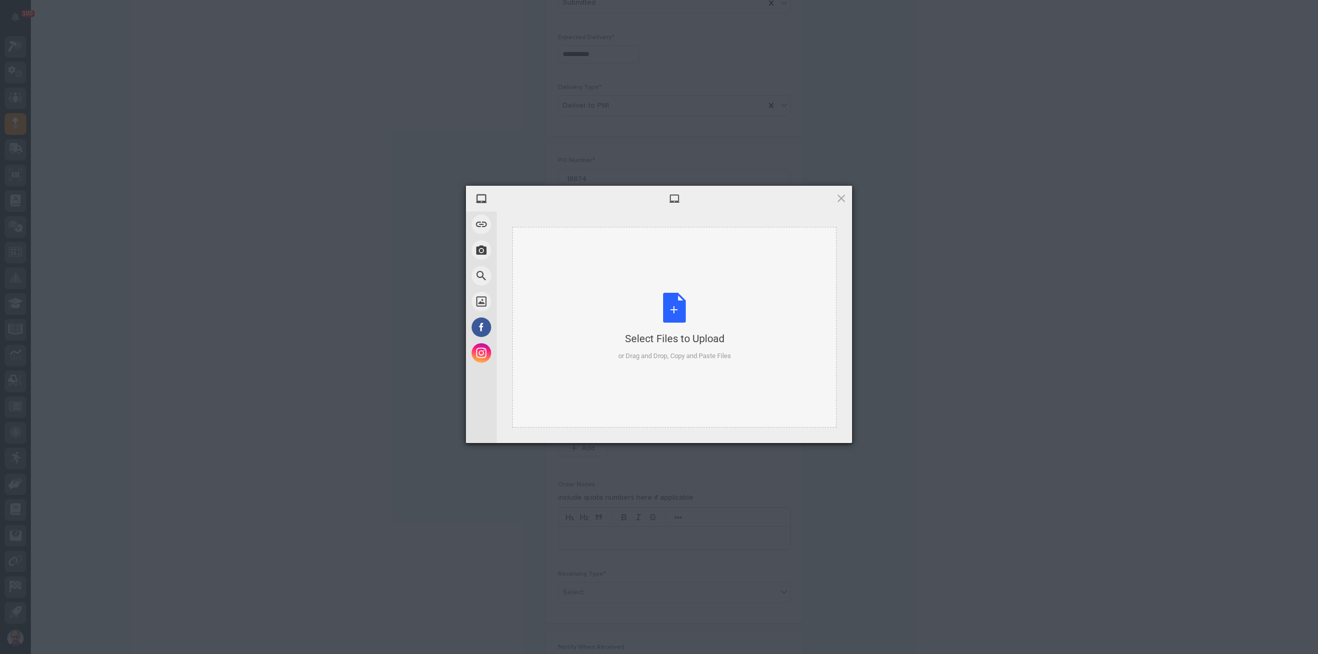
click at [676, 304] on div "Select Files to Upload or Drag and Drop, Copy and Paste Files" at bounding box center [674, 327] width 113 height 68
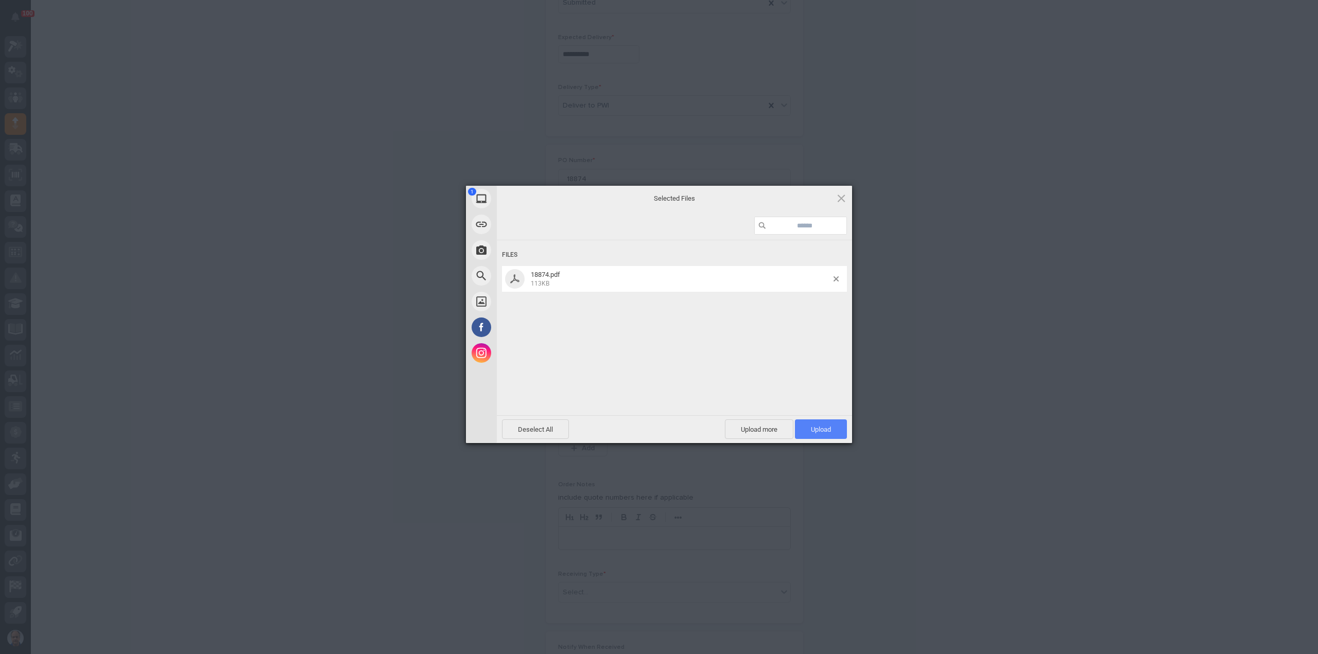
click at [829, 428] on span "Upload 1" at bounding box center [821, 430] width 20 height 8
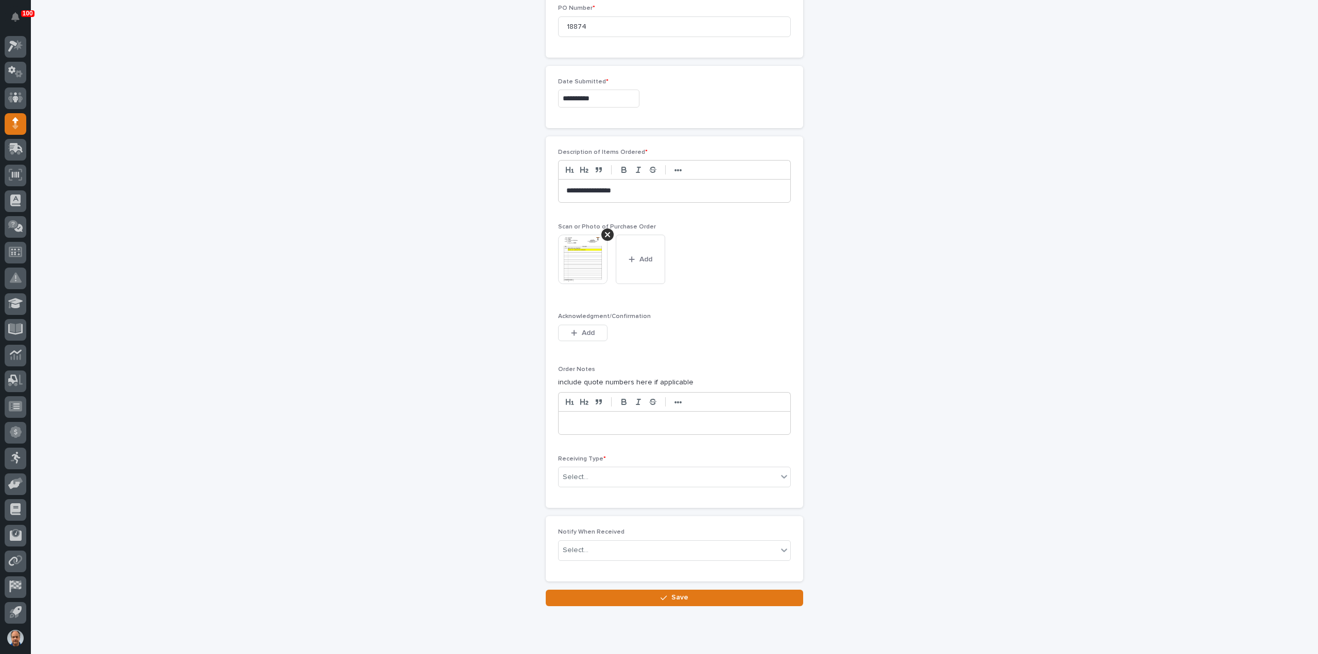
scroll to position [541, 0]
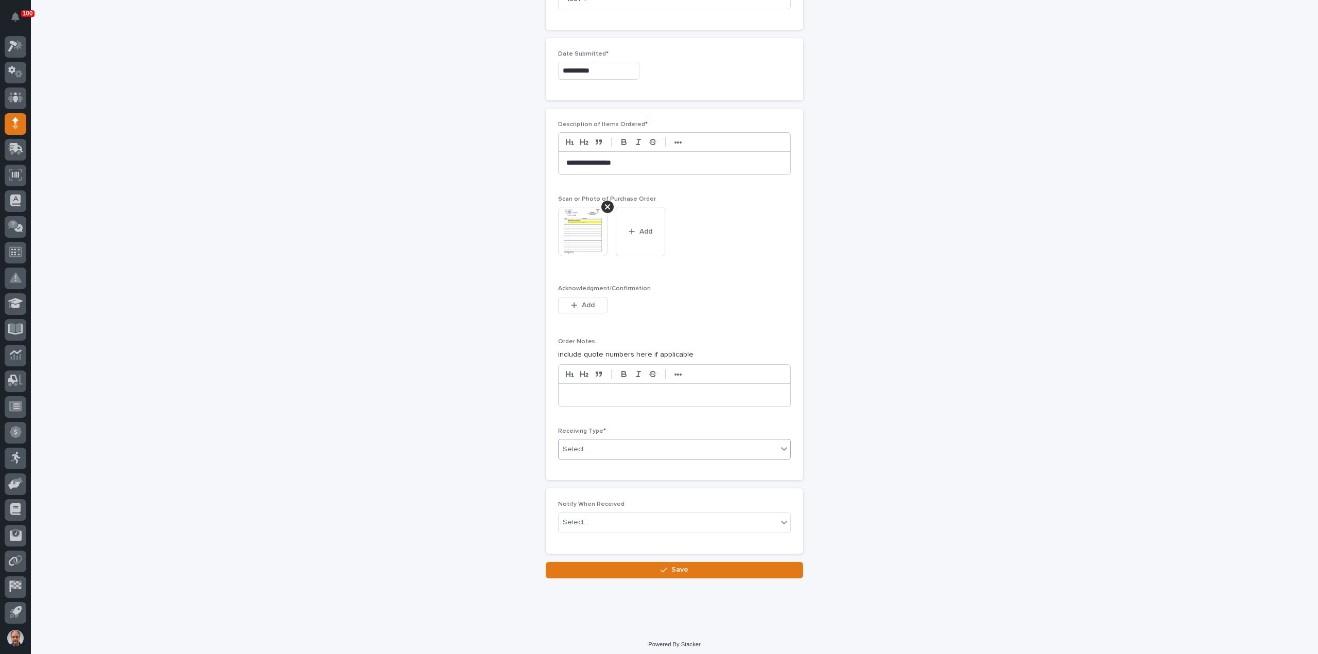
click at [596, 444] on div "Select..." at bounding box center [668, 449] width 219 height 17
click at [584, 534] on div "Other" at bounding box center [670, 537] width 232 height 18
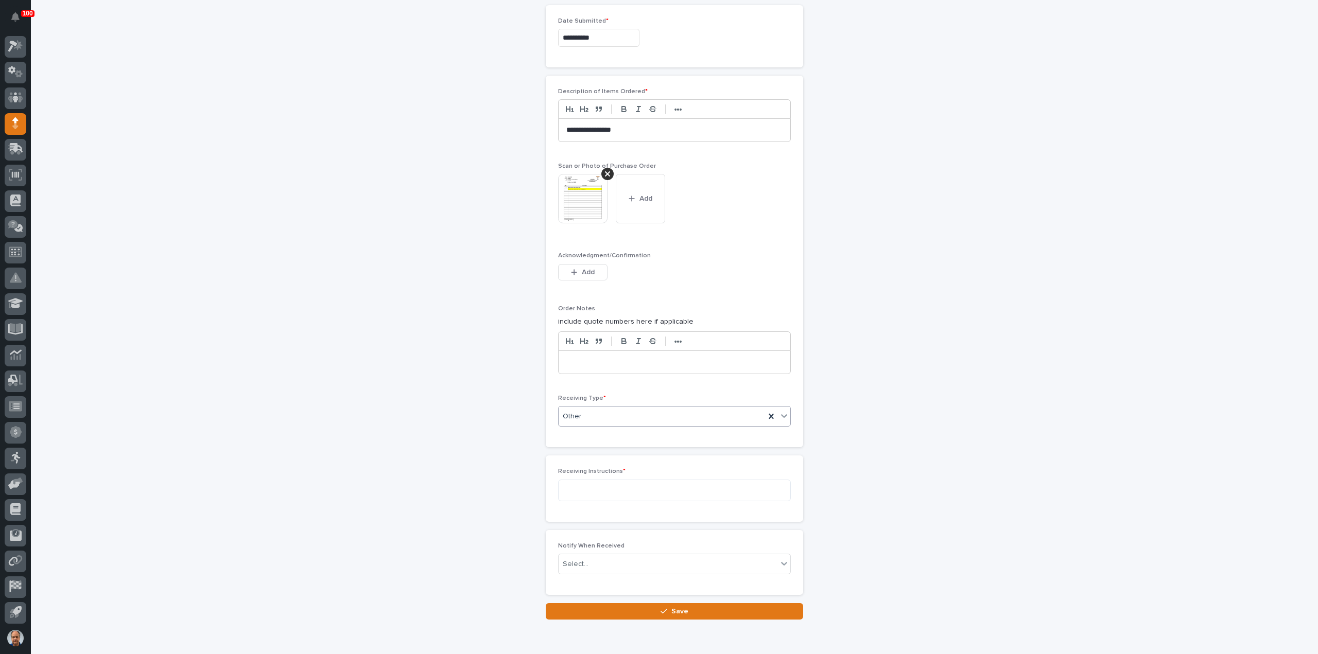
scroll to position [578, 0]
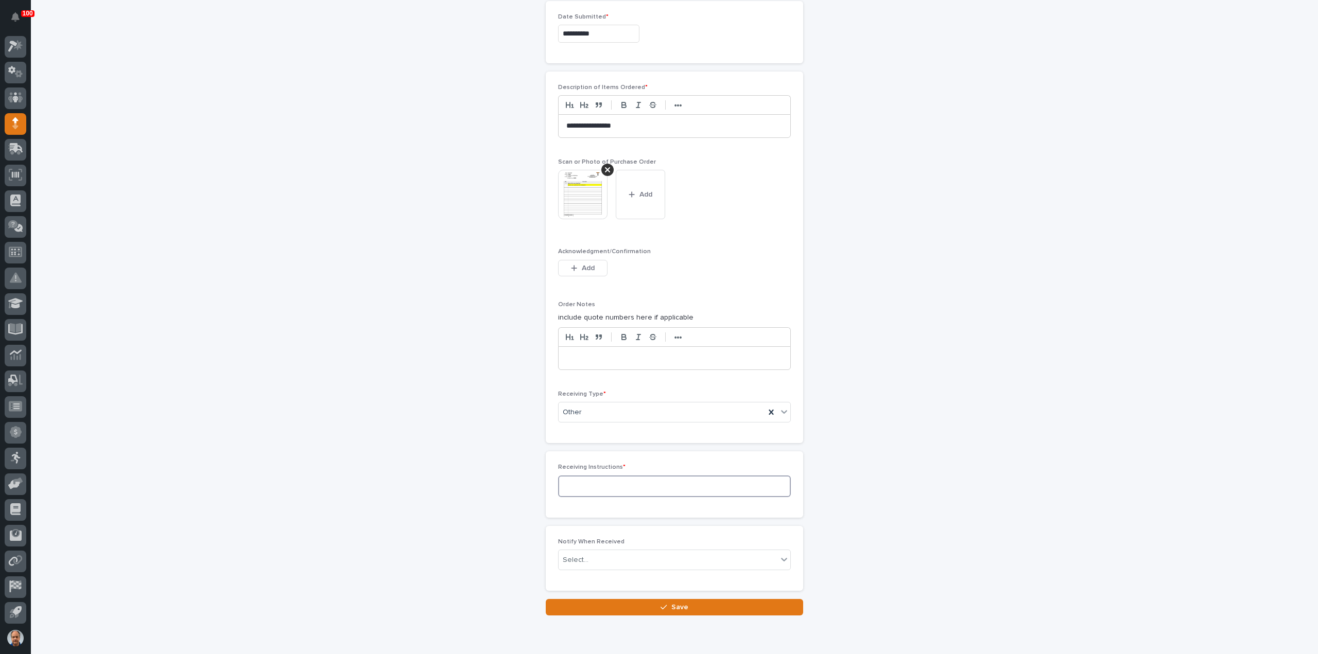
click at [602, 484] on textarea at bounding box center [674, 487] width 233 height 22
type textarea "**********"
click at [679, 599] on button "Save" at bounding box center [674, 607] width 257 height 16
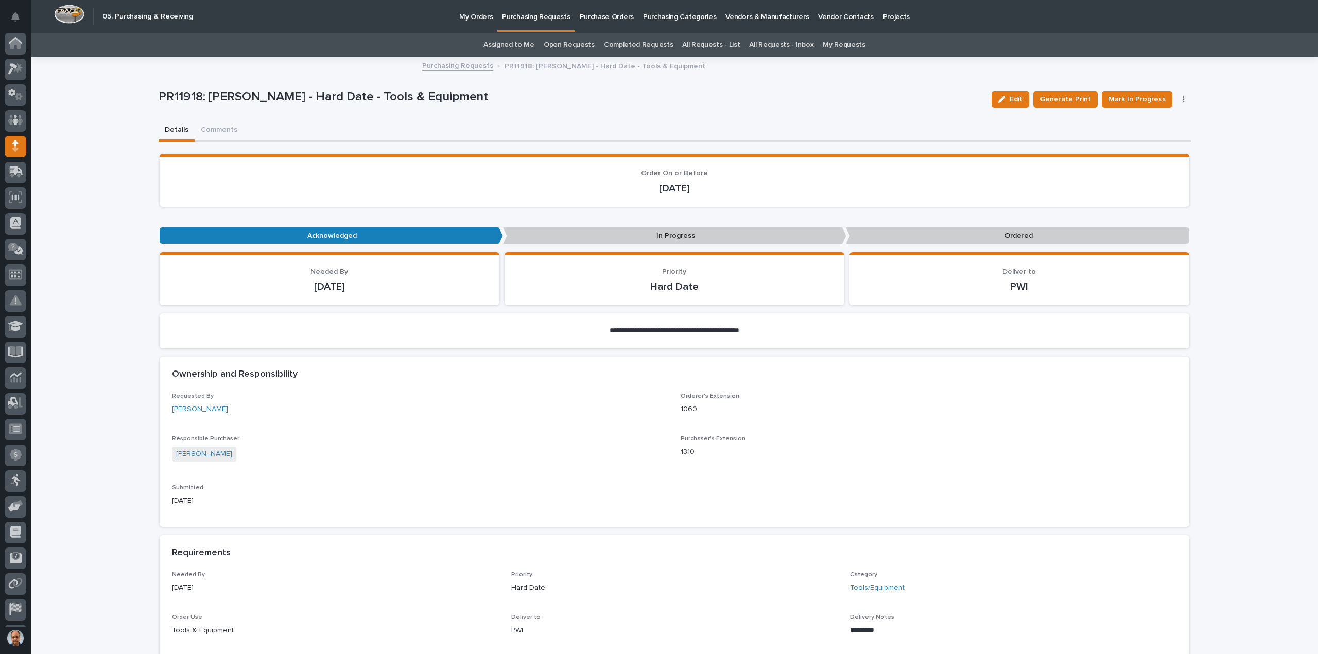
scroll to position [23, 0]
click at [1142, 95] on span "Mark In Progress" at bounding box center [1136, 99] width 57 height 12
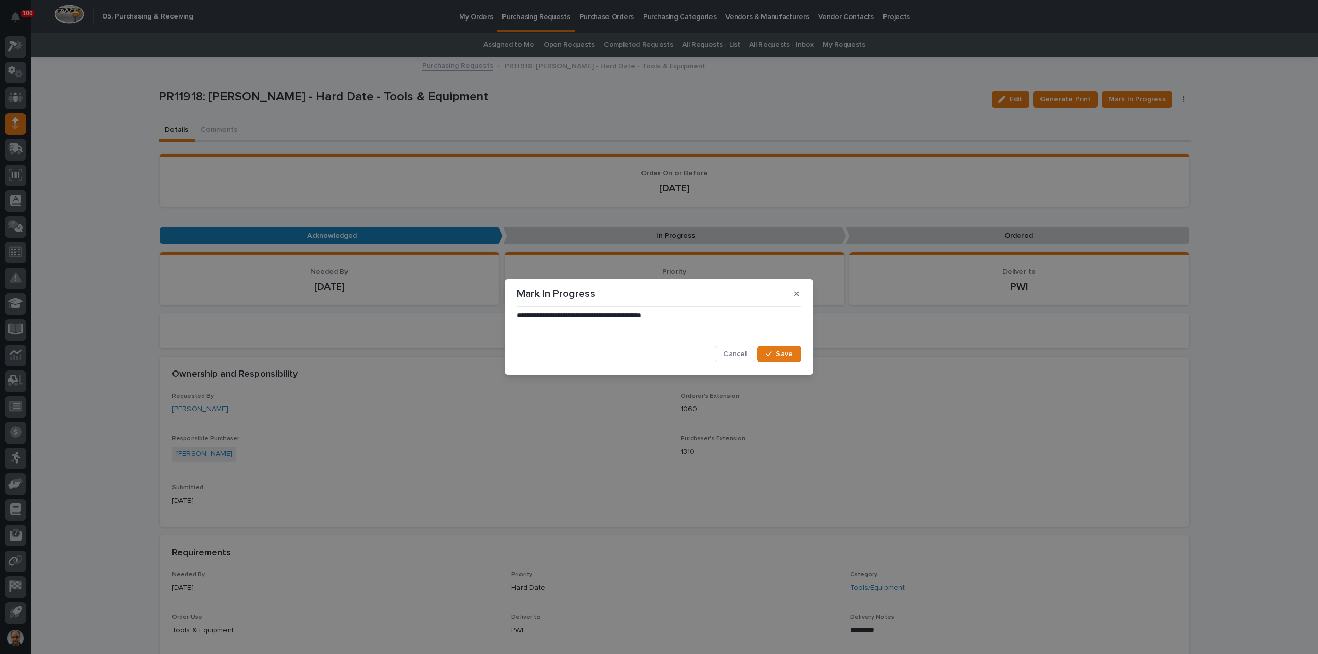
drag, startPoint x: 777, startPoint y: 351, endPoint x: 844, endPoint y: 334, distance: 68.4
click at [783, 350] on span "Save" at bounding box center [784, 354] width 17 height 9
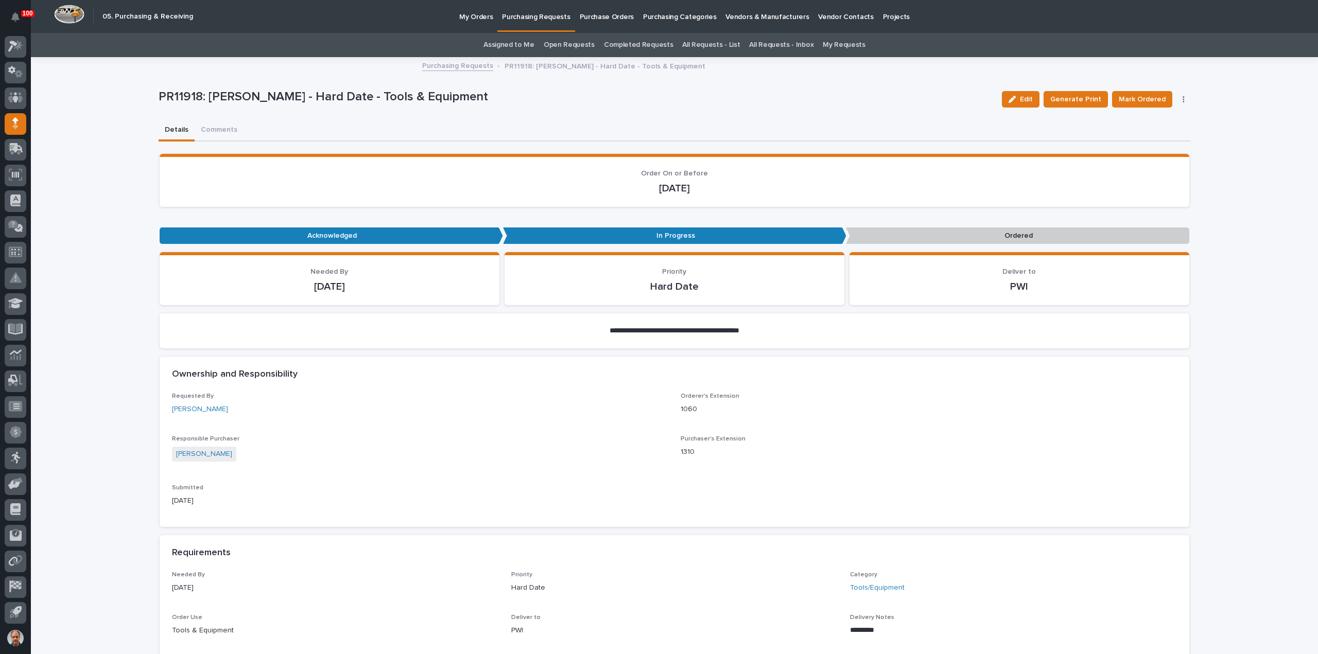
click at [1140, 96] on span "Mark Ordered" at bounding box center [1142, 99] width 47 height 12
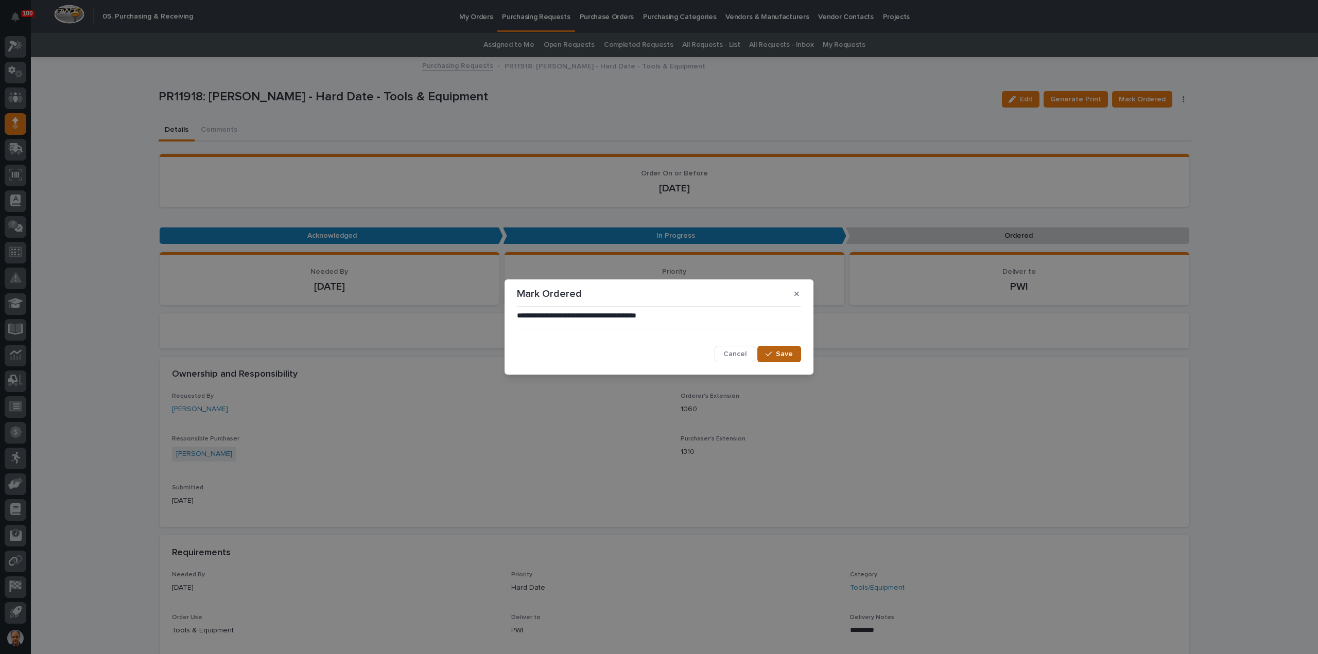
click at [778, 353] on span "Save" at bounding box center [784, 354] width 17 height 9
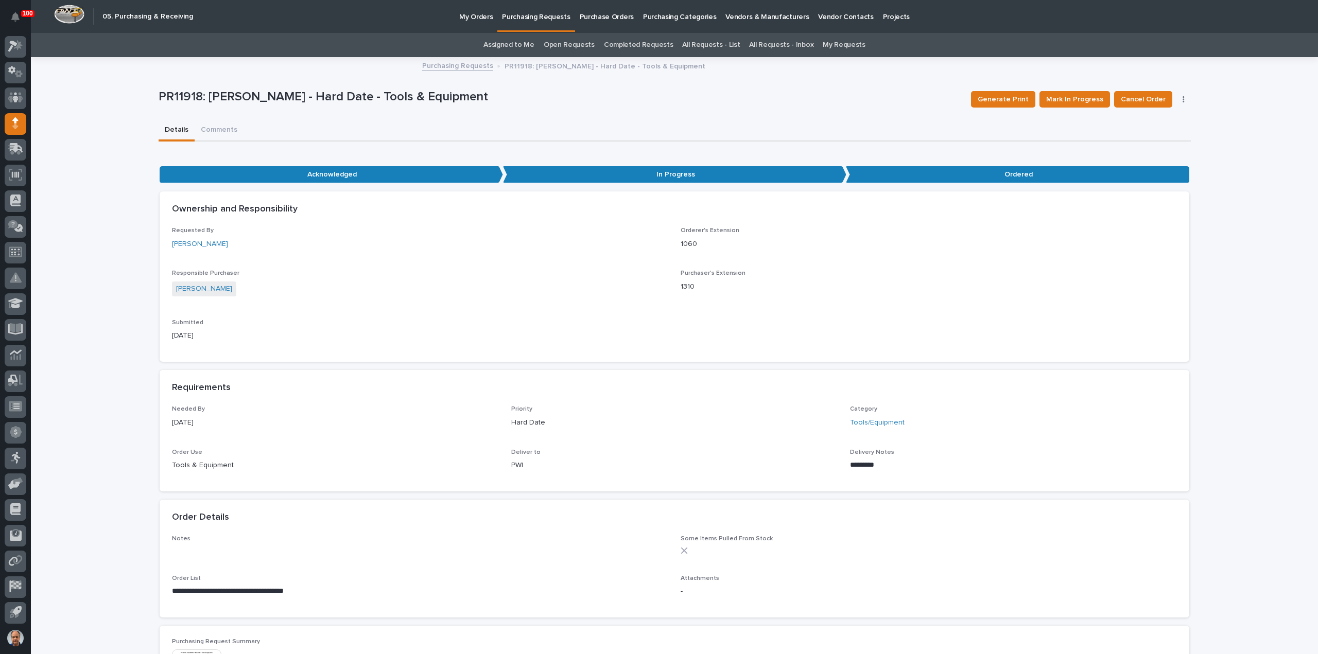
click at [536, 16] on p "Purchasing Requests" at bounding box center [536, 11] width 68 height 22
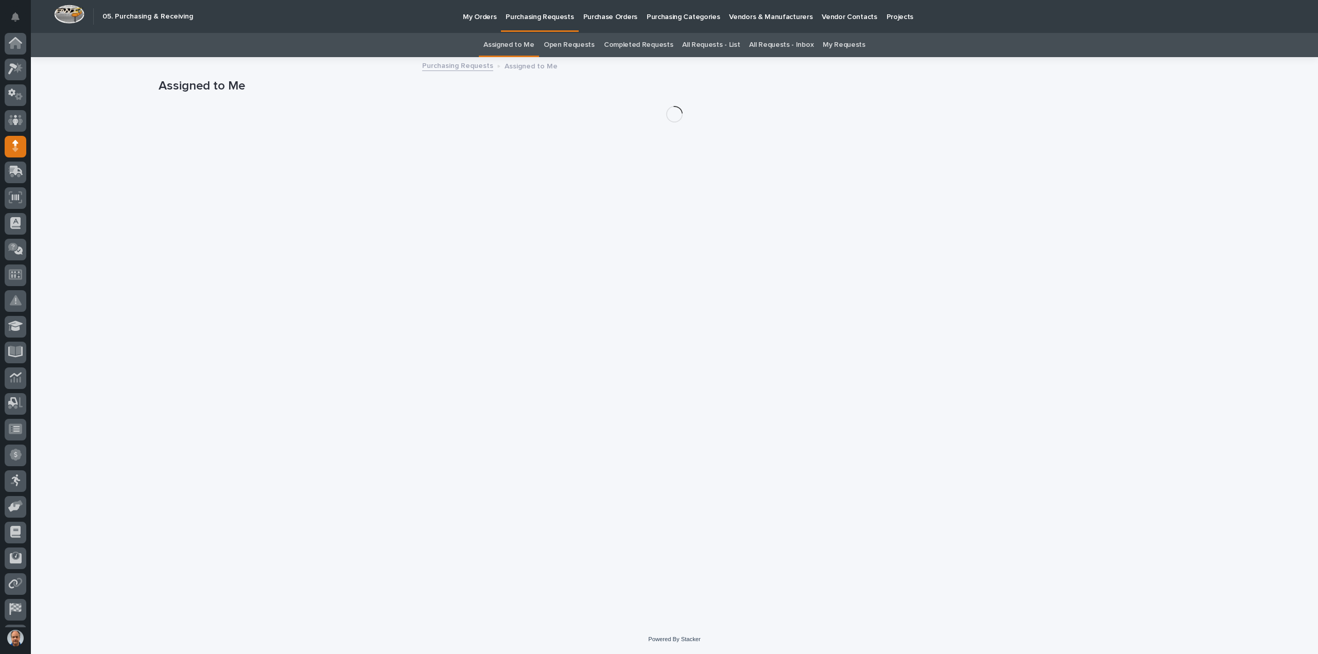
scroll to position [23, 0]
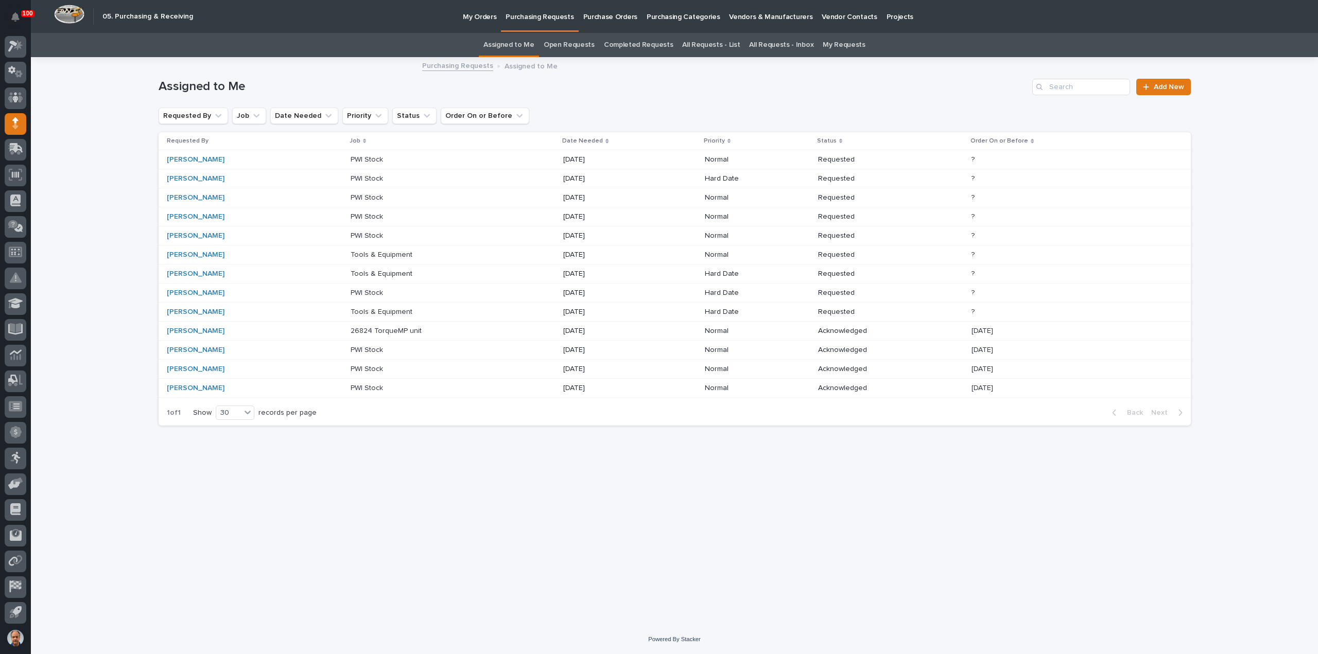
click at [367, 309] on p "Tools & Equipment" at bounding box center [383, 311] width 64 height 11
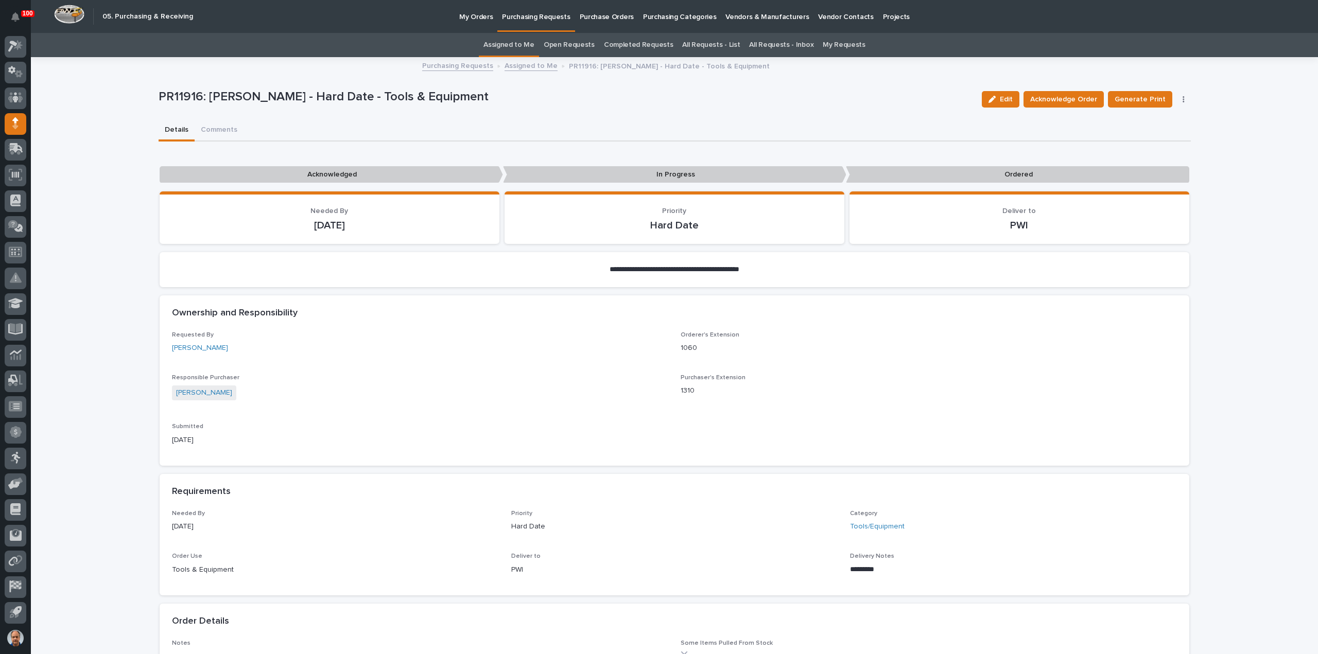
click at [525, 42] on link "Assigned to Me" at bounding box center [508, 45] width 51 height 24
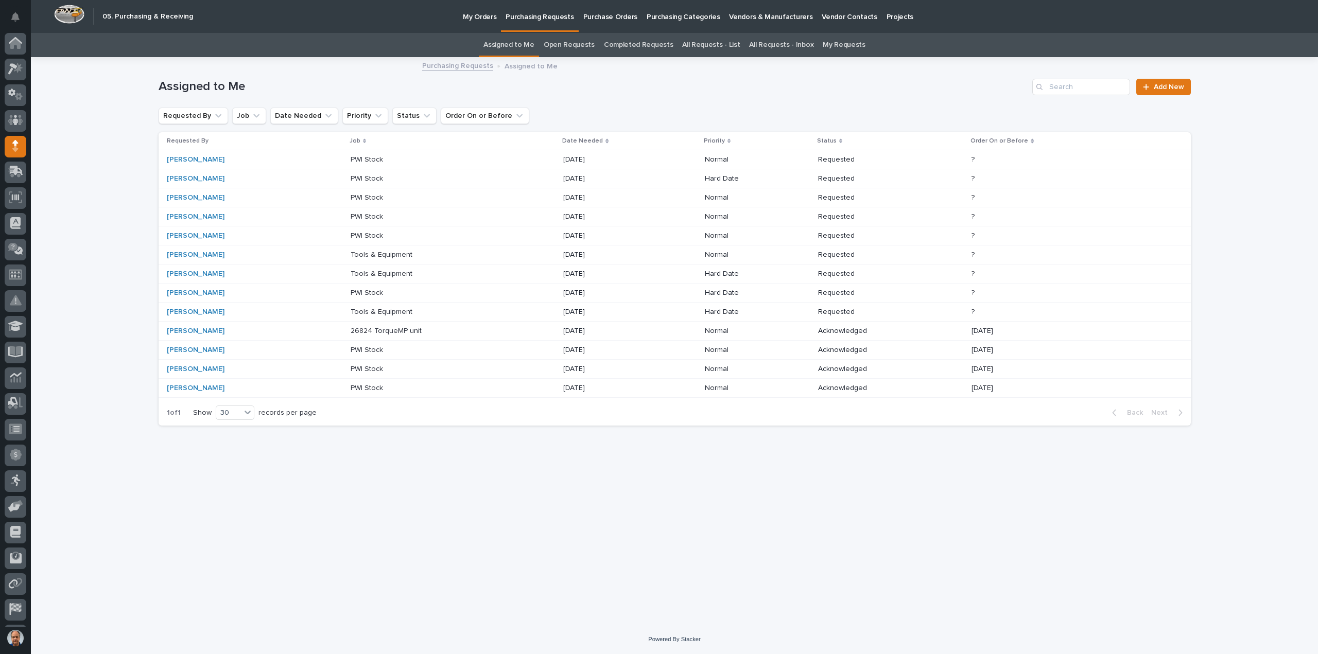
scroll to position [23, 0]
click at [483, 20] on p "My Orders" at bounding box center [479, 11] width 33 height 22
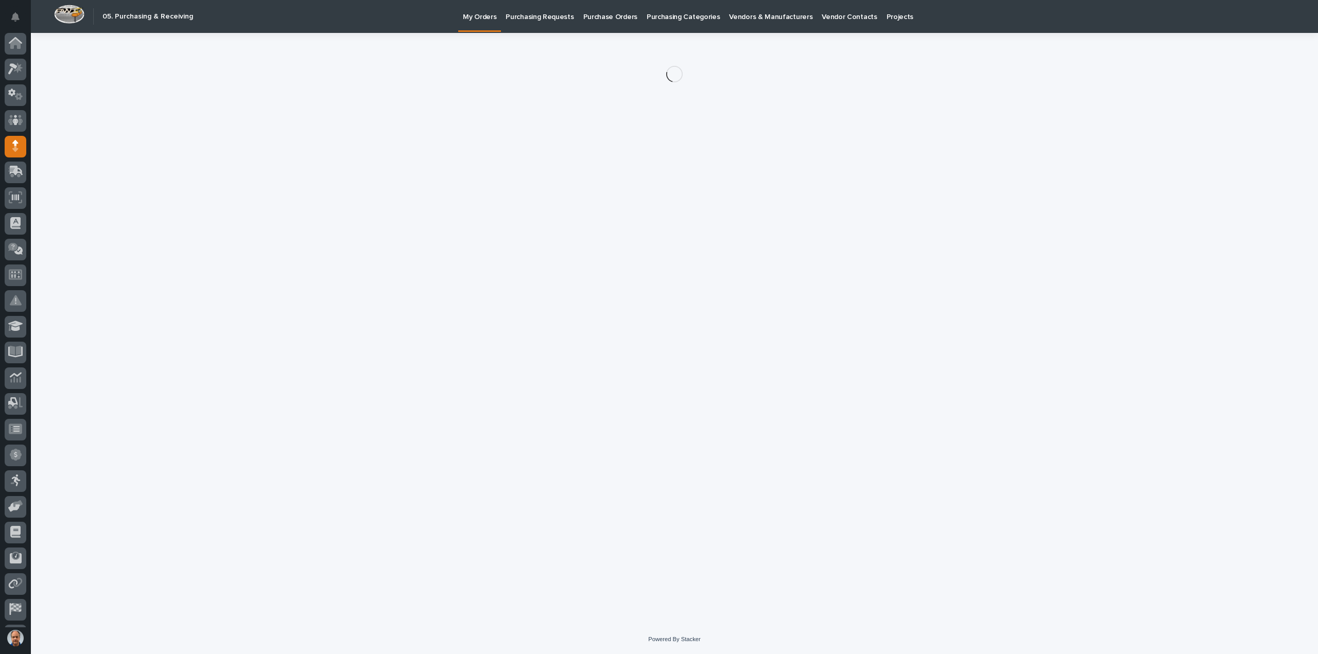
scroll to position [23, 0]
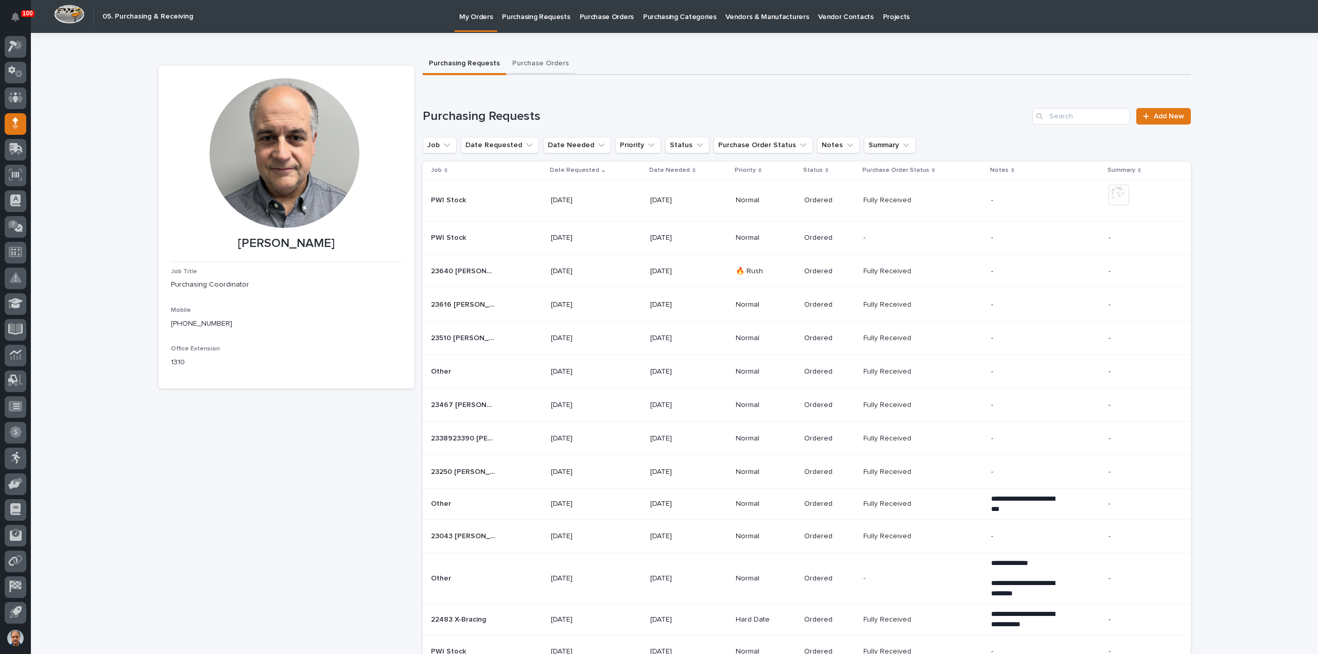
click at [529, 63] on button "Purchase Orders" at bounding box center [540, 65] width 69 height 22
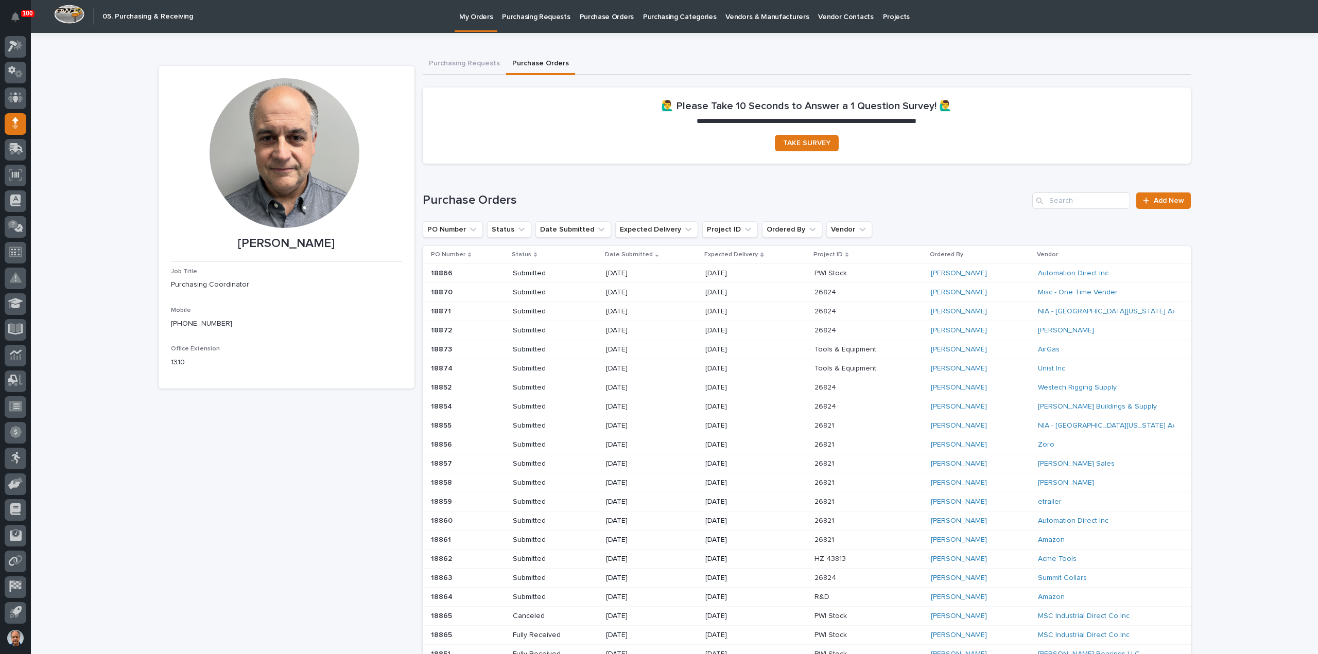
click at [459, 364] on p at bounding box center [468, 368] width 74 height 9
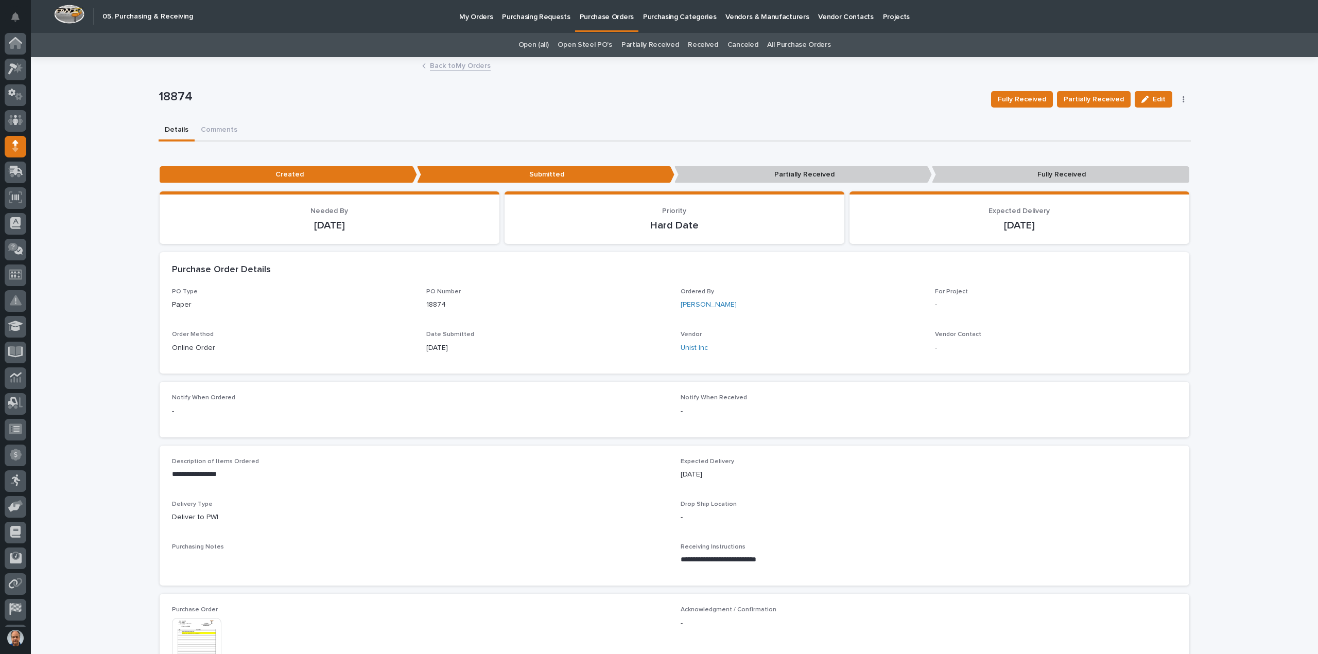
scroll to position [23, 0]
click at [1153, 95] on span "Edit" at bounding box center [1159, 99] width 13 height 9
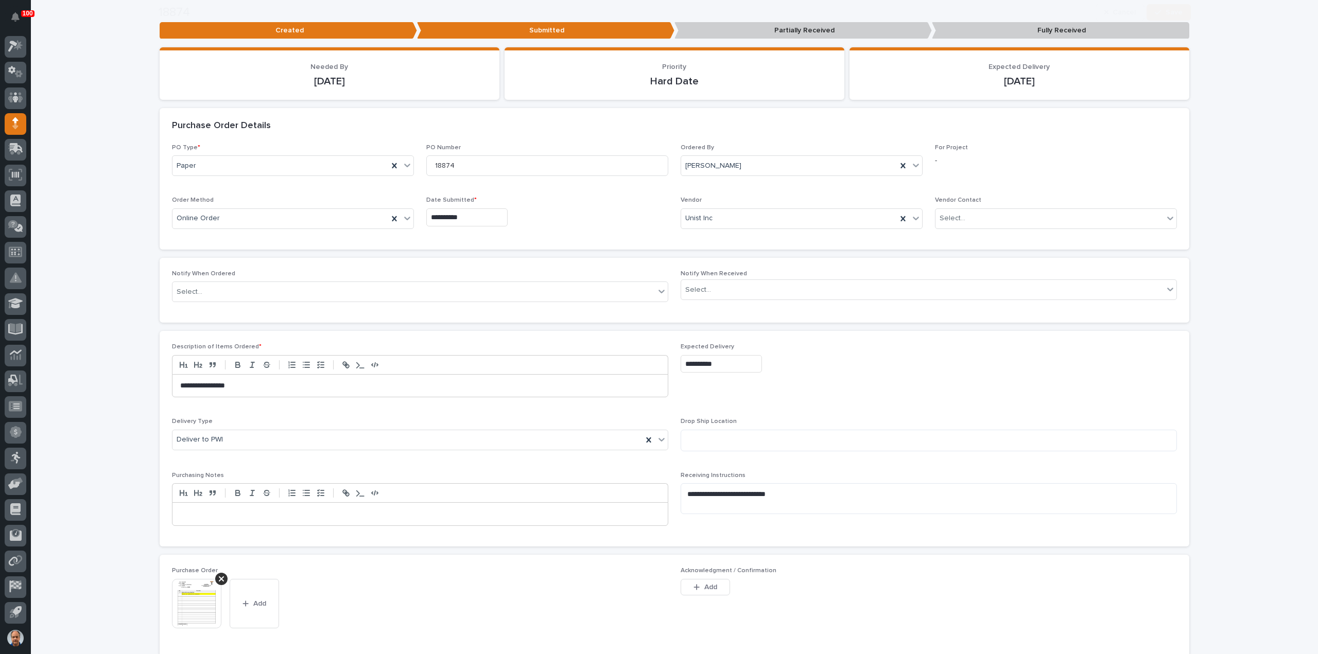
scroll to position [257, 0]
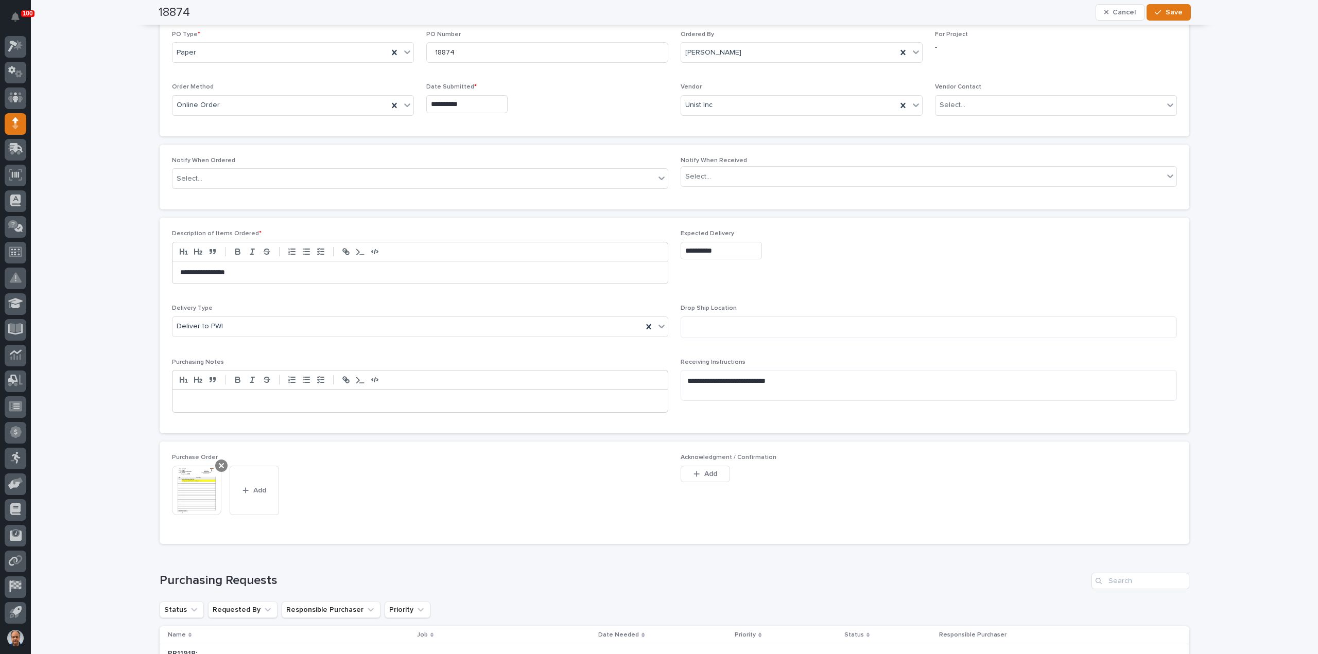
click at [219, 466] on icon at bounding box center [221, 466] width 5 height 8
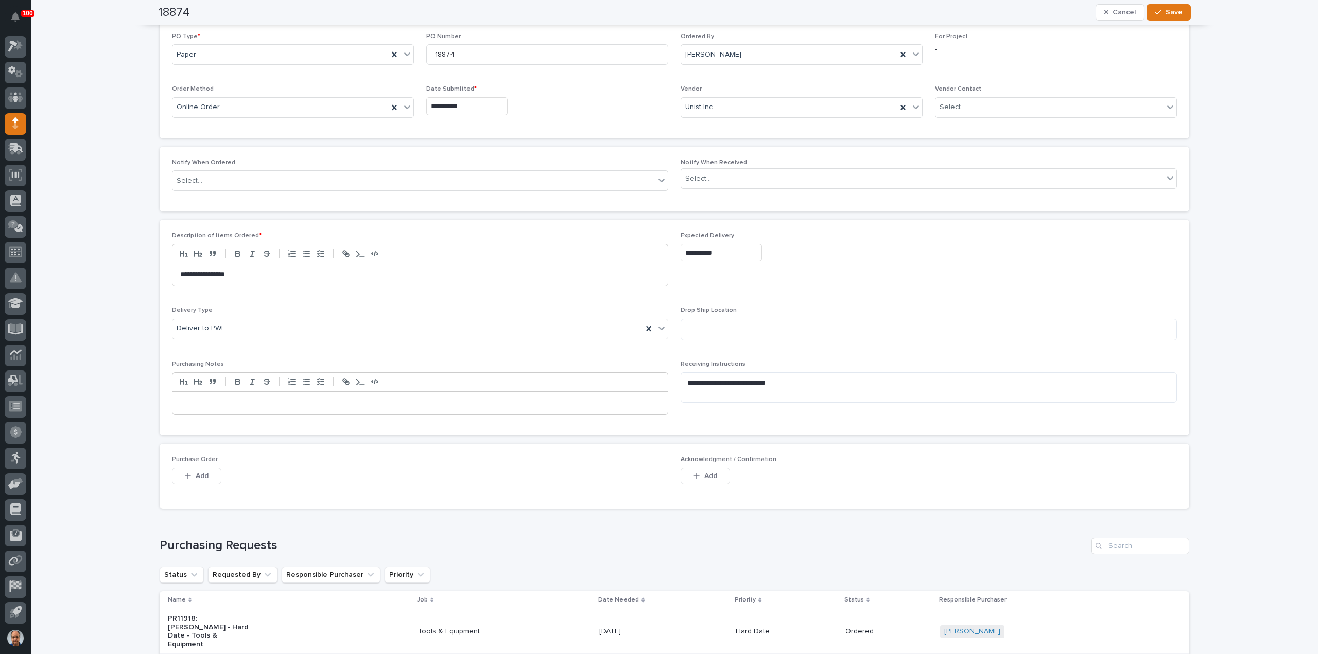
scroll to position [239, 0]
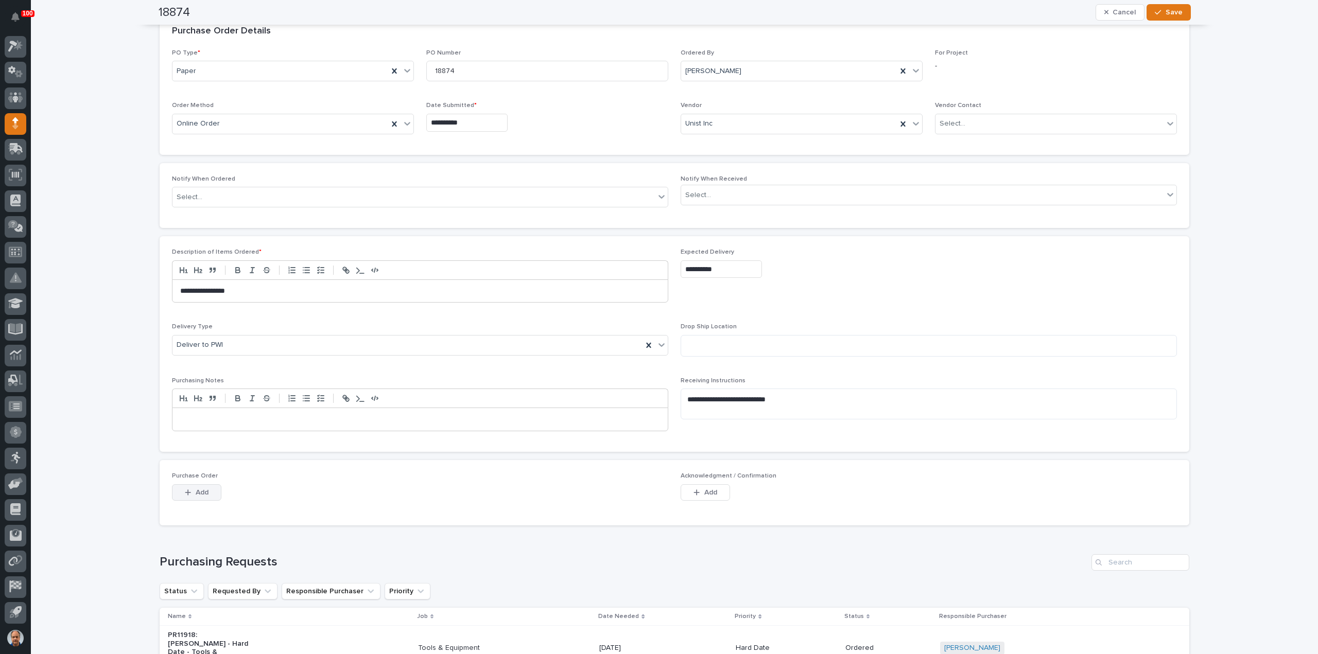
click at [196, 491] on span "Add" at bounding box center [202, 492] width 13 height 9
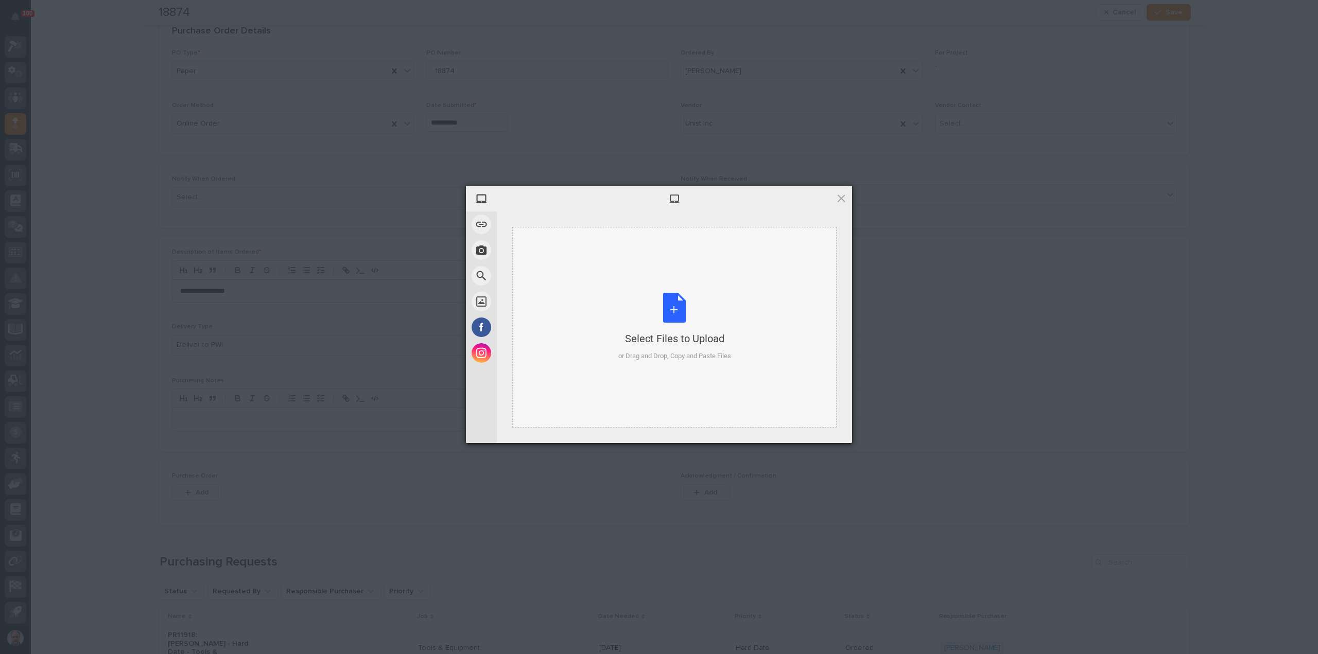
click at [676, 305] on div "Select Files to Upload or Drag and Drop, Copy and Paste Files" at bounding box center [674, 327] width 113 height 68
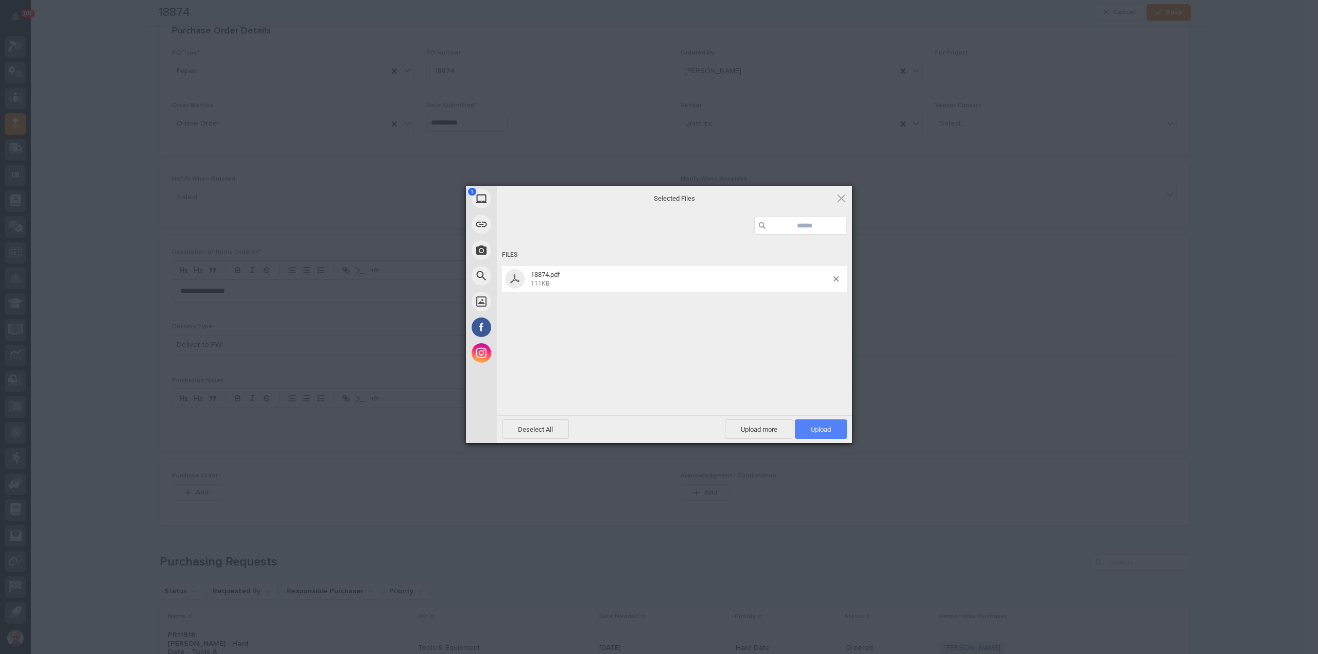
click at [829, 421] on span "Upload 1" at bounding box center [821, 430] width 52 height 20
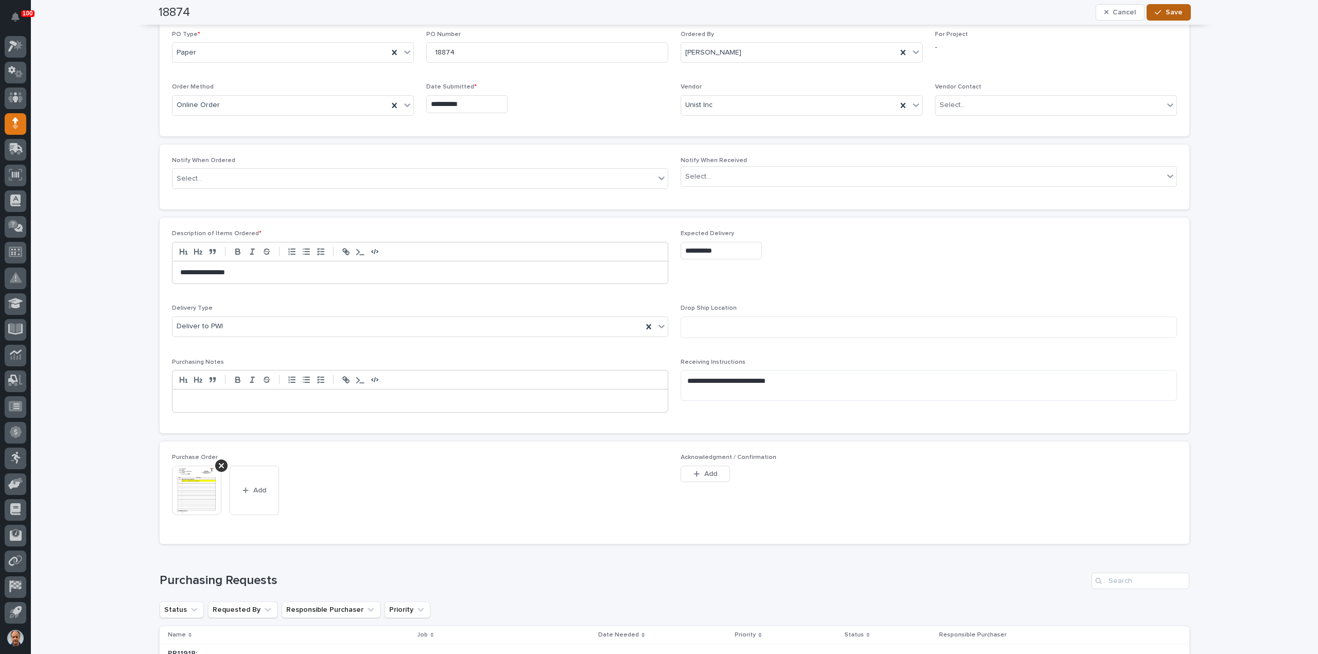
click at [1168, 10] on span "Save" at bounding box center [1173, 12] width 17 height 9
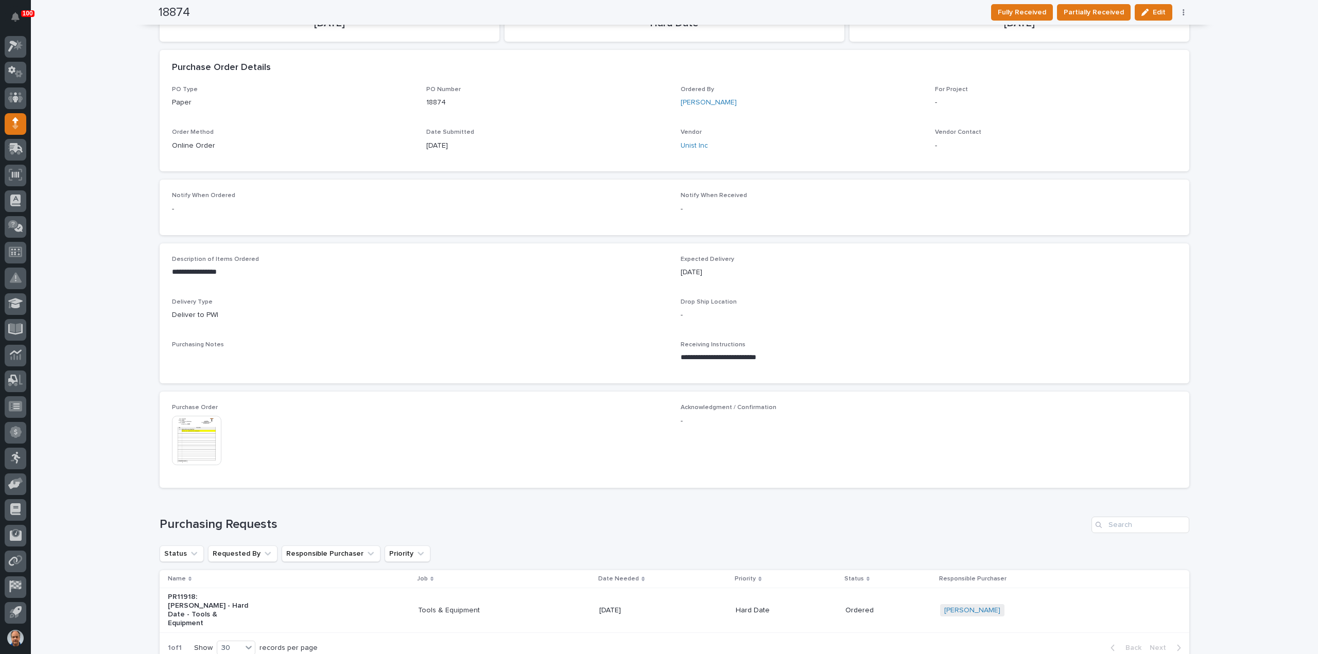
scroll to position [0, 0]
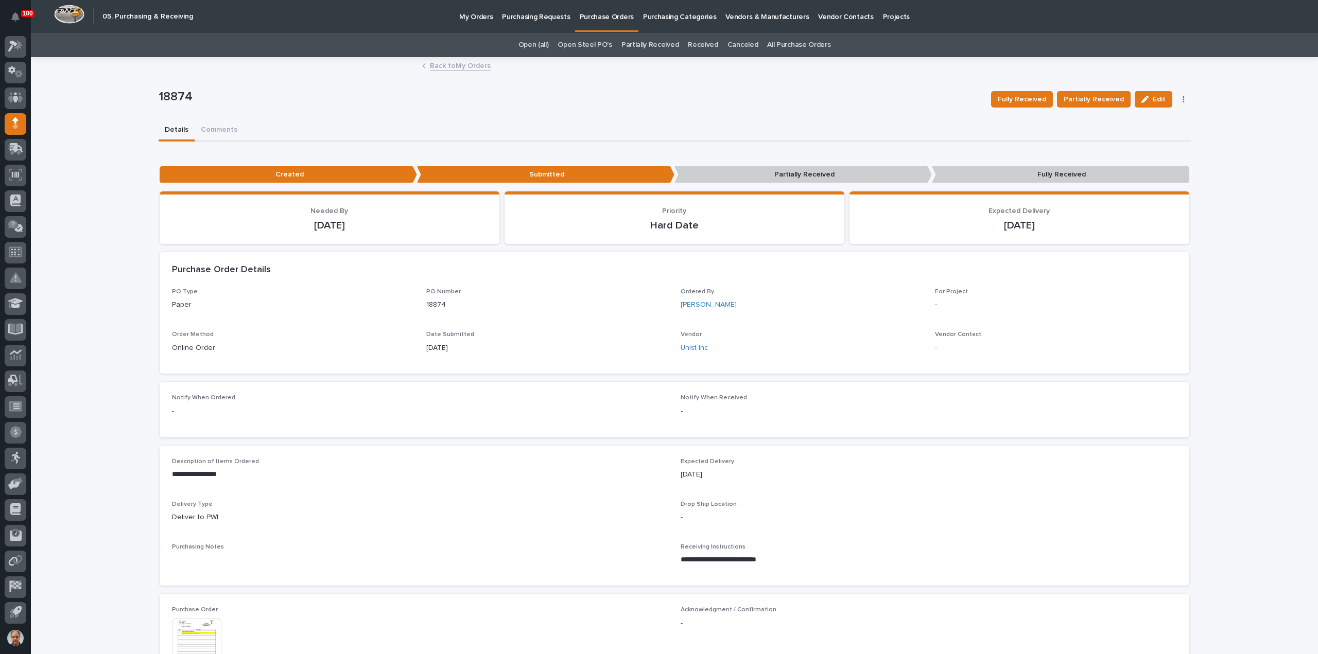
click at [531, 14] on p "Purchasing Requests" at bounding box center [536, 11] width 68 height 22
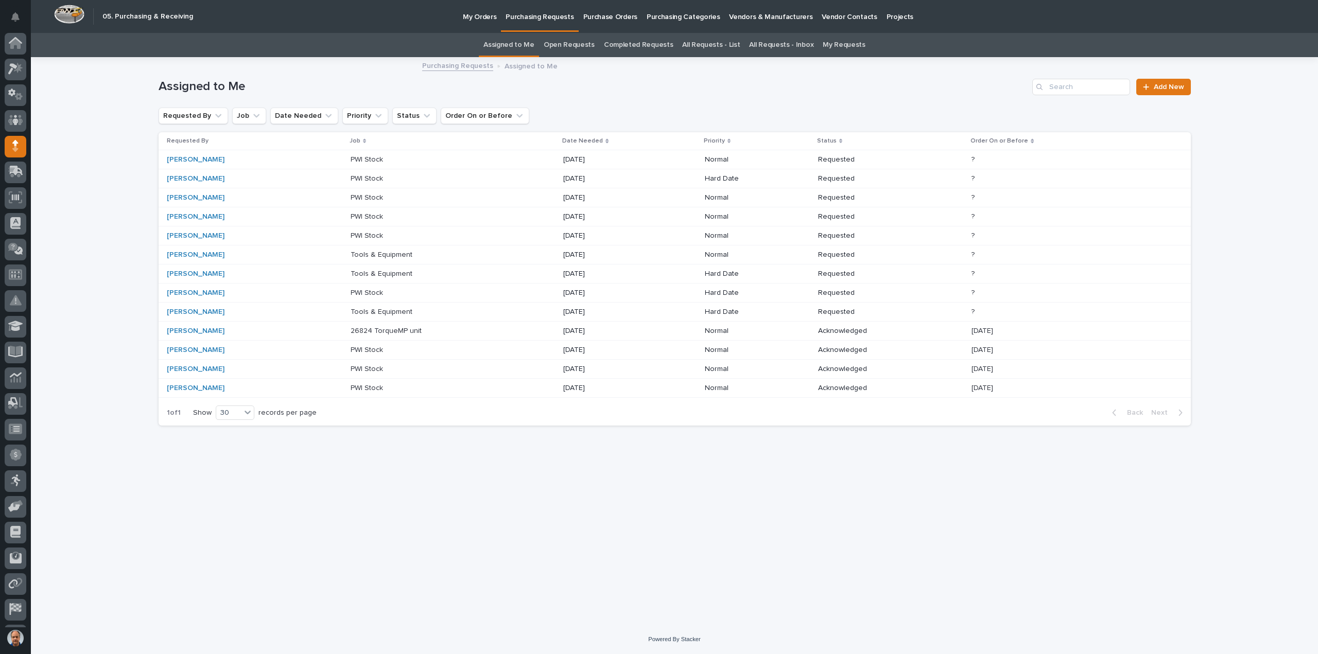
scroll to position [23, 0]
click at [379, 307] on p "Tools & Equipment" at bounding box center [383, 311] width 64 height 11
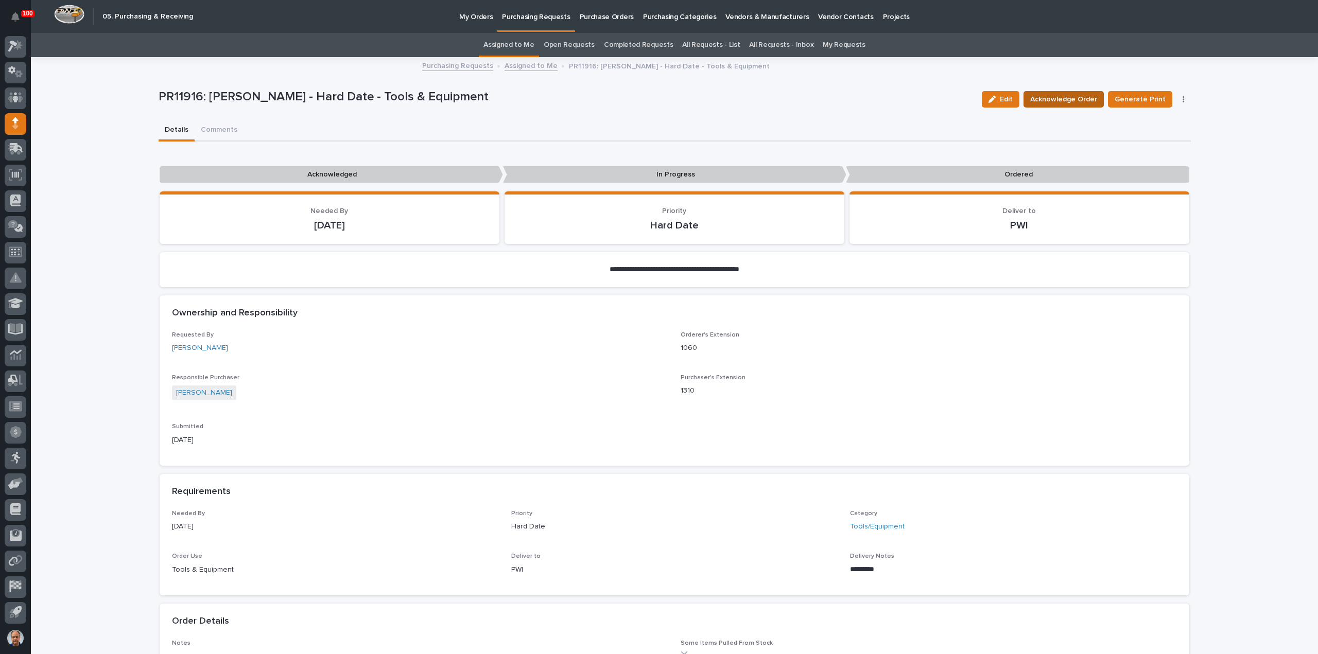
click at [1071, 94] on span "Acknowledge Order" at bounding box center [1063, 99] width 67 height 12
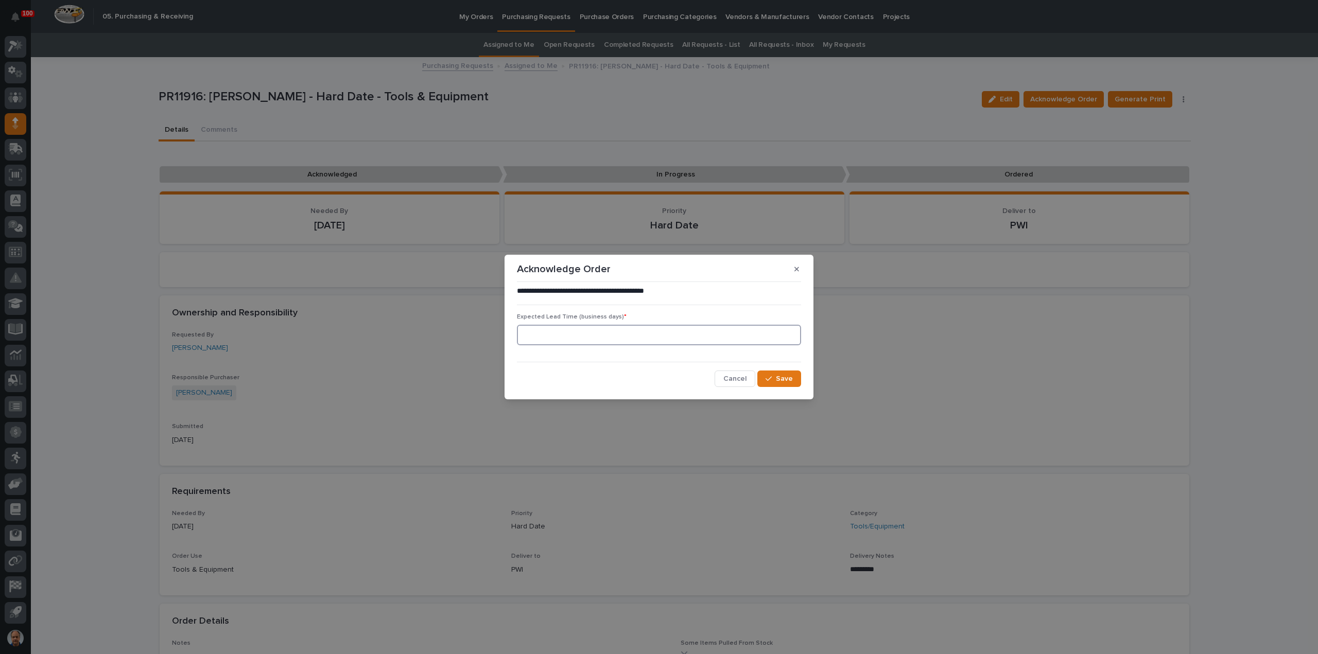
drag, startPoint x: 604, startPoint y: 338, endPoint x: 632, endPoint y: 337, distance: 27.8
click at [612, 338] on input at bounding box center [659, 335] width 284 height 21
type input "8"
click at [774, 378] on div "button" at bounding box center [770, 378] width 10 height 7
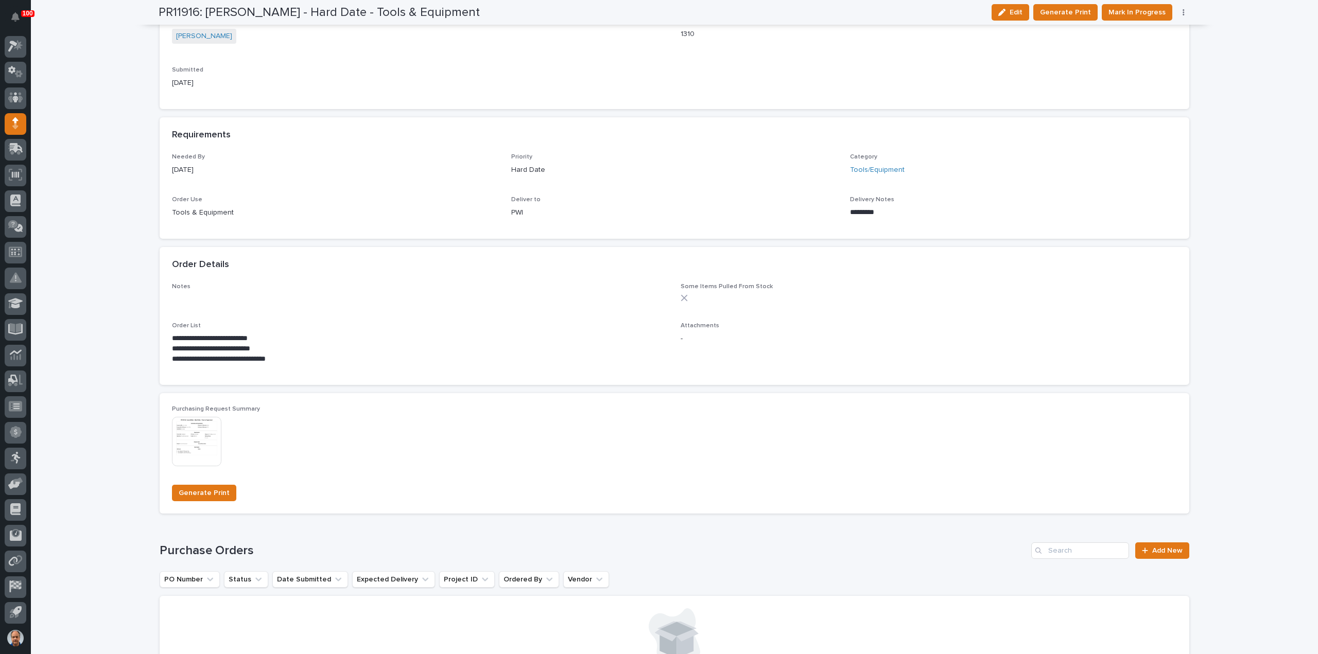
scroll to position [463, 0]
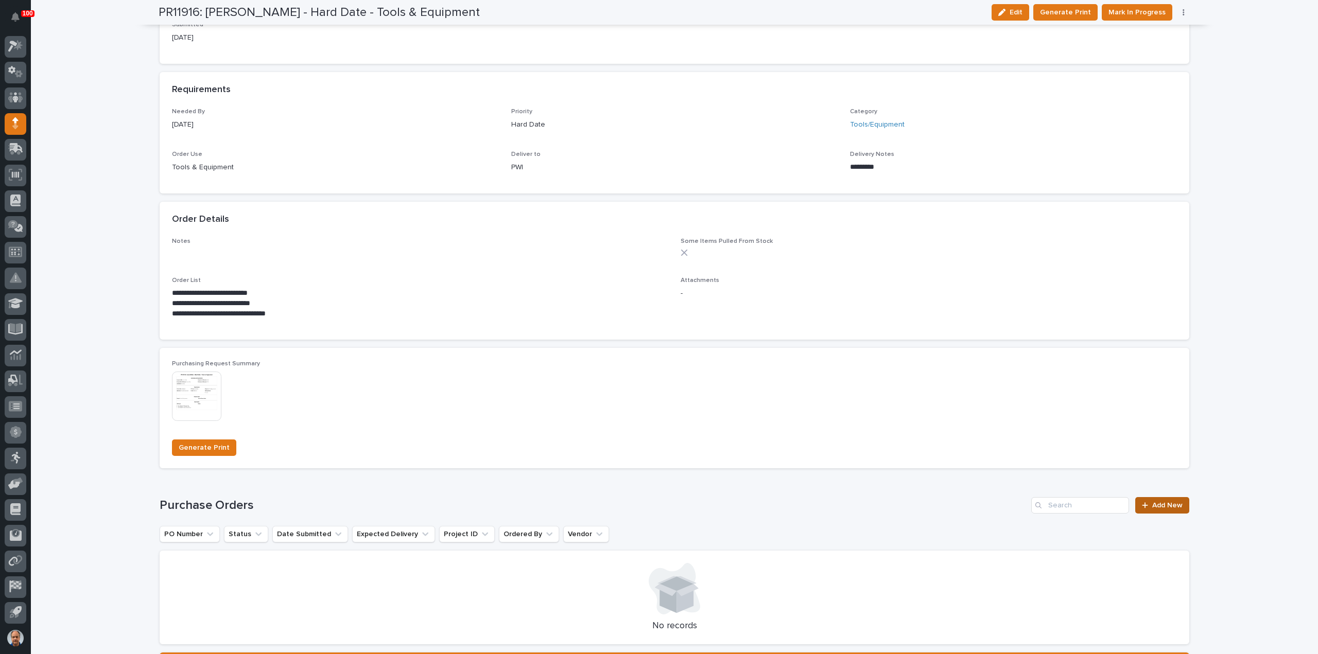
click at [1170, 504] on span "Add New" at bounding box center [1167, 505] width 30 height 7
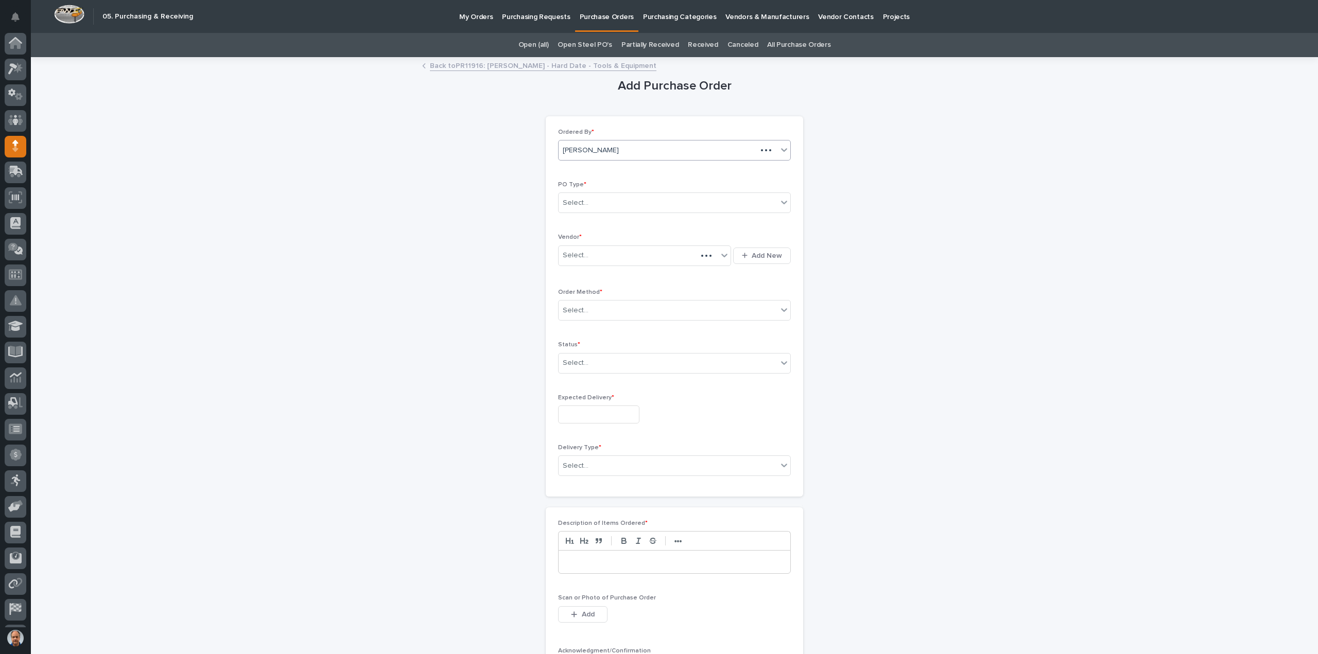
scroll to position [23, 0]
click at [620, 200] on div "Select..." at bounding box center [668, 203] width 219 height 17
click at [597, 237] on div "Paper" at bounding box center [670, 240] width 232 height 18
click at [595, 257] on div "Select..." at bounding box center [638, 255] width 159 height 17
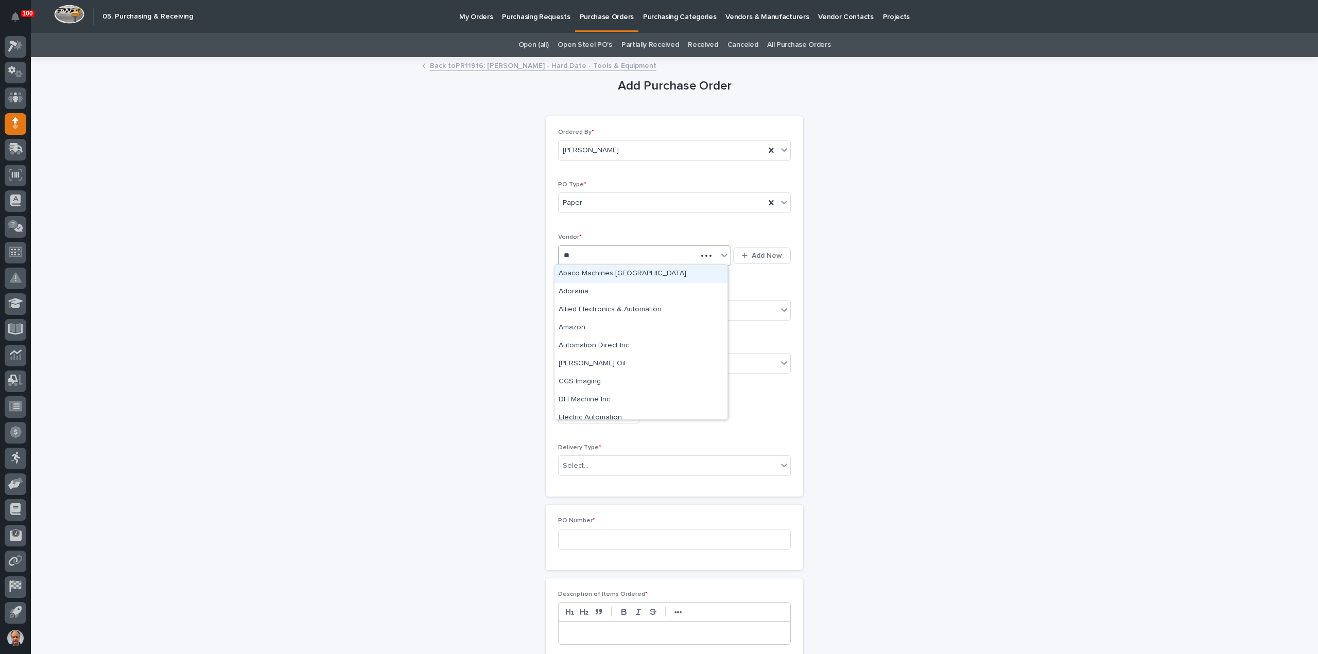
type input "***"
click at [597, 271] on div "[PERSON_NAME] Tools" at bounding box center [640, 274] width 173 height 18
click at [606, 308] on div "Select..." at bounding box center [668, 310] width 219 height 17
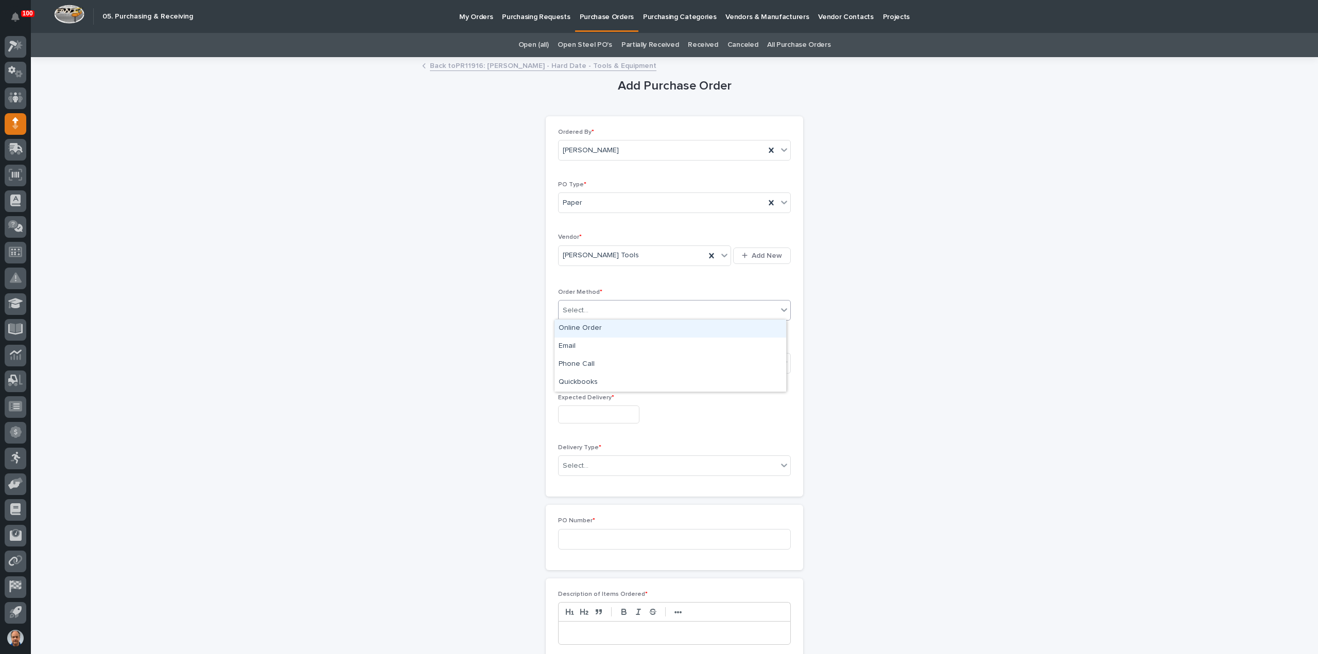
click at [571, 328] on div "Online Order" at bounding box center [670, 329] width 232 height 18
click at [609, 308] on div "Online Order" at bounding box center [662, 310] width 206 height 17
drag, startPoint x: 584, startPoint y: 346, endPoint x: 611, endPoint y: 357, distance: 28.9
click at [585, 347] on div "Email" at bounding box center [670, 347] width 232 height 18
drag, startPoint x: 609, startPoint y: 361, endPoint x: 604, endPoint y: 368, distance: 8.6
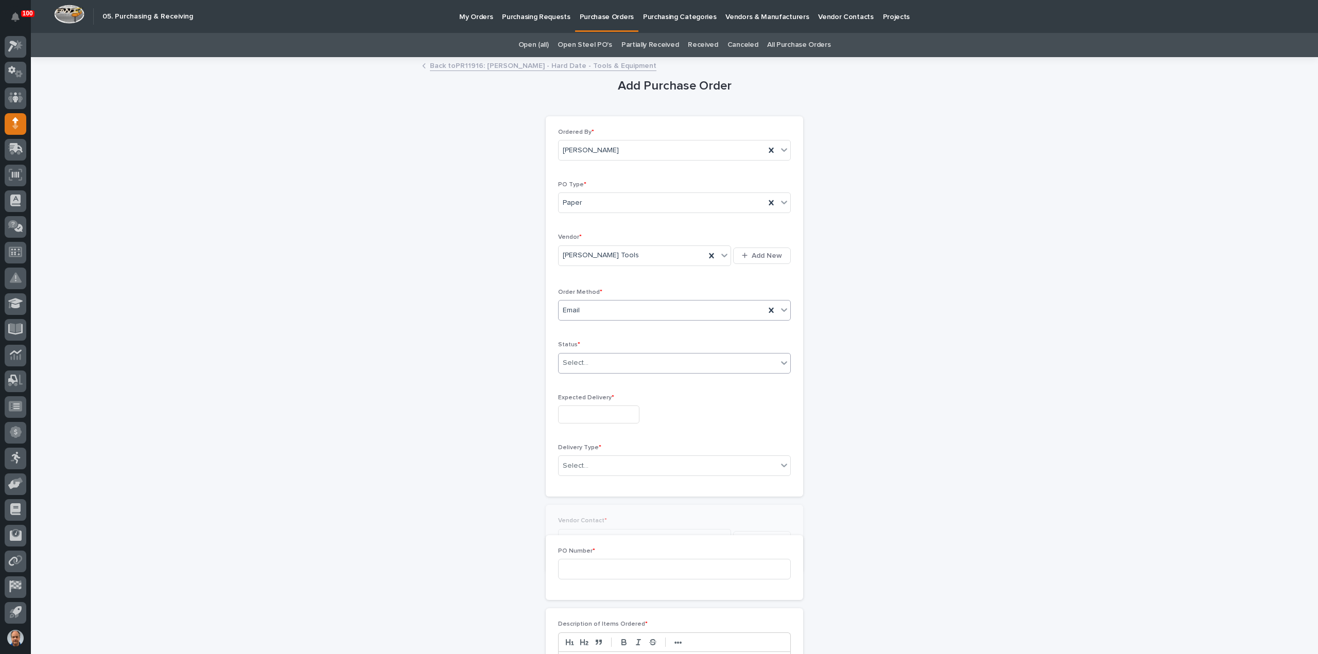
click at [607, 363] on div "Select..." at bounding box center [668, 363] width 219 height 17
drag, startPoint x: 579, startPoint y: 397, endPoint x: 607, endPoint y: 412, distance: 32.3
click at [581, 399] on div "Submitted" at bounding box center [670, 399] width 232 height 18
click at [600, 416] on input "text" at bounding box center [598, 415] width 81 height 18
click at [628, 381] on div "5" at bounding box center [625, 379] width 14 height 14
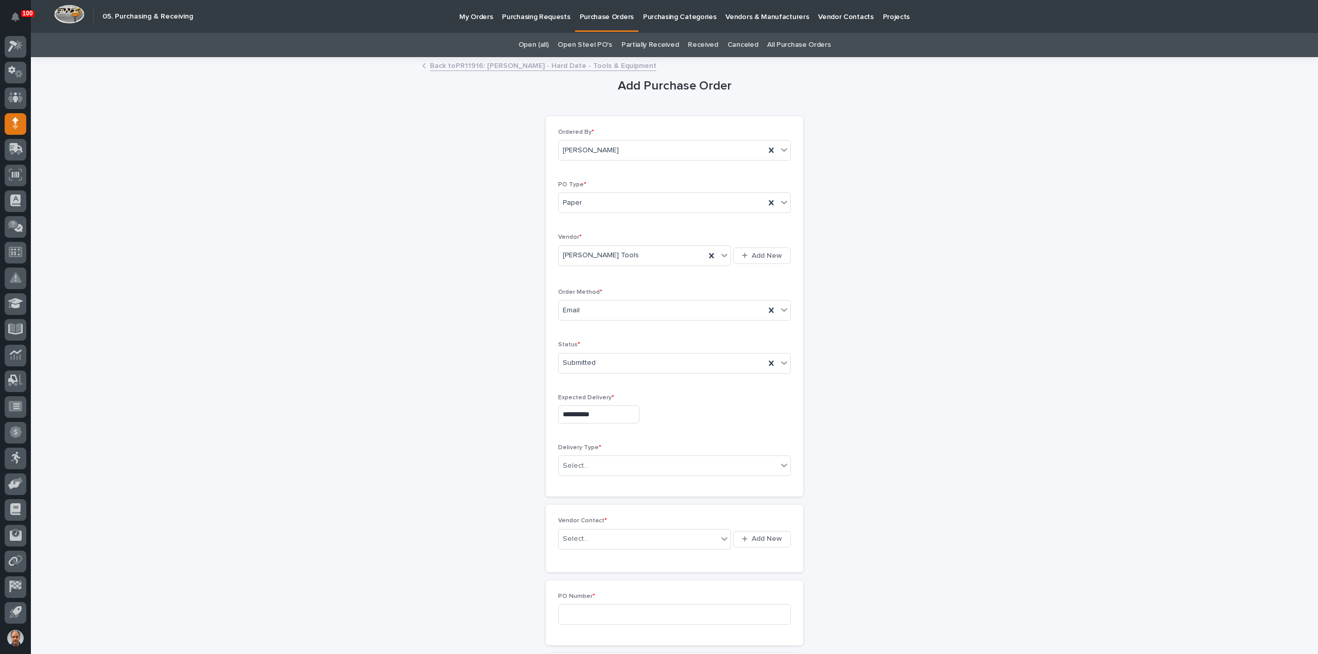
type input "**********"
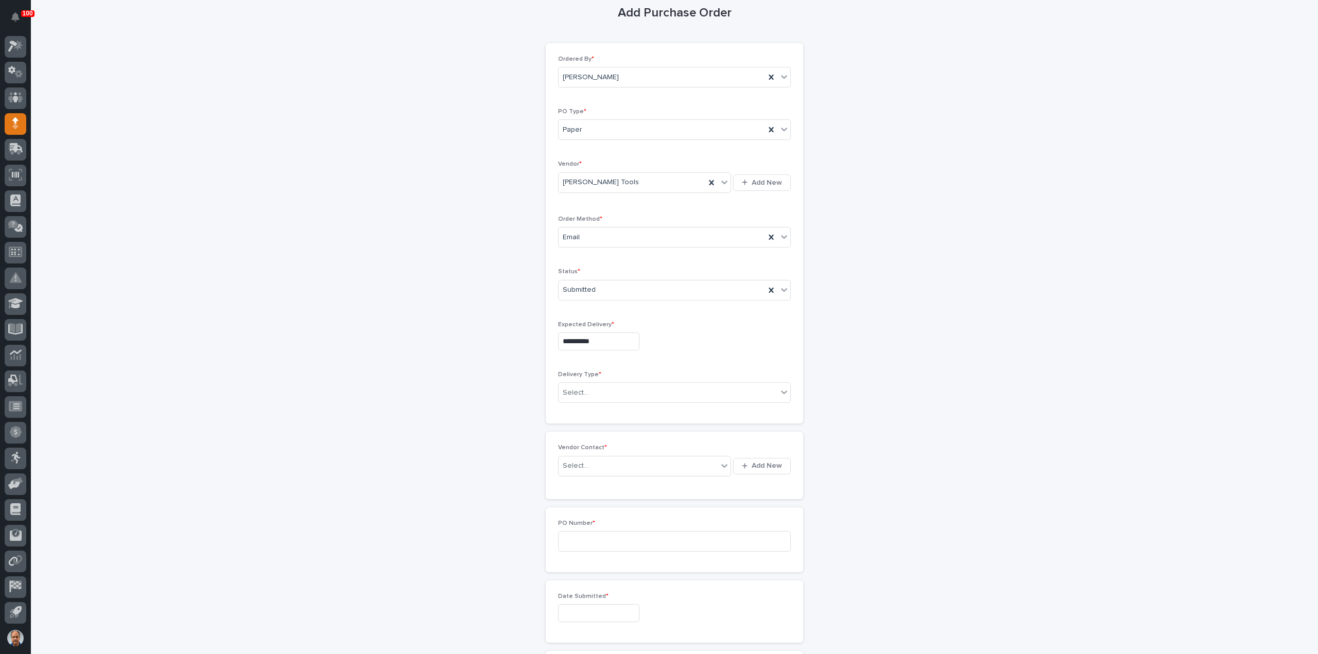
scroll to position [154, 0]
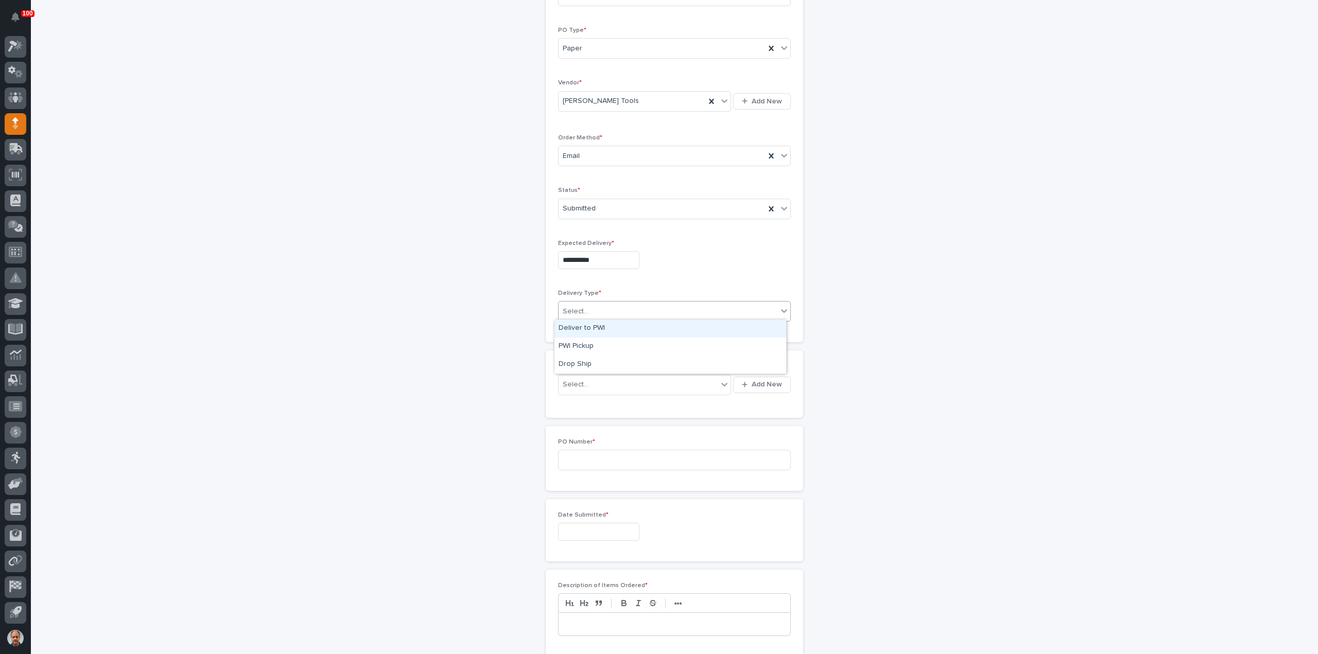
click at [602, 308] on div "Select..." at bounding box center [668, 311] width 219 height 17
click at [583, 325] on div "Deliver to PWI" at bounding box center [670, 329] width 232 height 18
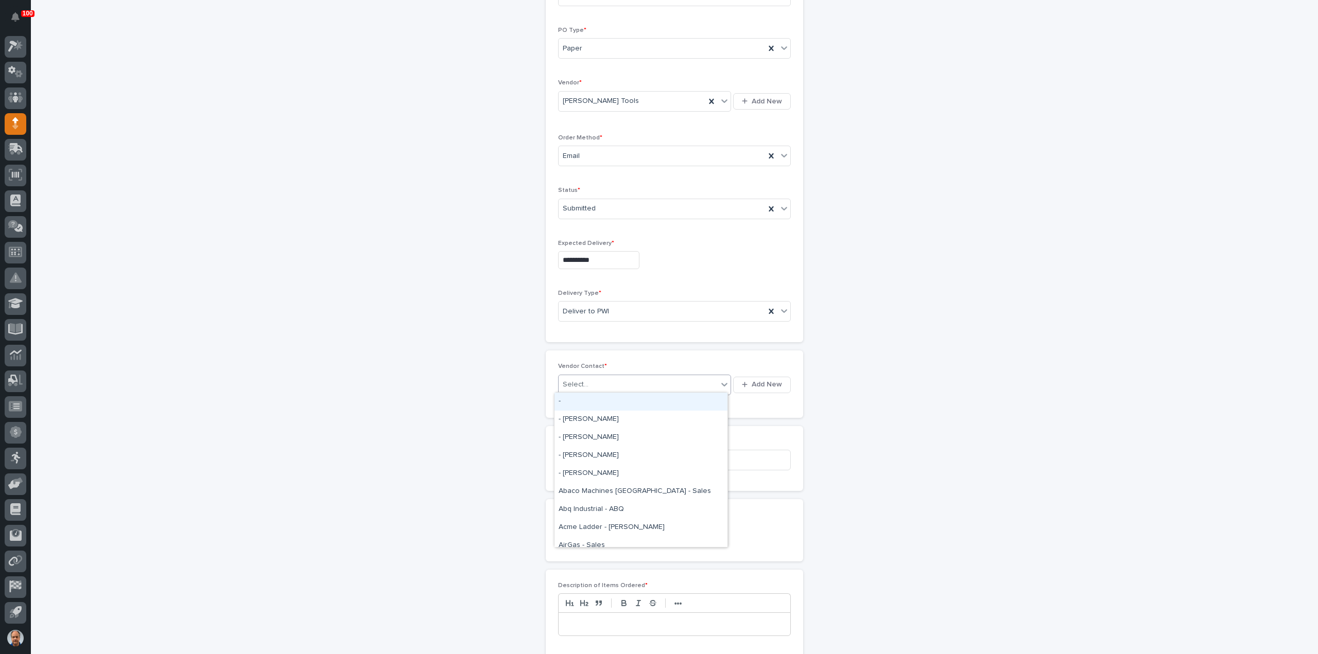
drag, startPoint x: 584, startPoint y: 376, endPoint x: 604, endPoint y: 394, distance: 27.4
click at [585, 377] on div "Select..." at bounding box center [638, 384] width 159 height 17
type input "*"
type input "***"
click at [608, 421] on div "[PERSON_NAME] Tools - [PERSON_NAME]" at bounding box center [640, 420] width 173 height 18
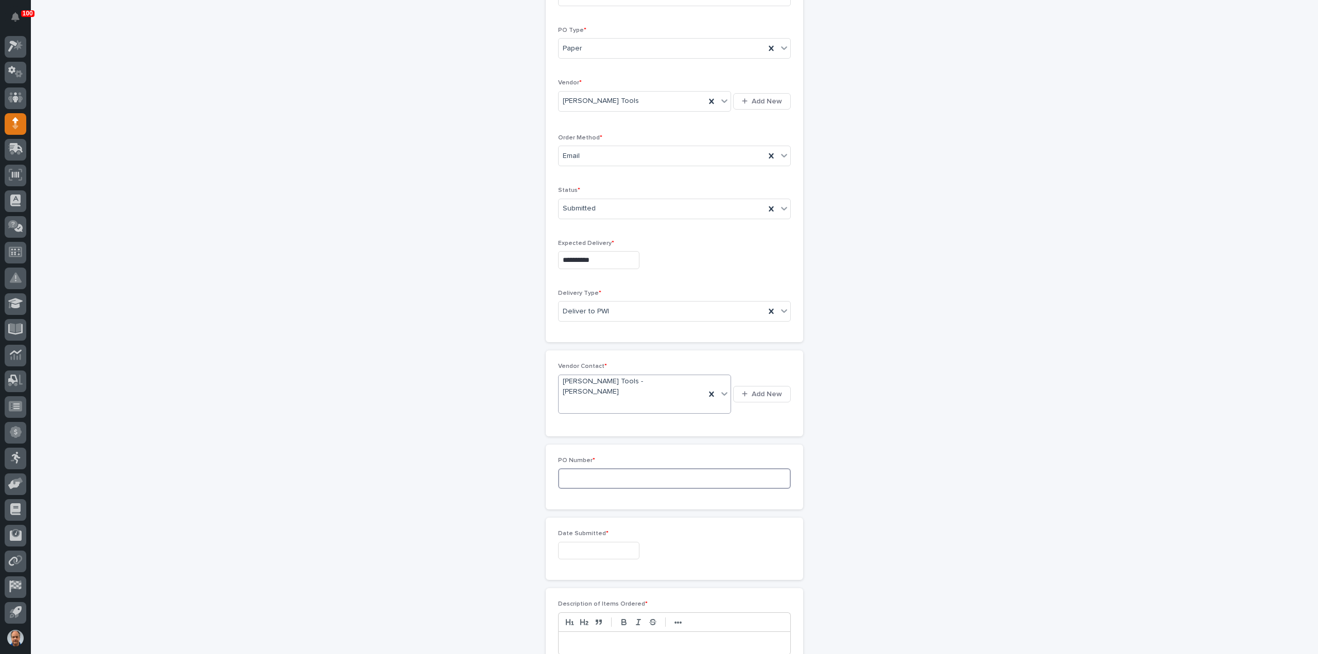
click at [600, 468] on input at bounding box center [674, 478] width 233 height 21
type input "18875"
click at [576, 542] on input "text" at bounding box center [598, 551] width 81 height 18
click at [577, 479] on div "26" at bounding box center [575, 479] width 14 height 14
type input "**********"
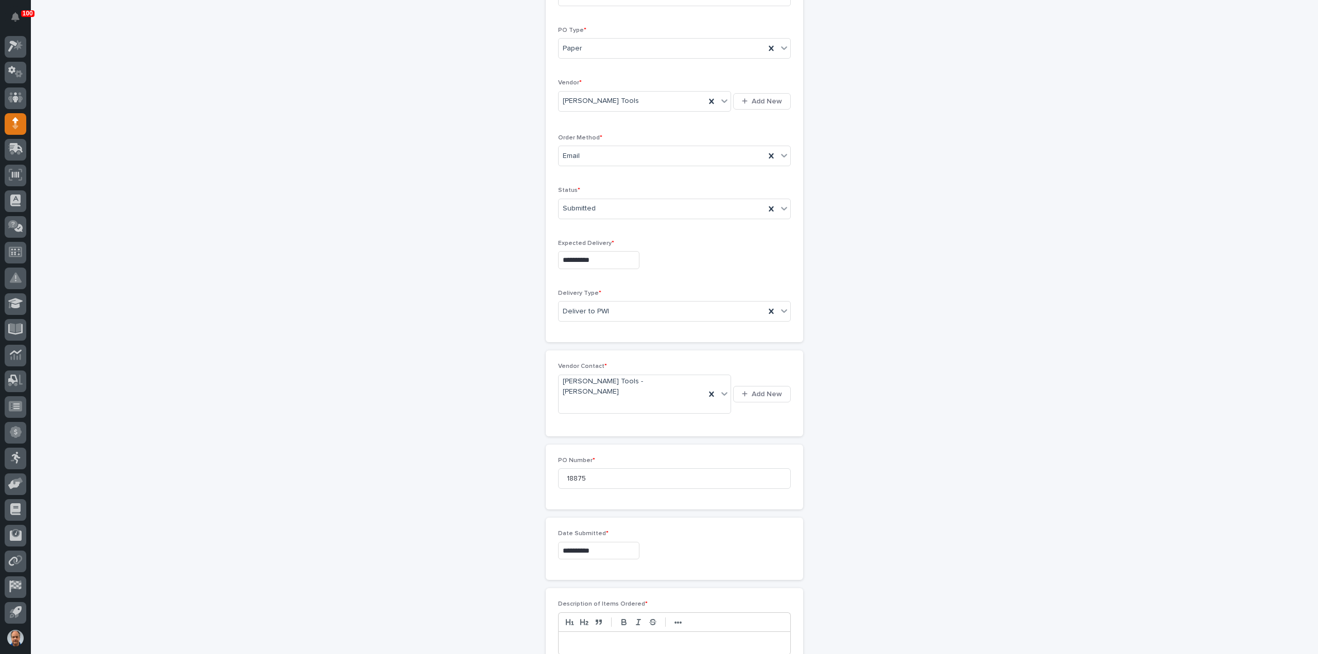
click at [608, 638] on p at bounding box center [674, 643] width 216 height 10
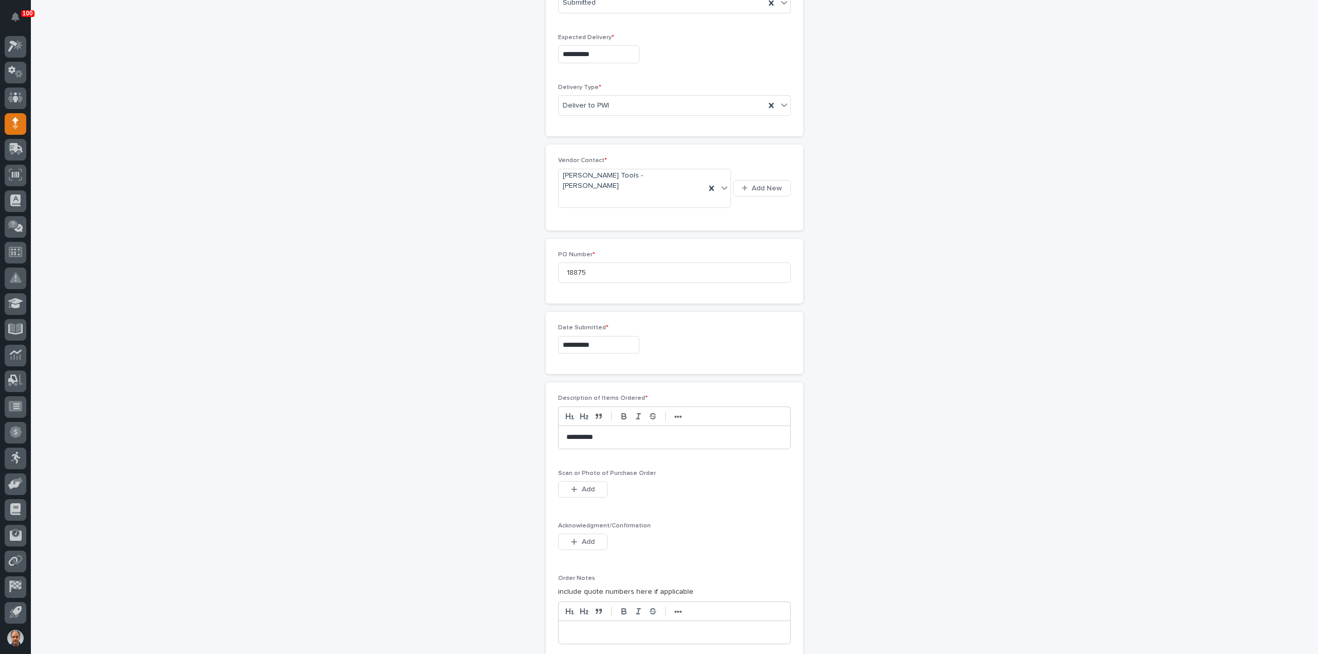
scroll to position [412, 0]
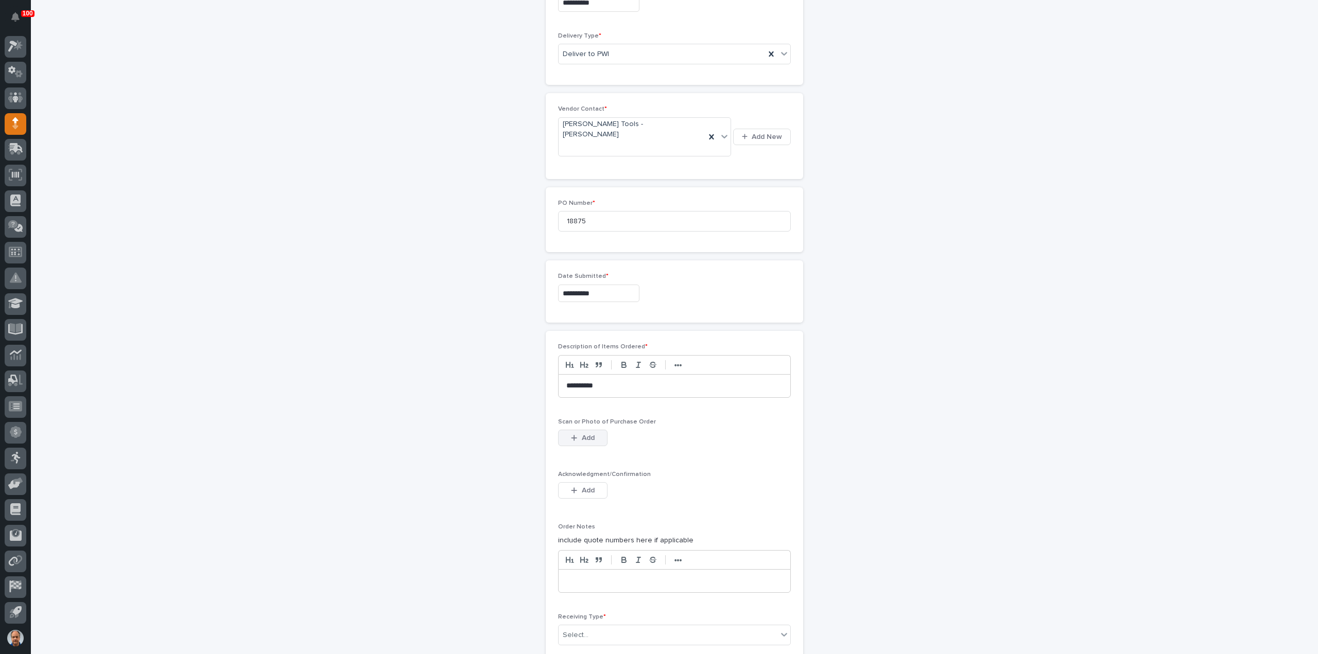
click at [584, 433] on span "Add" at bounding box center [588, 437] width 13 height 9
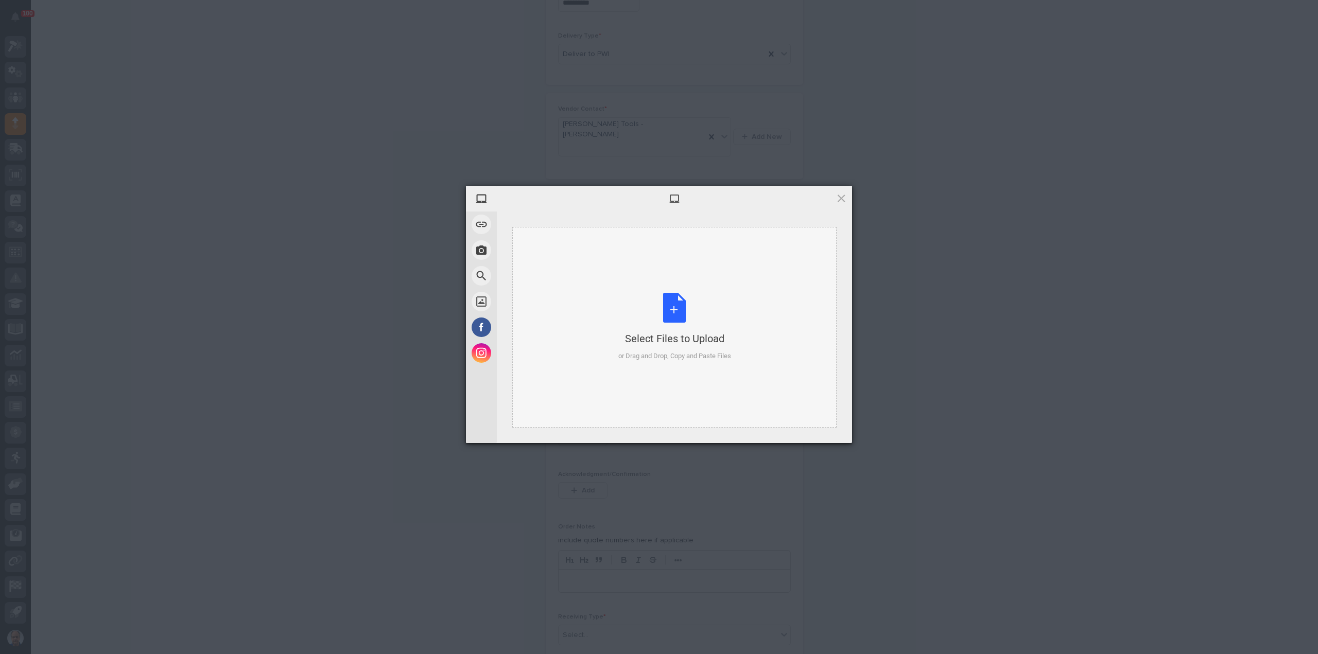
click at [664, 304] on div "Select Files to Upload or Drag and Drop, Copy and Paste Files" at bounding box center [674, 327] width 113 height 68
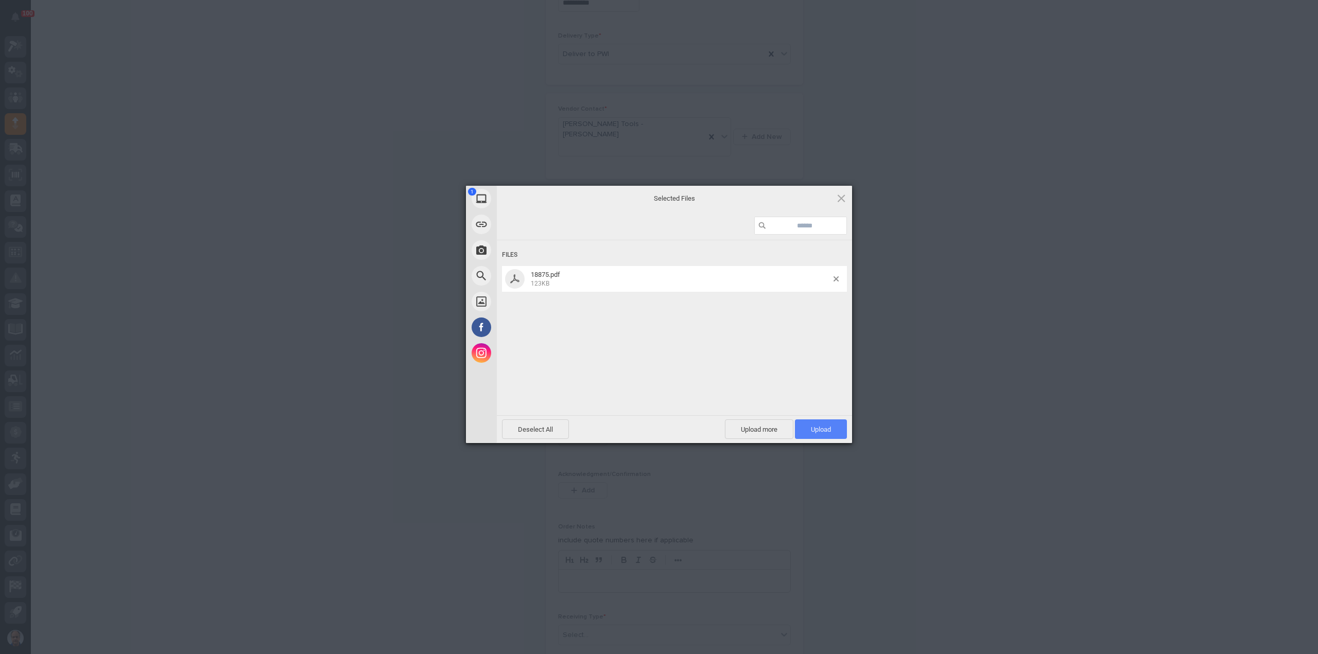
click at [807, 424] on span "Upload 1" at bounding box center [821, 430] width 52 height 20
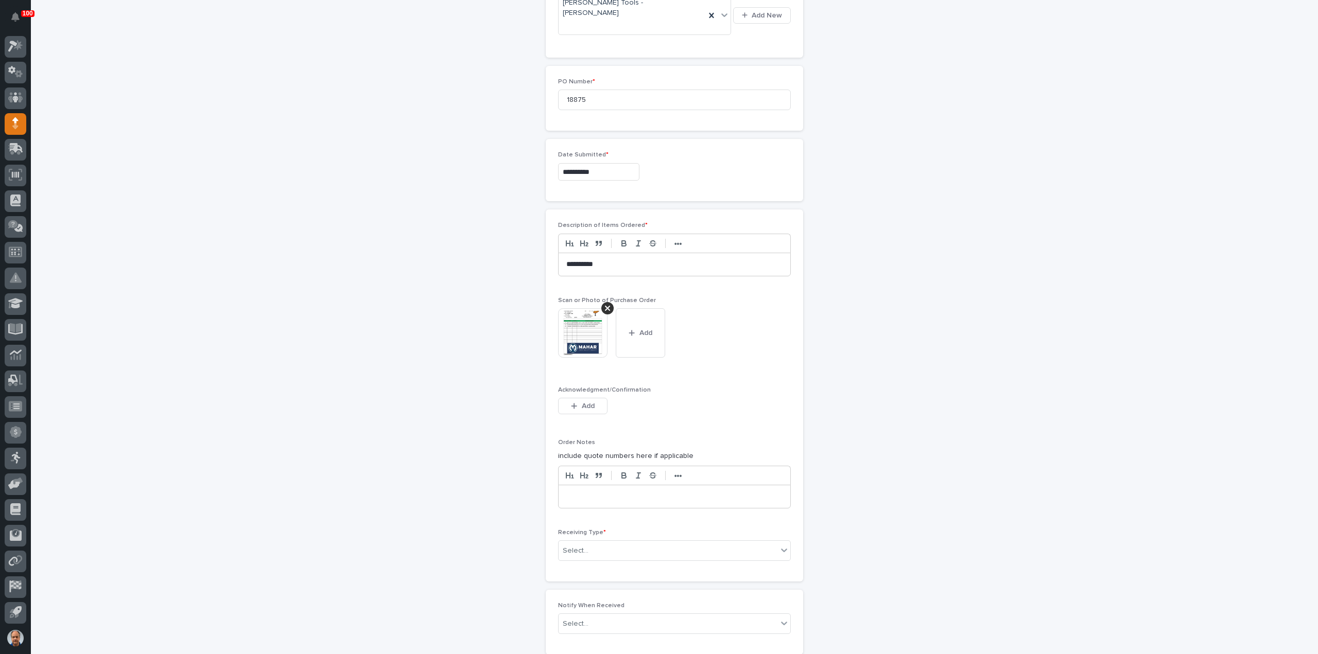
scroll to position [616, 0]
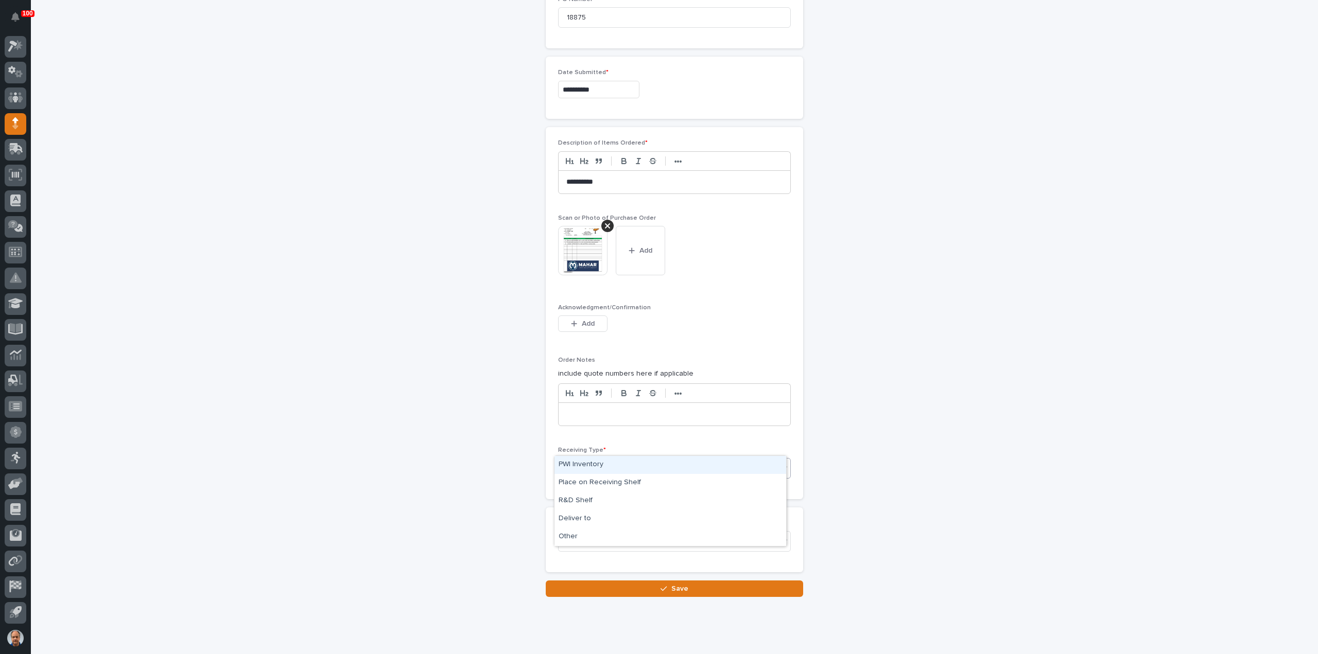
click at [618, 460] on div "Select..." at bounding box center [668, 468] width 219 height 17
click at [583, 519] on div "Deliver to" at bounding box center [670, 519] width 232 height 18
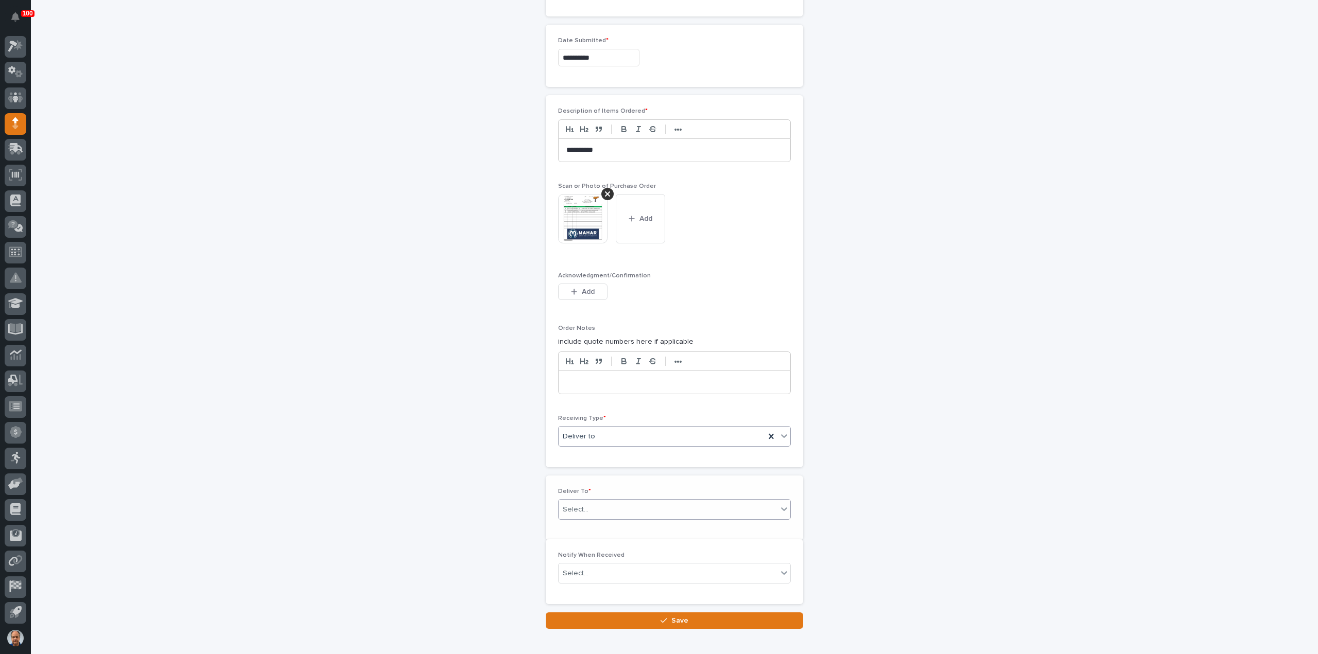
scroll to position [652, 0]
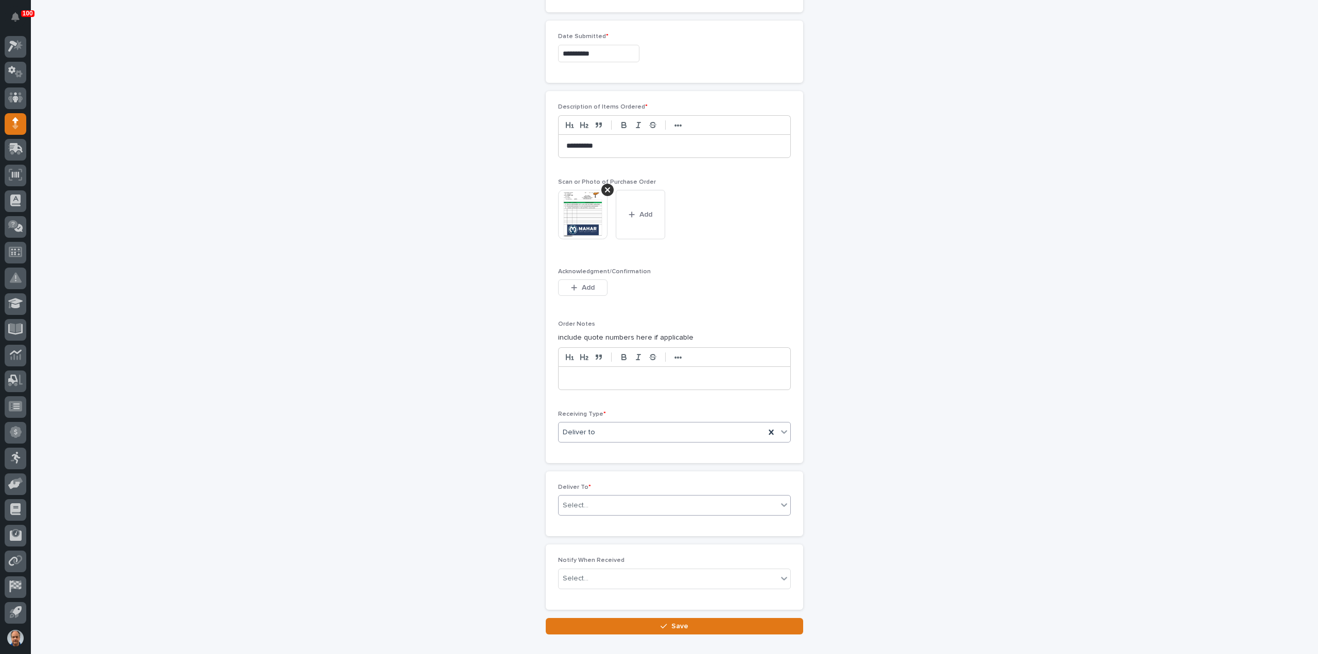
click at [611, 497] on div "Select..." at bounding box center [668, 505] width 219 height 17
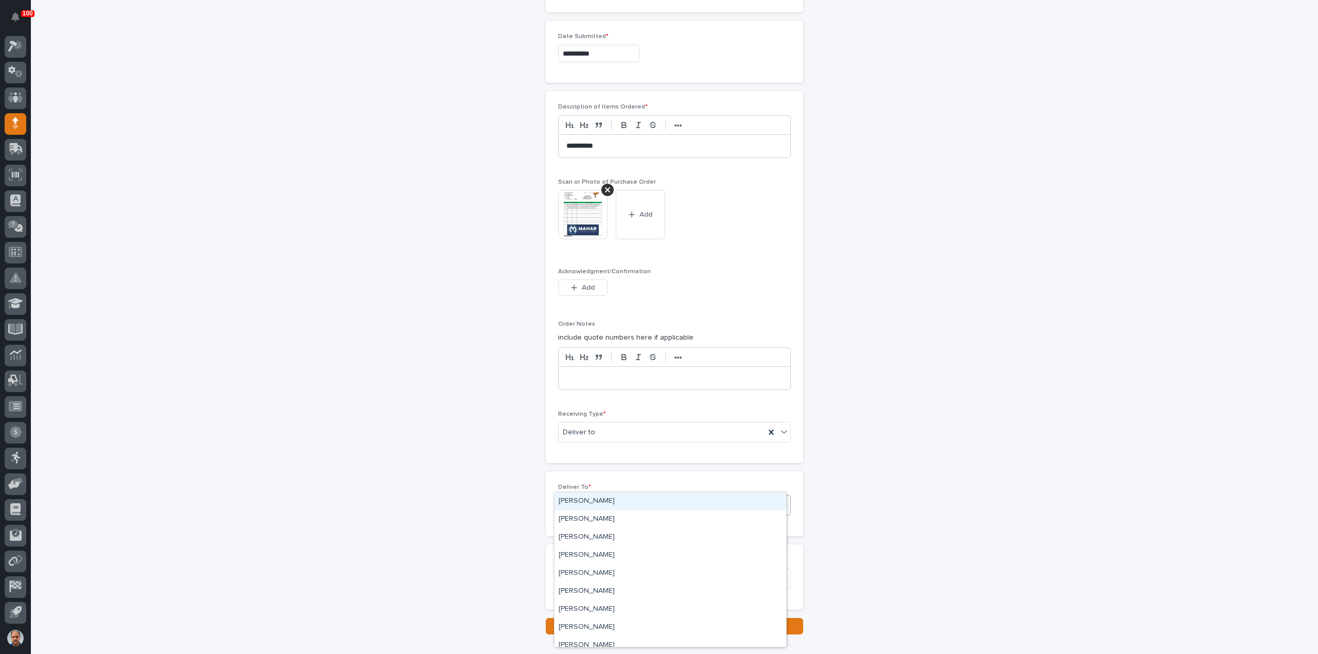
type input "***"
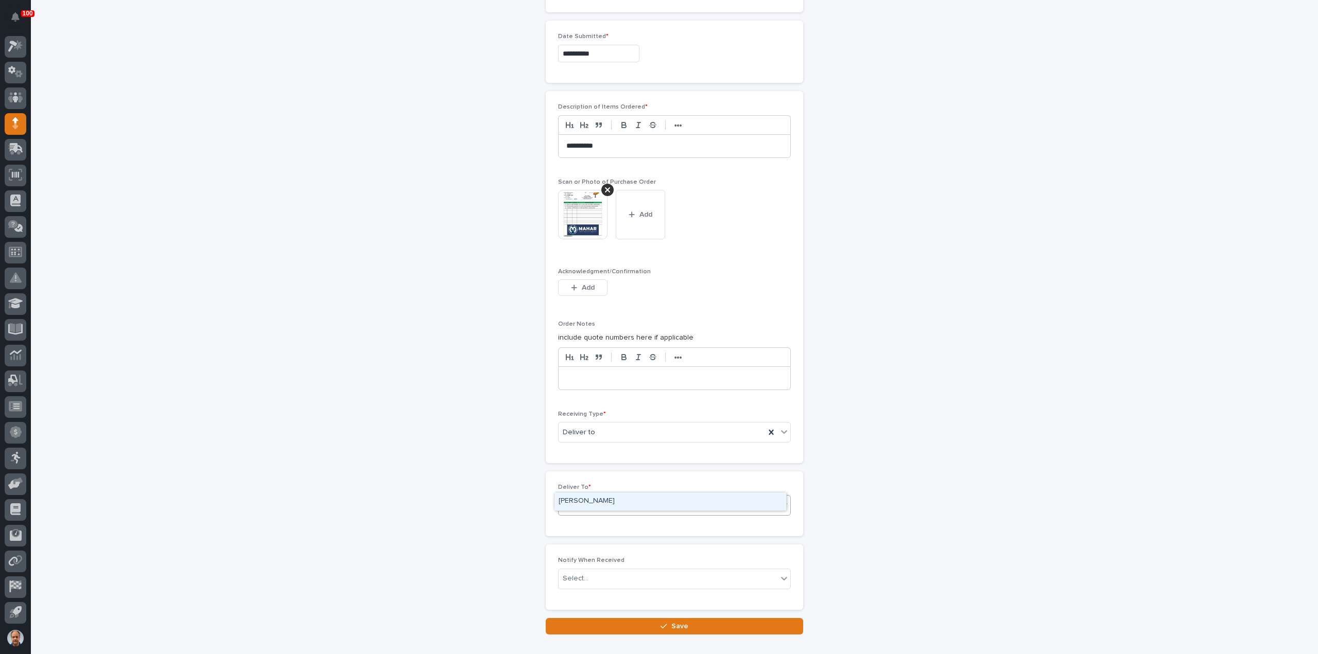
click at [594, 499] on div "[PERSON_NAME]" at bounding box center [670, 502] width 232 height 18
click at [673, 618] on button "Save" at bounding box center [674, 626] width 257 height 16
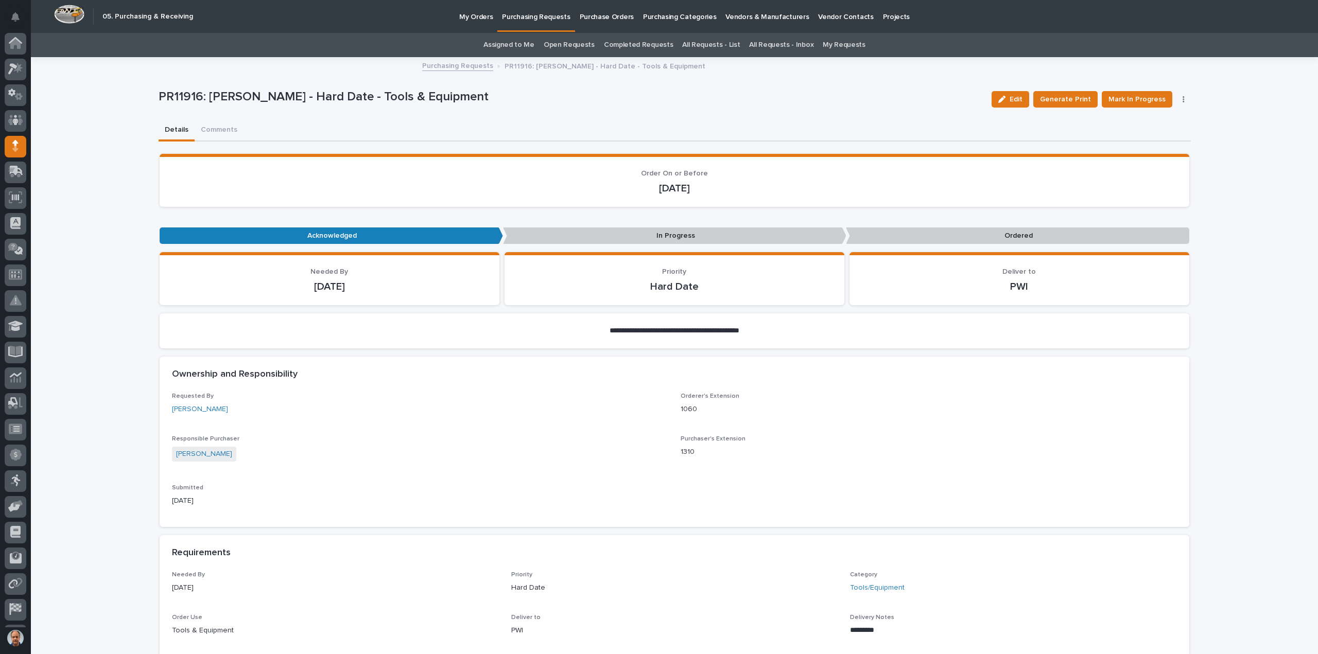
scroll to position [23, 0]
click at [1145, 94] on span "Mark In Progress" at bounding box center [1136, 99] width 57 height 12
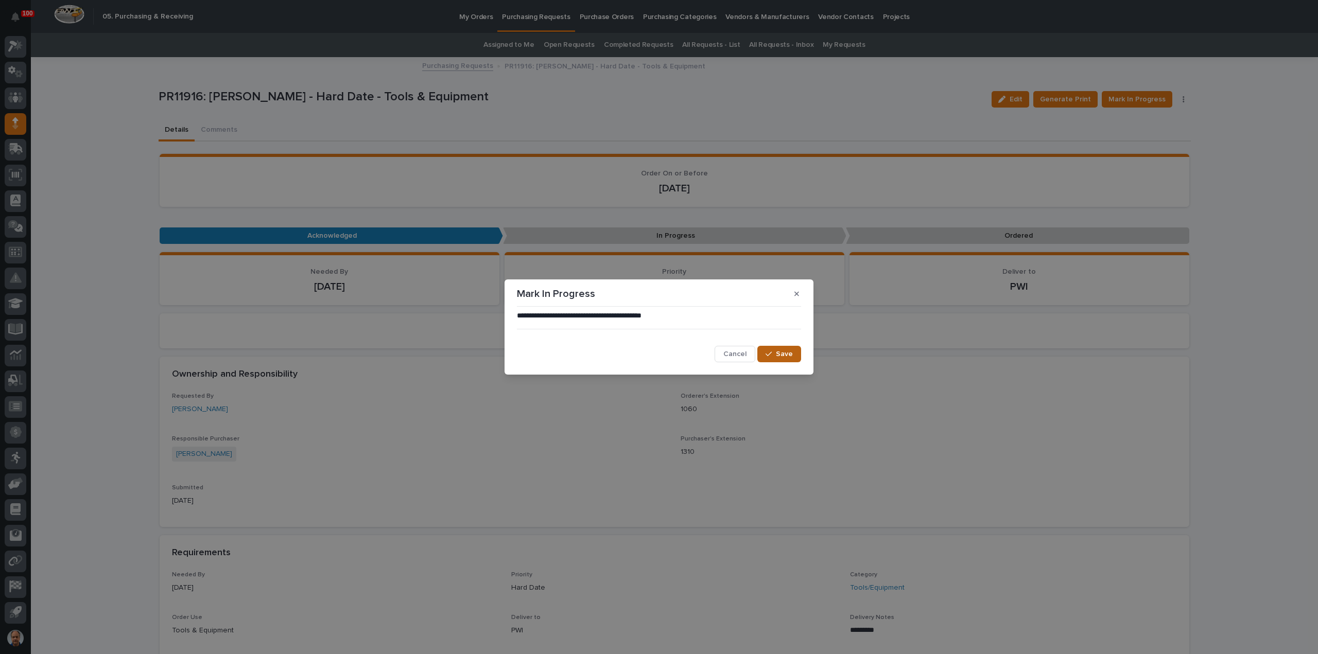
click at [780, 350] on span "Save" at bounding box center [784, 354] width 17 height 9
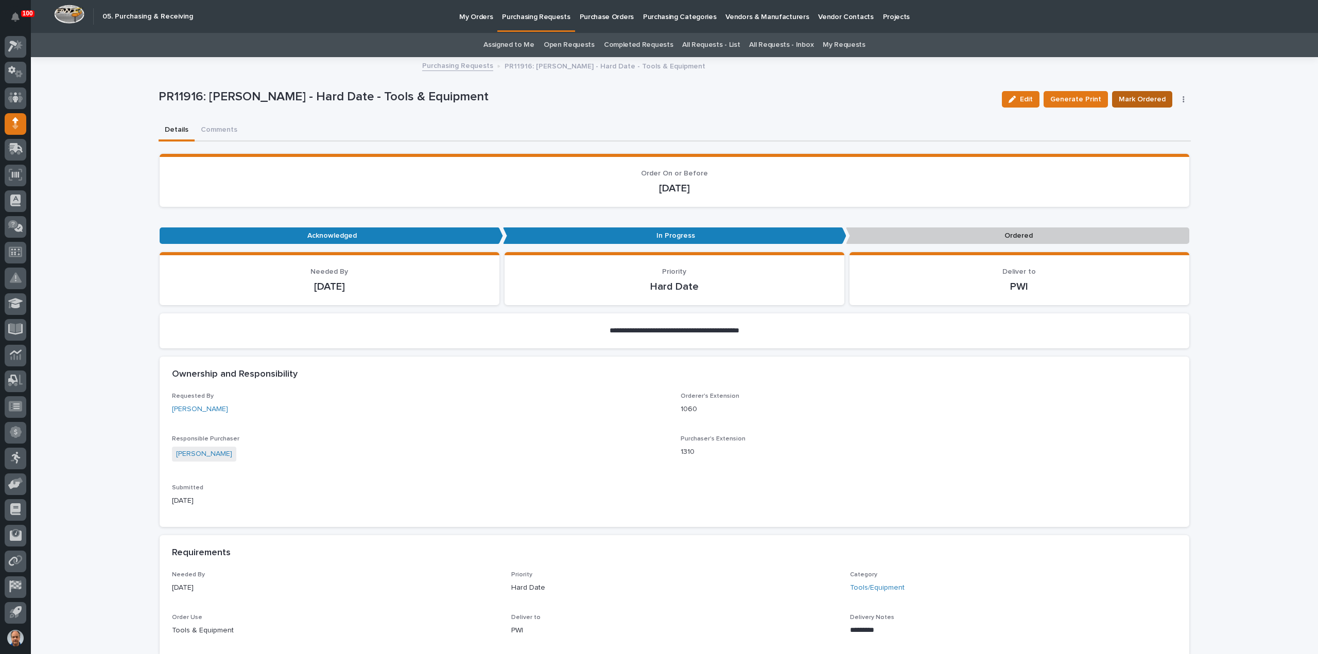
click at [1151, 97] on span "Mark Ordered" at bounding box center [1142, 99] width 47 height 12
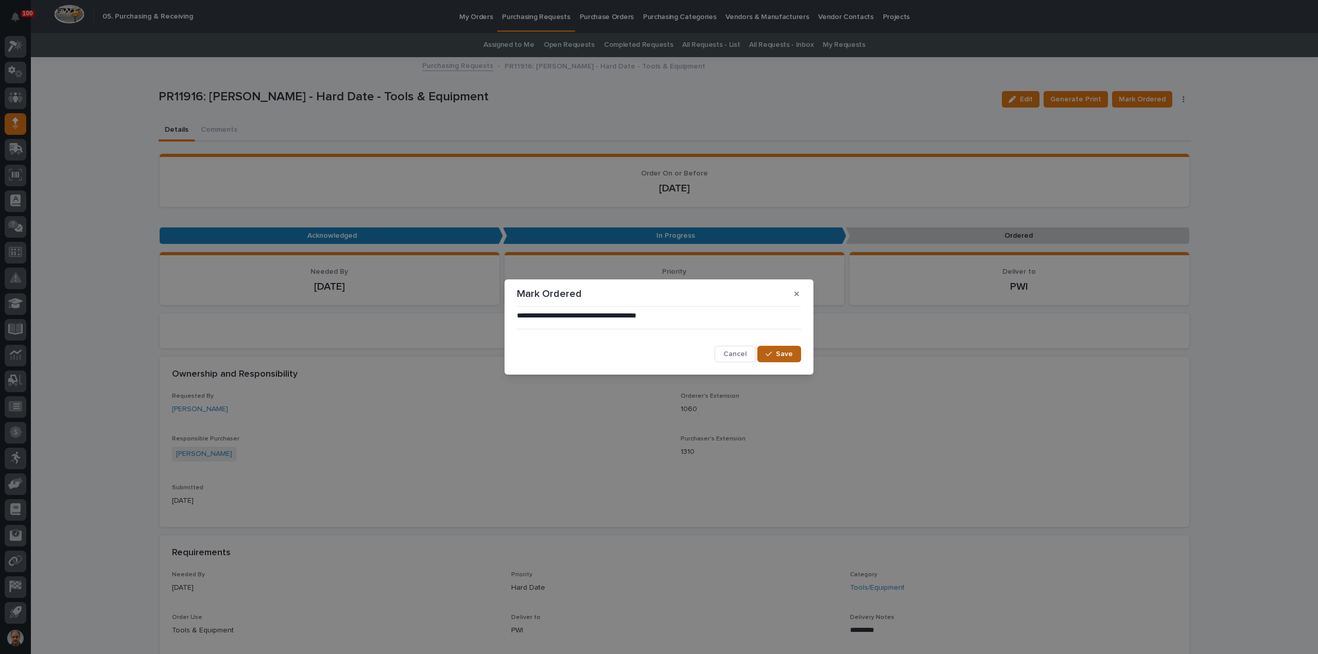
click at [788, 356] on span "Save" at bounding box center [784, 354] width 17 height 9
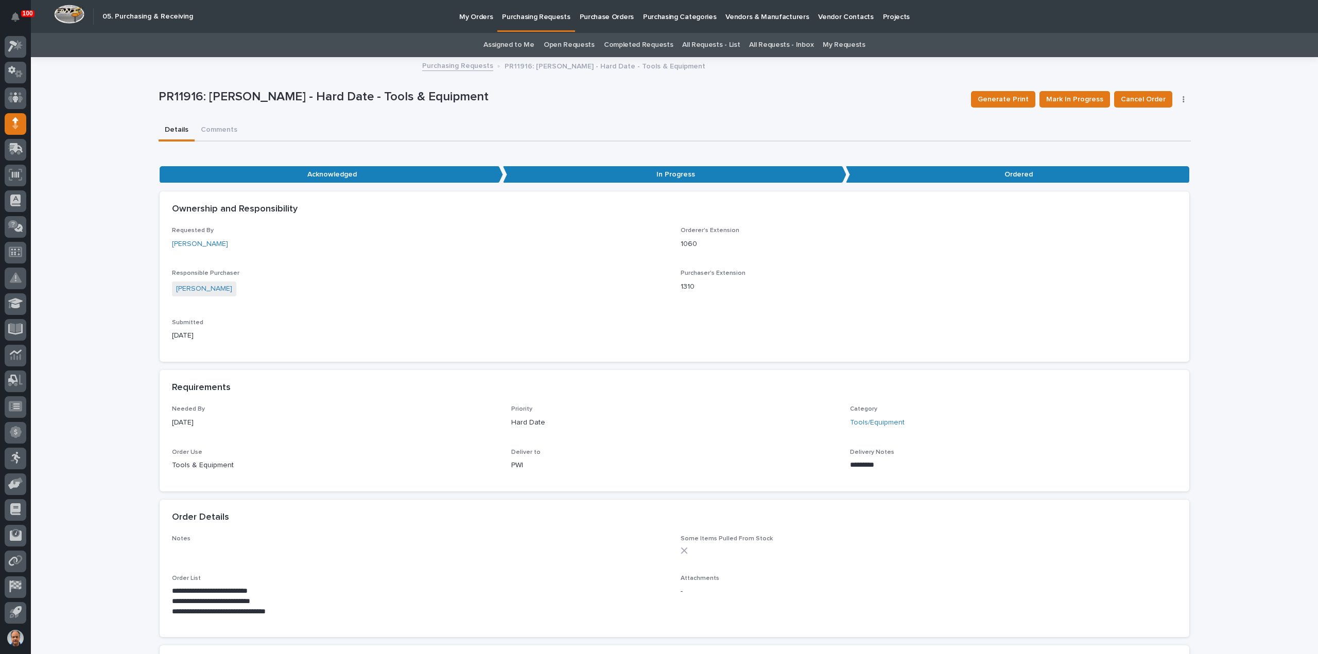
click at [457, 64] on link "Purchasing Requests" at bounding box center [457, 65] width 71 height 12
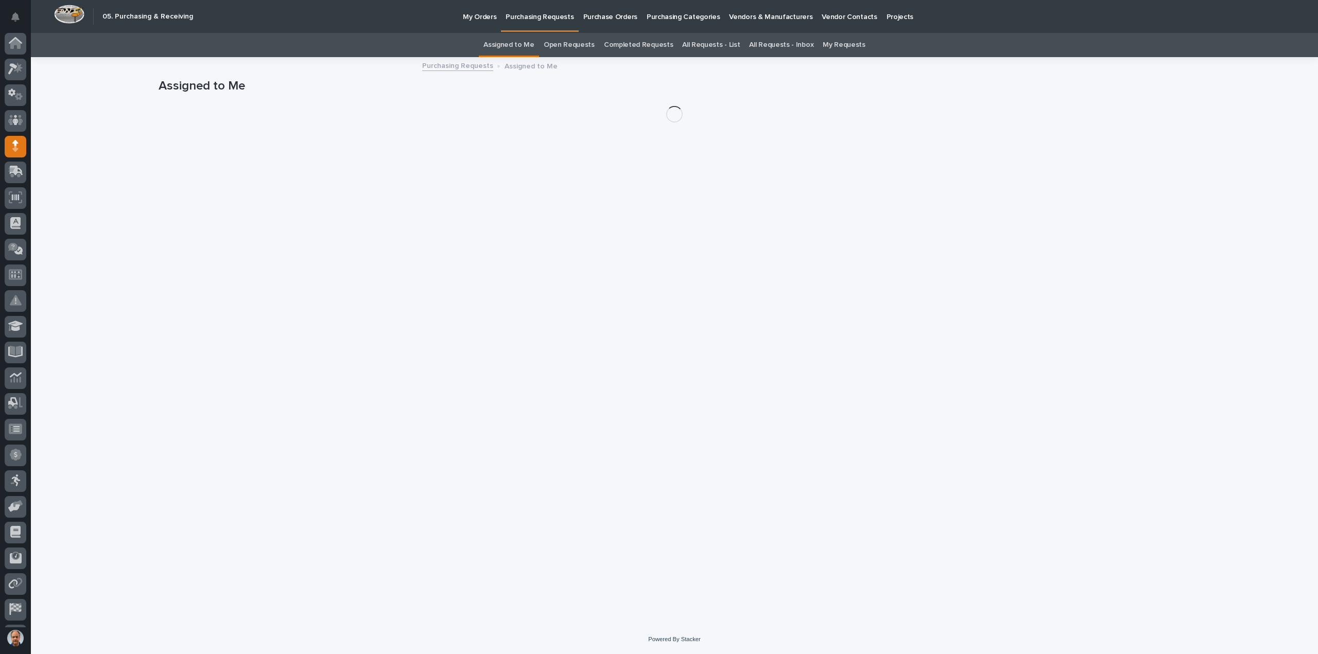
scroll to position [23, 0]
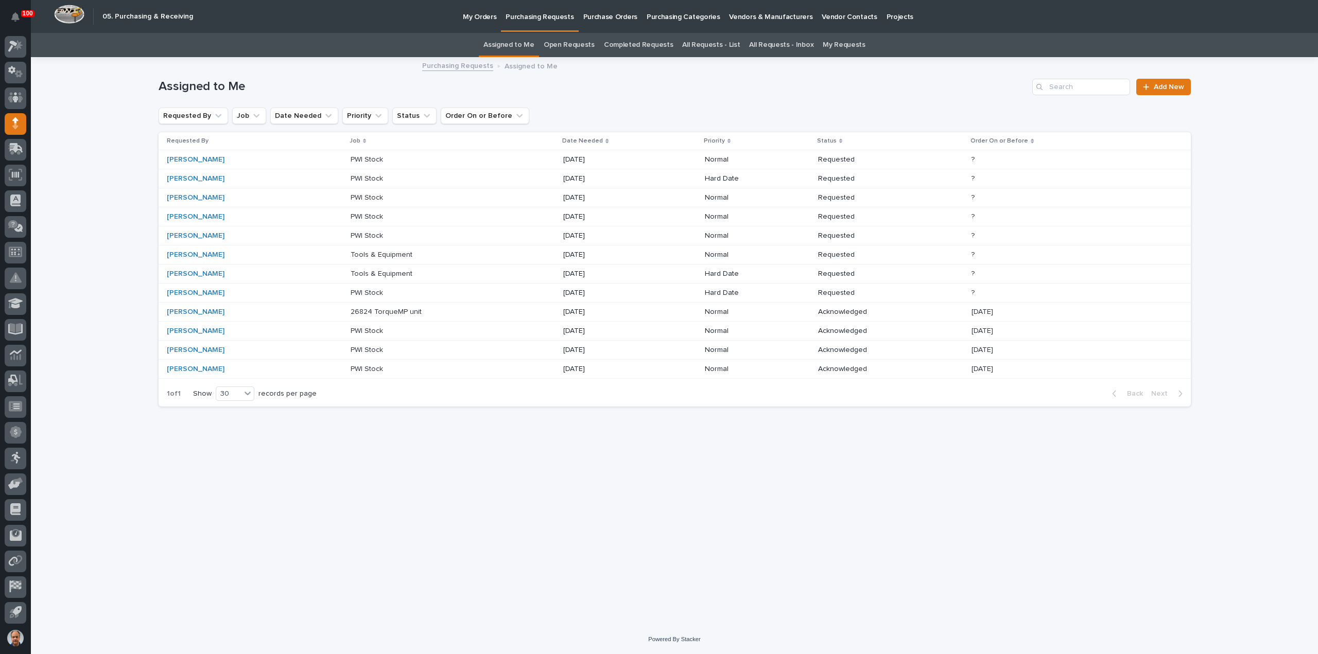
click at [358, 270] on p "Tools & Equipment" at bounding box center [383, 273] width 64 height 11
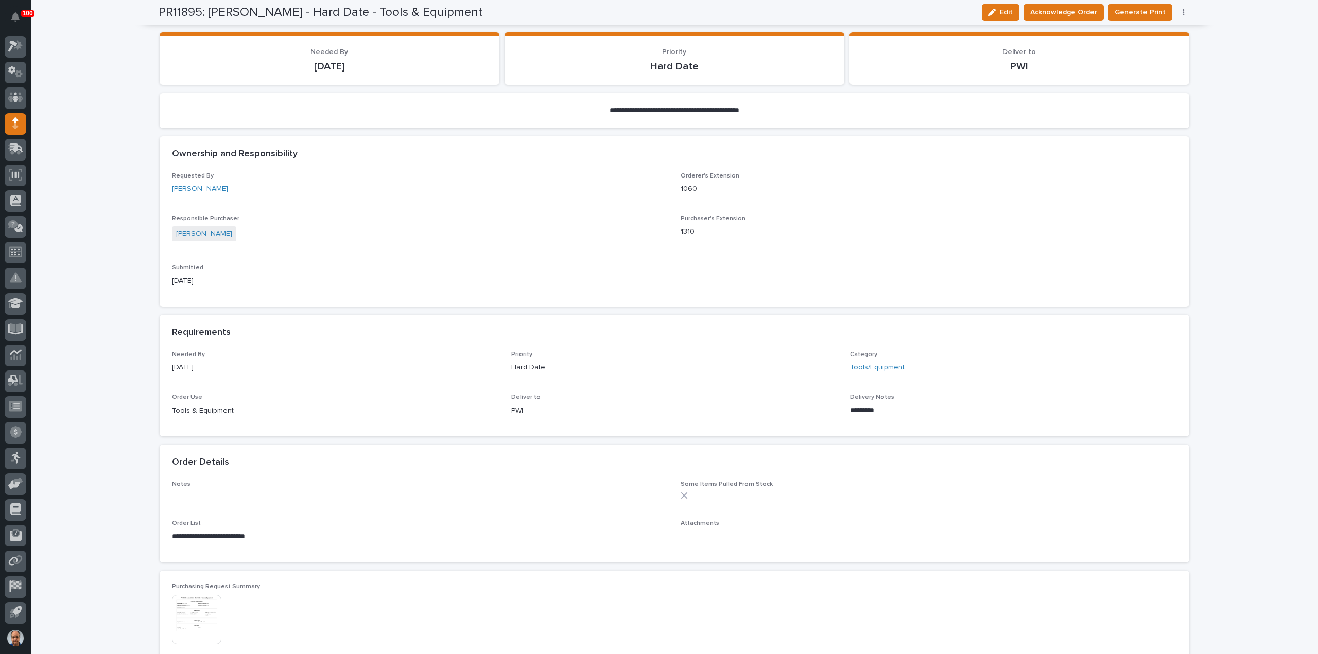
scroll to position [37, 0]
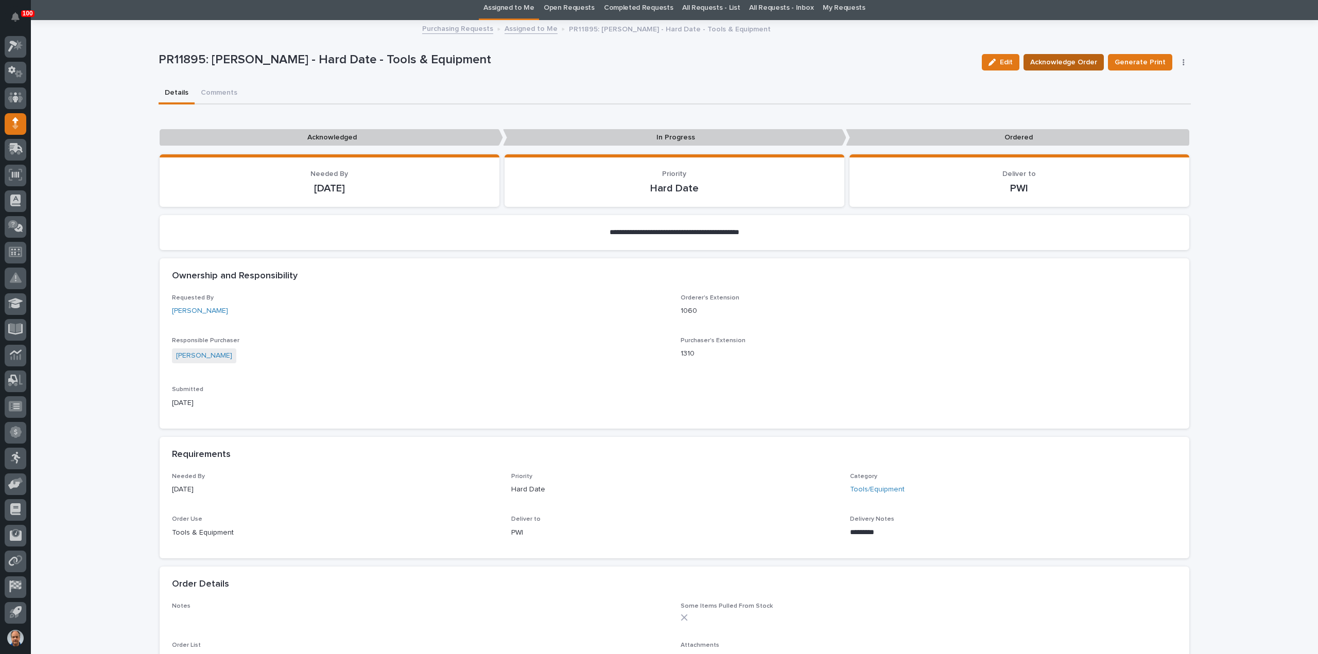
click at [1091, 56] on span "Acknowledge Order" at bounding box center [1063, 62] width 67 height 12
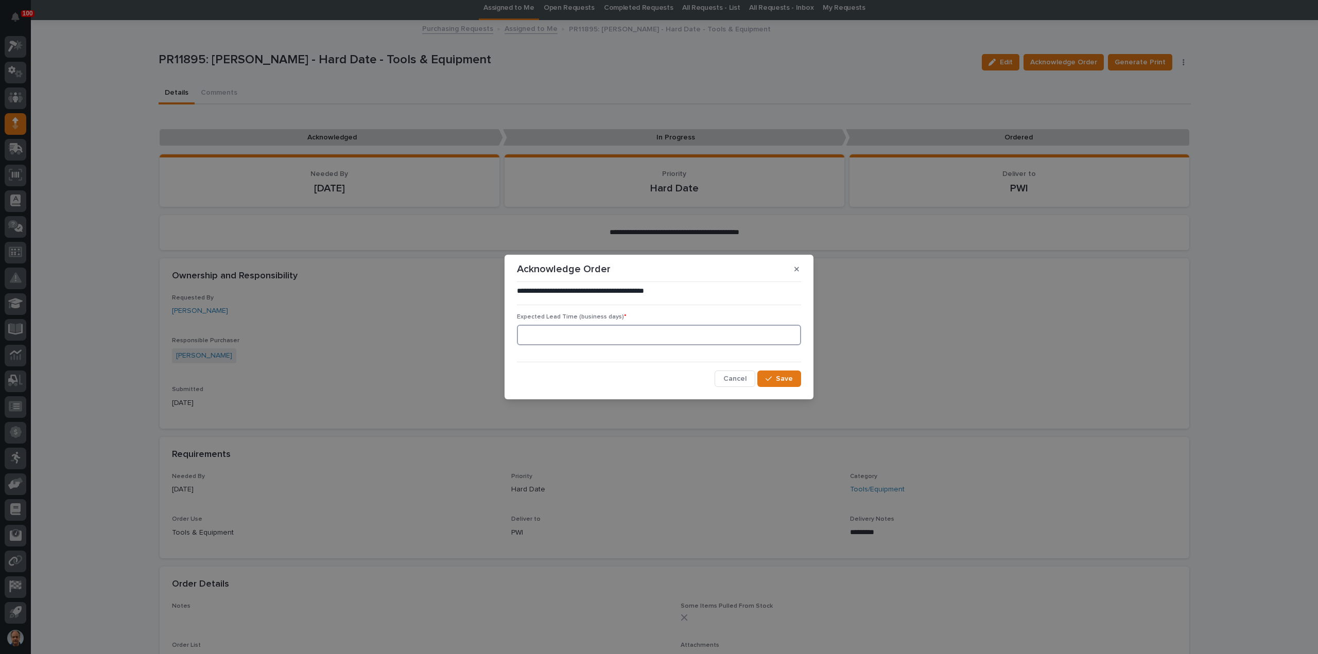
click at [608, 333] on input at bounding box center [659, 335] width 284 height 21
type input "5"
click at [785, 375] on span "Save" at bounding box center [784, 378] width 17 height 9
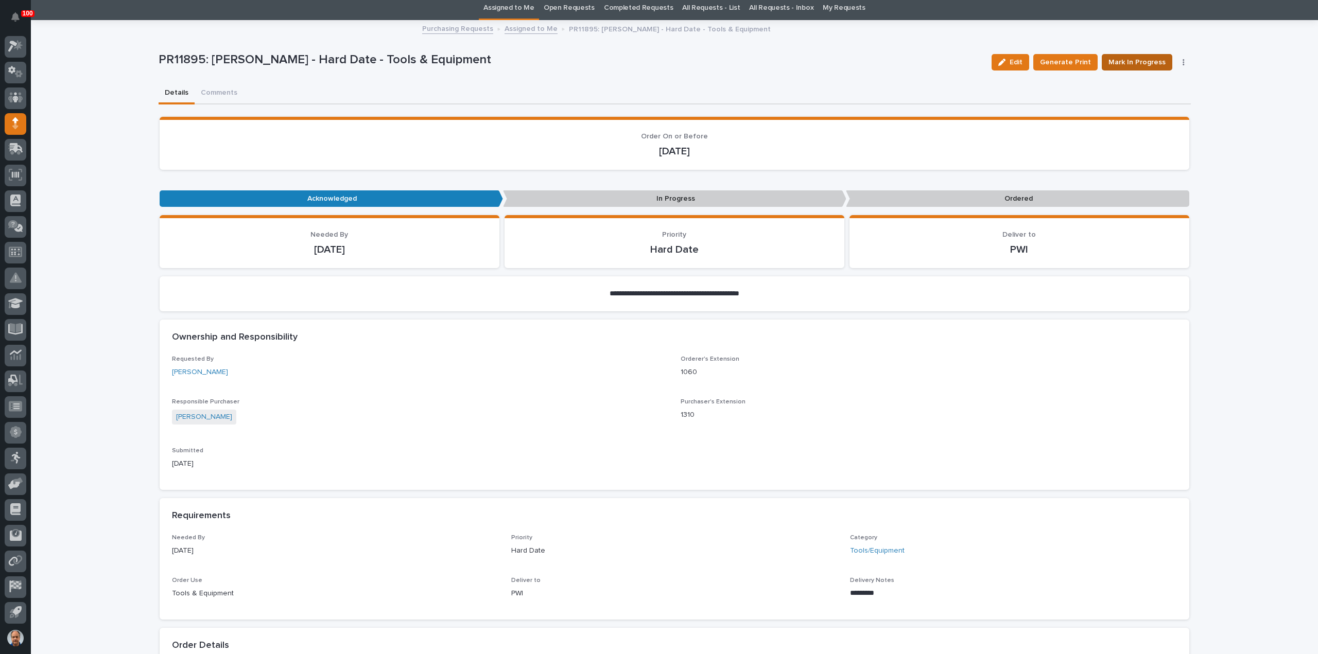
click at [1146, 60] on span "Mark In Progress" at bounding box center [1136, 62] width 57 height 12
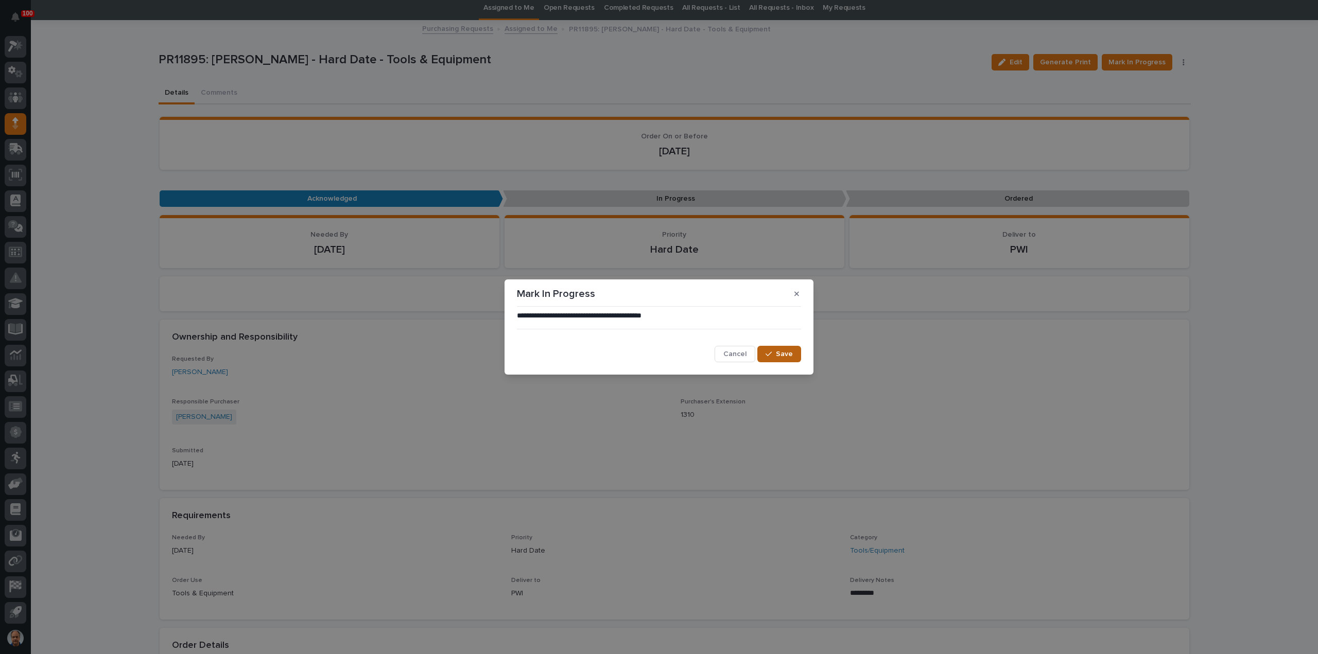
click at [783, 350] on span "Save" at bounding box center [784, 354] width 17 height 9
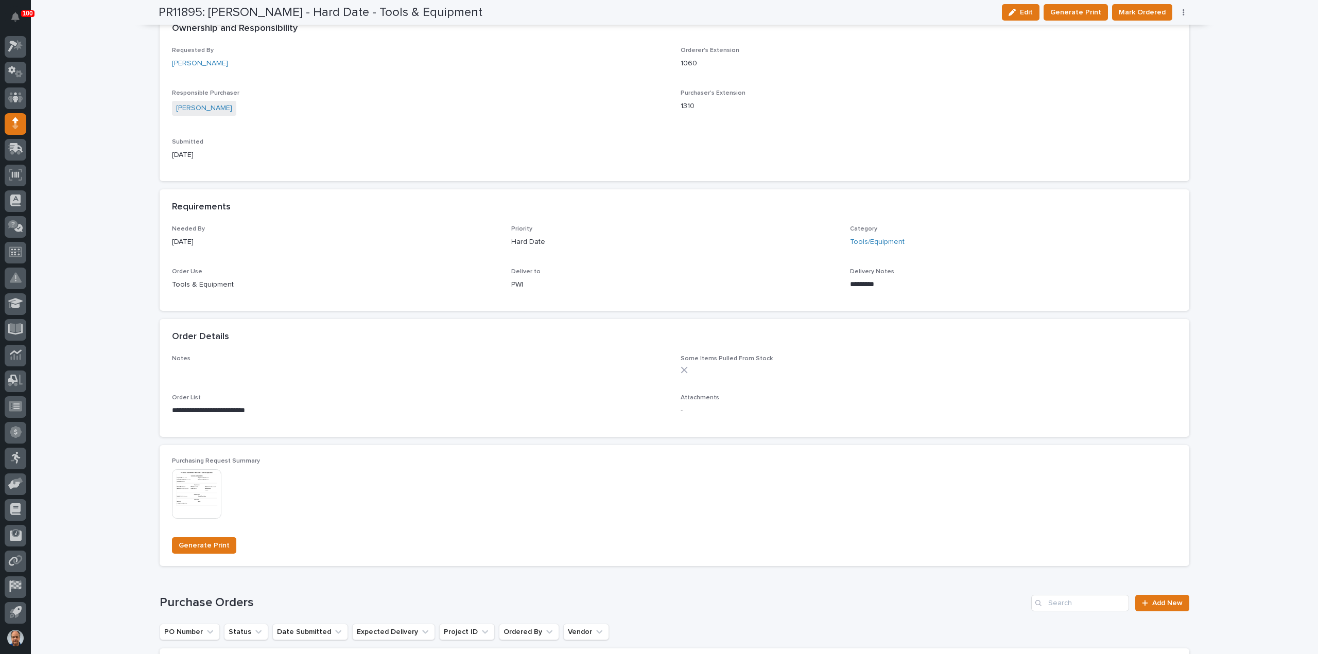
scroll to position [500, 0]
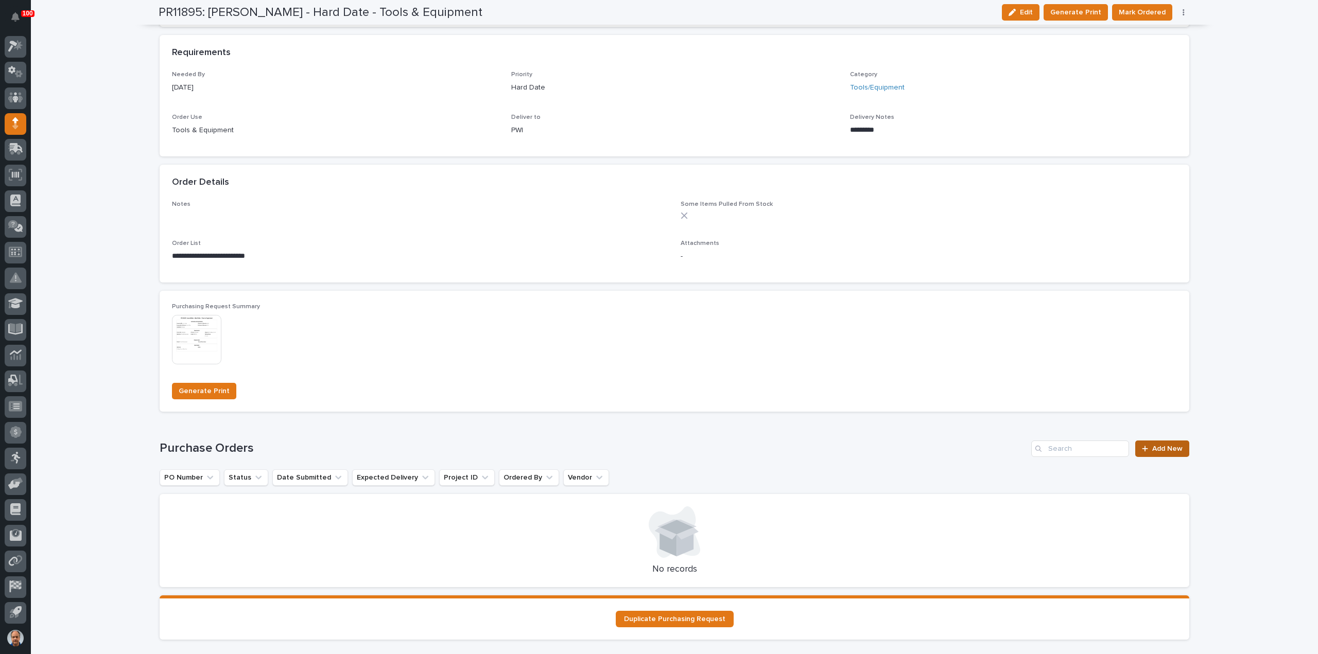
click at [1155, 449] on span "Add New" at bounding box center [1167, 448] width 30 height 7
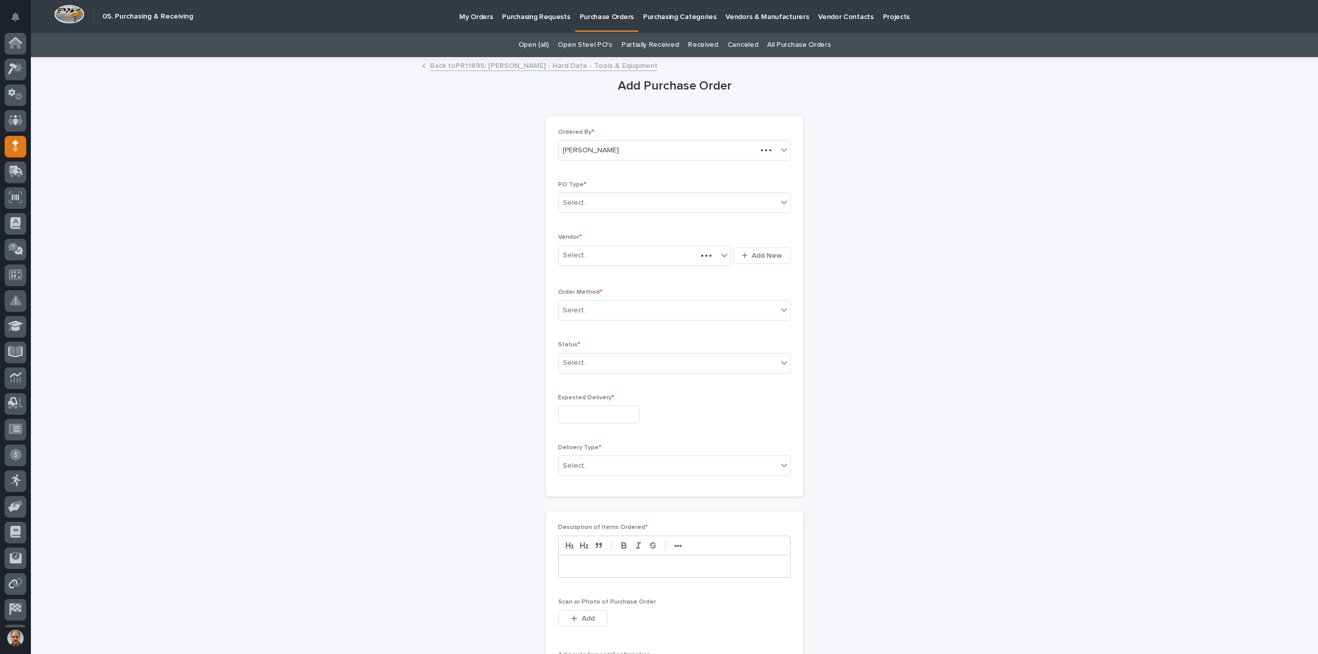
scroll to position [23, 0]
drag, startPoint x: 578, startPoint y: 200, endPoint x: 597, endPoint y: 208, distance: 20.5
click at [579, 200] on div "Select..." at bounding box center [576, 203] width 26 height 11
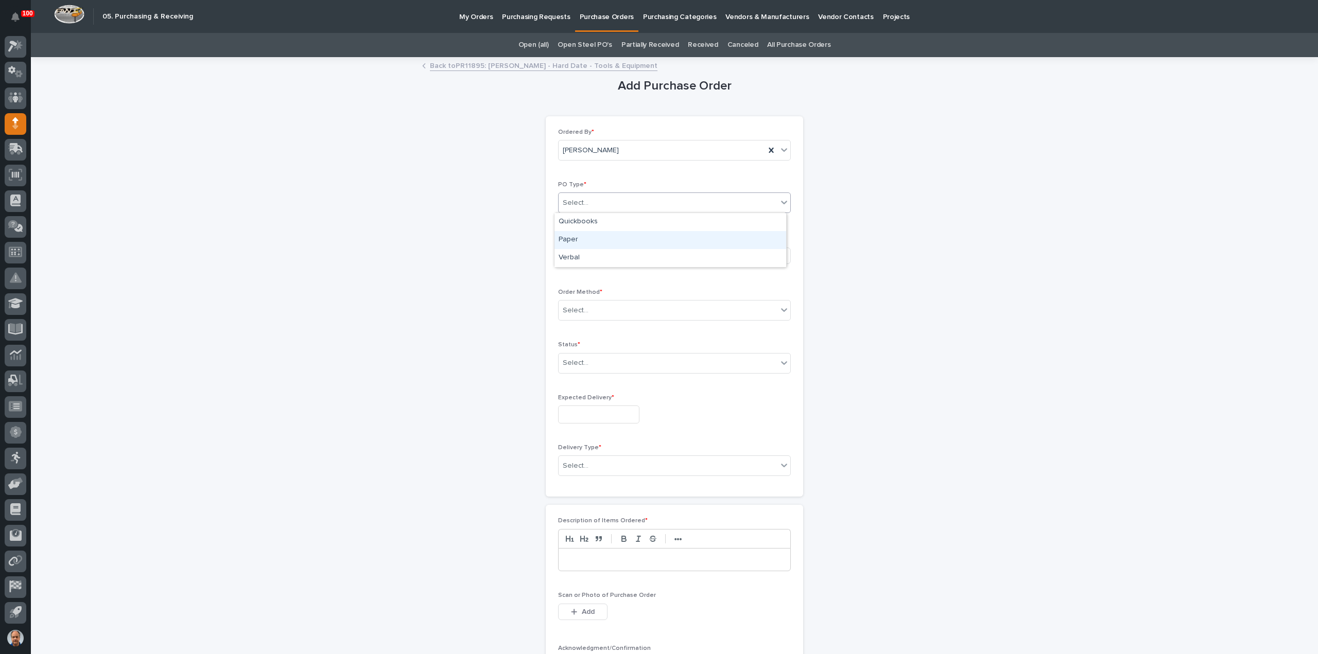
click at [595, 234] on div "Paper" at bounding box center [670, 240] width 232 height 18
drag, startPoint x: 593, startPoint y: 247, endPoint x: 611, endPoint y: 261, distance: 22.3
click at [595, 249] on div "Select..." at bounding box center [638, 255] width 159 height 17
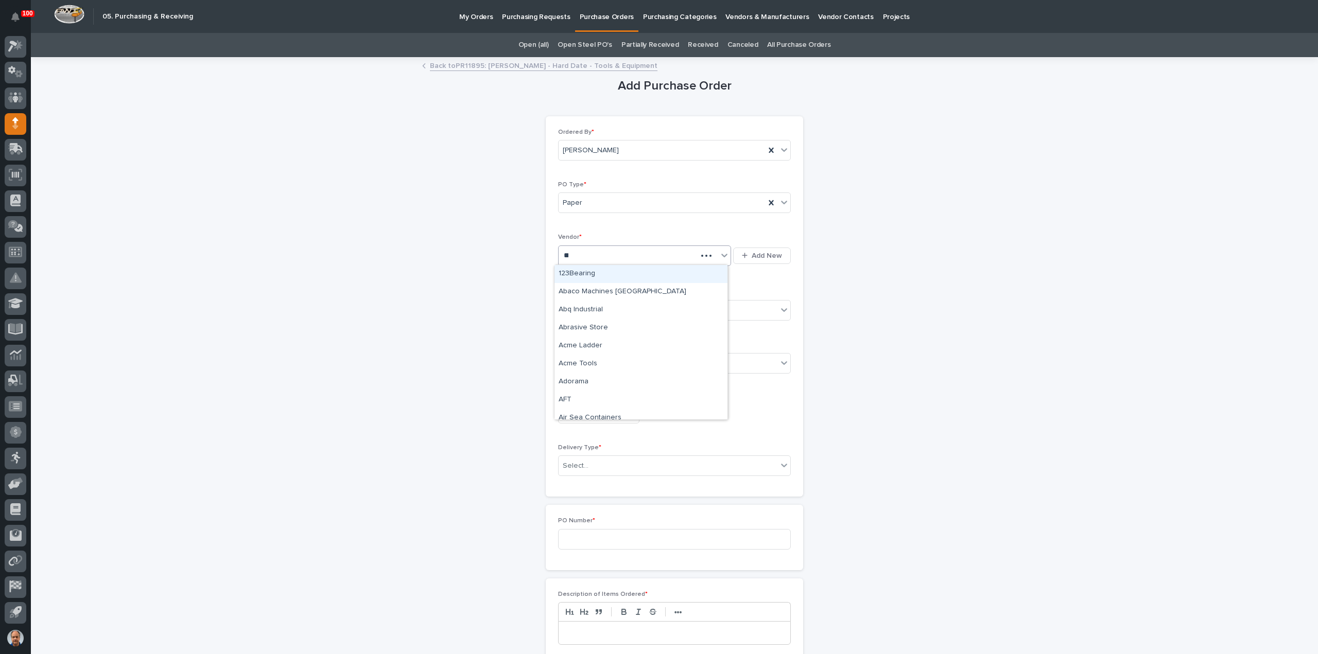
type input "***"
click at [582, 290] on div "Amazon" at bounding box center [640, 292] width 173 height 18
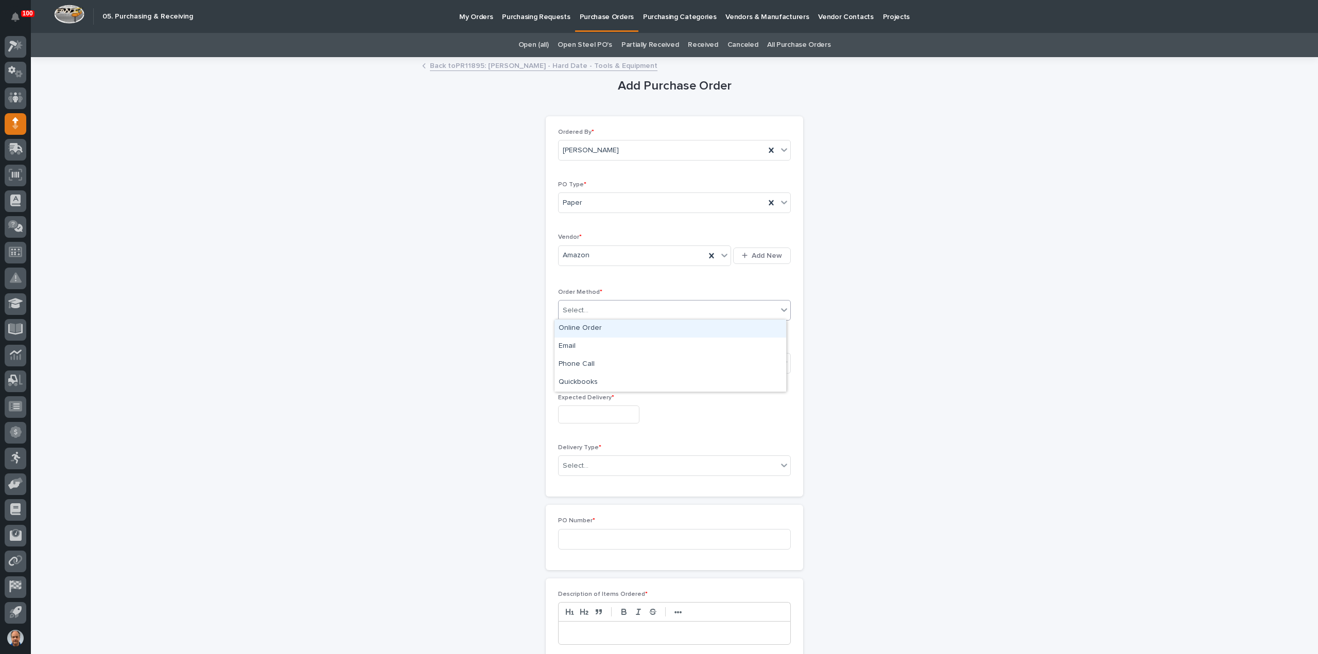
click at [589, 304] on div at bounding box center [589, 310] width 1 height 13
drag, startPoint x: 591, startPoint y: 325, endPoint x: 591, endPoint y: 333, distance: 7.2
click at [590, 326] on div "Online Order" at bounding box center [670, 329] width 232 height 18
drag, startPoint x: 577, startPoint y: 361, endPoint x: 605, endPoint y: 376, distance: 32.5
click at [578, 361] on div "Select..." at bounding box center [576, 363] width 26 height 11
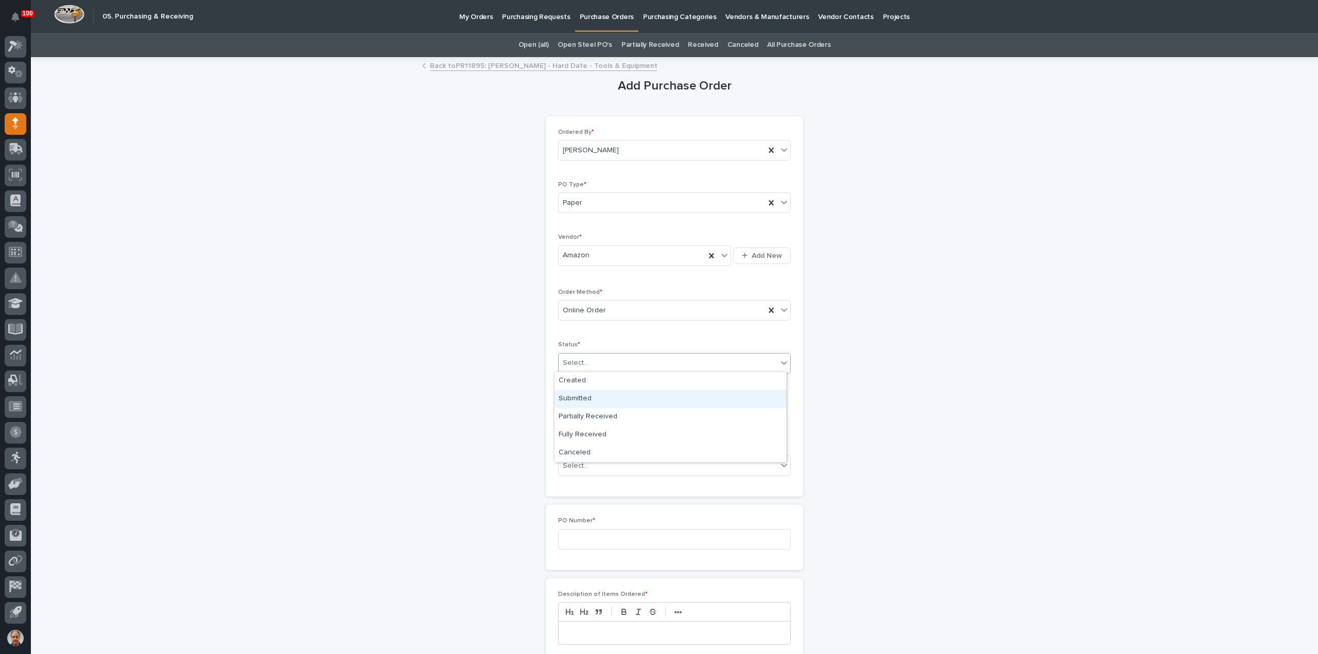
click at [582, 398] on div "Submitted" at bounding box center [670, 399] width 232 height 18
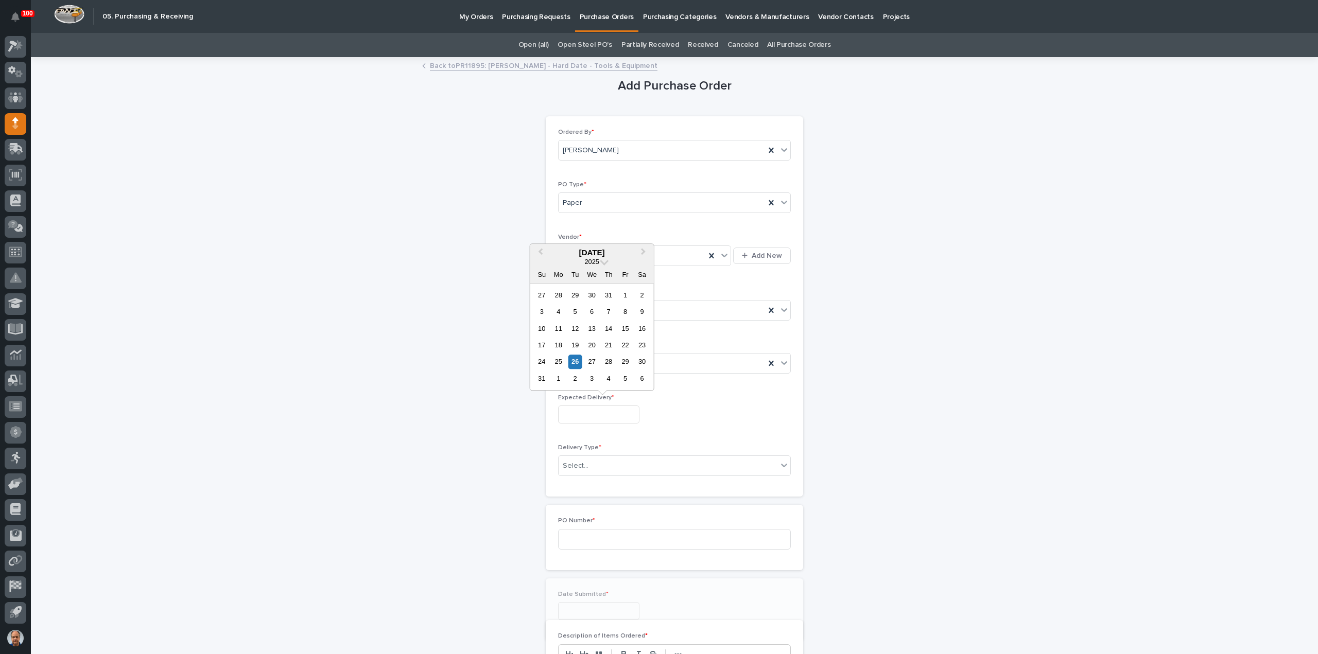
click at [584, 412] on input "text" at bounding box center [598, 415] width 81 height 18
click at [573, 380] on div "2" at bounding box center [575, 379] width 14 height 14
type input "**********"
click at [590, 460] on div "Select..." at bounding box center [668, 466] width 219 height 17
click at [590, 481] on div "Deliver to PWI" at bounding box center [670, 483] width 232 height 18
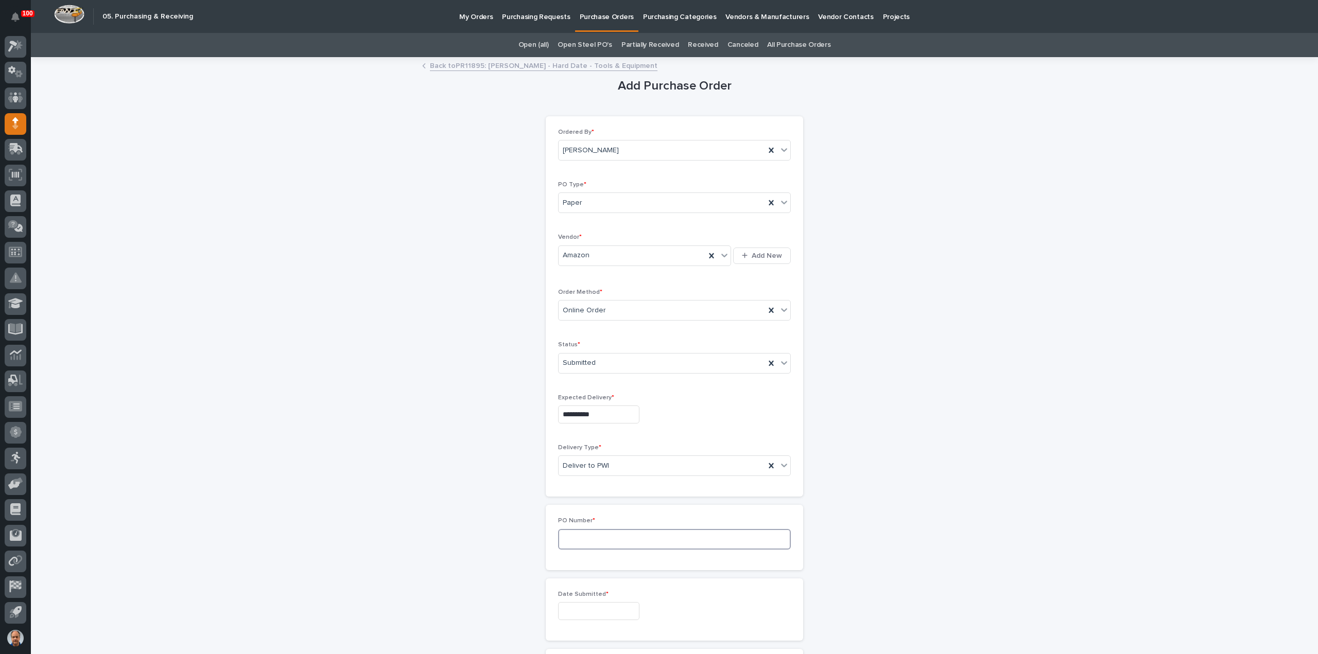
drag, startPoint x: 589, startPoint y: 535, endPoint x: 604, endPoint y: 535, distance: 15.5
click at [592, 535] on input at bounding box center [674, 539] width 233 height 21
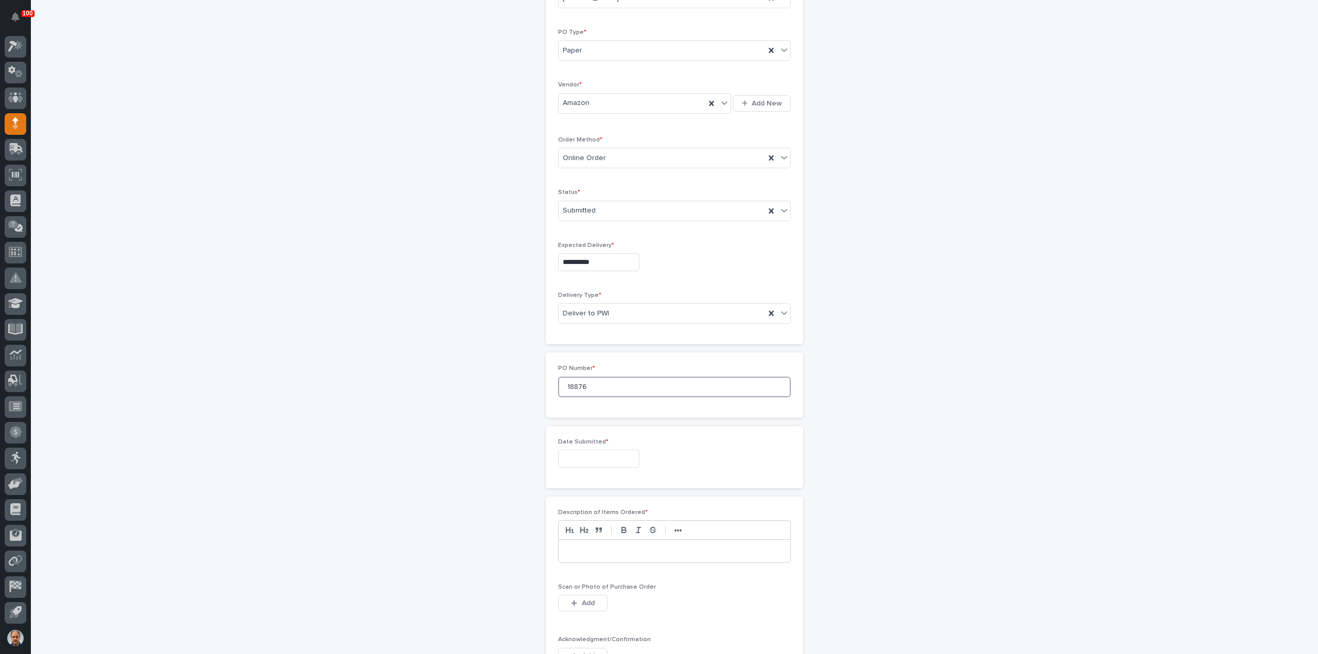
scroll to position [154, 0]
type input "18876"
click at [593, 449] on input "text" at bounding box center [598, 457] width 81 height 18
click at [577, 405] on div "26" at bounding box center [575, 403] width 14 height 14
type input "**********"
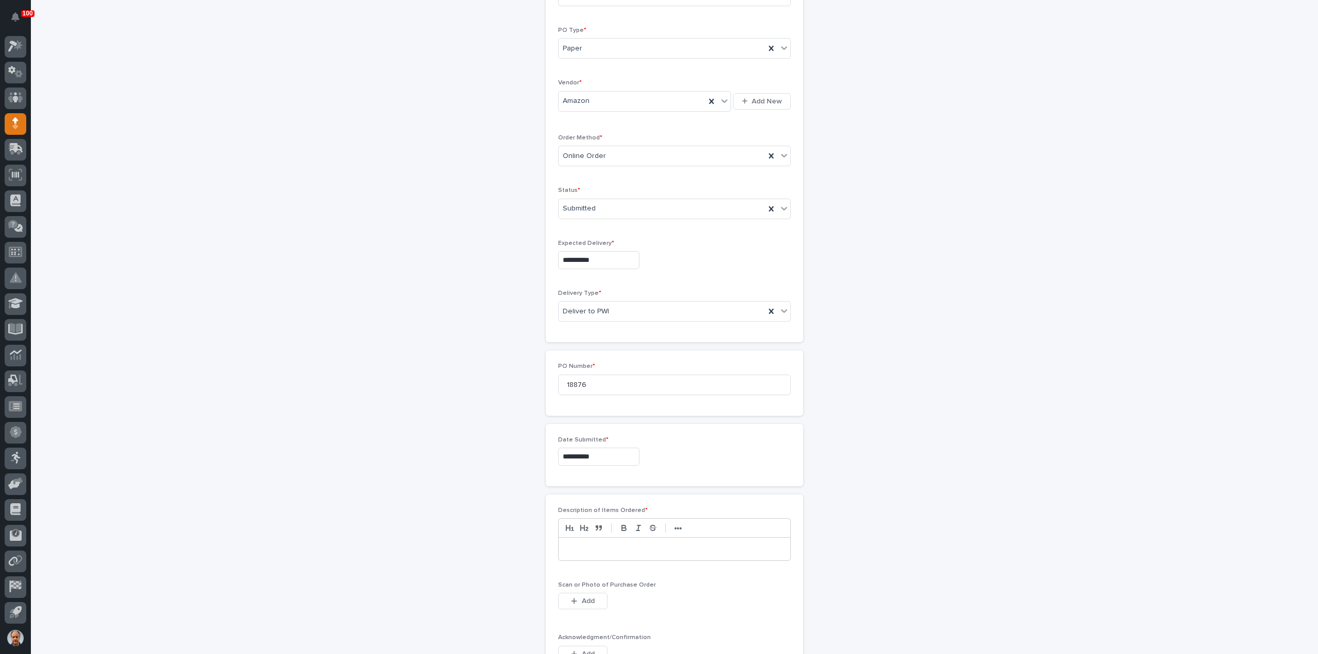
click at [581, 547] on p at bounding box center [674, 549] width 216 height 10
click at [572, 599] on div "button" at bounding box center [576, 601] width 10 height 7
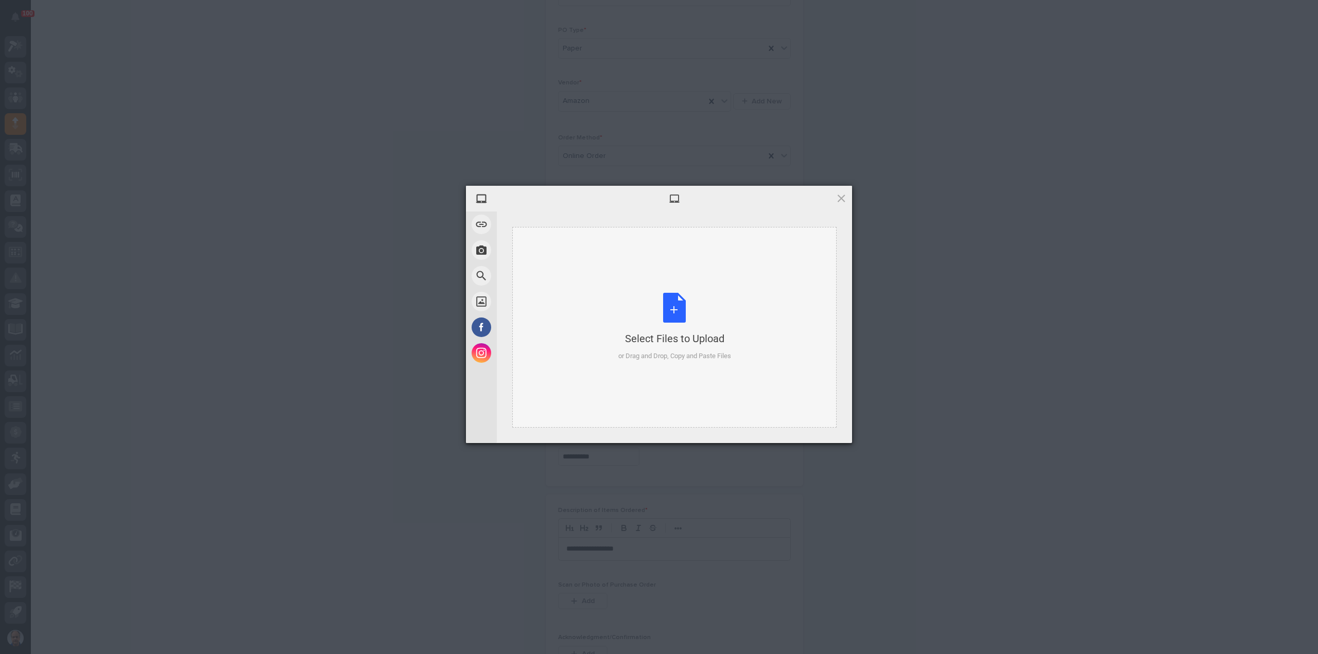
click at [668, 302] on div "Select Files to Upload or Drag and Drop, Copy and Paste Files" at bounding box center [674, 327] width 113 height 68
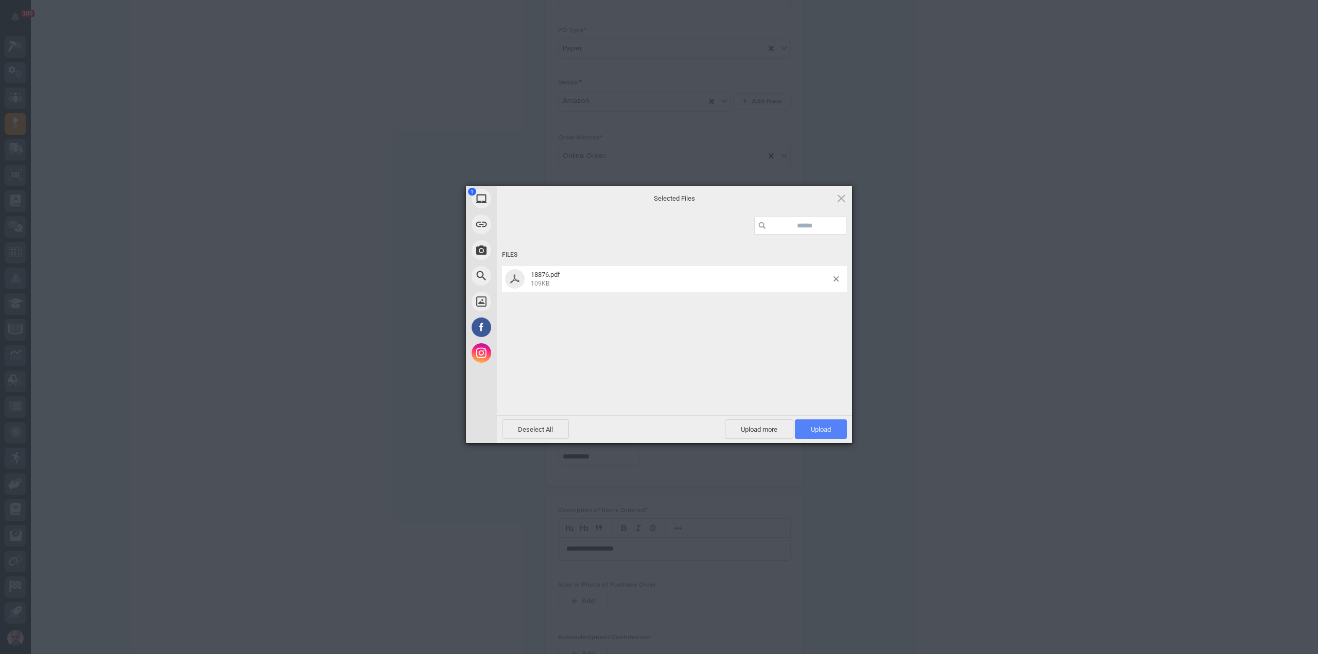
click at [811, 425] on span "Upload 1" at bounding box center [821, 430] width 52 height 20
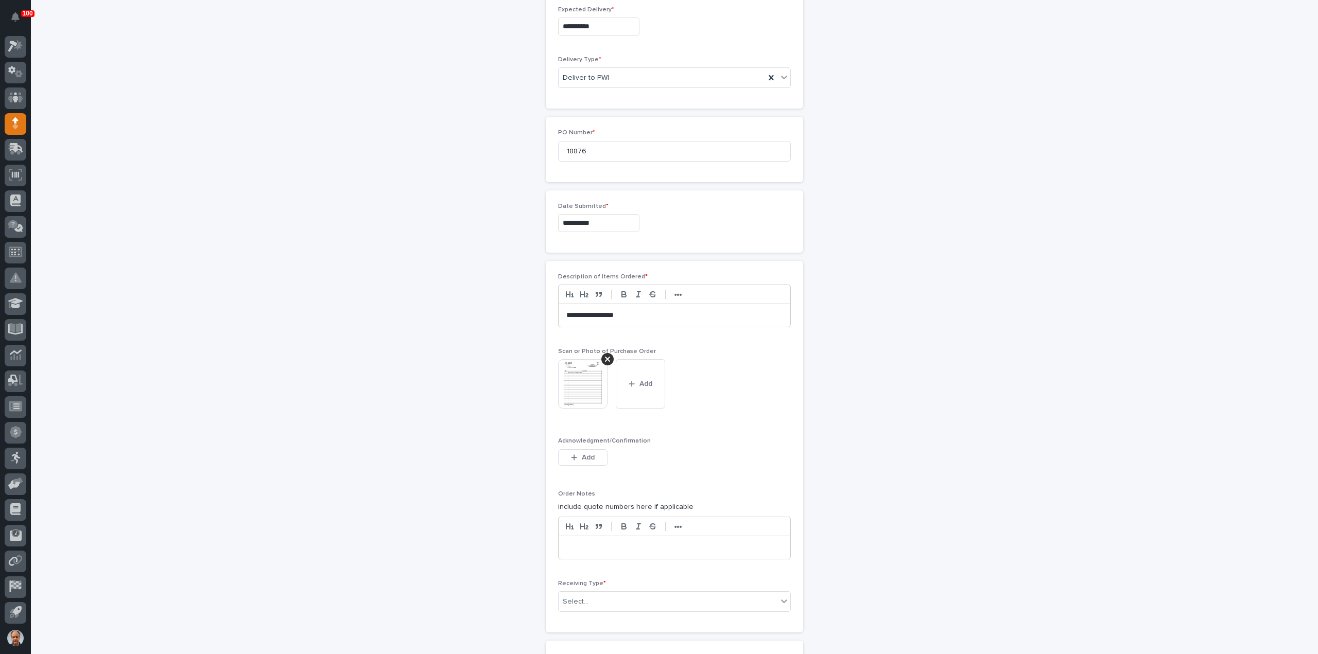
scroll to position [430, 0]
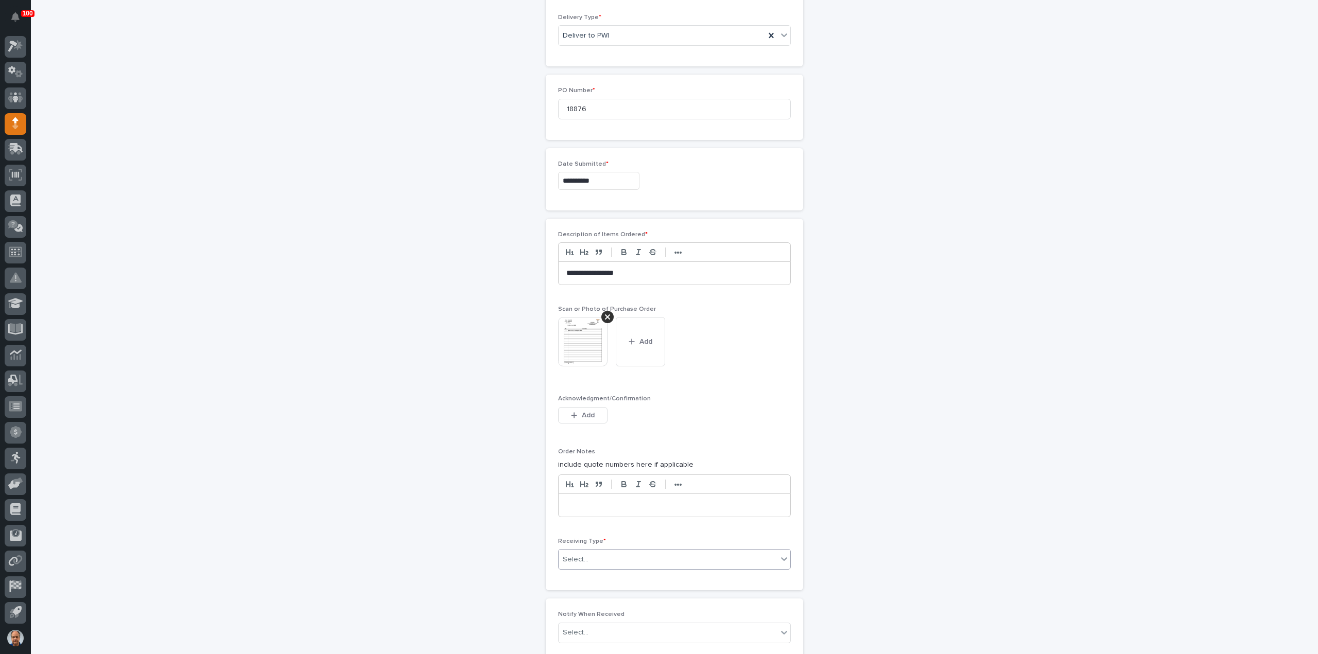
click at [590, 553] on div "Select..." at bounding box center [668, 559] width 219 height 17
drag, startPoint x: 590, startPoint y: 599, endPoint x: 595, endPoint y: 624, distance: 25.6
click at [595, 624] on div "Deliver to" at bounding box center [670, 629] width 232 height 18
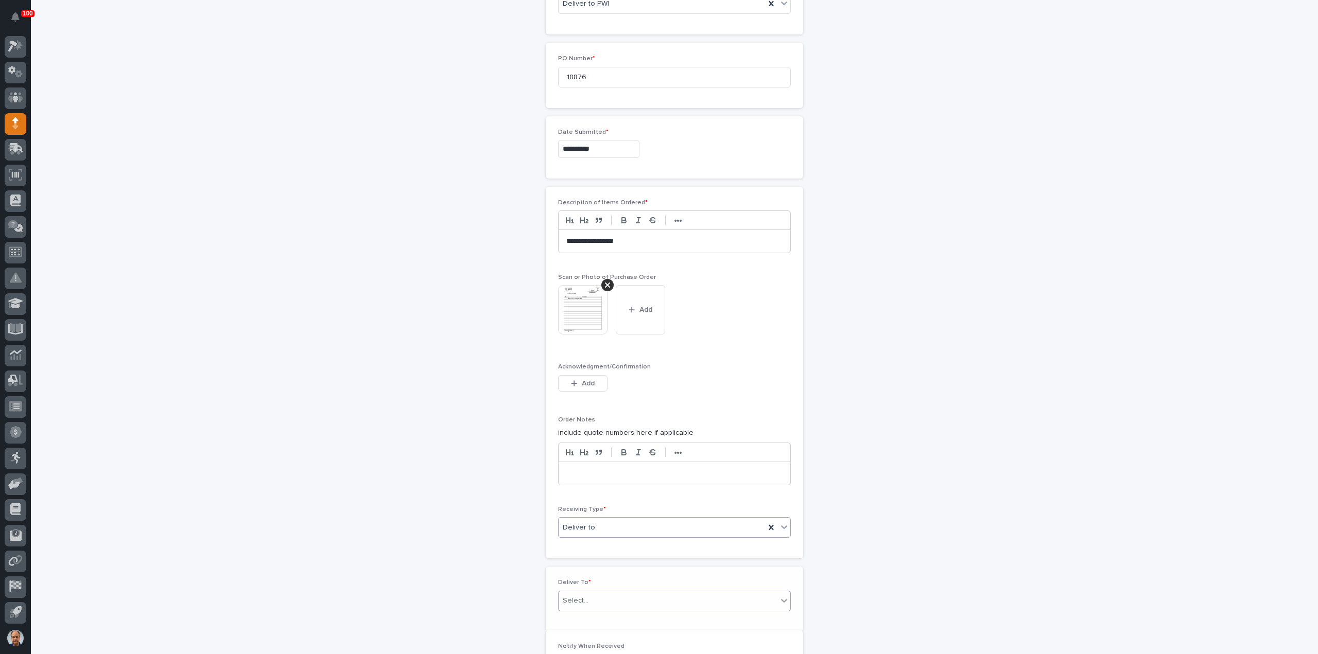
scroll to position [467, 0]
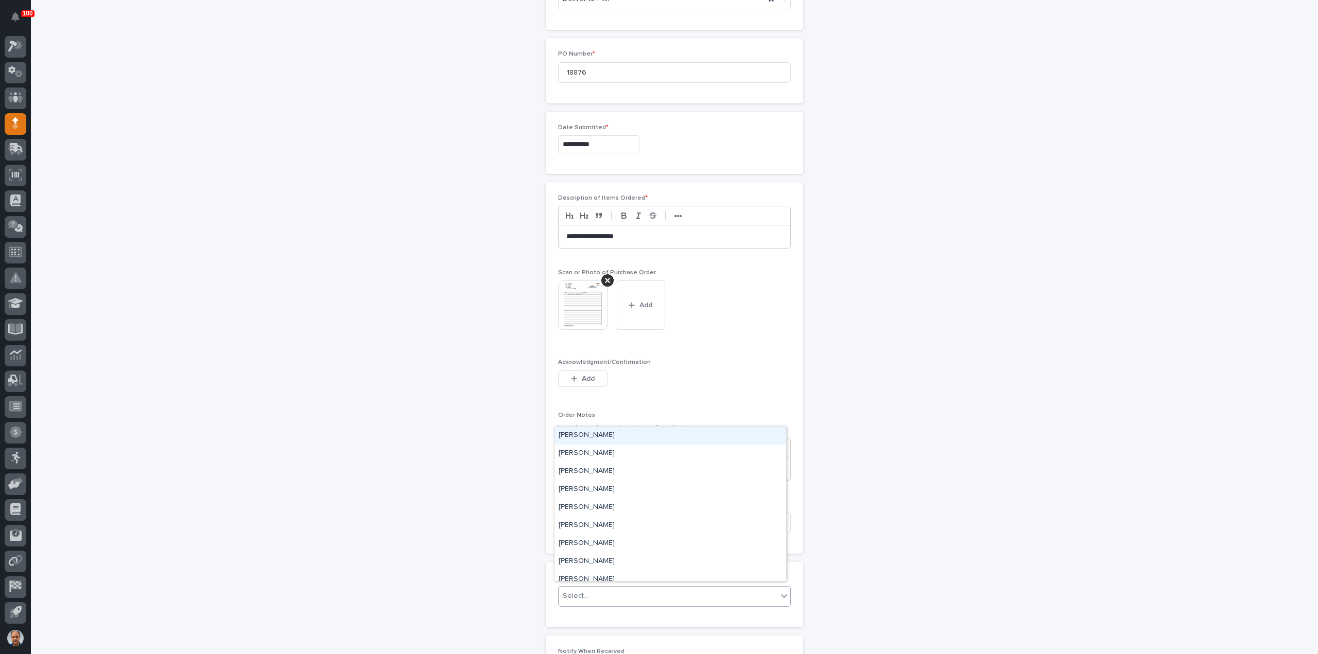
click at [598, 590] on div "Select..." at bounding box center [668, 596] width 219 height 17
type input "***"
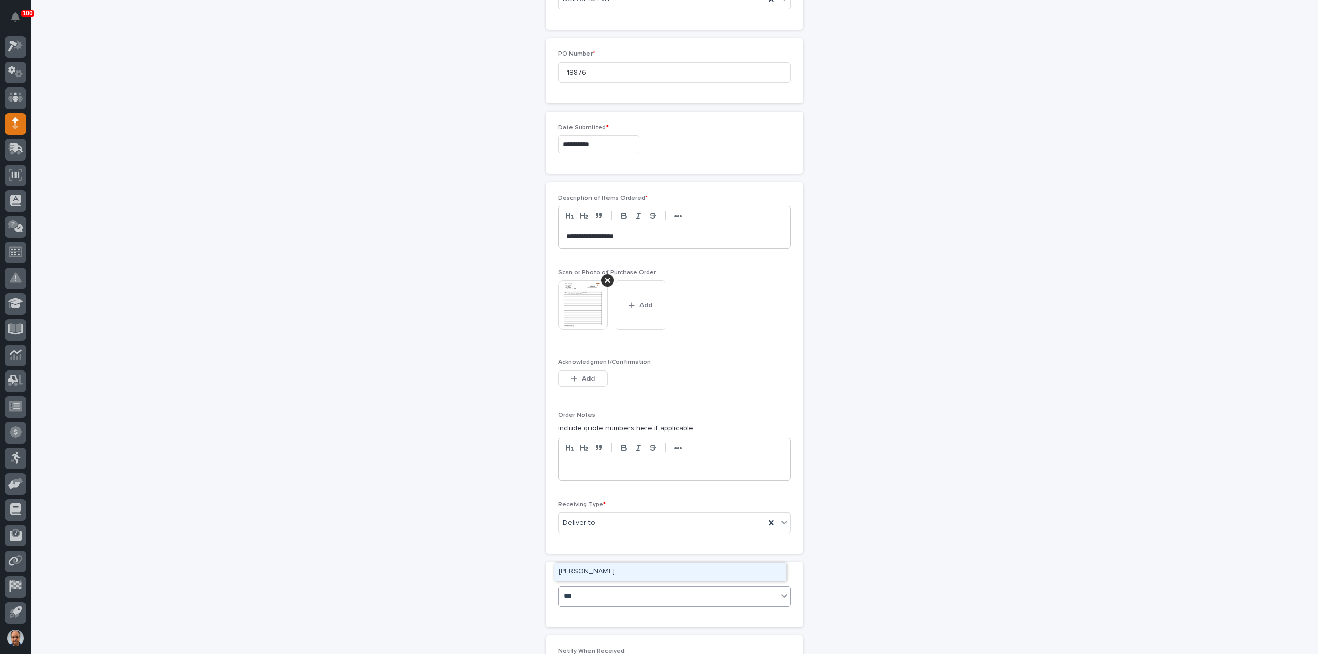
click at [597, 572] on div "[PERSON_NAME]" at bounding box center [670, 572] width 232 height 18
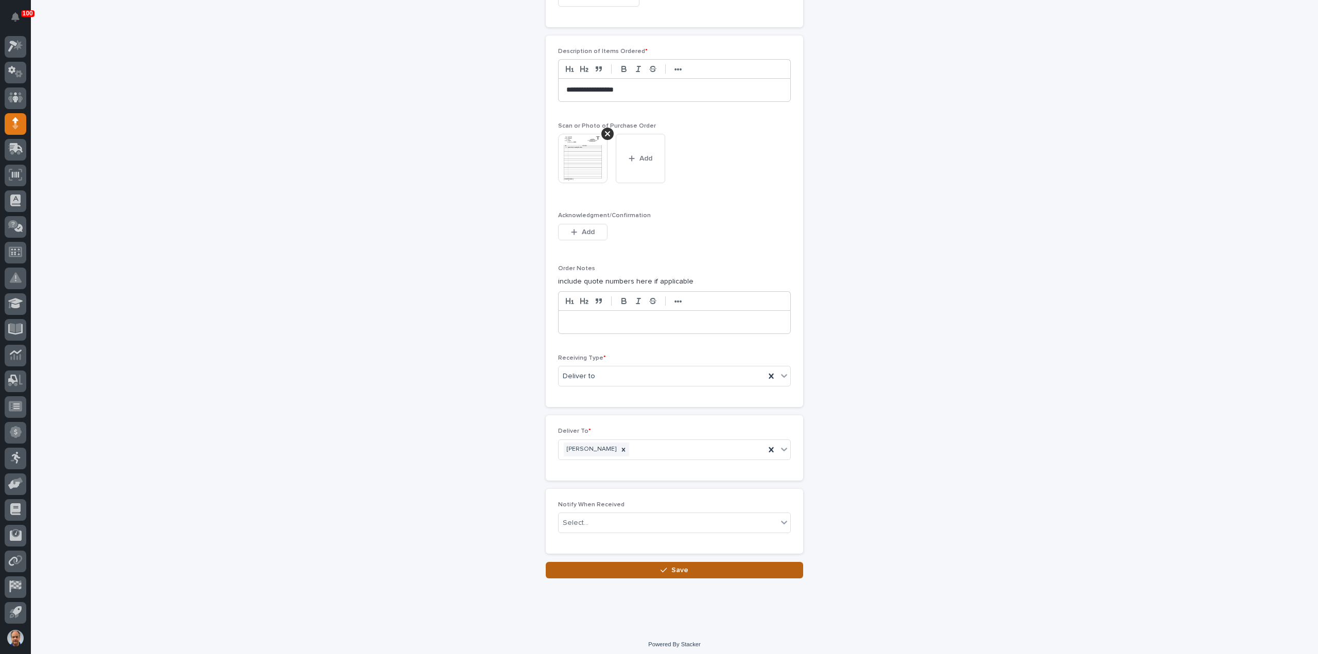
click at [662, 567] on icon "button" at bounding box center [663, 570] width 6 height 7
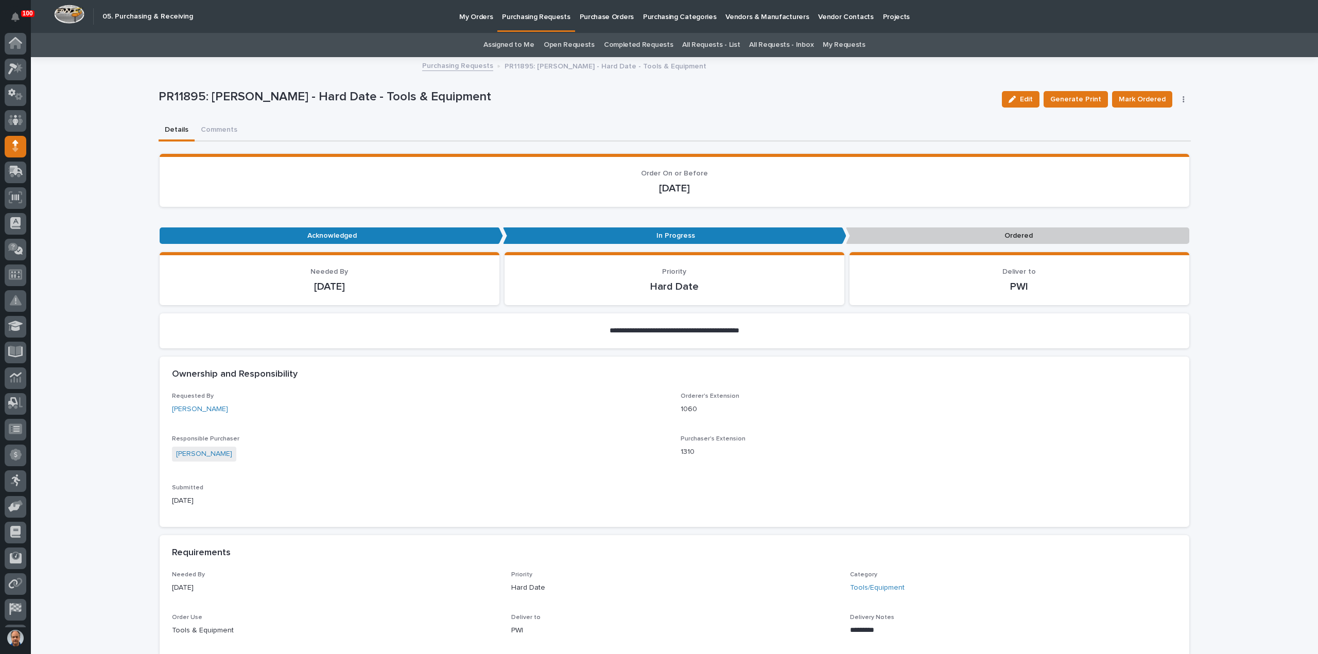
scroll to position [23, 0]
click at [1149, 94] on span "Mark Ordered" at bounding box center [1142, 99] width 47 height 12
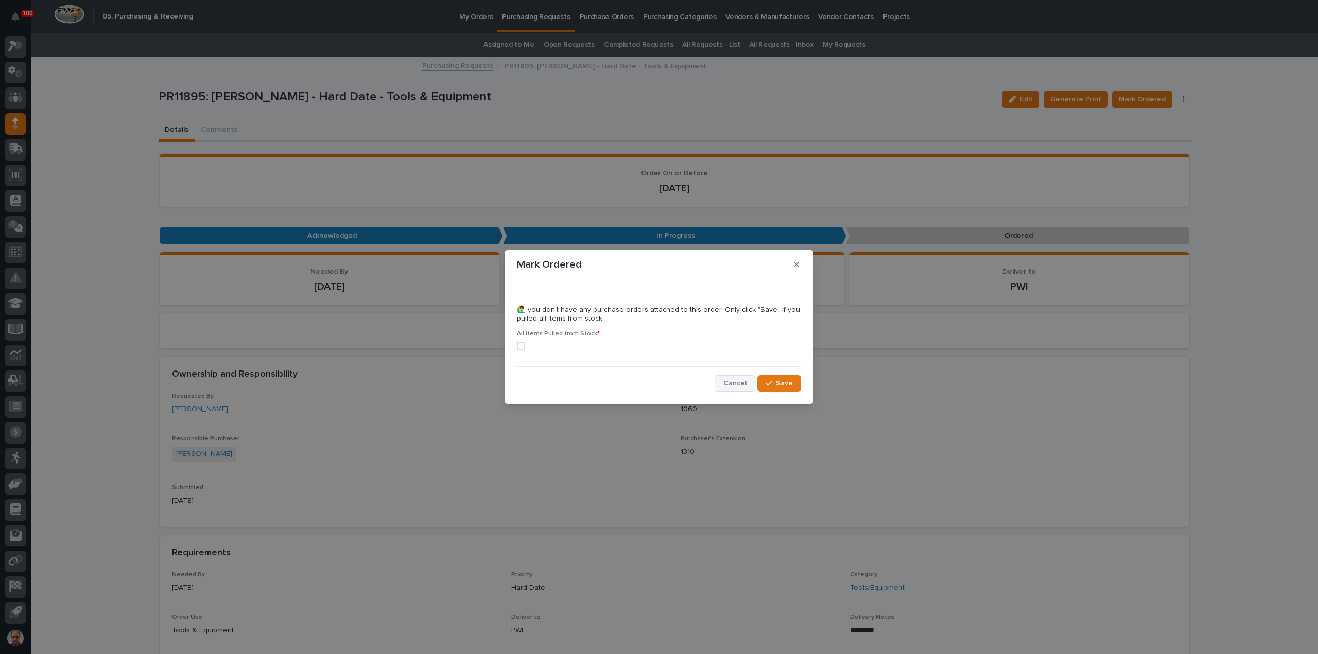
click at [734, 380] on span "Cancel" at bounding box center [734, 383] width 23 height 9
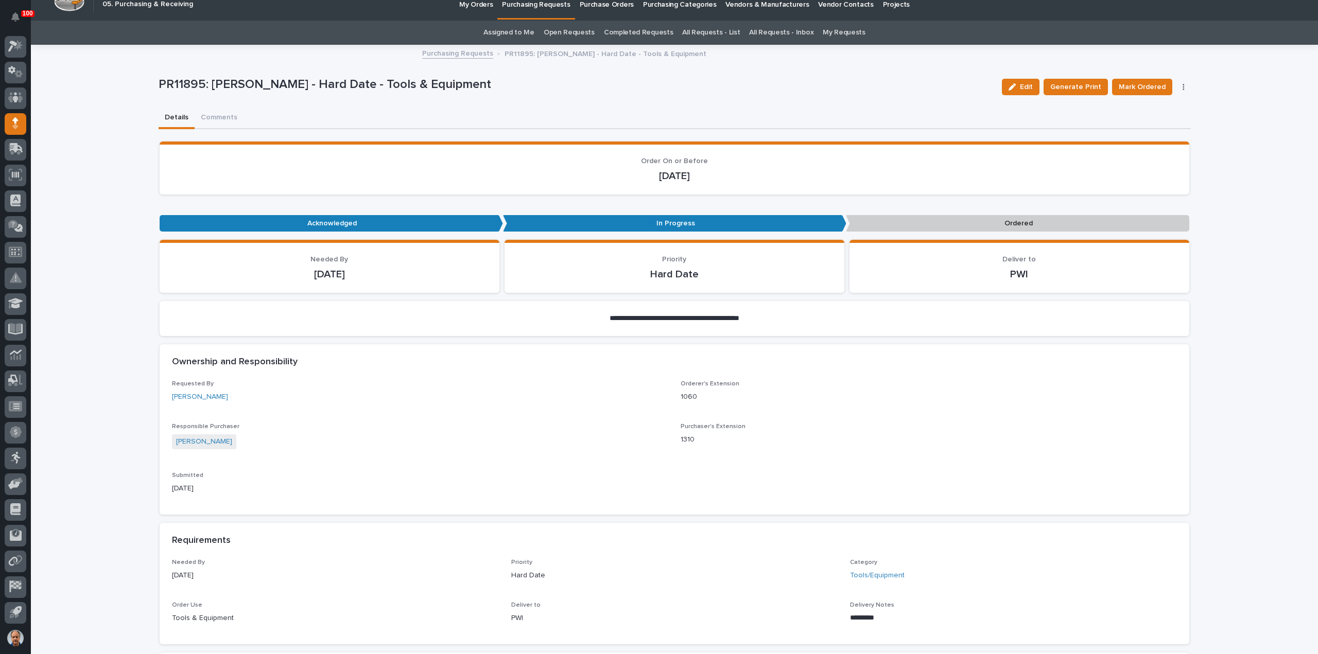
scroll to position [0, 0]
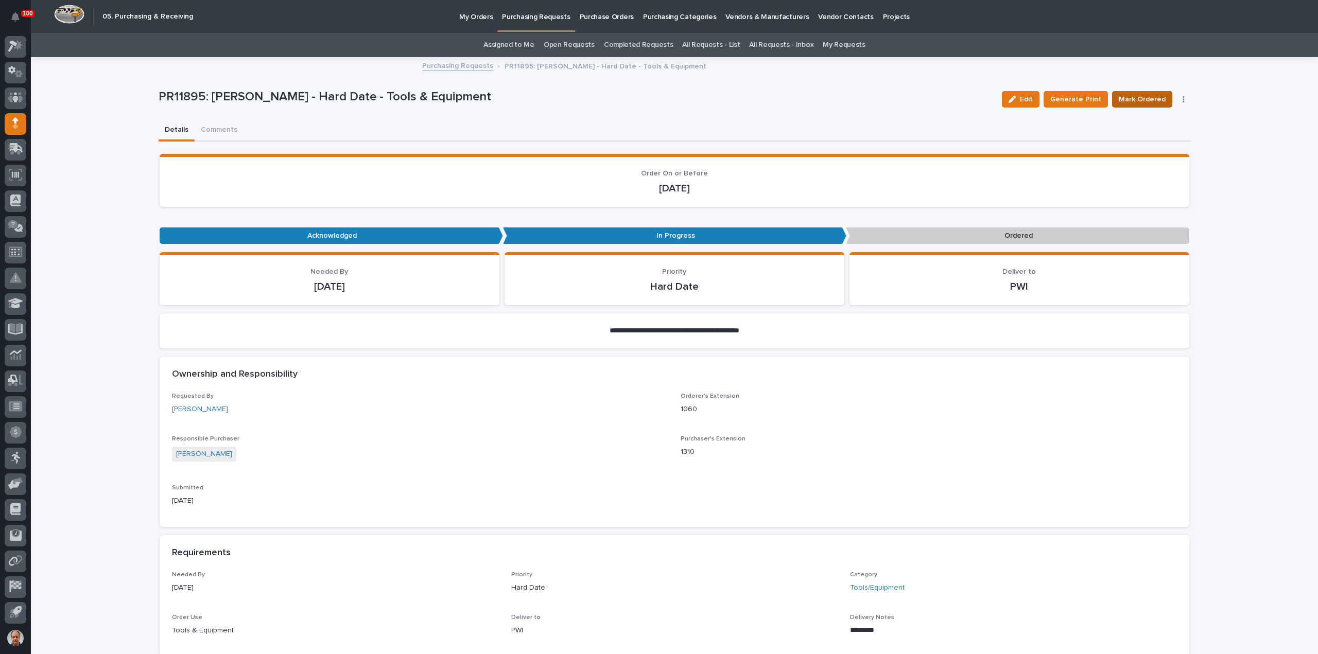
click at [1145, 97] on span "Mark Ordered" at bounding box center [1142, 99] width 47 height 12
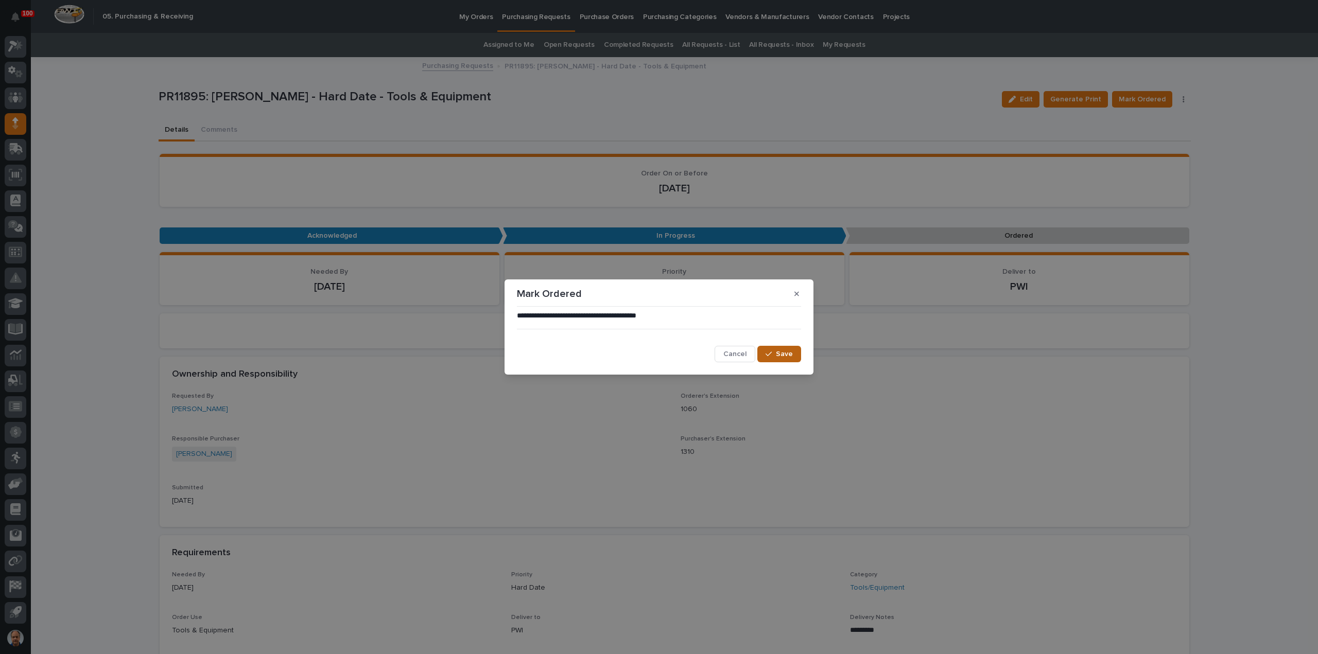
click at [777, 352] on span "Save" at bounding box center [784, 354] width 17 height 9
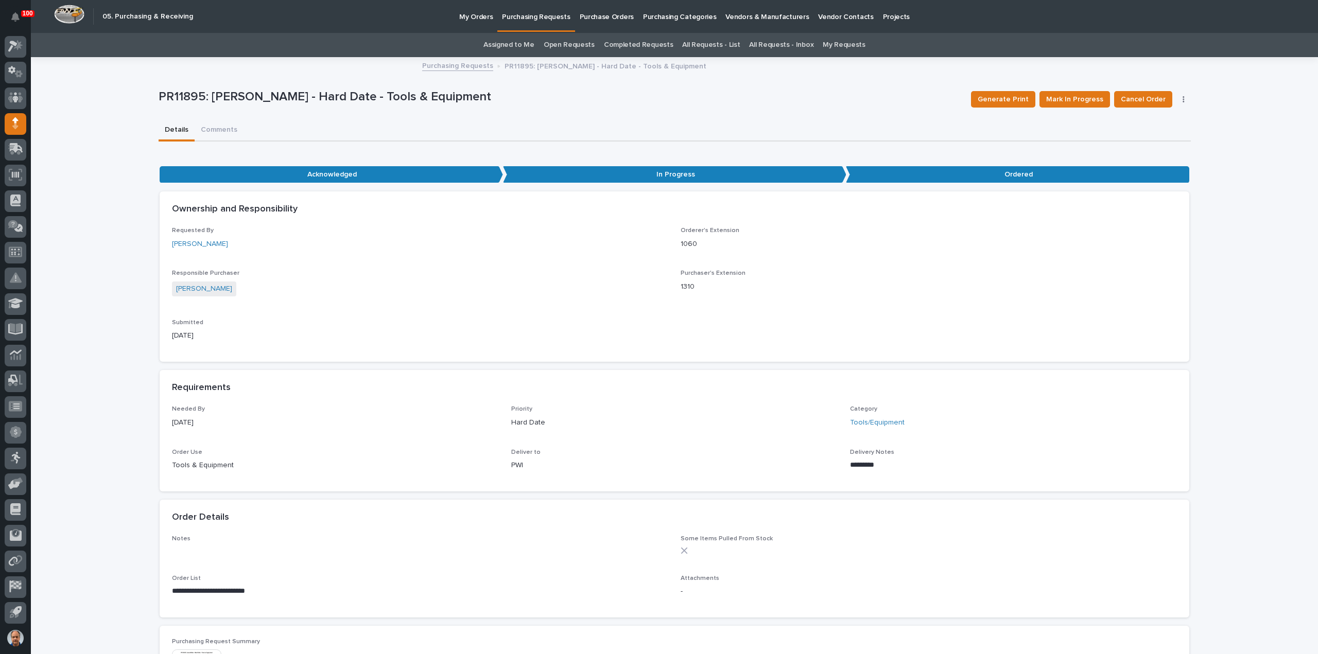
click at [459, 63] on link "Purchasing Requests" at bounding box center [457, 65] width 71 height 12
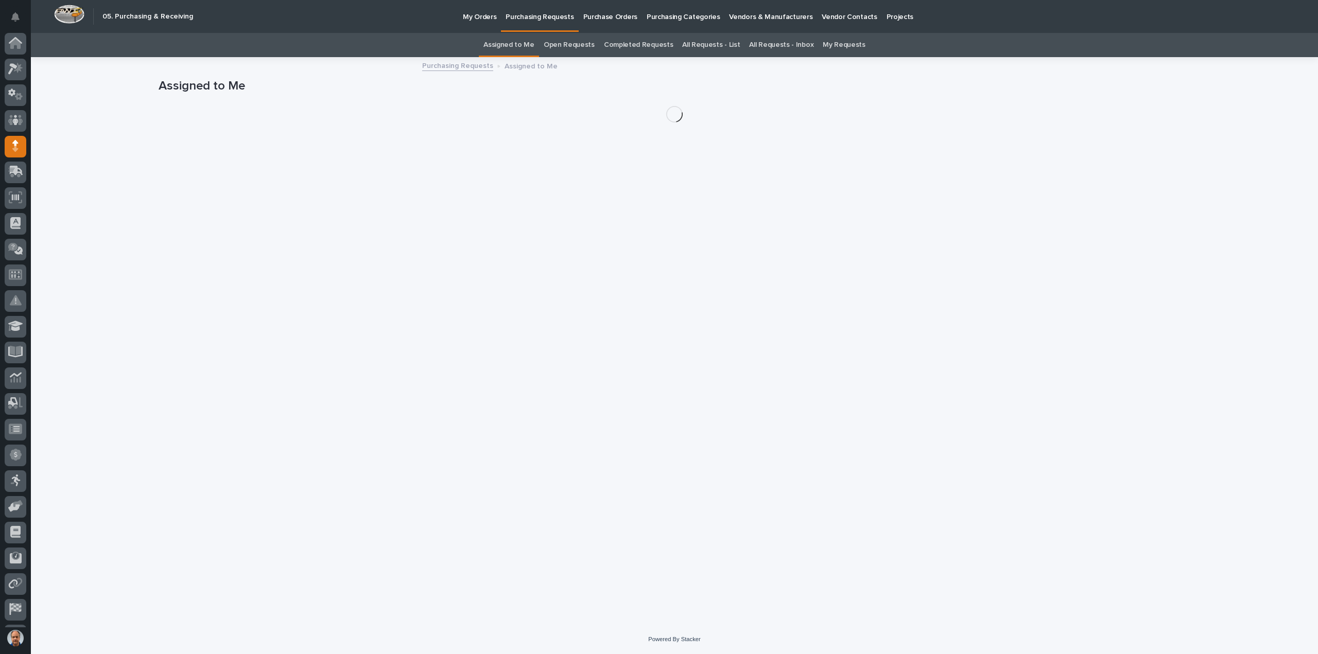
scroll to position [23, 0]
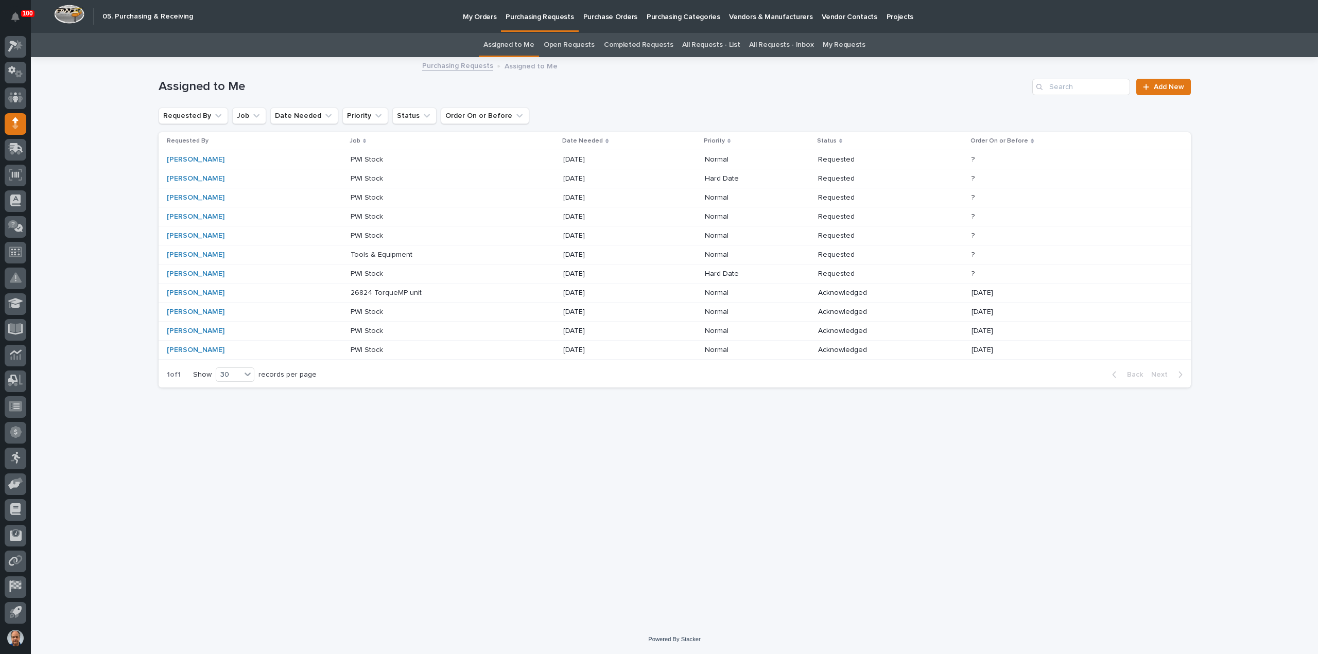
click at [378, 255] on p "Tools & Equipment" at bounding box center [383, 254] width 64 height 11
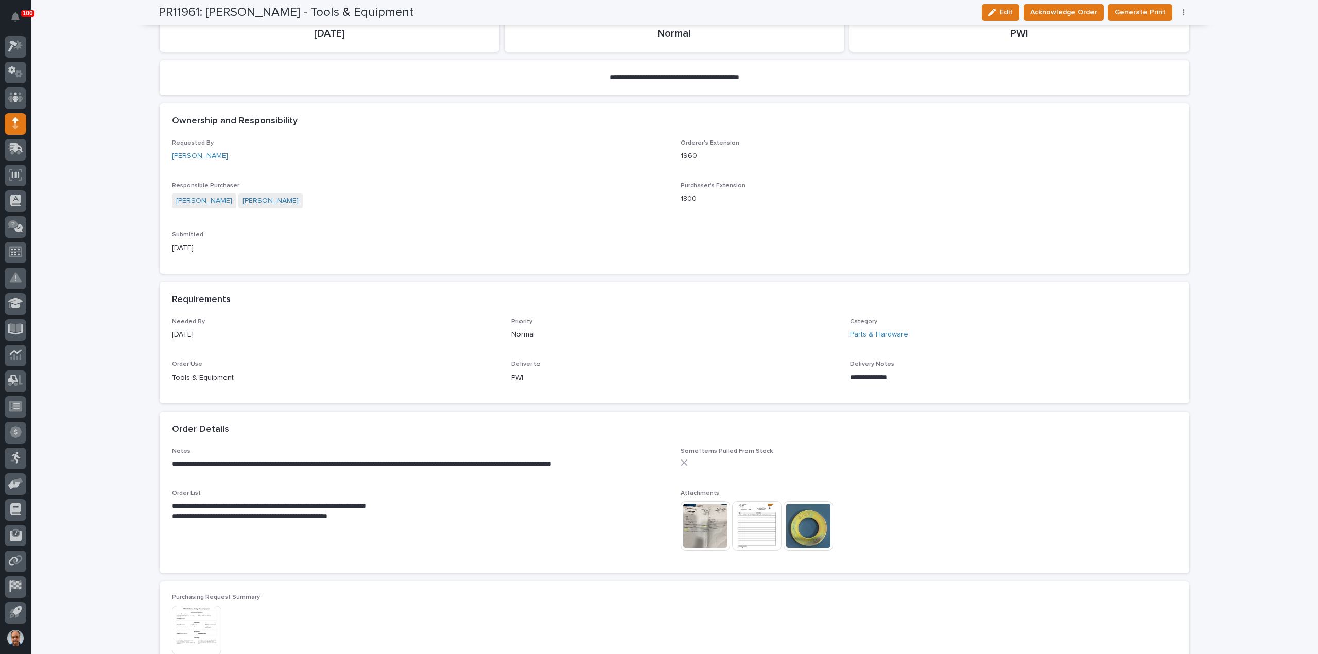
scroll to position [257, 0]
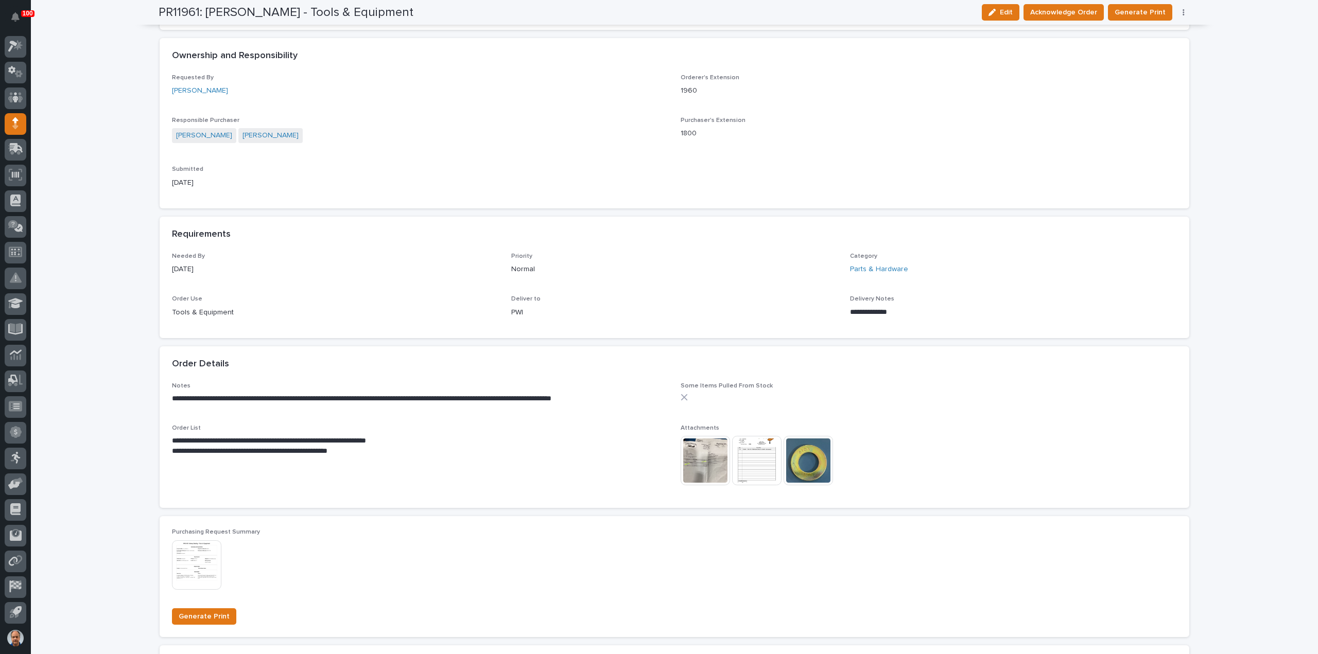
click at [753, 458] on img at bounding box center [756, 460] width 49 height 49
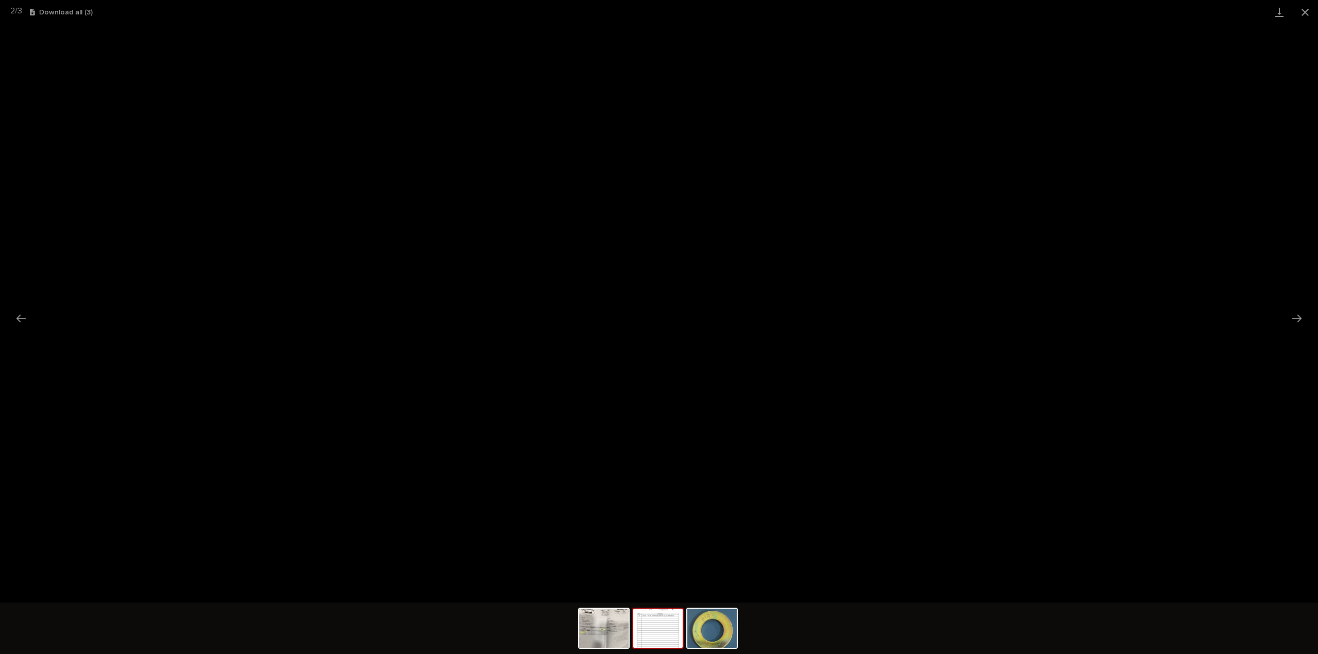
click at [655, 623] on img at bounding box center [657, 628] width 49 height 39
click at [607, 631] on img at bounding box center [603, 628] width 49 height 39
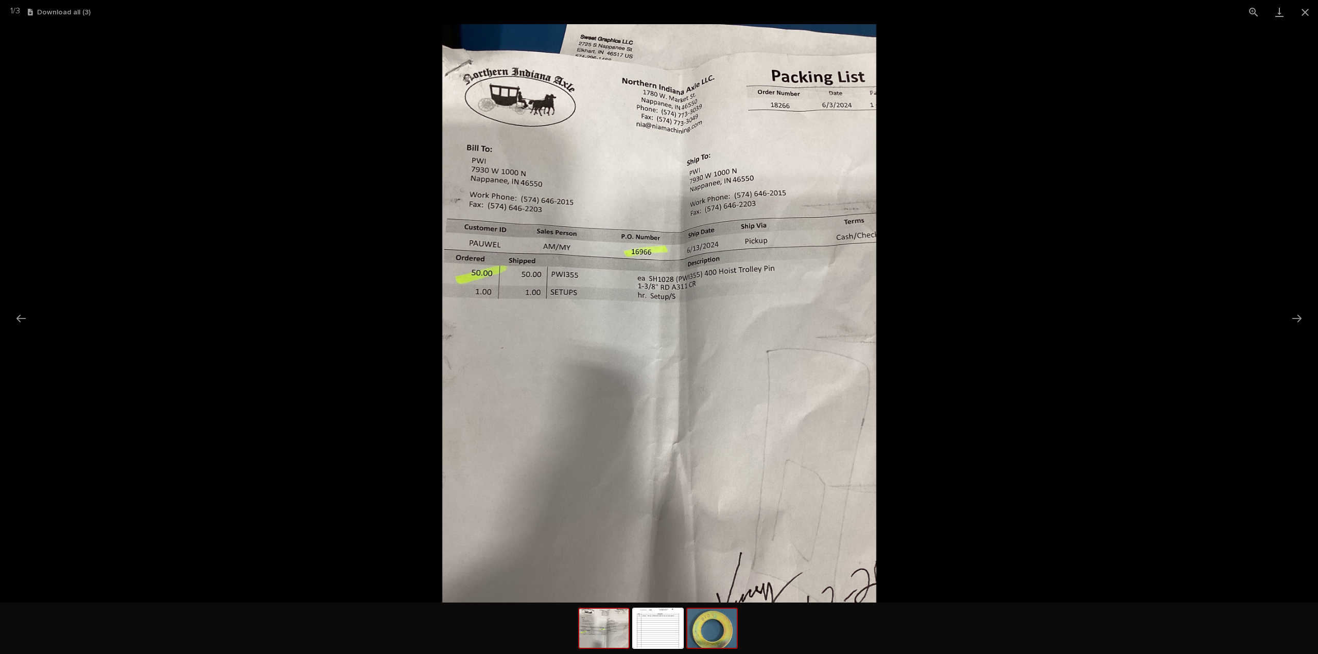
click at [717, 630] on img at bounding box center [711, 628] width 49 height 39
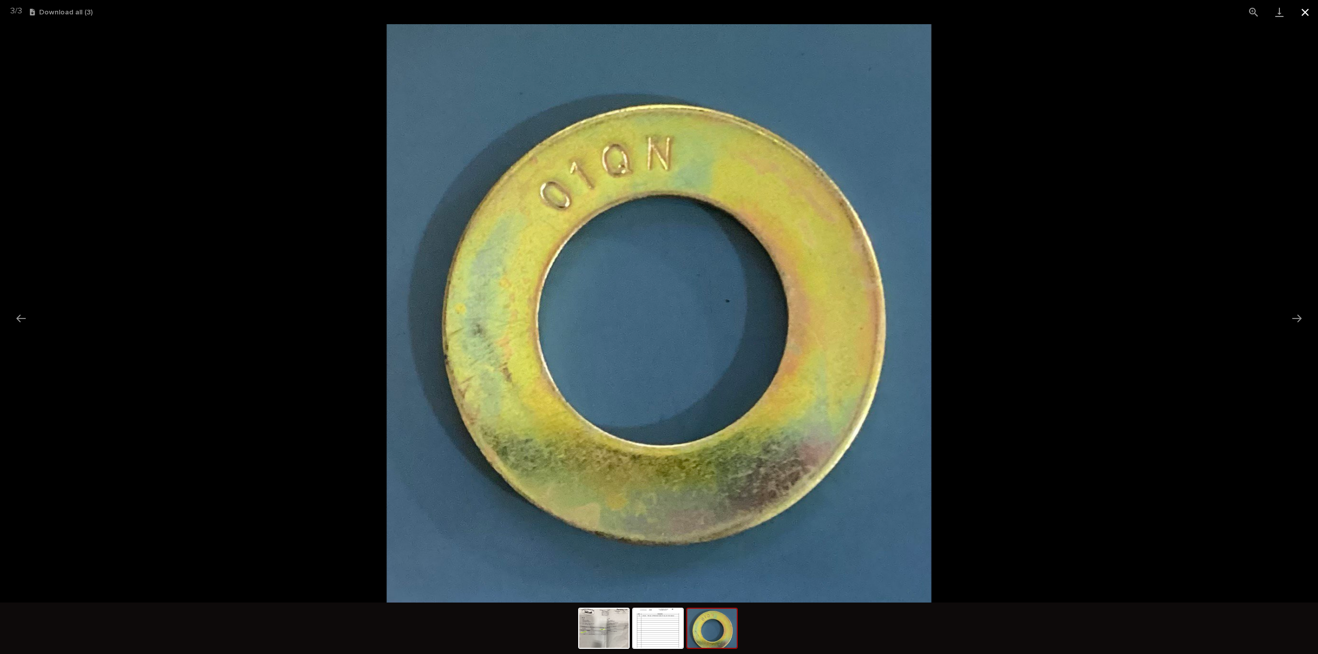
click at [1302, 7] on button "Close gallery" at bounding box center [1305, 12] width 26 height 24
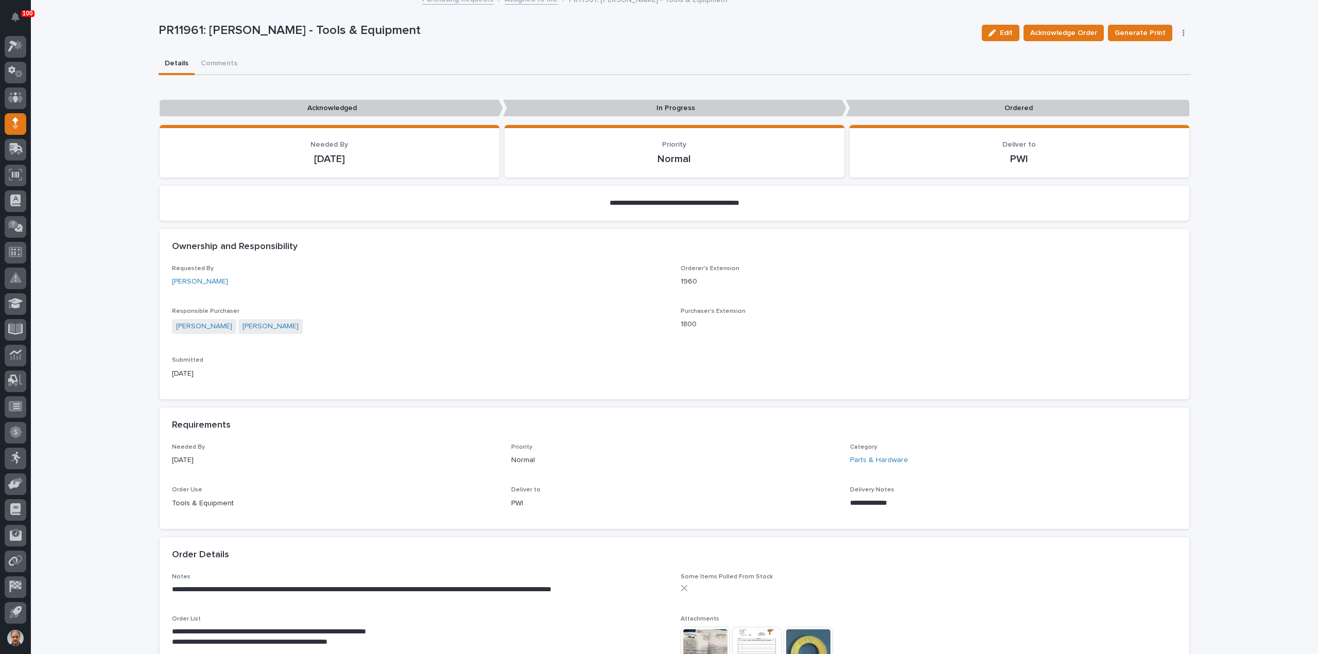
scroll to position [0, 0]
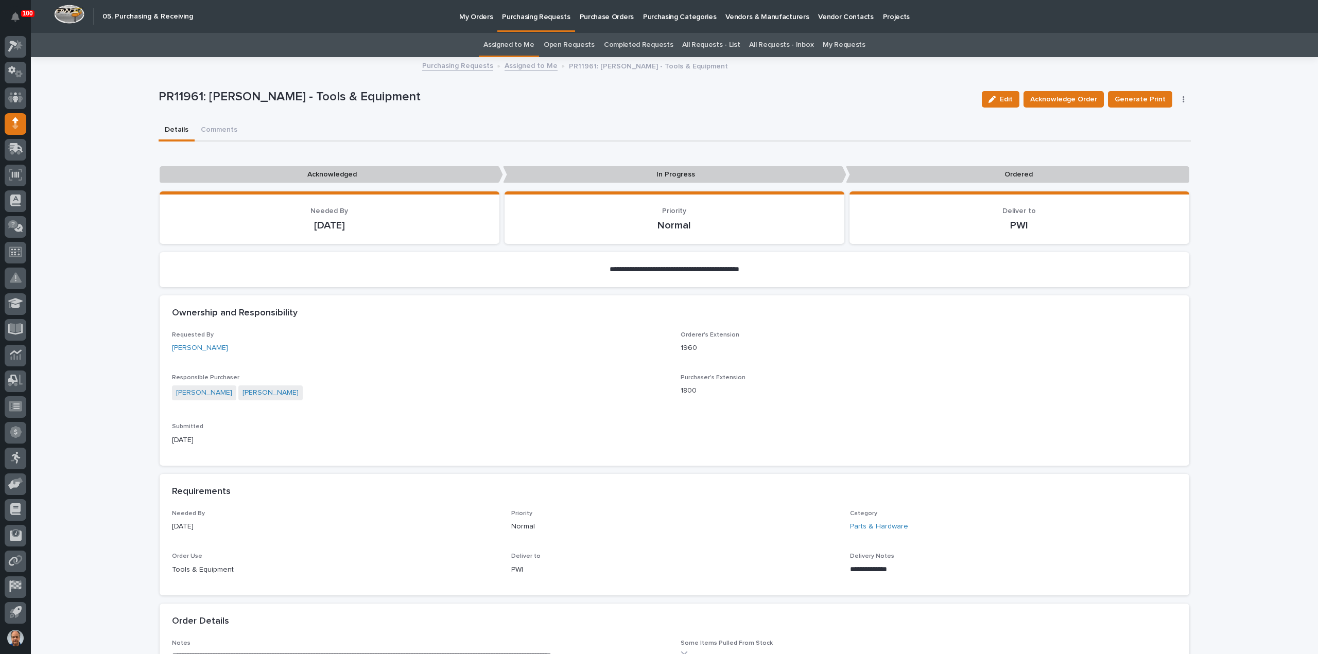
click at [529, 68] on link "Assigned to Me" at bounding box center [530, 65] width 53 height 12
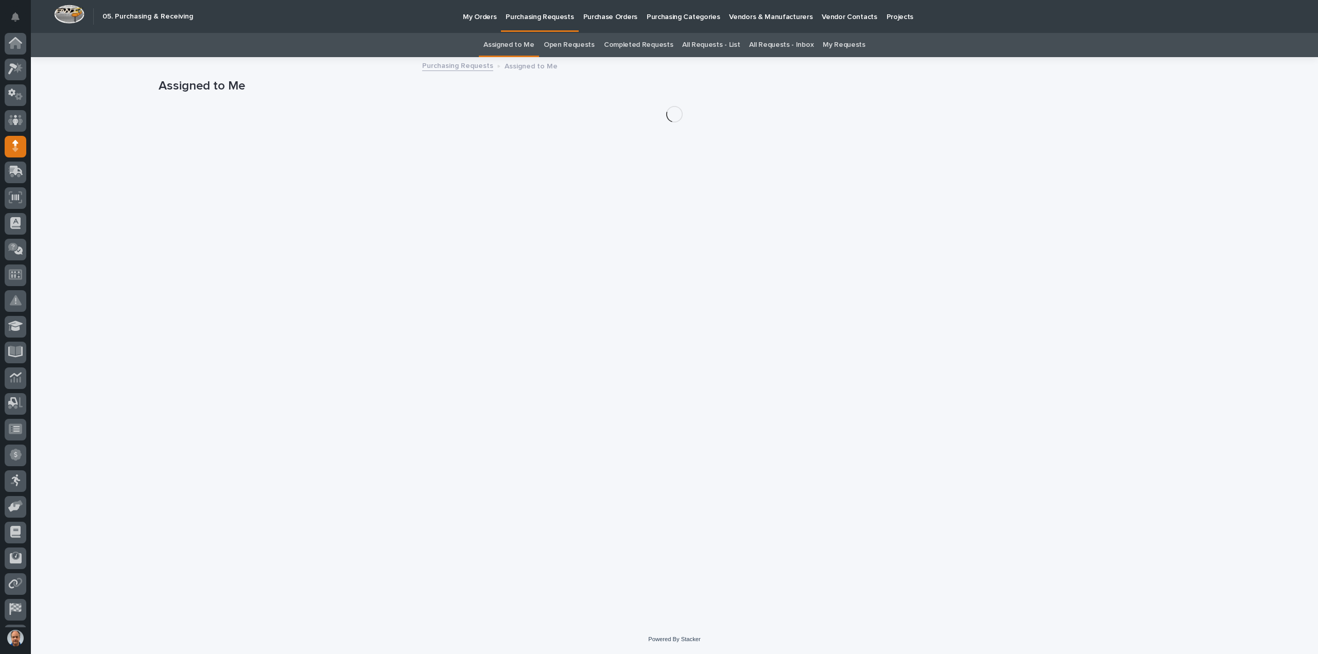
scroll to position [23, 0]
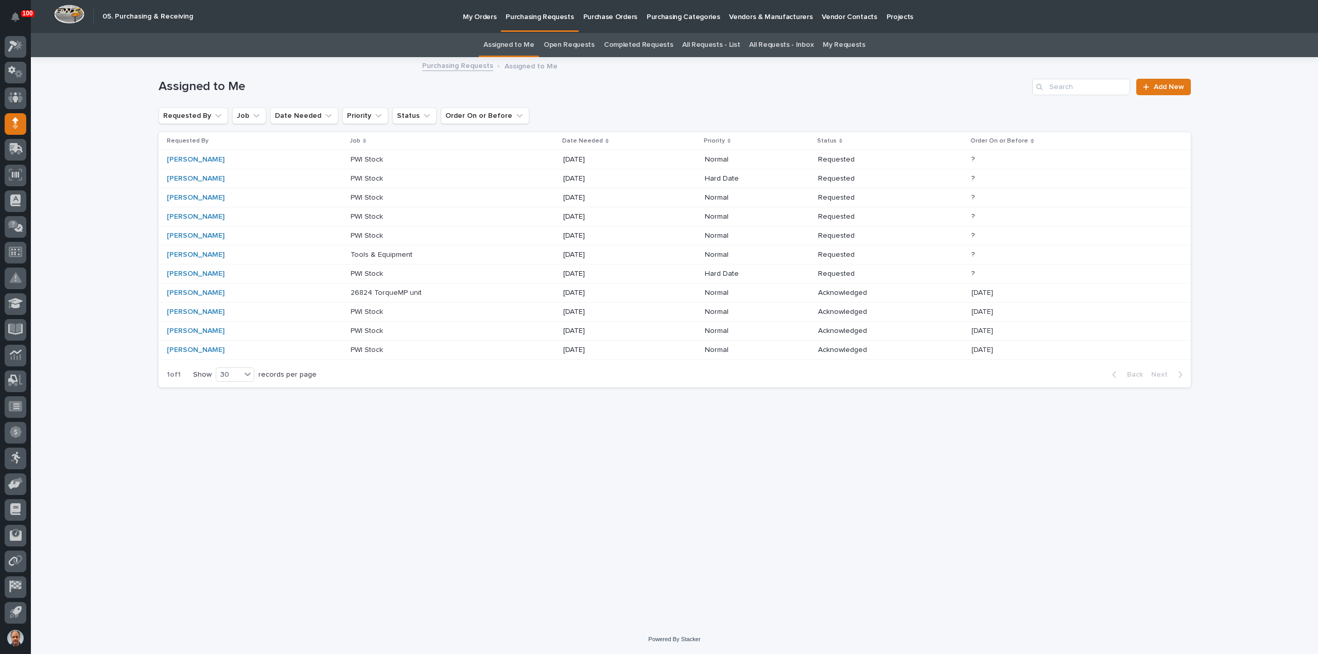
click at [370, 293] on p "26824 TorqueMP unit" at bounding box center [387, 292] width 73 height 11
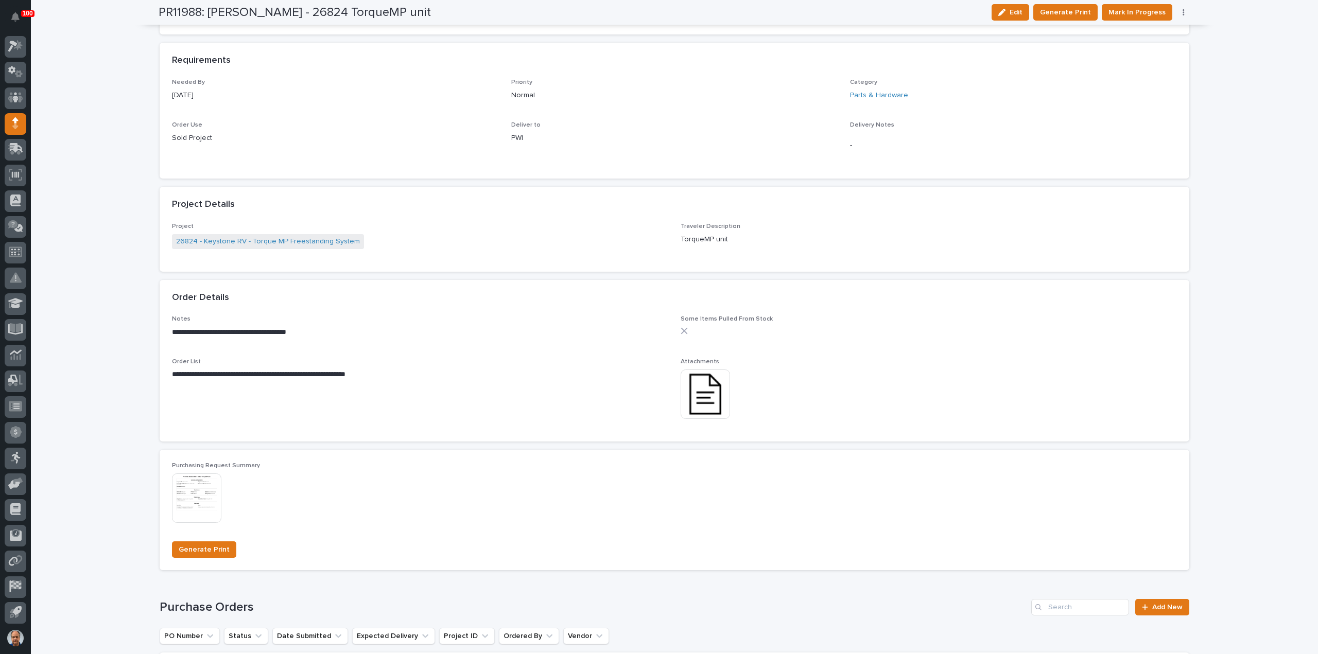
scroll to position [515, 0]
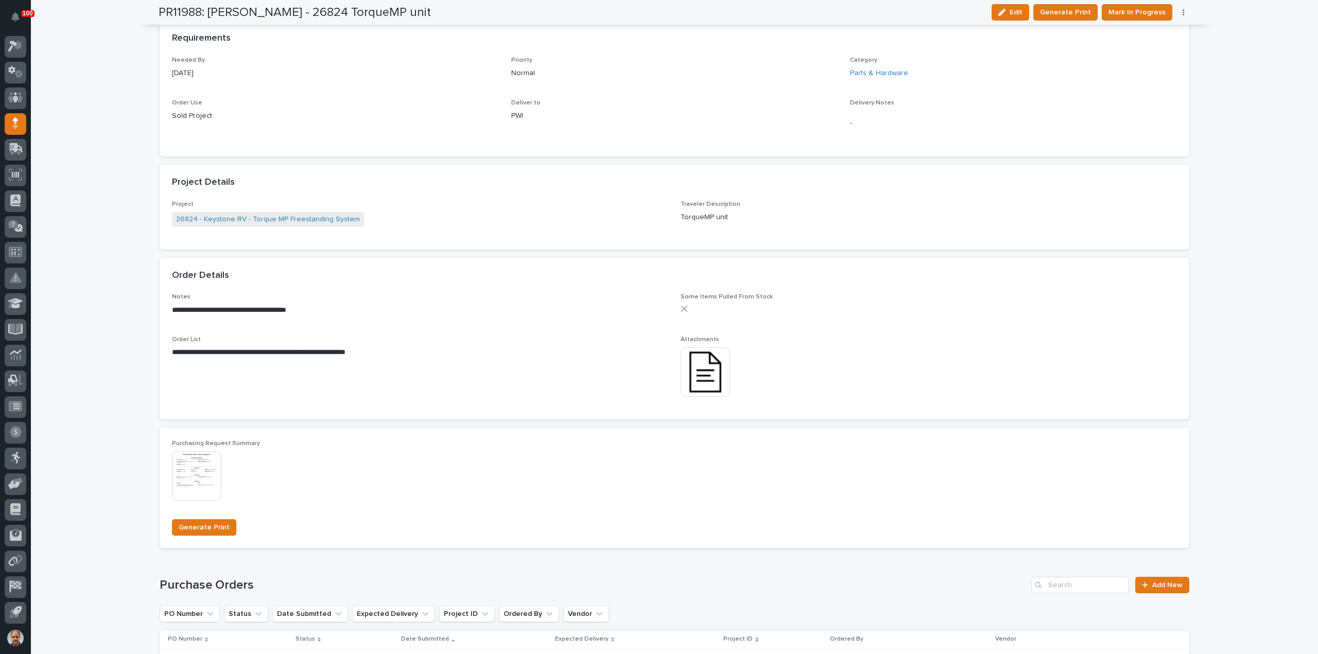
click at [700, 375] on img at bounding box center [705, 371] width 49 height 49
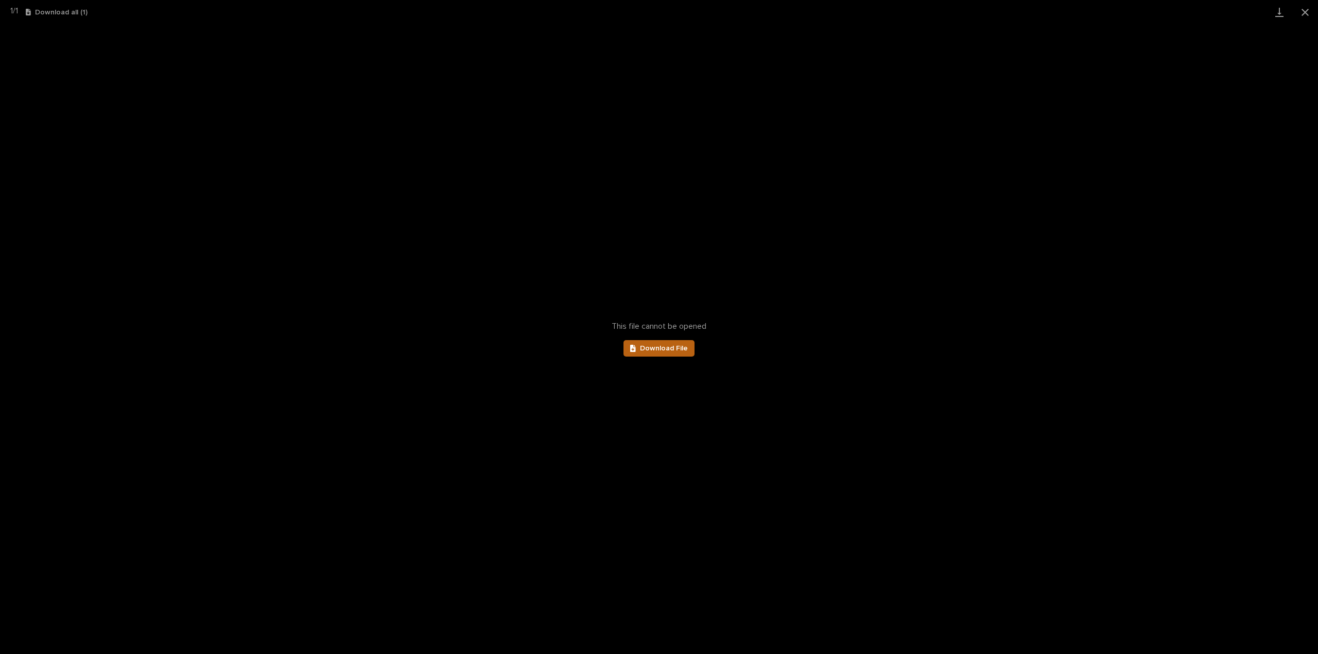
click at [669, 351] on span "Download File" at bounding box center [664, 348] width 48 height 7
click at [1302, 14] on button "Close gallery" at bounding box center [1305, 12] width 26 height 24
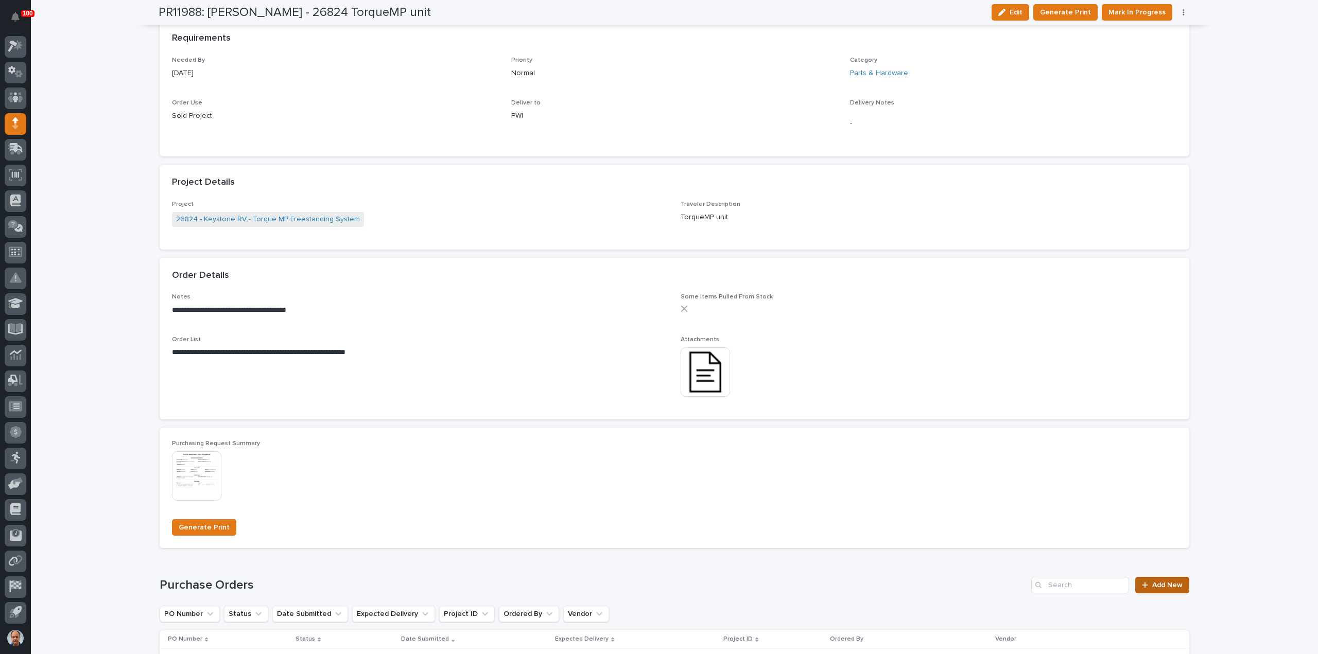
click at [1146, 584] on div at bounding box center [1147, 585] width 10 height 7
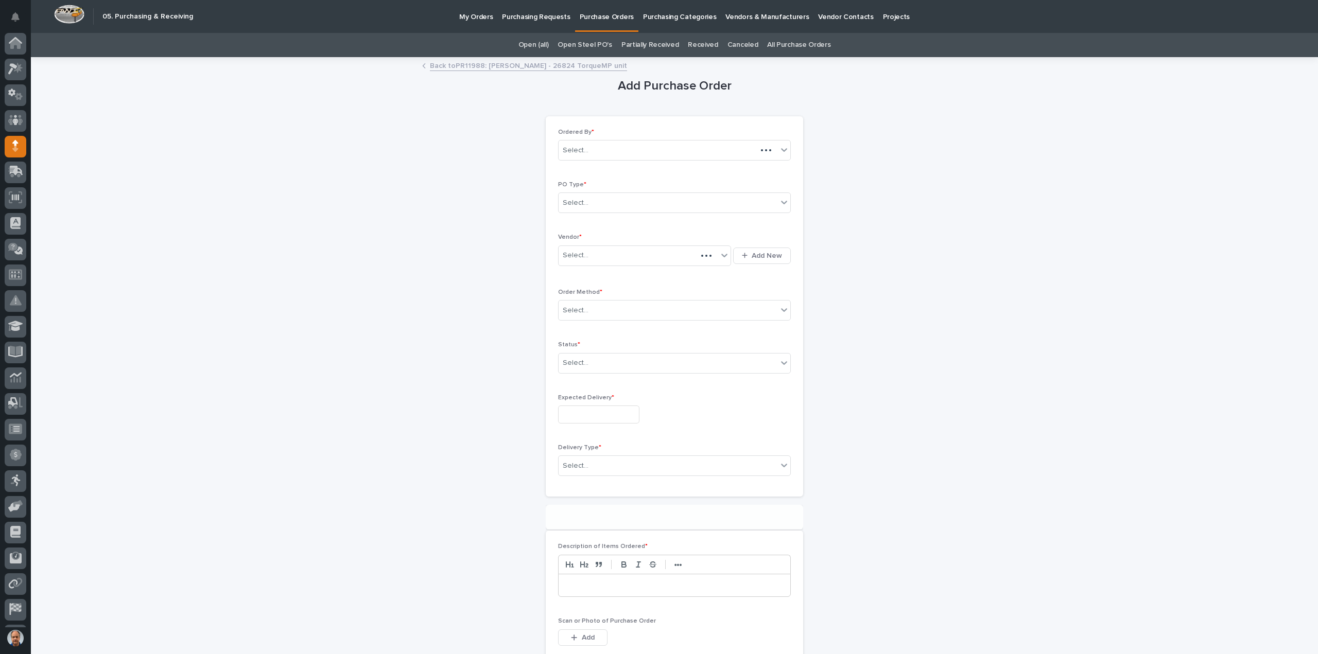
scroll to position [23, 0]
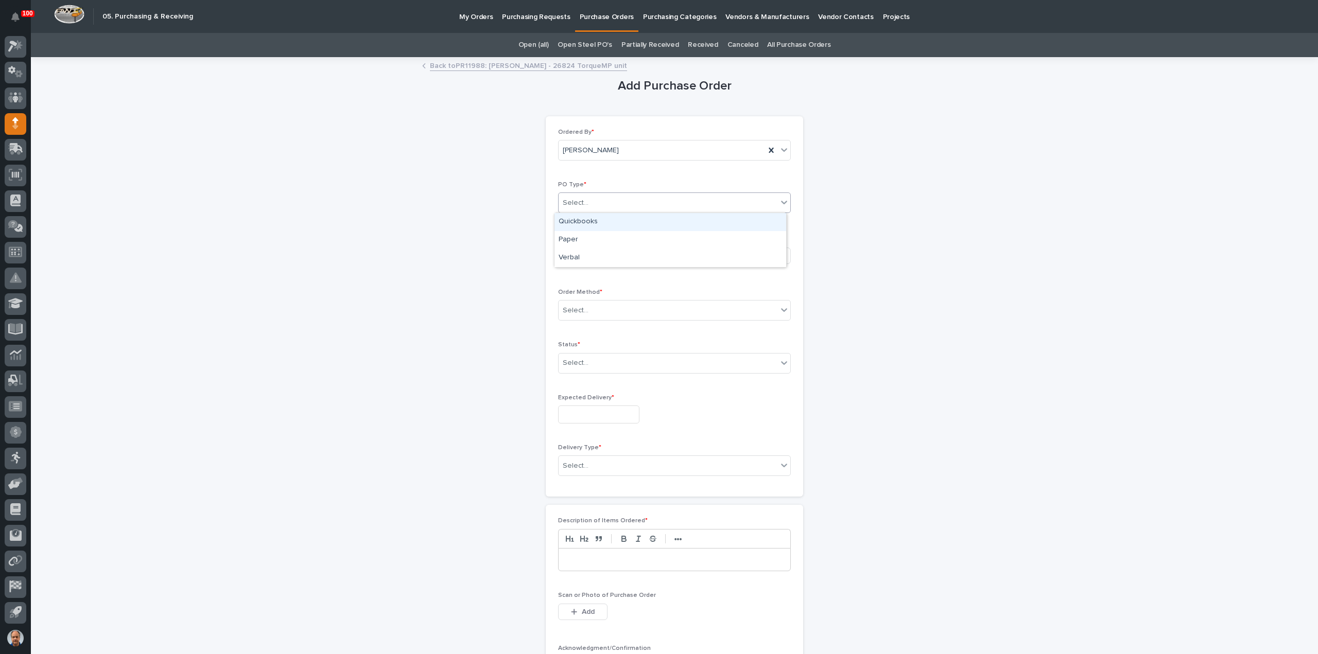
click at [608, 199] on div "Select..." at bounding box center [668, 203] width 219 height 17
click at [584, 237] on div "Paper" at bounding box center [670, 240] width 232 height 18
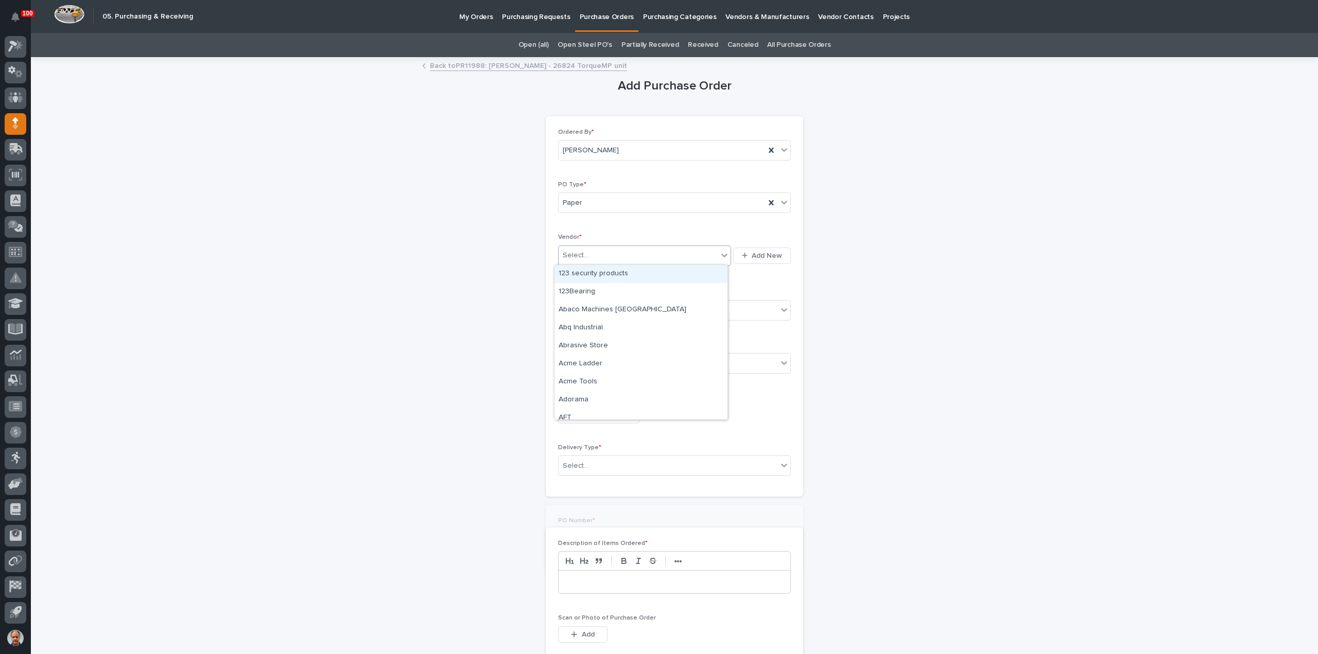
click at [591, 250] on div "Select..." at bounding box center [638, 255] width 159 height 17
type input "**"
click at [579, 275] on div "EPCO Sales" at bounding box center [640, 274] width 173 height 18
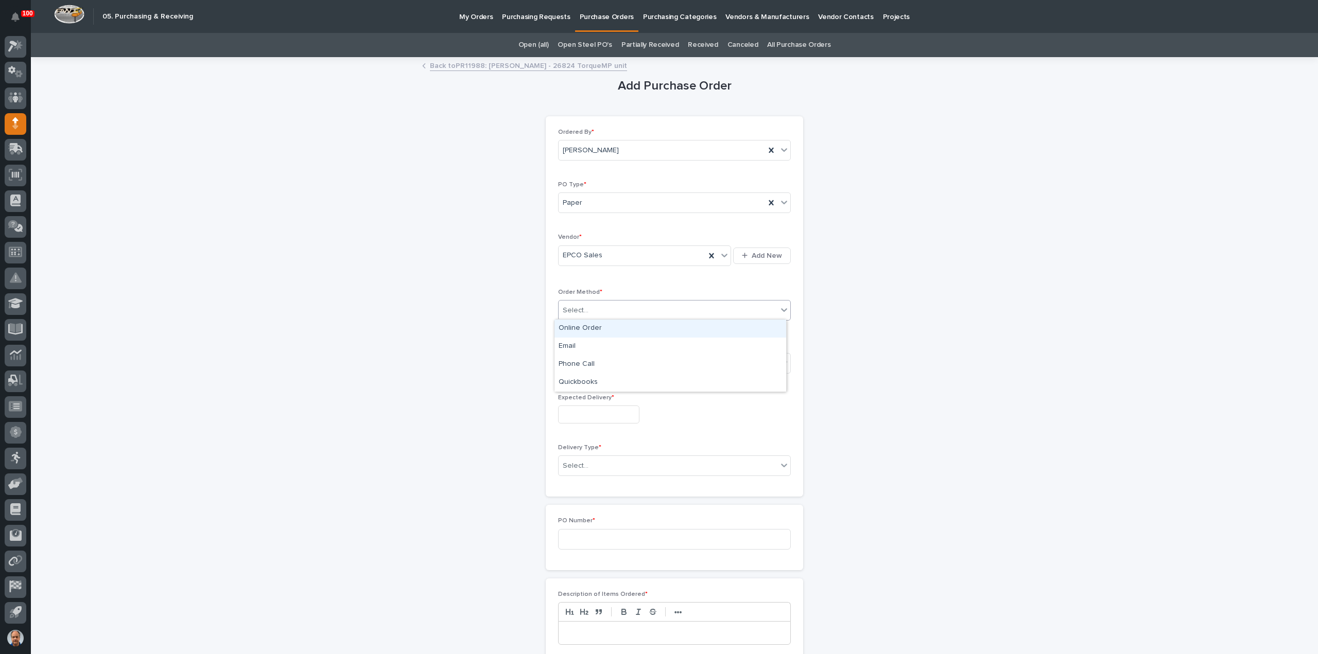
click at [619, 307] on div "Select..." at bounding box center [668, 310] width 219 height 17
click at [592, 329] on div "Online Order" at bounding box center [670, 329] width 232 height 18
click at [607, 367] on div "Select..." at bounding box center [668, 363] width 219 height 17
drag, startPoint x: 594, startPoint y: 389, endPoint x: 585, endPoint y: 401, distance: 14.7
click at [583, 397] on div "Submitted" at bounding box center [670, 399] width 232 height 18
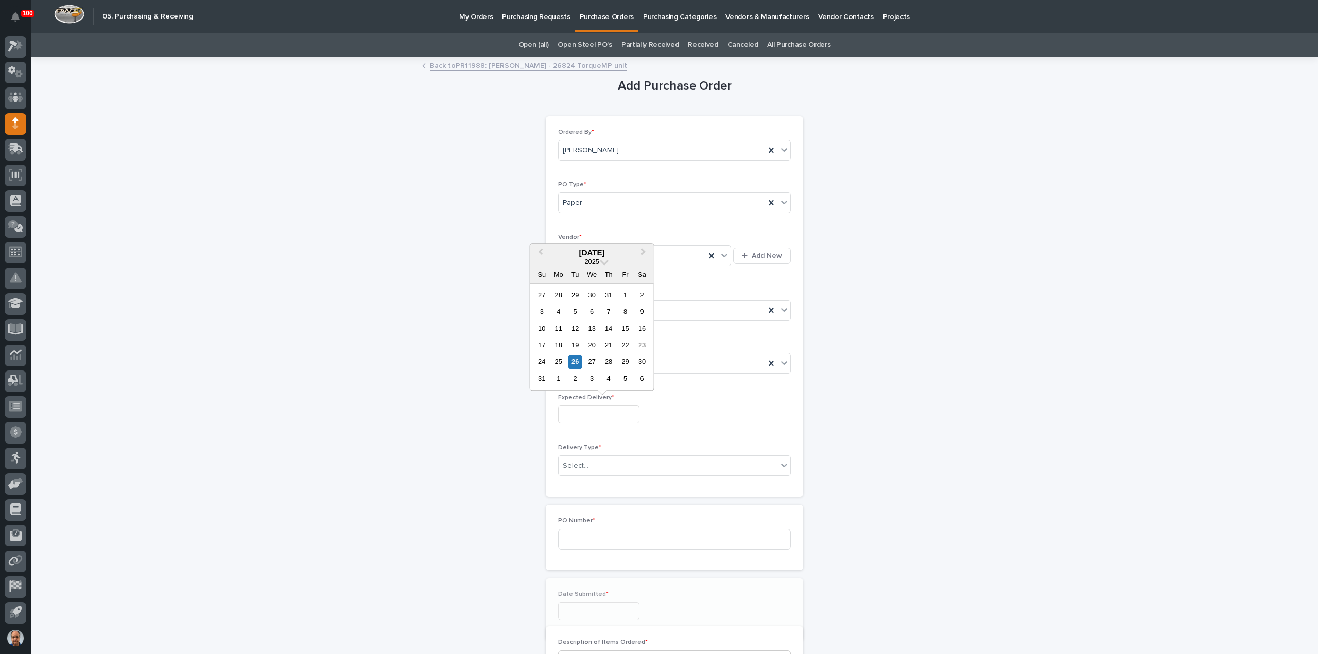
drag, startPoint x: 587, startPoint y: 407, endPoint x: 585, endPoint y: 413, distance: 6.5
click at [585, 411] on input "text" at bounding box center [598, 415] width 81 height 18
click at [612, 360] on div "28" at bounding box center [609, 362] width 14 height 14
type input "**********"
click at [606, 458] on div "Select..." at bounding box center [668, 466] width 219 height 17
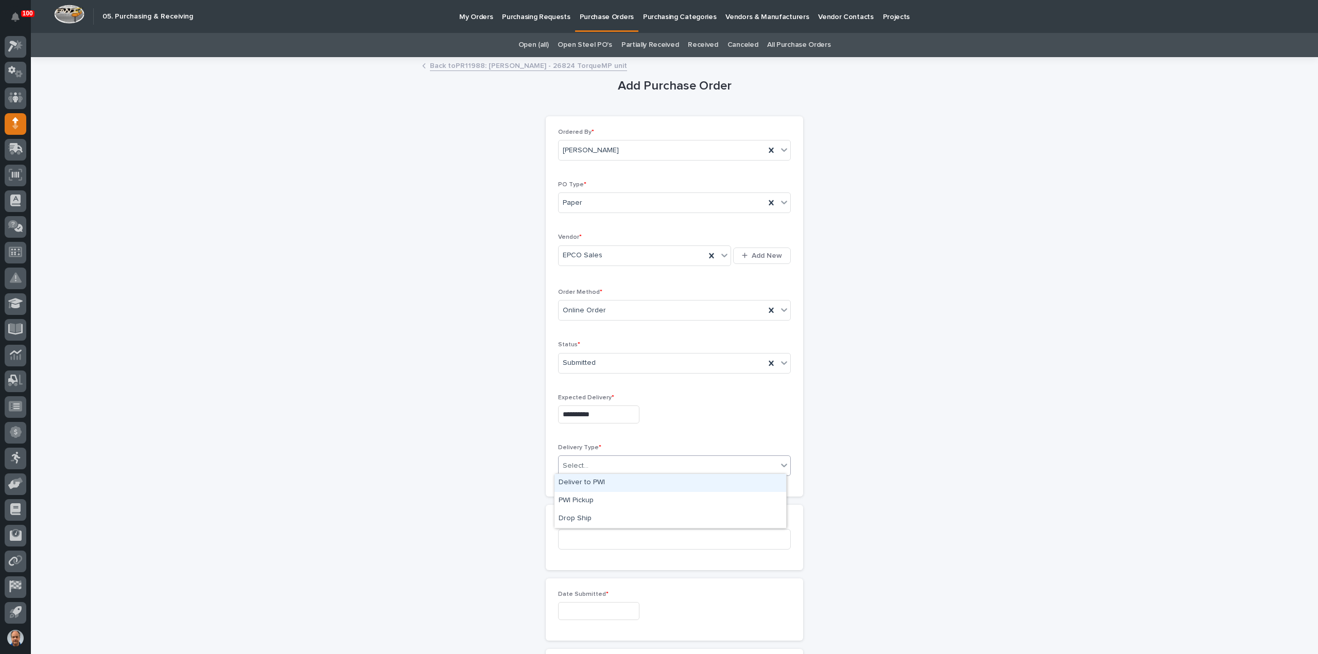
click at [583, 481] on div "Deliver to PWI" at bounding box center [670, 483] width 232 height 18
drag, startPoint x: 600, startPoint y: 538, endPoint x: 615, endPoint y: 539, distance: 15.0
click at [602, 538] on input at bounding box center [674, 539] width 233 height 21
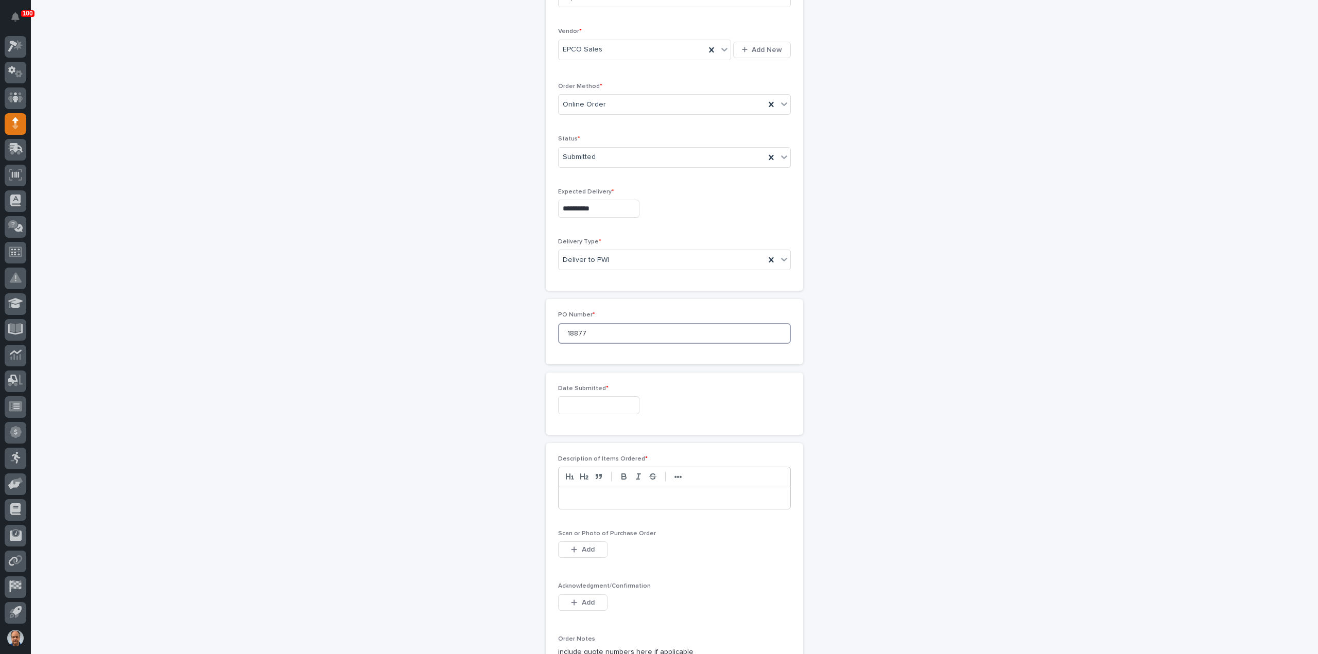
scroll to position [412, 0]
type input "18877"
click at [592, 193] on input "text" at bounding box center [598, 199] width 81 height 18
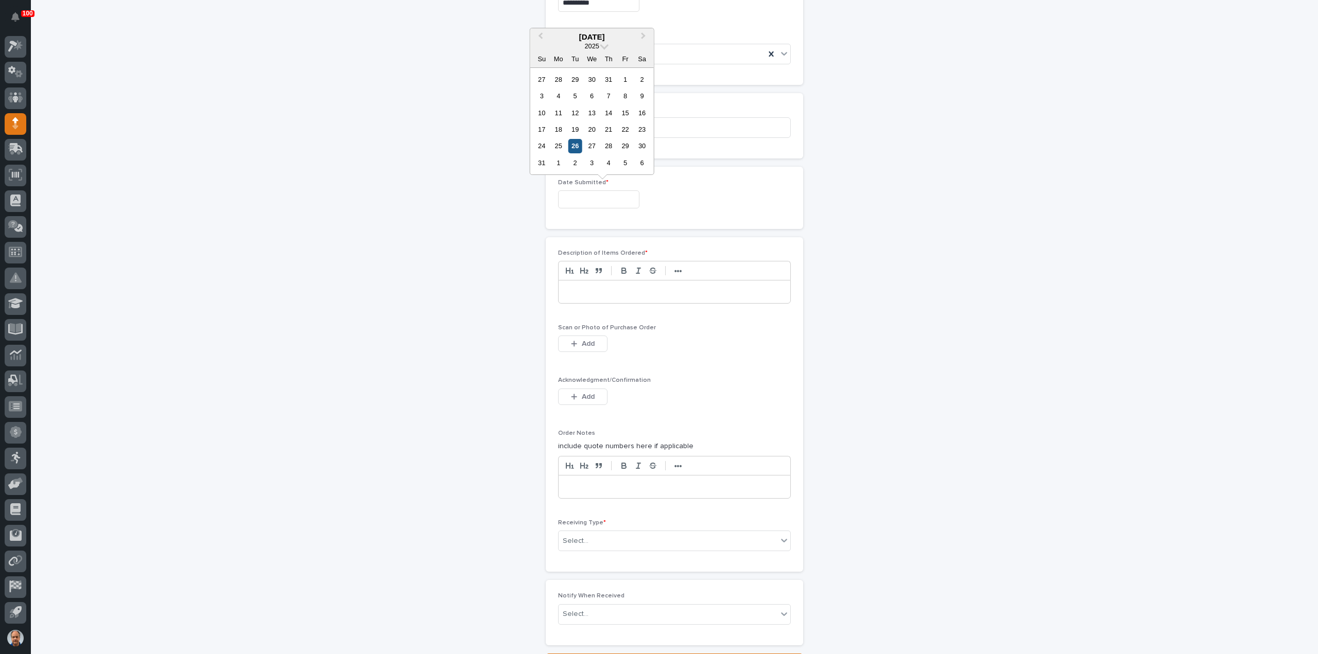
click at [572, 148] on div "26" at bounding box center [575, 146] width 14 height 14
type input "**********"
click at [597, 281] on div at bounding box center [675, 292] width 232 height 23
click at [580, 336] on button "Add" at bounding box center [582, 344] width 49 height 16
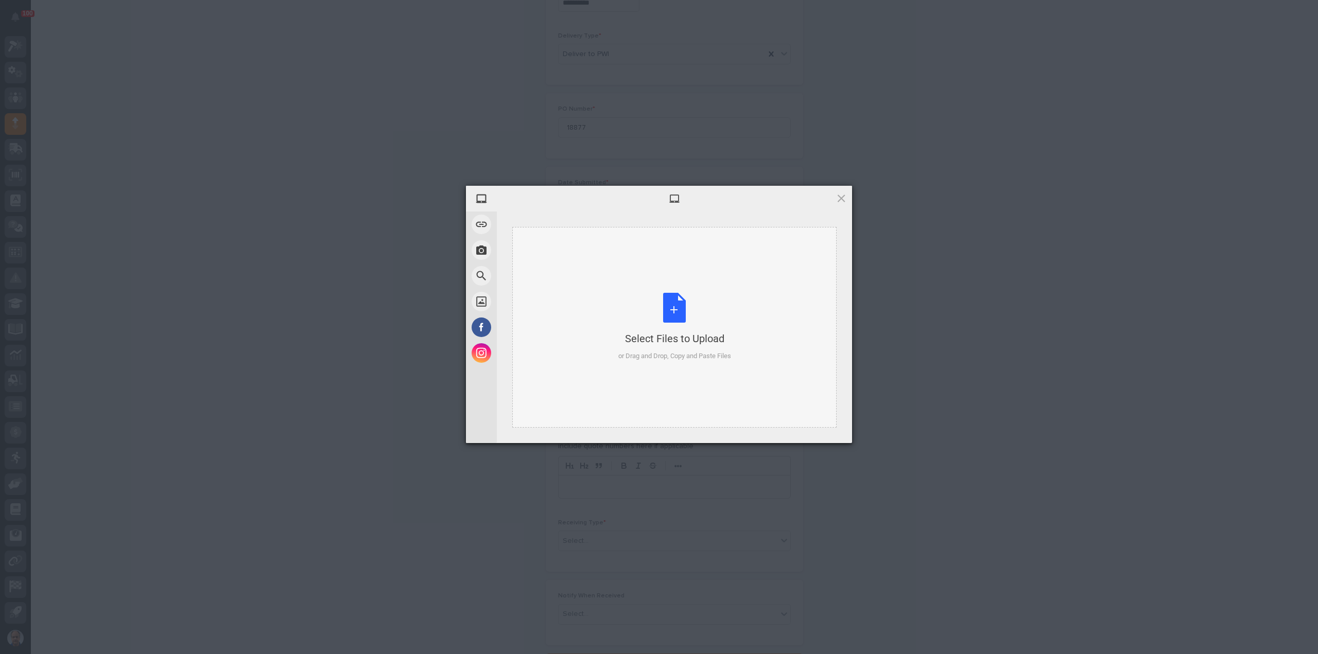
click at [670, 312] on div "Select Files to Upload or Drag and Drop, Copy and Paste Files" at bounding box center [674, 327] width 113 height 68
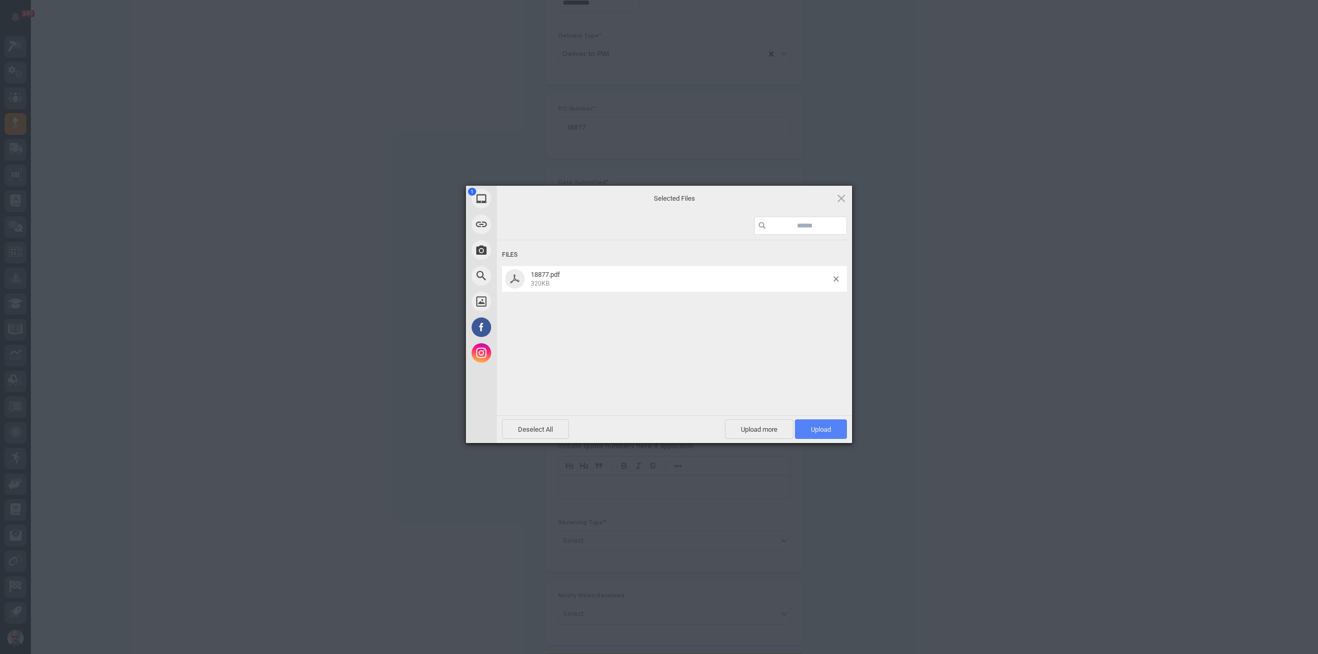
click at [824, 429] on span "Upload 1" at bounding box center [821, 430] width 20 height 8
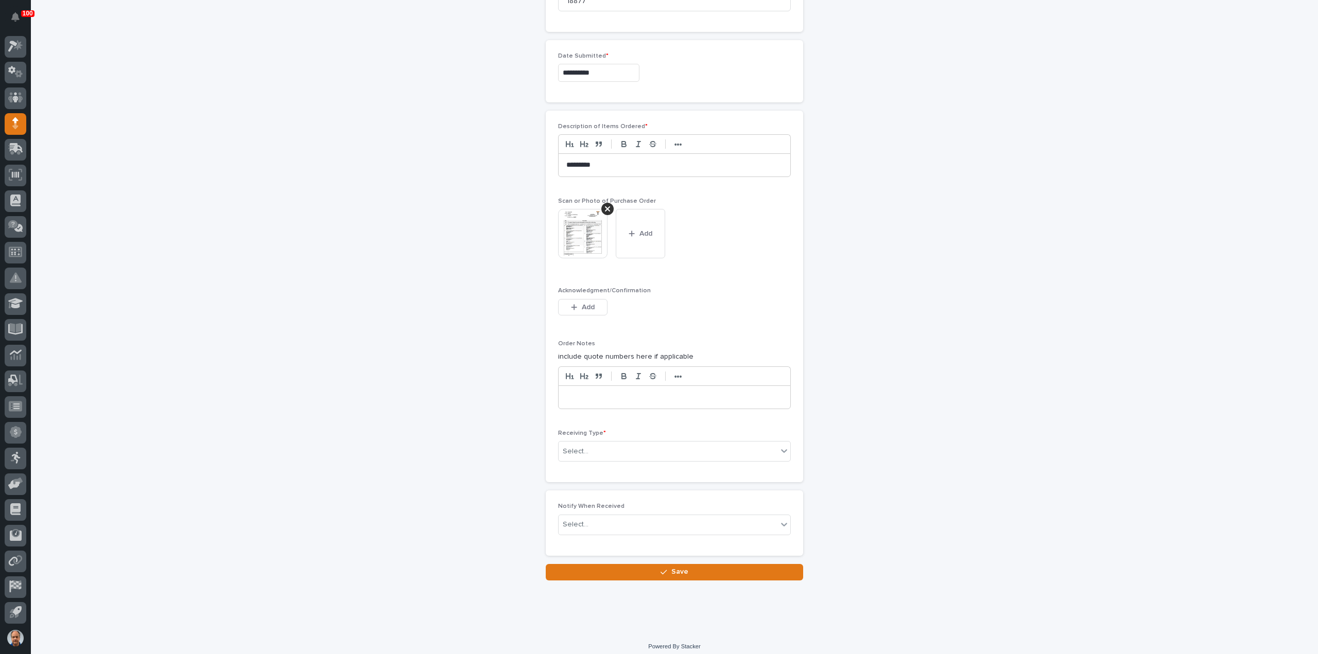
scroll to position [541, 0]
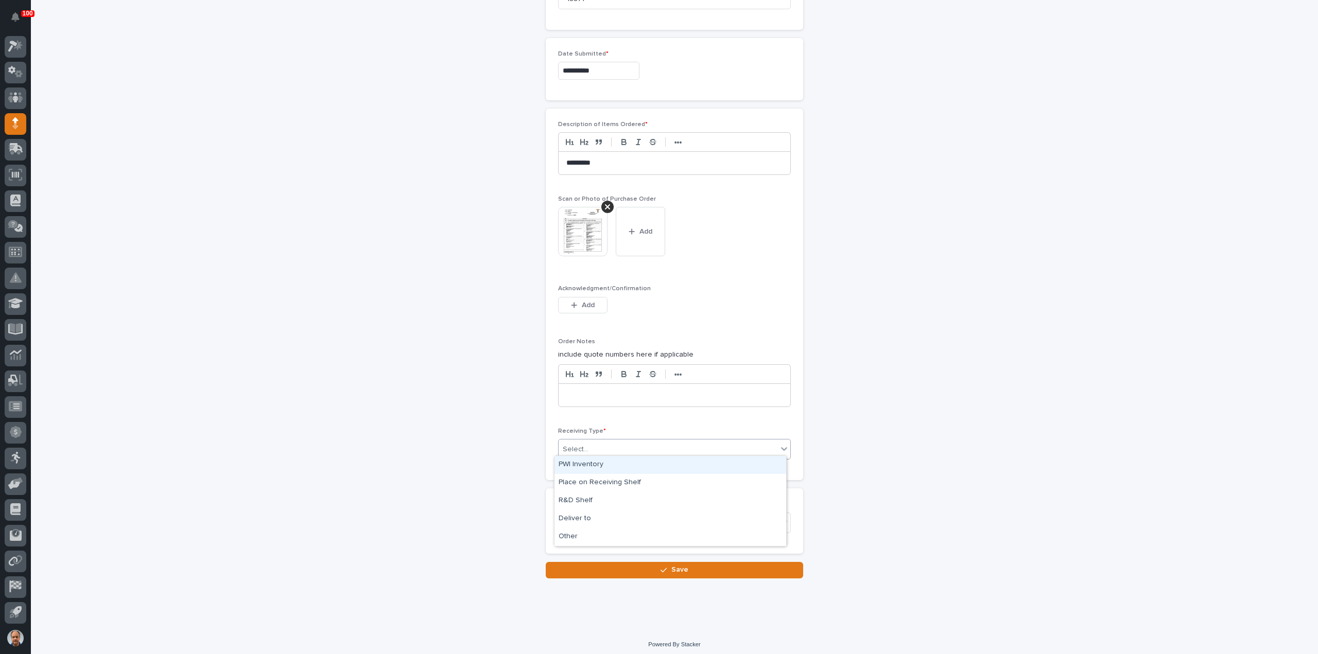
click at [601, 442] on div "Select..." at bounding box center [668, 449] width 219 height 17
click at [578, 532] on div "Other" at bounding box center [670, 537] width 232 height 18
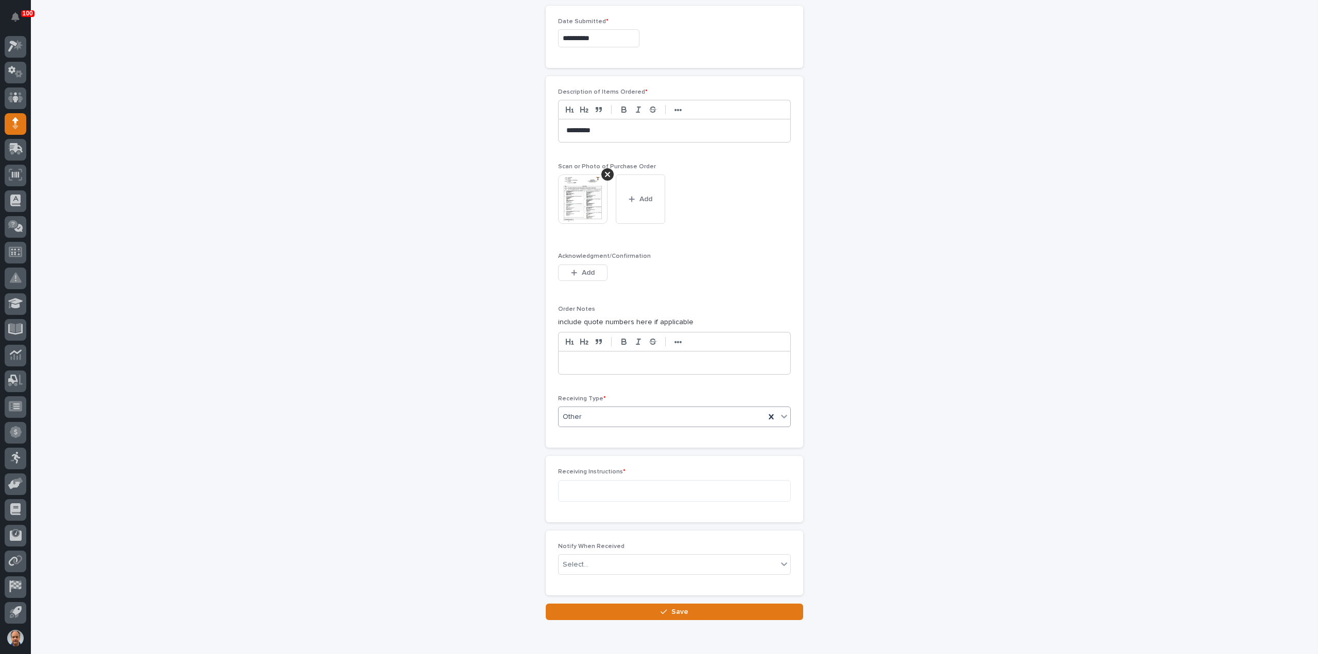
scroll to position [578, 0]
click at [594, 487] on textarea at bounding box center [674, 487] width 233 height 22
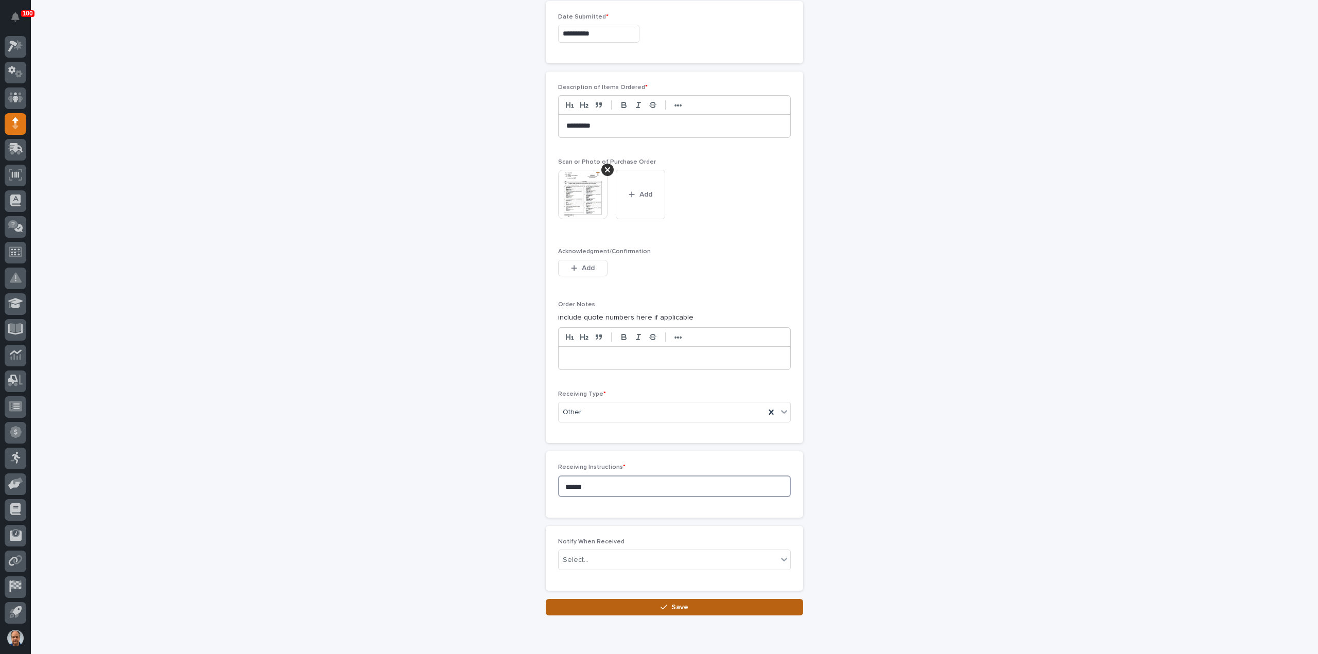
type textarea "******"
click at [689, 600] on button "Save" at bounding box center [674, 607] width 257 height 16
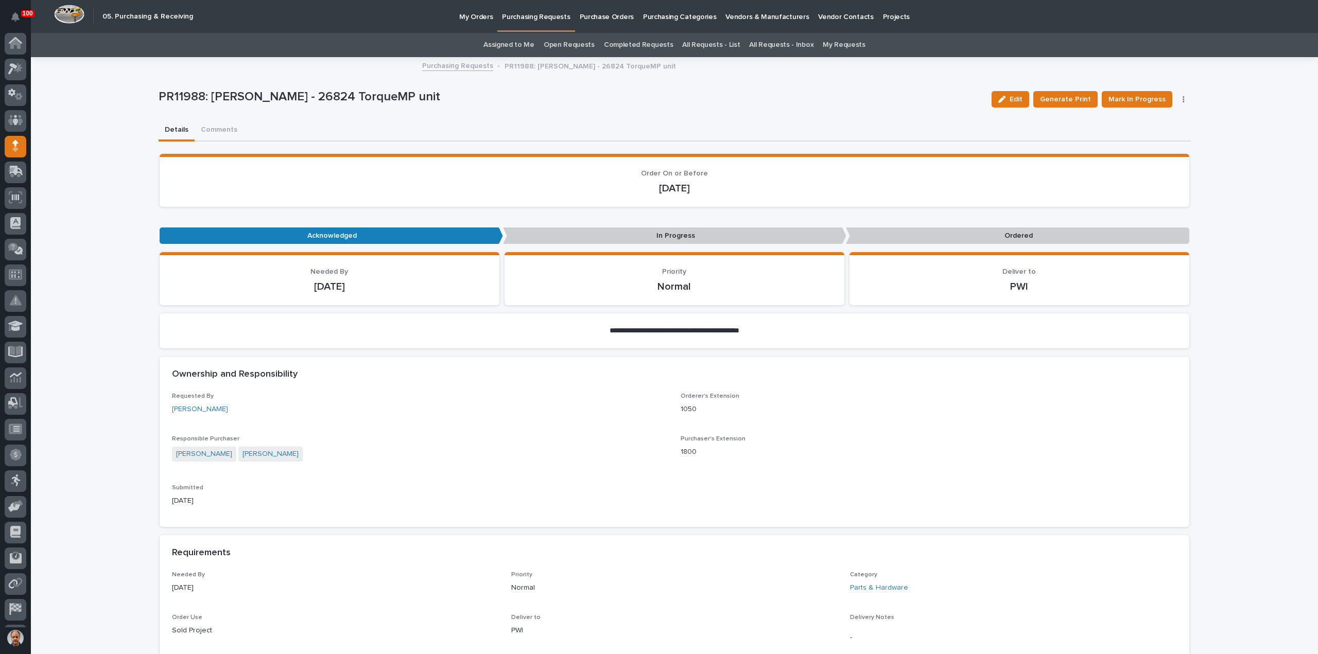
scroll to position [23, 0]
click at [1139, 96] on span "Mark In Progress" at bounding box center [1136, 99] width 57 height 12
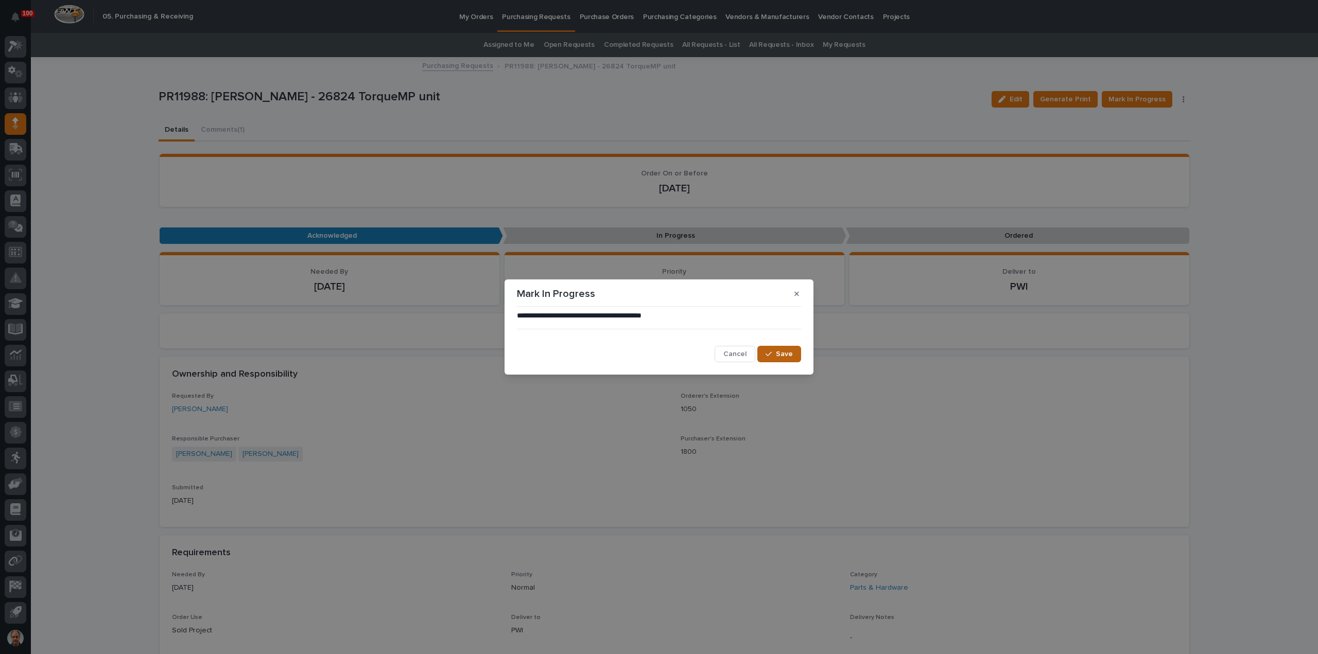
drag, startPoint x: 779, startPoint y: 351, endPoint x: 788, endPoint y: 350, distance: 8.9
click at [779, 352] on span "Save" at bounding box center [784, 354] width 17 height 9
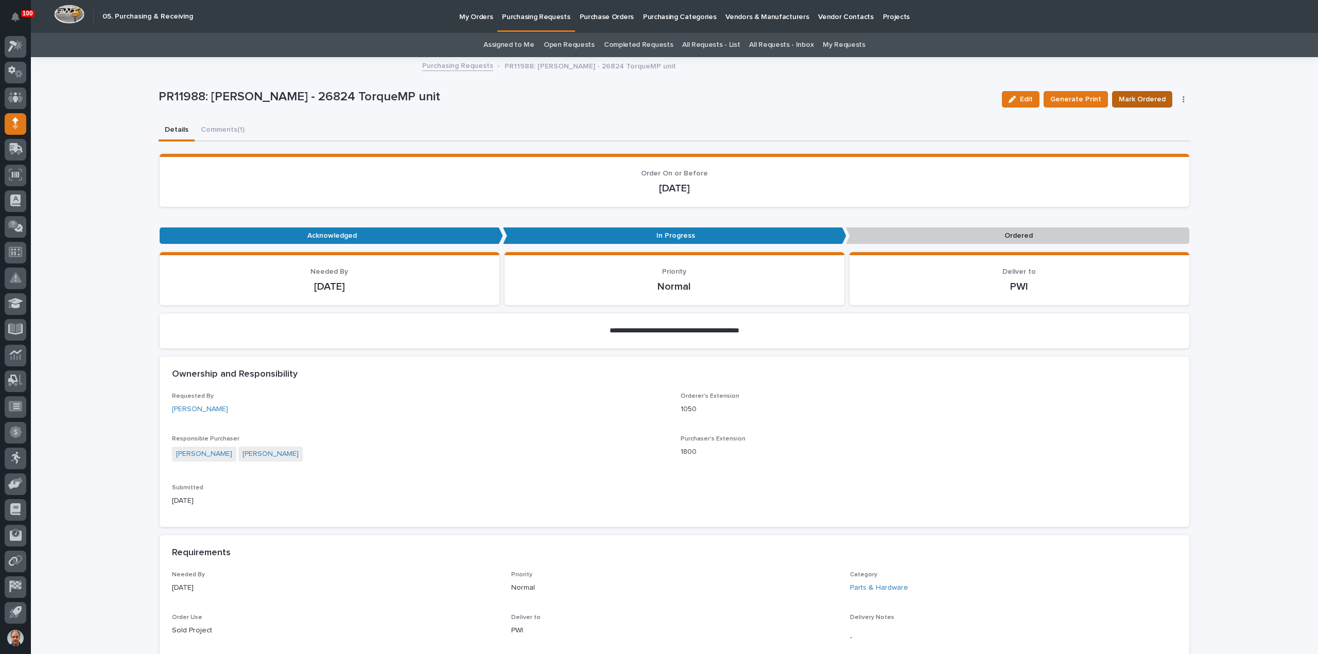
click at [1142, 97] on span "Mark Ordered" at bounding box center [1142, 99] width 47 height 12
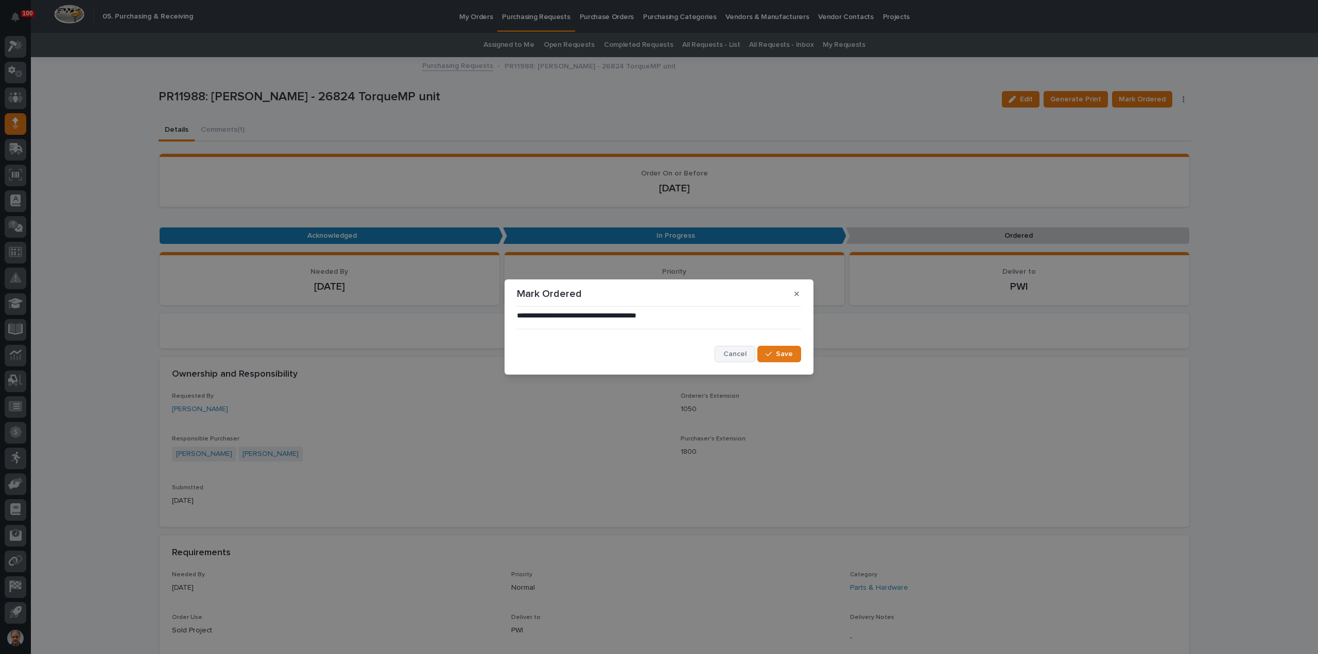
click at [736, 355] on span "Cancel" at bounding box center [734, 354] width 23 height 9
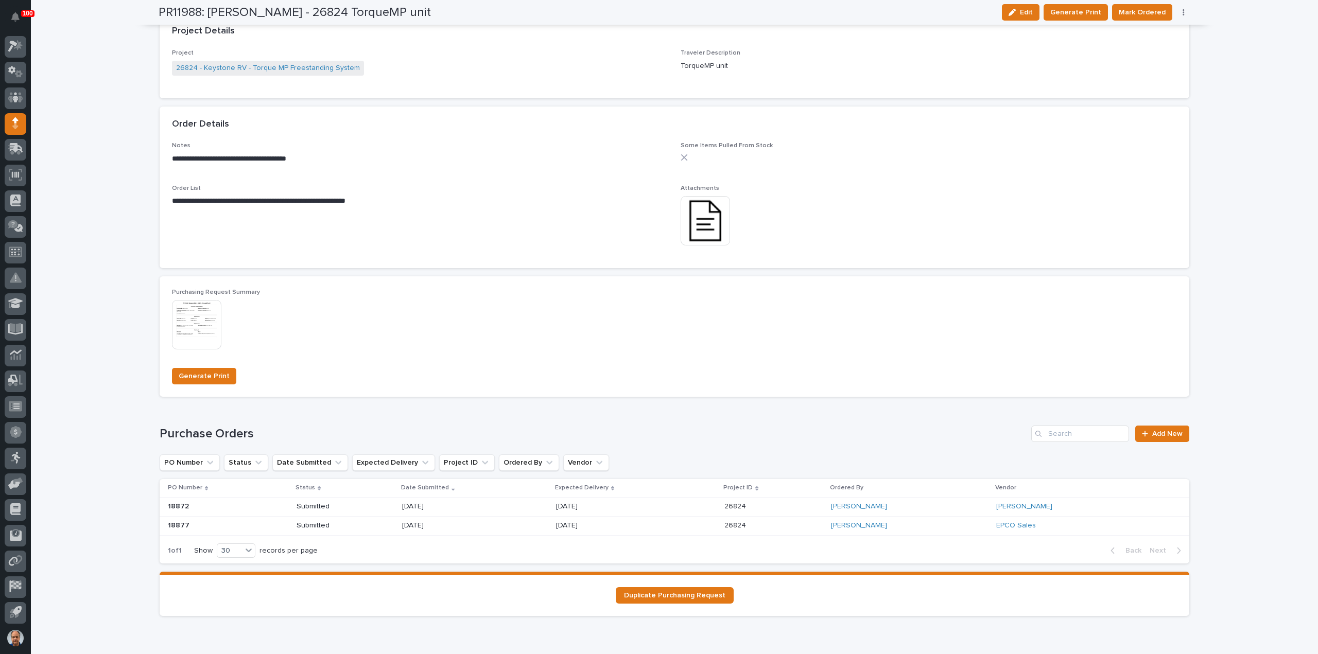
scroll to position [669, 0]
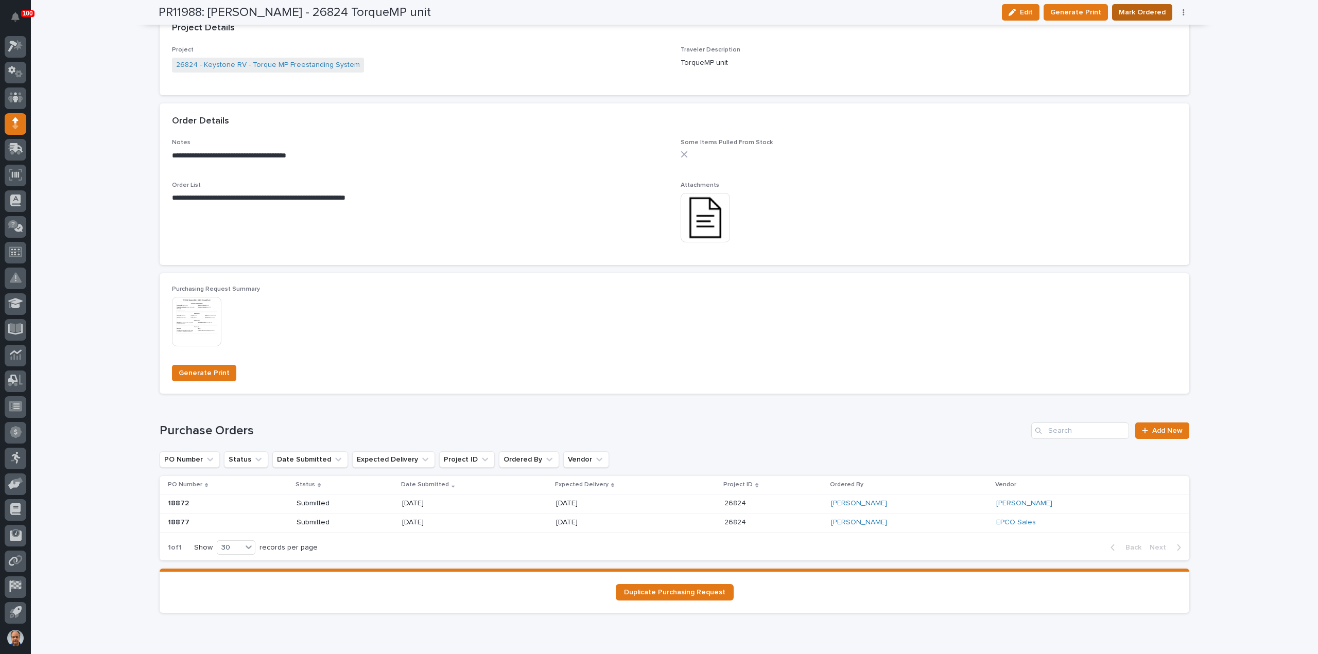
click at [1149, 11] on span "Mark Ordered" at bounding box center [1142, 12] width 47 height 12
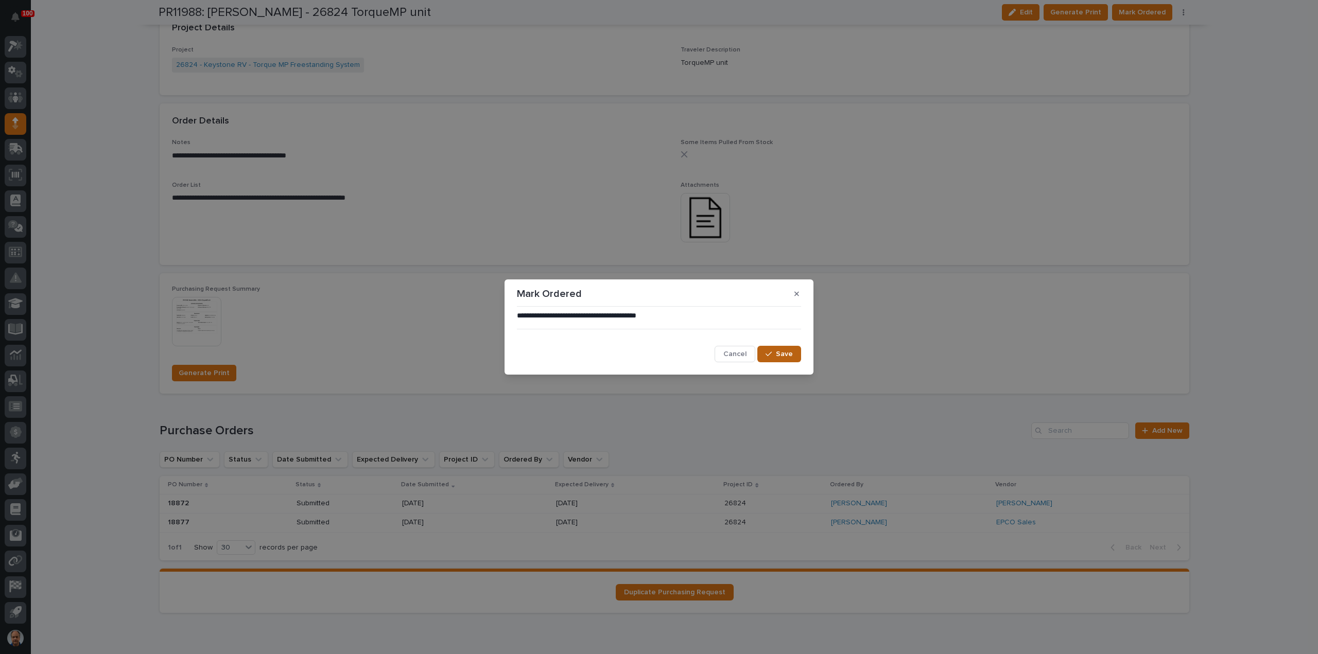
click at [779, 351] on span "Save" at bounding box center [784, 354] width 17 height 9
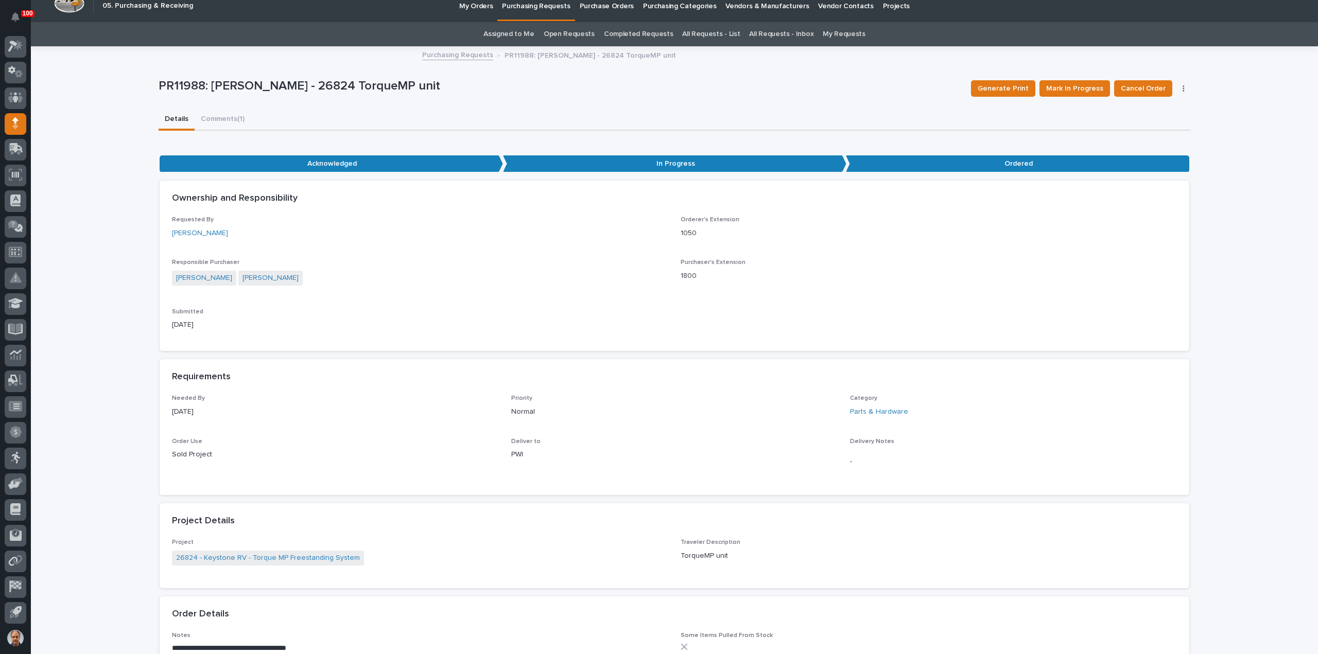
scroll to position [0, 0]
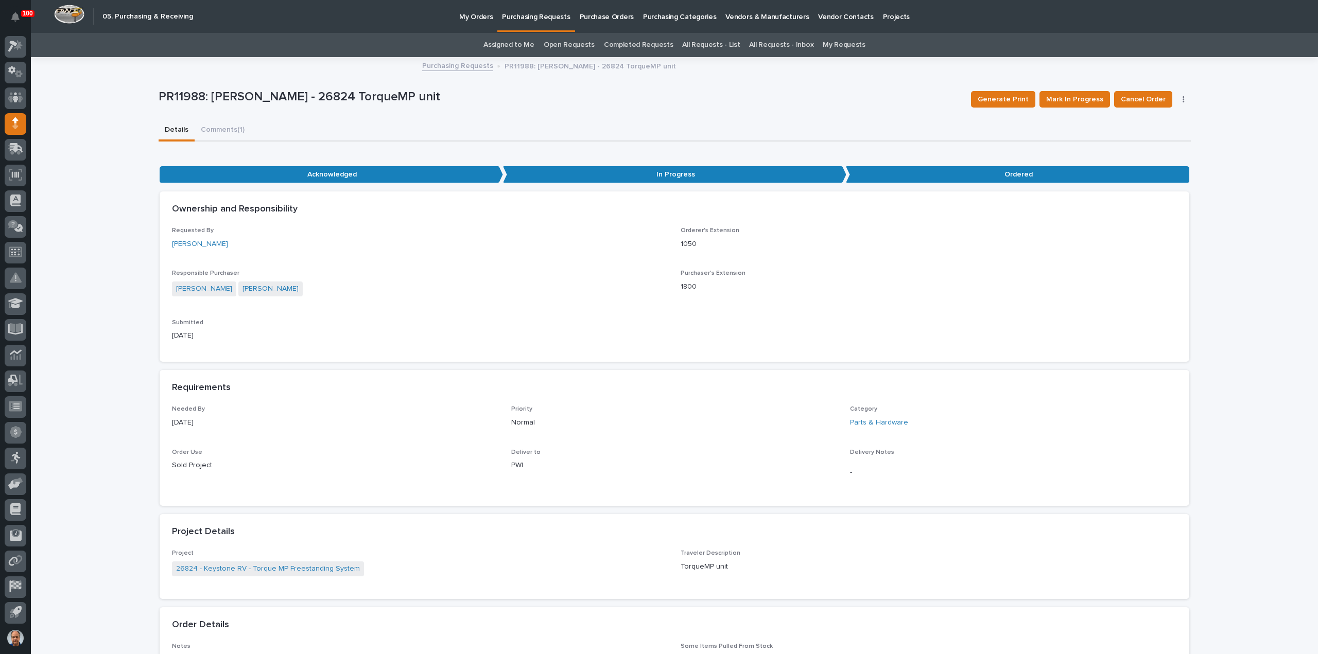
click at [464, 63] on link "Purchasing Requests" at bounding box center [457, 65] width 71 height 12
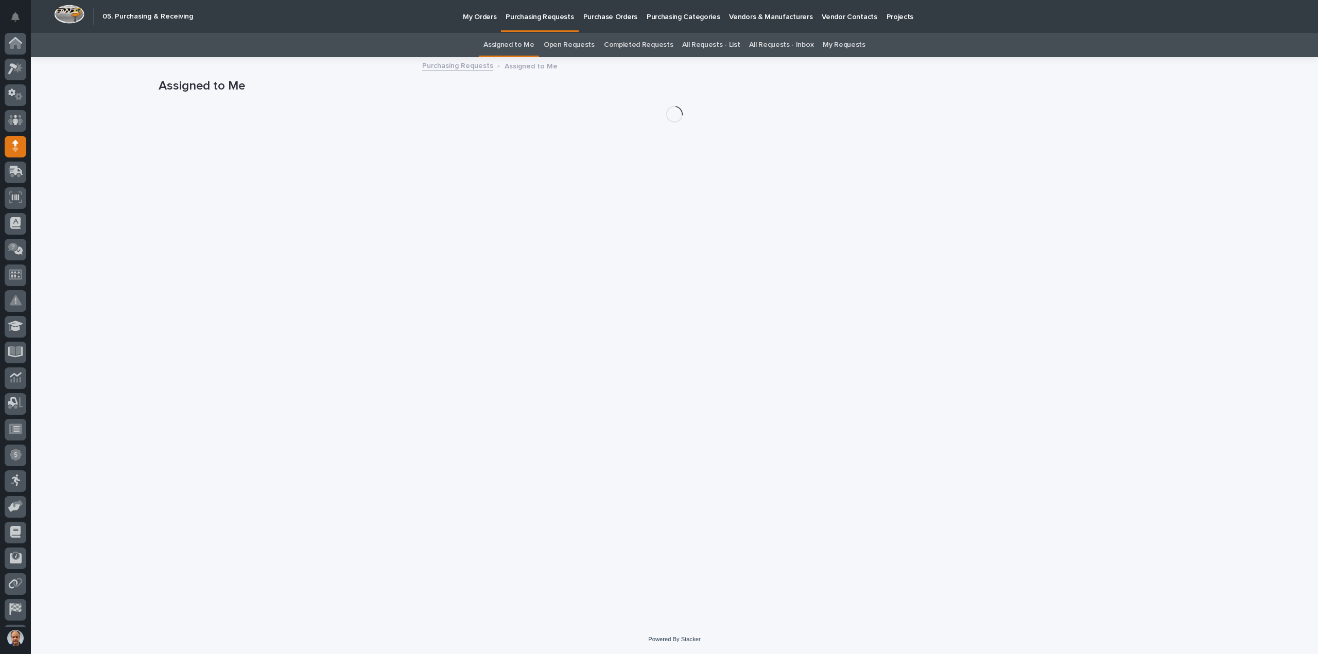
scroll to position [23, 0]
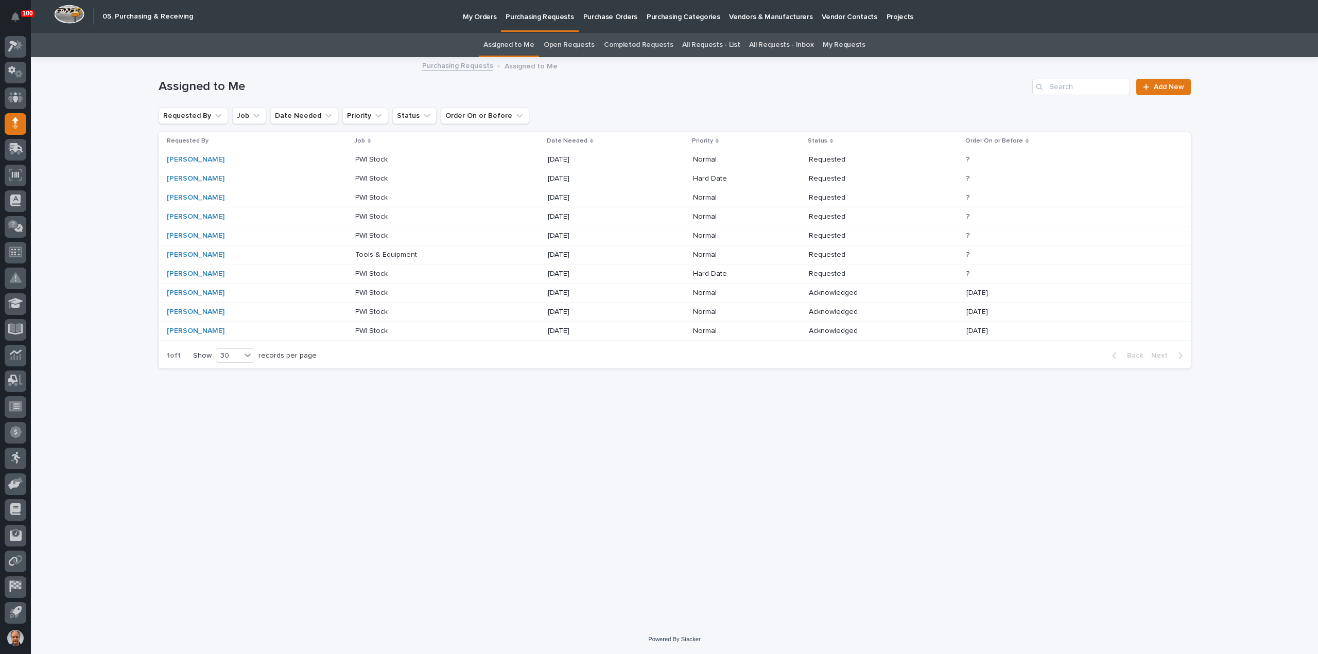
click at [385, 255] on p "Tools & Equipment" at bounding box center [387, 254] width 64 height 11
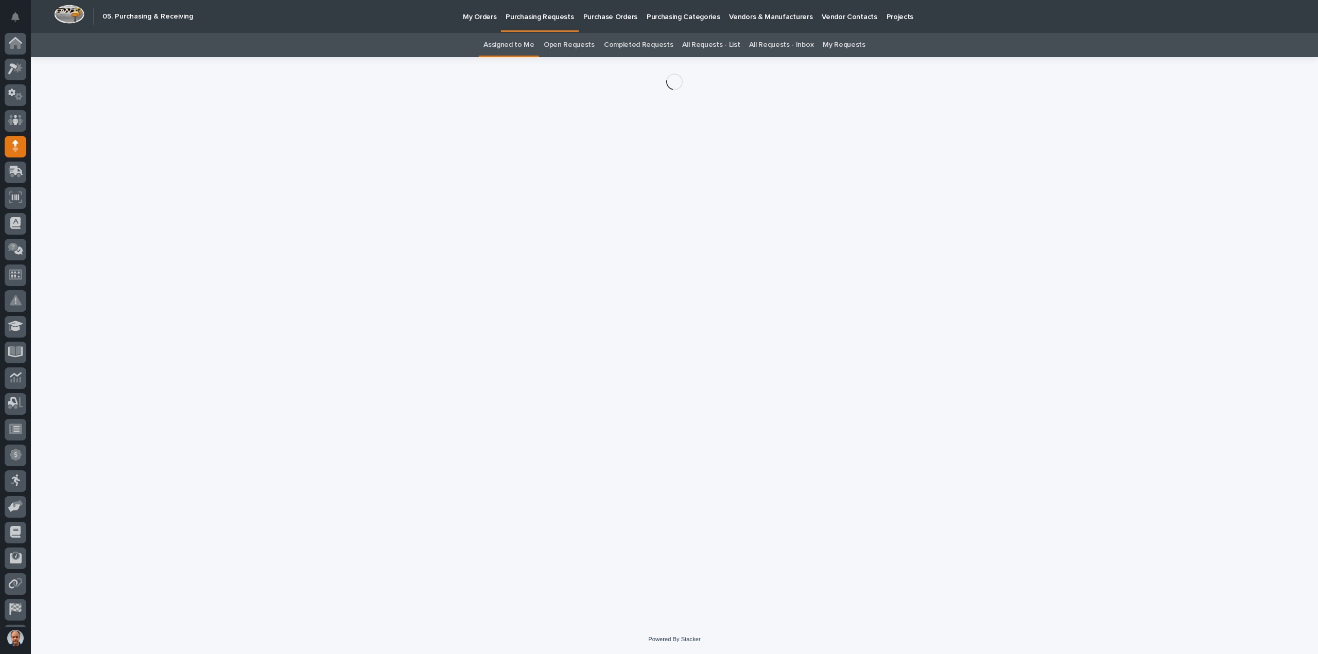
scroll to position [23, 0]
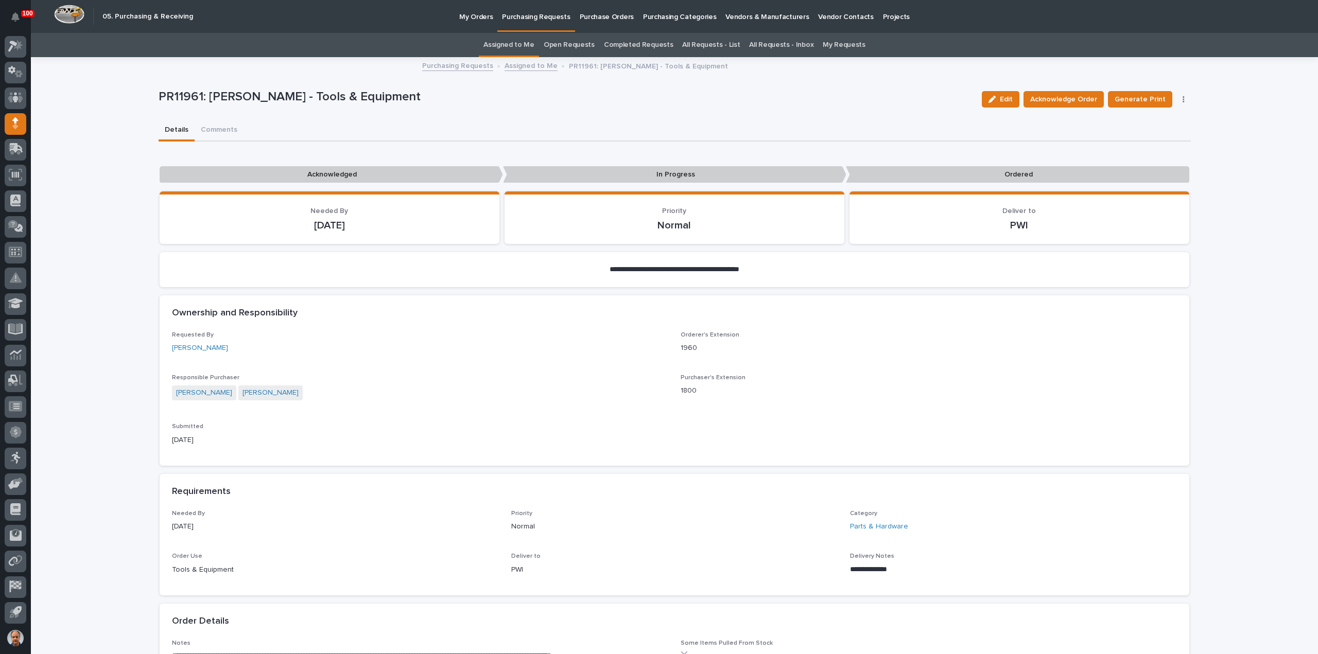
click at [1182, 96] on icon "button" at bounding box center [1183, 99] width 2 height 7
click at [1143, 135] on span "Edit Linked PO's" at bounding box center [1150, 136] width 53 height 12
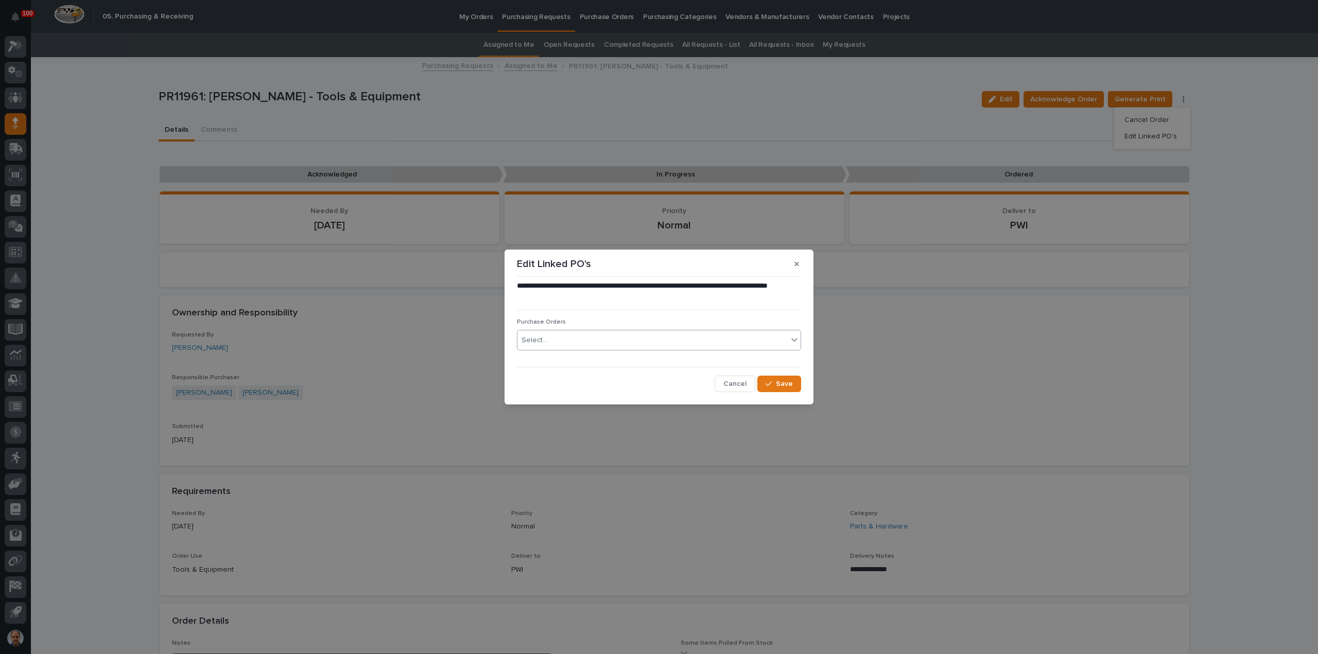
click at [573, 342] on div "Select..." at bounding box center [652, 340] width 270 height 17
type input "*****"
click at [787, 381] on span "Save" at bounding box center [784, 383] width 17 height 9
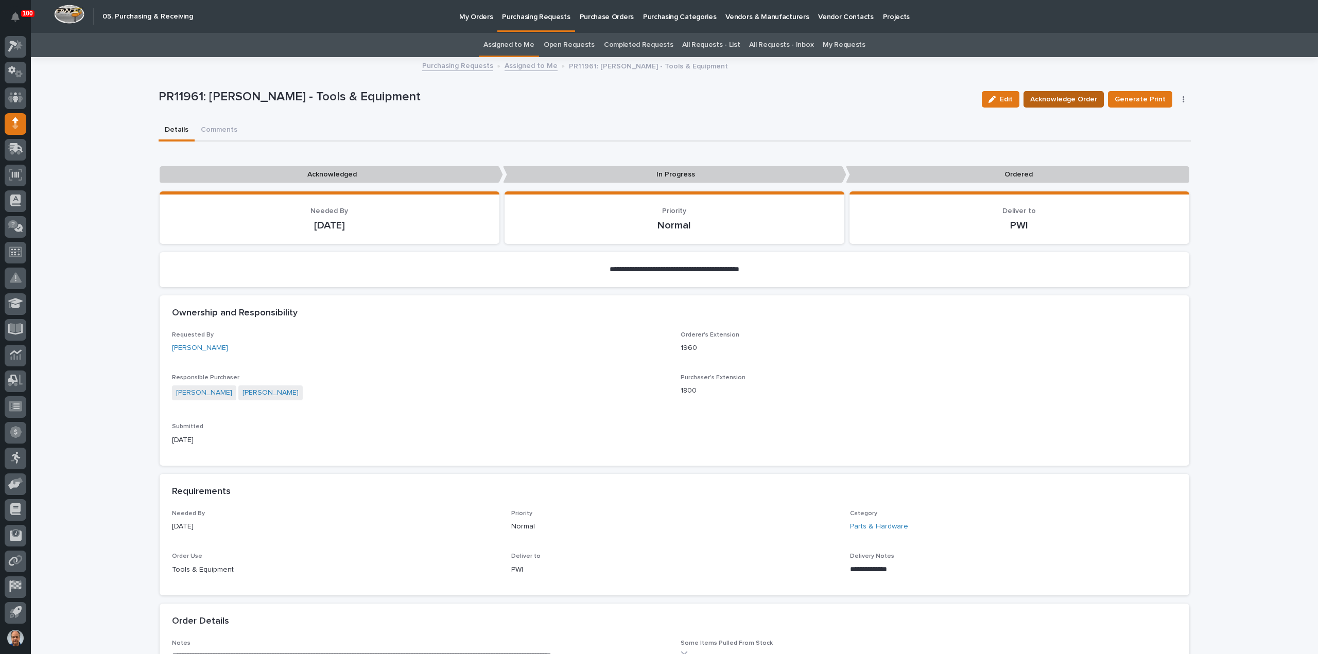
click at [1071, 96] on span "Acknowledge Order" at bounding box center [1063, 99] width 67 height 12
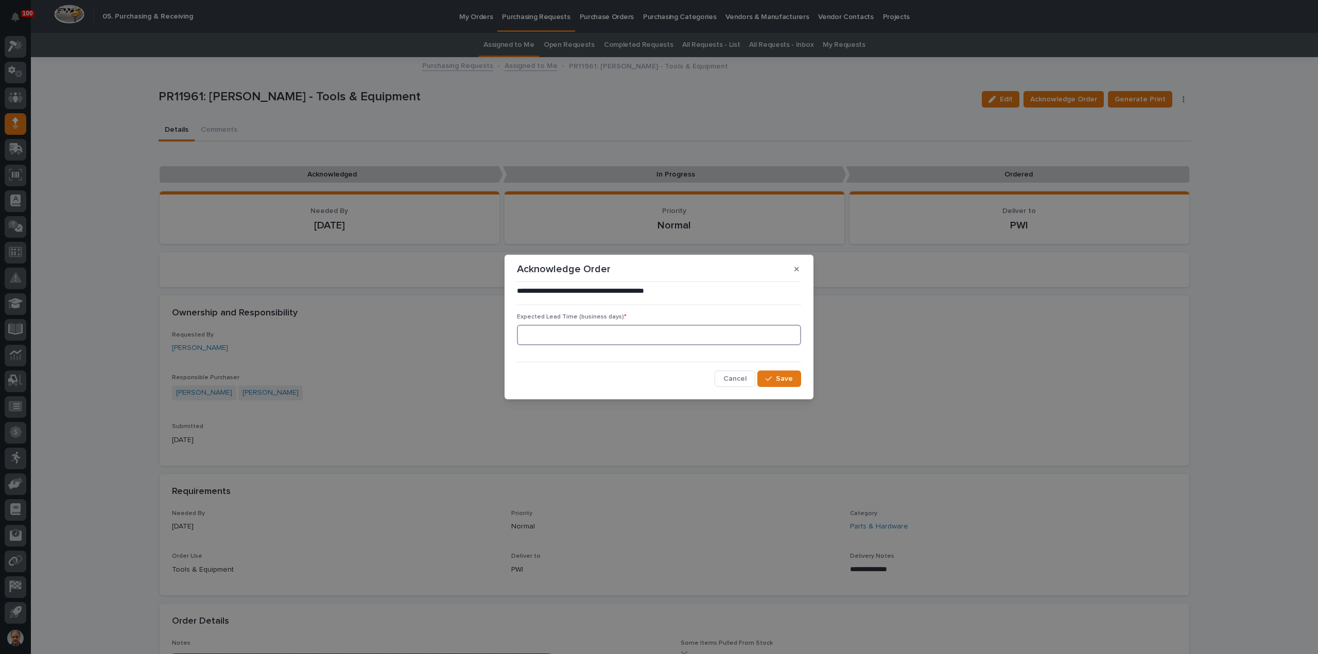
click at [683, 335] on input at bounding box center [659, 335] width 284 height 21
type input "15"
click at [778, 377] on span "Save" at bounding box center [784, 378] width 17 height 9
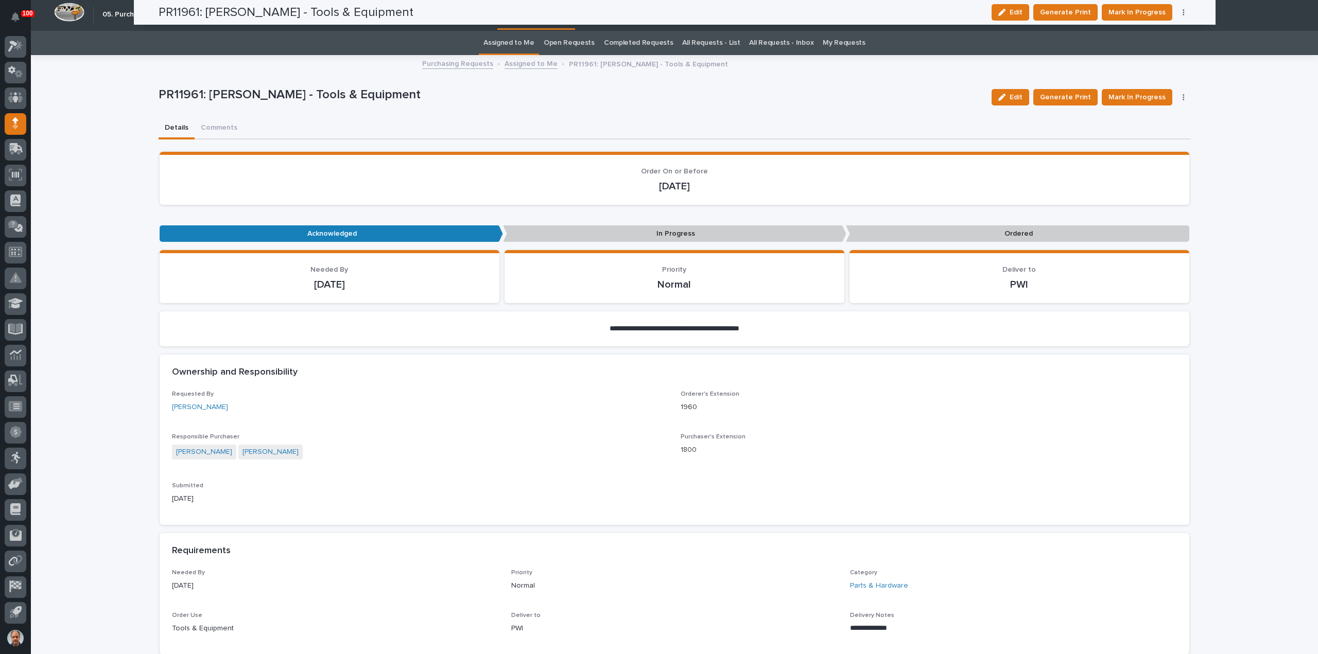
scroll to position [0, 0]
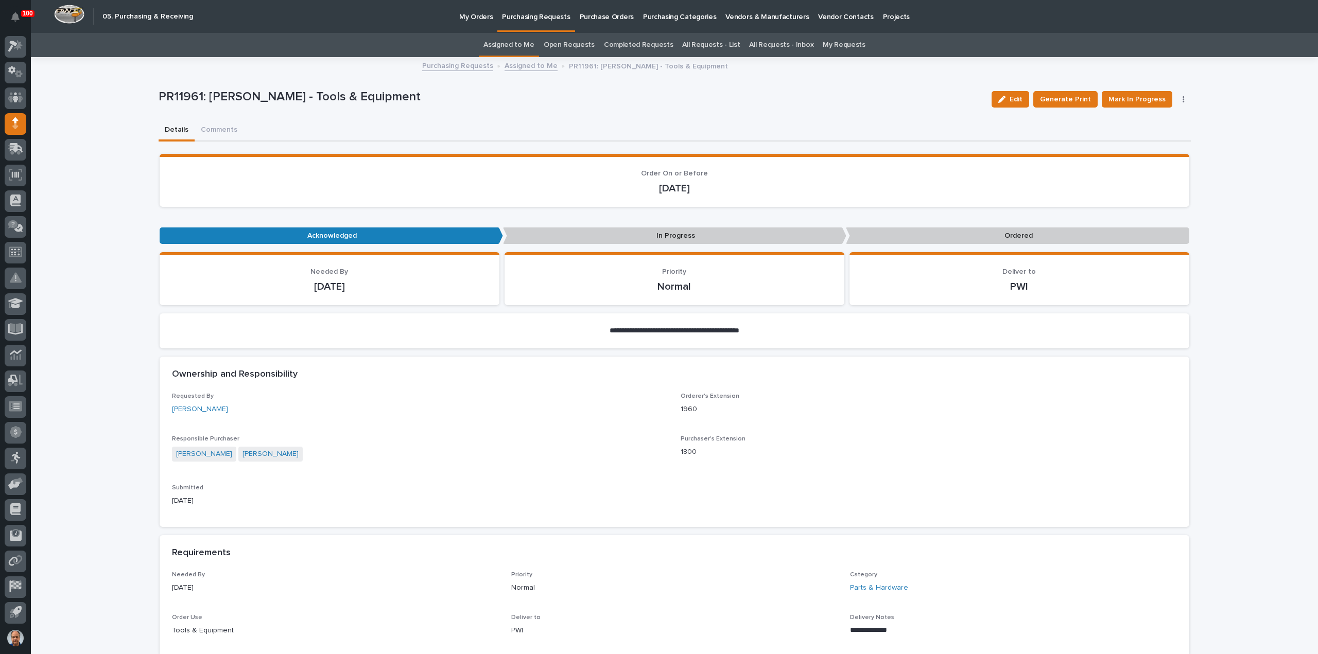
click at [1182, 99] on icon "button" at bounding box center [1183, 99] width 2 height 6
click at [1154, 133] on span "Edit Linked PO's" at bounding box center [1150, 136] width 53 height 12
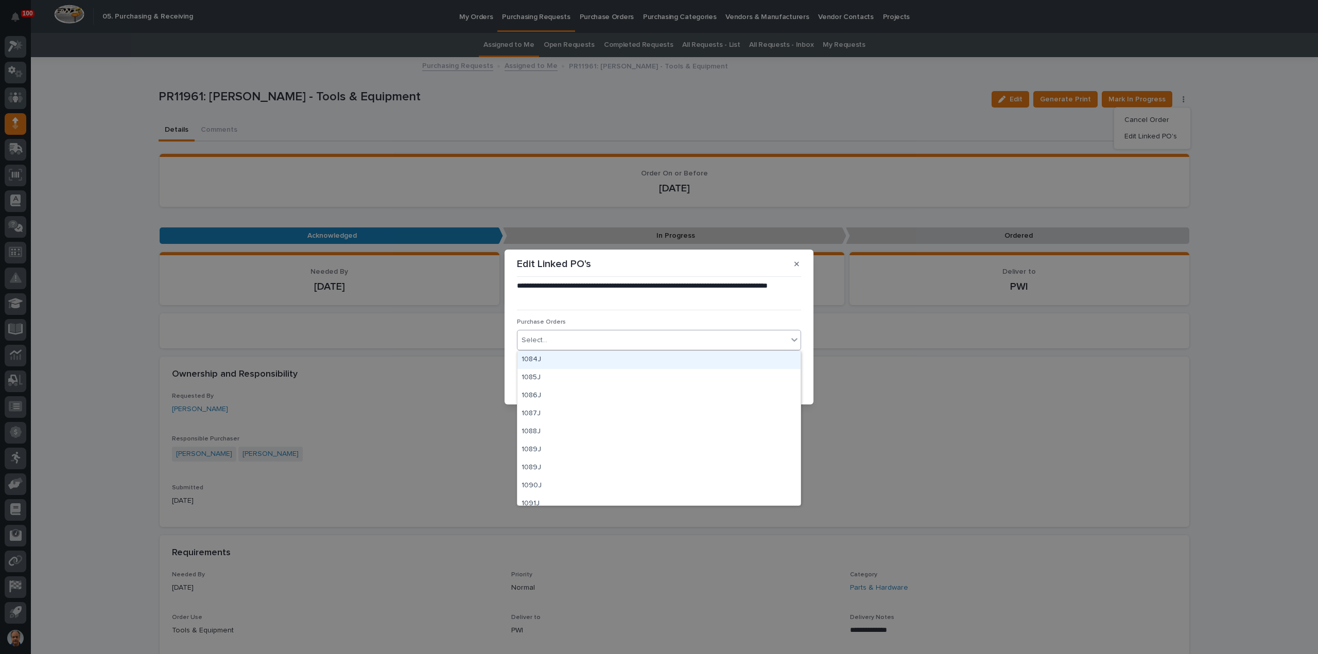
click at [587, 338] on div "Select..." at bounding box center [652, 340] width 270 height 17
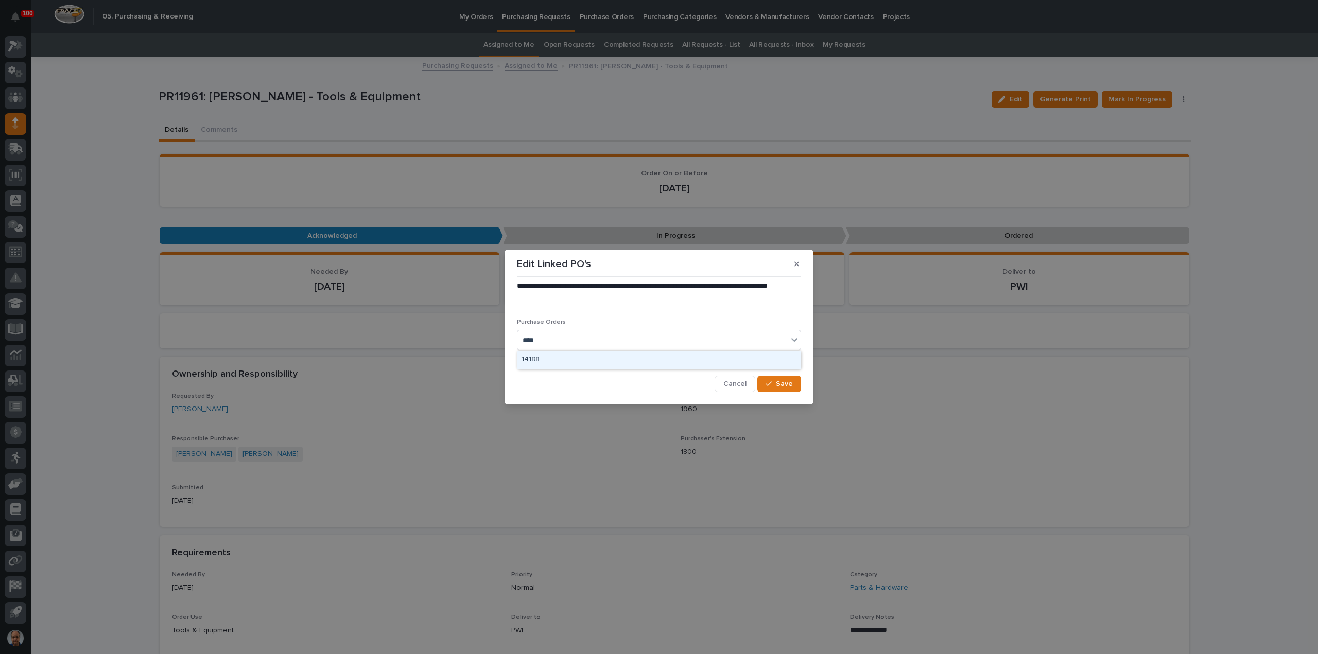
type input "*****"
click at [595, 356] on div "18877" at bounding box center [658, 360] width 283 height 18
click at [793, 387] on button "Save" at bounding box center [779, 384] width 44 height 16
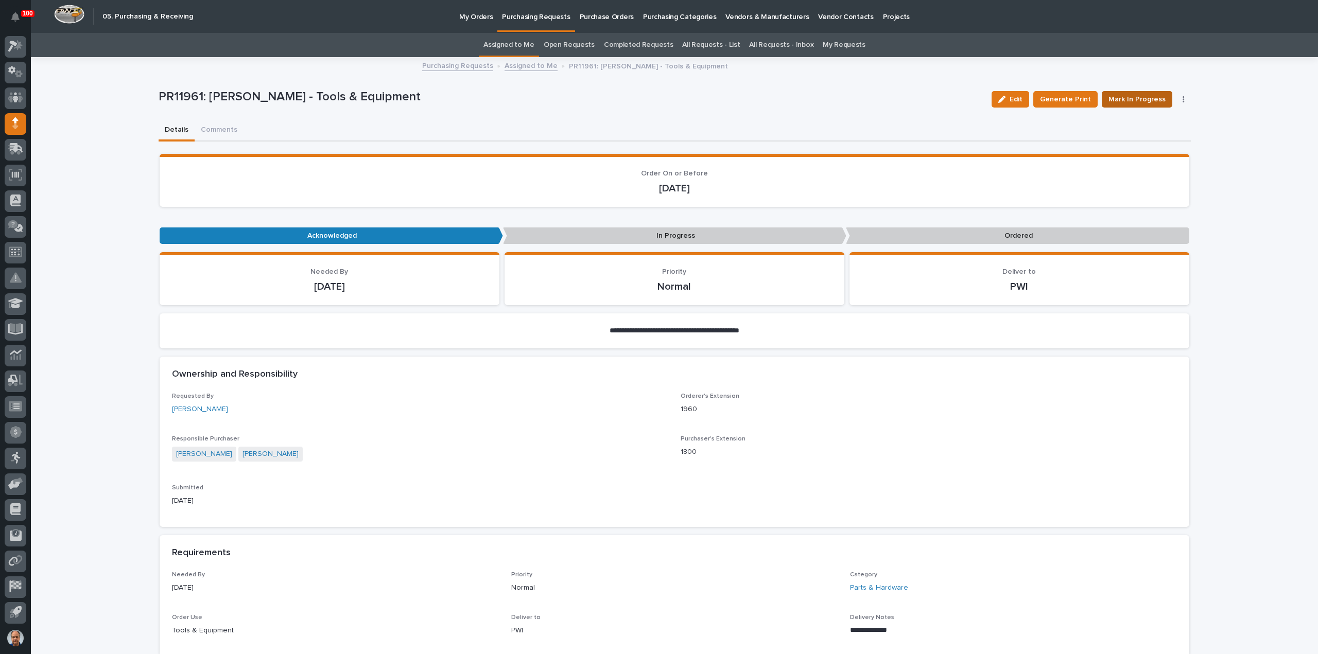
click at [1143, 96] on span "Mark In Progress" at bounding box center [1136, 99] width 57 height 12
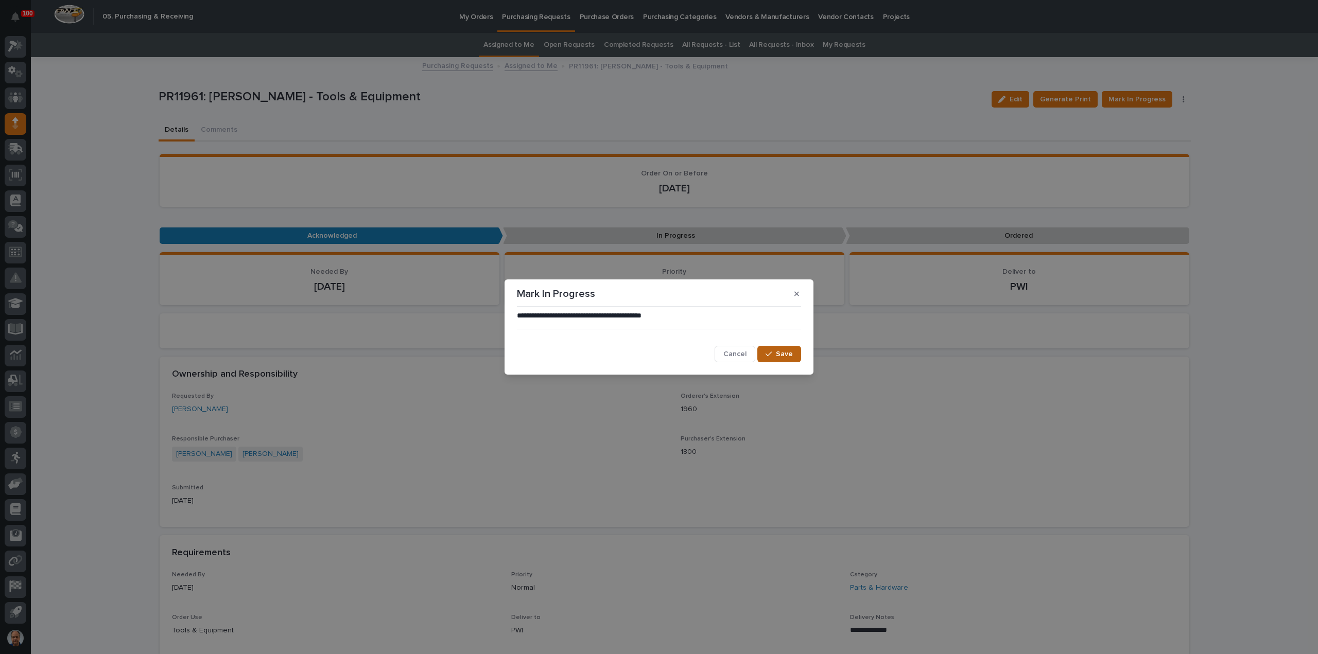
click at [787, 355] on span "Save" at bounding box center [784, 354] width 17 height 9
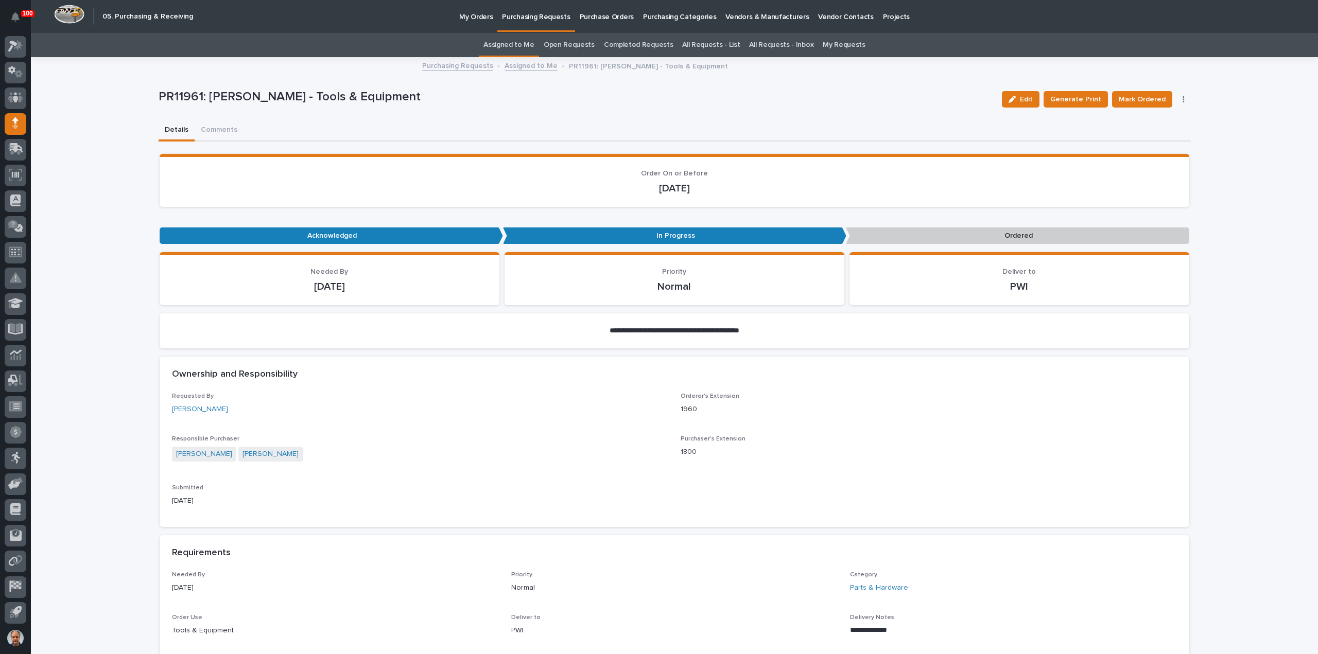
click at [1152, 95] on span "Mark Ordered" at bounding box center [1142, 99] width 47 height 12
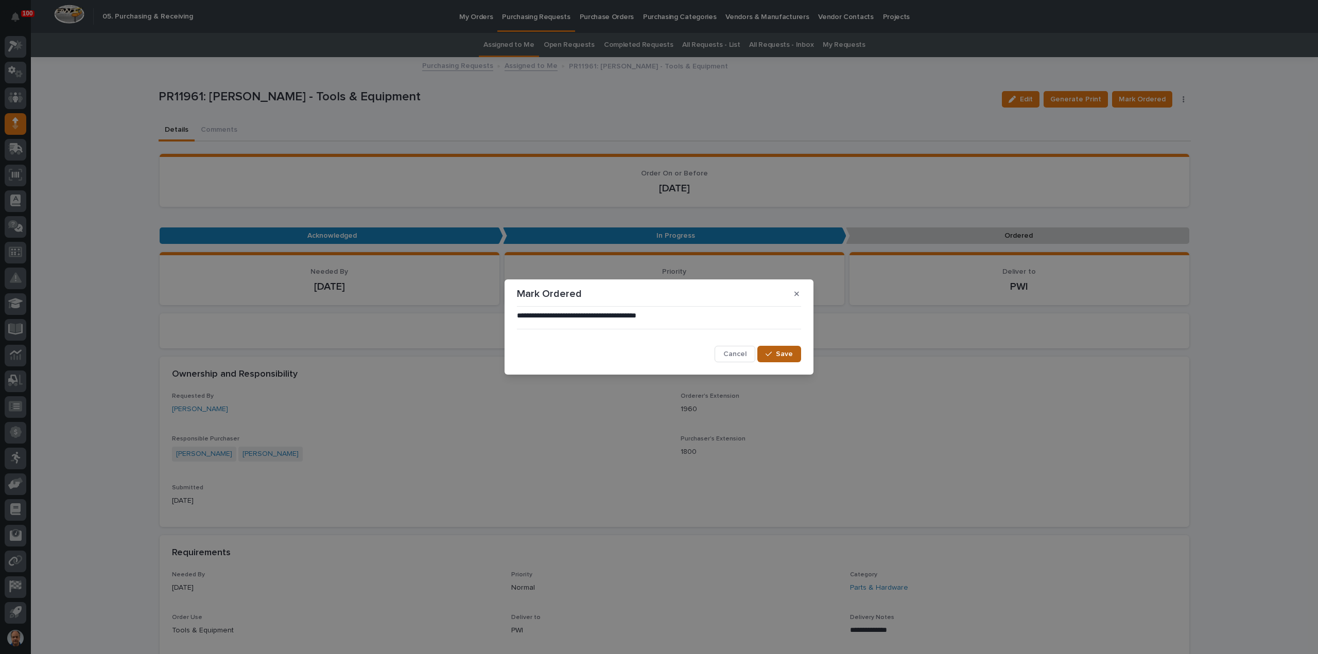
click at [786, 356] on span "Save" at bounding box center [784, 354] width 17 height 9
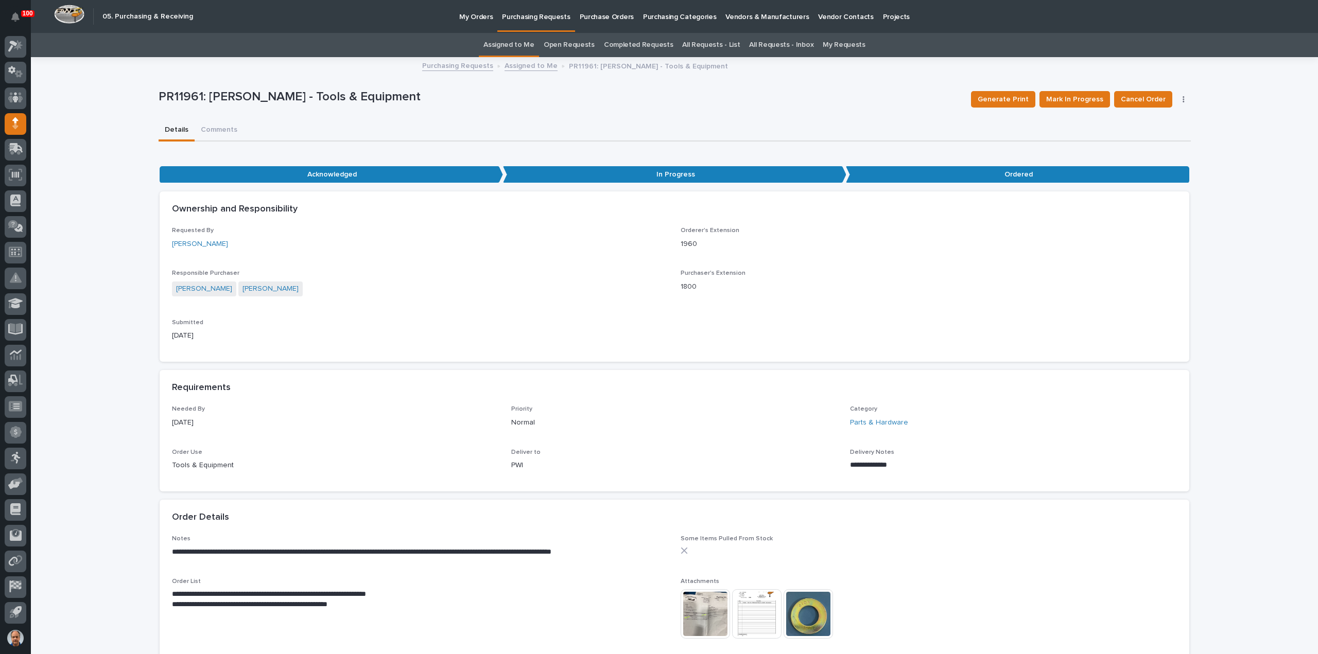
click at [531, 16] on p "Purchasing Requests" at bounding box center [536, 11] width 68 height 22
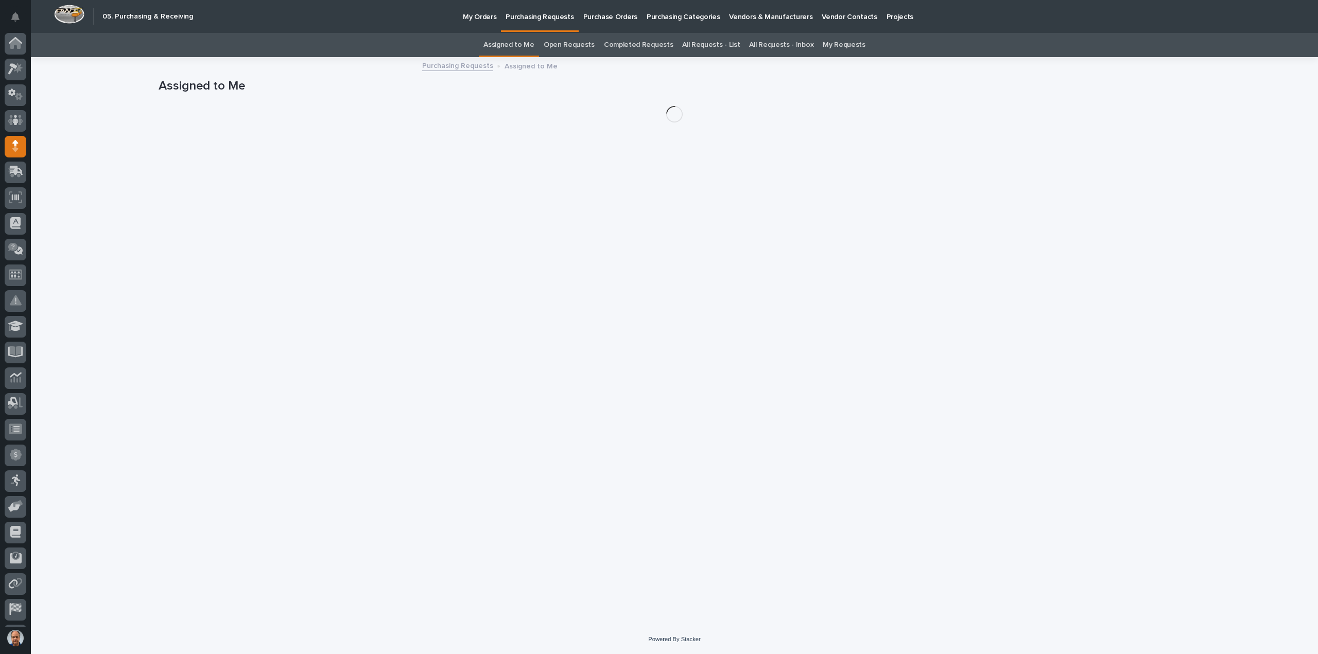
scroll to position [23, 0]
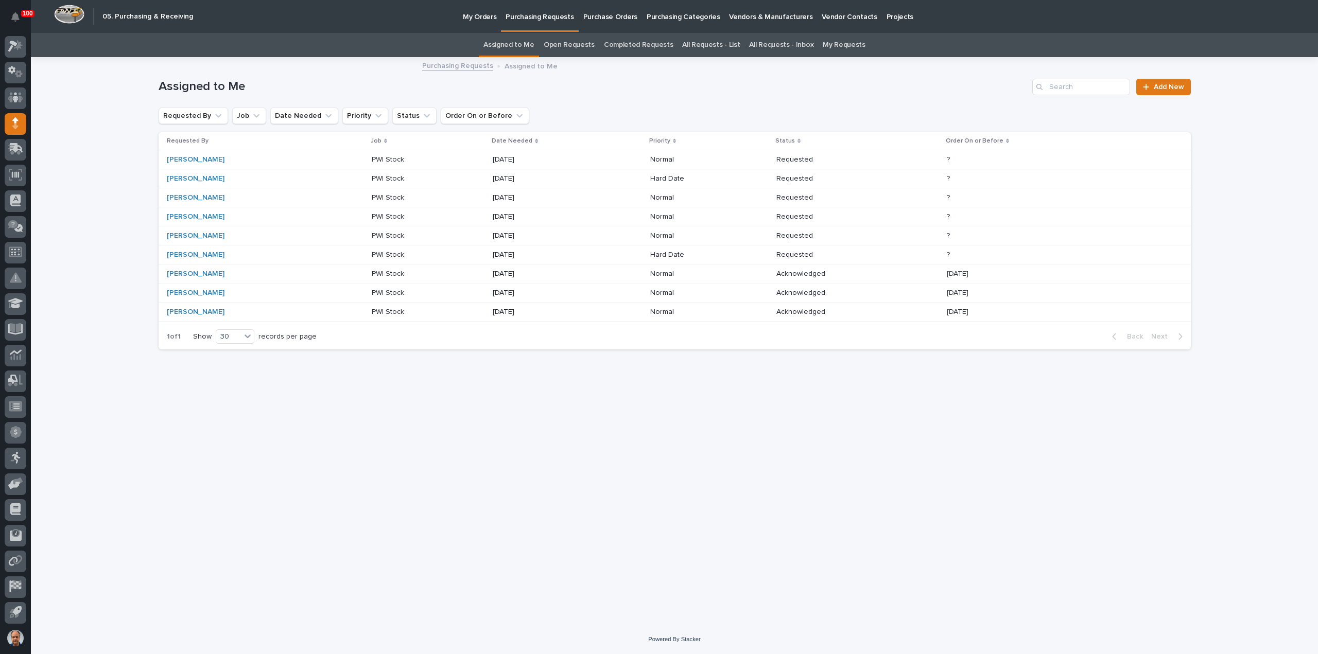
click at [477, 13] on p "My Orders" at bounding box center [479, 11] width 33 height 22
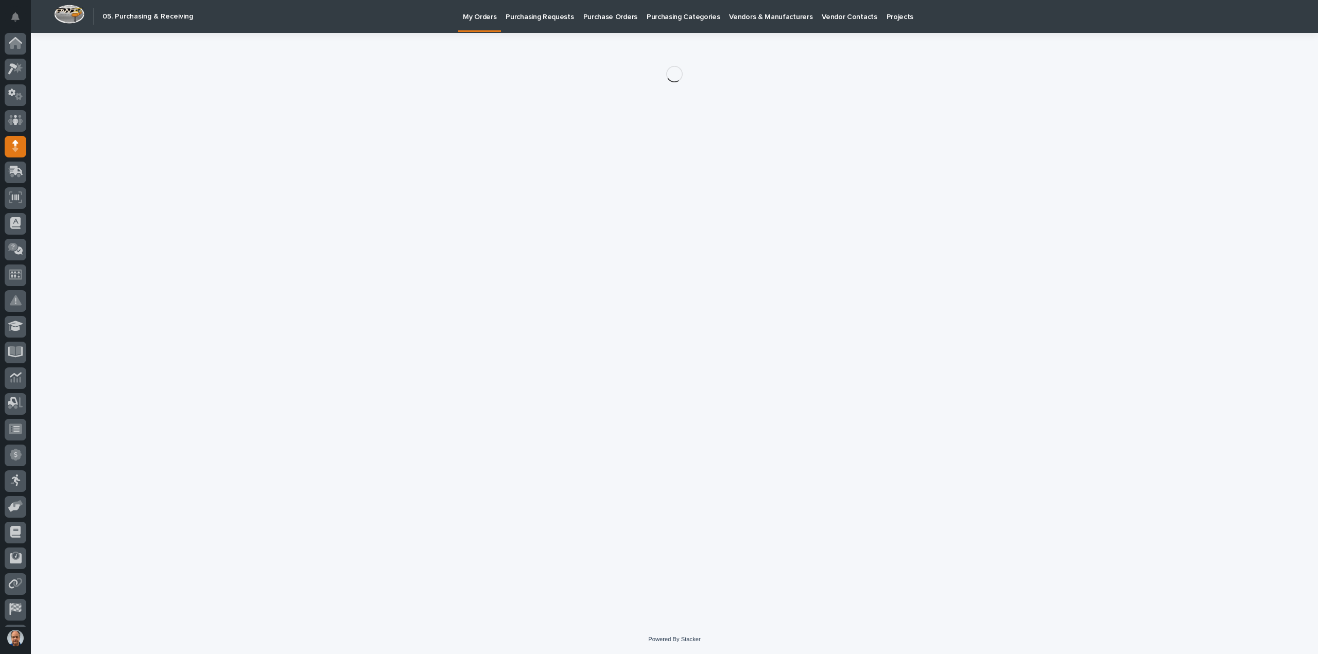
scroll to position [23, 0]
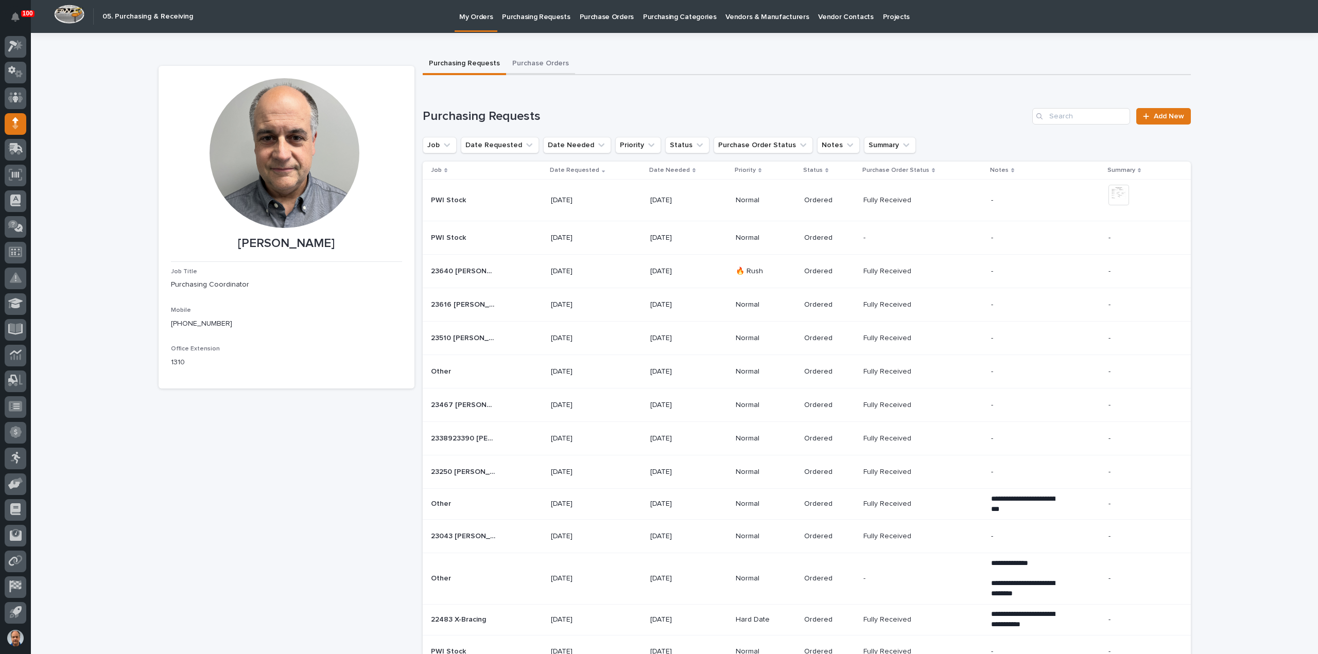
click at [538, 62] on button "Purchase Orders" at bounding box center [540, 65] width 69 height 22
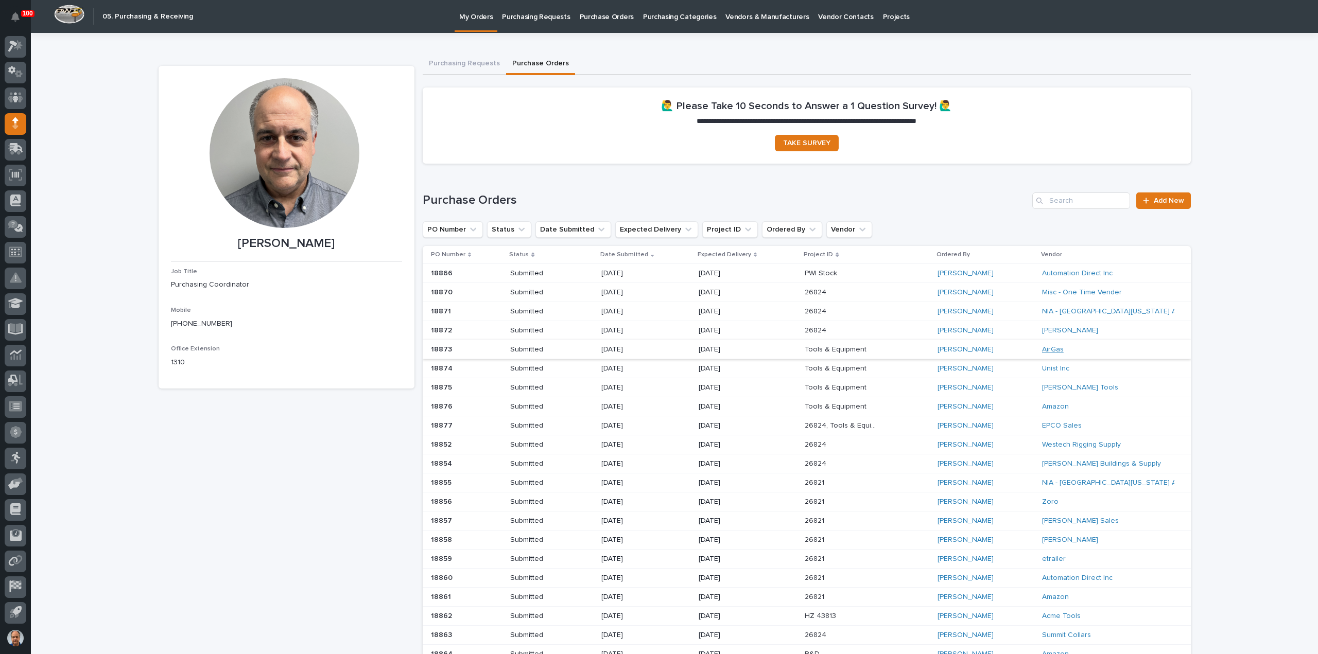
click at [1042, 348] on link "AirGas" at bounding box center [1053, 349] width 22 height 9
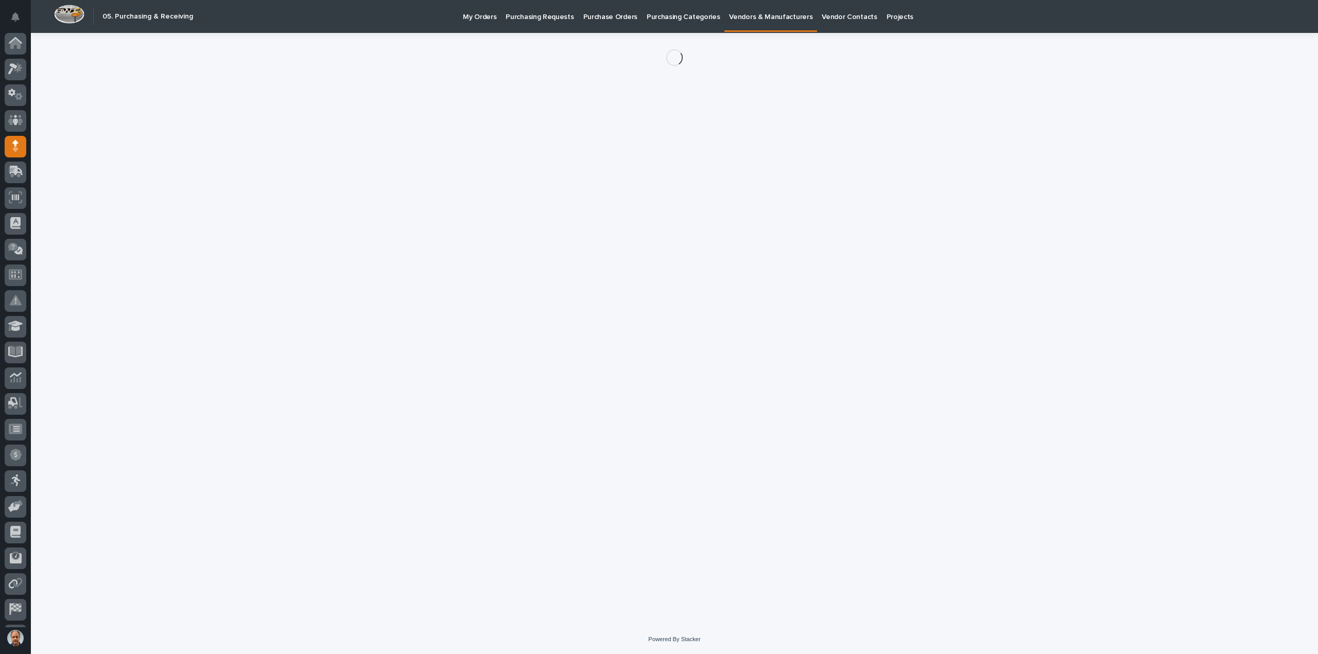
scroll to position [23, 0]
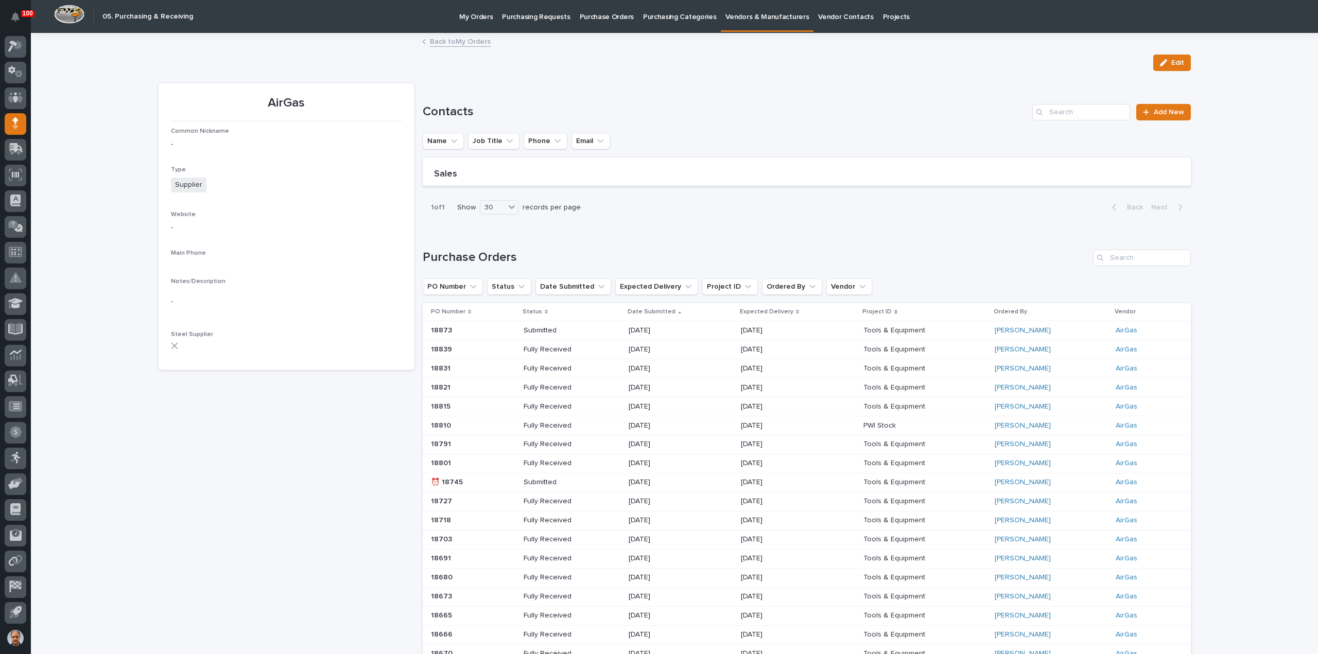
click at [450, 329] on p at bounding box center [468, 330] width 74 height 9
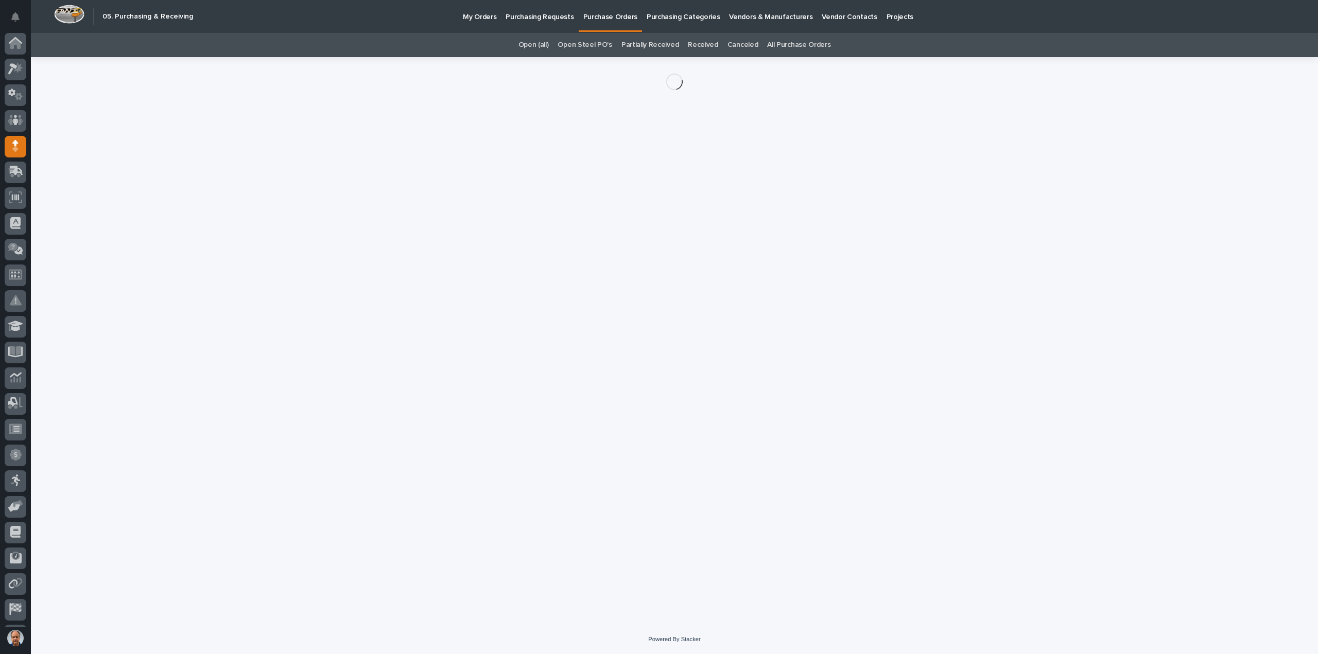
scroll to position [23, 0]
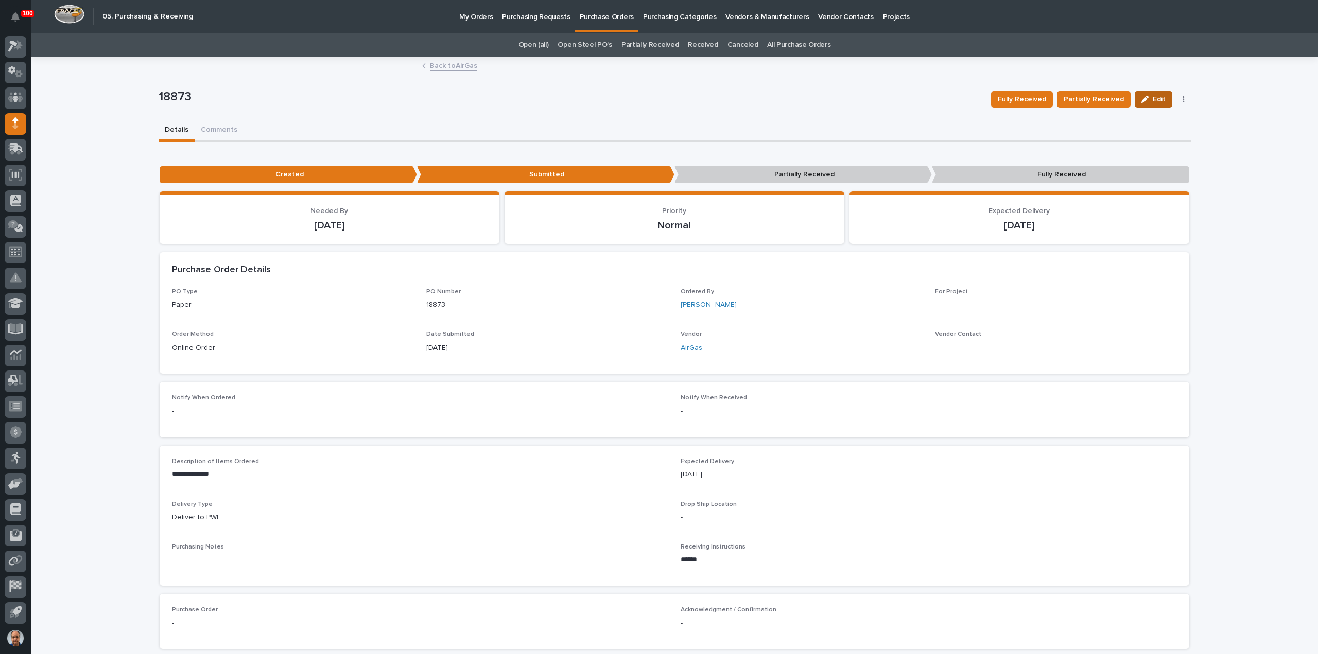
click at [1153, 95] on span "Edit" at bounding box center [1159, 99] width 13 height 9
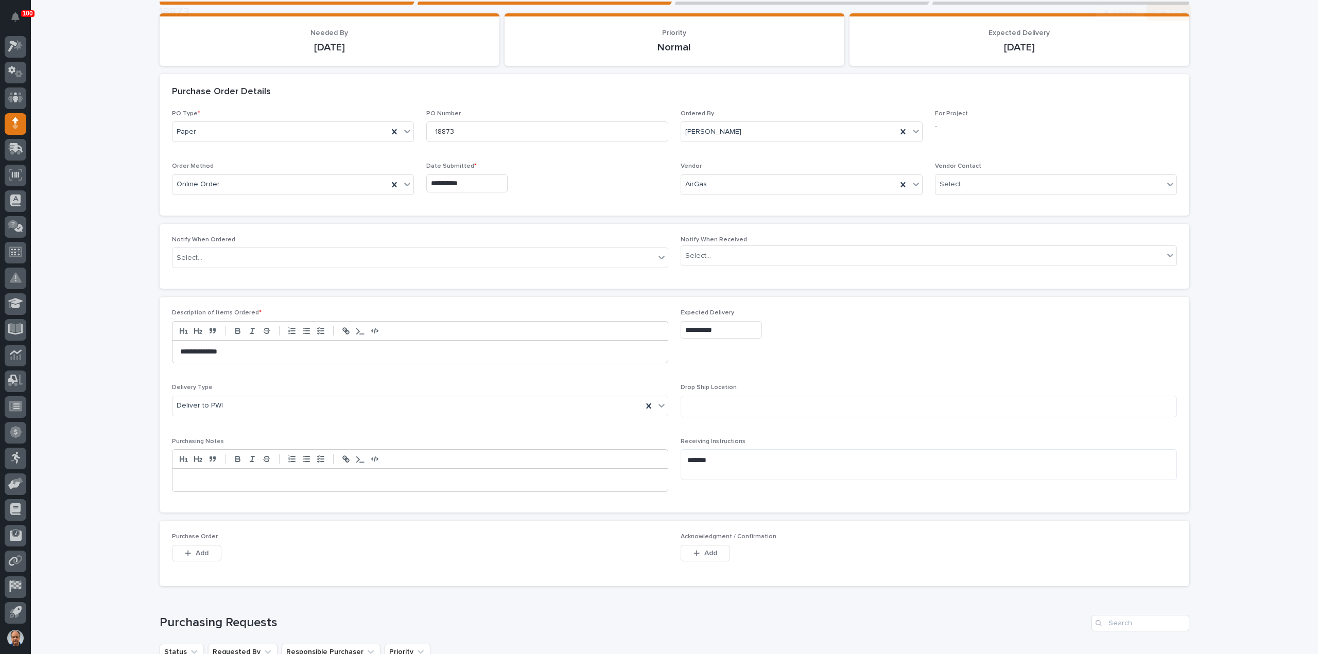
scroll to position [257, 0]
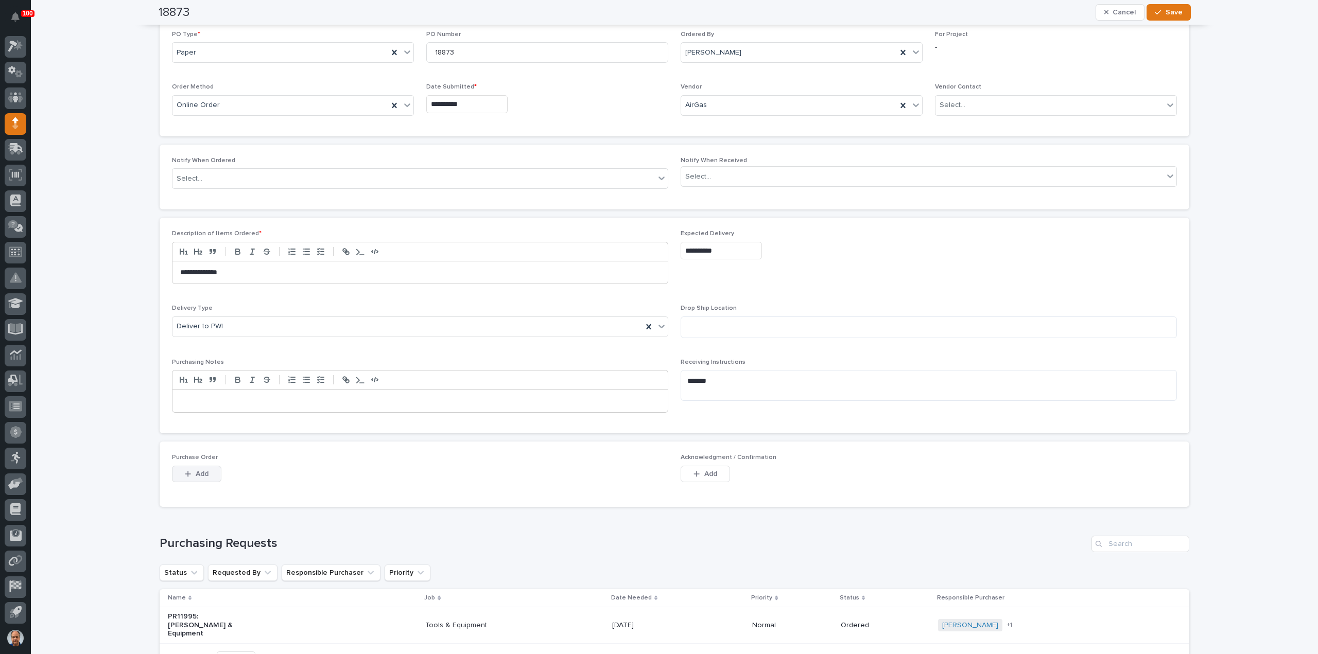
click at [196, 472] on span "Add" at bounding box center [202, 473] width 13 height 9
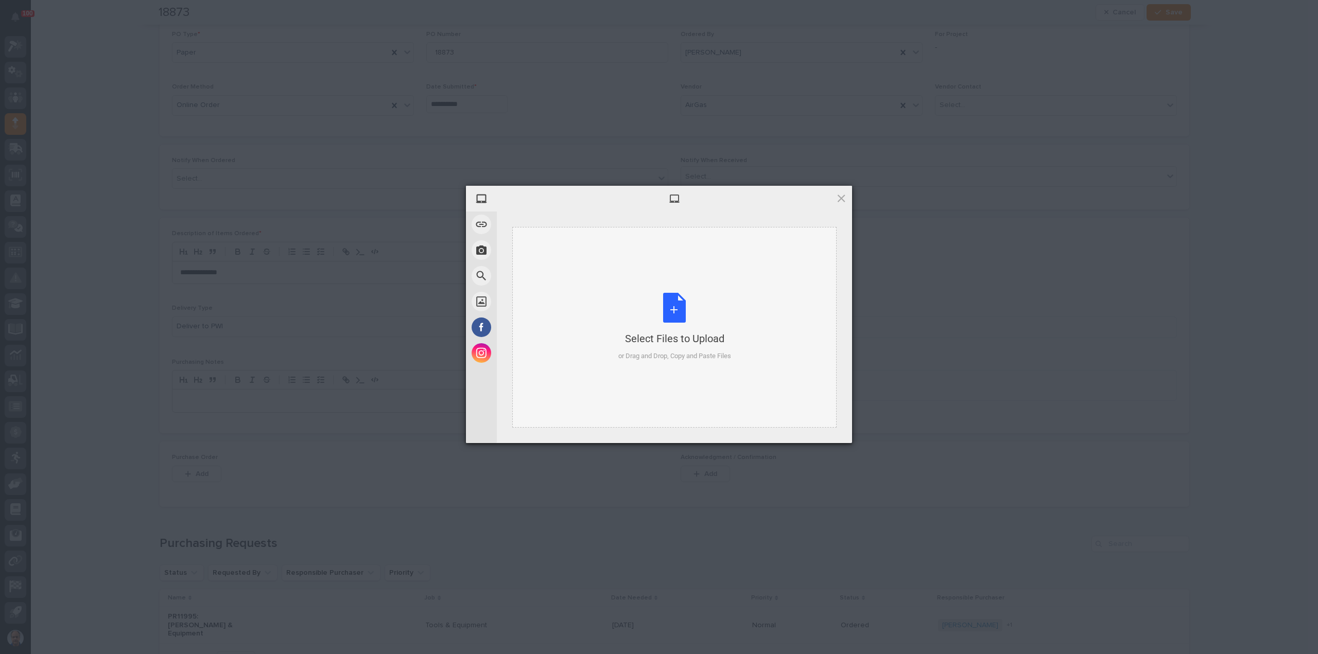
click at [678, 307] on div "Select Files to Upload or Drag and Drop, Copy and Paste Files" at bounding box center [674, 327] width 113 height 68
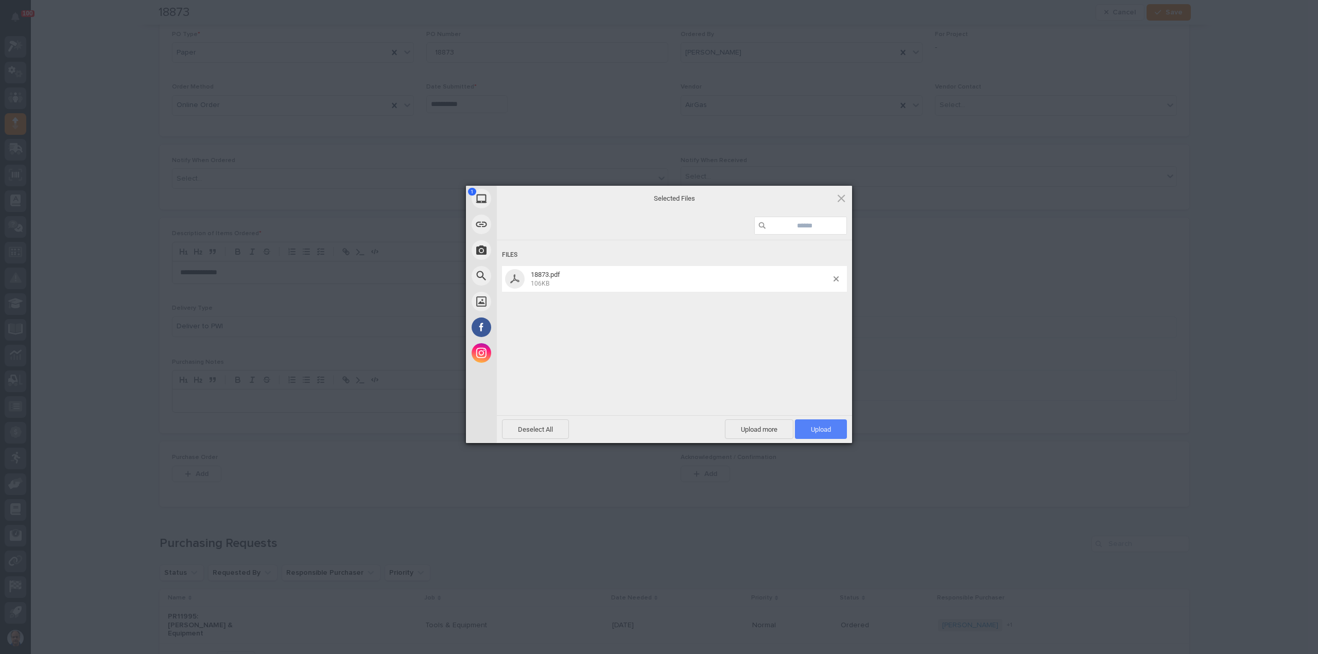
click at [817, 430] on span "Upload 1" at bounding box center [821, 430] width 20 height 8
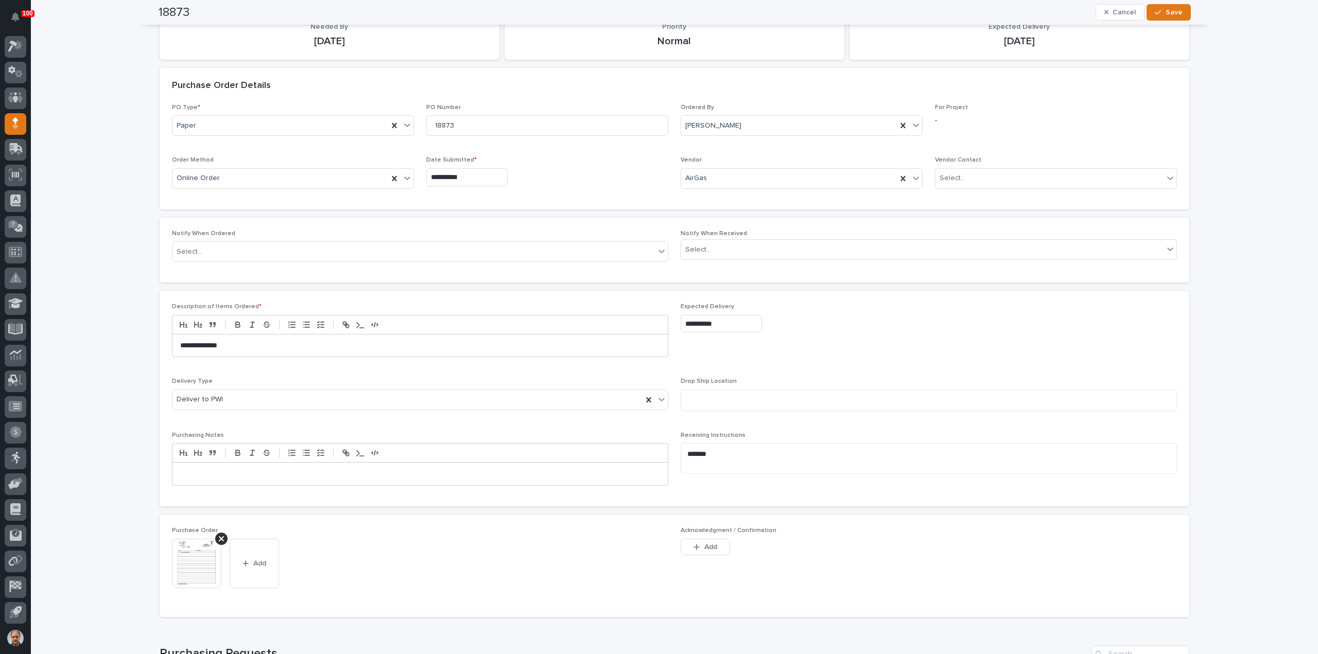
scroll to position [0, 0]
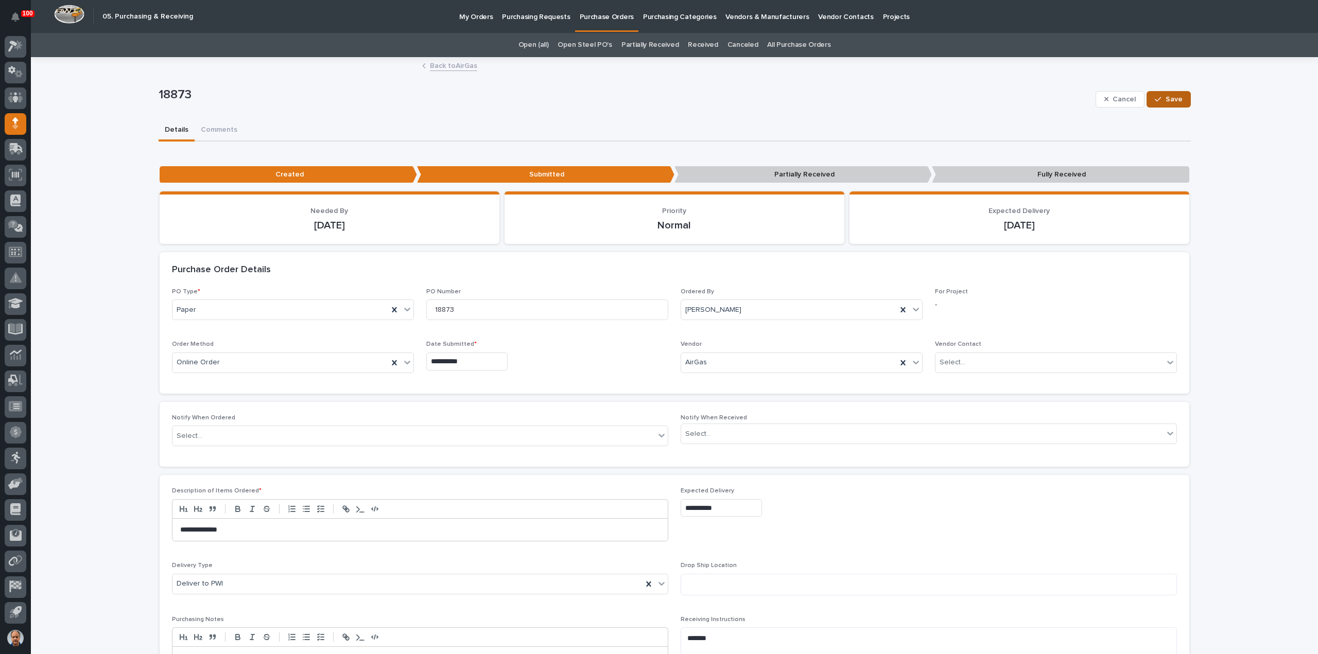
click at [1173, 97] on span "Save" at bounding box center [1173, 99] width 17 height 9
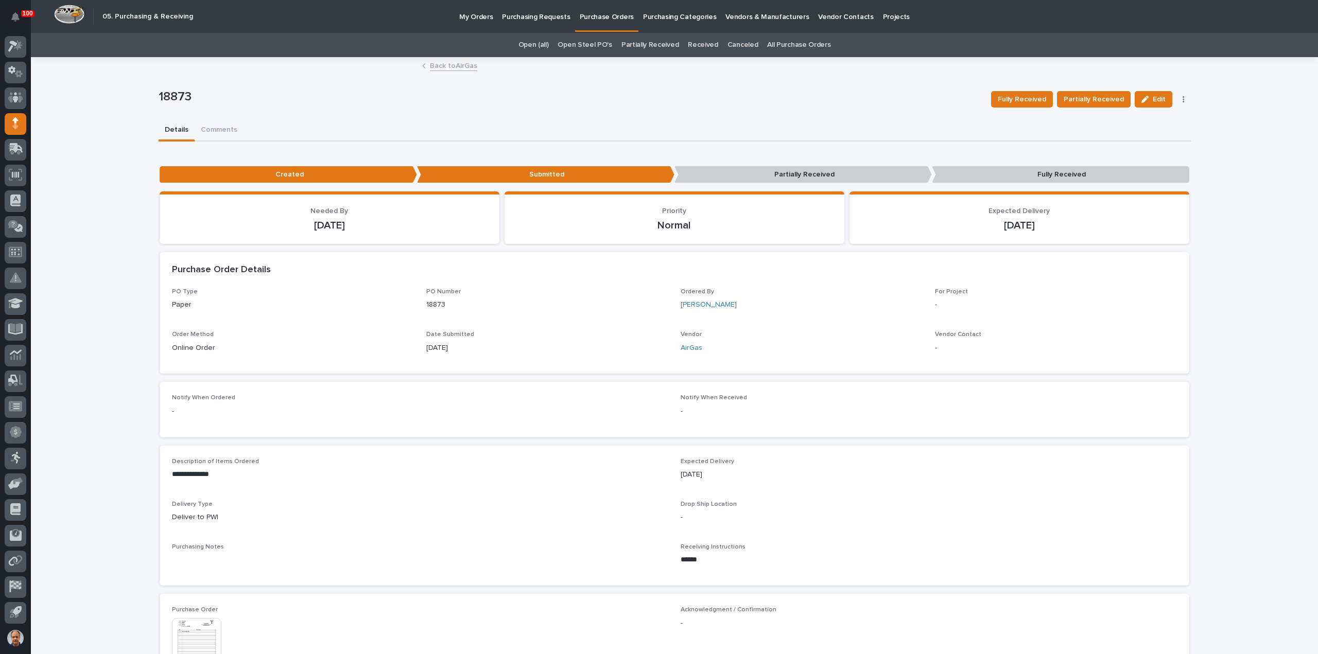
click at [454, 63] on link "Back to AirGas" at bounding box center [453, 65] width 47 height 12
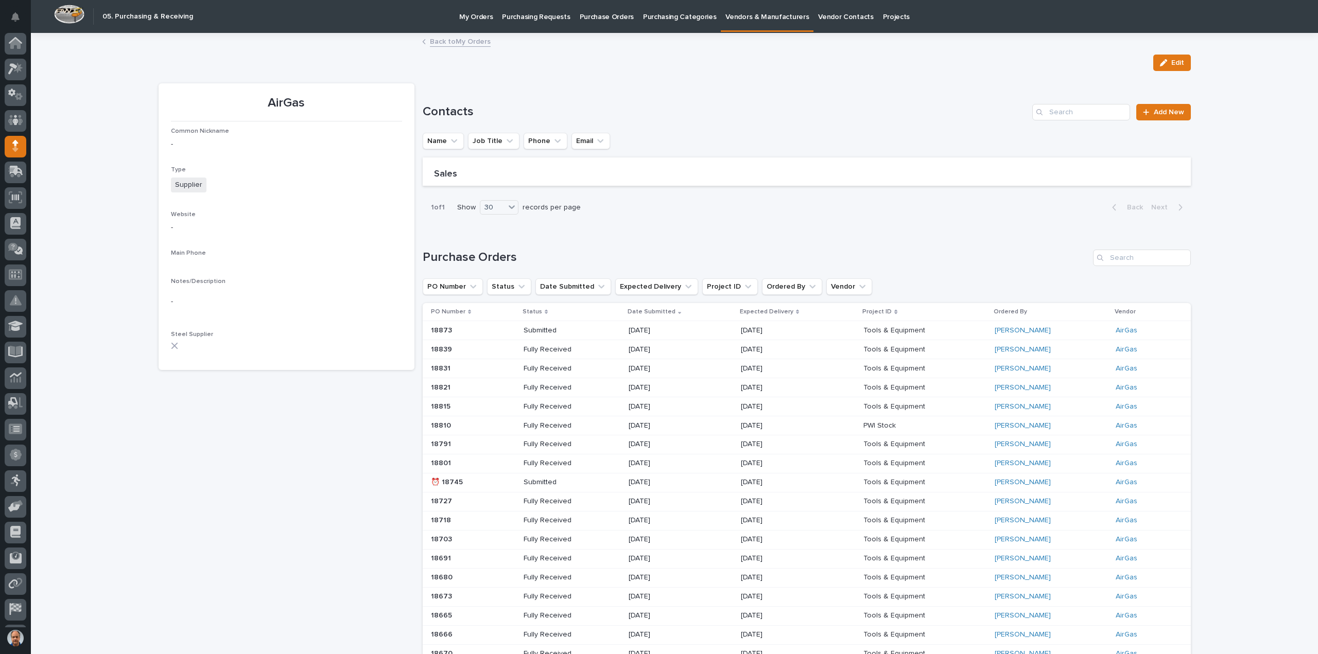
scroll to position [23, 0]
click at [435, 41] on link "Back to My Orders" at bounding box center [460, 41] width 61 height 12
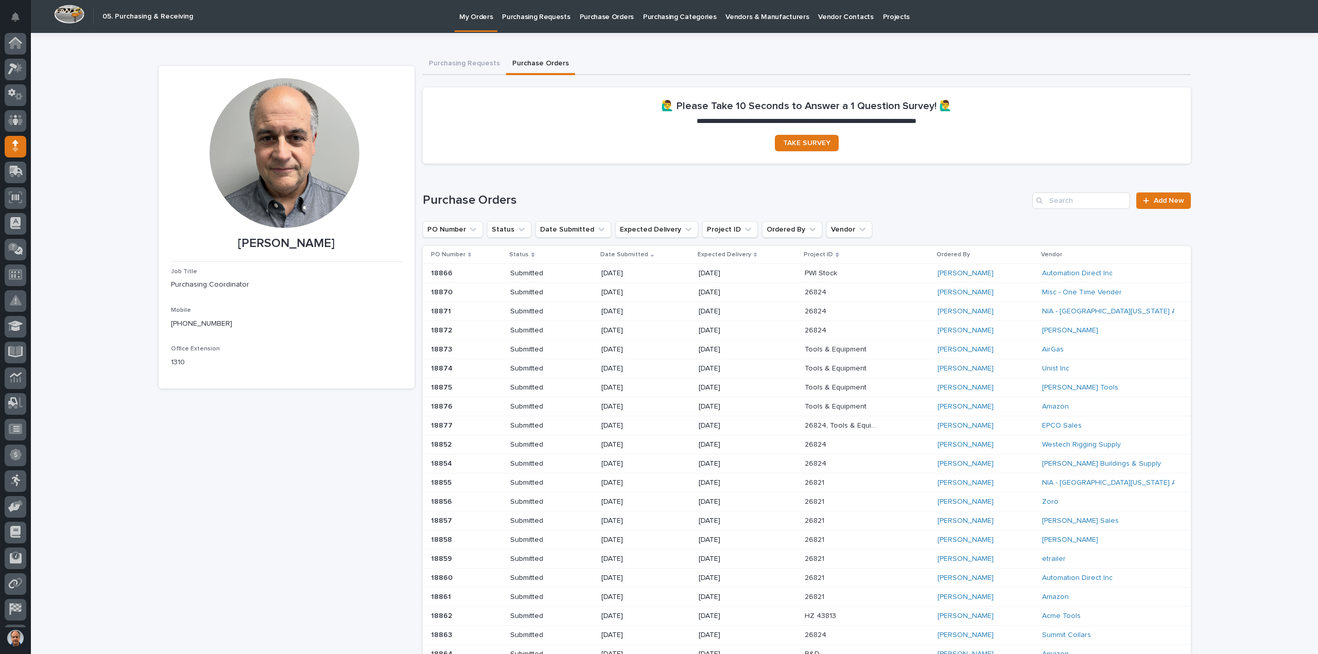
scroll to position [23, 0]
click at [526, 16] on p "Purchasing Requests" at bounding box center [536, 11] width 68 height 22
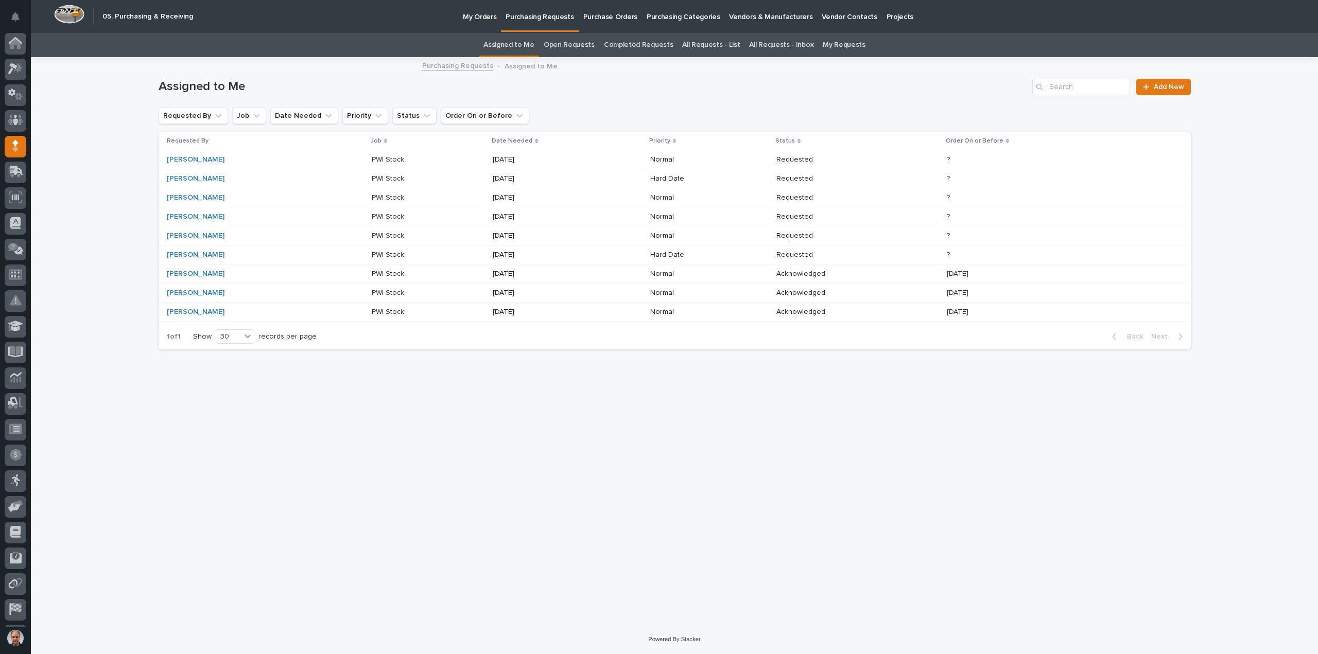
scroll to position [23, 0]
click at [481, 16] on p "My Orders" at bounding box center [479, 11] width 33 height 22
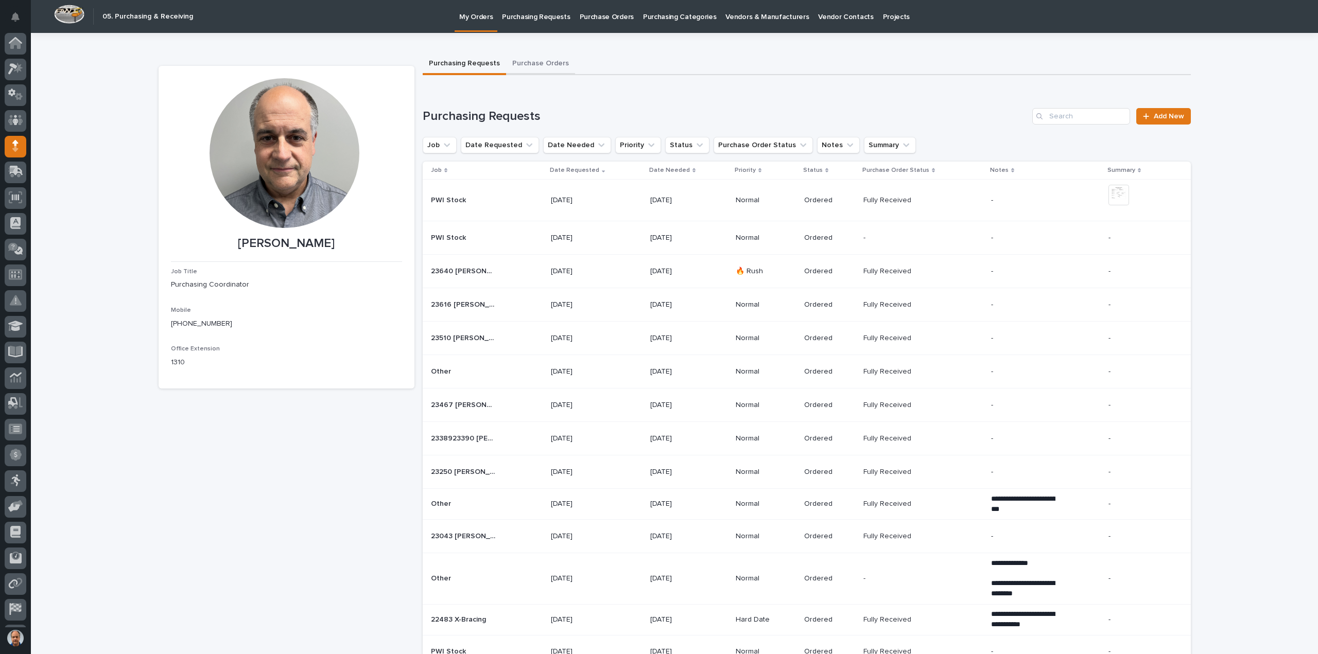
scroll to position [23, 0]
click at [531, 58] on button "Purchase Orders" at bounding box center [540, 65] width 69 height 22
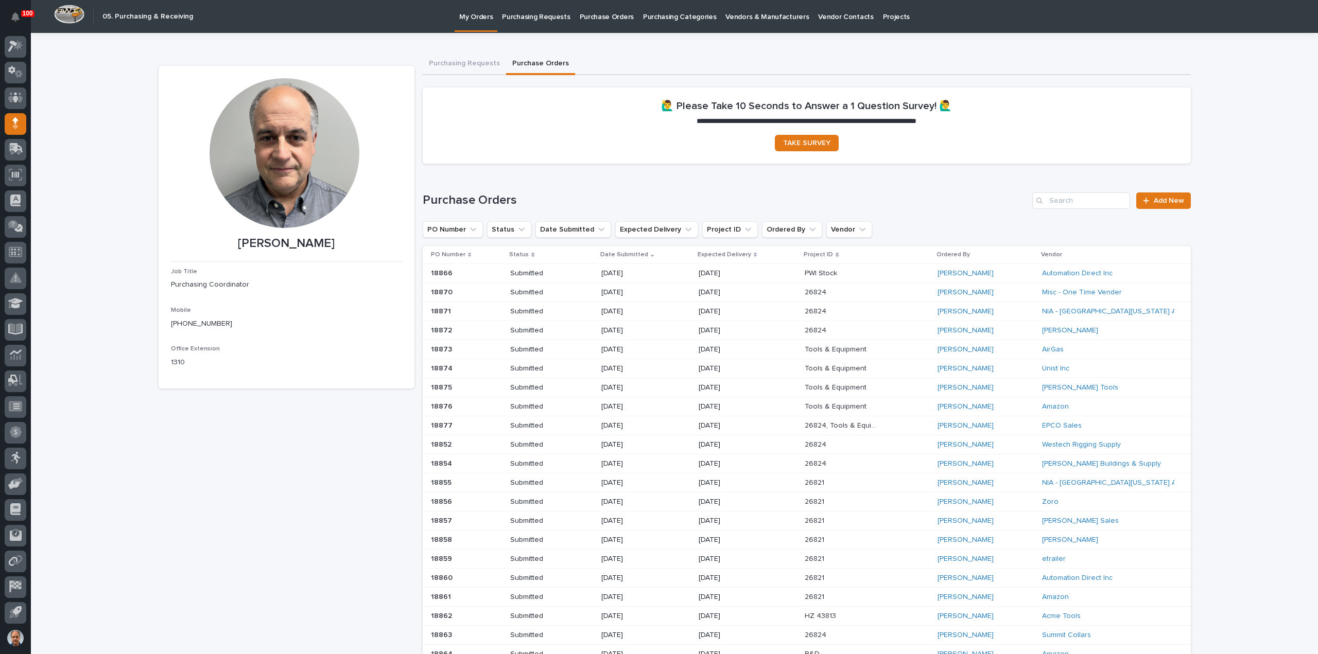
click at [455, 292] on p at bounding box center [467, 292] width 72 height 9
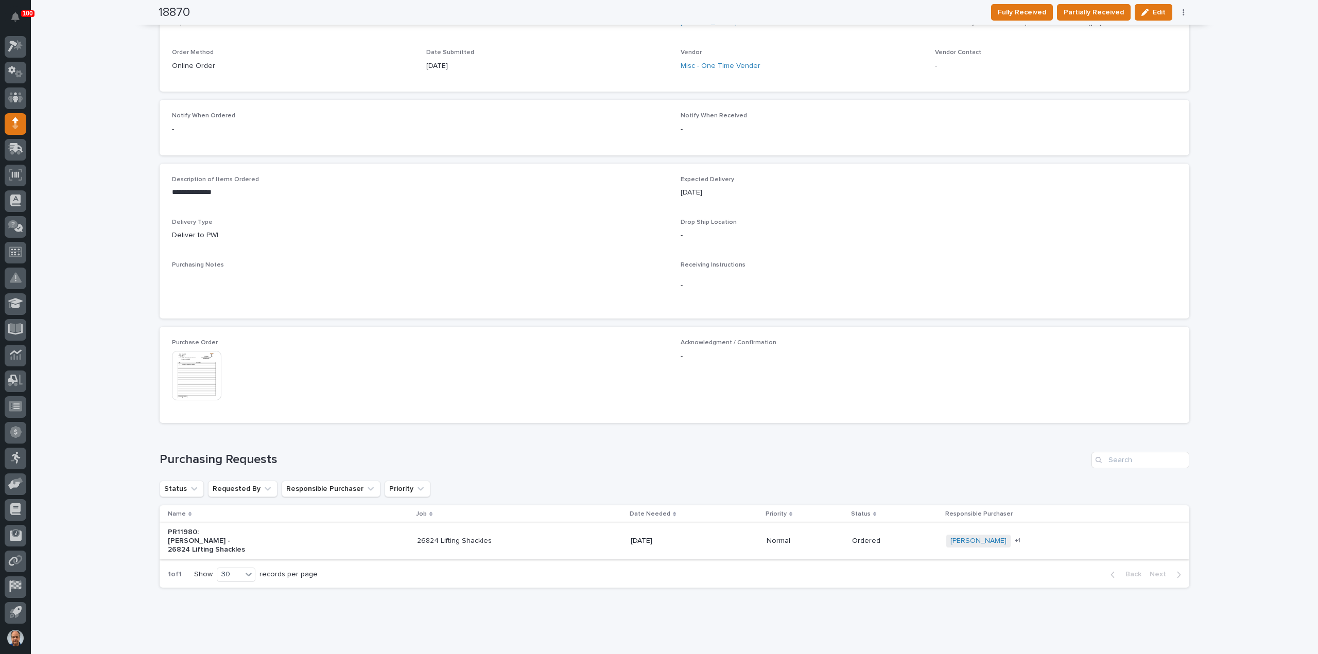
scroll to position [295, 0]
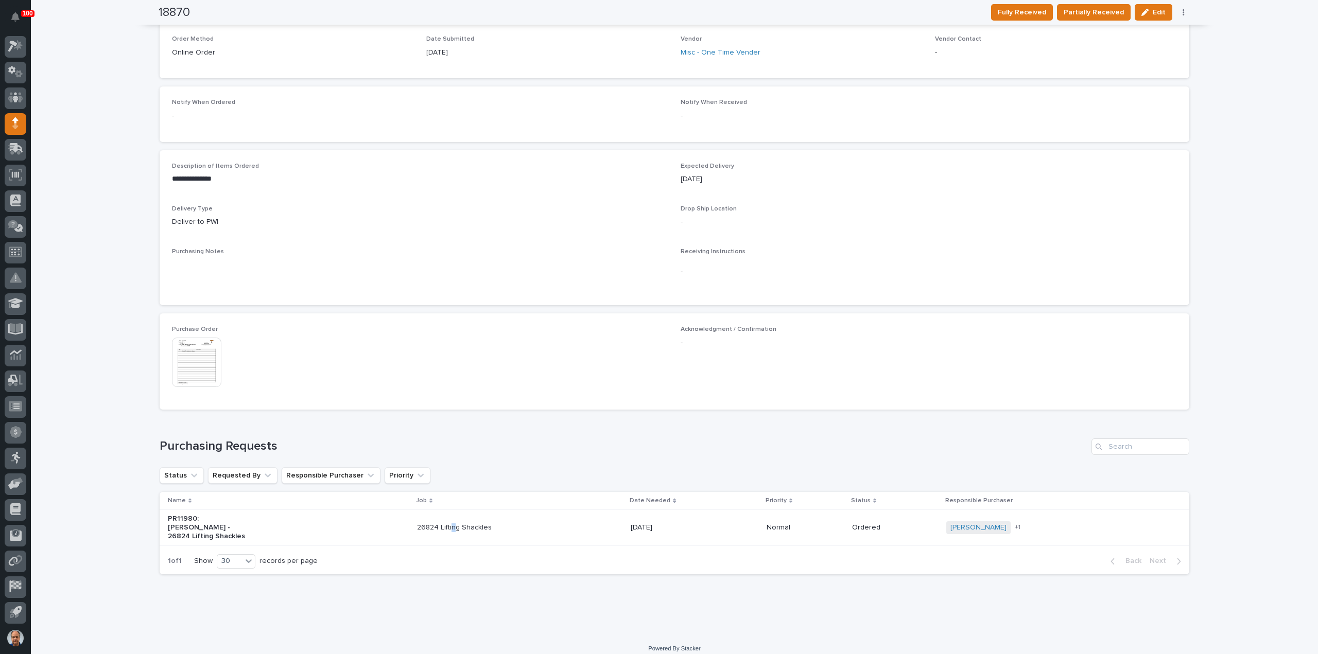
click at [464, 524] on p "26824 Lifting Shackles" at bounding box center [460, 528] width 86 height 9
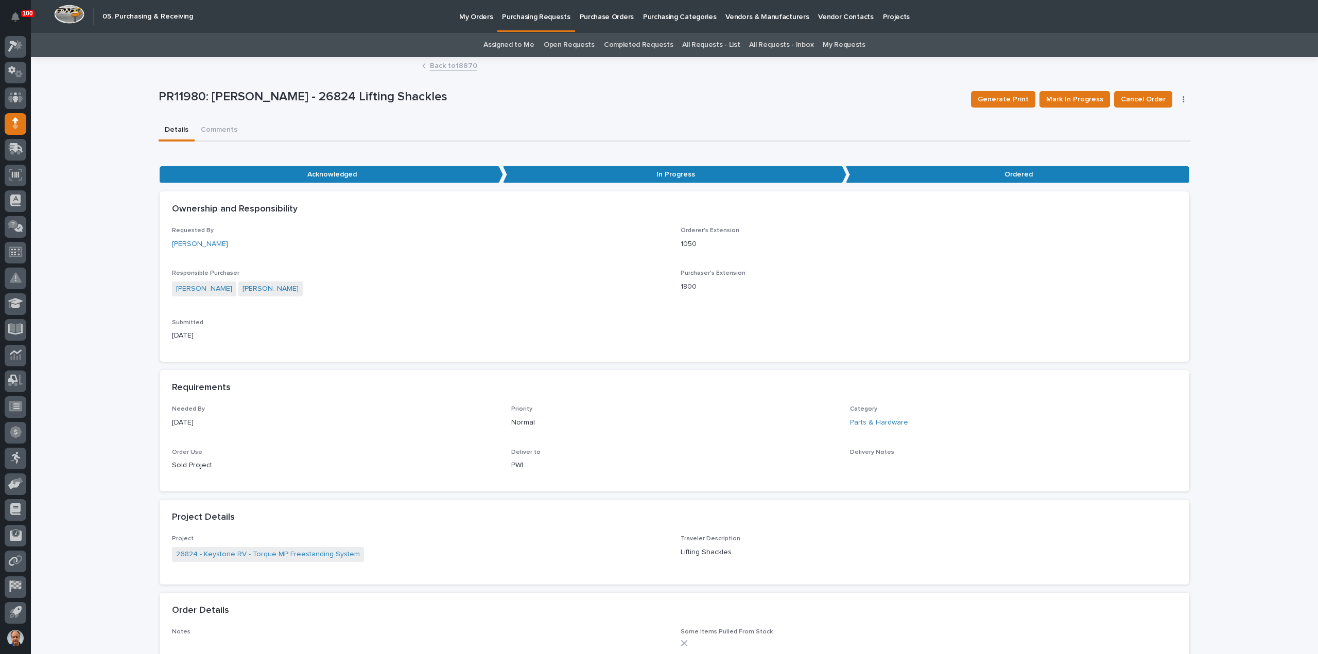
click at [472, 16] on p "My Orders" at bounding box center [475, 11] width 33 height 22
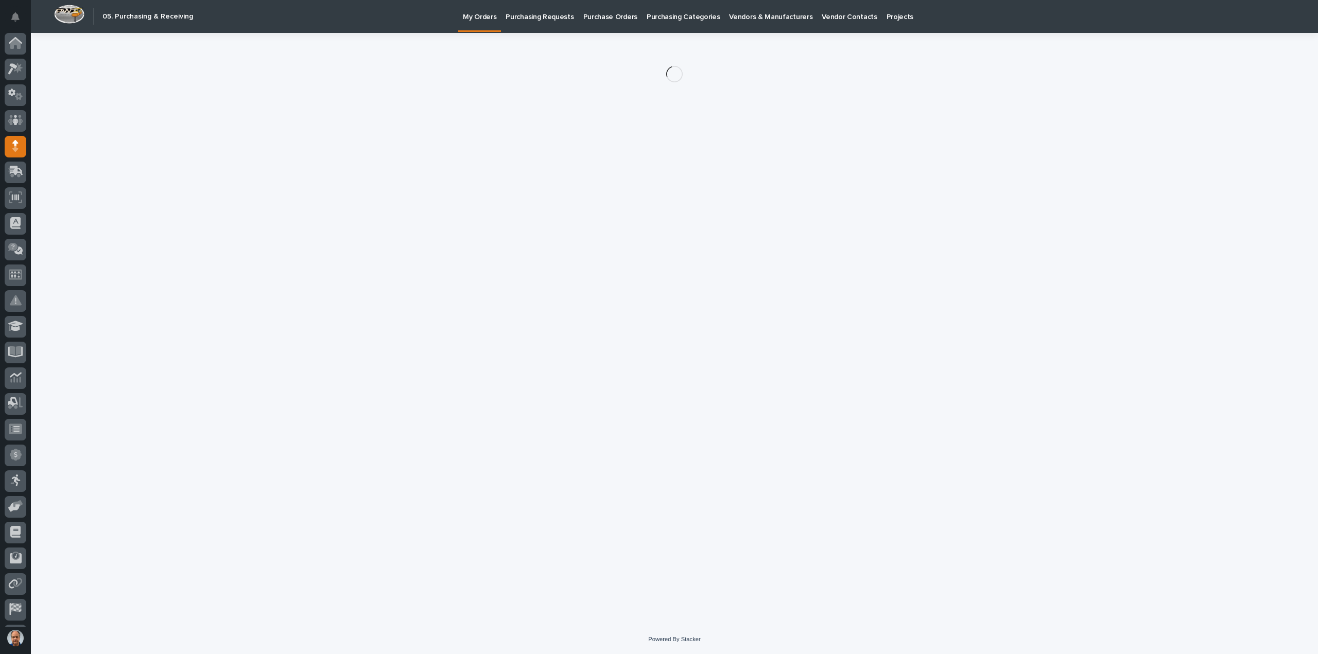
scroll to position [23, 0]
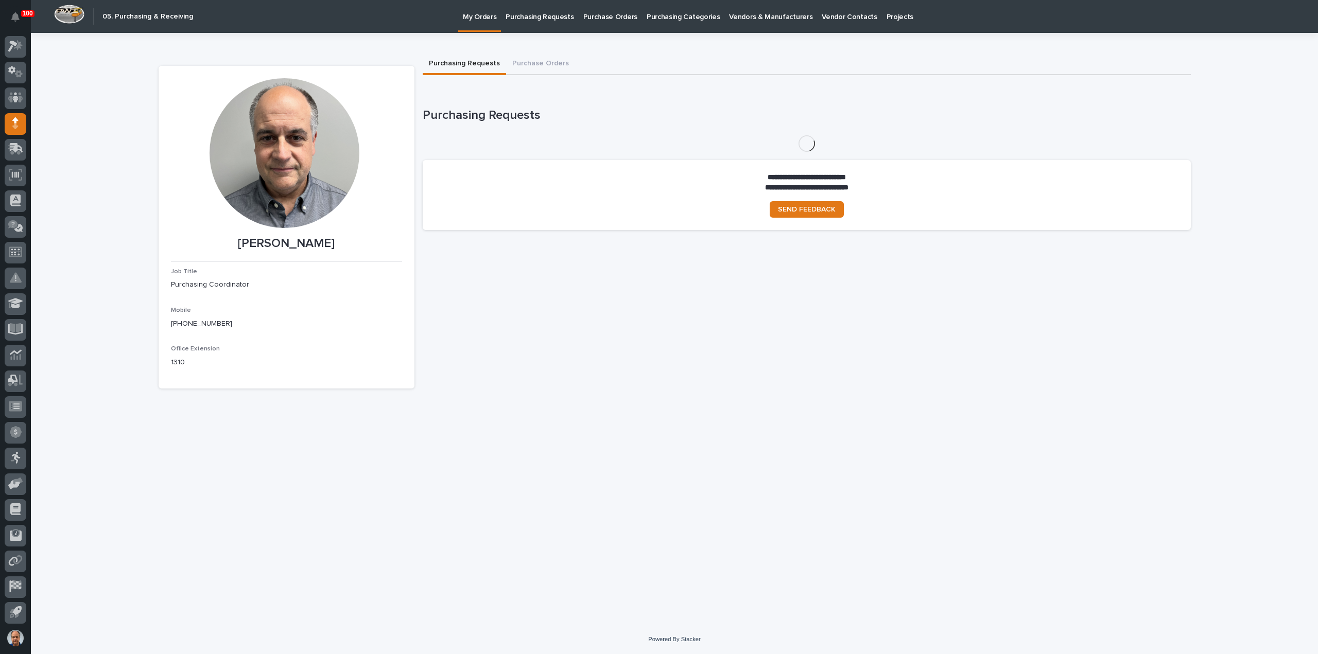
click at [536, 16] on p "Purchasing Requests" at bounding box center [540, 11] width 68 height 22
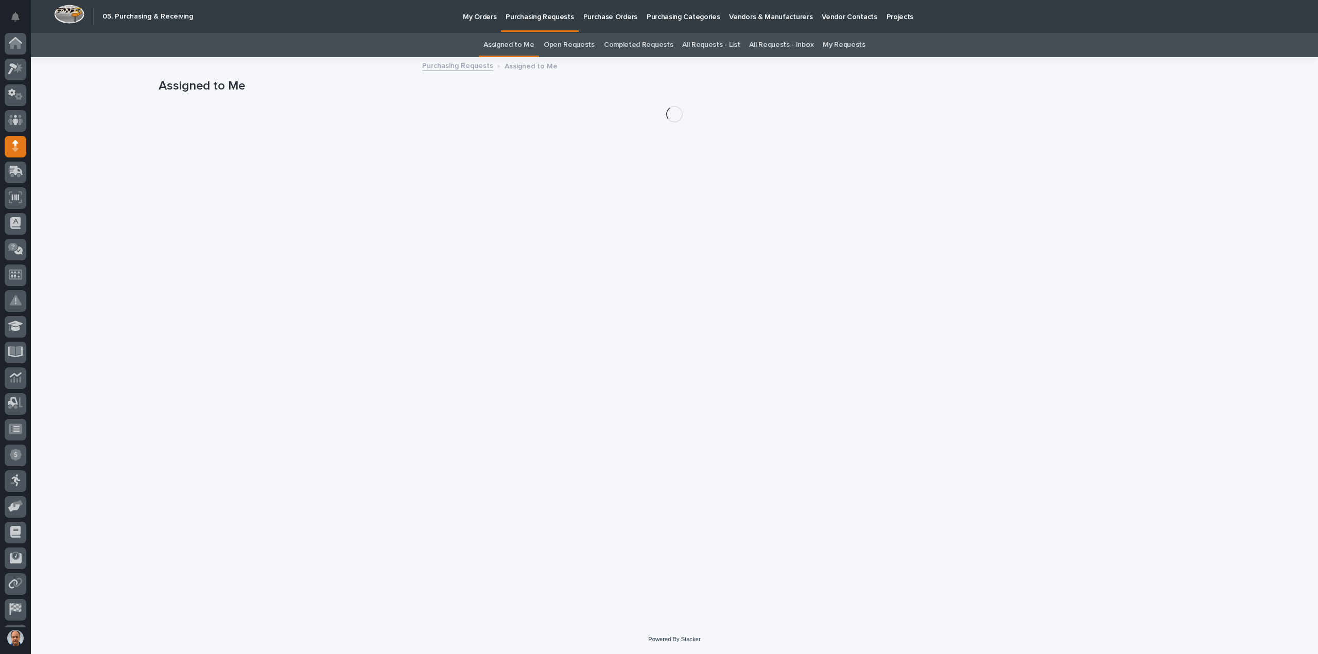
scroll to position [23, 0]
